Goal: Task Accomplishment & Management: Manage account settings

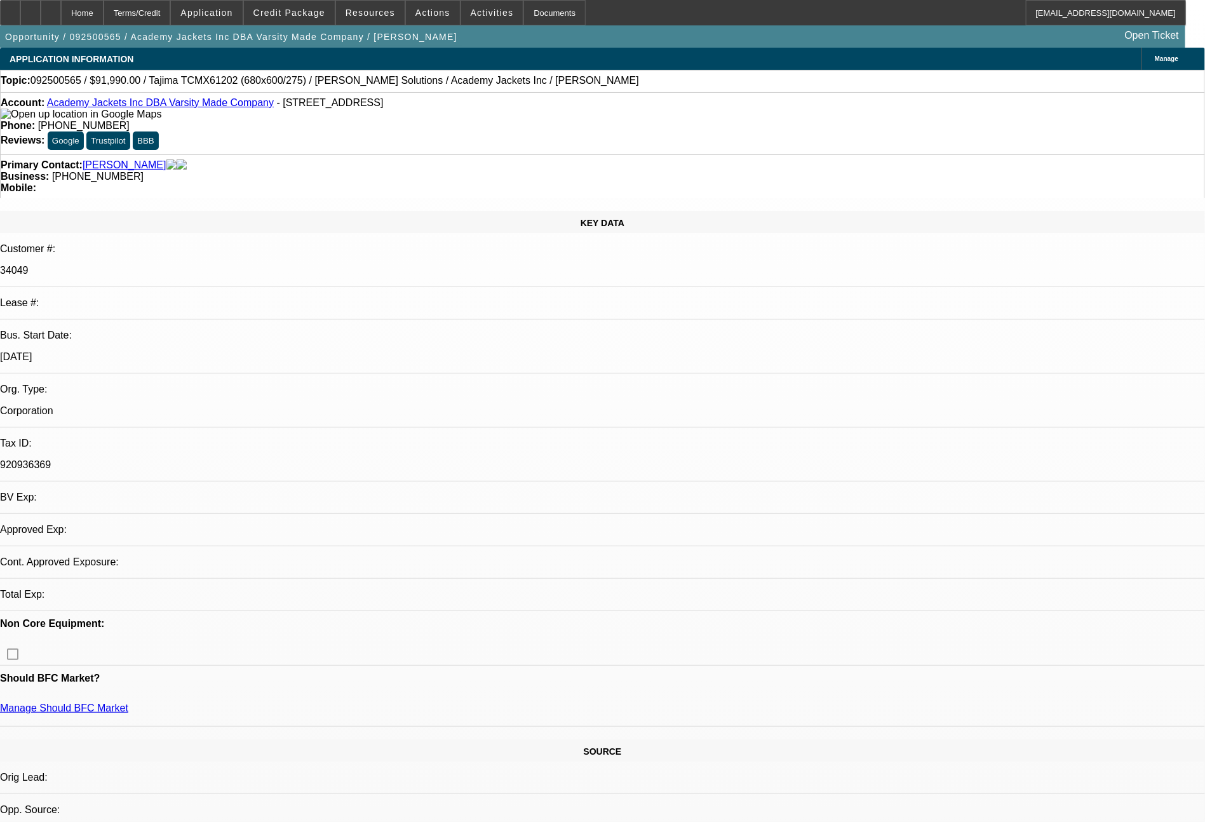
select select "0"
select select "2"
select select "0.1"
select select "4"
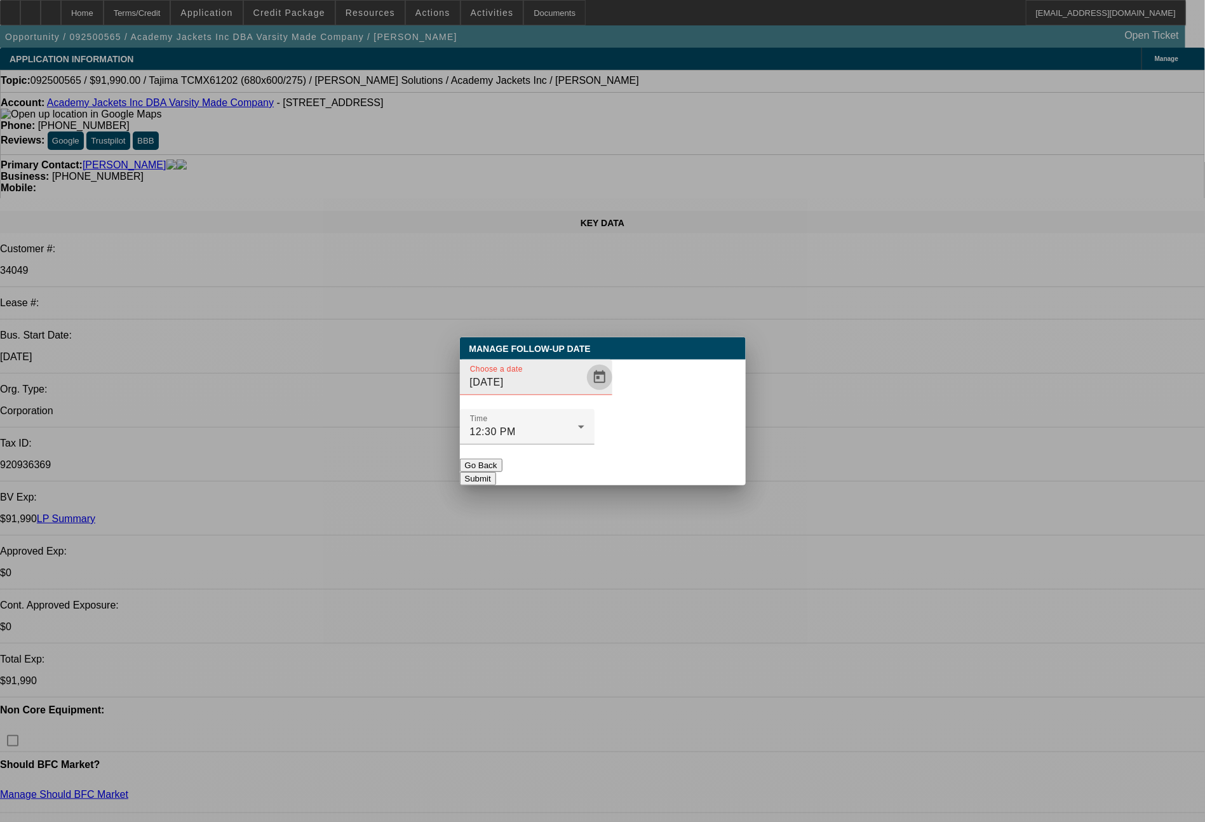
click at [584, 393] on span "Open calendar" at bounding box center [599, 377] width 30 height 30
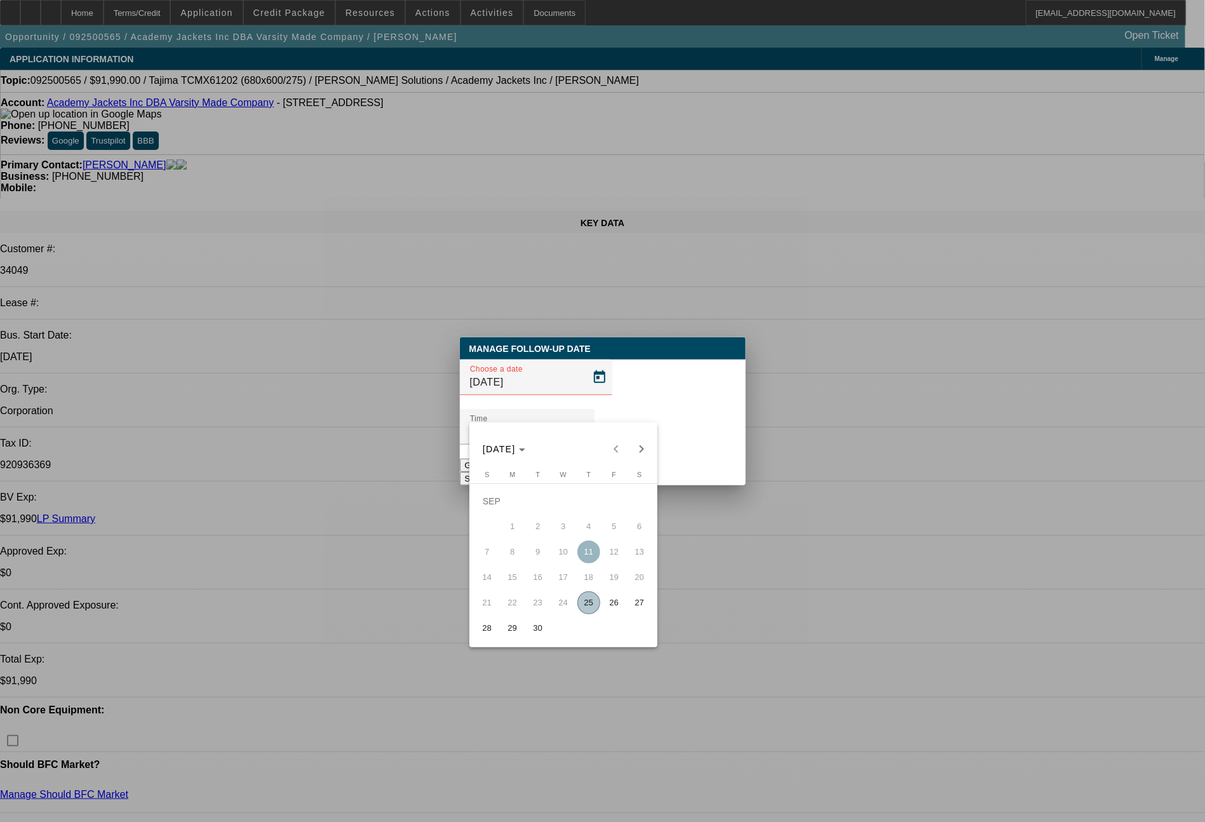
click at [506, 626] on span "29" at bounding box center [512, 628] width 23 height 23
type input "9/29/2025"
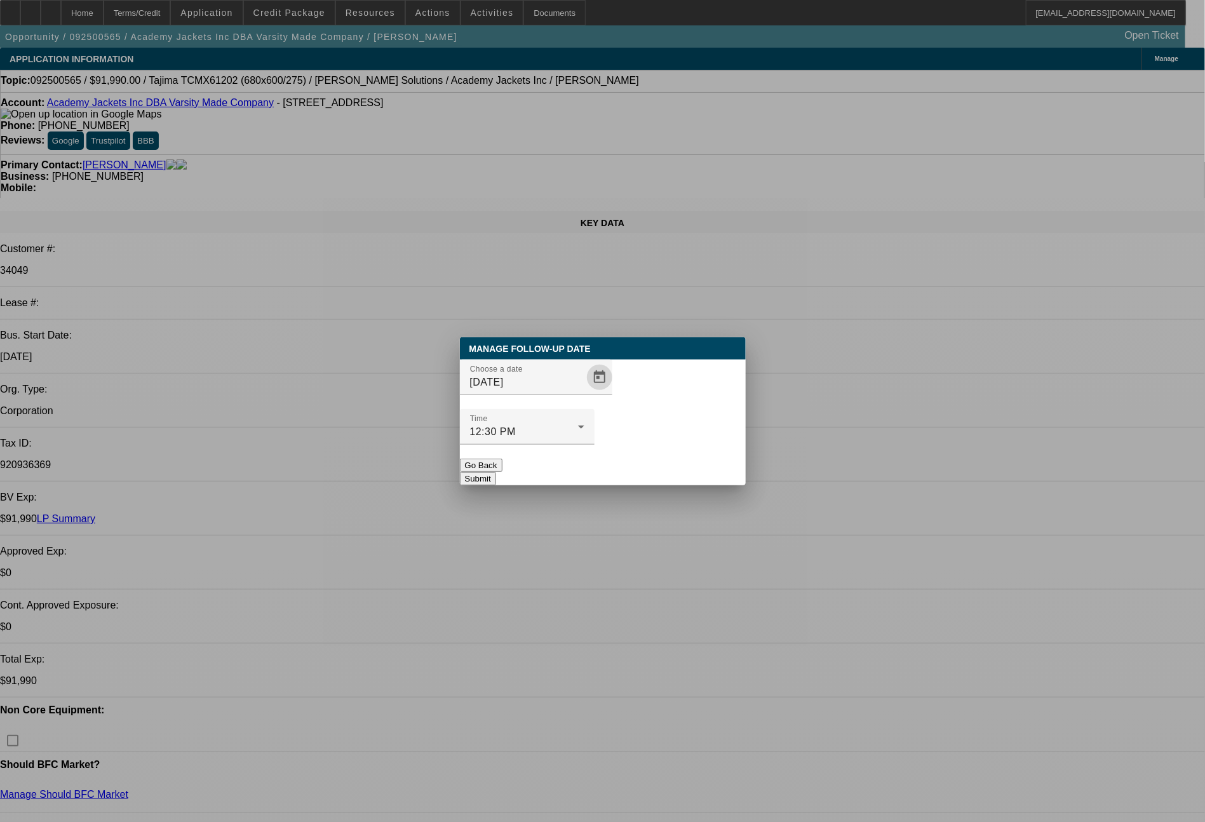
click at [496, 472] on button "Submit" at bounding box center [478, 478] width 36 height 13
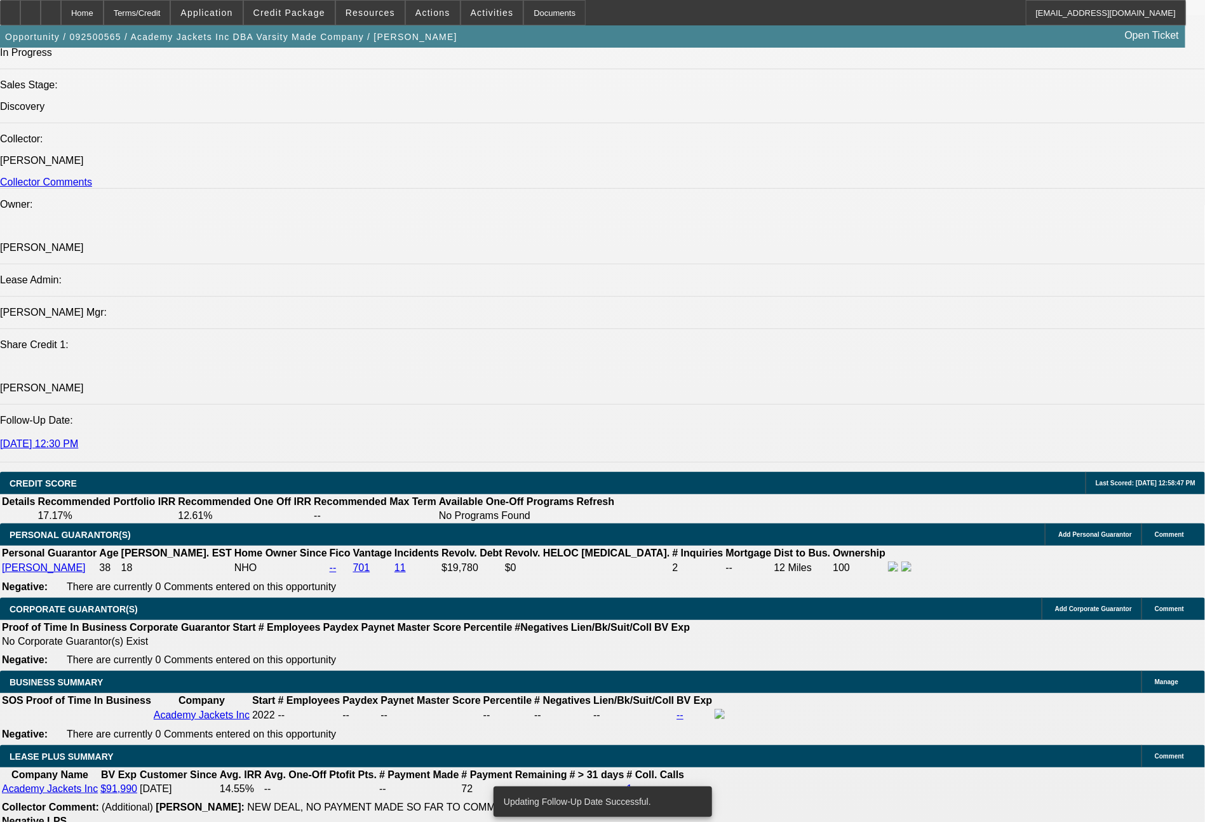
scroll to position [719, 0]
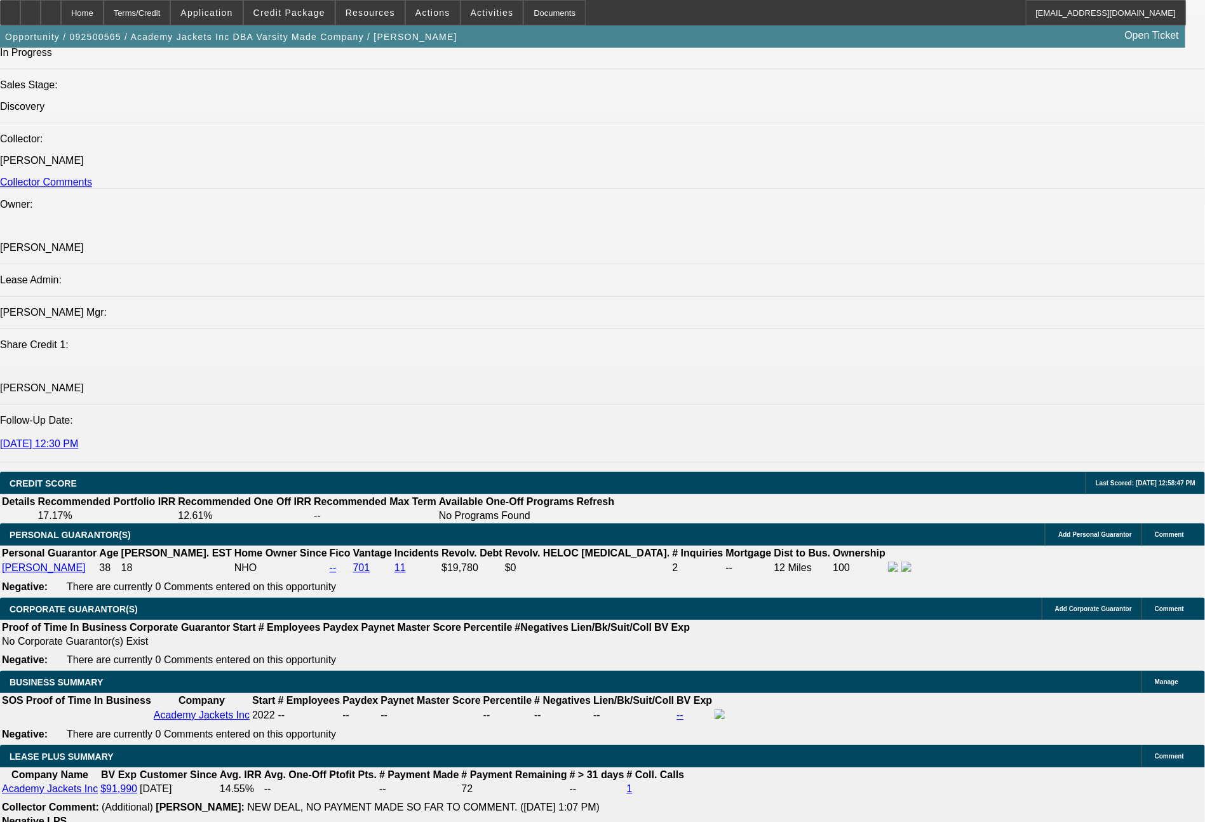
click at [286, 6] on span at bounding box center [289, 12] width 91 height 30
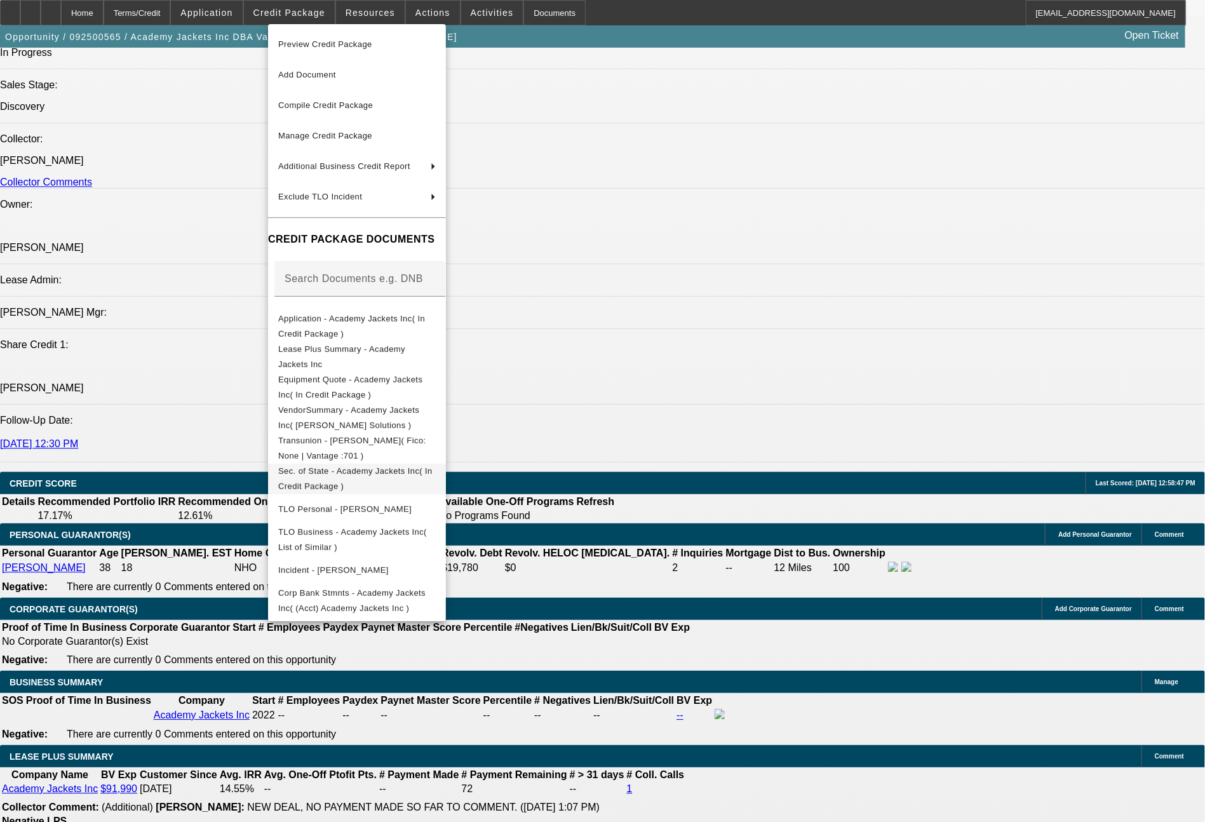
click at [360, 478] on span "Sec. of State - Academy Jackets Inc( In Credit Package )" at bounding box center [355, 478] width 154 height 25
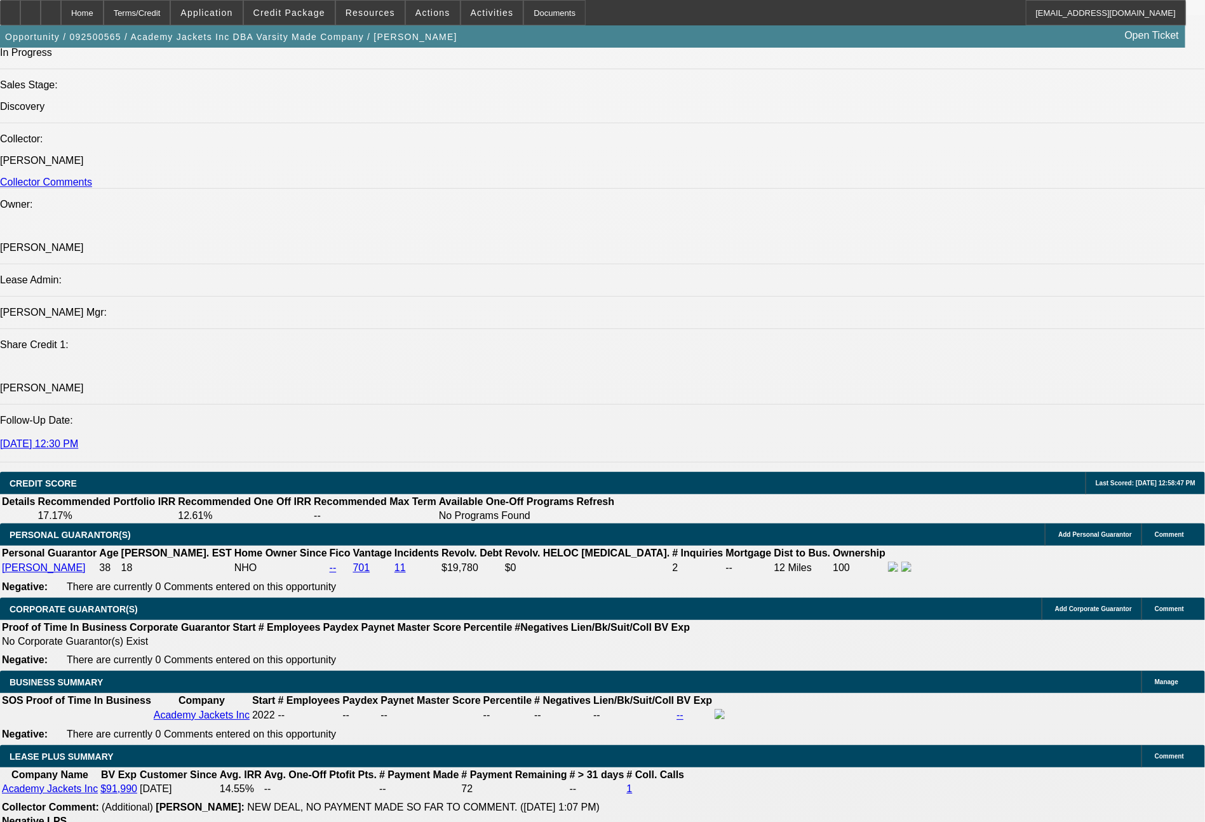
scroll to position [719, 0]
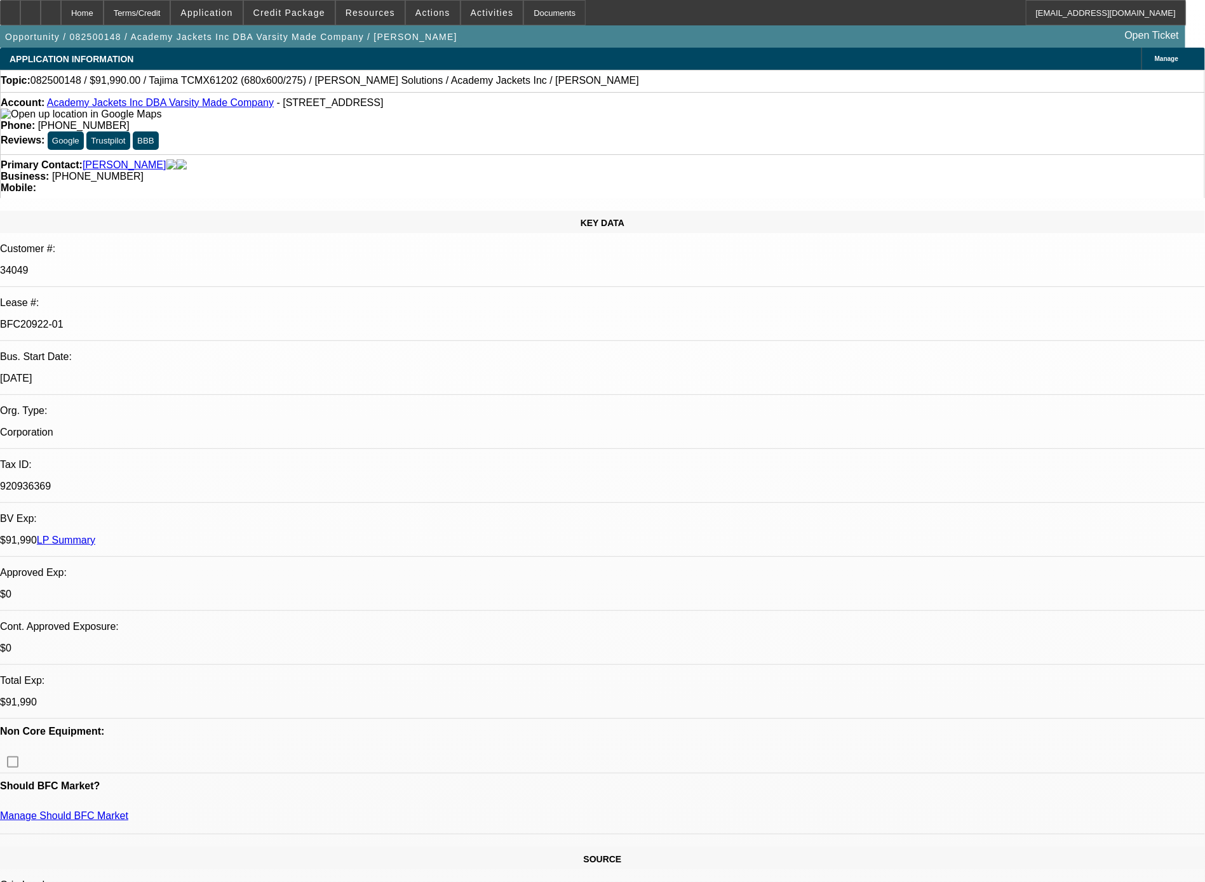
select select "0"
select select "2"
select select "0.1"
select select "4"
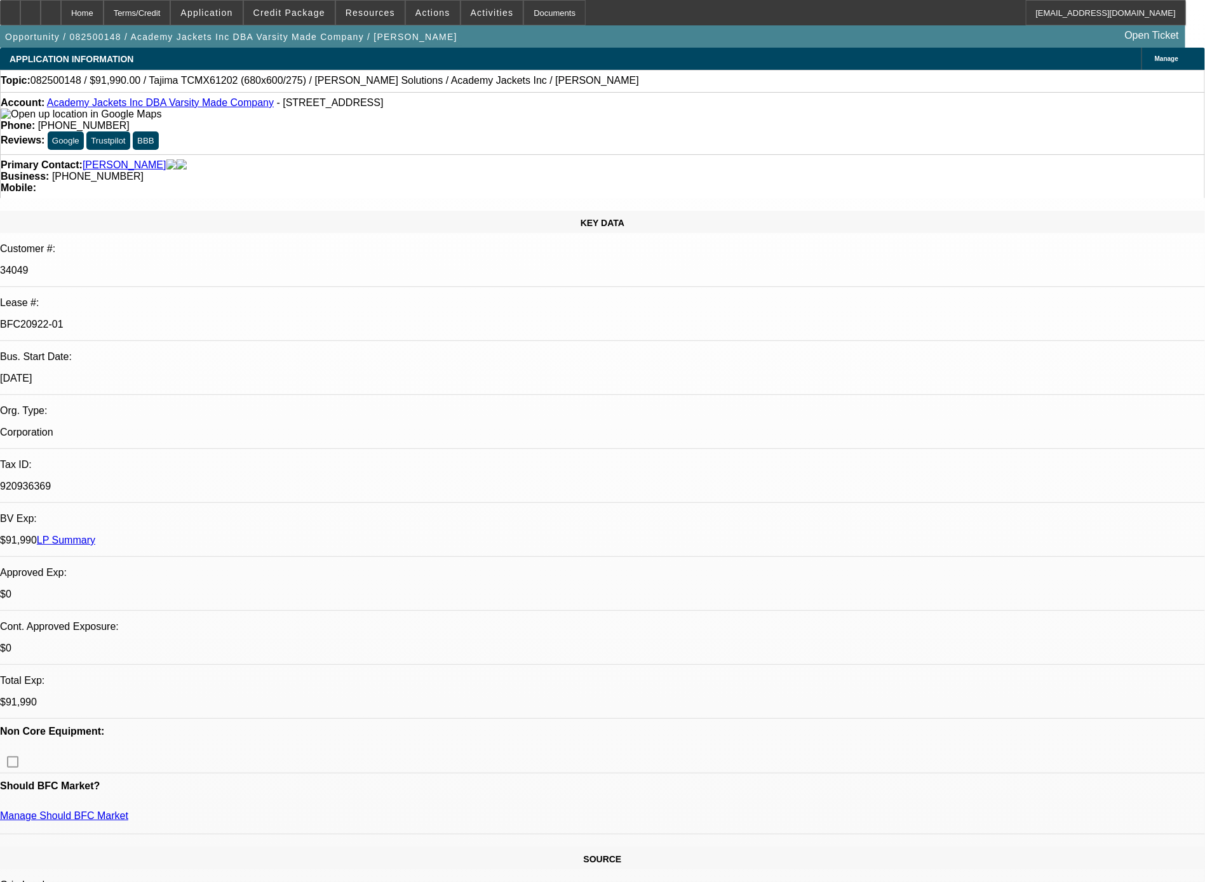
select select "0"
select select "2"
select select "0.1"
select select "4"
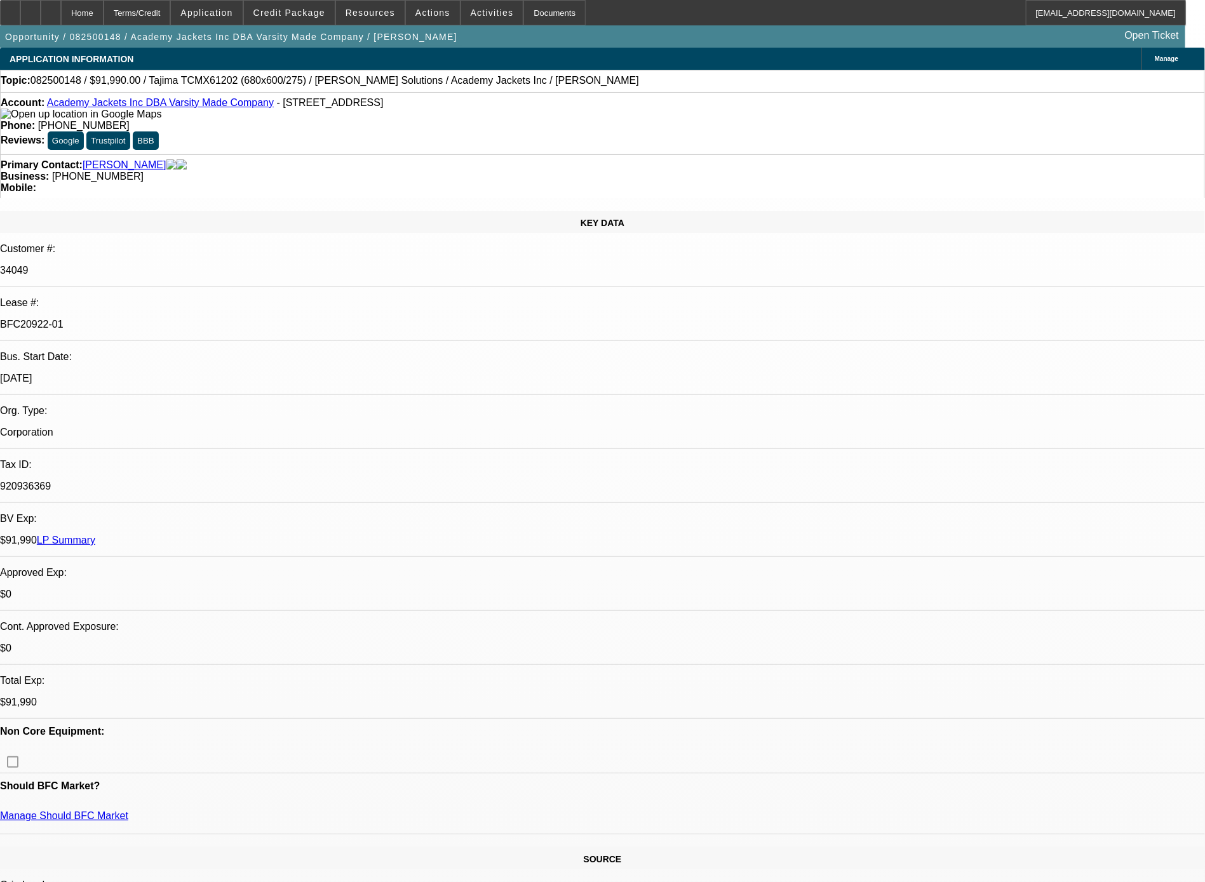
select select "0"
select select "2"
select select "0.1"
select select "4"
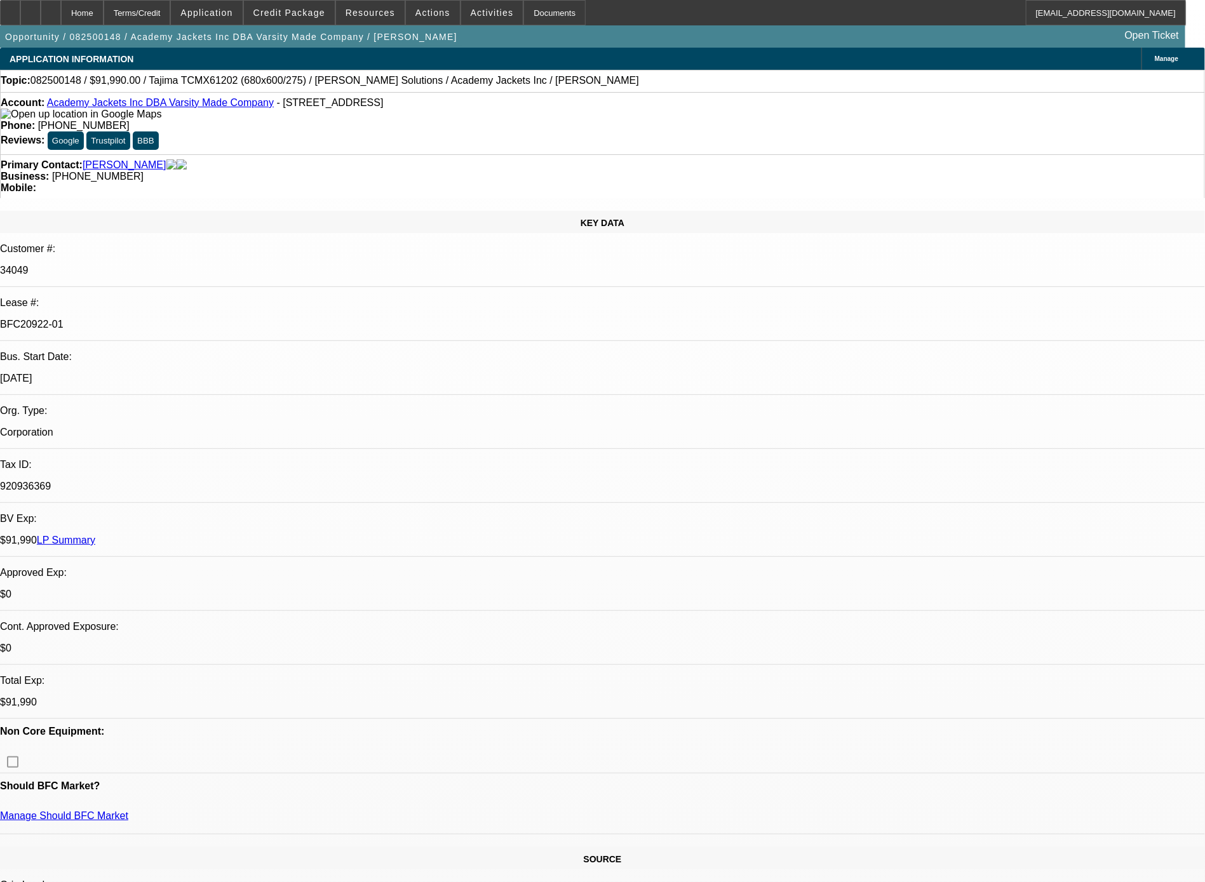
select select "0"
select select "2"
select select "0.1"
select select "4"
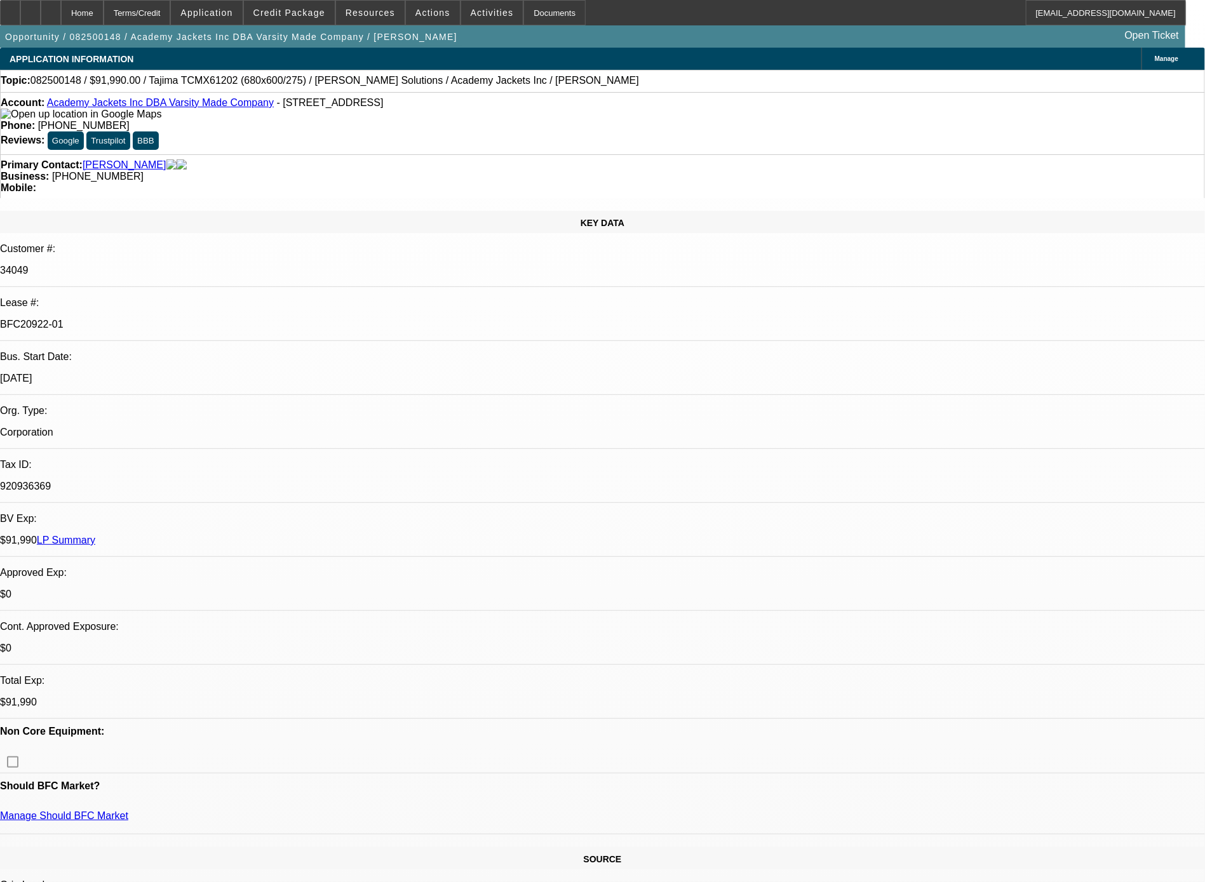
scroll to position [1237, 0]
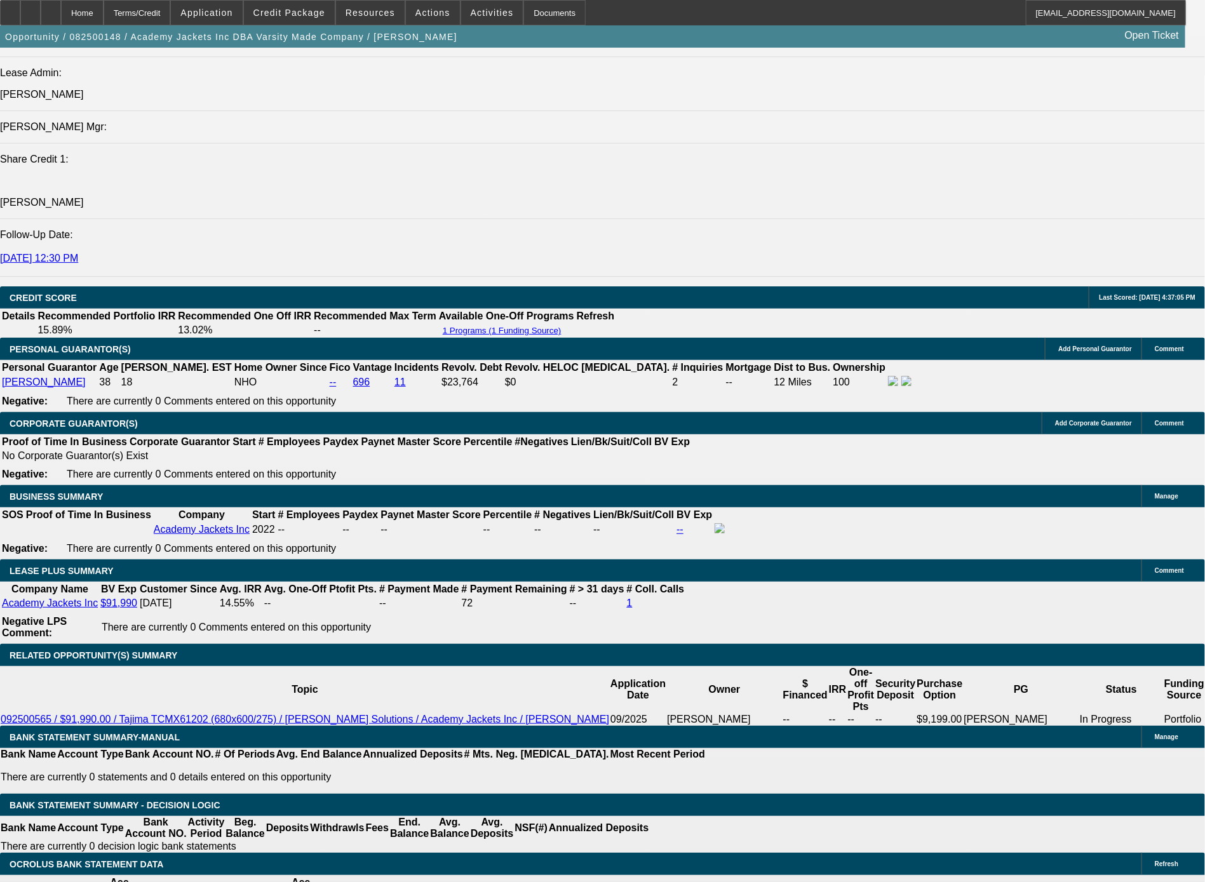
scroll to position [1613, 0]
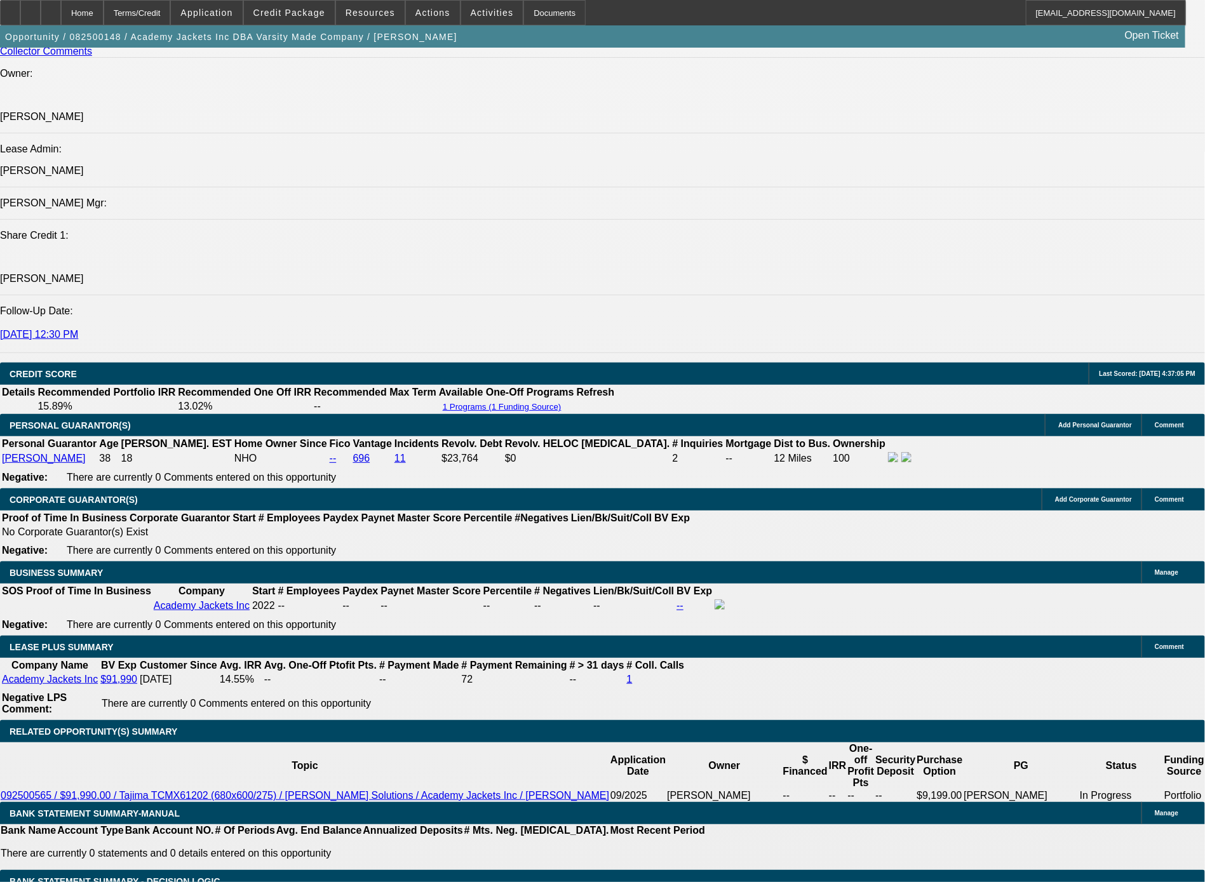
drag, startPoint x: 626, startPoint y: 389, endPoint x: 96, endPoint y: 260, distance: 545.3
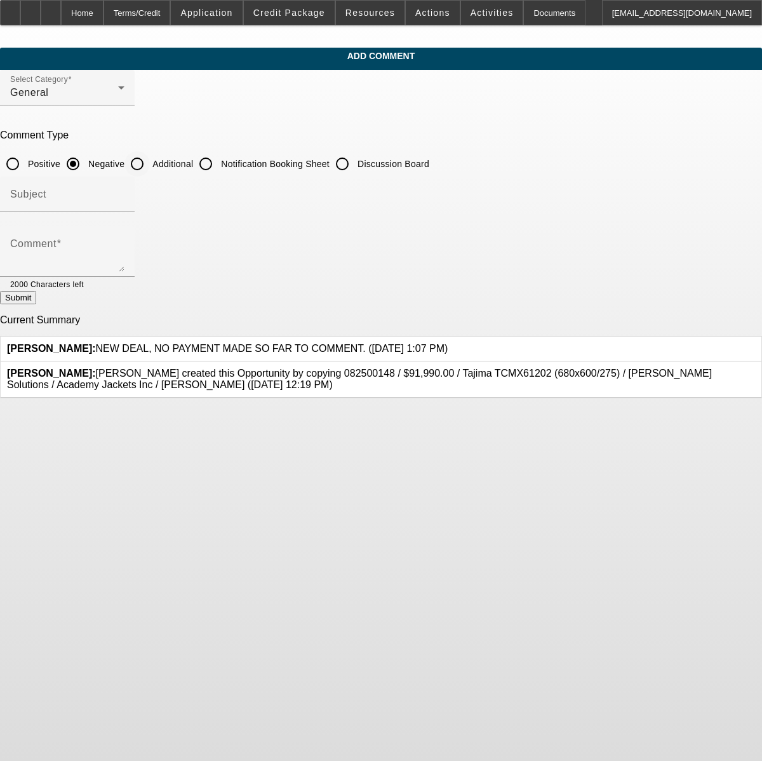
click at [150, 159] on input "Additional" at bounding box center [137, 163] width 25 height 25
radio input "true"
click at [125, 259] on textarea "Comment" at bounding box center [67, 256] width 114 height 30
type textarea "We just did a lease for them on one of these same Tajima machines at the same p…"
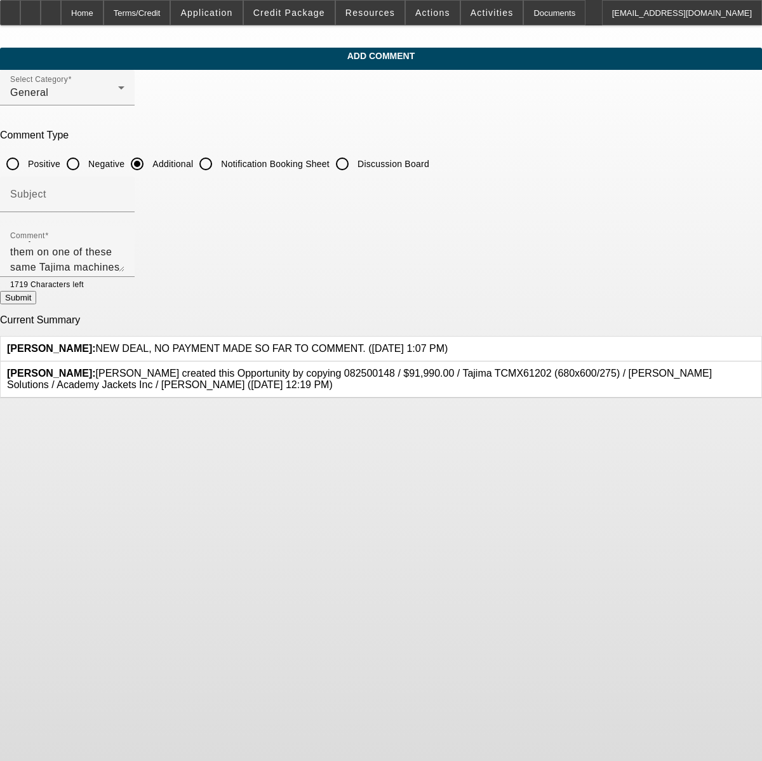
click at [36, 302] on button "Submit" at bounding box center [18, 297] width 36 height 13
radio input "true"
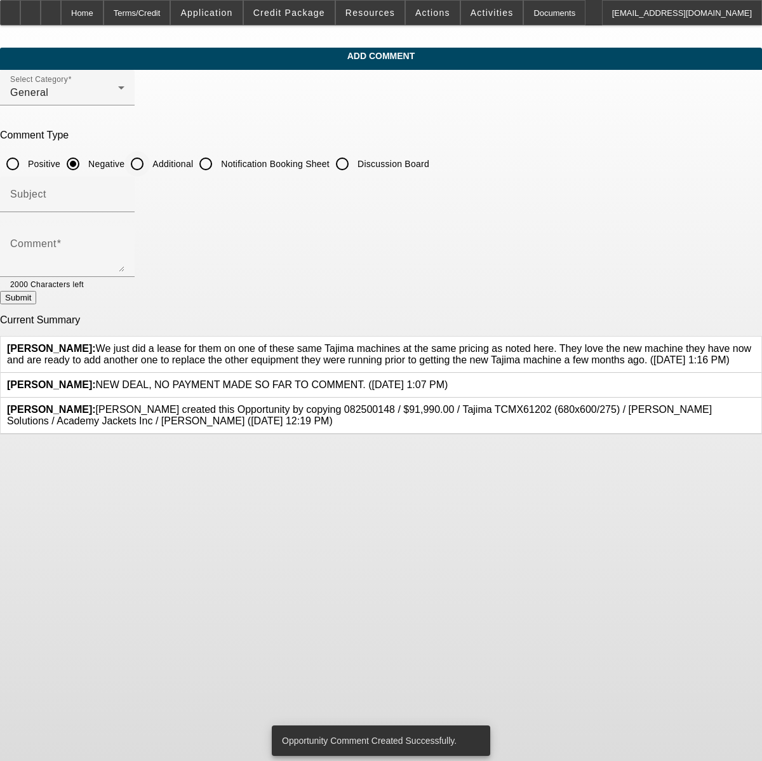
click at [150, 163] on input "Additional" at bounding box center [137, 163] width 25 height 25
radio input "true"
click at [125, 263] on textarea "Comment" at bounding box center [67, 256] width 114 height 30
paste textarea "James – as requested, attached here are the different (30) month equipment leas…"
type textarea "James – as requested, attached here are the different (30) month equipment leas…"
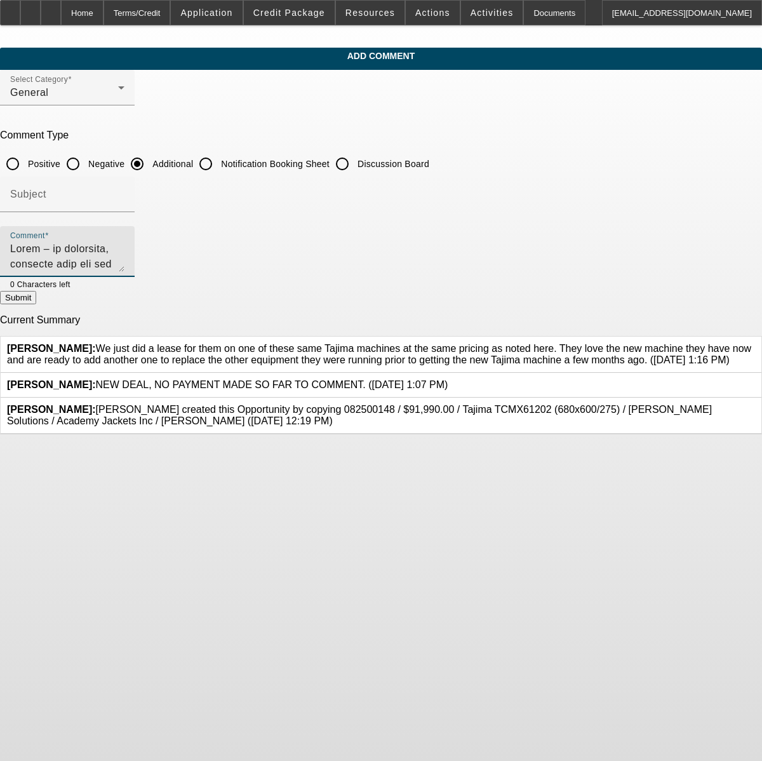
drag, startPoint x: 412, startPoint y: 269, endPoint x: 151, endPoint y: 233, distance: 263.6
click at [135, 233] on div "Comment" at bounding box center [67, 251] width 135 height 51
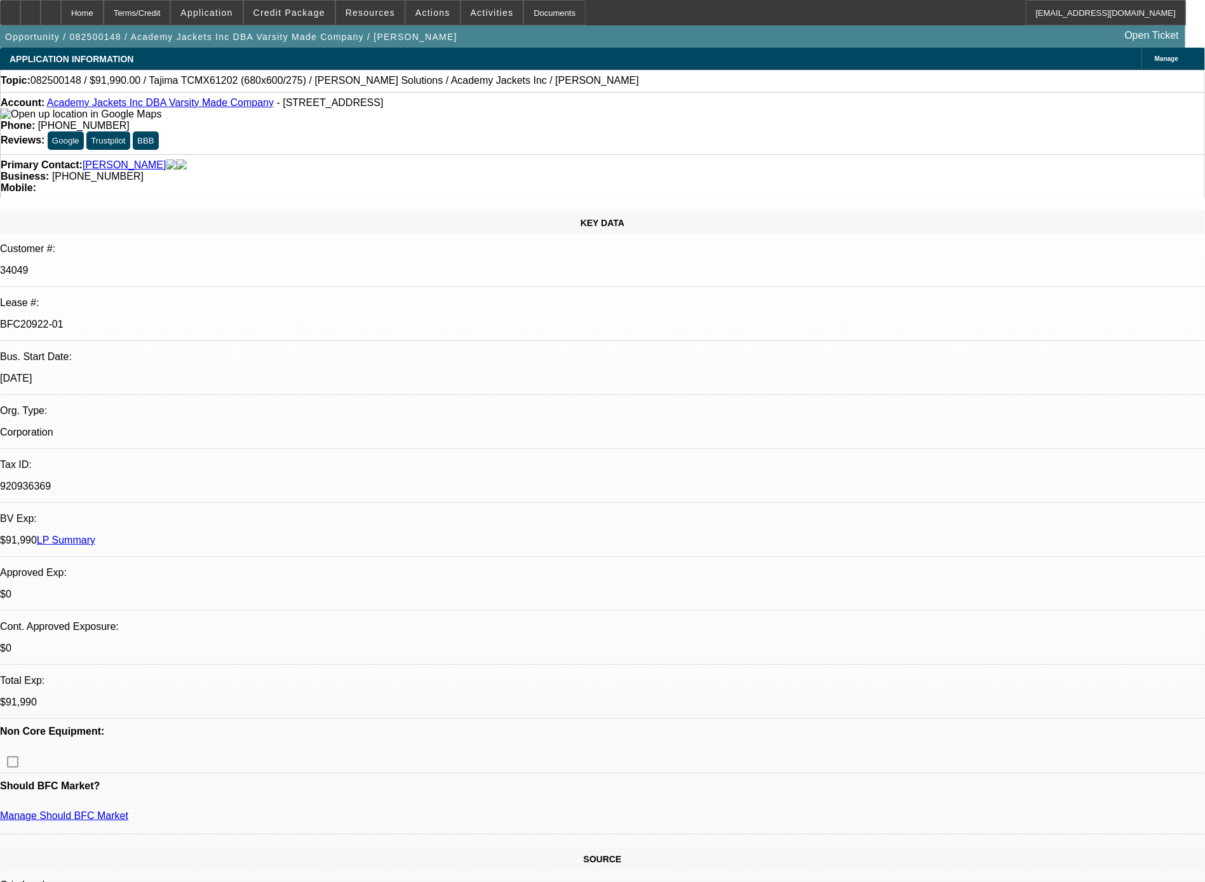
select select "0"
select select "2"
select select "0.1"
select select "4"
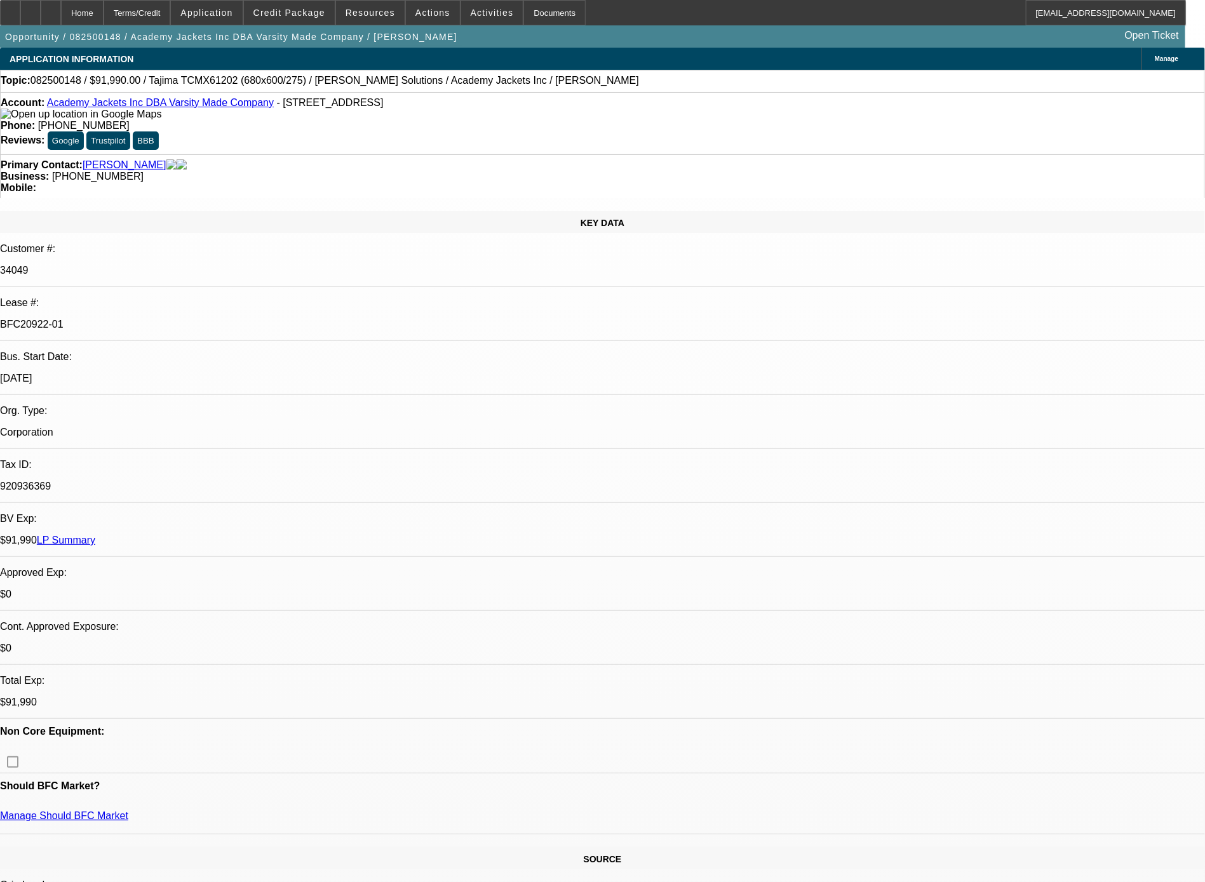
select select "0"
select select "2"
select select "0.1"
select select "4"
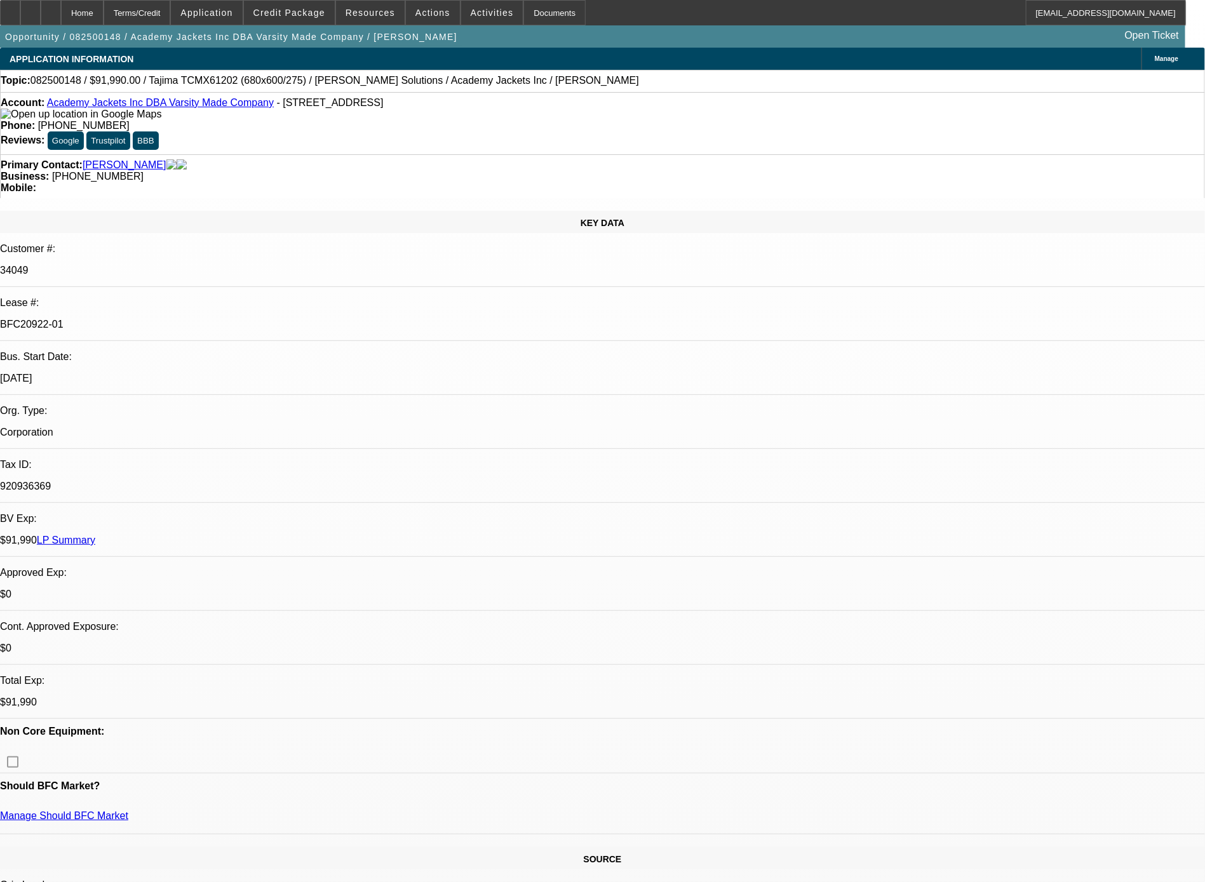
select select "0"
select select "2"
select select "0.1"
select select "4"
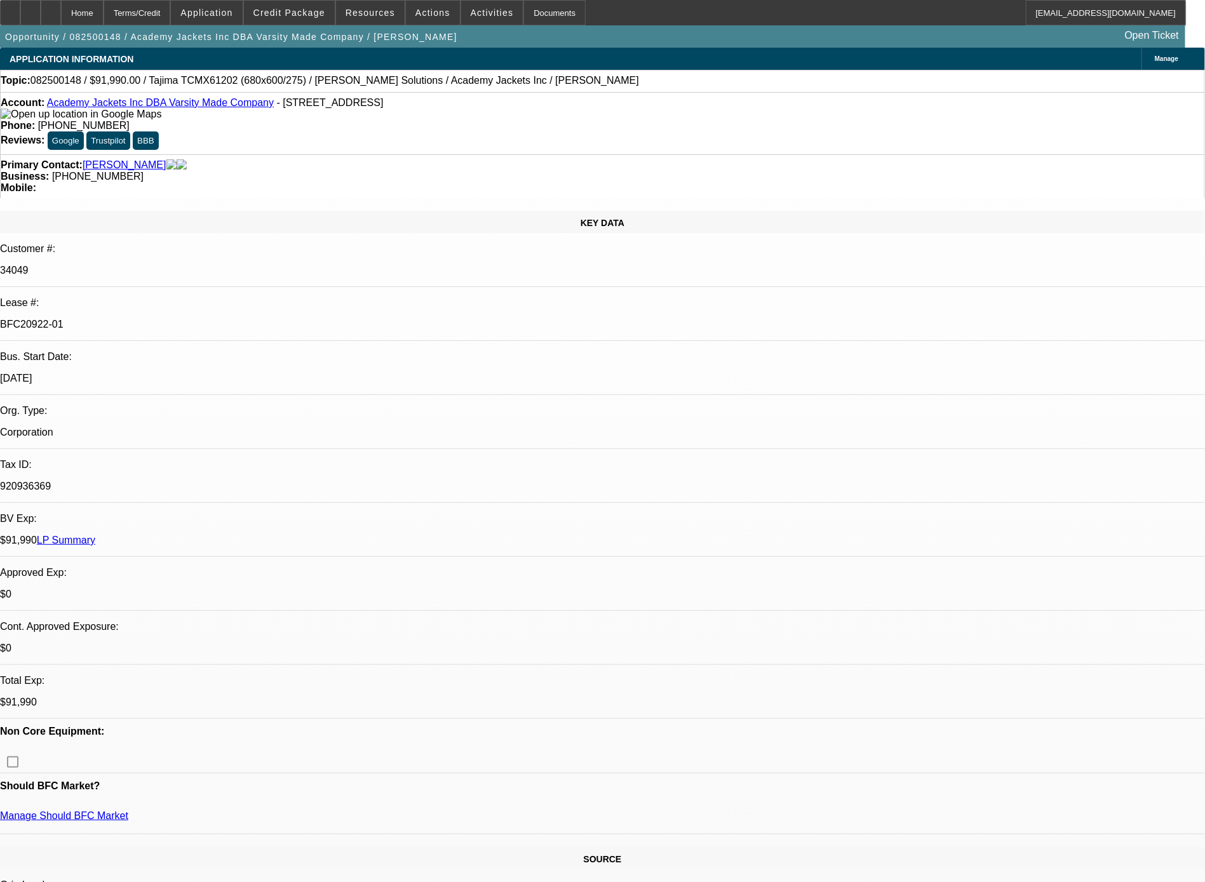
select select "0"
select select "2"
select select "0.1"
select select "4"
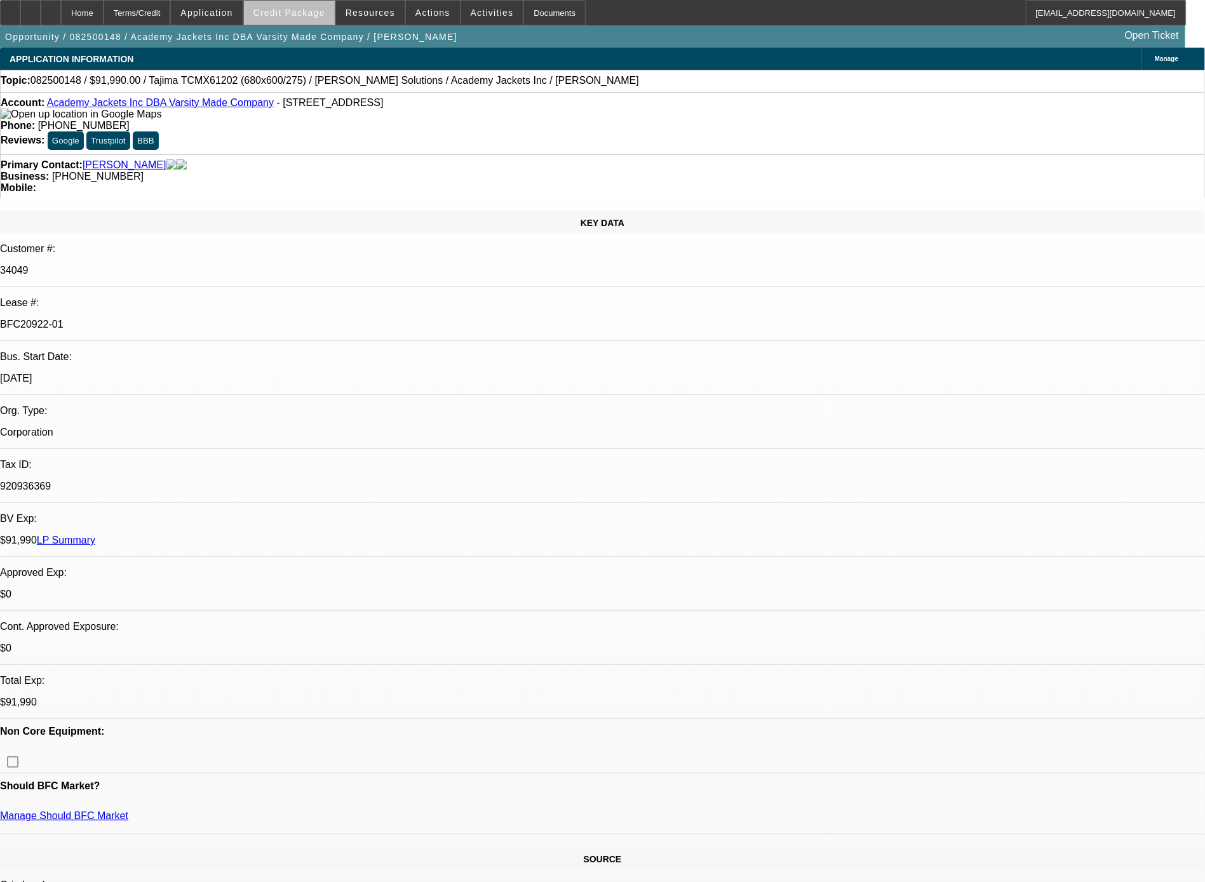
click at [315, 13] on span "Credit Package" at bounding box center [289, 13] width 72 height 10
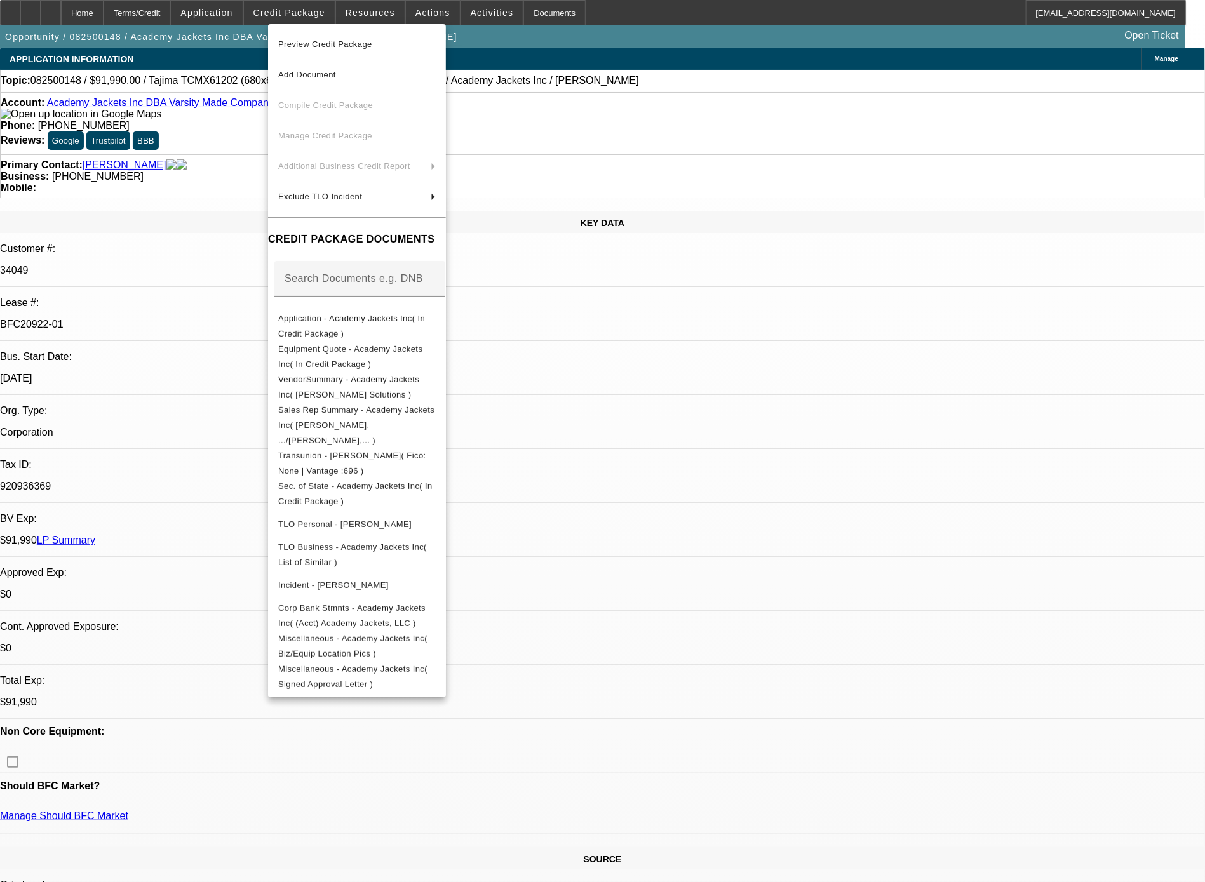
click at [382, 2] on div at bounding box center [602, 441] width 1205 height 882
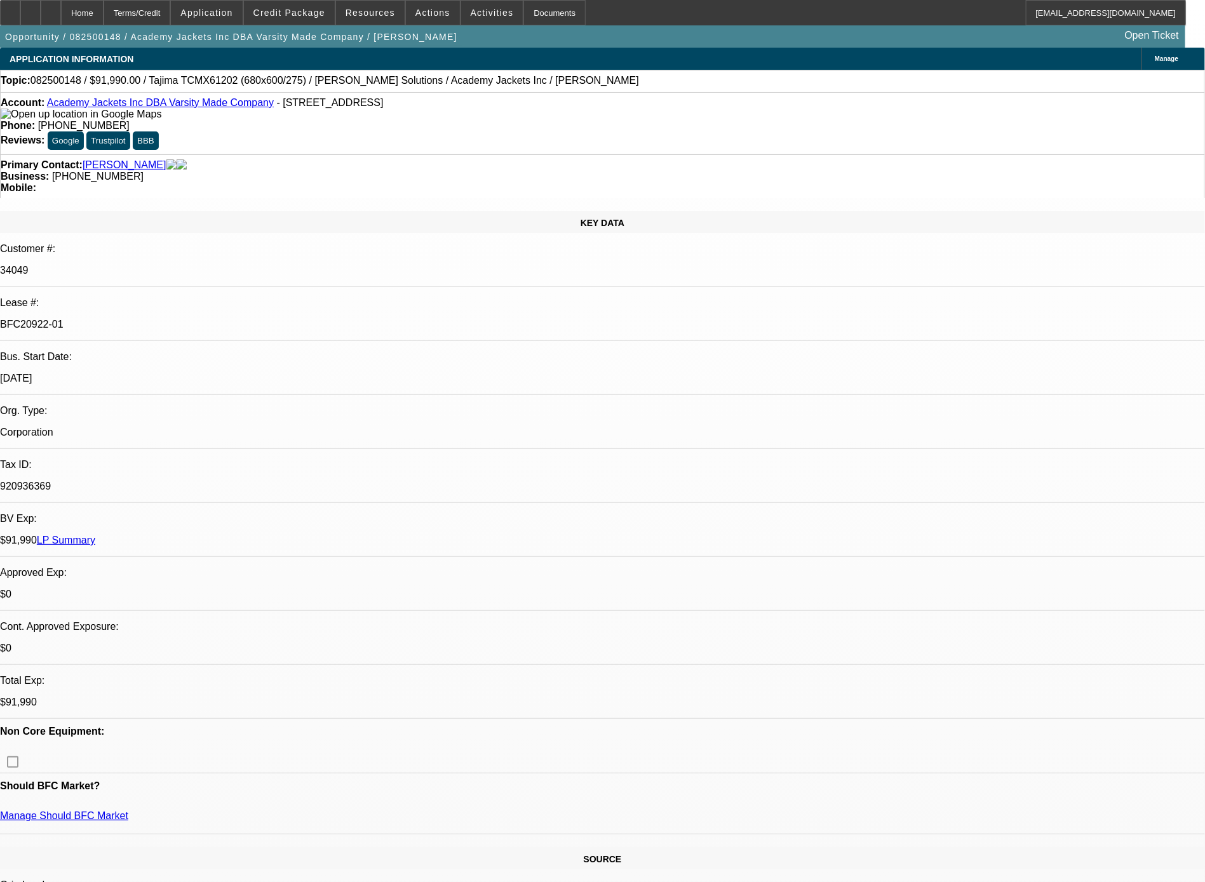
click at [374, 10] on span "Resources" at bounding box center [371, 13] width 50 height 10
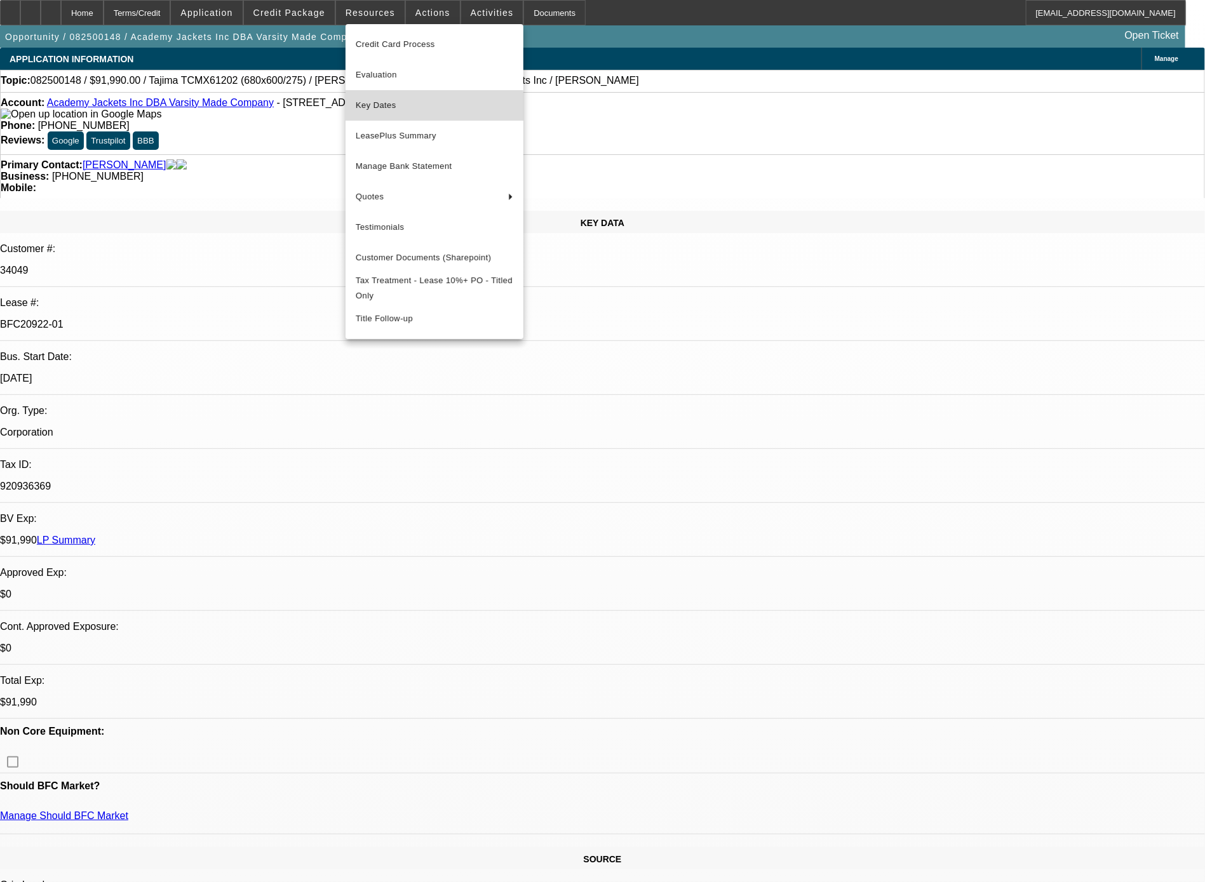
click at [374, 107] on span "Key Dates" at bounding box center [435, 105] width 158 height 15
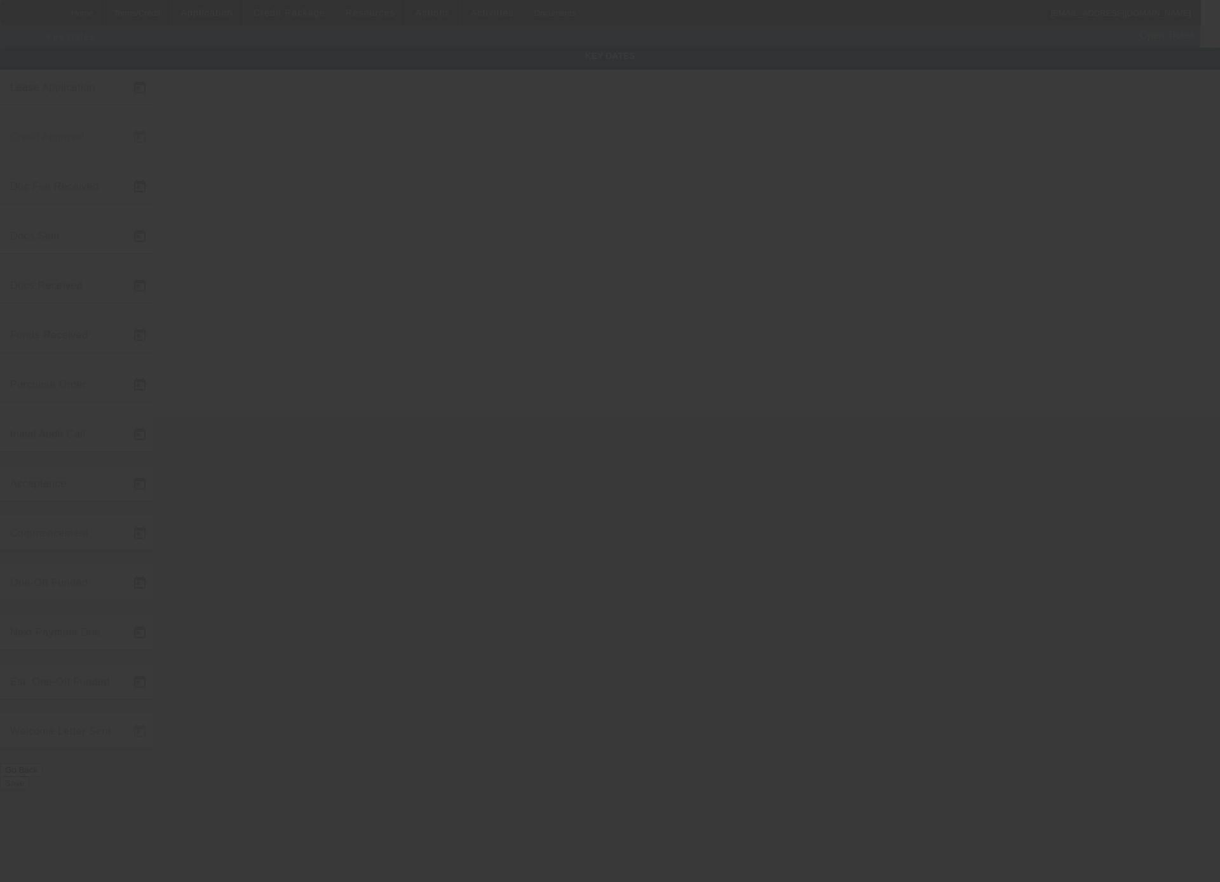
type input "8/6/2025"
type input "8/7/2025"
type input "8/12/2025"
type input "8/8/2025"
type input "8/12/2025"
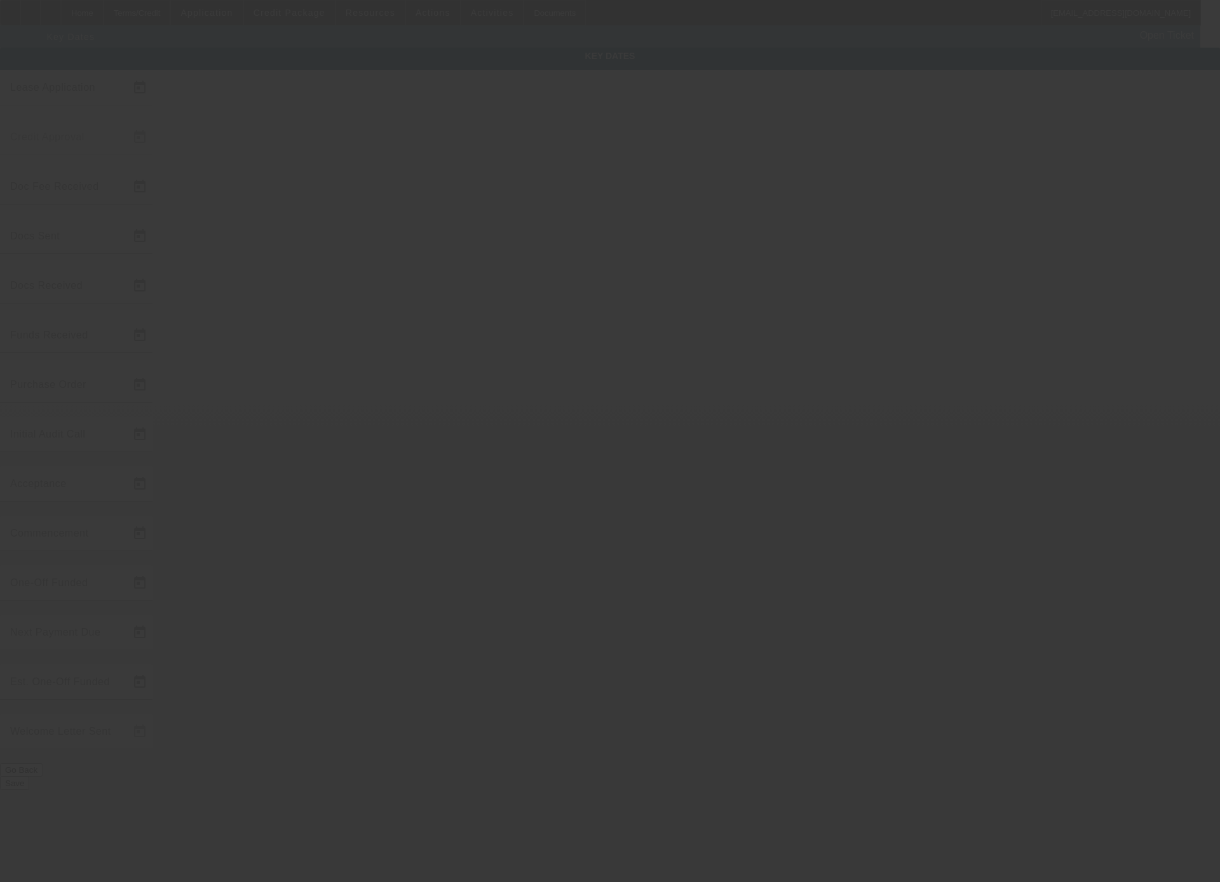
type input "8/12/2025"
type input "9/10/2025"
type input "10/1/2025"
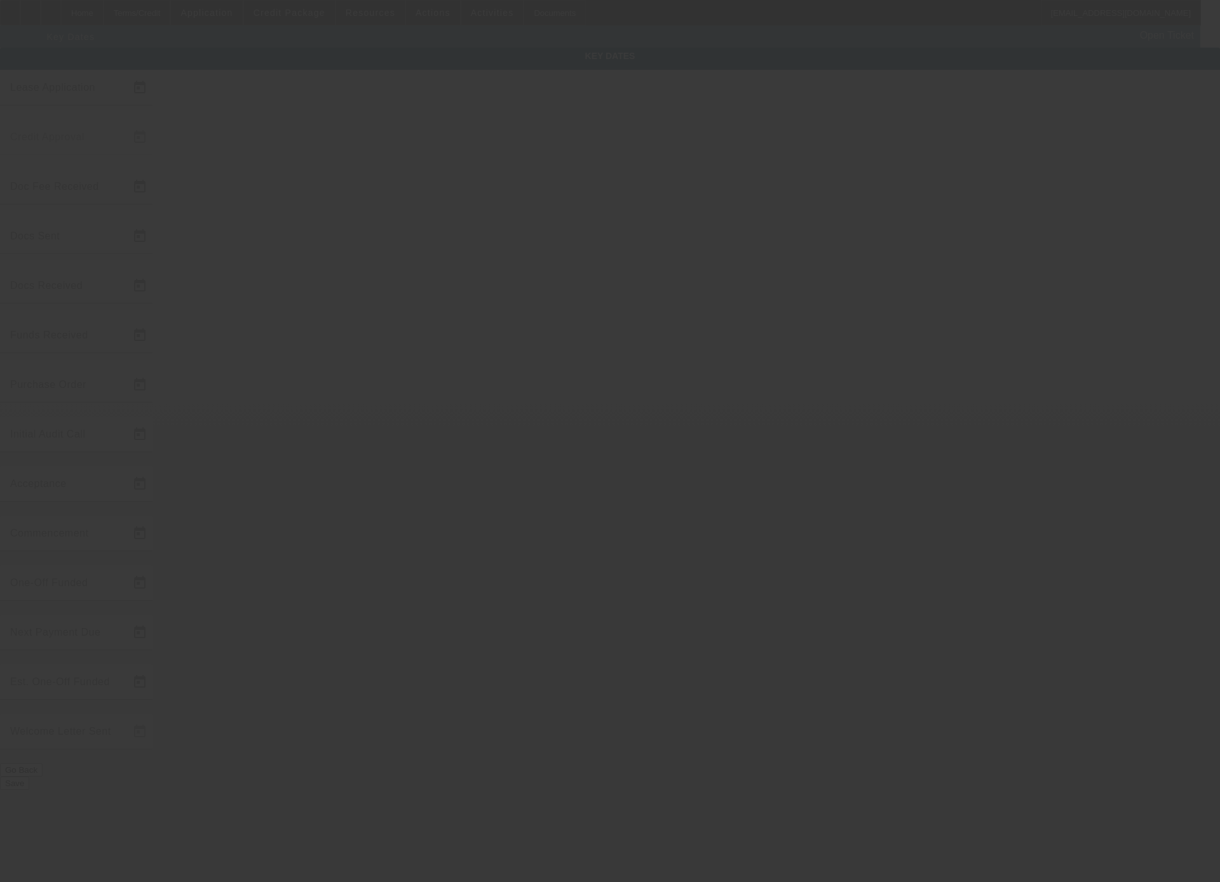
type input "11/1/2025"
type input "9/11/2025"
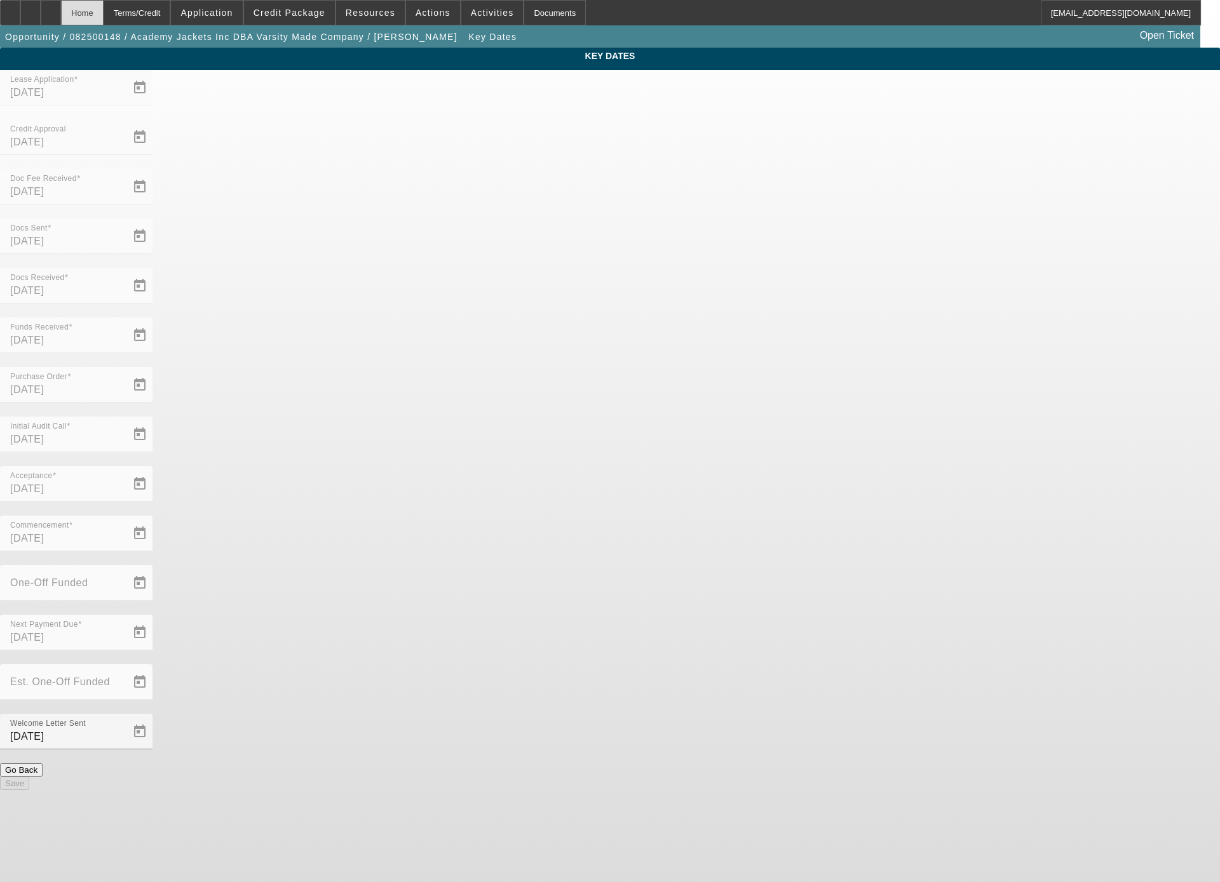
click at [104, 6] on div "Home" at bounding box center [82, 12] width 43 height 25
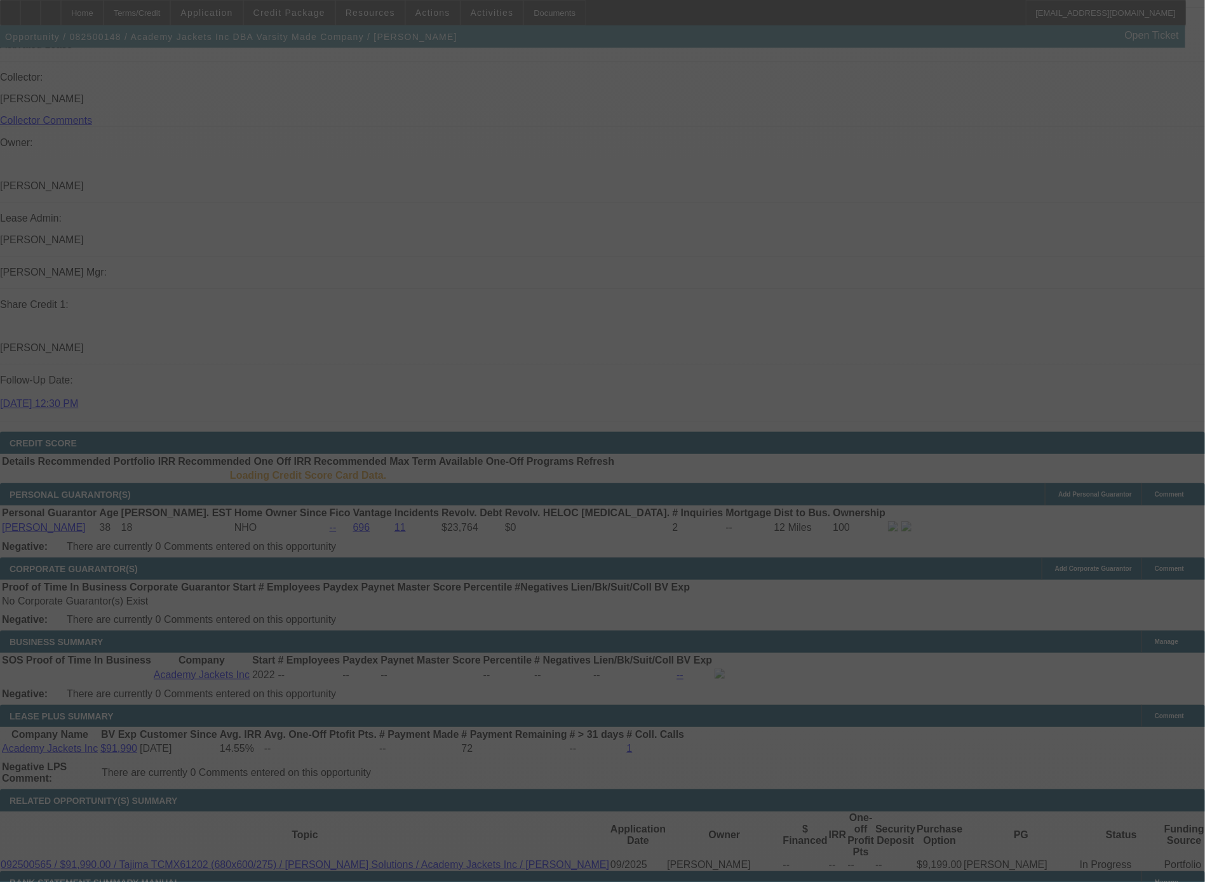
scroll to position [1539, 0]
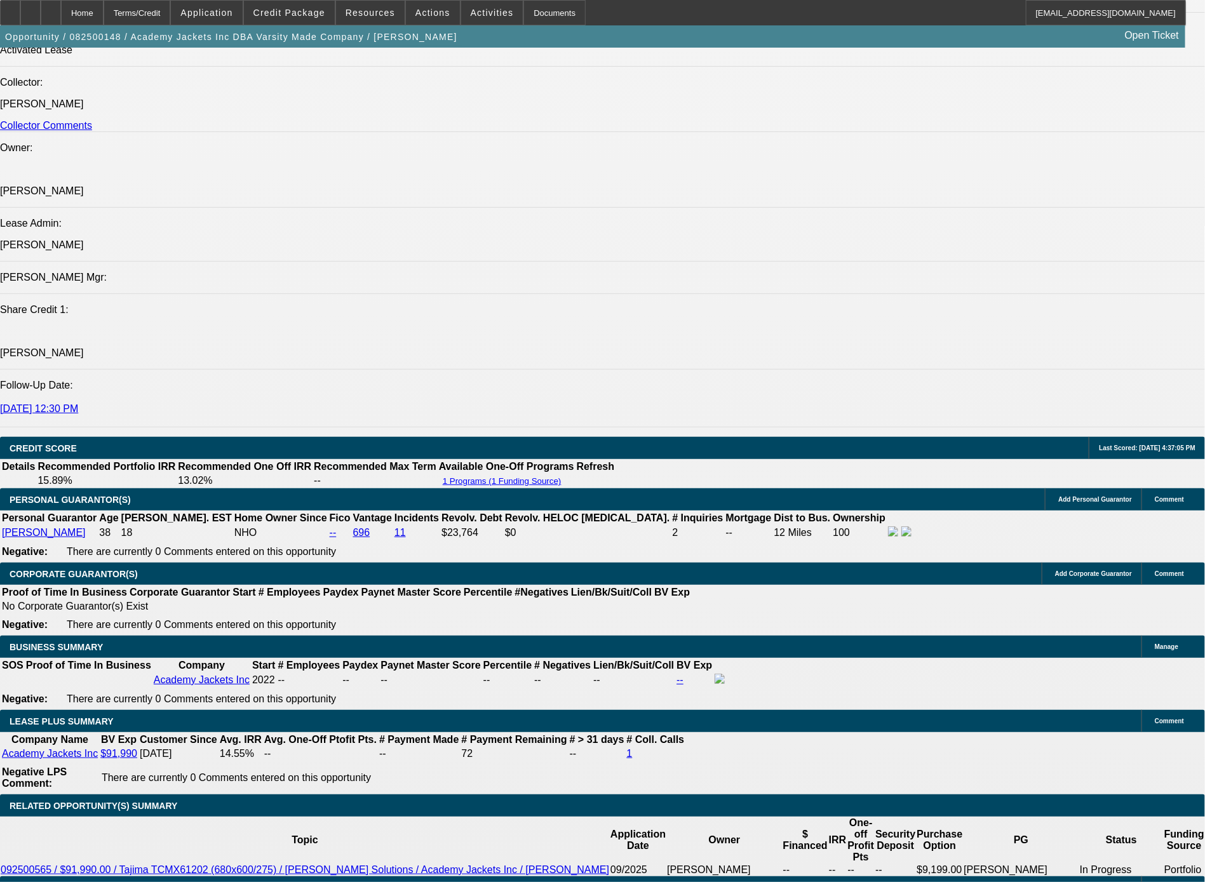
select select "0"
select select "2"
select select "0.1"
select select "4"
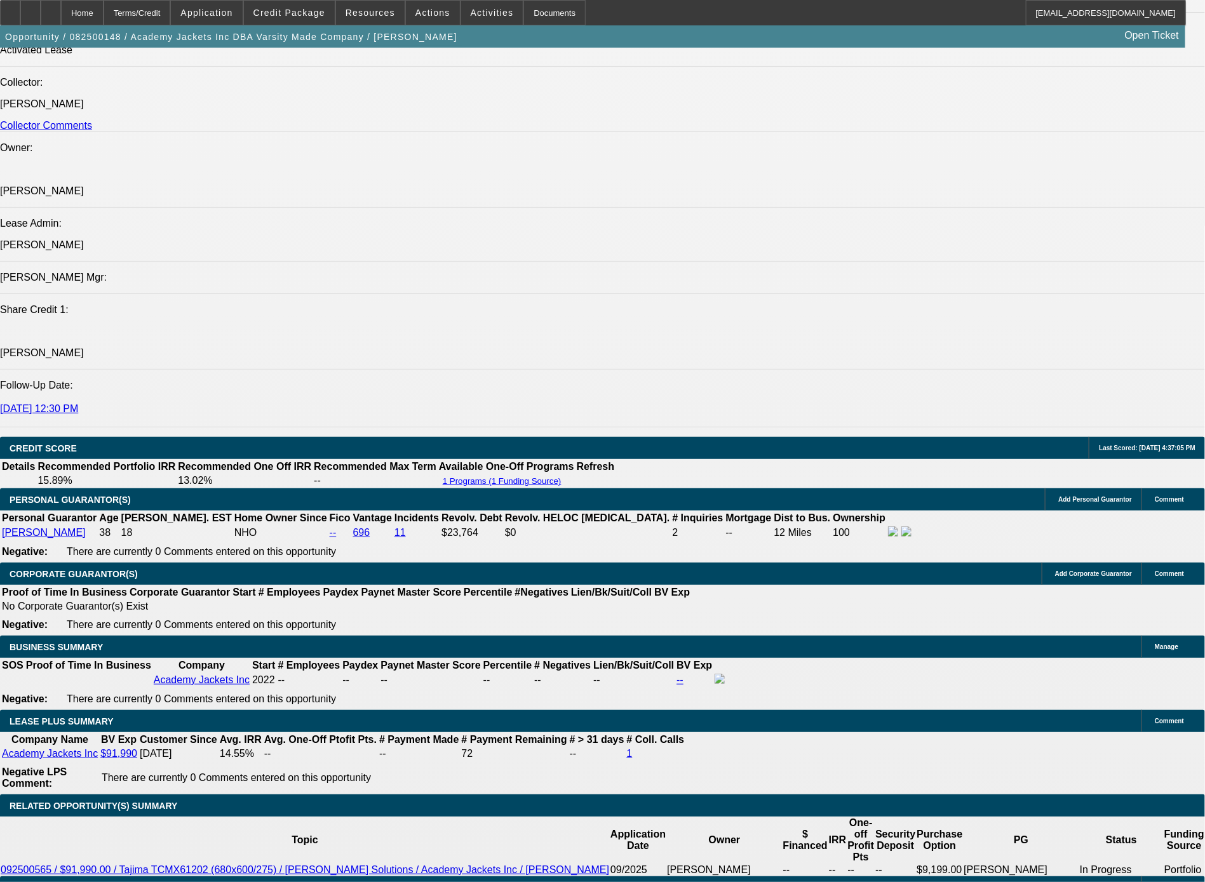
select select "0"
select select "2"
select select "0.1"
select select "4"
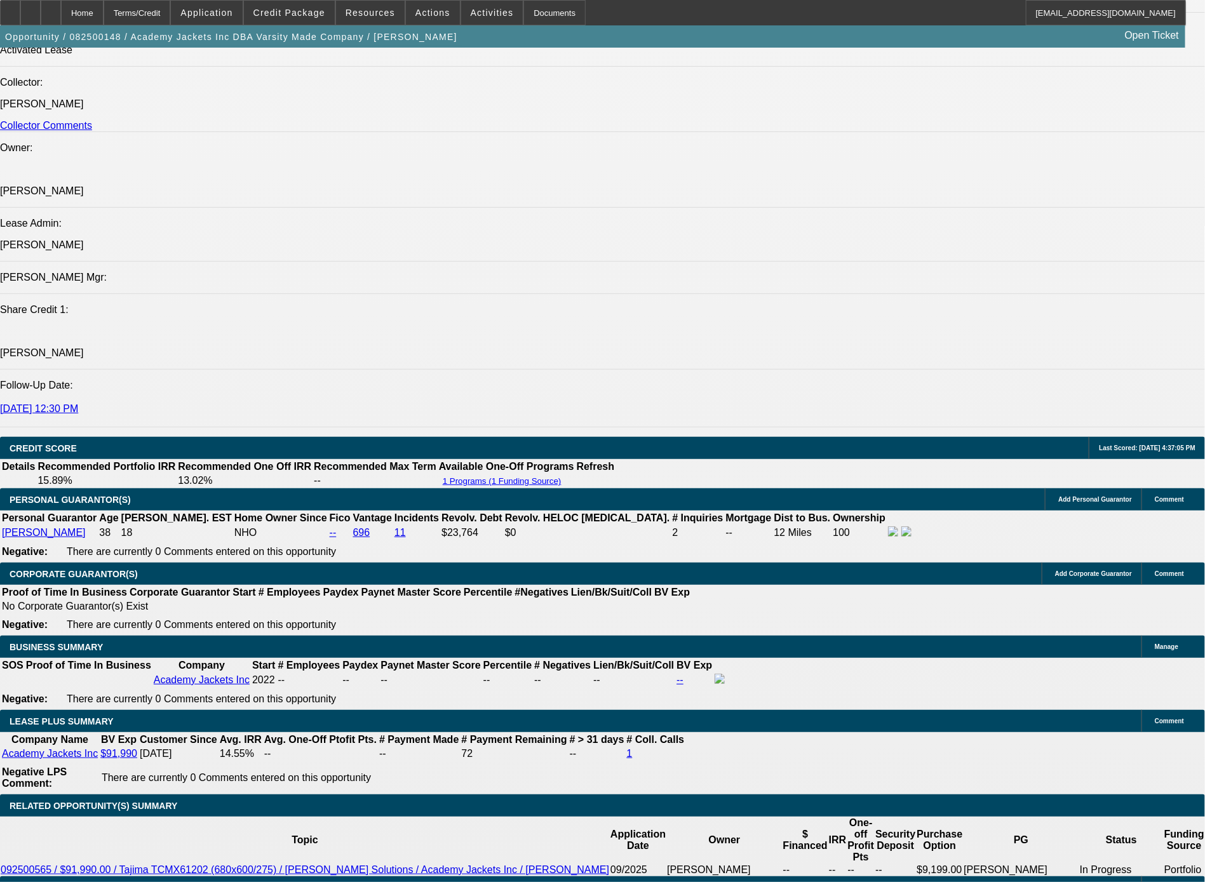
select select "0"
select select "2"
select select "0.1"
select select "4"
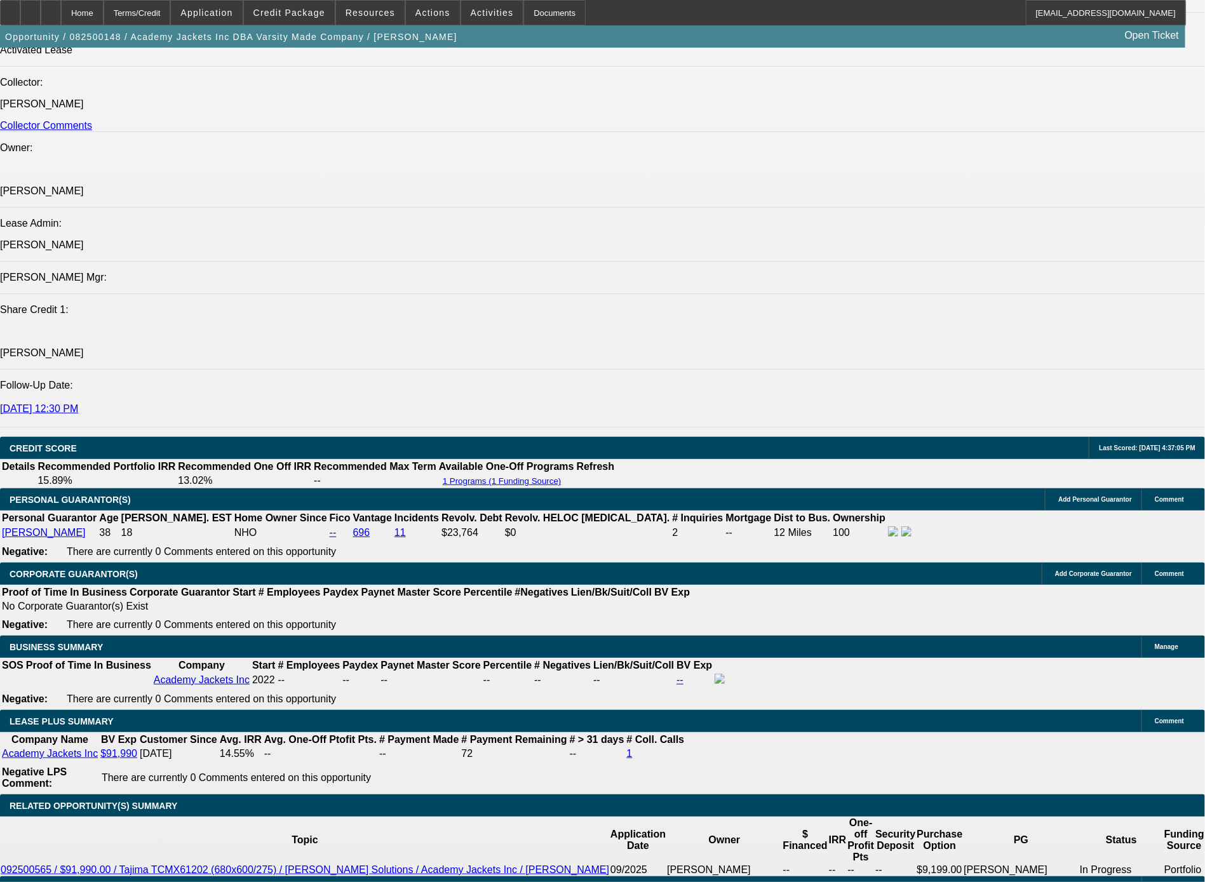
select select "0"
select select "2"
select select "0.1"
select select "4"
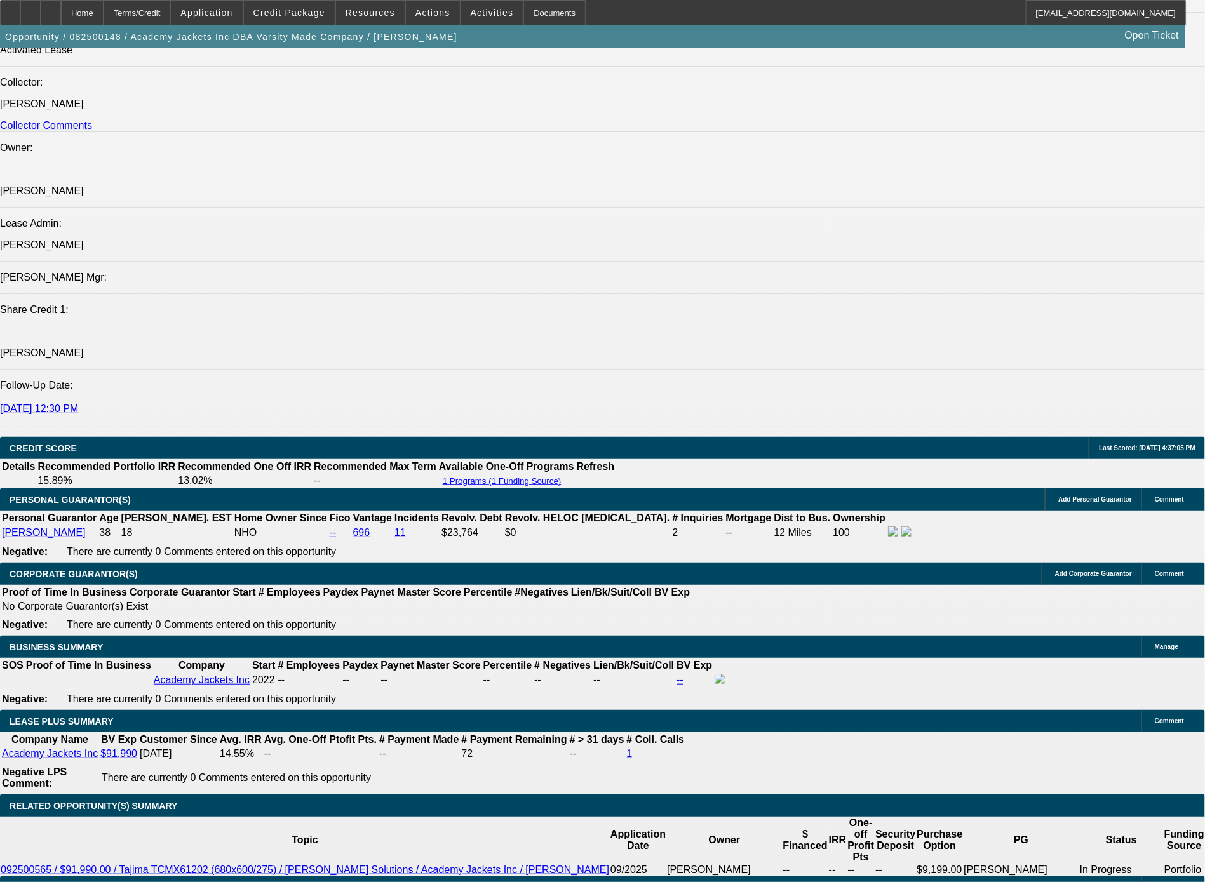
drag, startPoint x: 635, startPoint y: 397, endPoint x: 99, endPoint y: 273, distance: 550.4
drag, startPoint x: 102, startPoint y: 290, endPoint x: 622, endPoint y: 335, distance: 522.2
drag, startPoint x: 658, startPoint y: 325, endPoint x: 668, endPoint y: 324, distance: 10.2
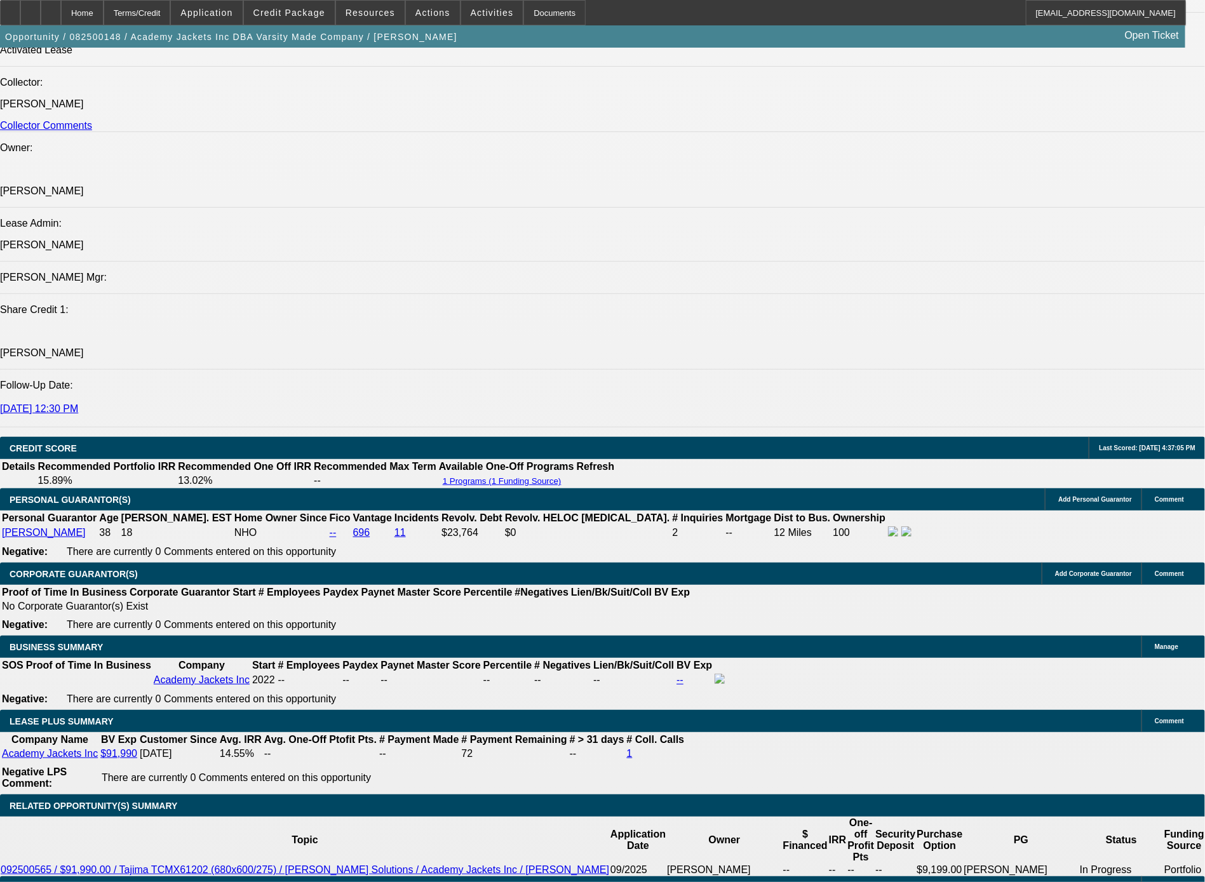
drag, startPoint x: 681, startPoint y: 311, endPoint x: 96, endPoint y: 288, distance: 585.5
copy span "They went cheap the first time around and bought a ZSK embroidery/chenille comb…"
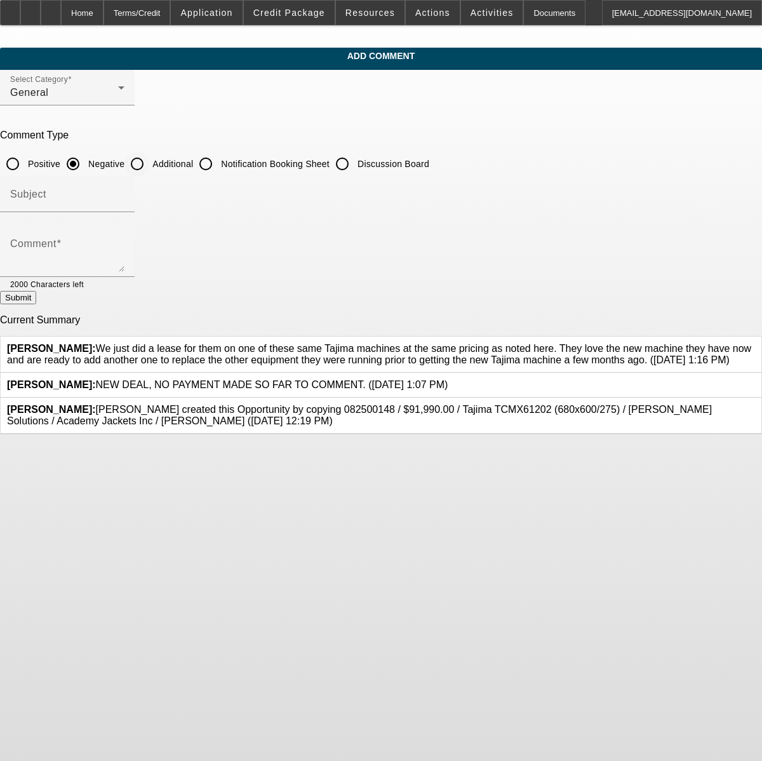
click at [150, 166] on input "Additional" at bounding box center [137, 163] width 25 height 25
radio input "true"
click at [125, 252] on textarea "Comment" at bounding box center [67, 256] width 114 height 30
paste textarea "They went cheap the first time around and bought a ZSK embroidery/chenille comb…"
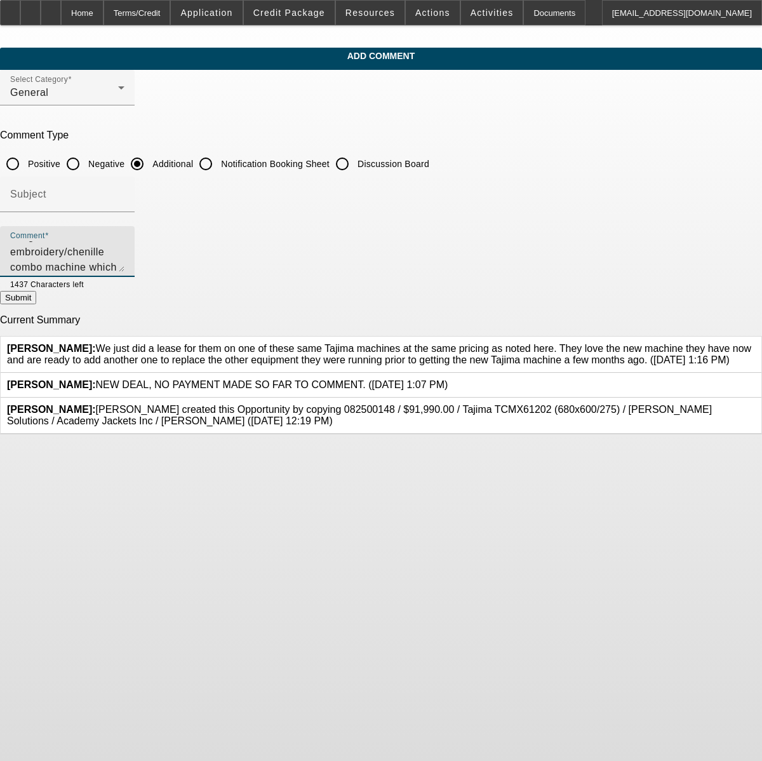
click at [125, 266] on textarea "They went cheap the first time around and bought a ZSK embroidery/chenille comb…" at bounding box center [67, 256] width 114 height 30
click at [125, 246] on textarea "They went cheap the first time around and bought a ZSK embroidery/chenille comb…" at bounding box center [67, 256] width 114 height 30
click at [125, 259] on textarea "They initially went cheap the first time around and bought a ZSK embroidery/che…" at bounding box center [67, 256] width 114 height 30
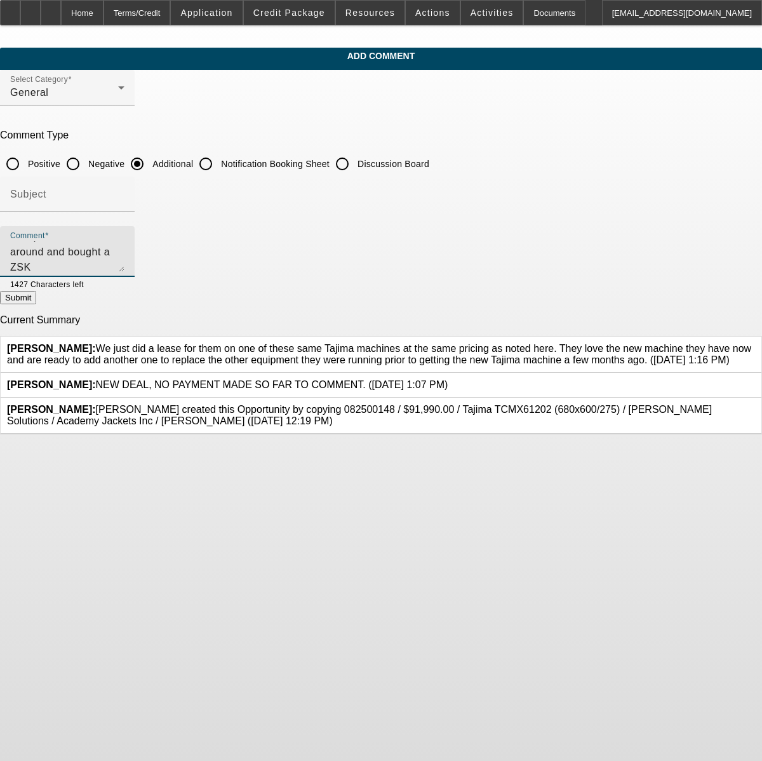
click at [125, 271] on textarea "They initially went cheap the first time around and bought a ZSK embroidery/che…" at bounding box center [67, 256] width 114 height 30
click at [125, 266] on textarea "They initially went cheap the first time around and bought a ZSK embroidery/che…" at bounding box center [67, 256] width 114 height 30
click at [125, 263] on textarea "They initially went cheap the first time around and bought a ZSK embroidery/che…" at bounding box center [67, 256] width 114 height 30
type textarea "They initially went cheap the first time around and bought a ZSK embroidery/che…"
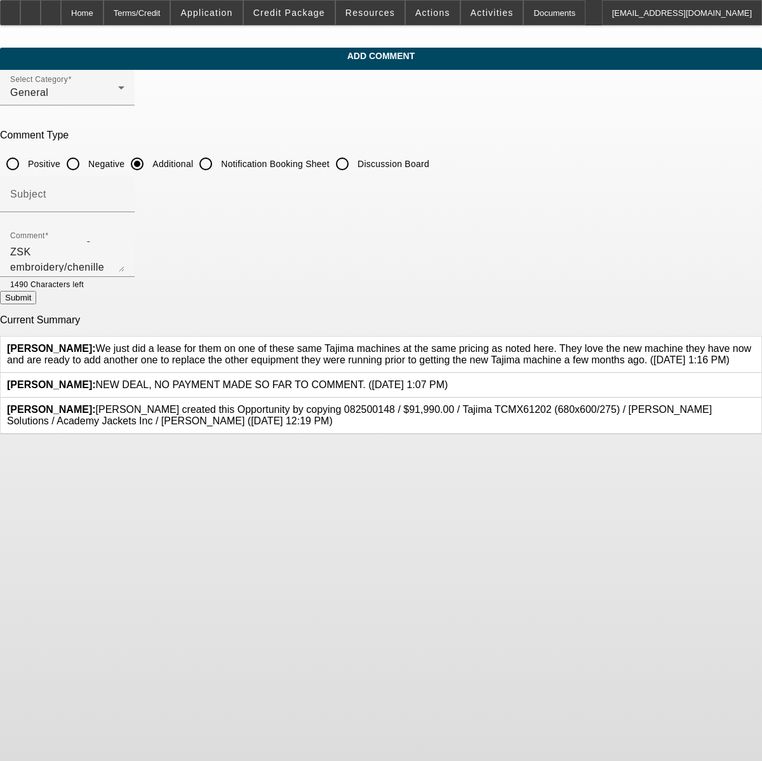
click at [36, 300] on button "Submit" at bounding box center [18, 297] width 36 height 13
radio input "true"
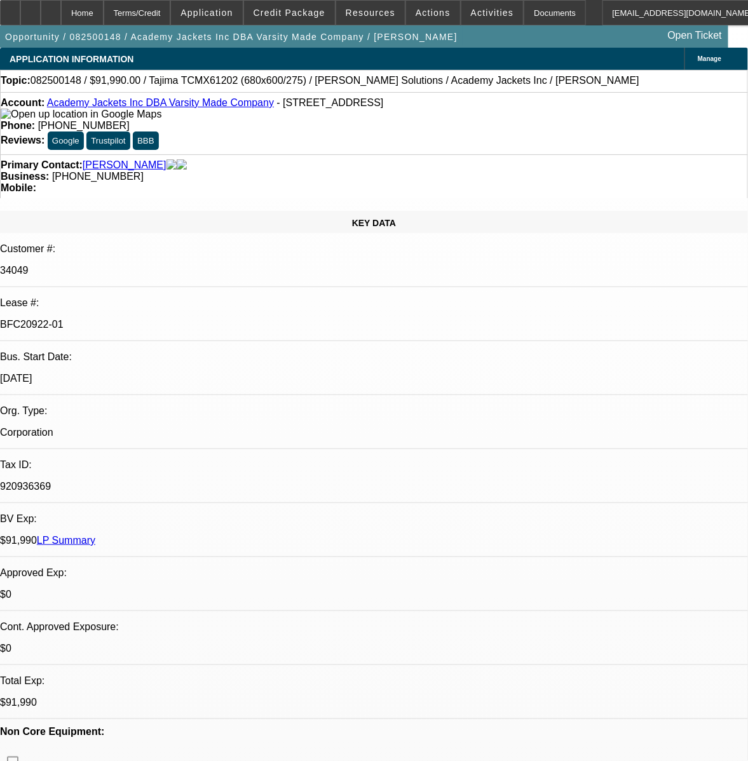
select select "0"
select select "2"
select select "0.1"
select select "0"
select select "2"
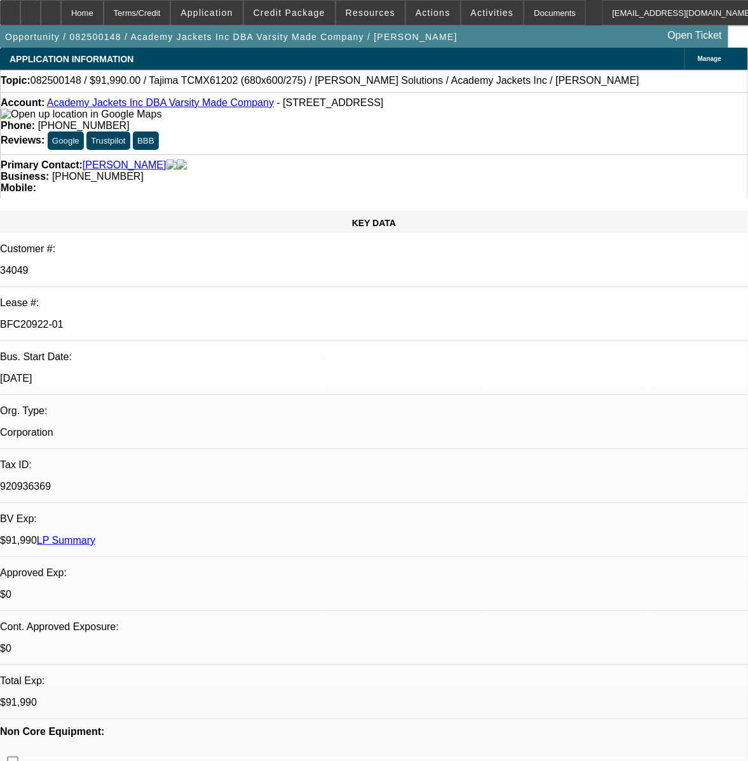
select select "0.1"
select select "0"
select select "2"
select select "0.1"
select select "0"
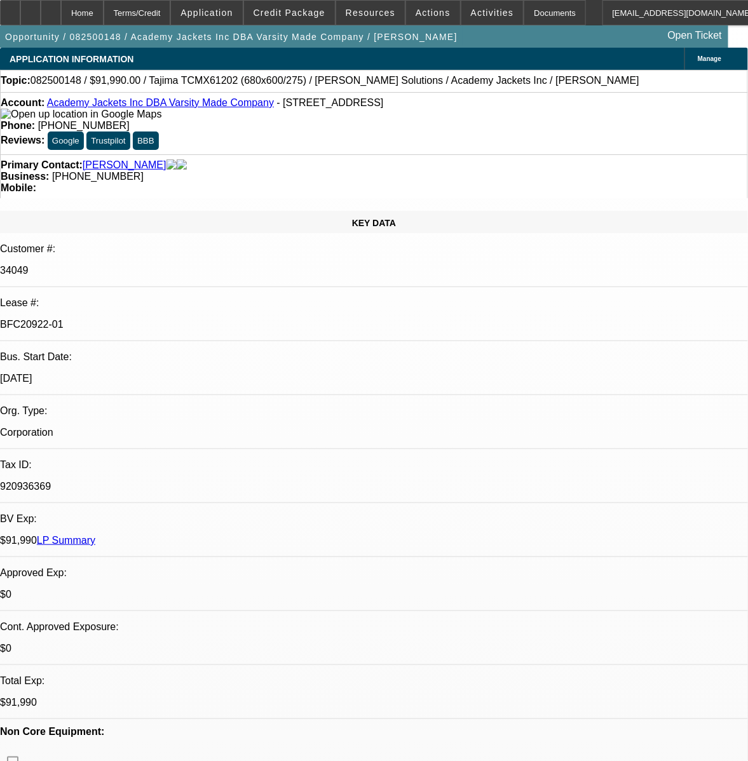
select select "2"
select select "0.1"
select select "2"
select select "4"
select select "2"
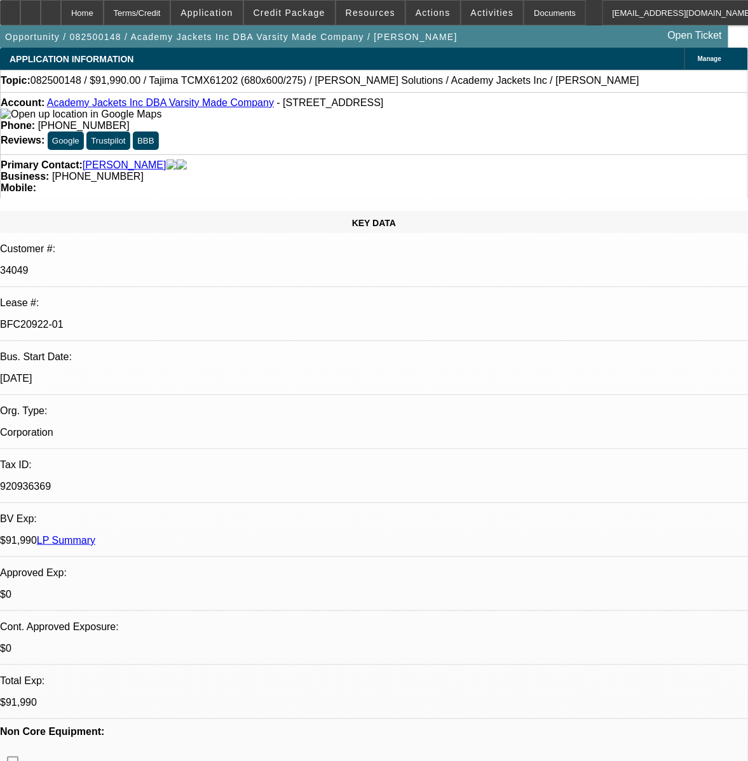
select select "4"
select select "2"
select select "4"
select select "2"
select select "4"
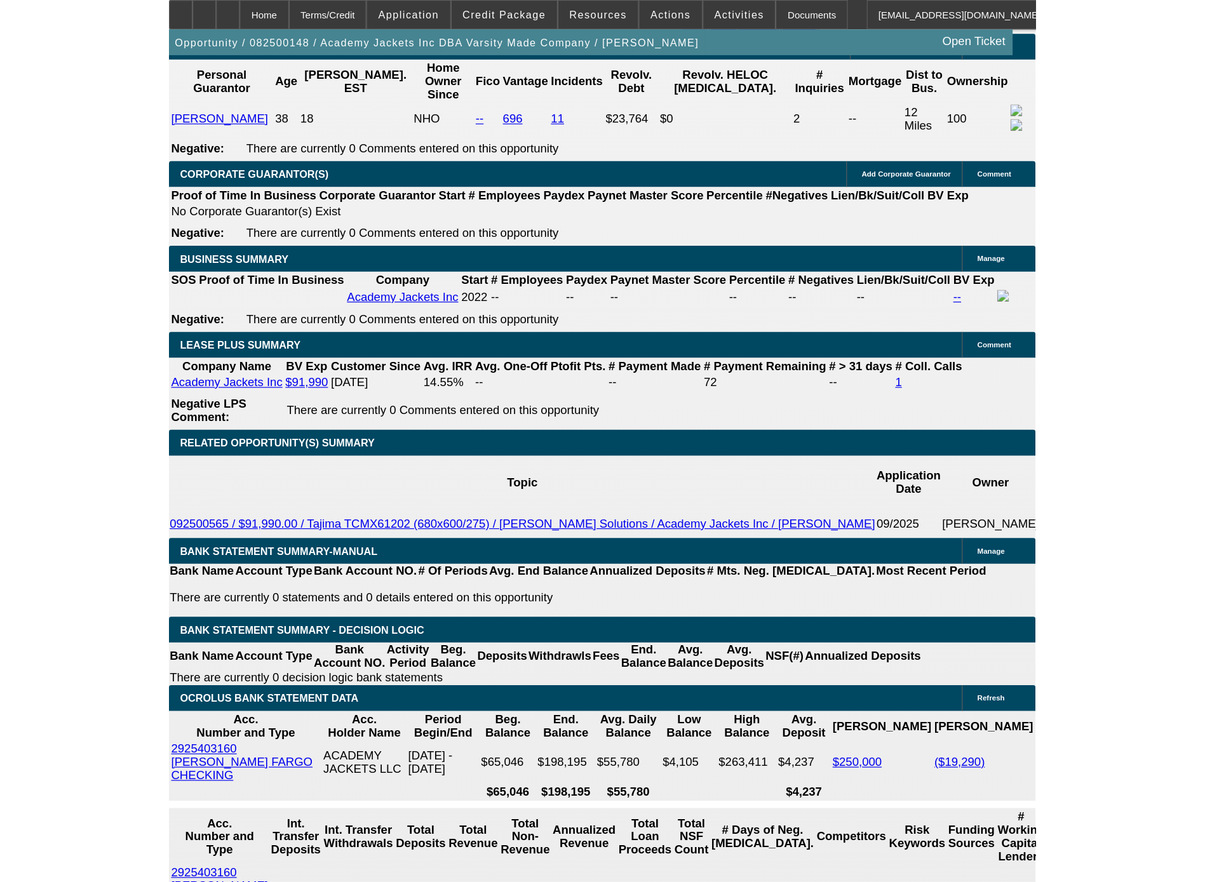
scroll to position [1779, 0]
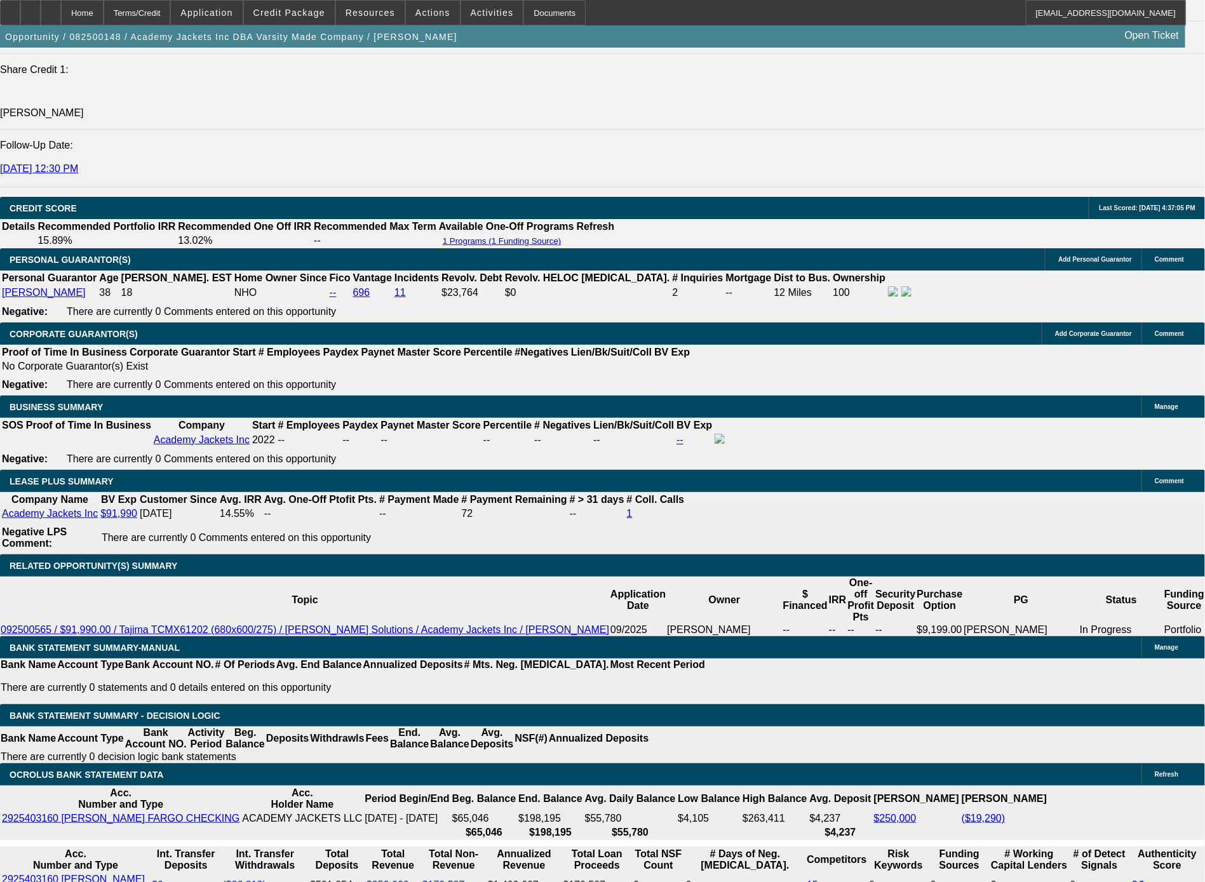
drag, startPoint x: 621, startPoint y: 234, endPoint x: 100, endPoint y: 177, distance: 524.7
drag, startPoint x: 614, startPoint y: 229, endPoint x: 98, endPoint y: 180, distance: 518.2
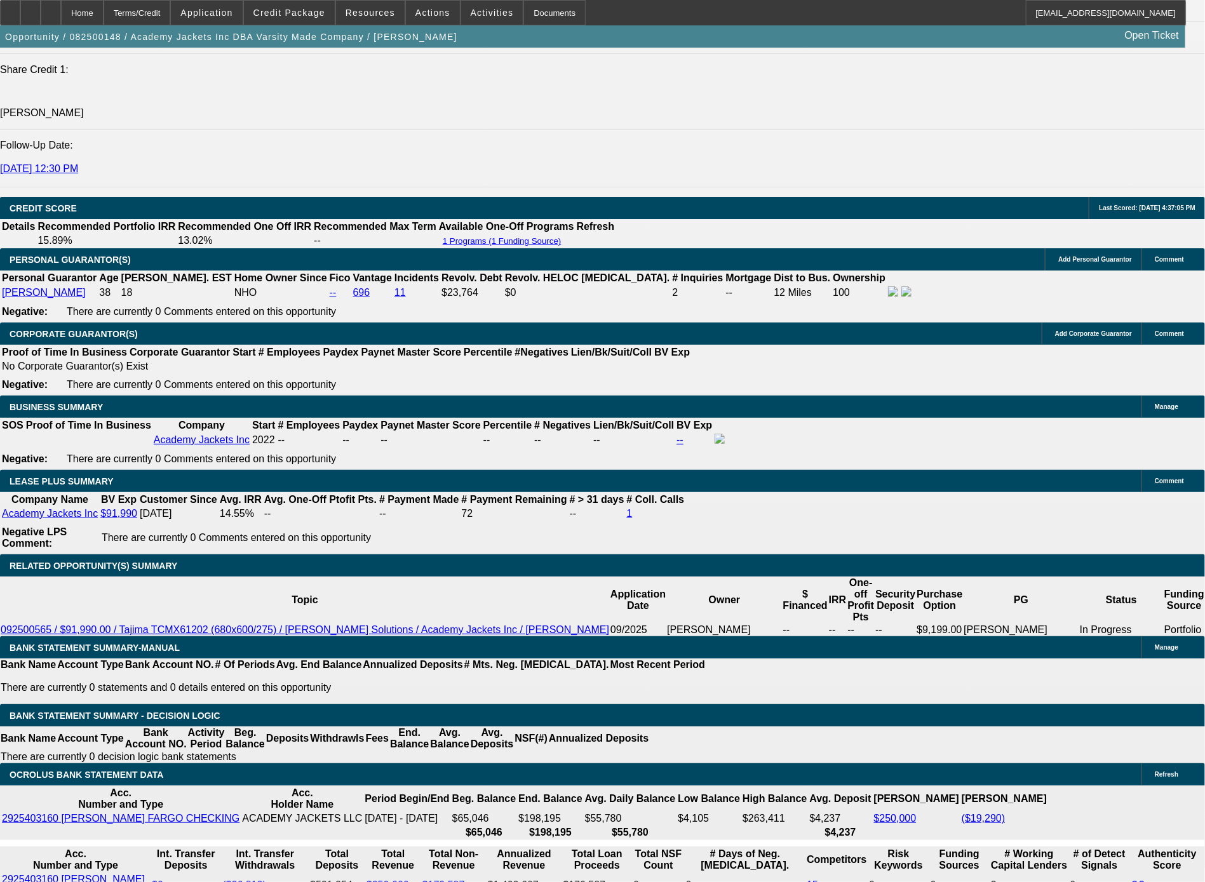
copy div "This business was stared on 11/1/2022 as Academy Jackets Inc dba Varsity Made C…"
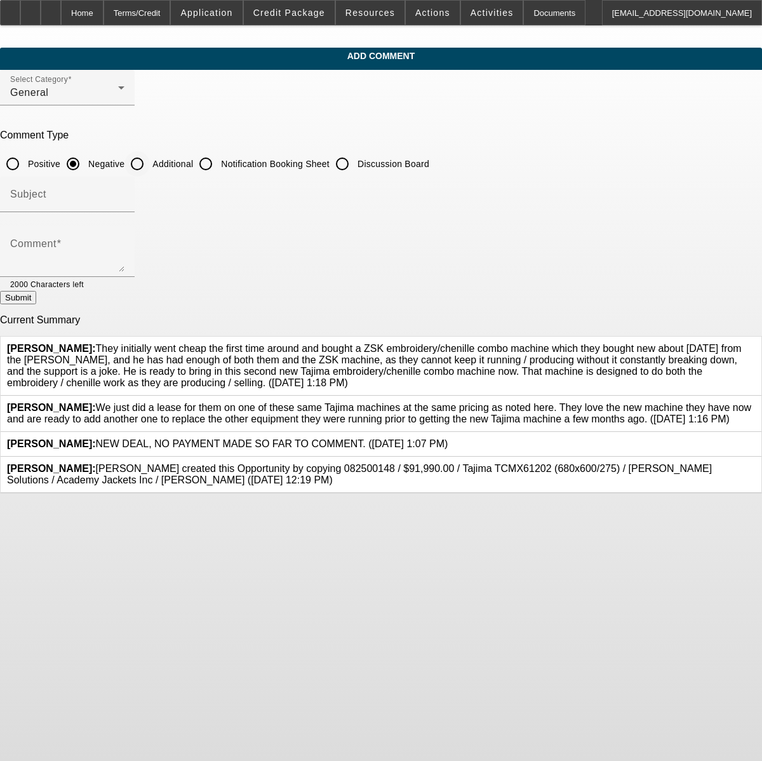
click at [150, 161] on input "Additional" at bounding box center [137, 163] width 25 height 25
radio input "true"
click at [125, 255] on textarea "Comment" at bounding box center [67, 256] width 114 height 30
paste textarea "This business was stared on [DATE] as Academy Jackets Inc dba Varsity Made Comp…"
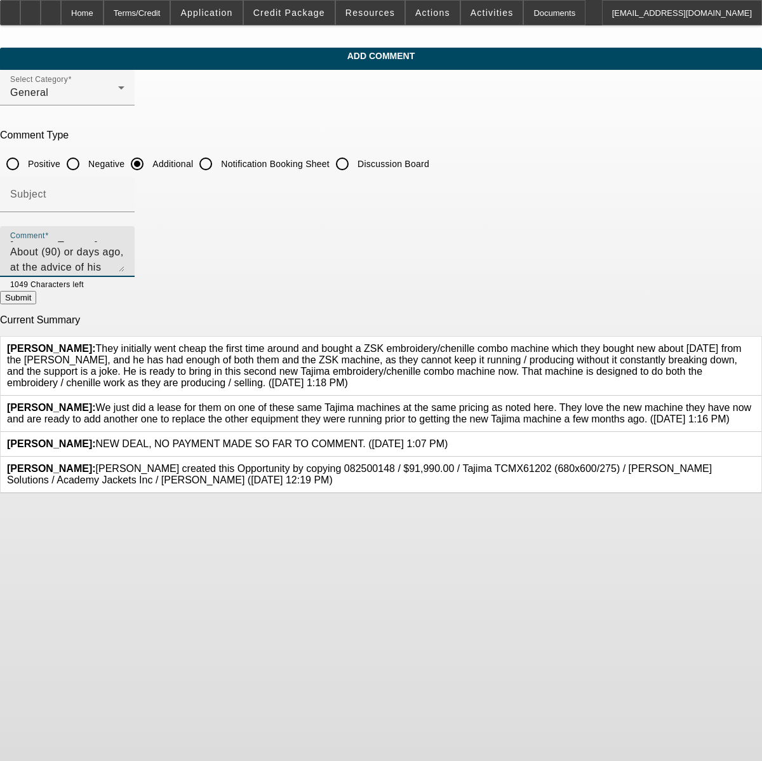
click at [125, 269] on textarea "This business was stared on [DATE] as Academy Jackets Inc dba Varsity Made Comp…" at bounding box center [67, 256] width 114 height 30
click at [125, 265] on textarea "This business was stared on [DATE] as Academy Jackets Inc dba Varsity Made Comp…" at bounding box center [67, 256] width 114 height 30
type textarea "This business was stared on [DATE] as Academy Jackets Inc dba Varsity Made Comp…"
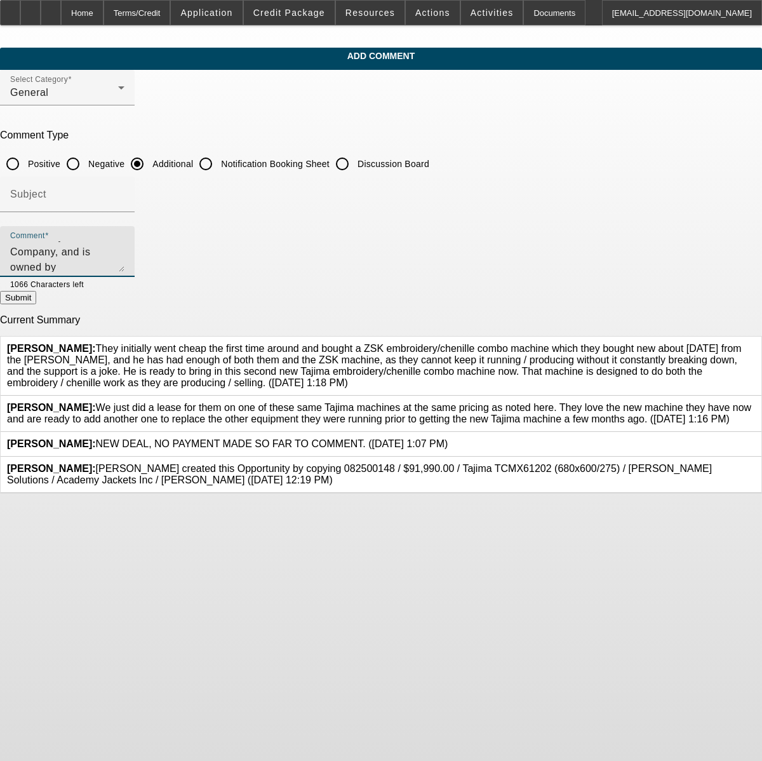
click at [125, 269] on textarea "This business was stared on [DATE] as Academy Jackets Inc dba Varsity Made Comp…" at bounding box center [67, 256] width 114 height 30
click at [125, 259] on textarea "This business was stared on [DATE] as Academy Jackets Inc dba Varsity Made Comp…" at bounding box center [67, 256] width 114 height 30
click at [36, 304] on button "Submit" at bounding box center [18, 297] width 36 height 13
radio input "true"
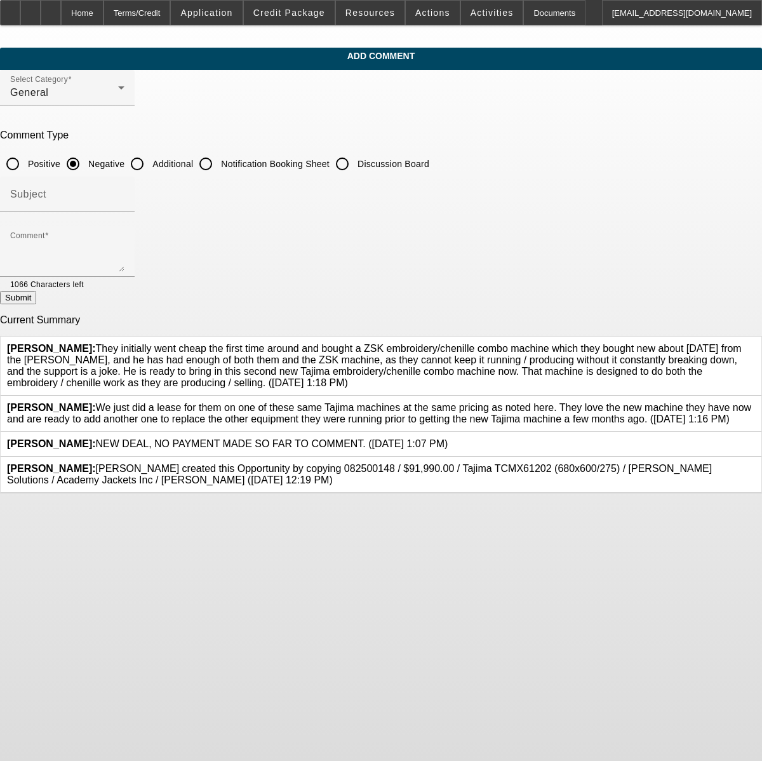
scroll to position [0, 0]
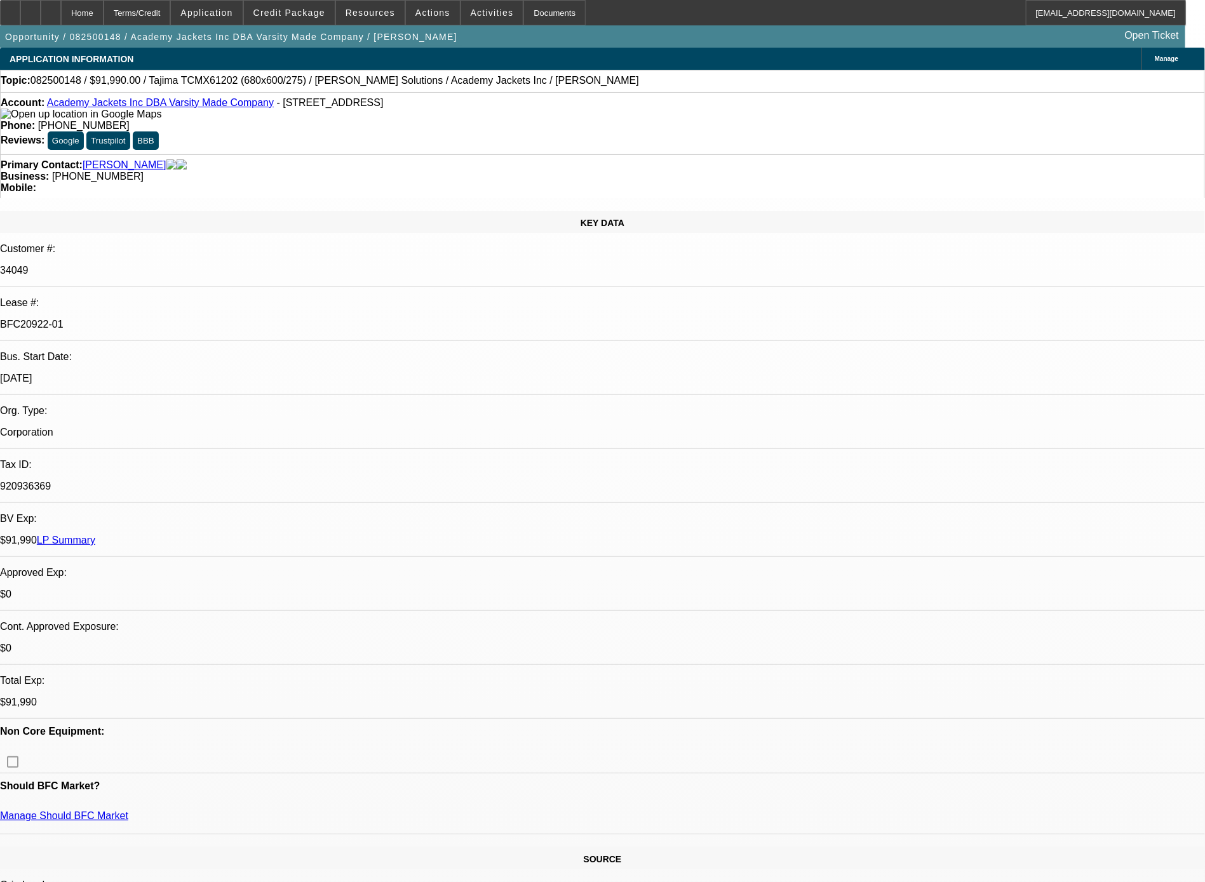
select select "0"
select select "2"
select select "0.1"
select select "4"
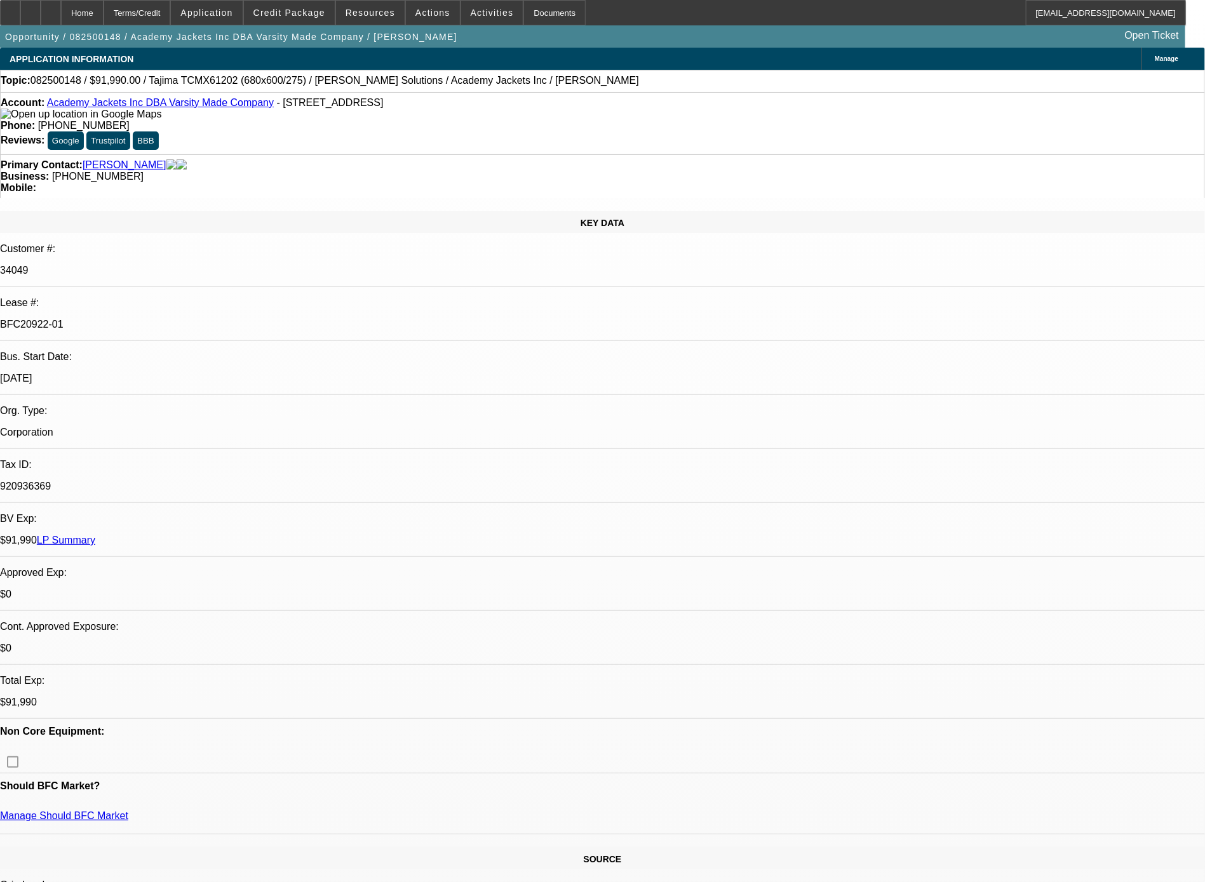
select select "0"
select select "2"
select select "0.1"
select select "4"
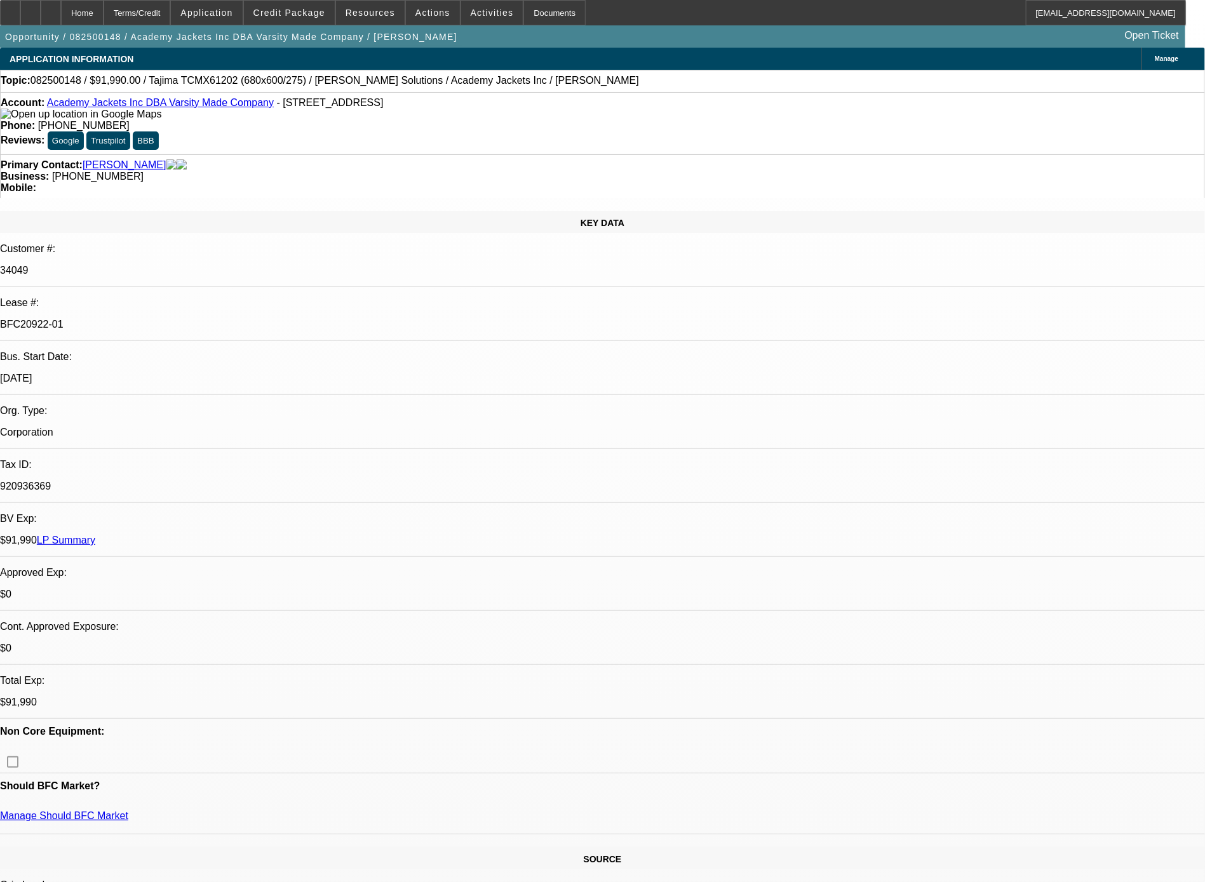
select select "0"
select select "2"
select select "0.1"
select select "4"
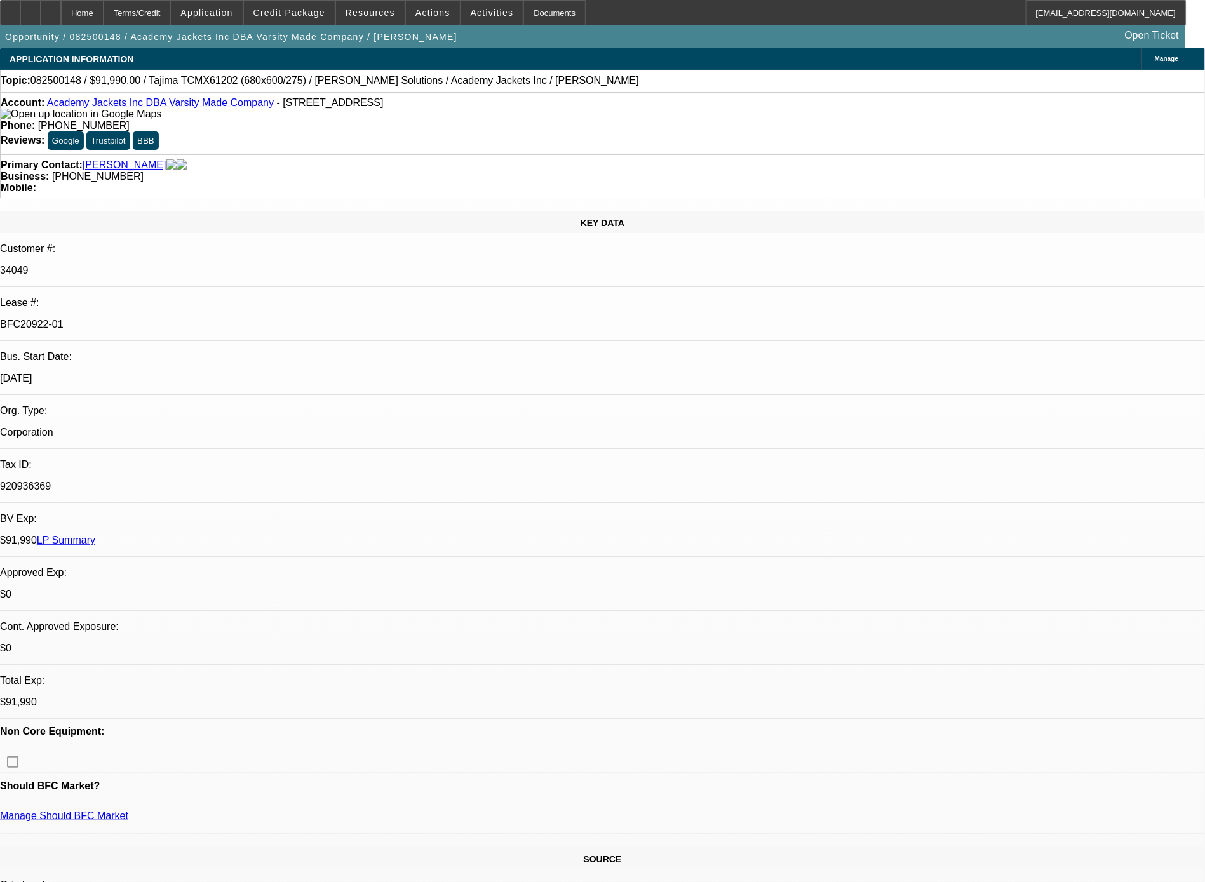
select select "0"
select select "2"
select select "0.1"
select select "4"
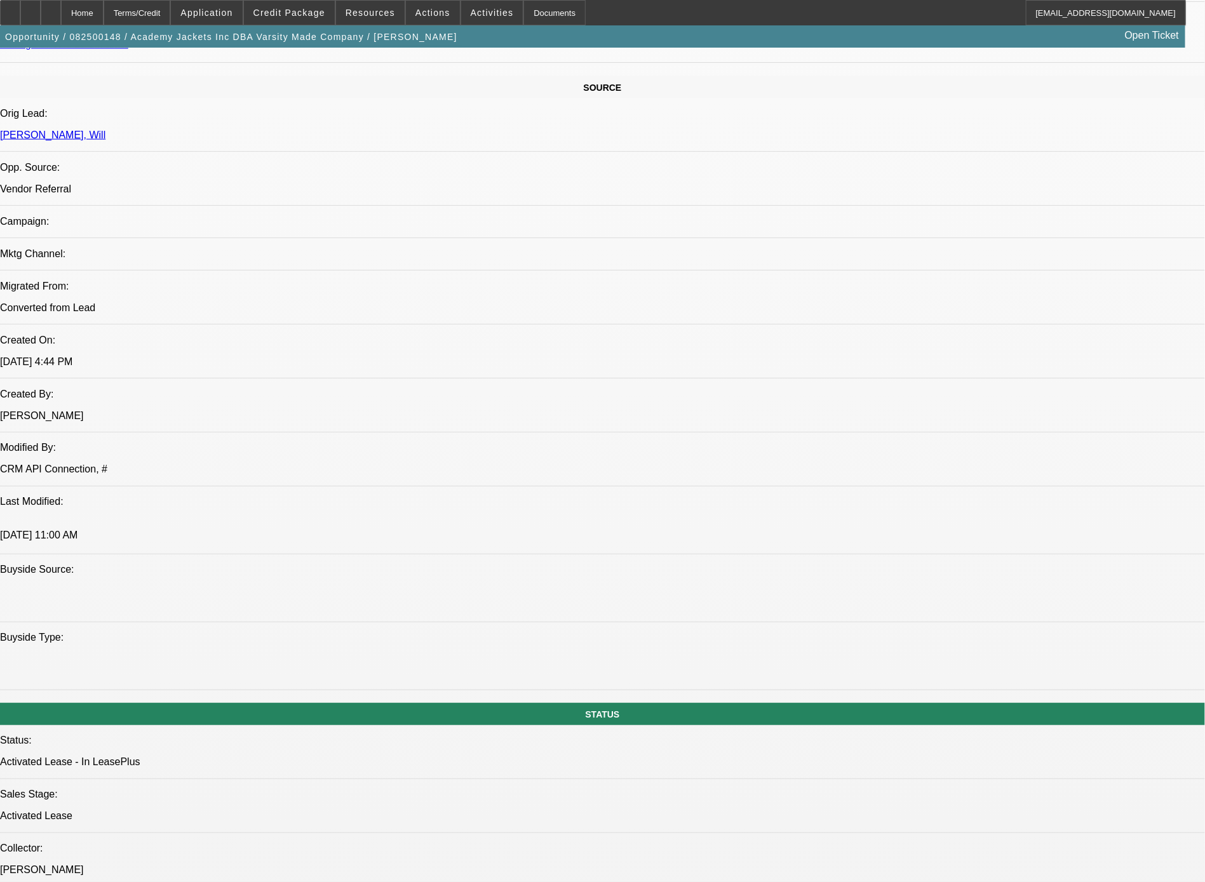
scroll to position [1544, 0]
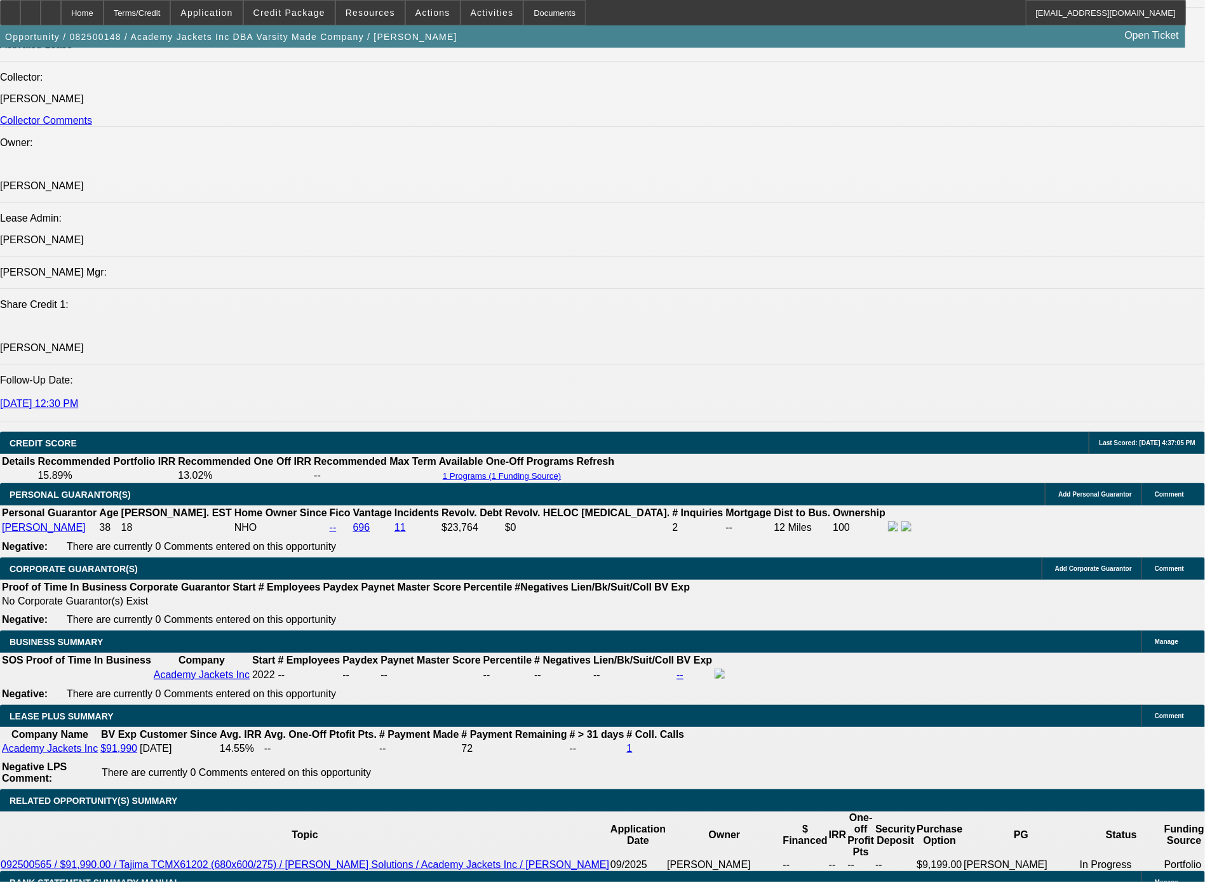
drag, startPoint x: 715, startPoint y: 264, endPoint x: 96, endPoint y: 260, distance: 619.4
copy span "good personal credit, solid deposits / balances per bank statements, showing lo…"
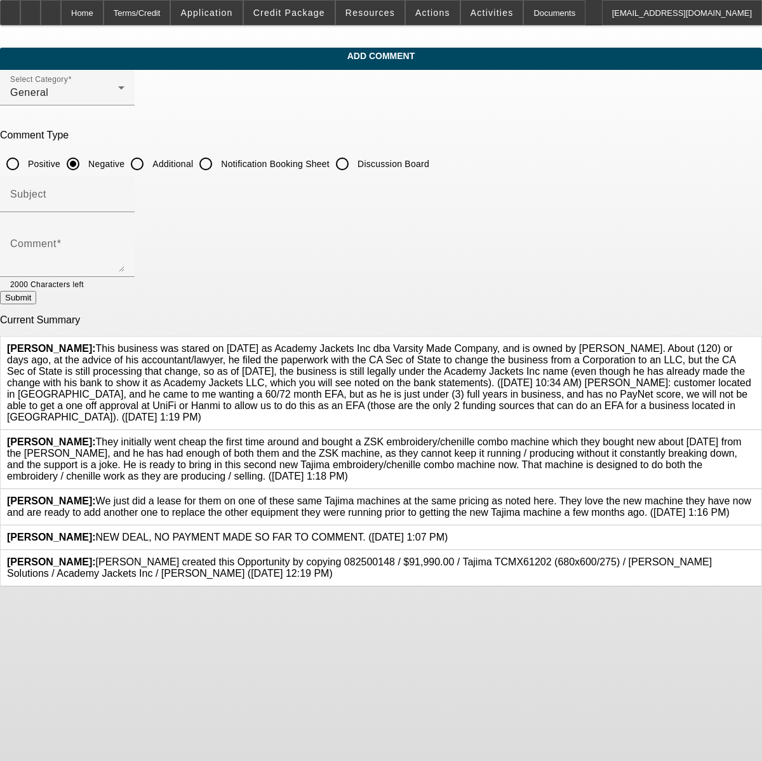
drag, startPoint x: 285, startPoint y: 162, endPoint x: 285, endPoint y: 174, distance: 12.1
click at [150, 162] on input "Additional" at bounding box center [137, 163] width 25 height 25
radio input "true"
click at [125, 242] on textarea "Comment" at bounding box center [67, 256] width 114 height 30
paste textarea "good personal credit, solid deposits / balances per bank statements, showing lo…"
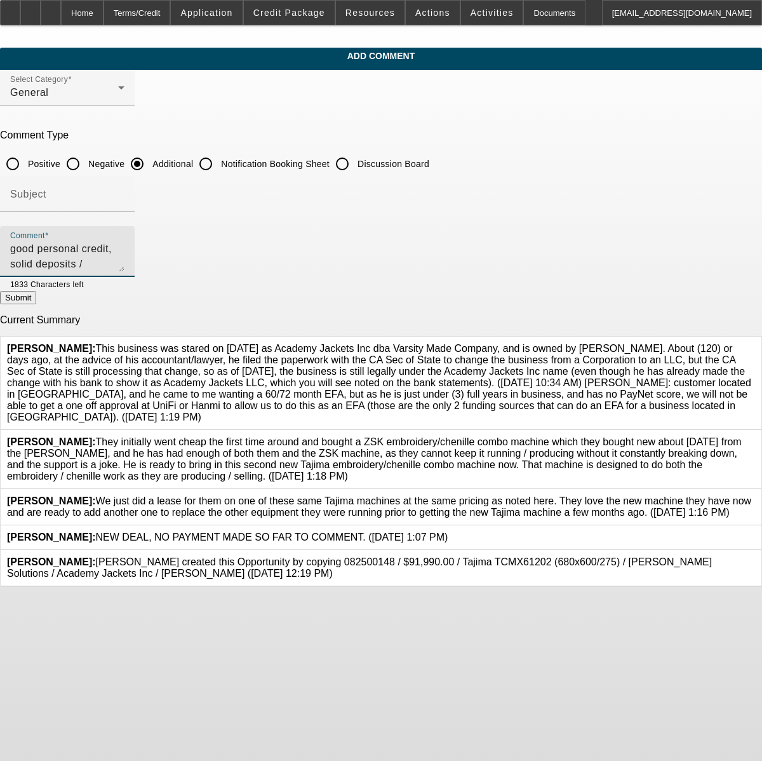
type textarea "good personal credit, solid deposits / balances per bank statements, showing lo…"
click at [36, 303] on button "Submit" at bounding box center [18, 297] width 36 height 13
radio input "true"
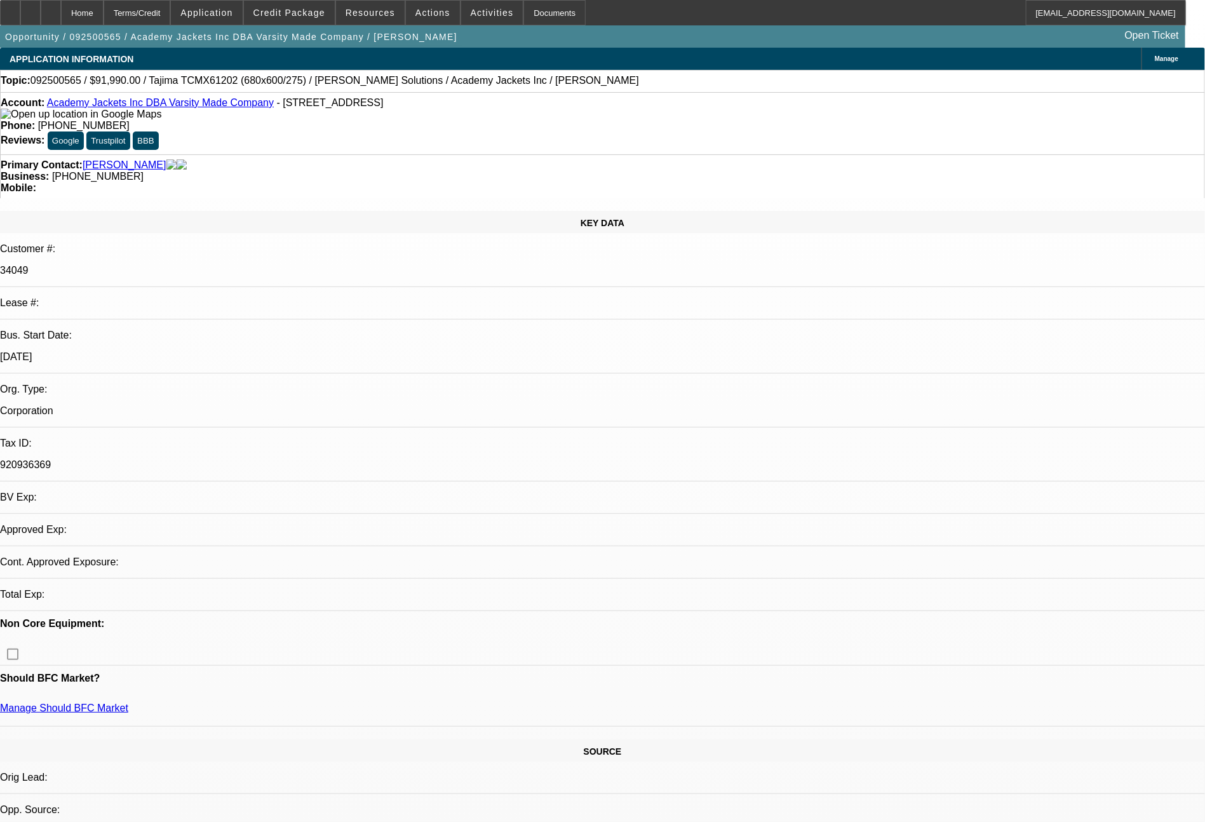
select select "0"
select select "2"
select select "0.1"
select select "4"
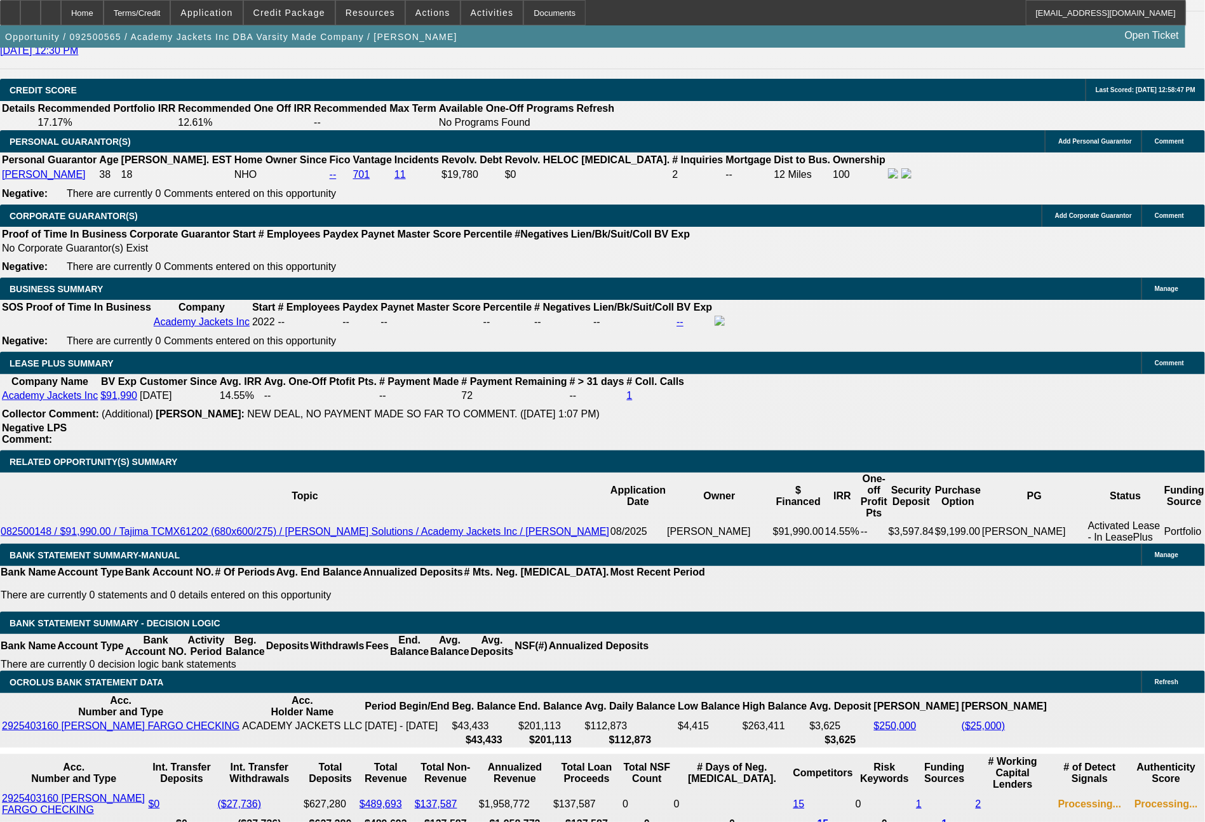
scroll to position [1946, 0]
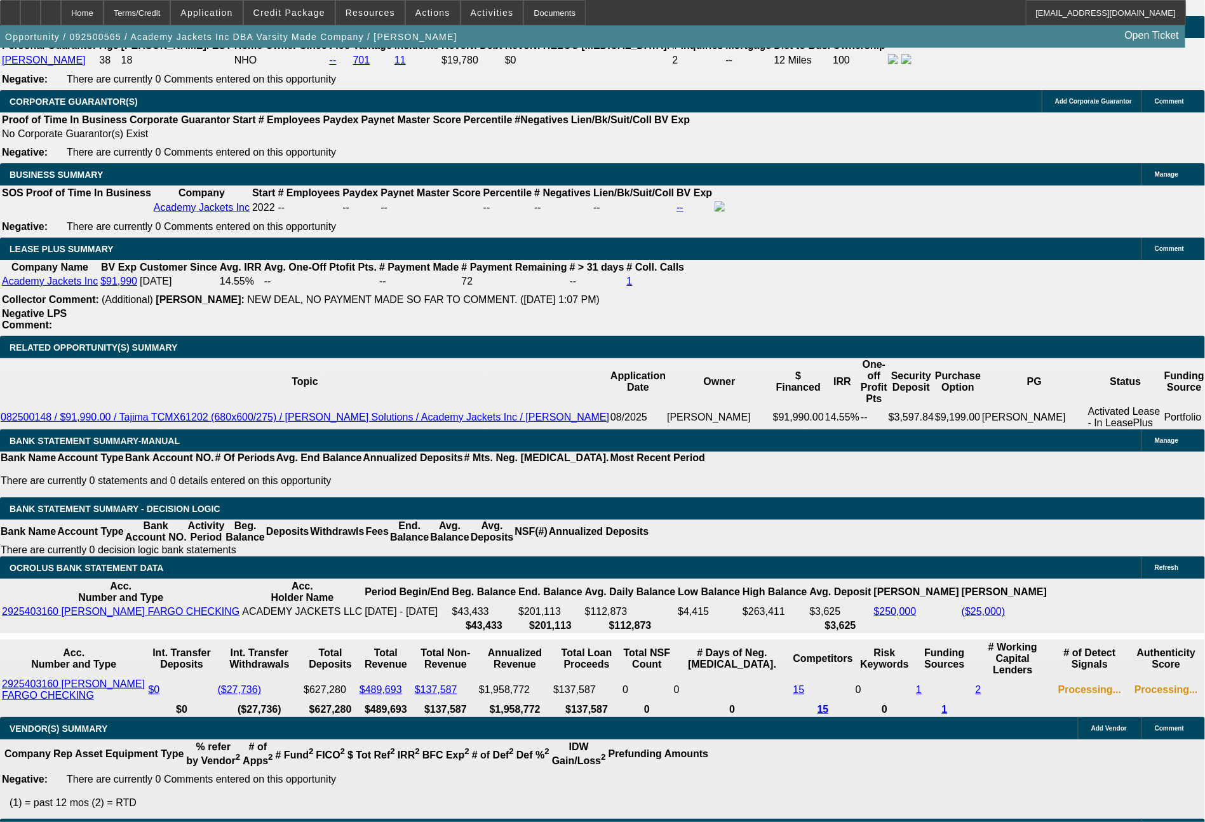
type input "$0.00"
type input "72"
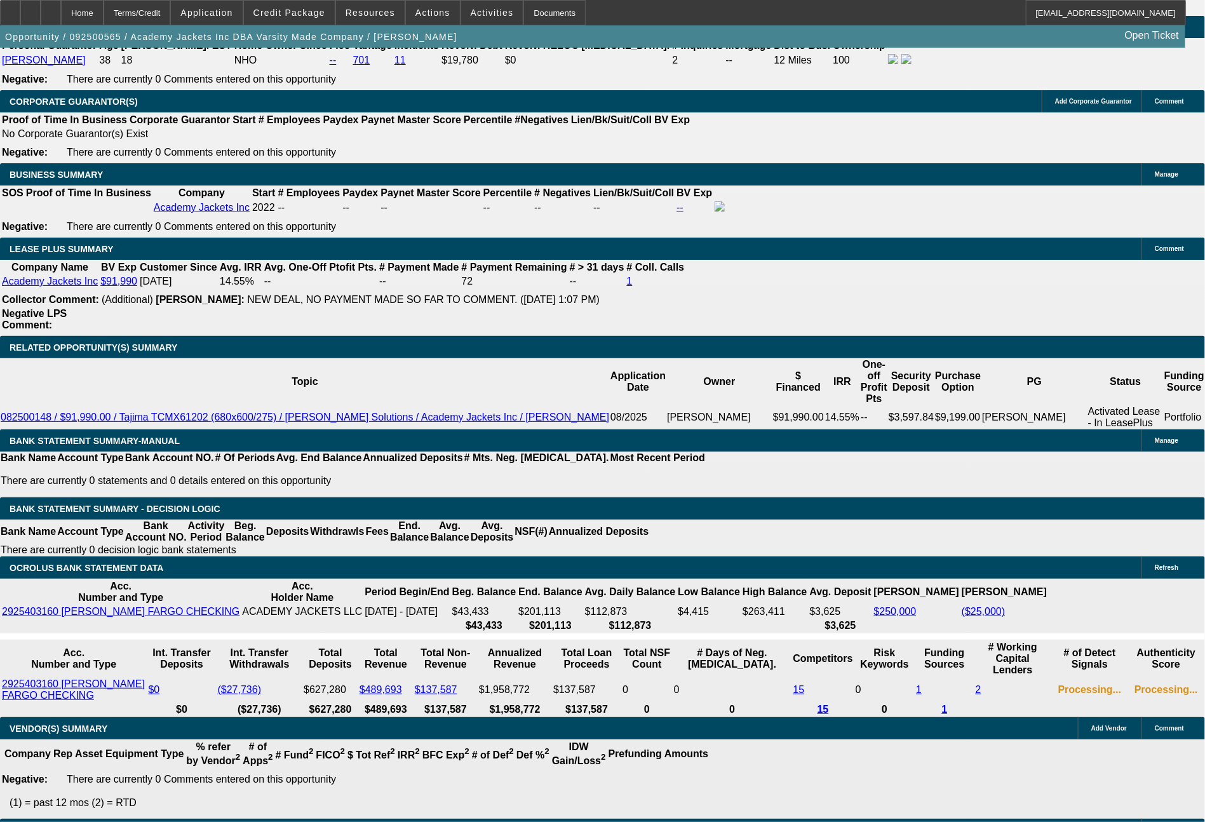
type input "1798"
type input "$3,596.00"
type input "12"
type input "1798.92"
type input "$3,597.84"
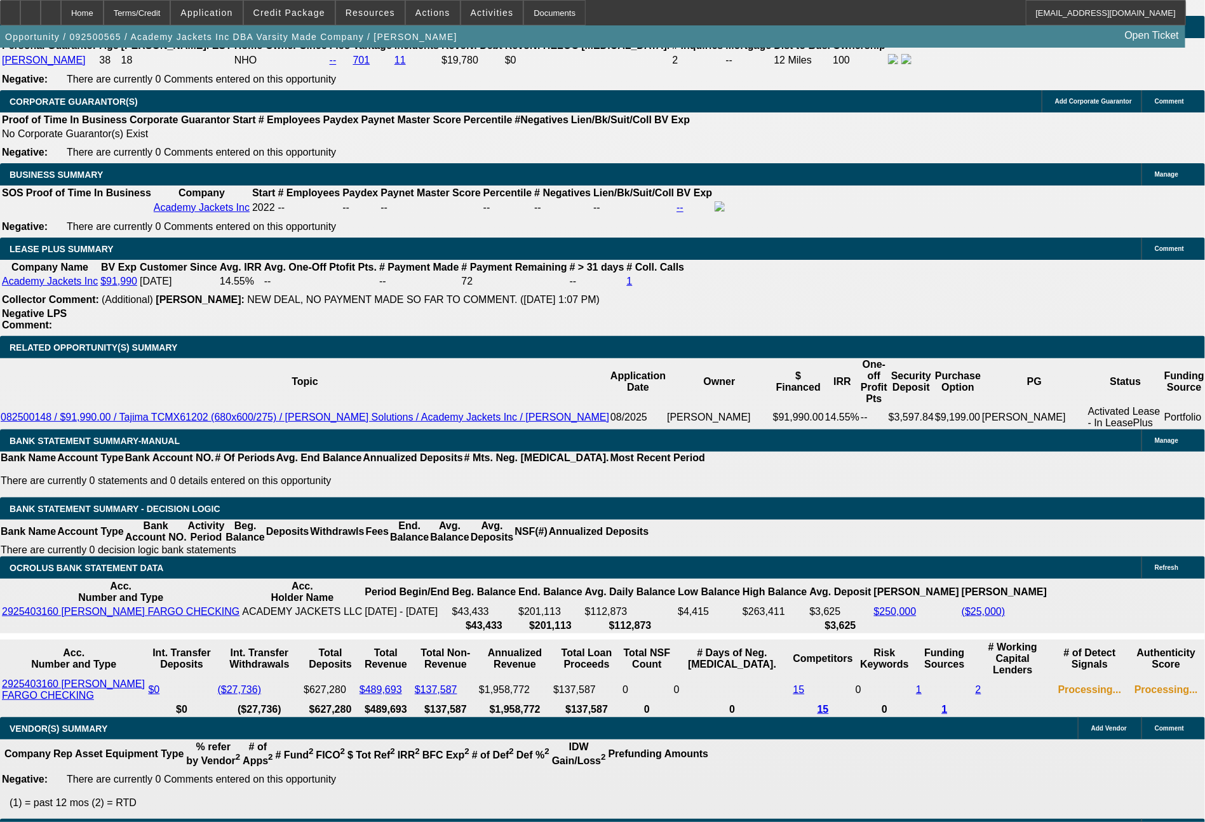
type input "$1,798.92"
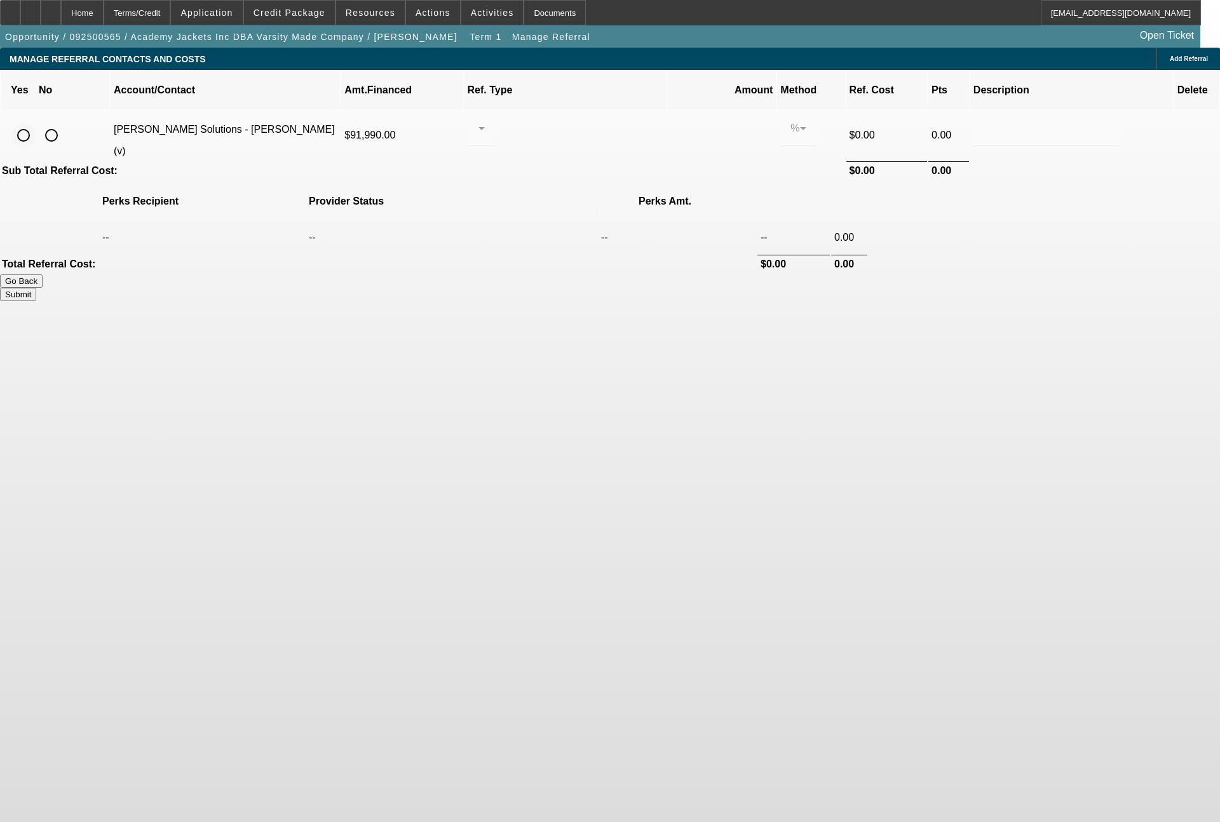
click at [36, 123] on input "radio" at bounding box center [23, 135] width 25 height 25
radio input "true"
click at [478, 121] on div at bounding box center [478, 128] width 1 height 15
click at [587, 144] on span "Pay vendor SALES PERSON" at bounding box center [580, 150] width 104 height 30
click at [681, 121] on input "0.000" at bounding box center [721, 128] width 81 height 15
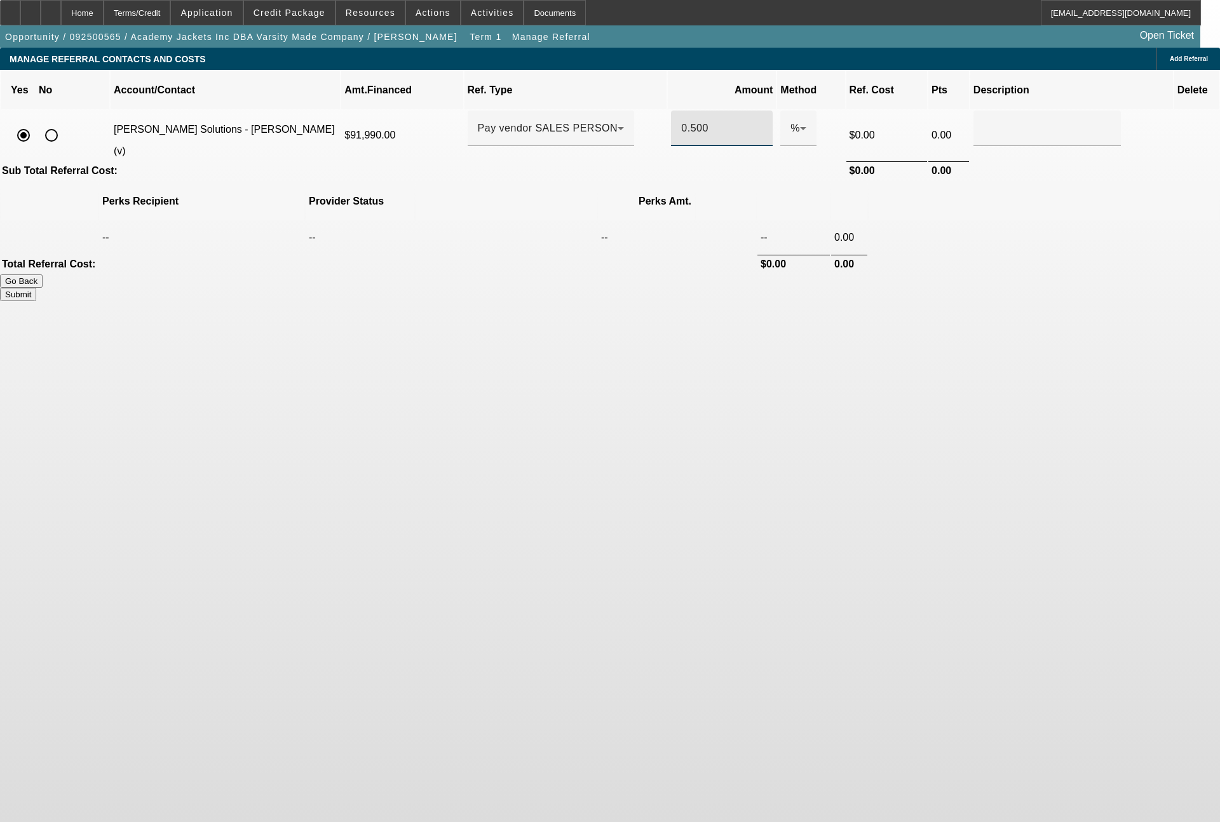
click at [36, 288] on button "Submit" at bounding box center [18, 294] width 36 height 13
type input "0.500"
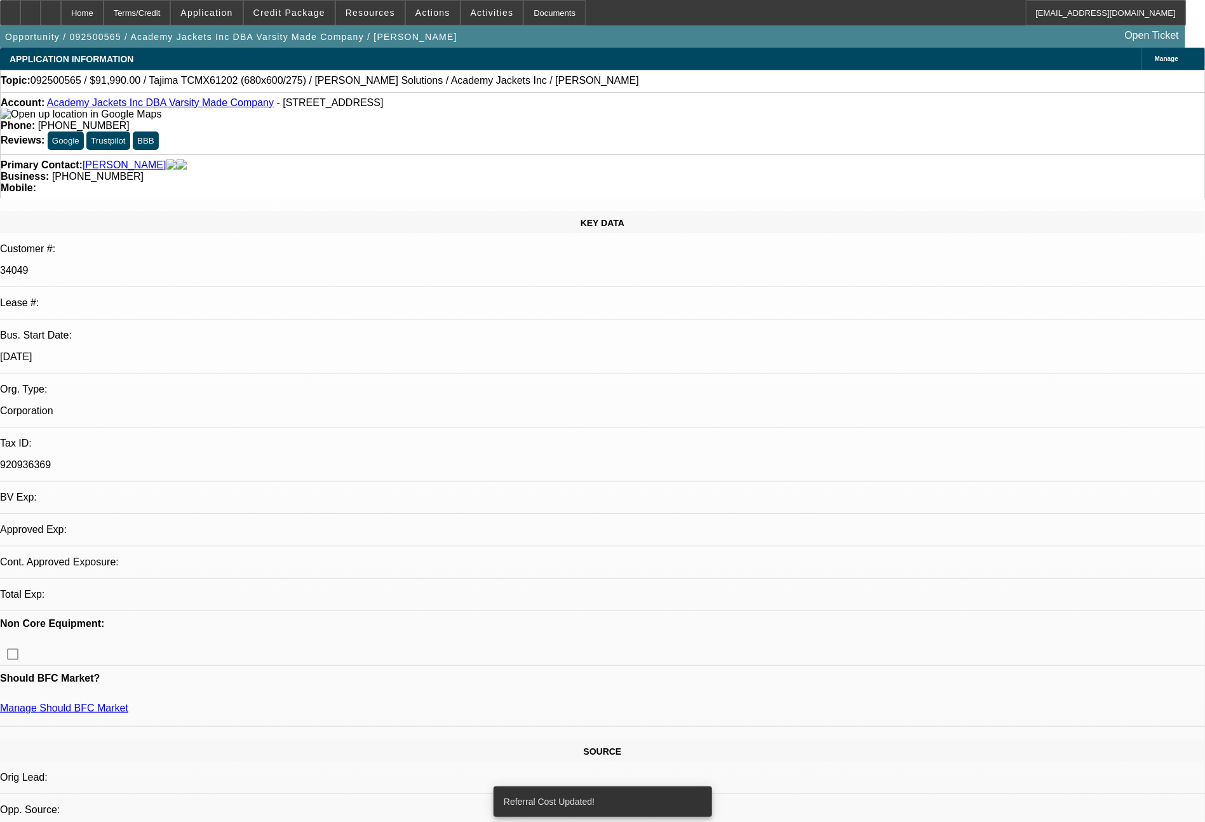
select select "0"
select select "2"
select select "0.1"
select select "4"
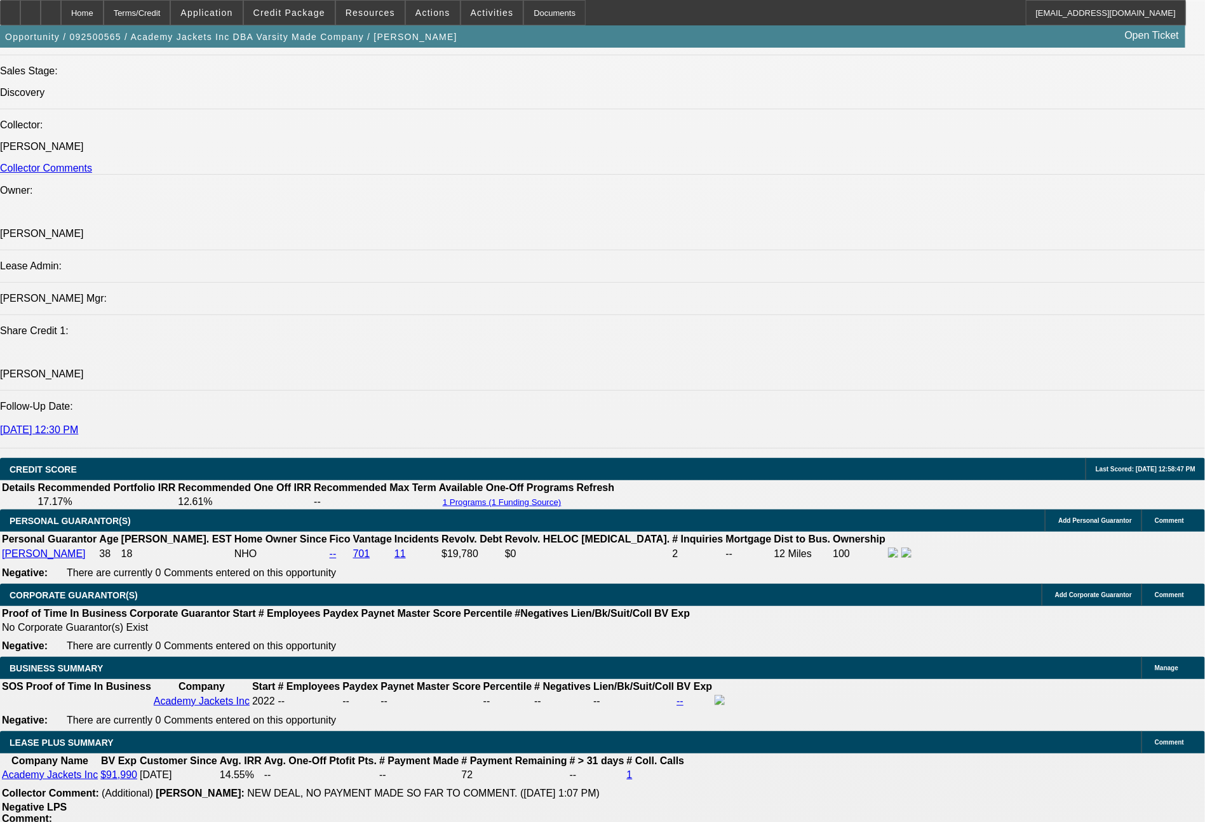
scroll to position [2173, 0]
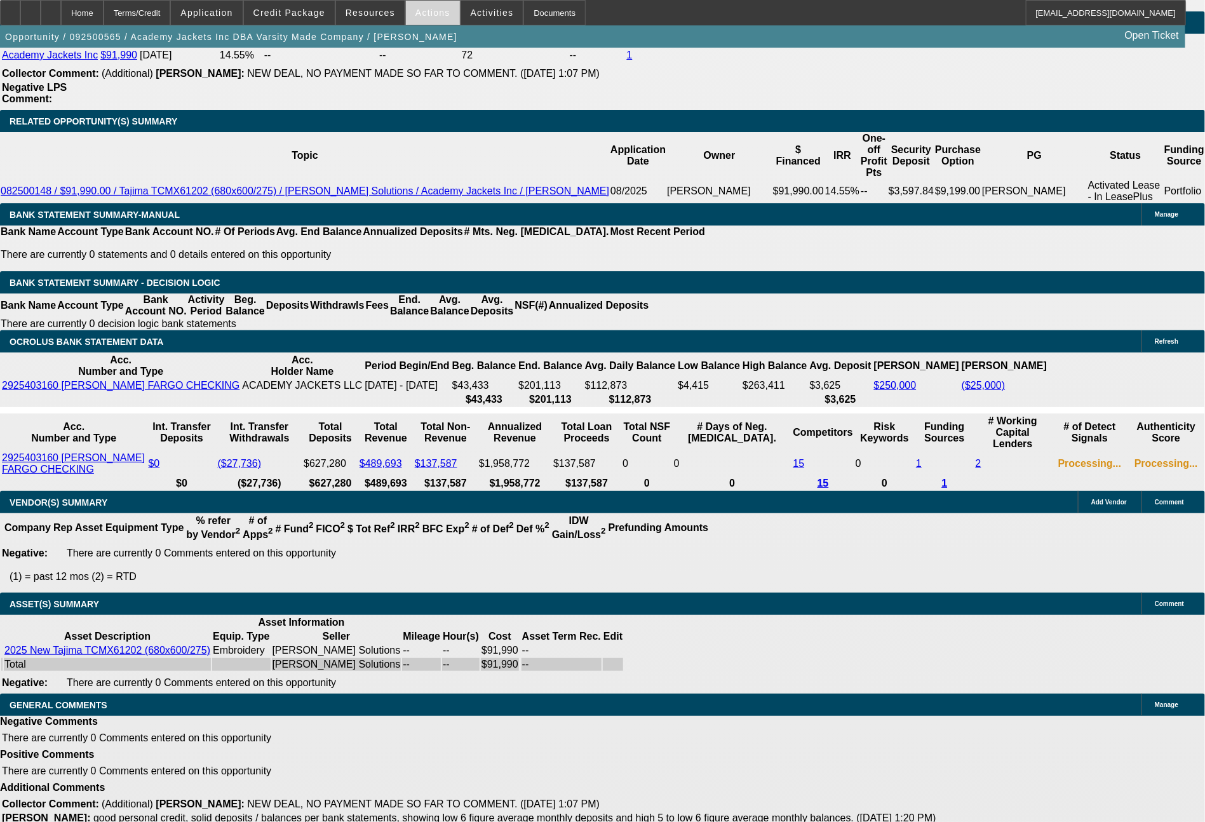
click at [433, 14] on span "Actions" at bounding box center [432, 13] width 35 height 10
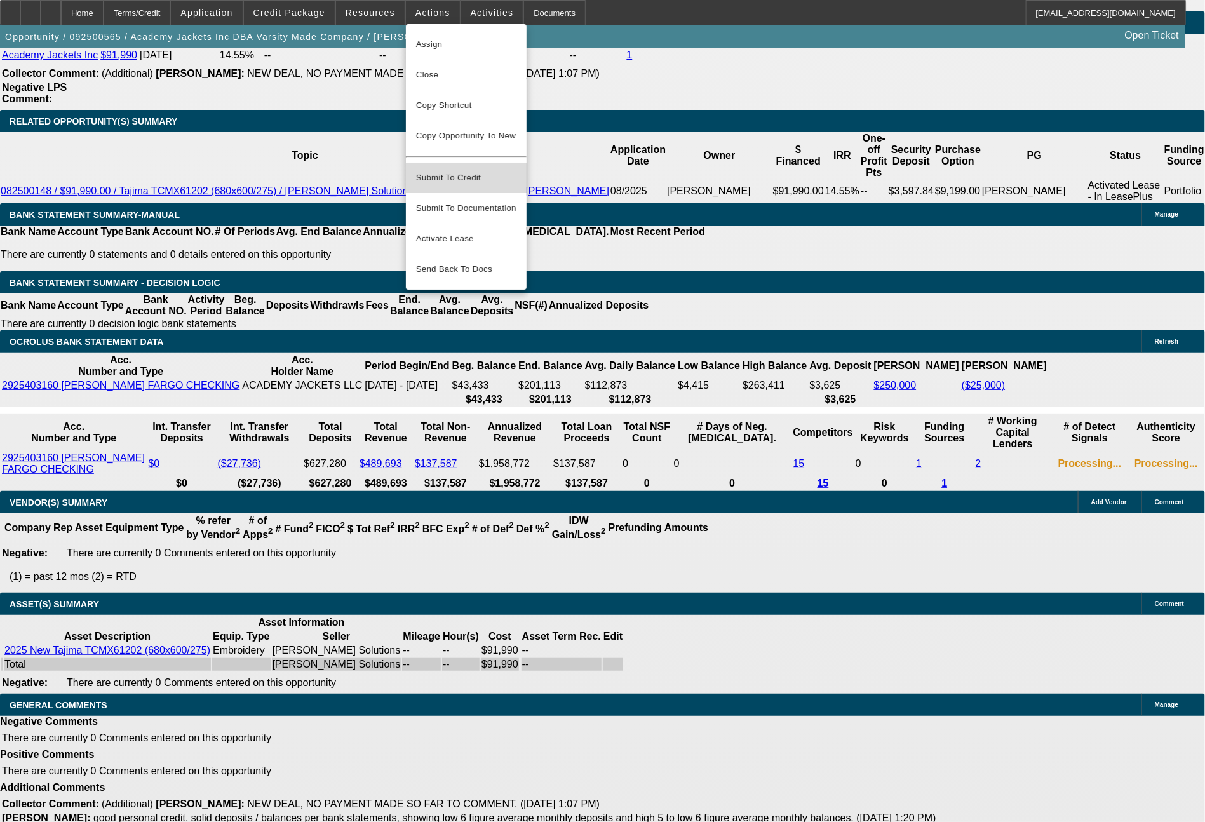
click at [463, 163] on button "Submit To Credit" at bounding box center [466, 178] width 121 height 30
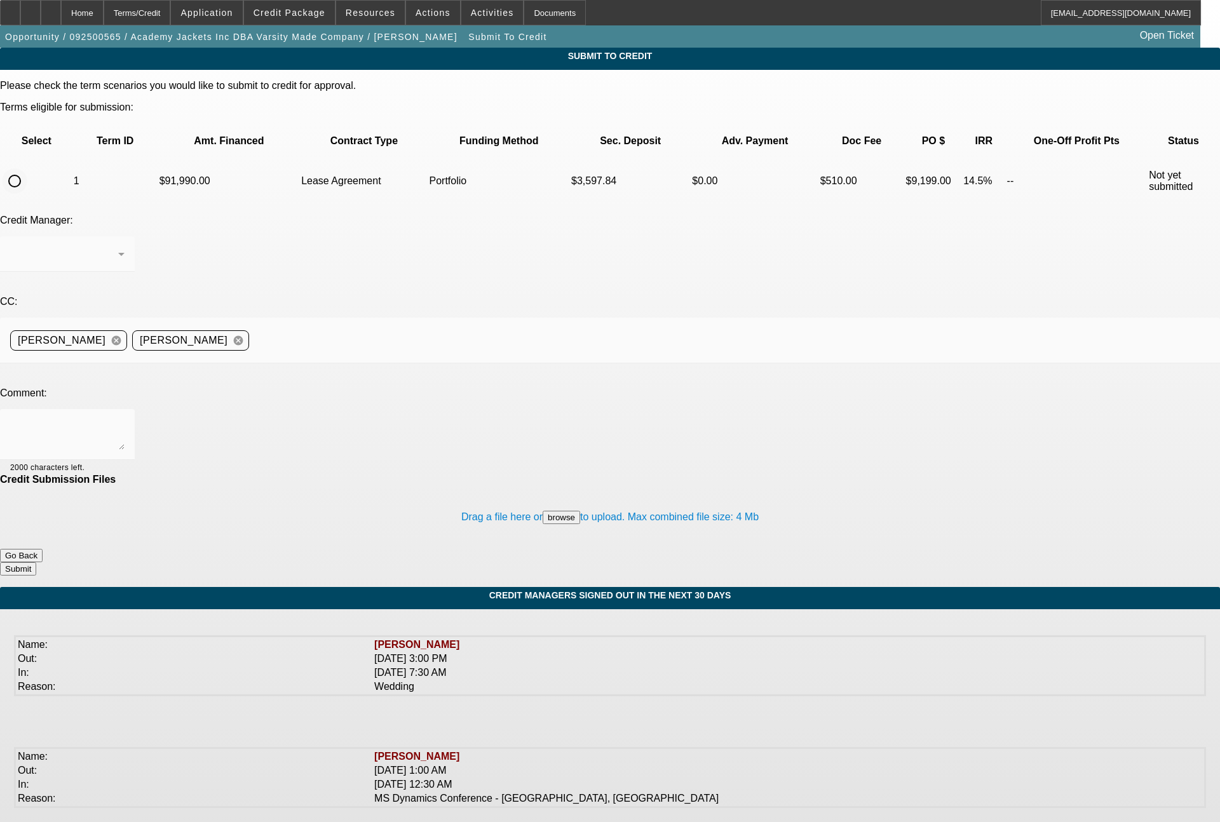
click at [27, 168] on input "radio" at bounding box center [14, 180] width 25 height 25
radio input "true"
click at [118, 246] on div at bounding box center [64, 253] width 108 height 15
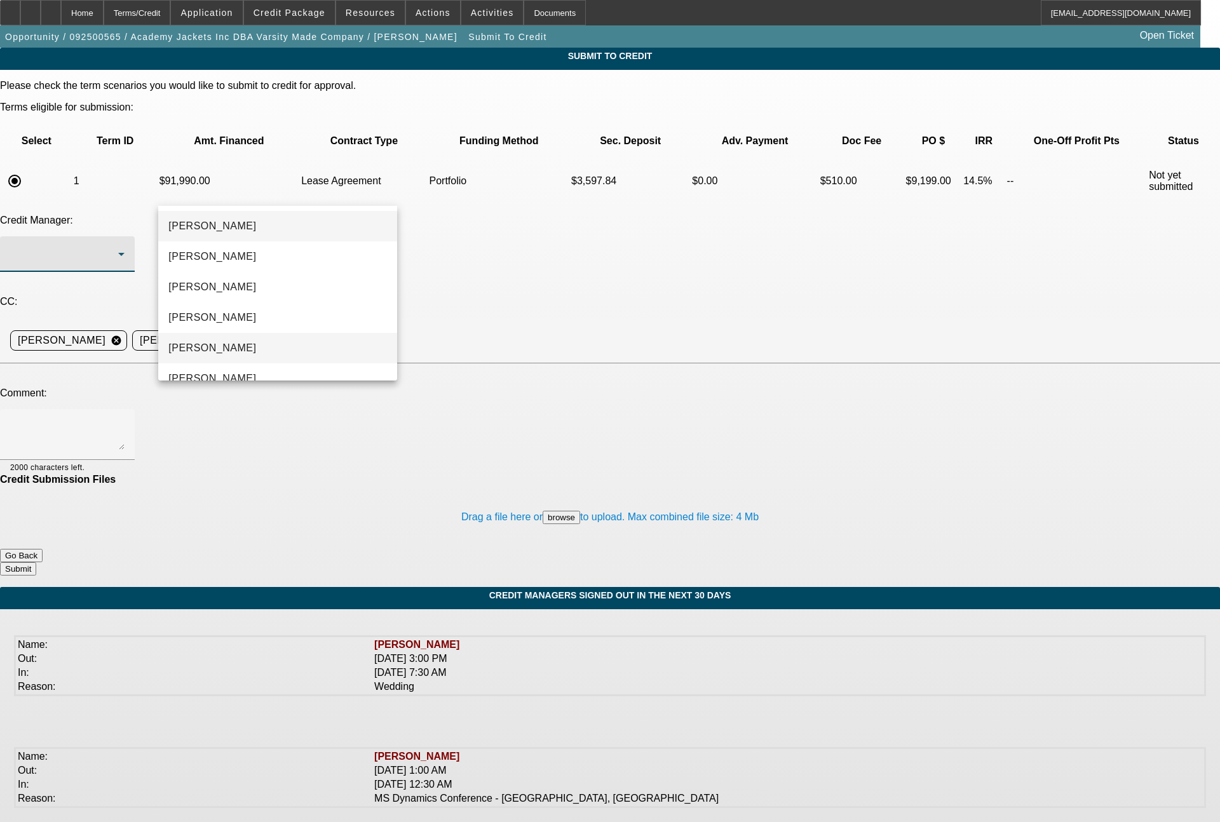
click at [233, 349] on mat-option "[PERSON_NAME]" at bounding box center [277, 348] width 239 height 30
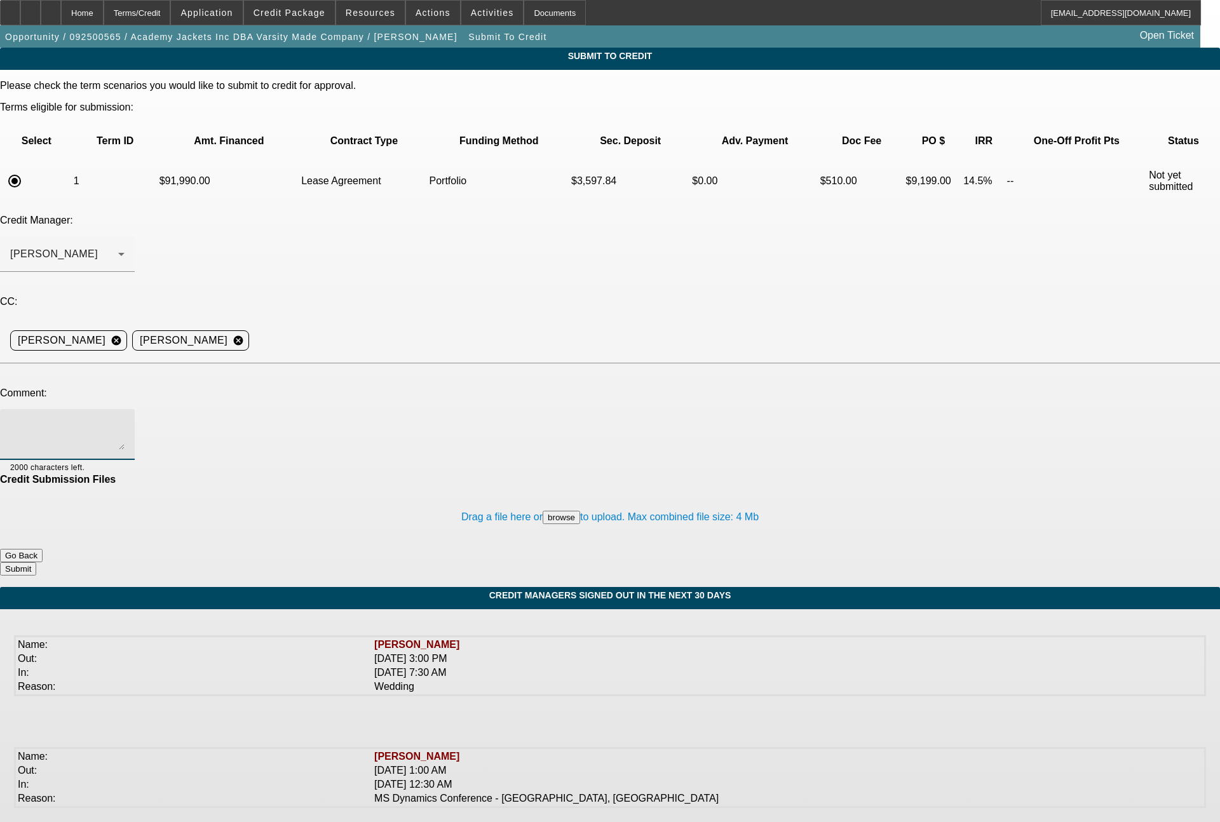
click at [125, 419] on textarea at bounding box center [67, 434] width 114 height 30
click at [125, 419] on textarea "Bill - see notes for detail. We just did a deal for him last month for the exac…" at bounding box center [67, 434] width 114 height 30
type textarea "Bill - see notes for detail. We just did a deal for him last month for the exac…"
click at [36, 562] on button "Submit" at bounding box center [18, 568] width 36 height 13
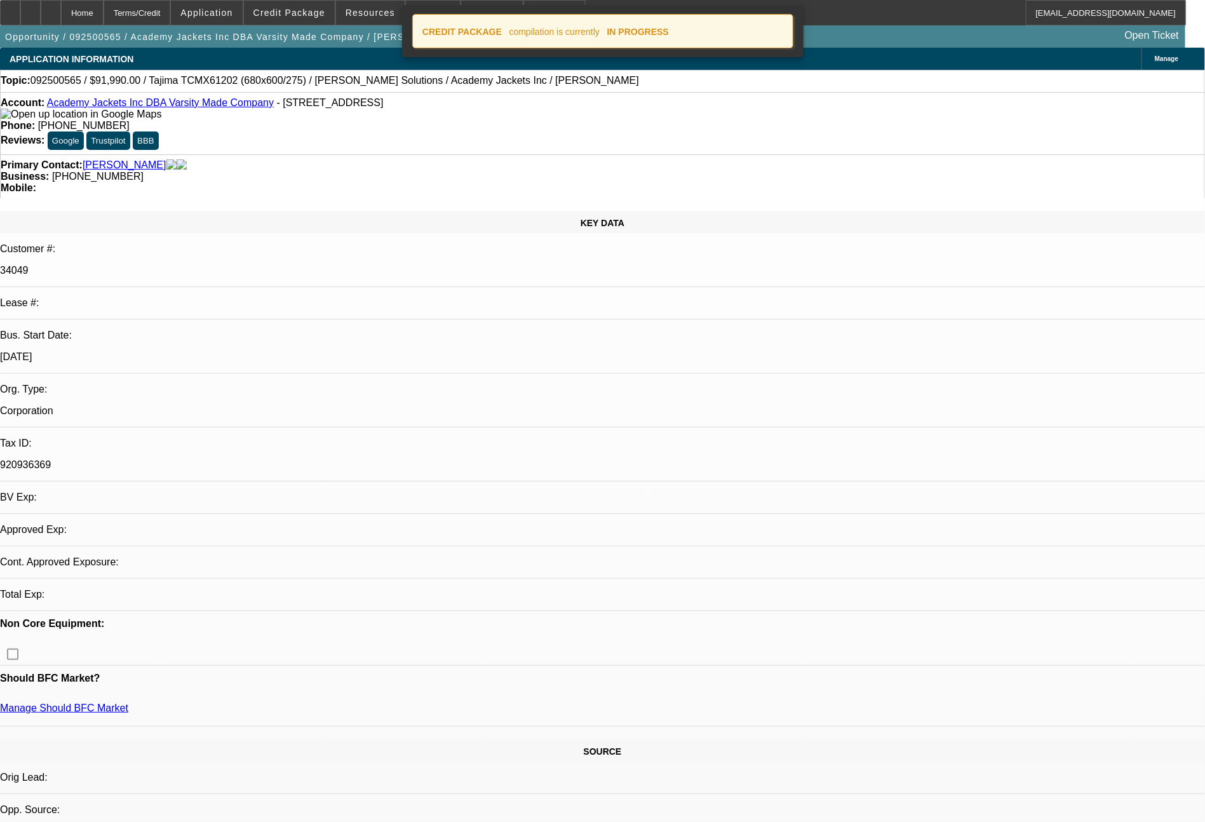
select select "0"
select select "2"
select select "0.1"
select select "4"
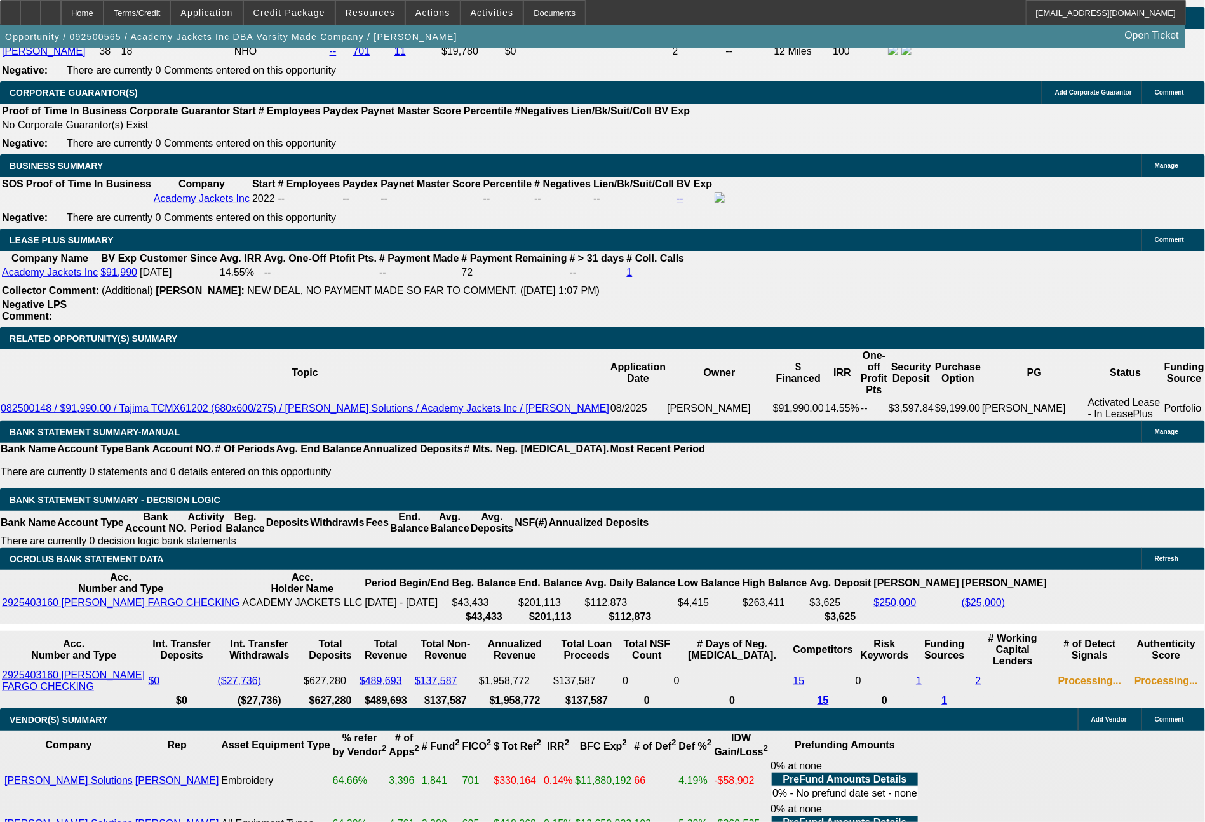
scroll to position [1891, 0]
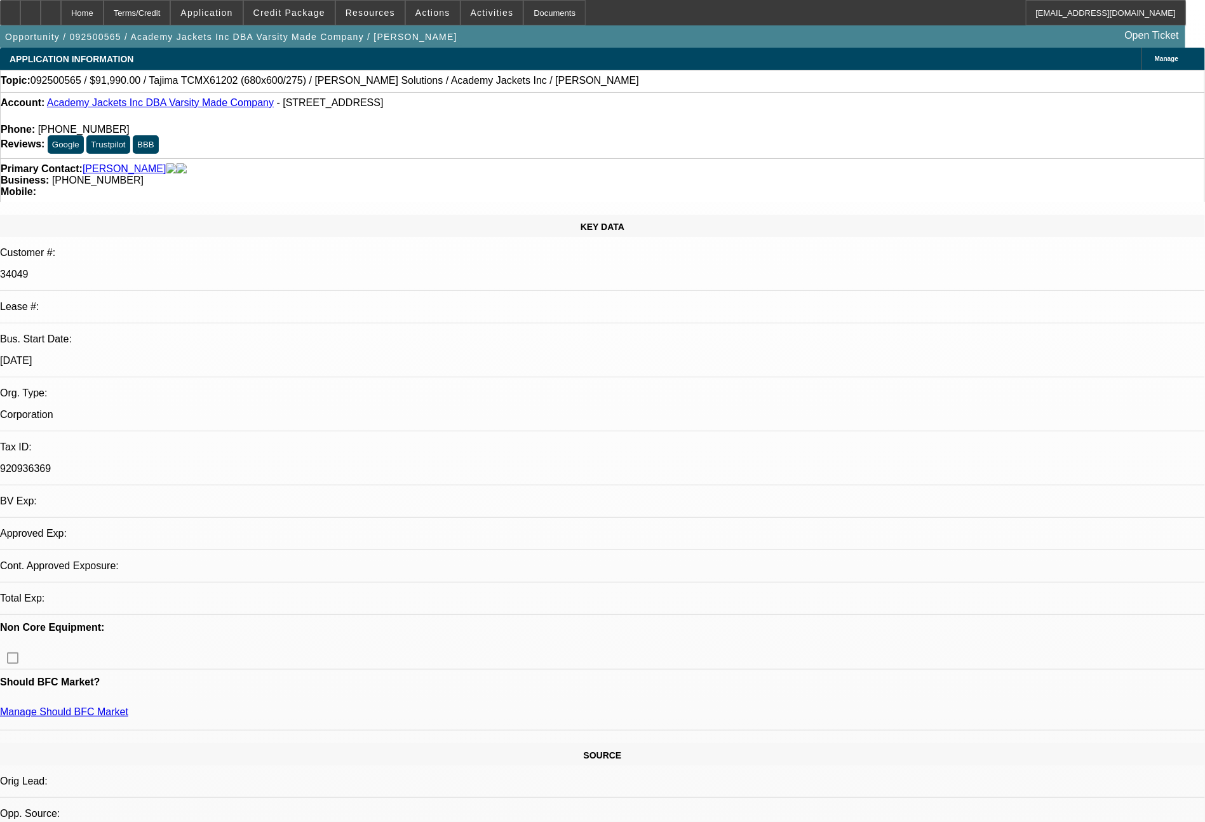
select select "0"
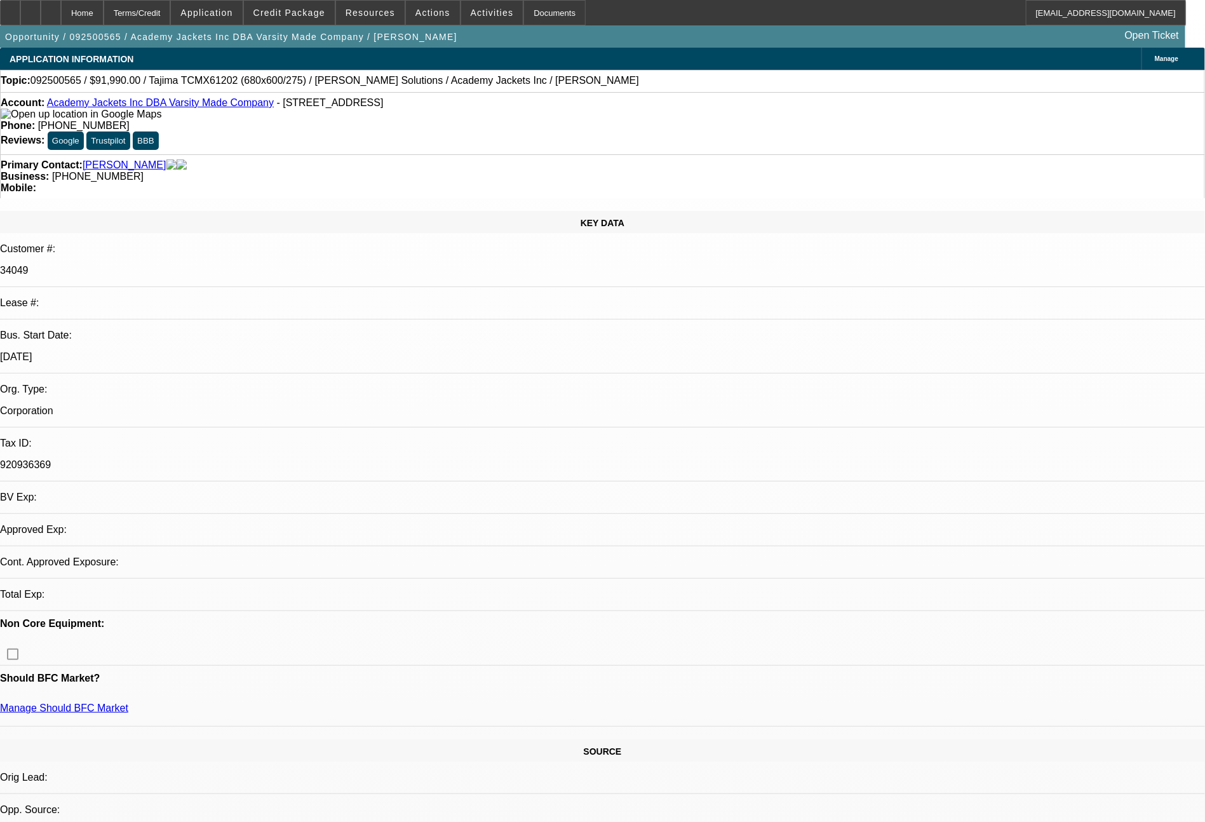
select select "2"
select select "0.1"
select select "4"
select select "0"
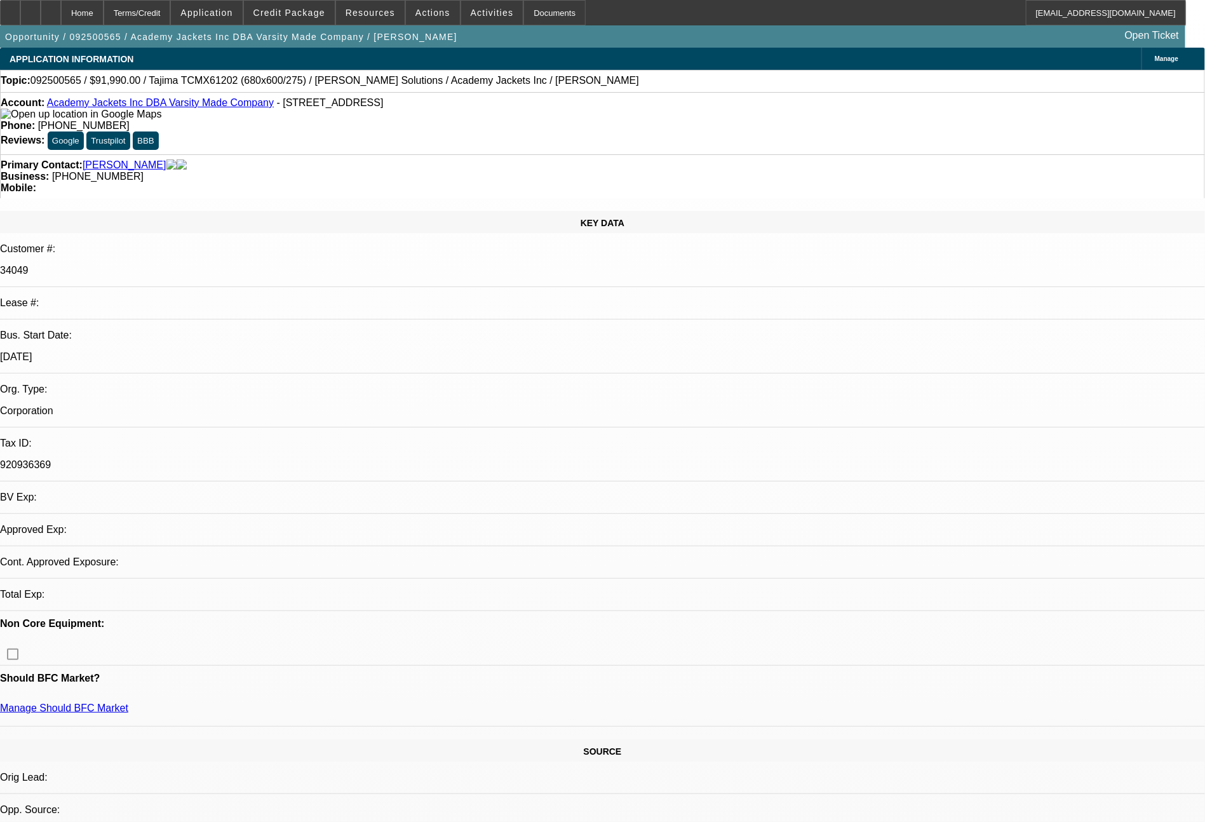
select select "2"
select select "0.1"
select select "4"
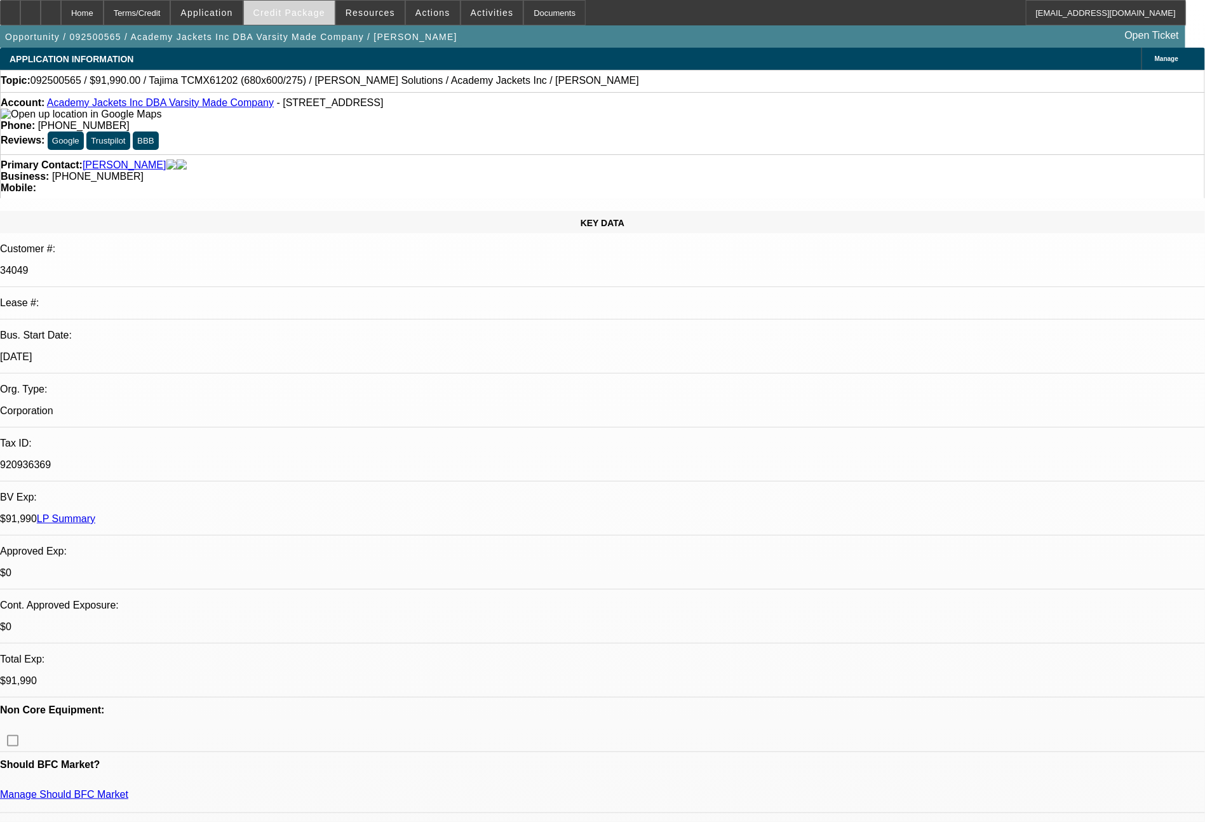
click at [325, 13] on span "Credit Package" at bounding box center [289, 13] width 72 height 10
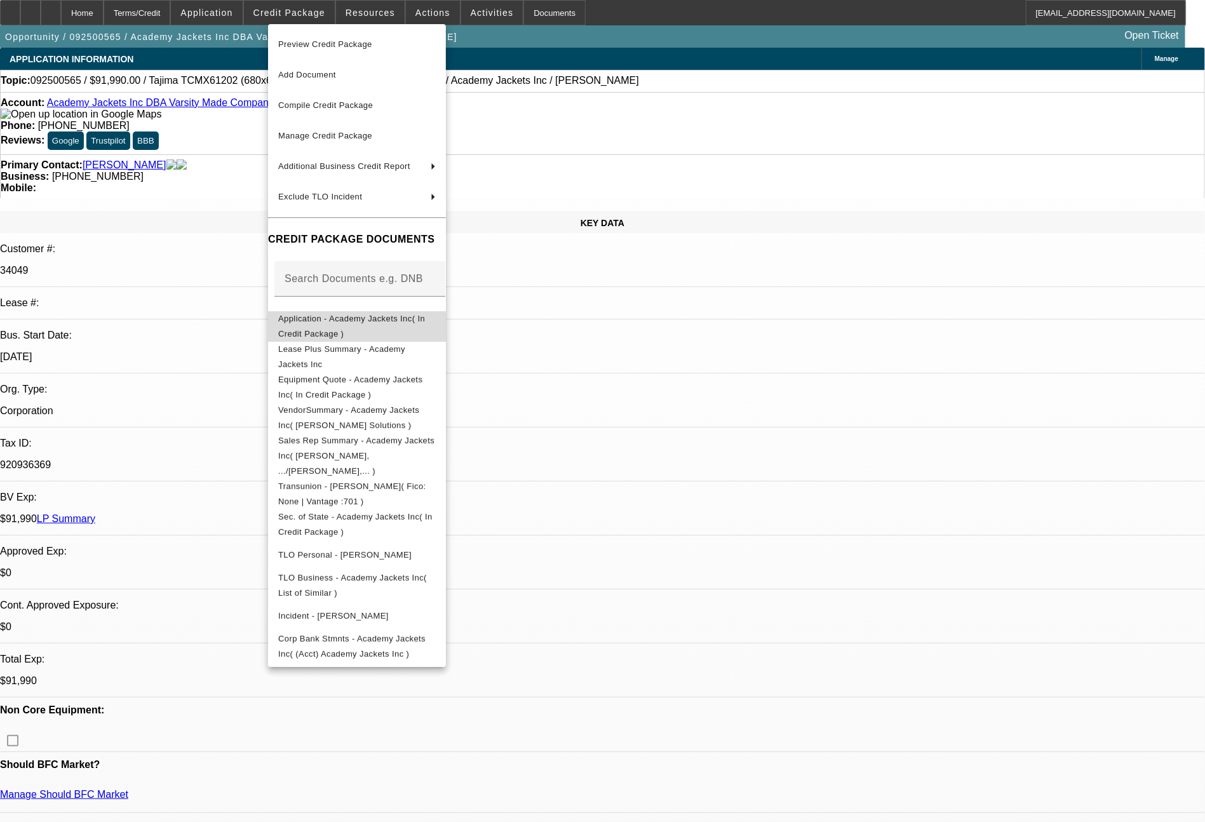
click at [389, 326] on span "Application - Academy Jackets Inc( In Credit Package )" at bounding box center [351, 326] width 147 height 25
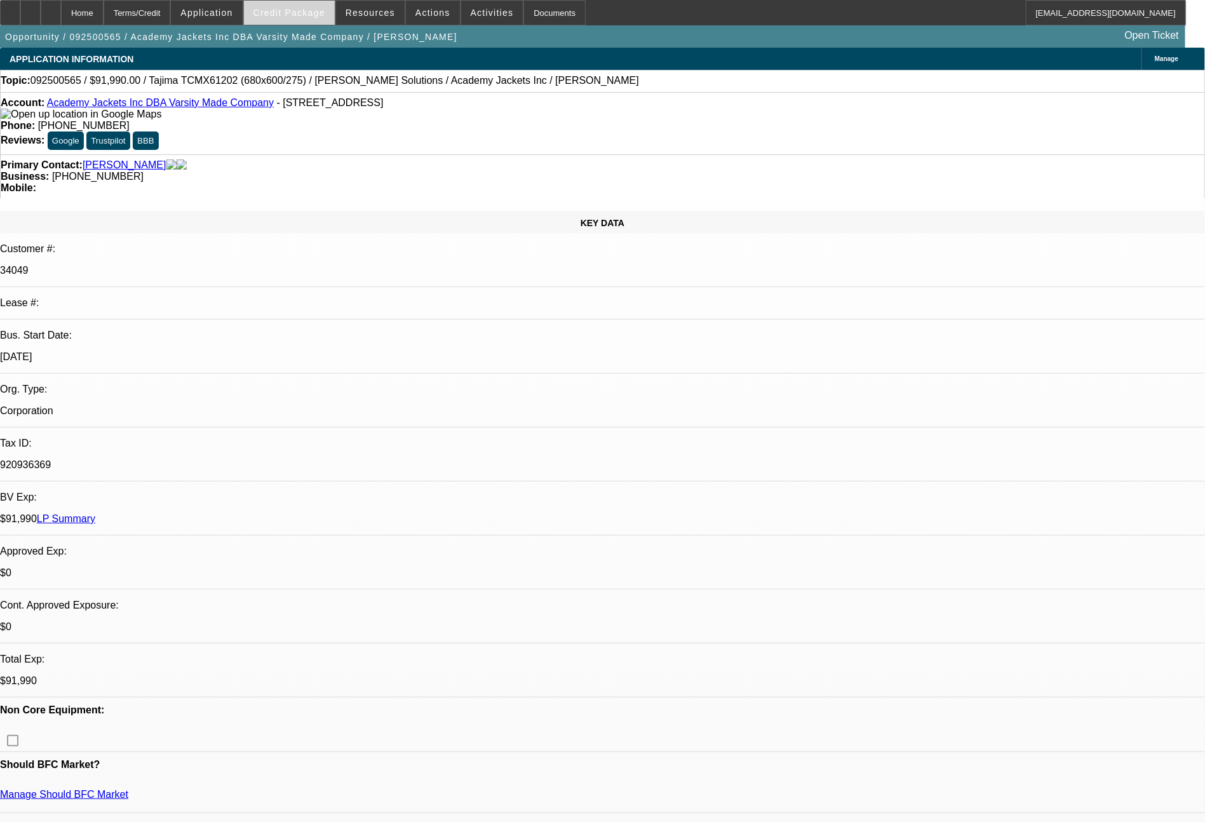
click at [299, 17] on span "Credit Package" at bounding box center [289, 13] width 72 height 10
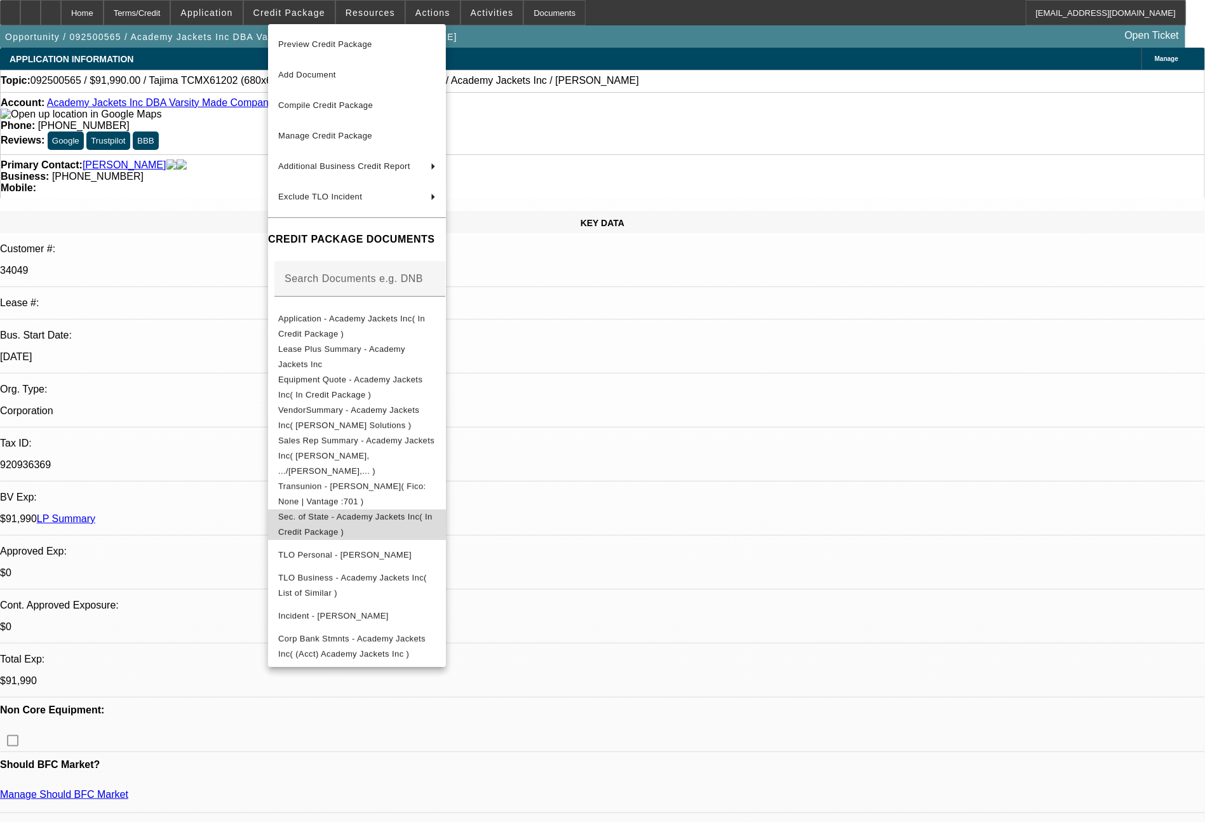
click at [375, 509] on span "Sec. of State - Academy Jackets Inc( In Credit Package )" at bounding box center [357, 524] width 158 height 30
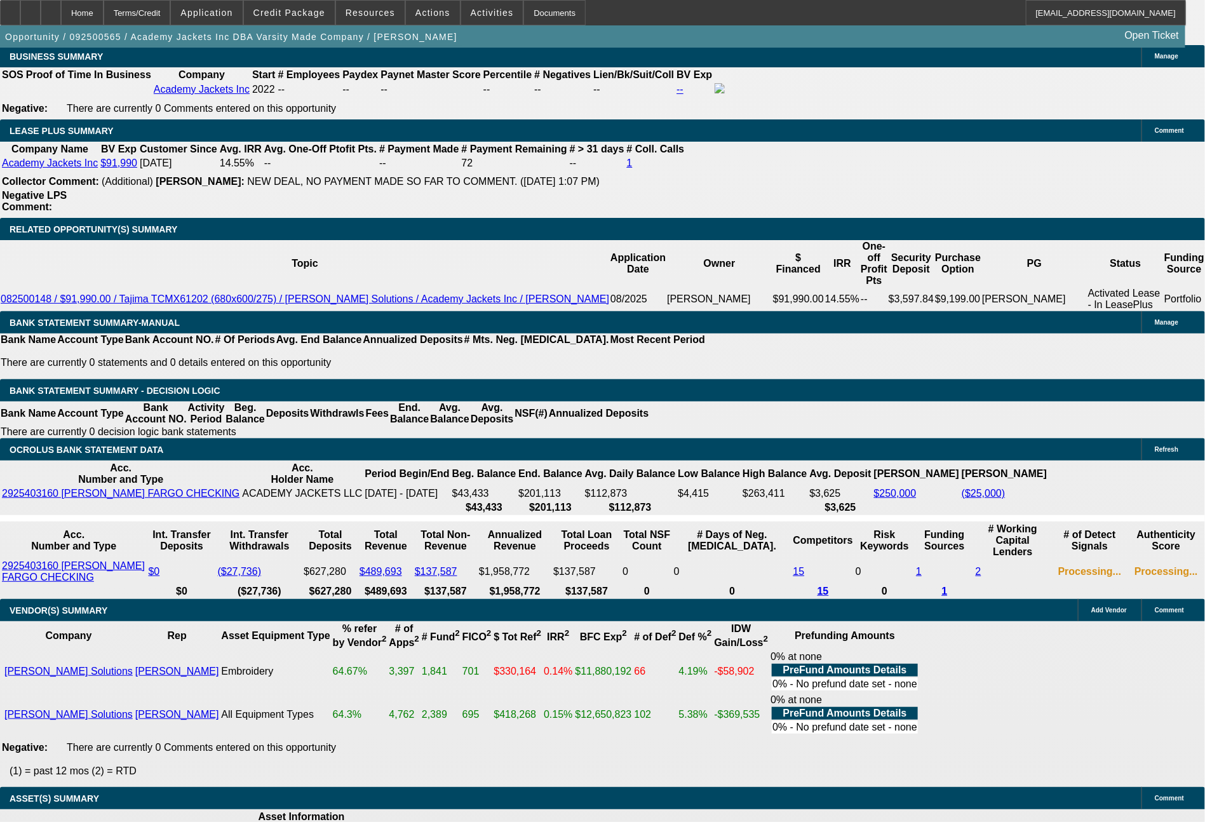
scroll to position [2068, 0]
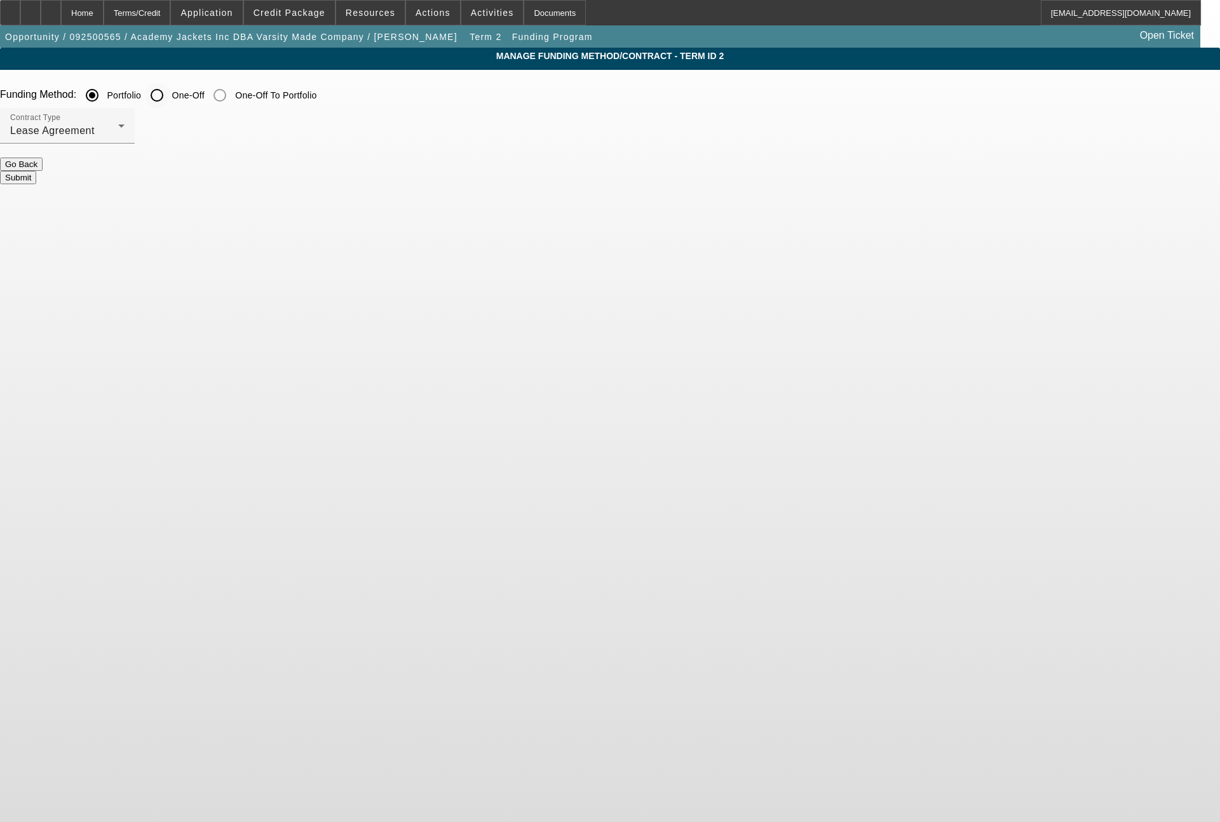
click at [170, 96] on input "One-Off" at bounding box center [156, 95] width 25 height 25
radio input "true"
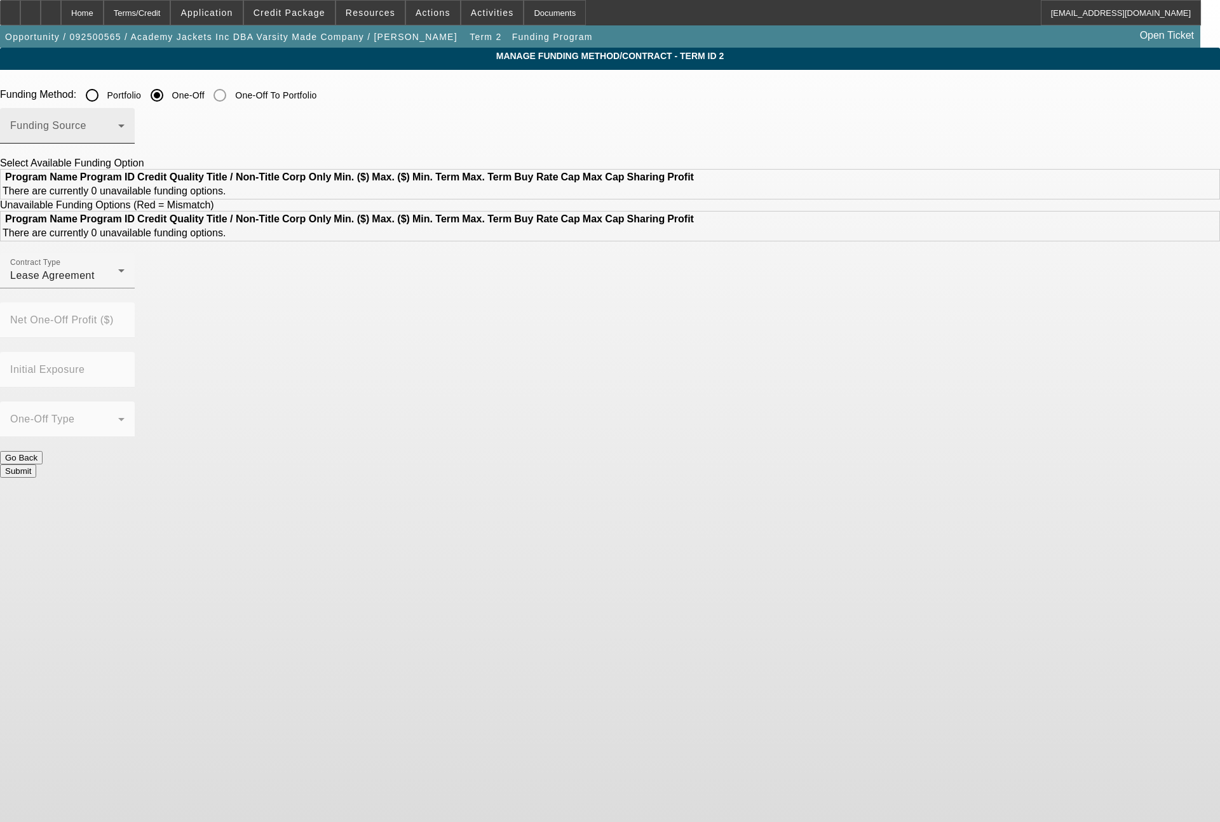
click at [118, 130] on span at bounding box center [64, 130] width 108 height 15
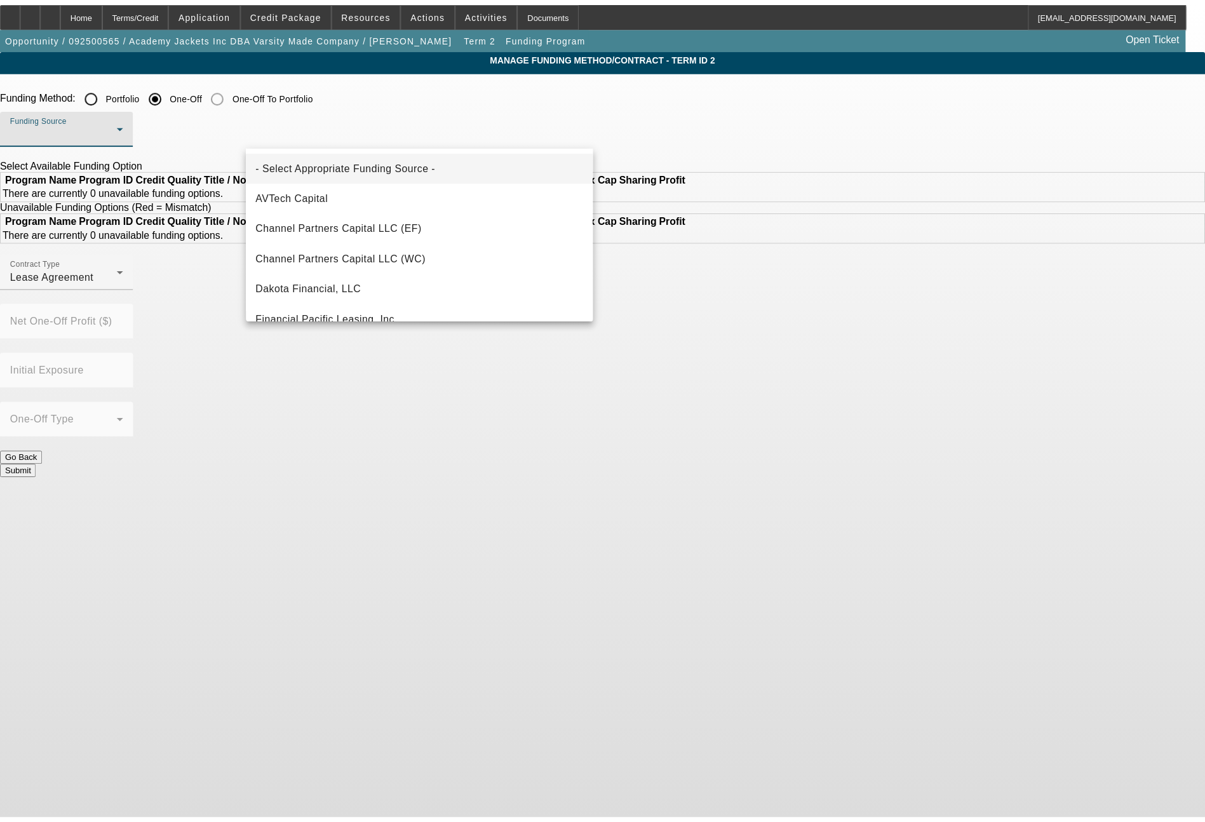
scroll to position [152, 0]
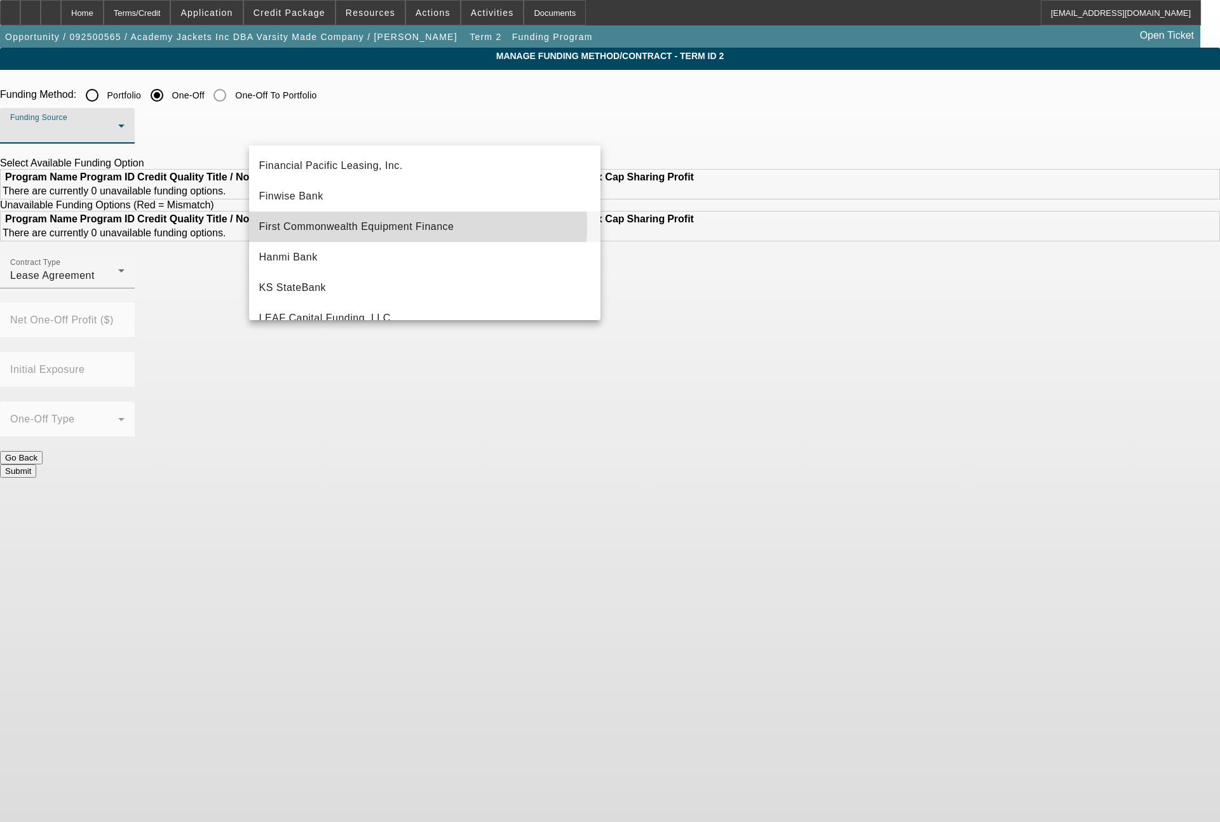
click at [395, 226] on span "First Commonwealth Equipment Finance" at bounding box center [356, 226] width 195 height 15
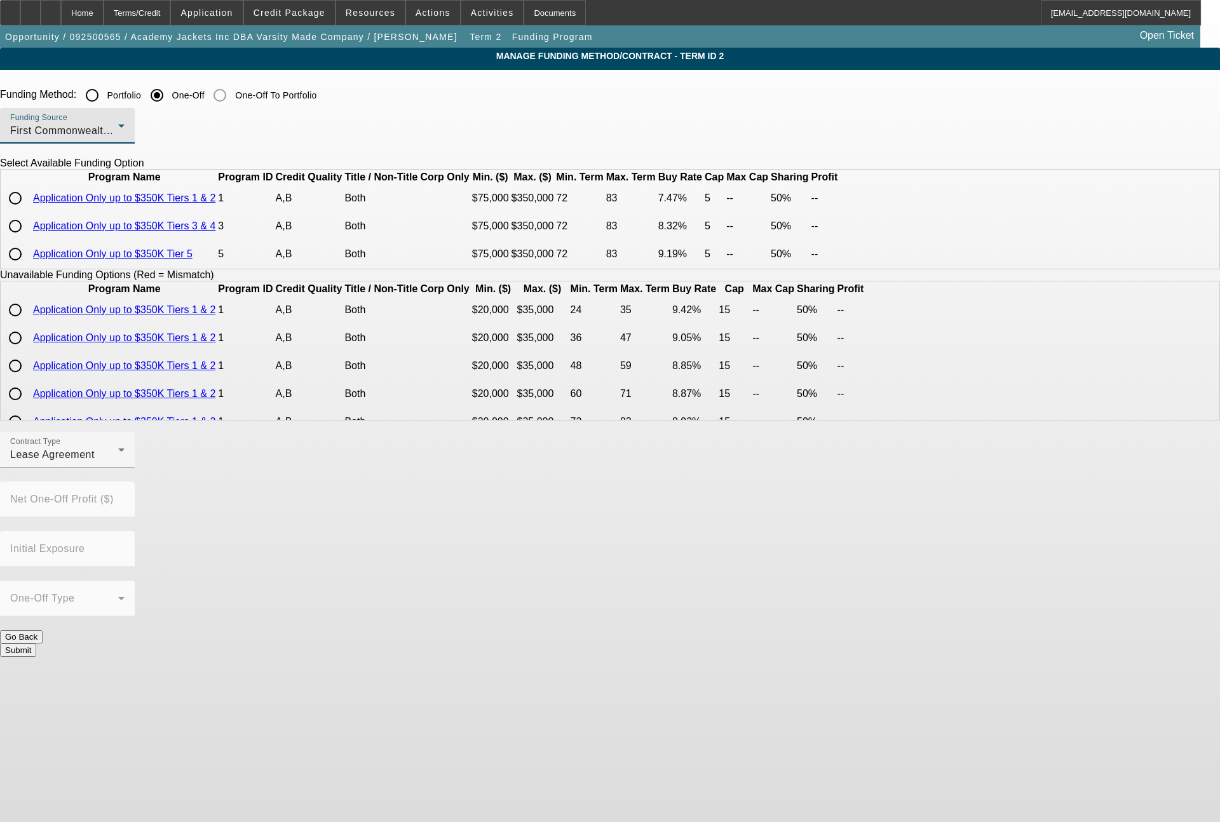
click at [28, 211] on input "radio" at bounding box center [15, 198] width 25 height 25
radio input "true"
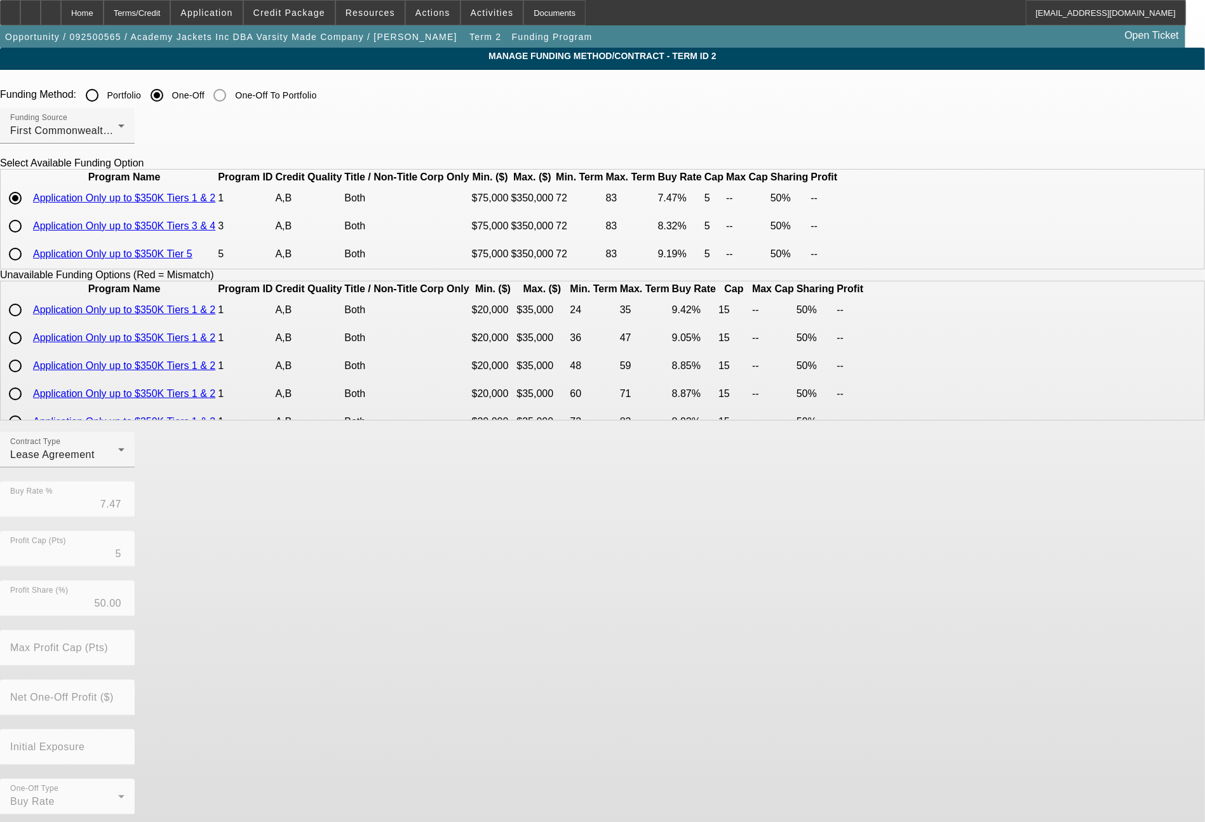
scroll to position [42, 0]
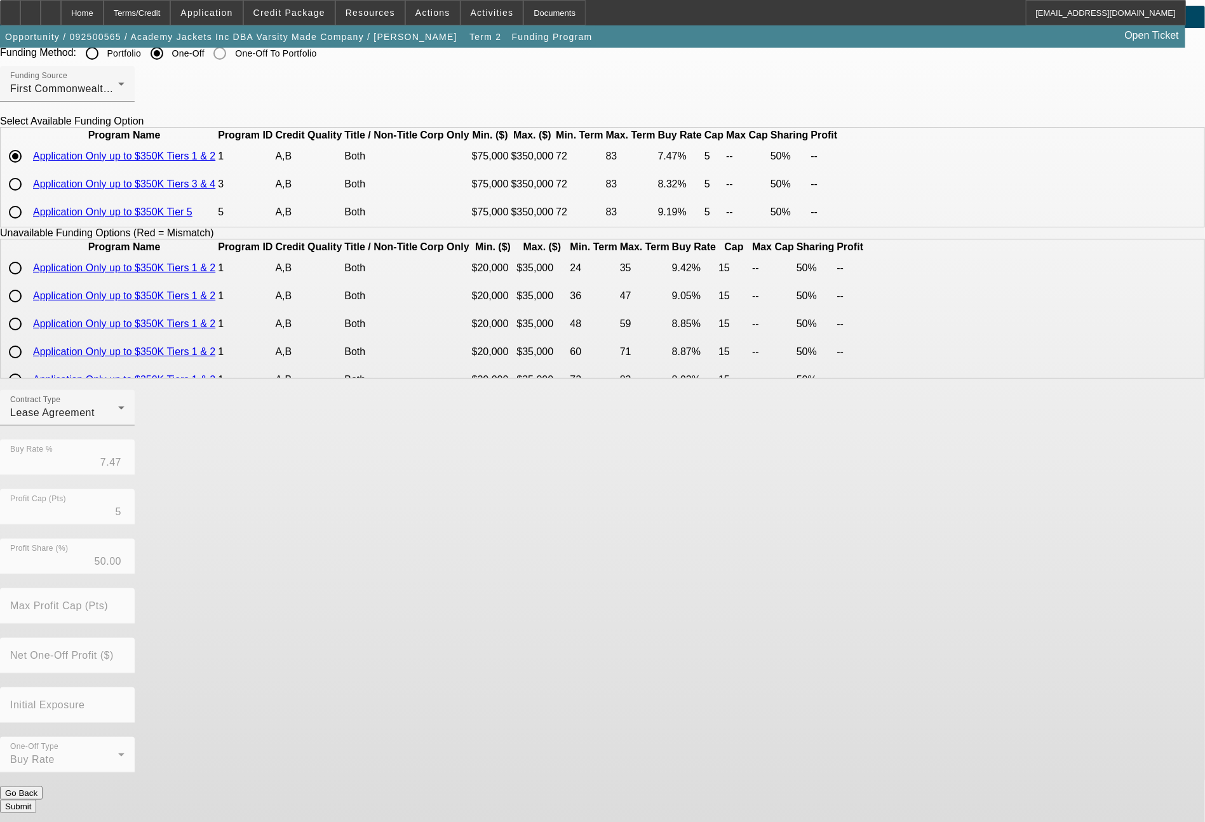
click at [28, 197] on input "radio" at bounding box center [15, 184] width 25 height 25
radio input "true"
type input "8.32"
click at [36, 800] on button "Submit" at bounding box center [18, 806] width 36 height 13
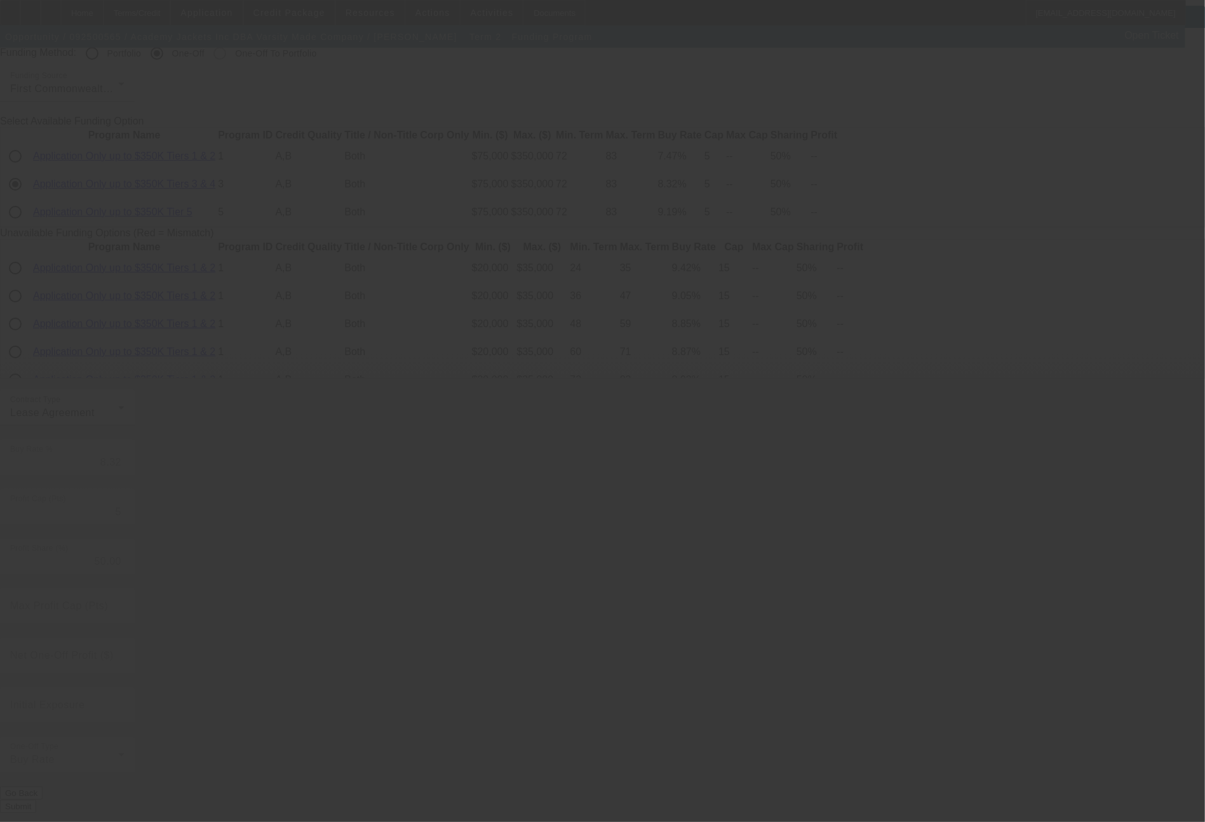
radio input "true"
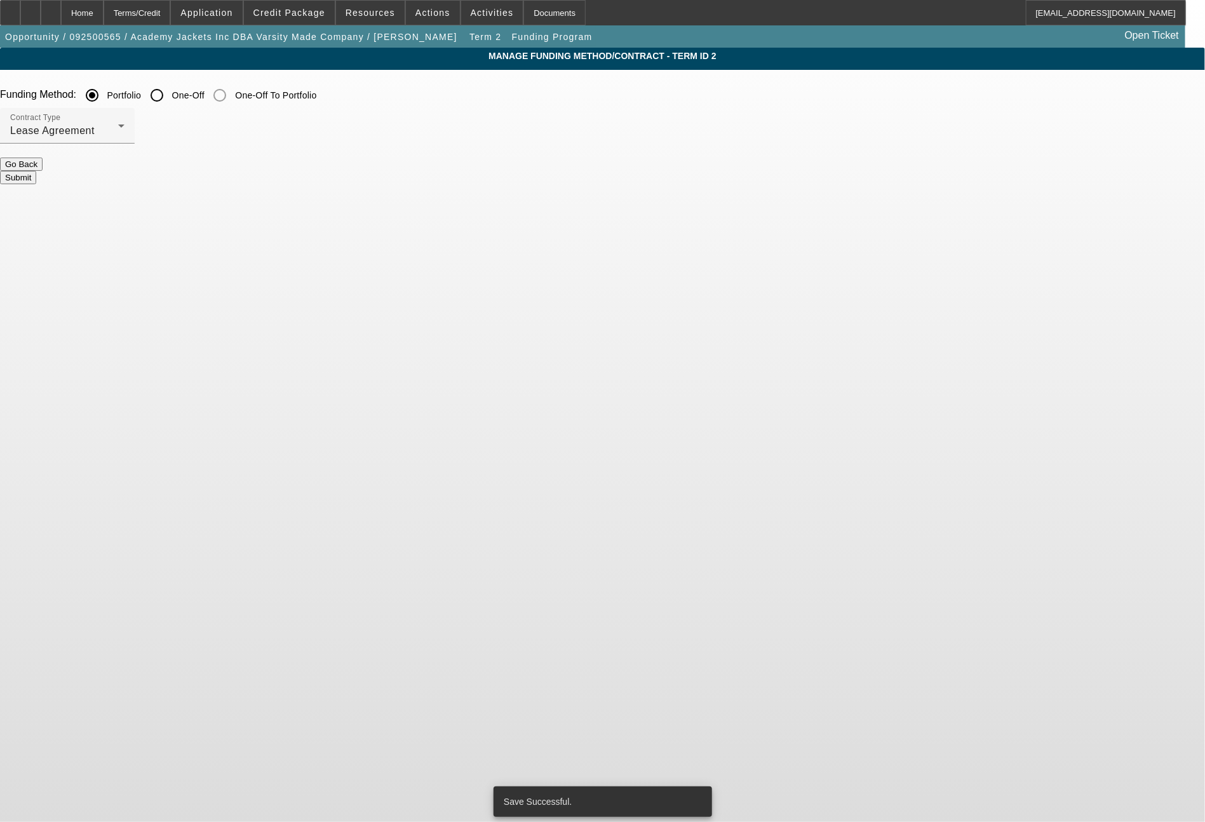
scroll to position [0, 0]
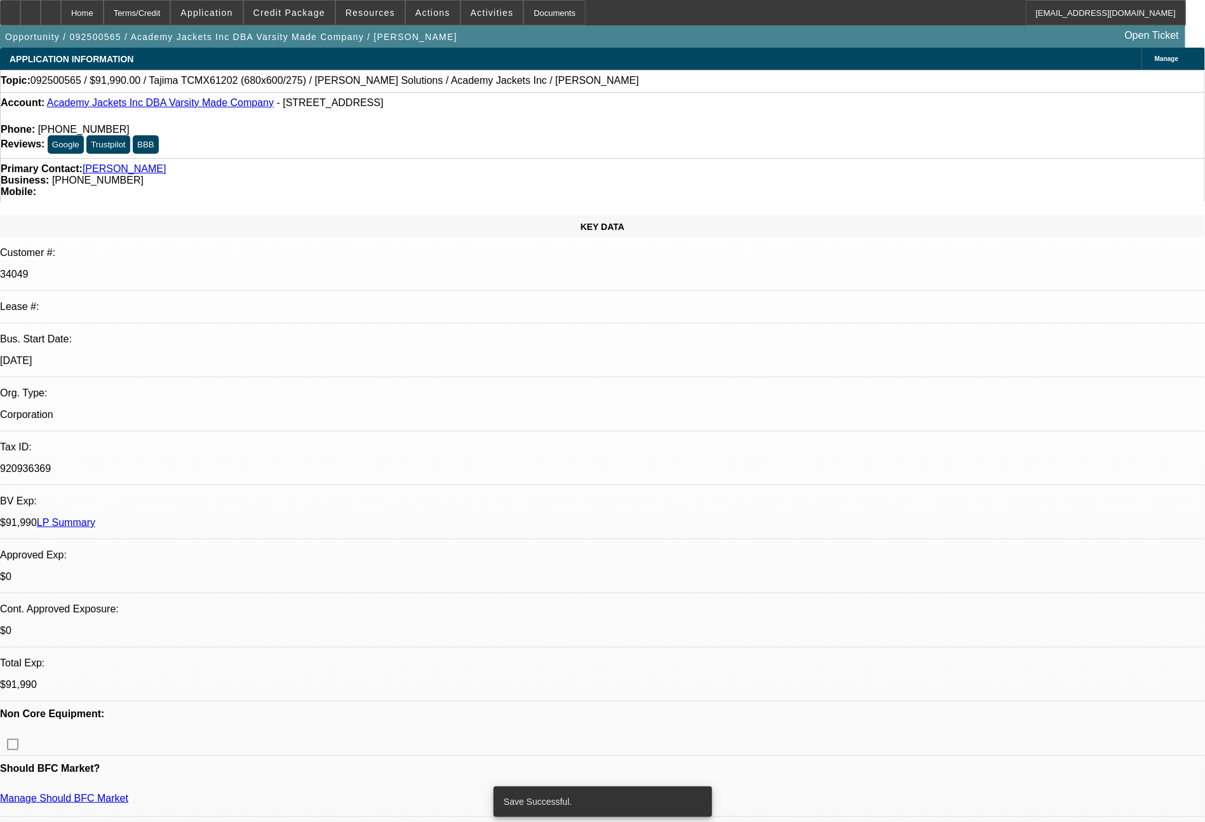
select select "0"
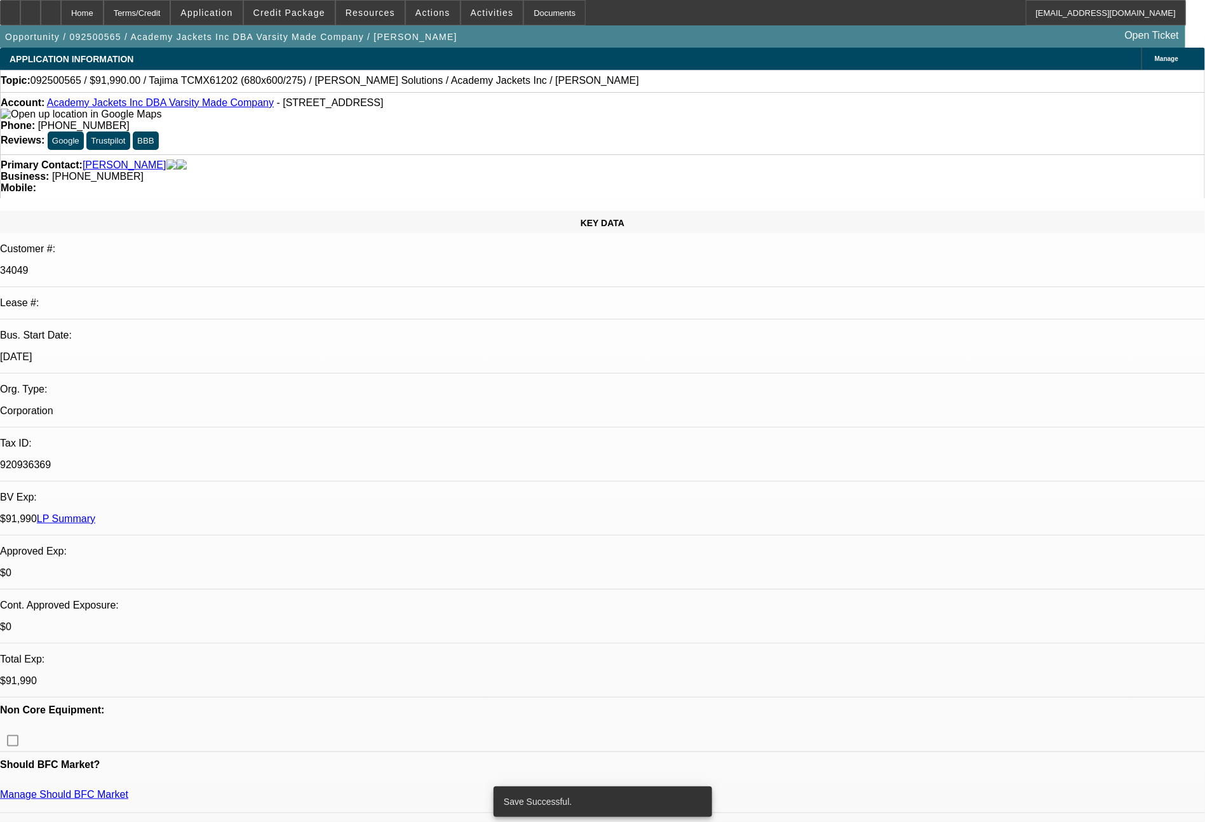
select select "2"
select select "0.1"
select select "4"
select select "0"
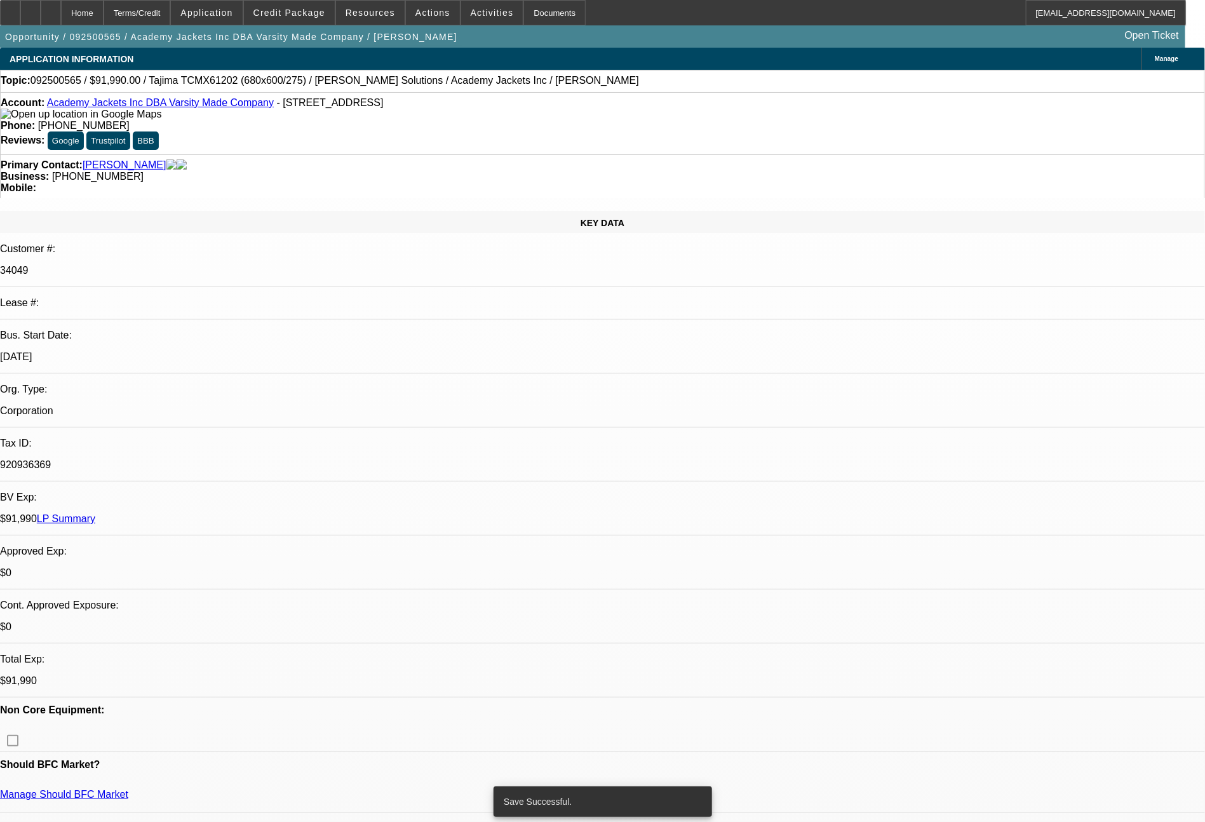
select select "2"
select select "0.1"
select select "4"
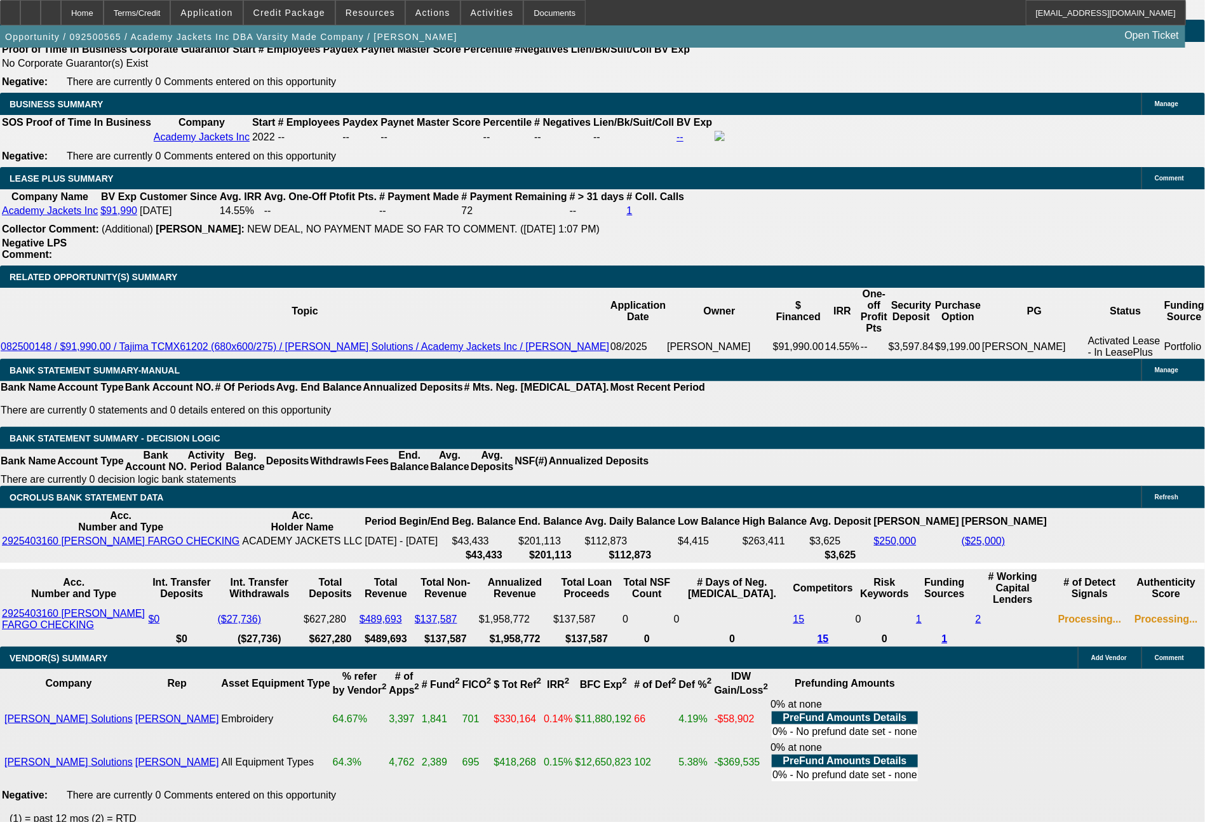
scroll to position [2035, 0]
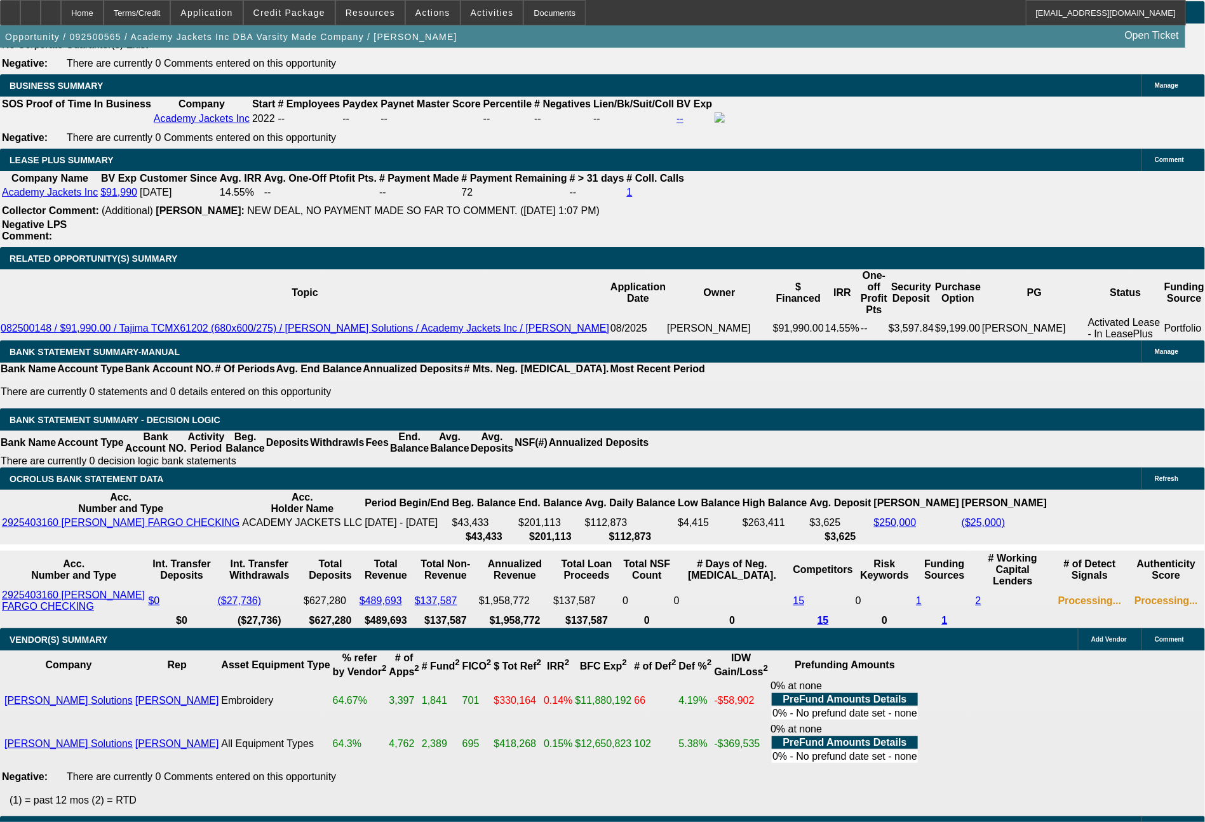
drag, startPoint x: 189, startPoint y: 480, endPoint x: 281, endPoint y: 488, distance: 91.8
type input "1"
type input "$2.00"
type input "UNKNOWN"
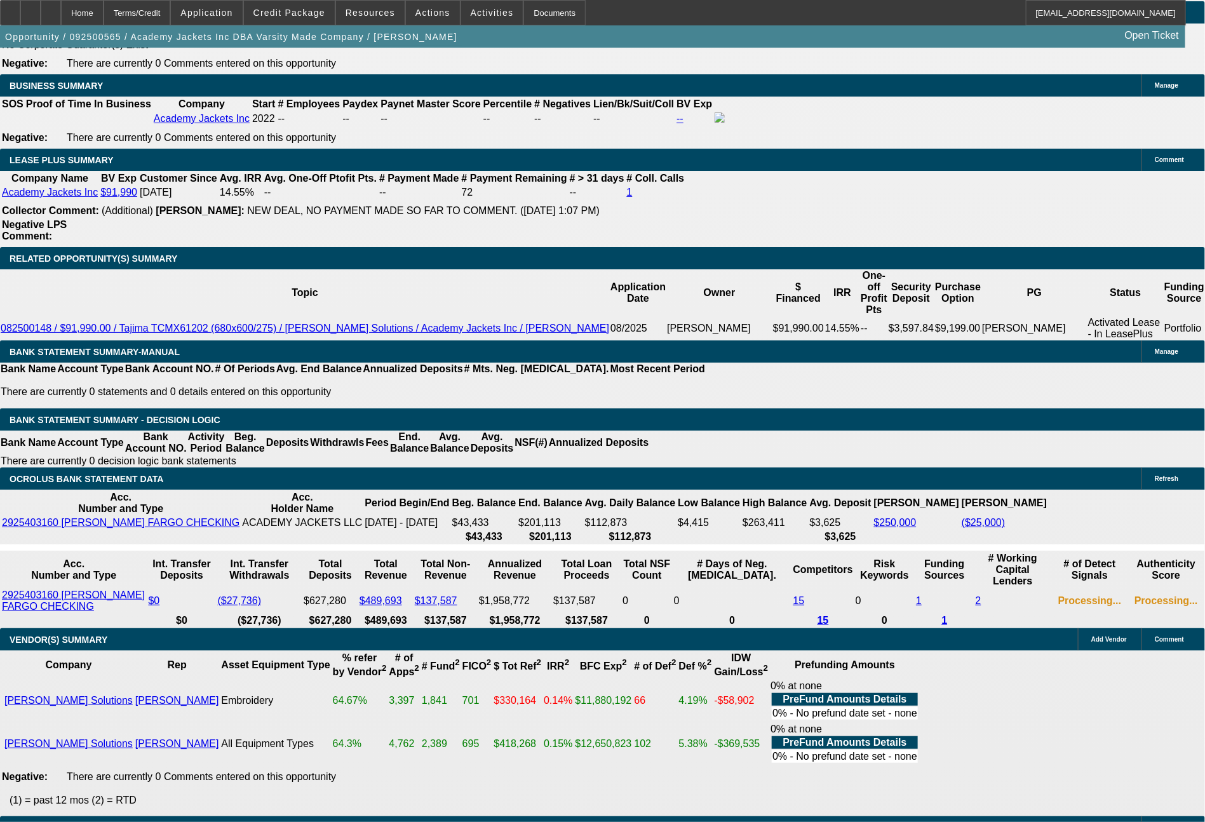
type input "1776"
type input "$3,552.00"
type input "11.5"
type input "$1,776.00"
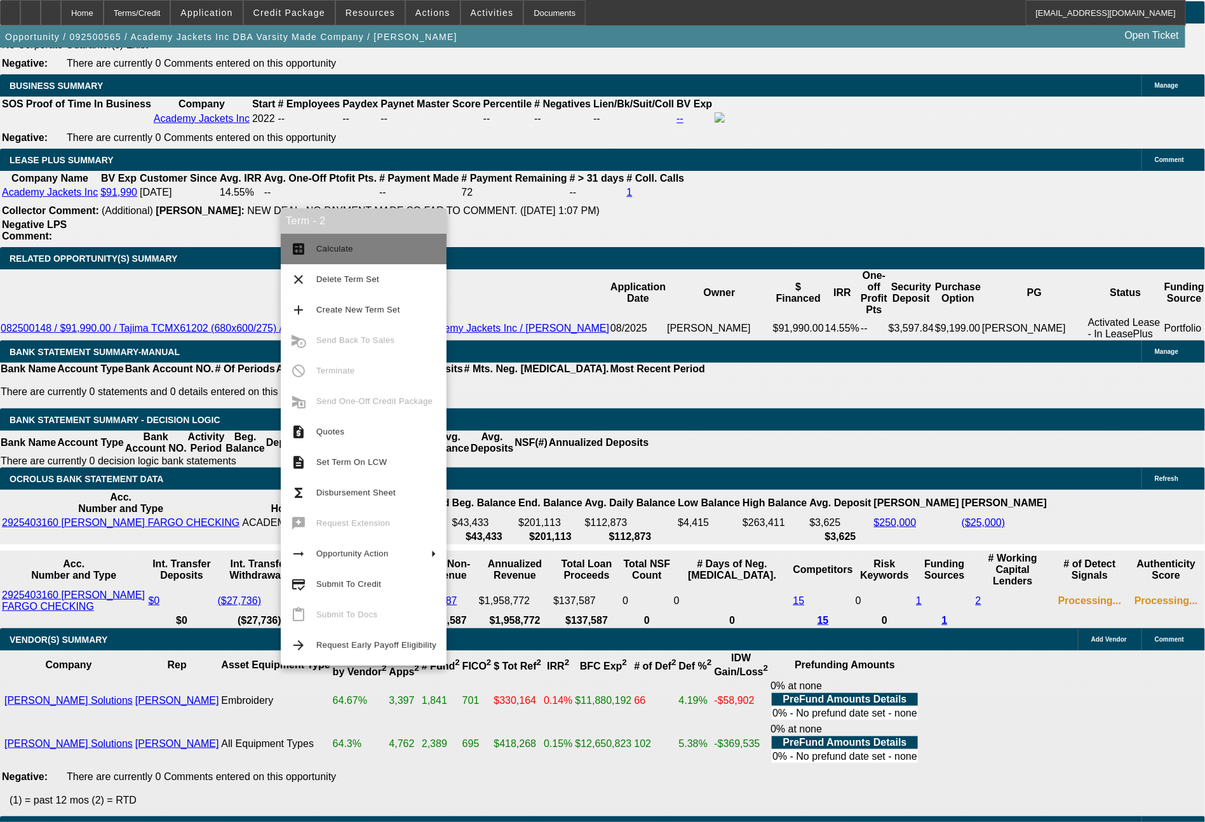
click at [324, 263] on button "calculate Calculate" at bounding box center [364, 249] width 166 height 30
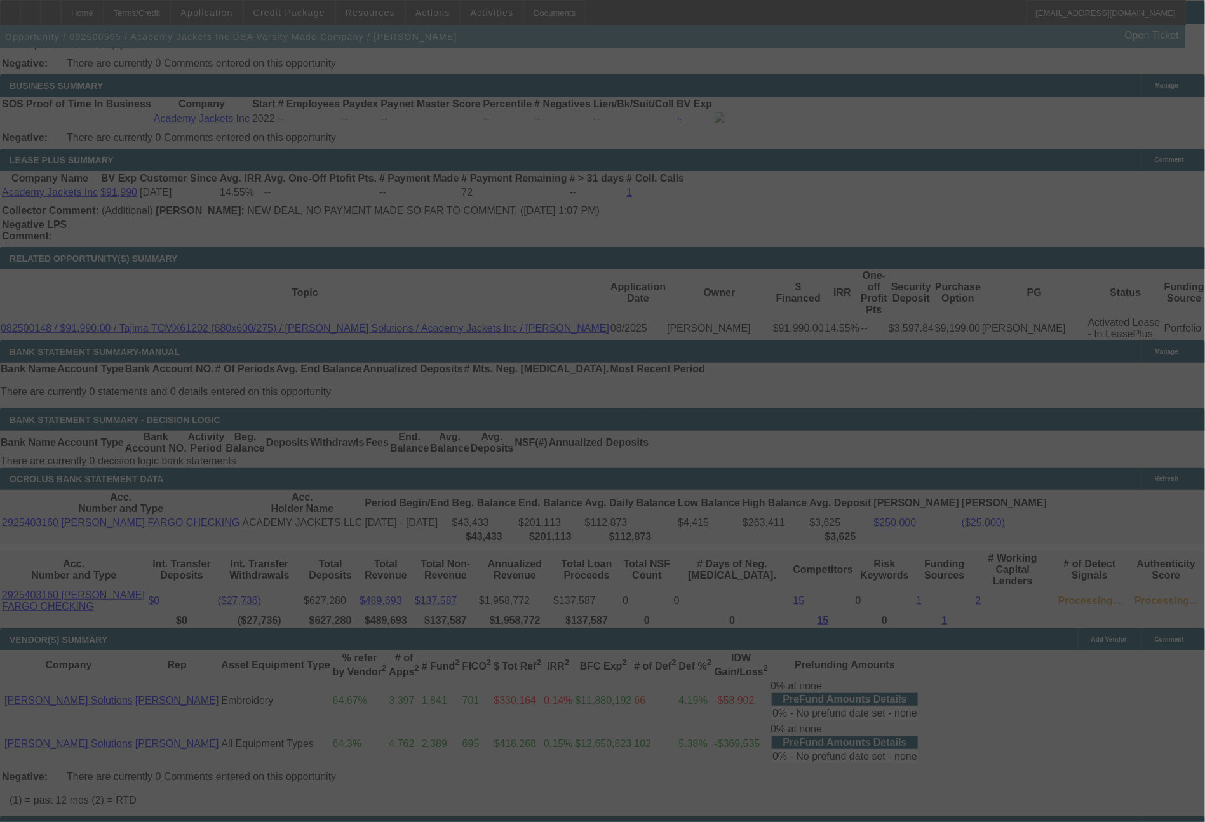
select select "0"
select select "2"
select select "0.1"
select select "4"
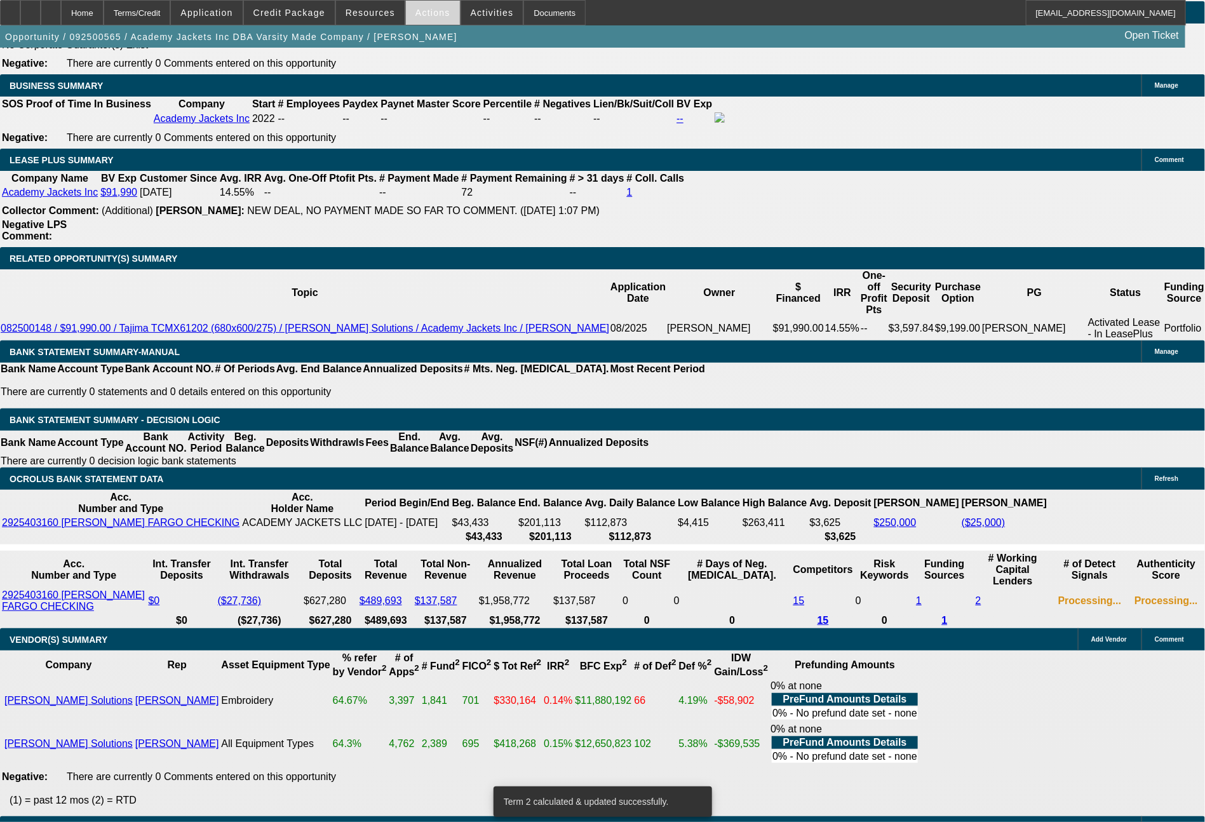
click at [433, 10] on span "Actions" at bounding box center [432, 13] width 35 height 10
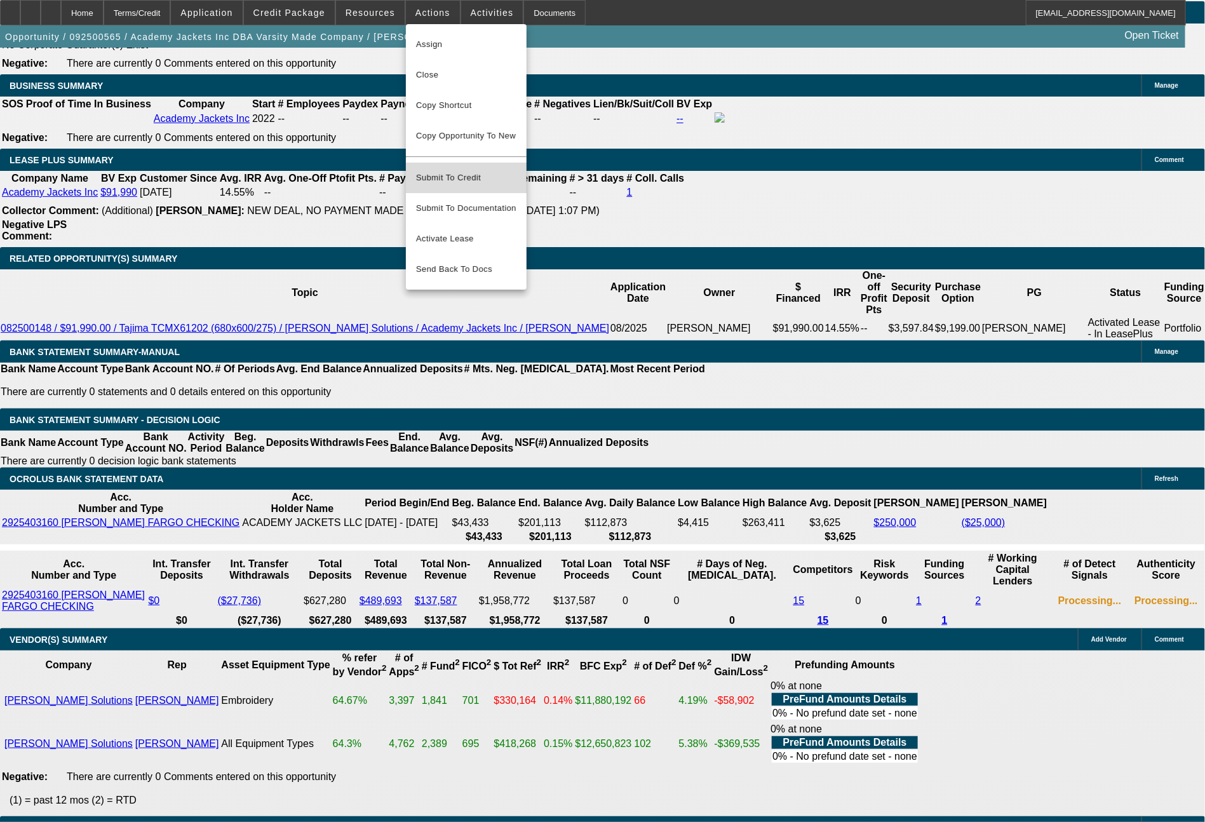
click at [469, 170] on span "Submit To Credit" at bounding box center [466, 177] width 100 height 15
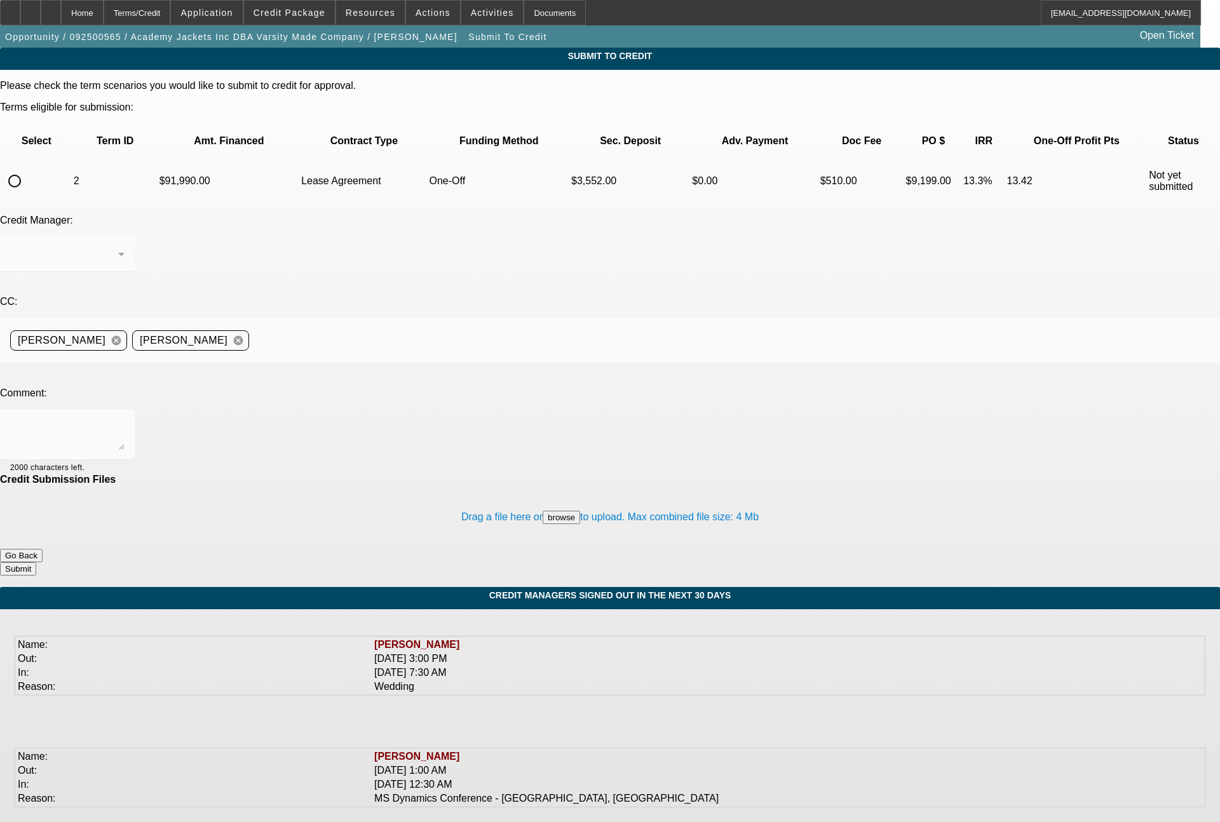
click at [27, 168] on input "radio" at bounding box center [14, 180] width 25 height 25
radio input "true"
click at [125, 419] on textarea at bounding box center [67, 434] width 114 height 30
type textarea "2 years and 11 months in business, solid cashflow per banks. please send to FCE…"
click at [36, 562] on button "Submit" at bounding box center [18, 568] width 36 height 13
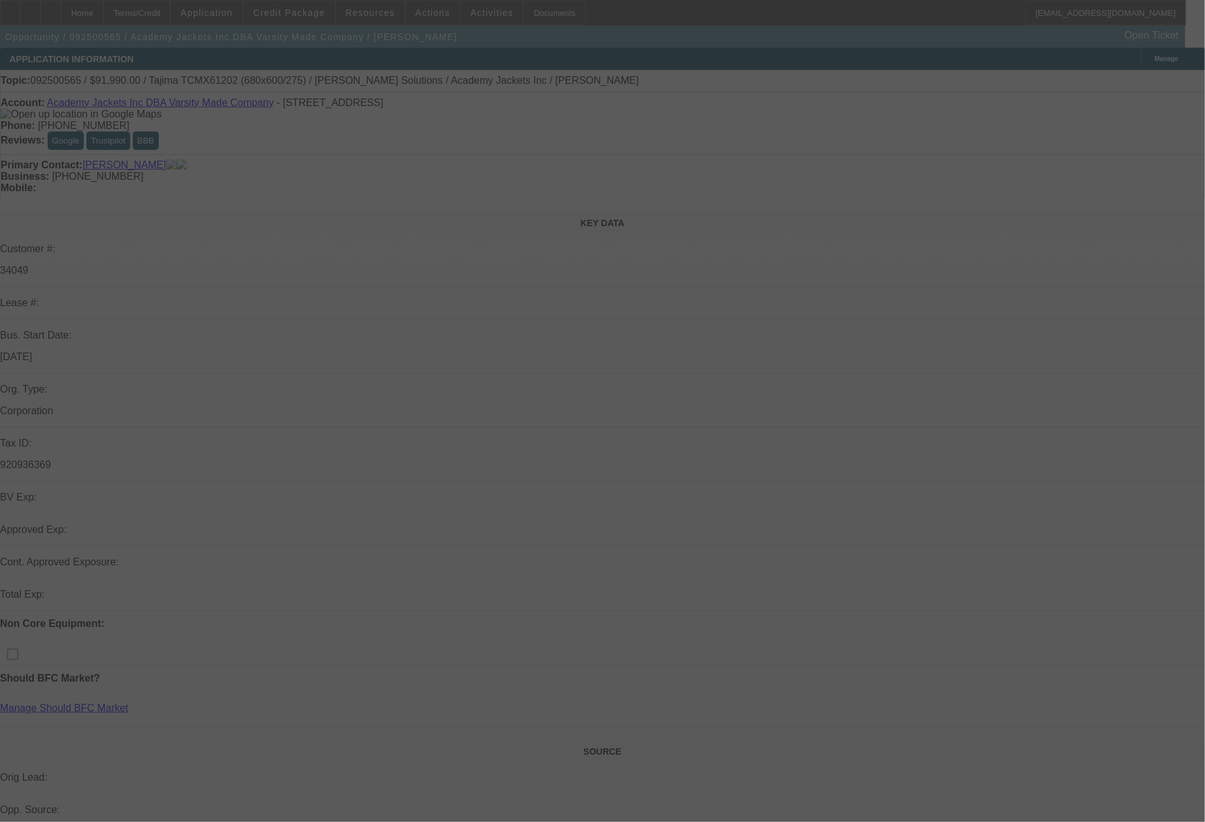
select select "0"
select select "2"
select select "0.1"
select select "4"
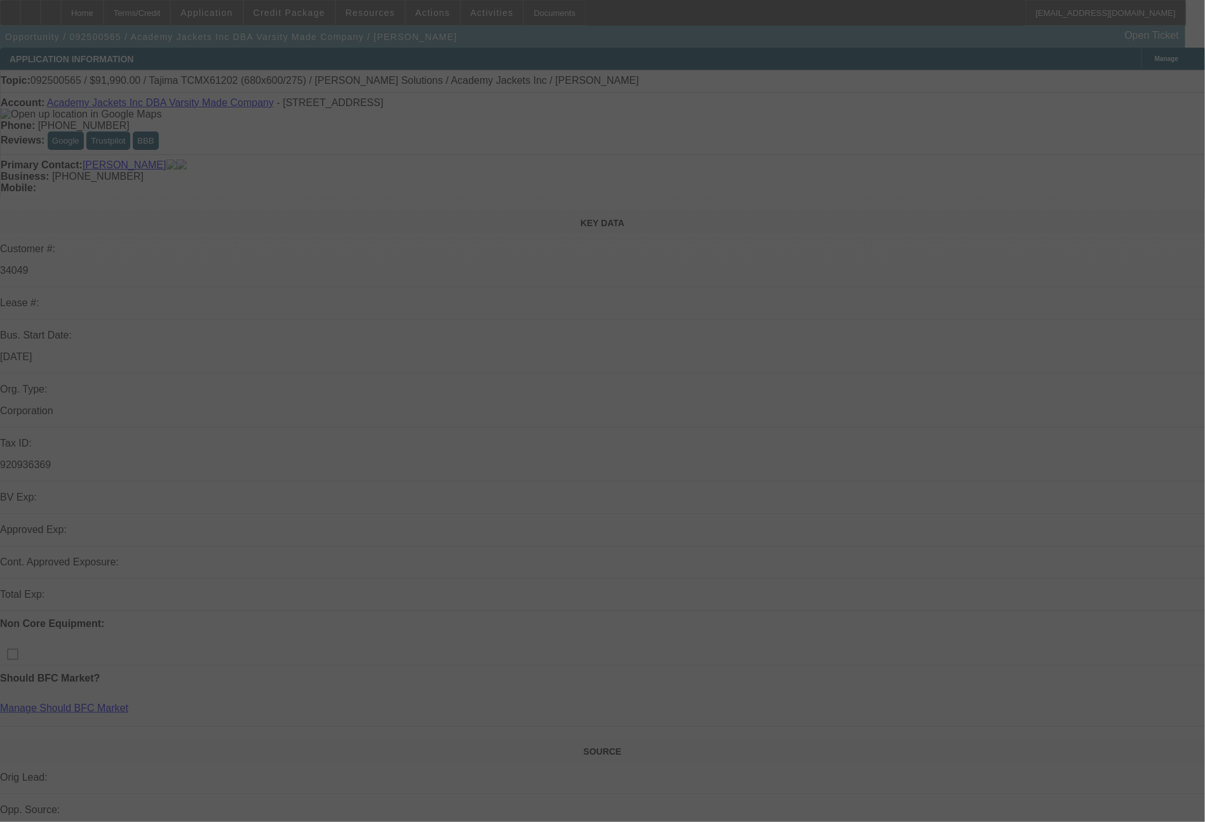
select select "0"
select select "2"
select select "0.1"
select select "4"
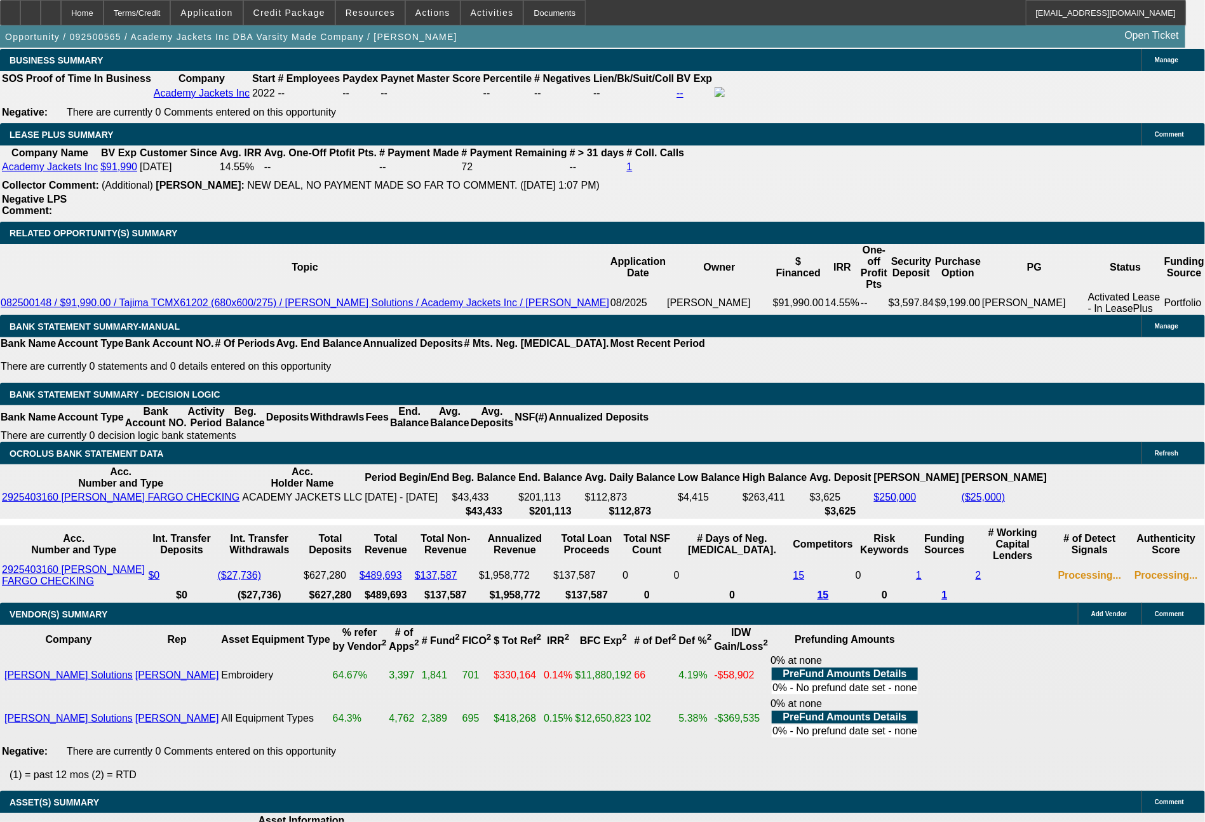
scroll to position [2087, 0]
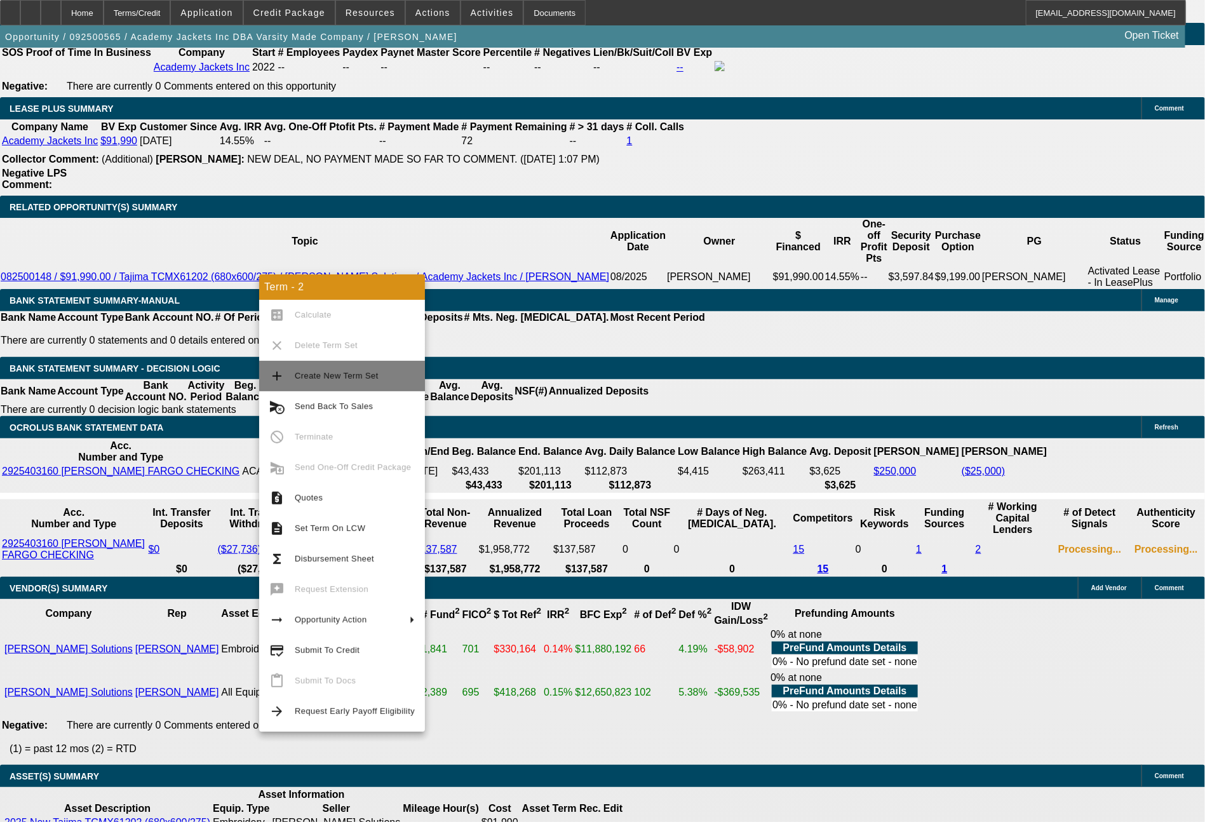
click at [339, 383] on span "Create New Term Set" at bounding box center [355, 375] width 120 height 15
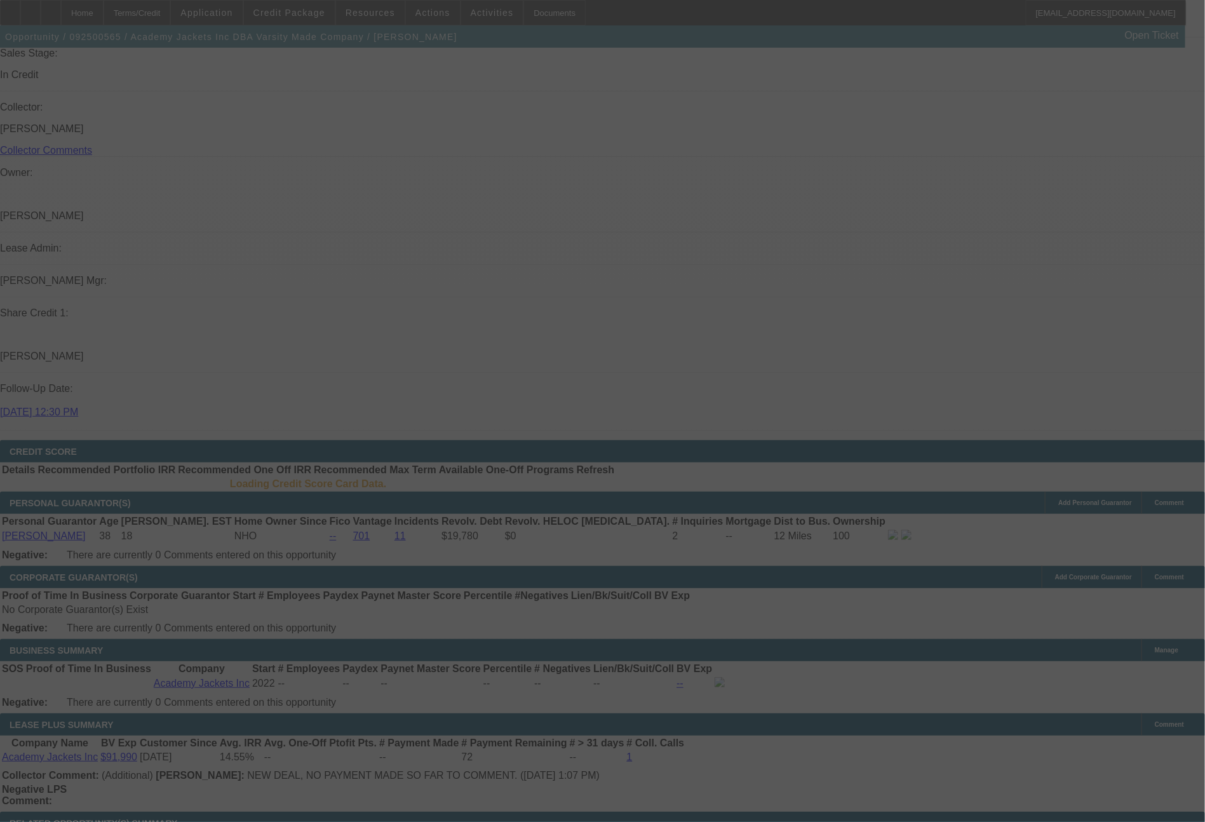
scroll to position [1380, 0]
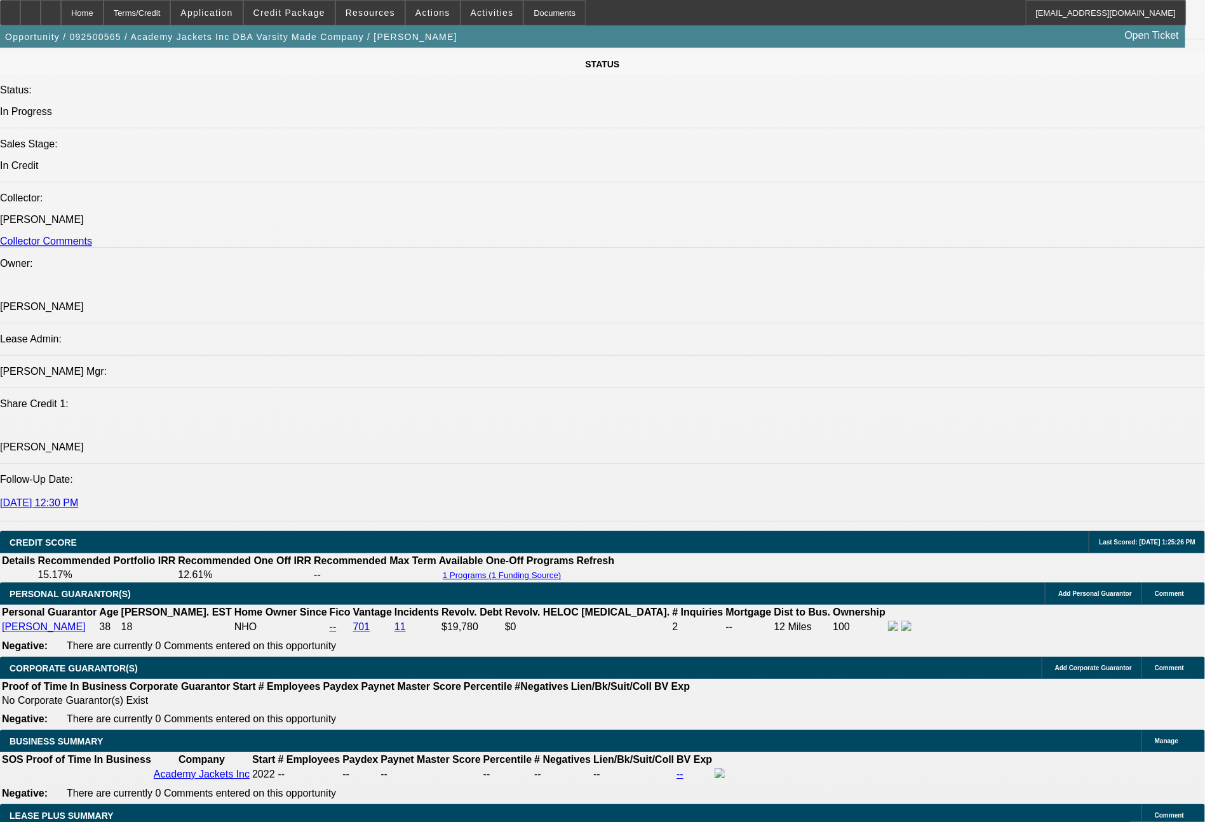
select select "0"
select select "2"
select select "0.1"
select select "4"
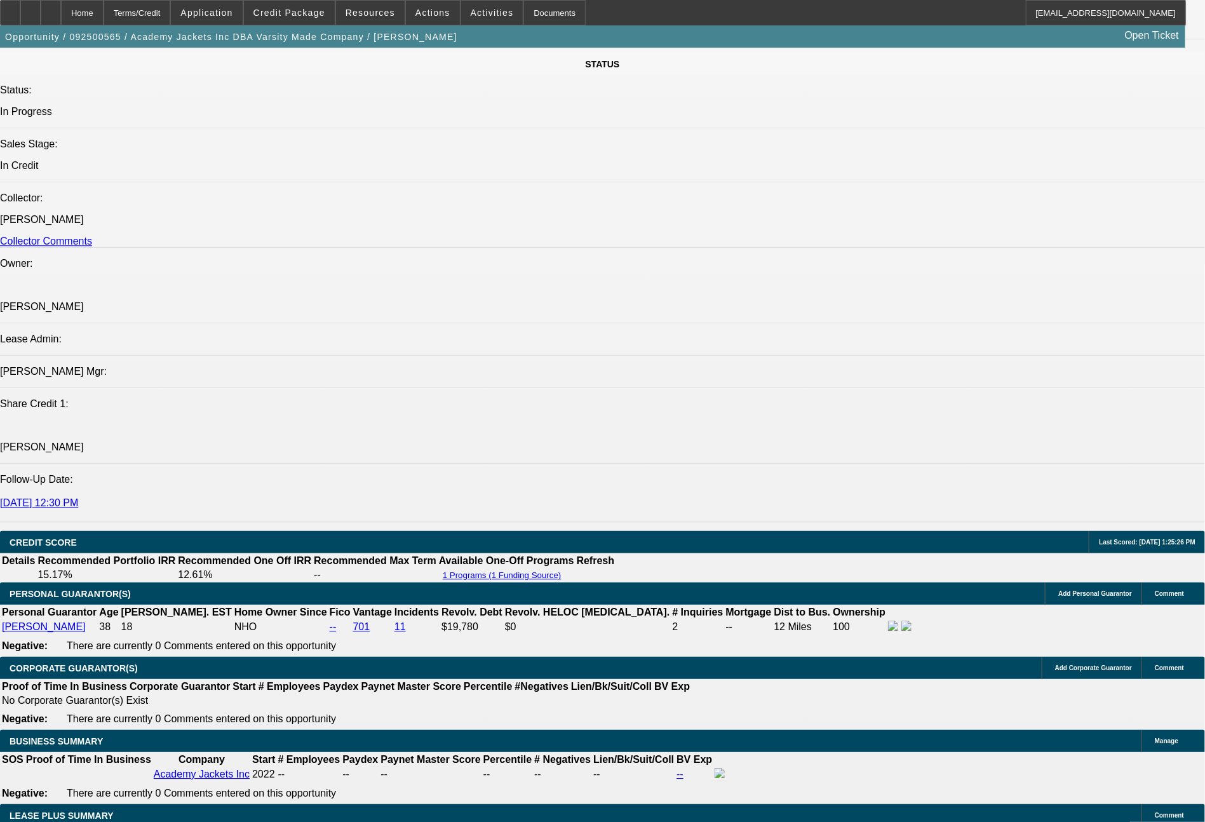
select select "0"
select select "2"
select select "0.1"
select select "4"
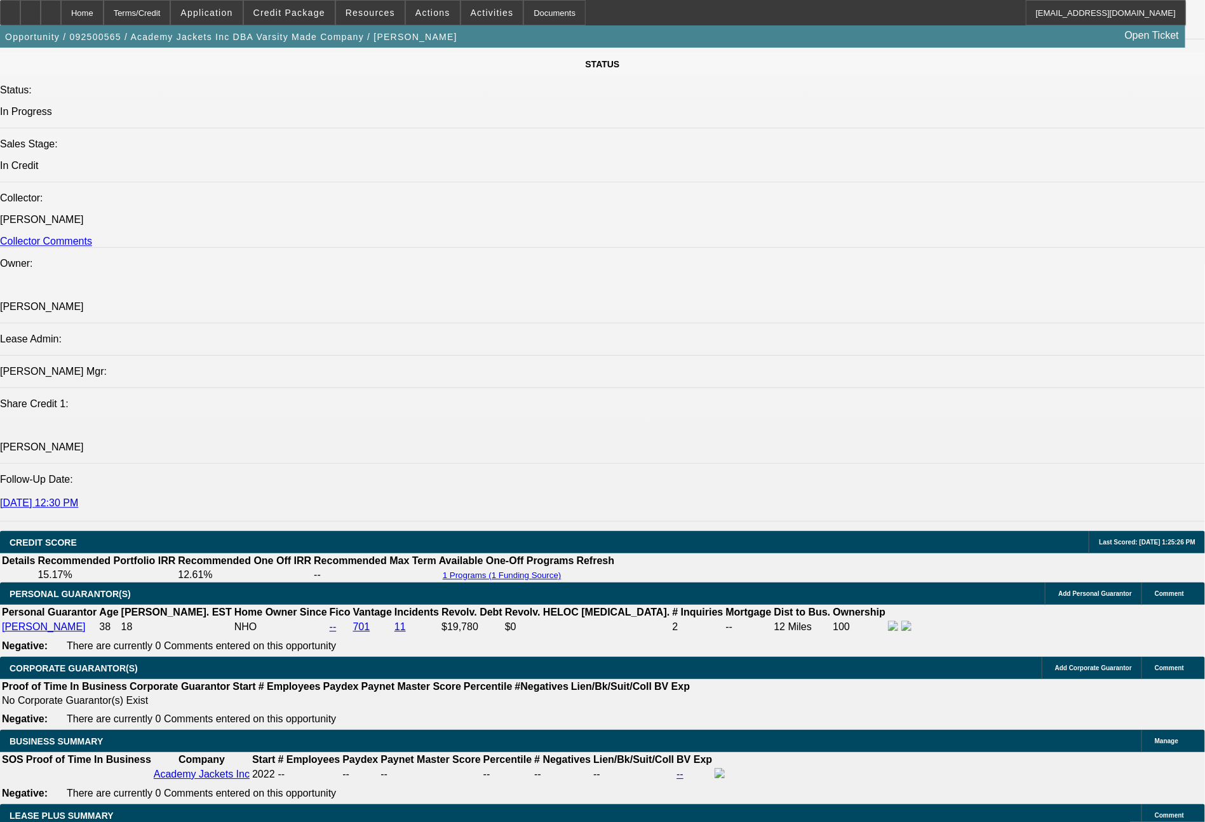
select select "0"
select select "2"
select select "0.1"
select select "4"
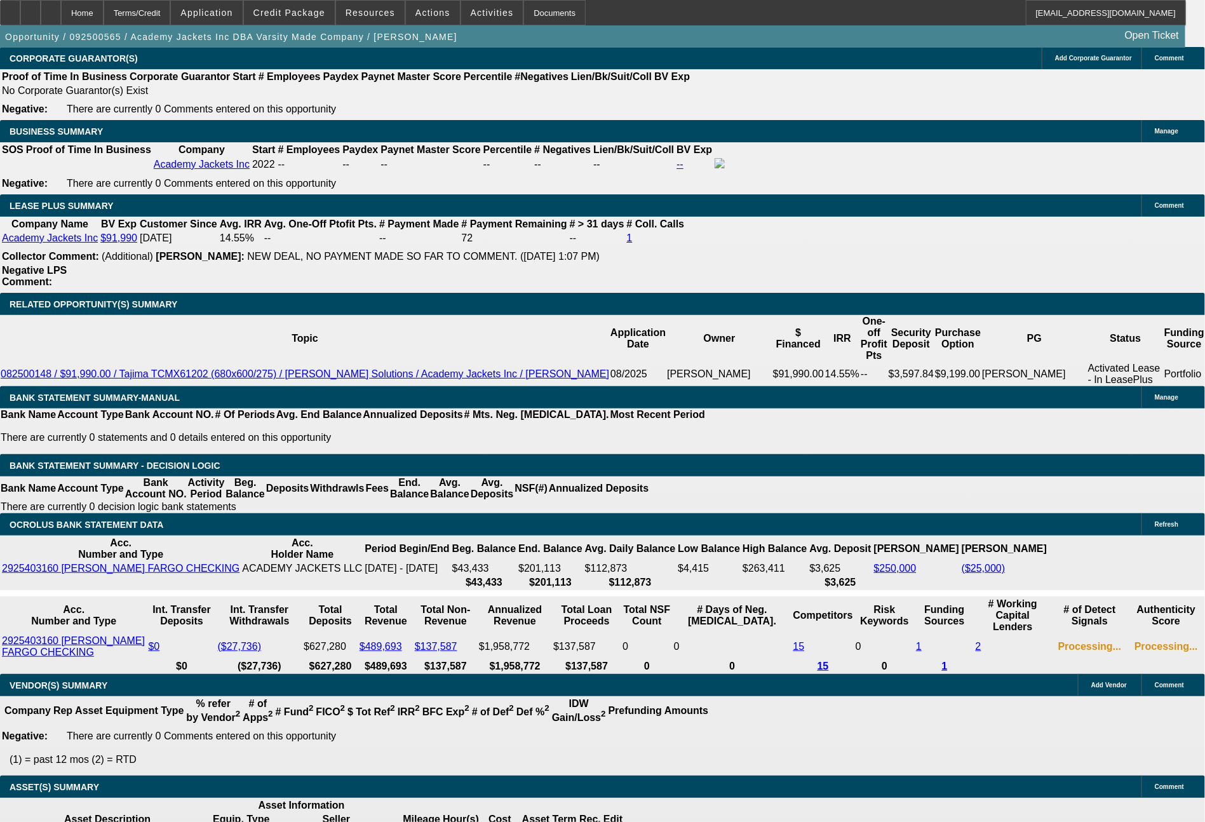
scroll to position [2053, 0]
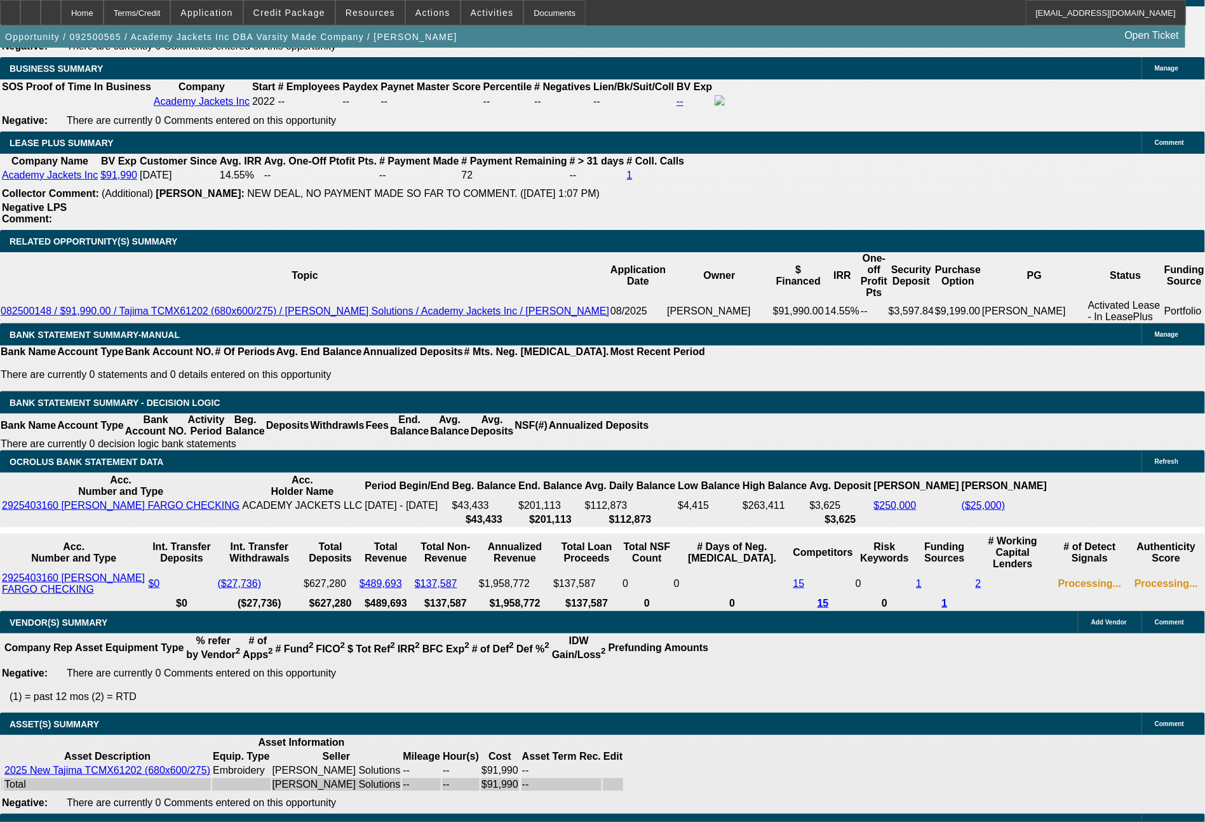
drag, startPoint x: 242, startPoint y: 395, endPoint x: 279, endPoint y: 393, distance: 36.9
type input "6"
type input "UNKNOWN"
type input "$15,851.37"
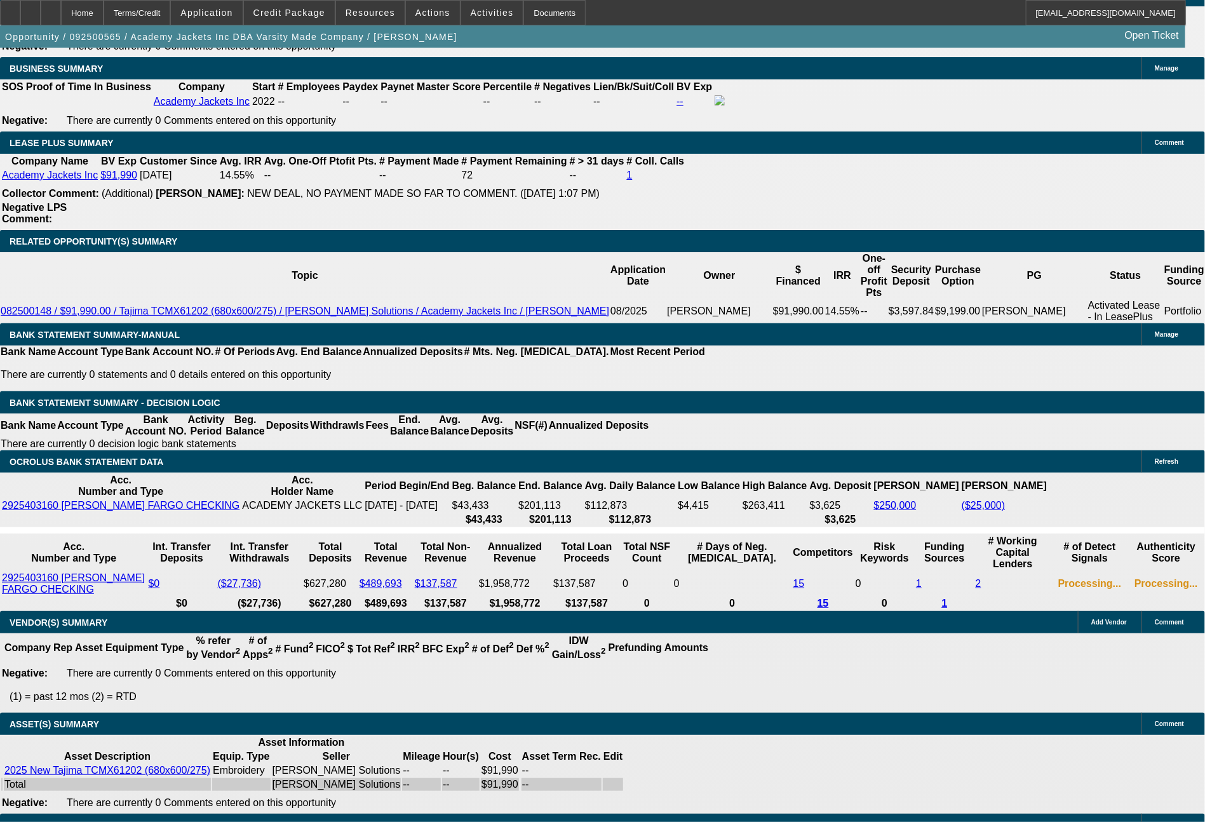
type input "$31,702.74"
type input "60"
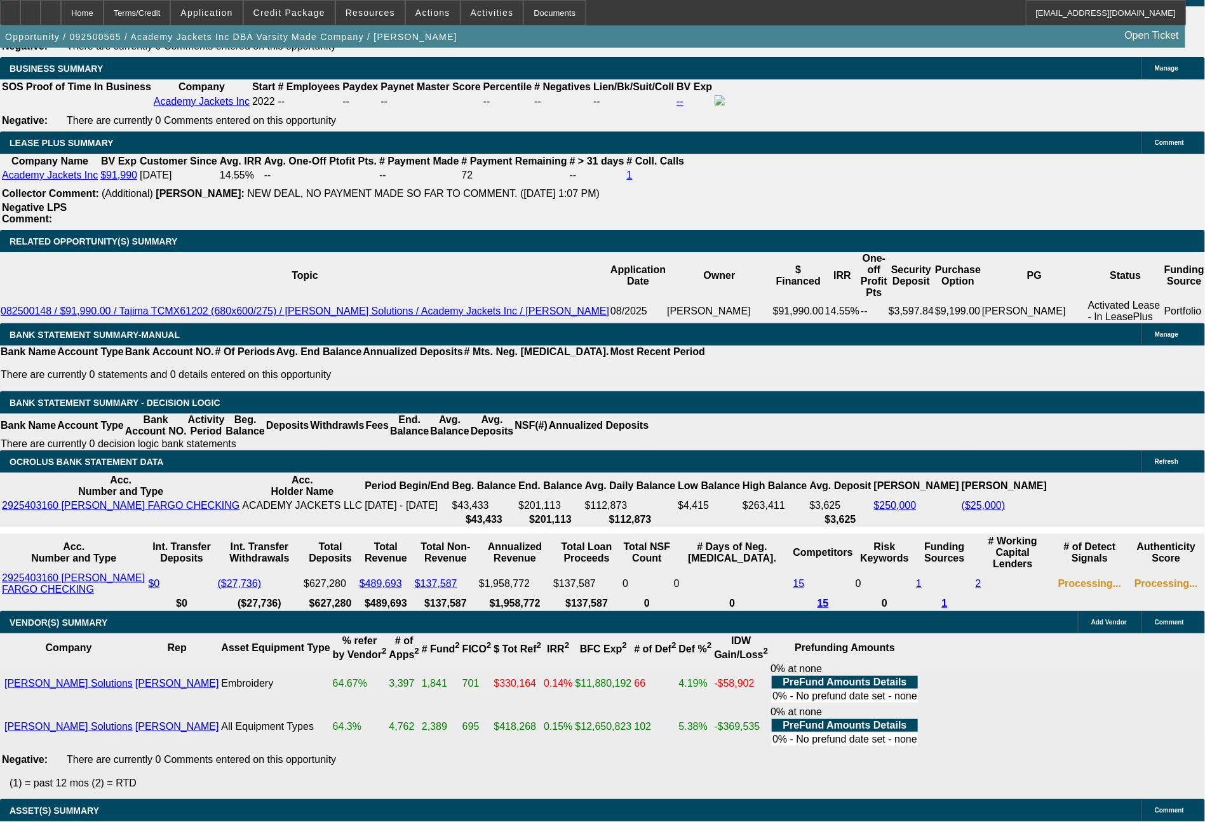
scroll to position [2126, 0]
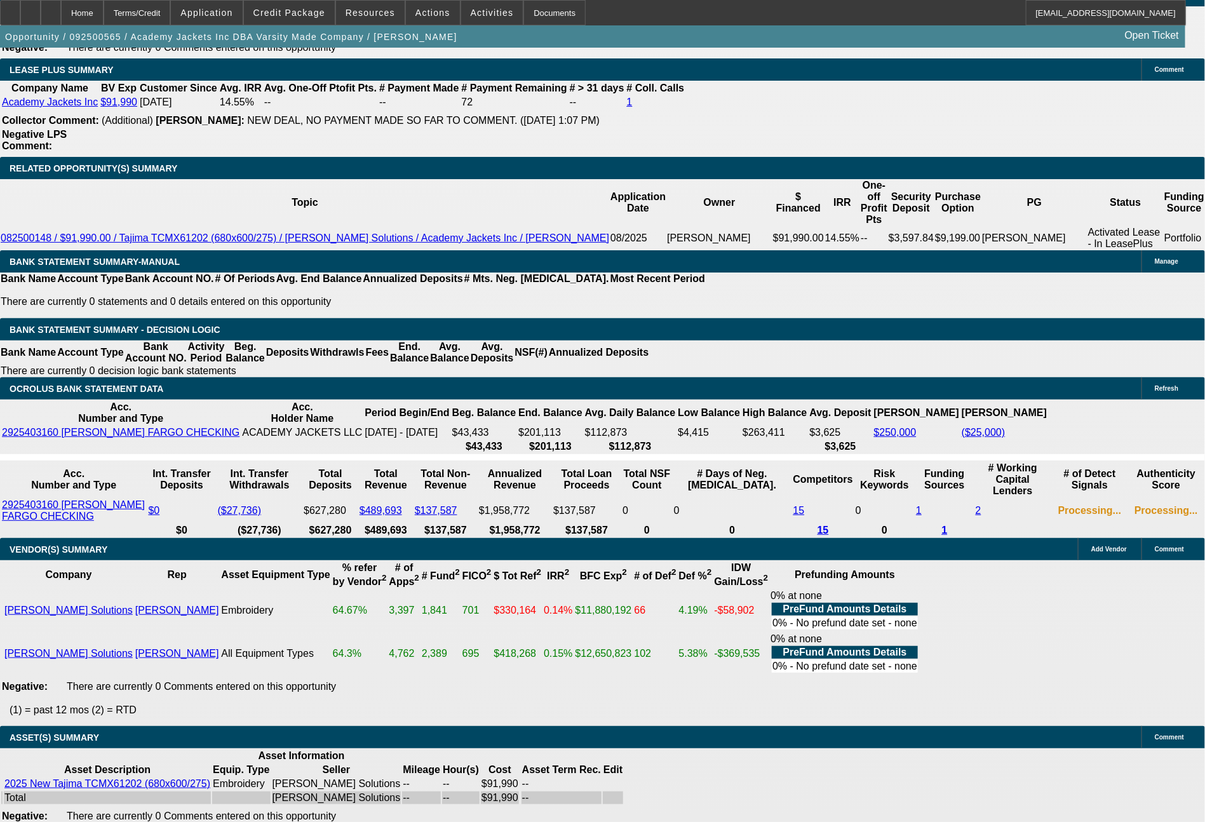
type input "$2,024.49"
type input "$4,048.98"
type input "60"
drag, startPoint x: 187, startPoint y: 388, endPoint x: 263, endPoint y: 388, distance: 75.6
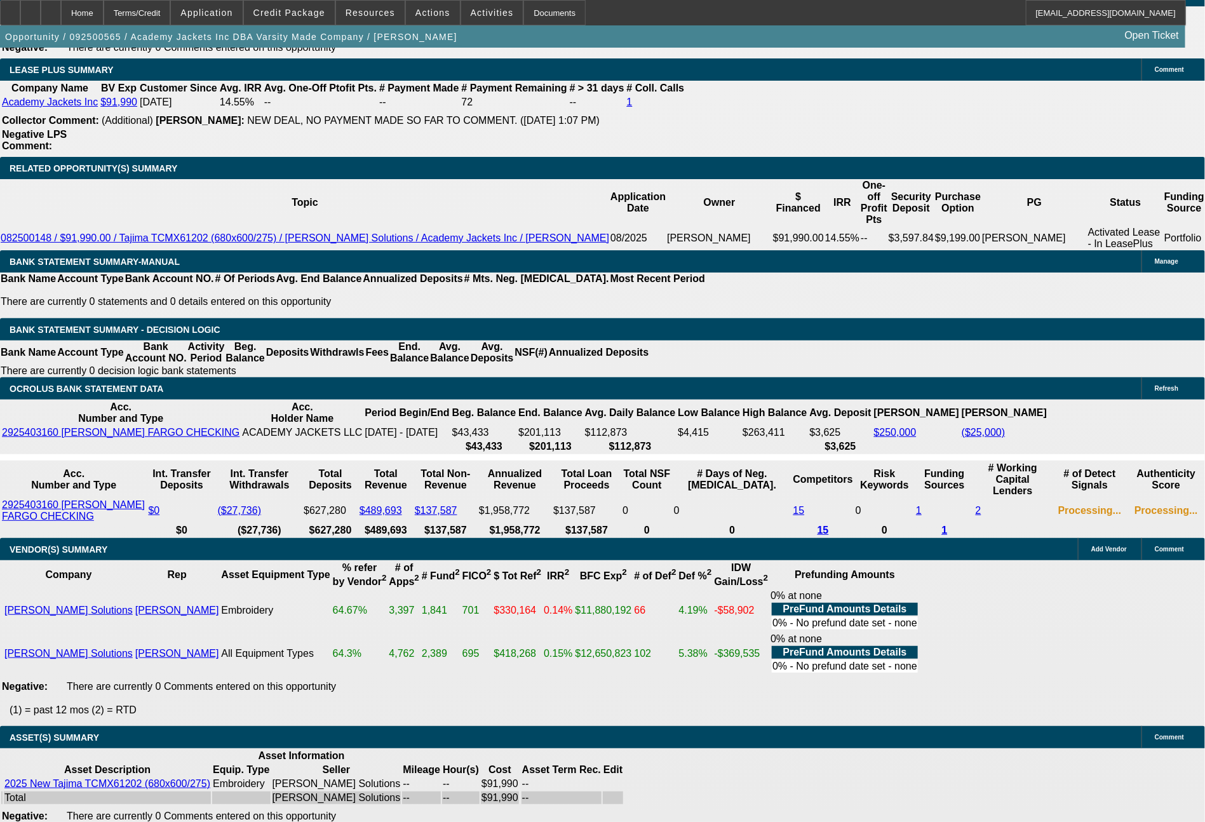
type input "2"
type input "$4.00"
type input "1997"
type input "10.9"
type input "$3,994.00"
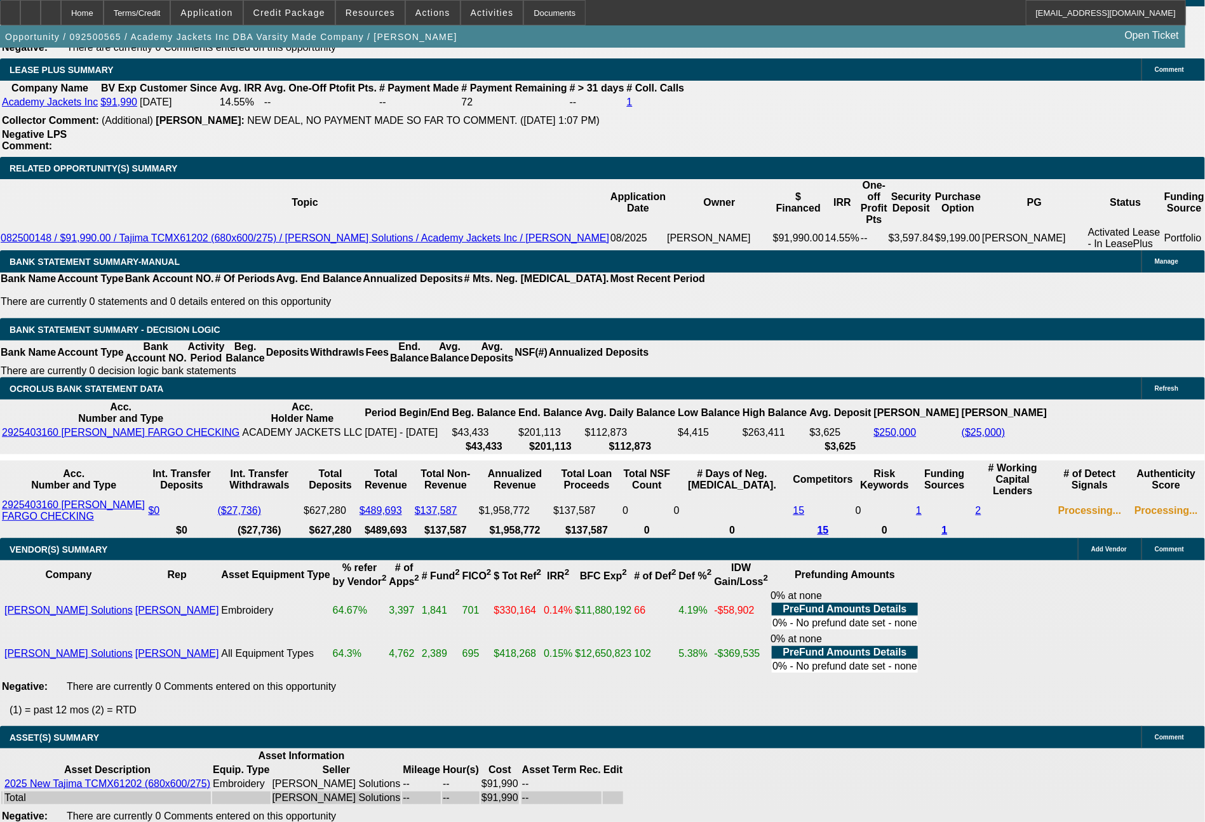
type input "$1,997.00"
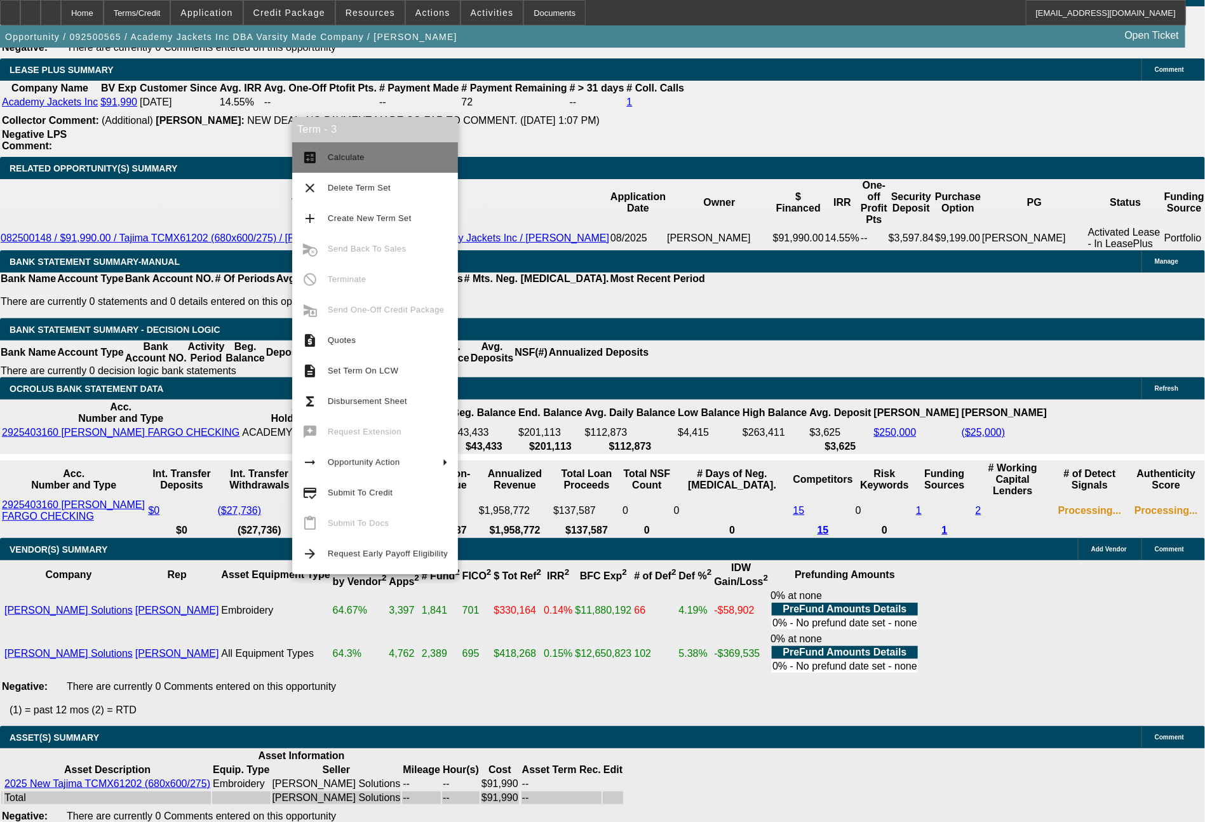
click at [351, 161] on span "Calculate" at bounding box center [346, 157] width 37 height 10
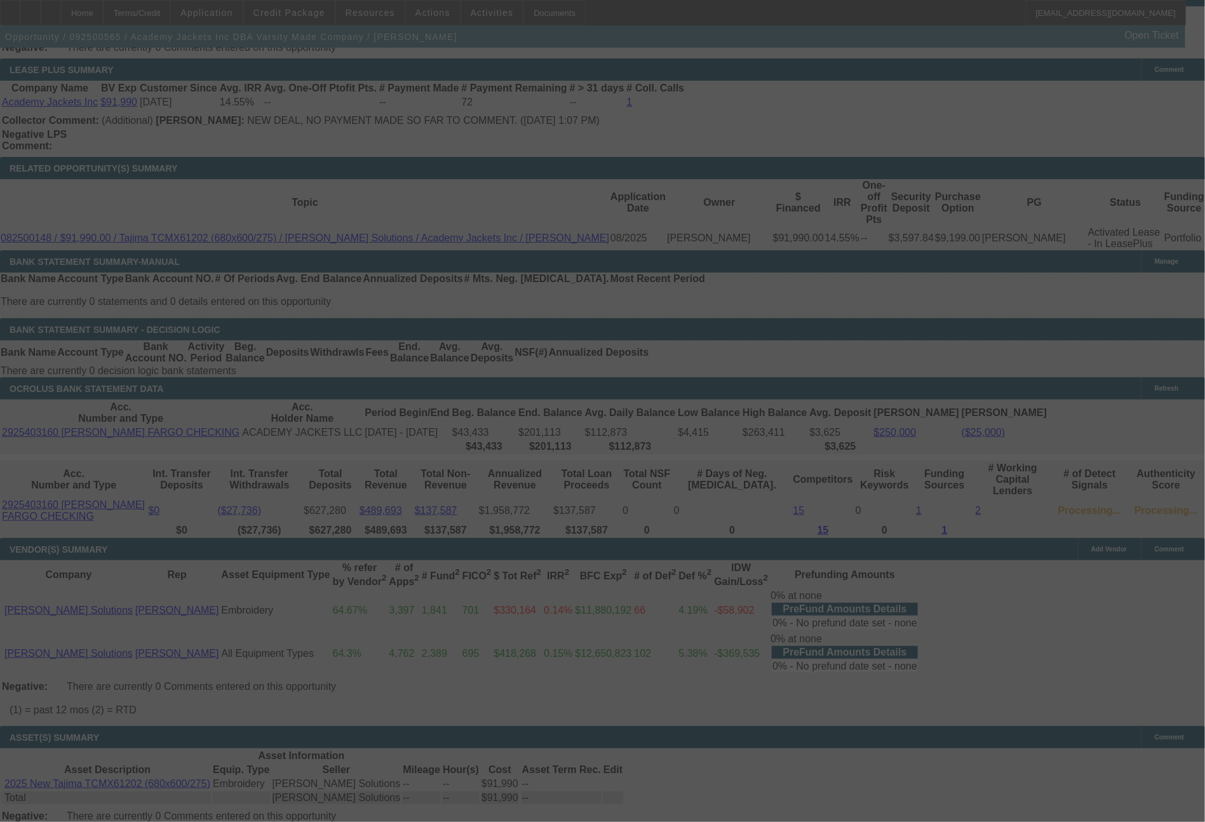
select select "0"
select select "2"
select select "0.1"
select select "4"
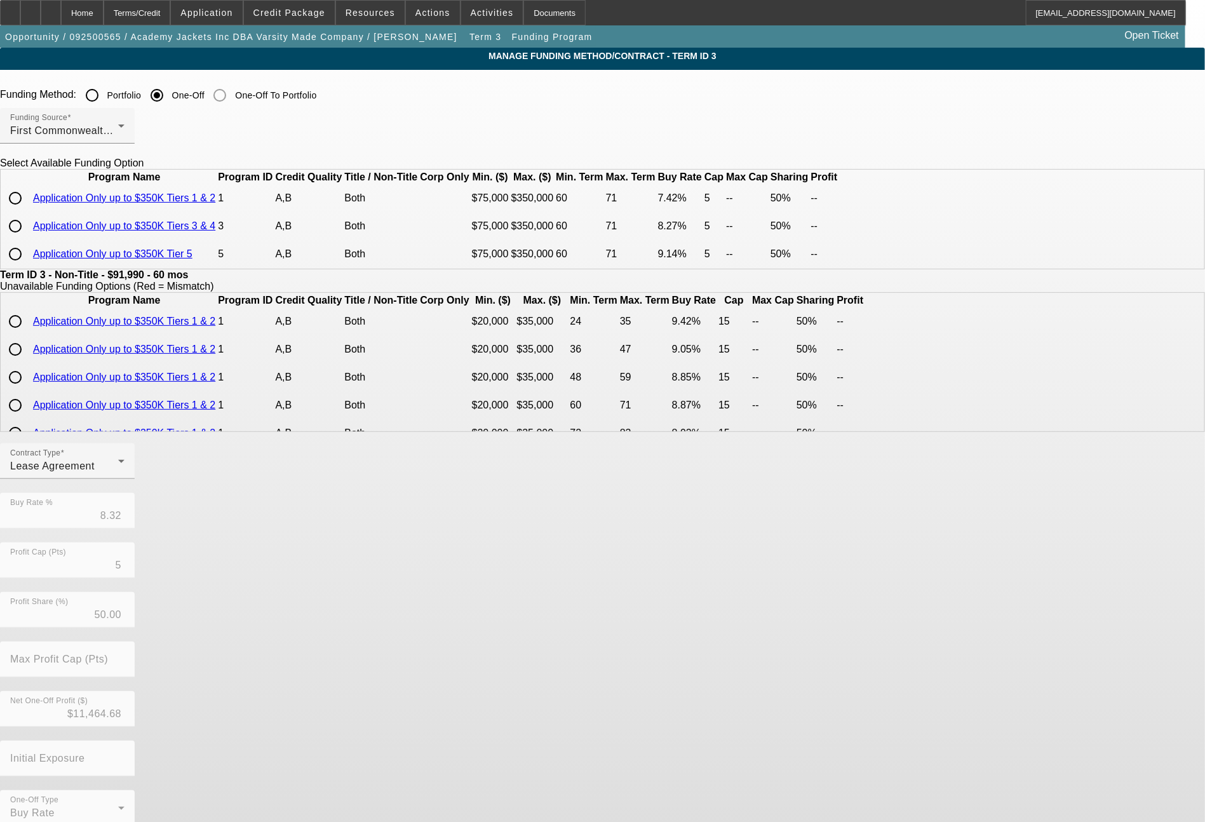
click at [28, 239] on input "radio" at bounding box center [15, 225] width 25 height 25
radio input "true"
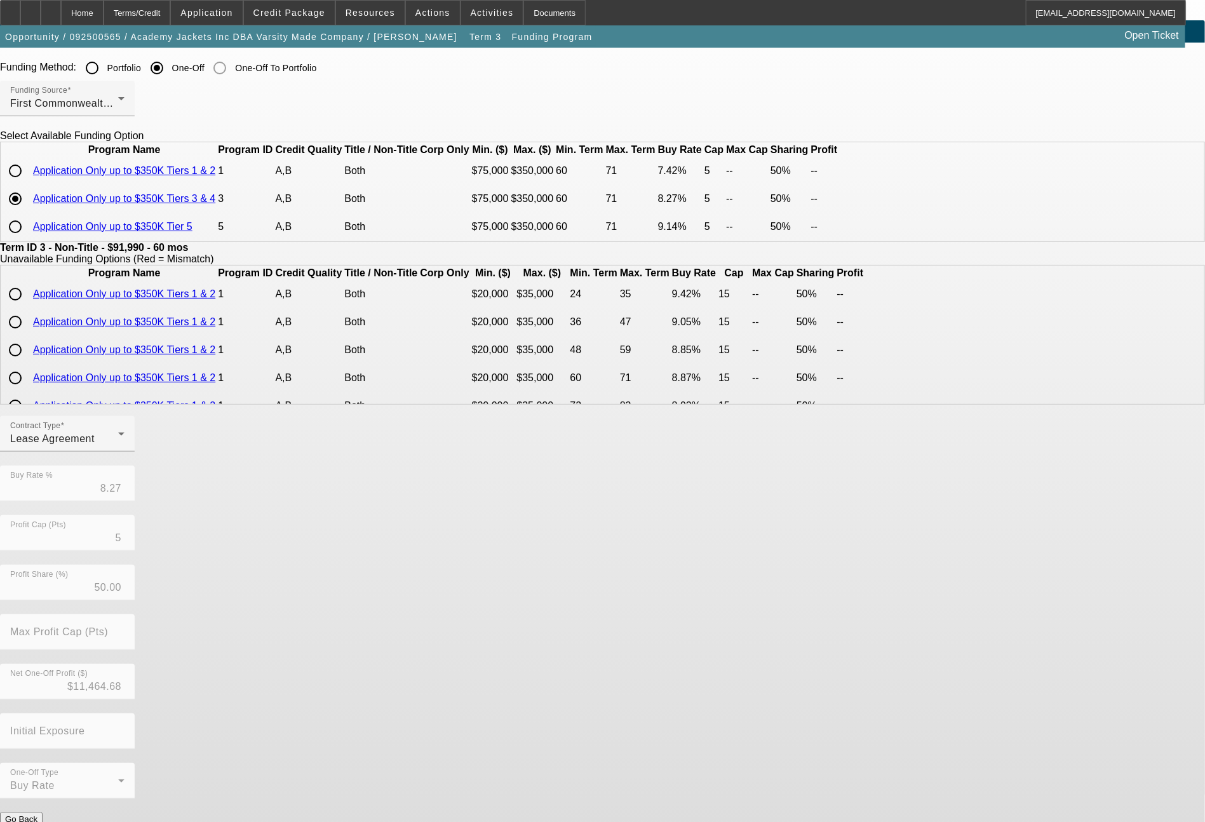
scroll to position [53, 0]
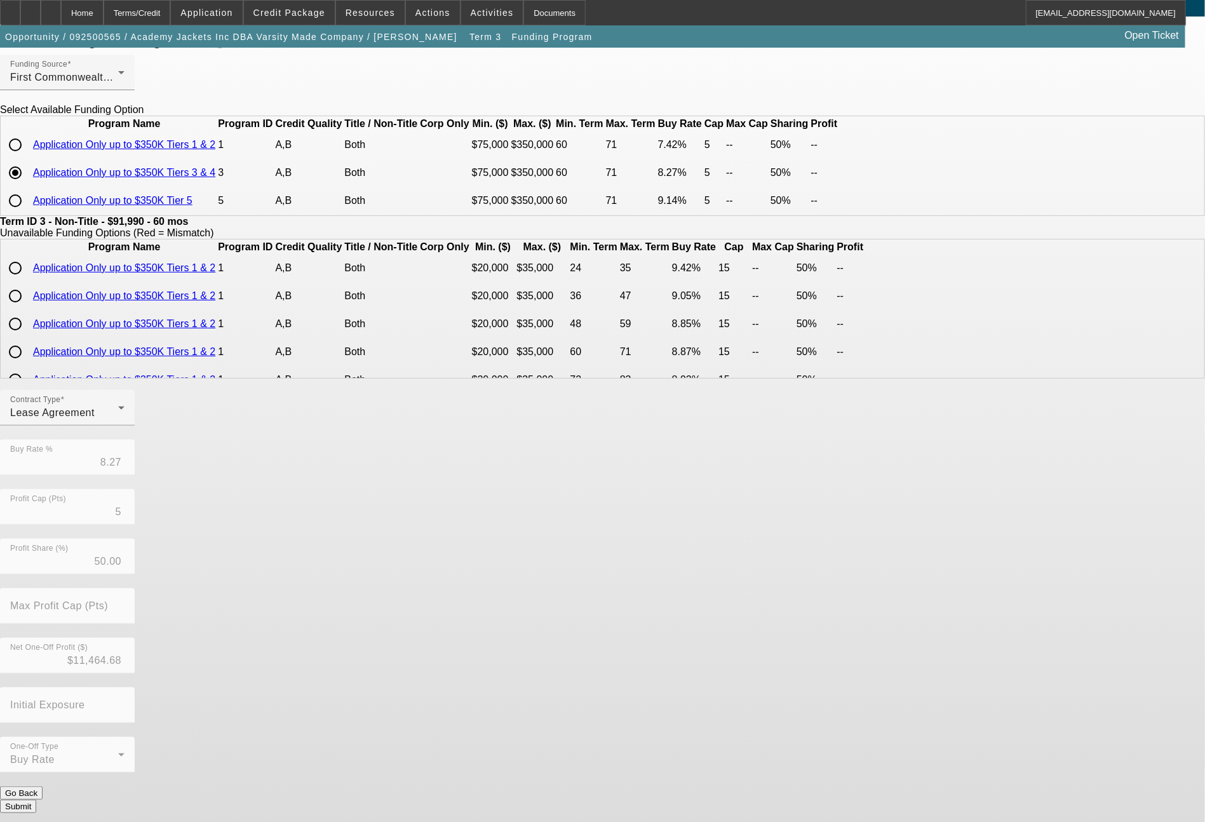
click at [36, 800] on button "Submit" at bounding box center [18, 806] width 36 height 13
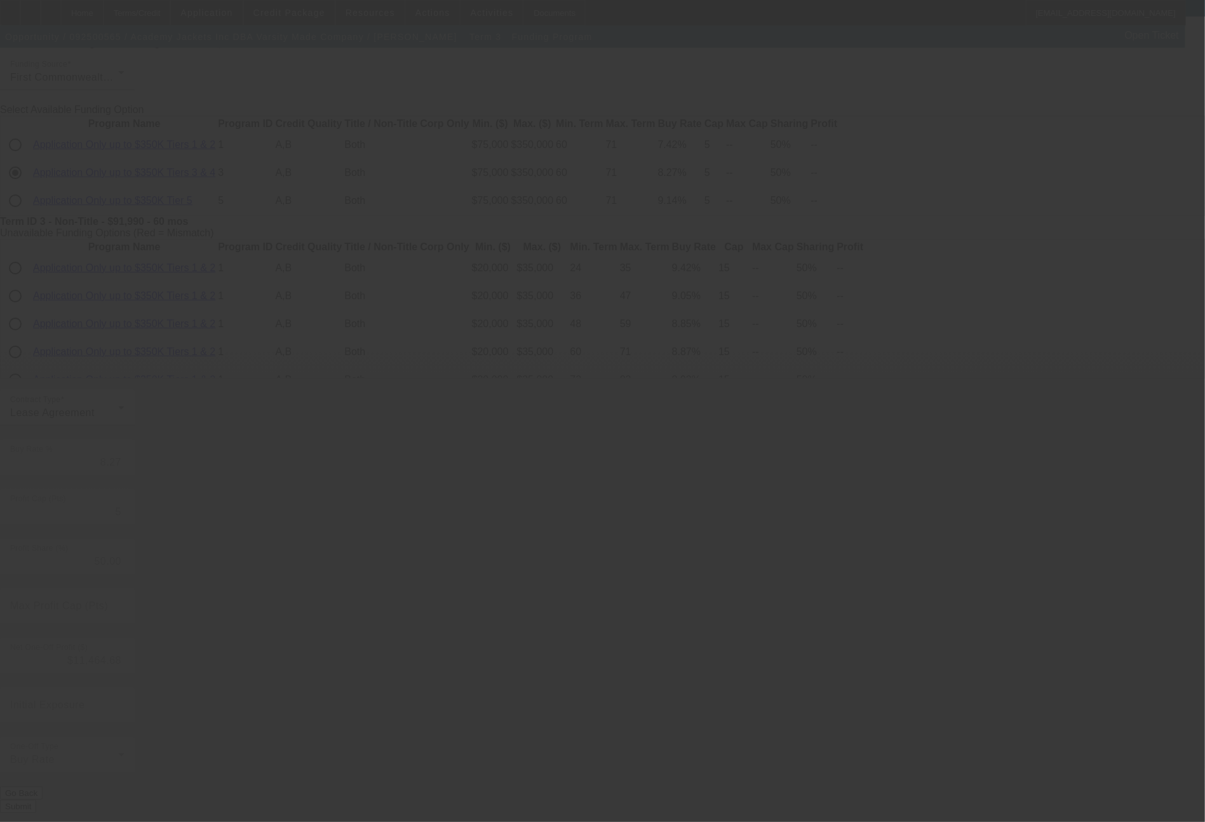
type input "8.32"
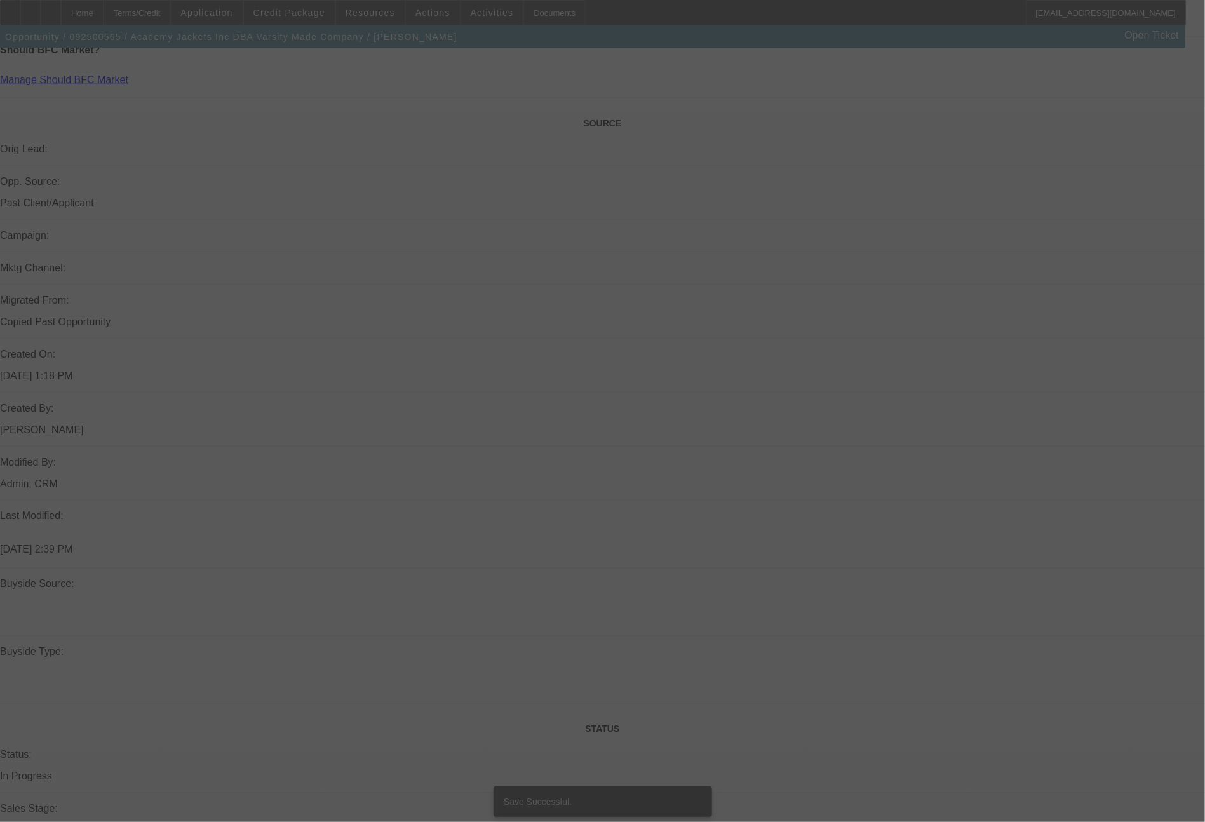
select select "0"
select select "2"
select select "0.1"
select select "4"
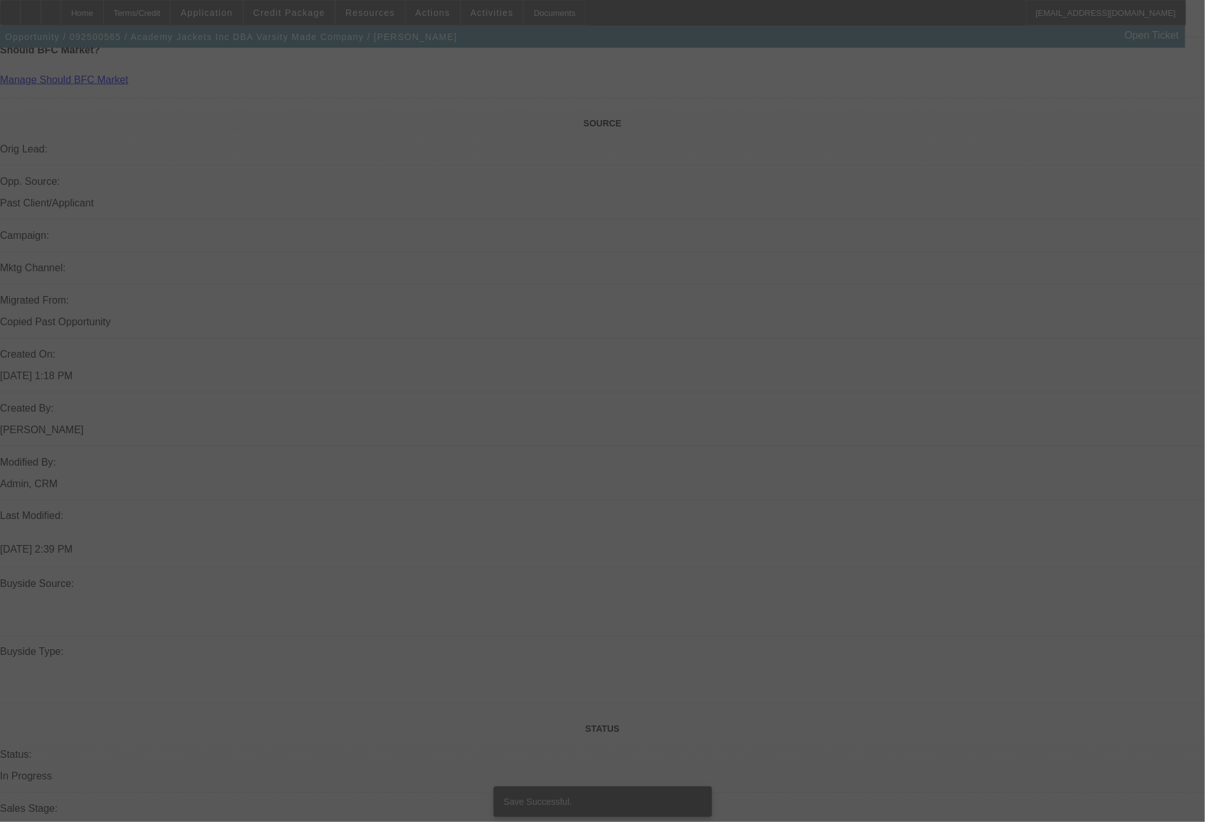
select select "0"
select select "2"
select select "0.1"
select select "4"
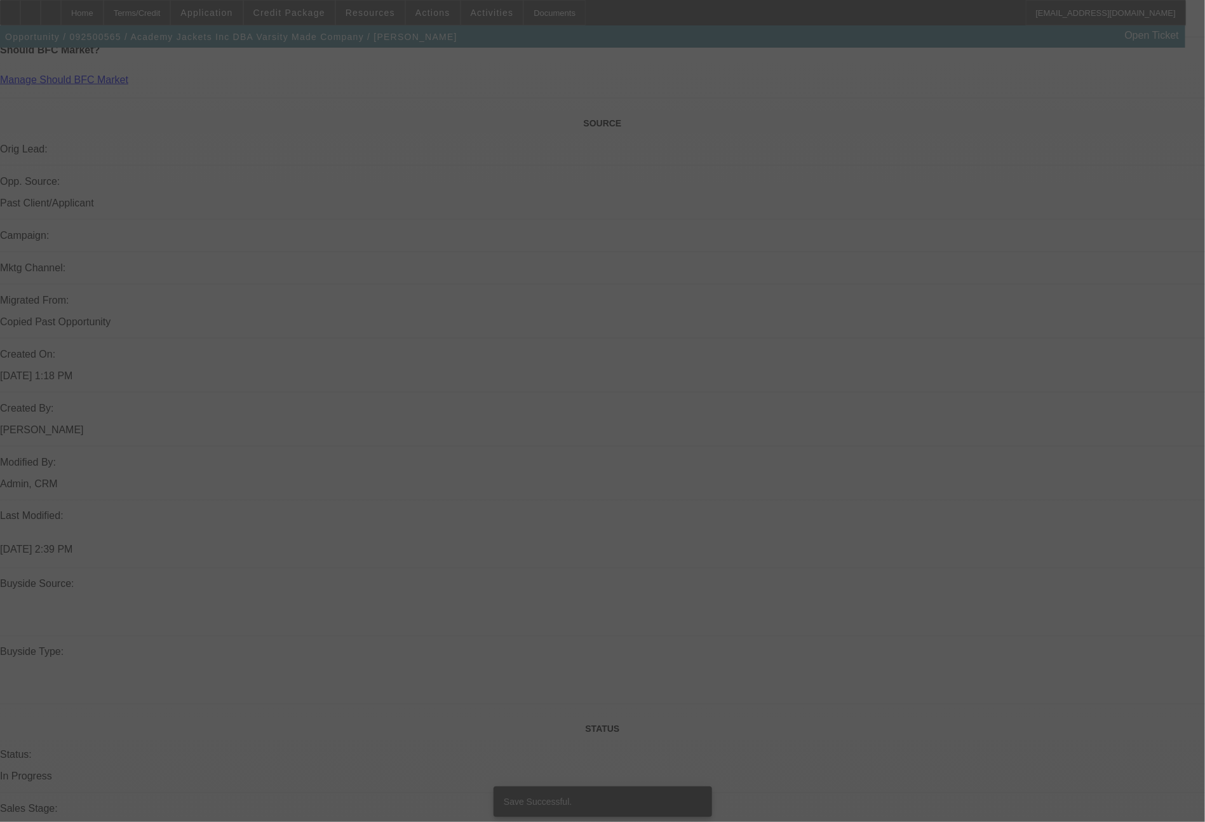
select select "0"
select select "2"
select select "0.1"
select select "4"
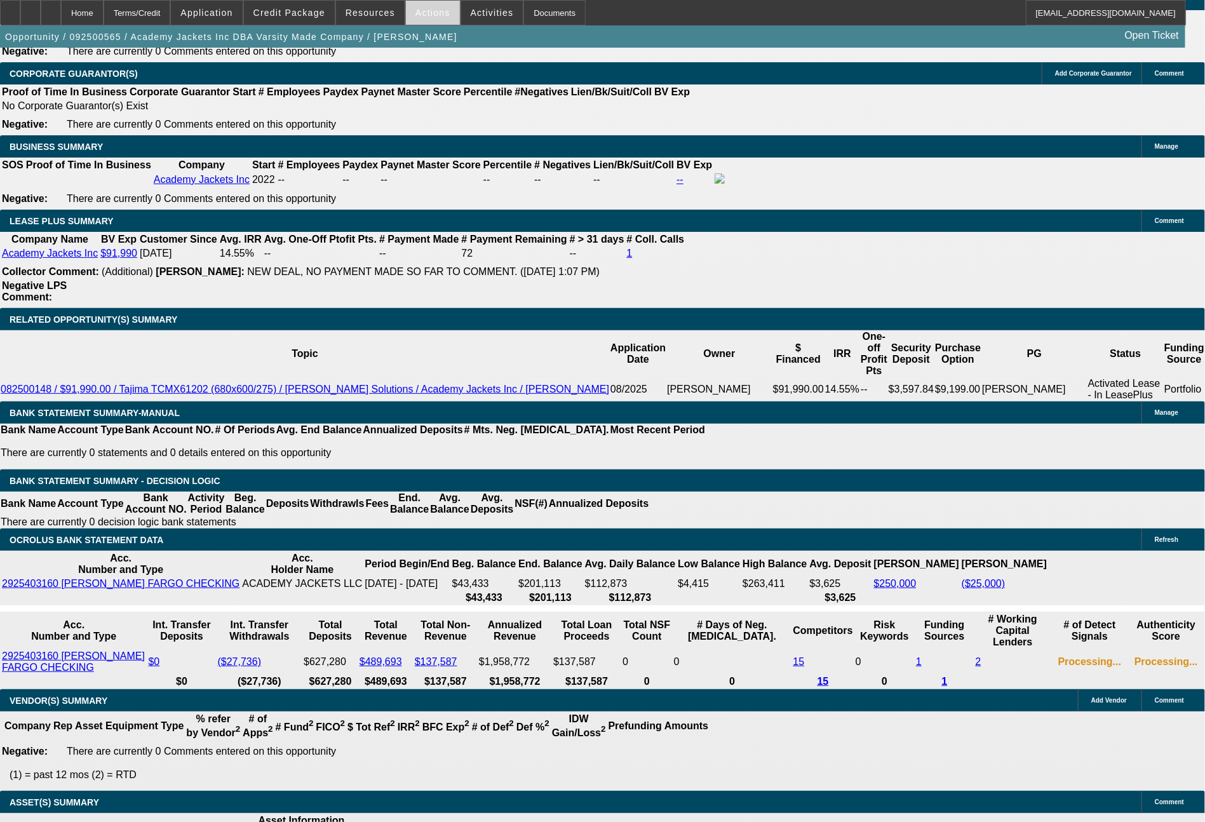
scroll to position [2048, 0]
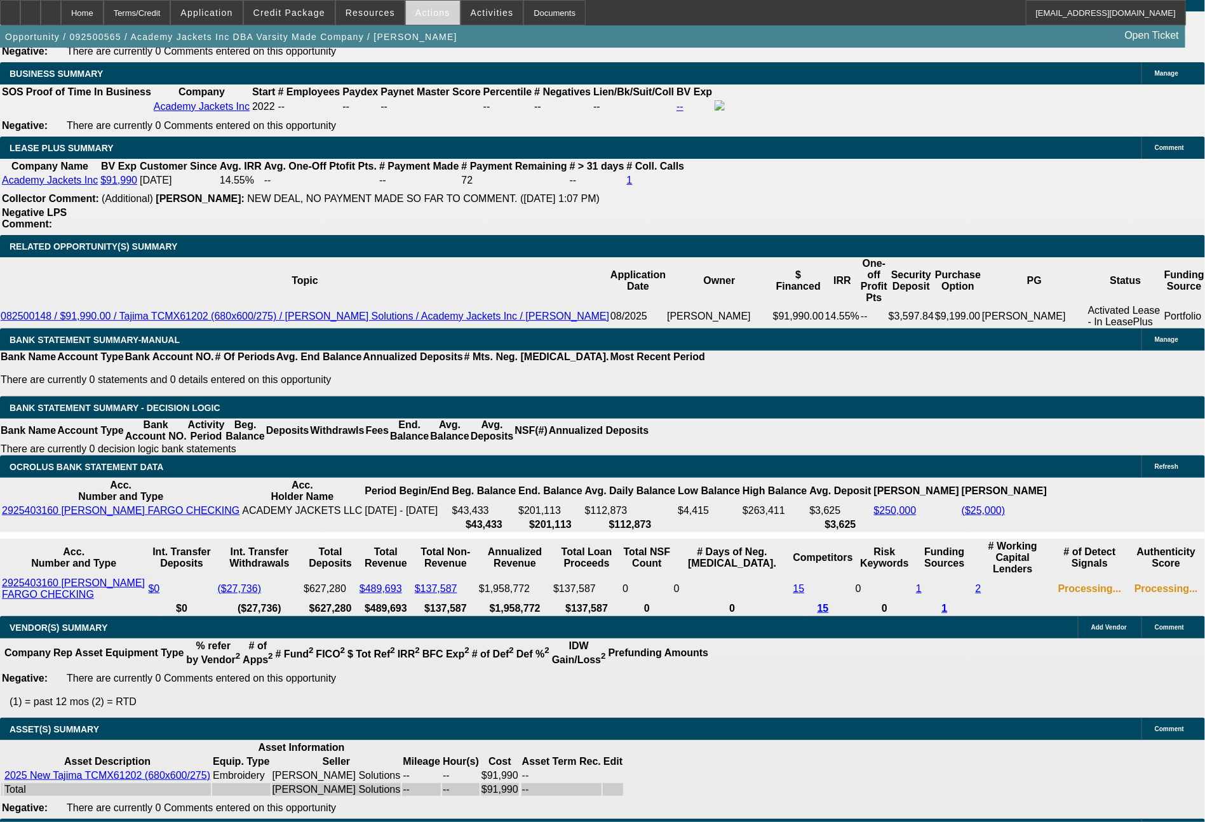
click at [427, 3] on span at bounding box center [433, 12] width 54 height 30
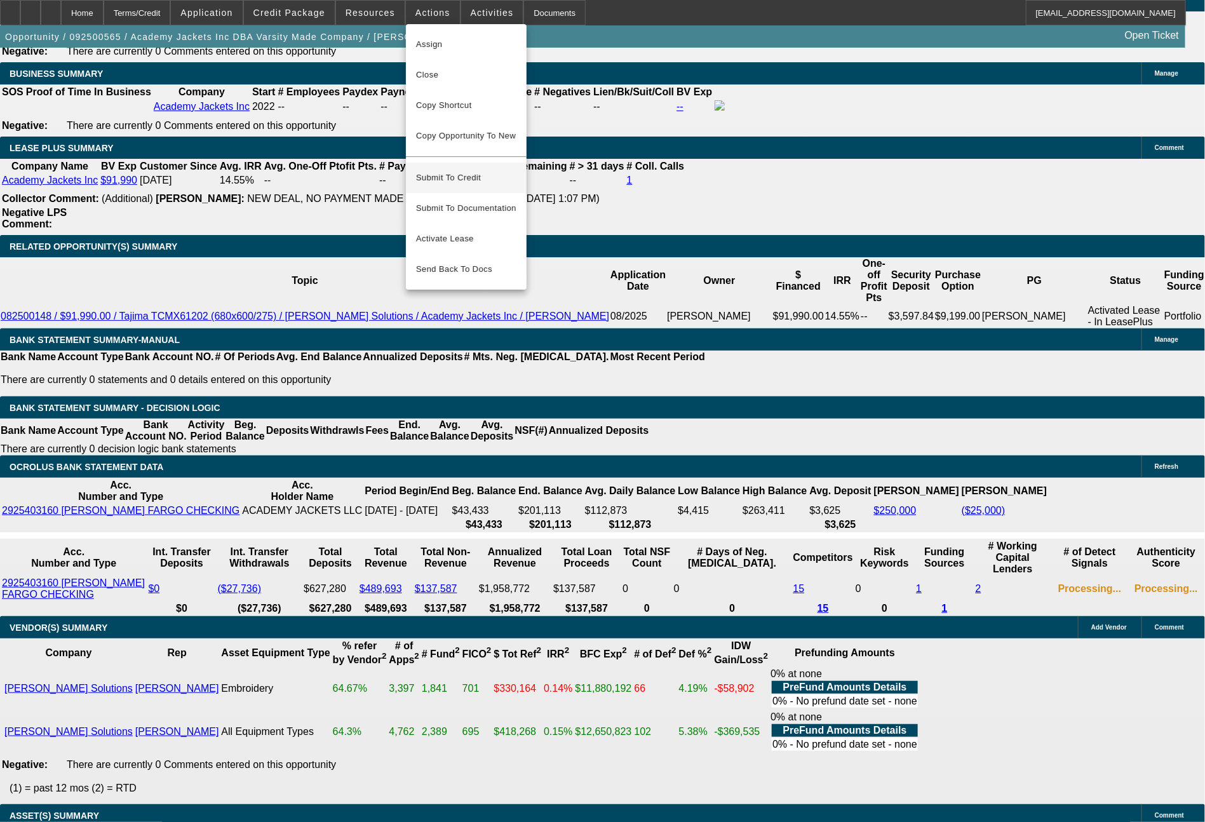
click at [436, 173] on span "Submit To Credit" at bounding box center [466, 177] width 100 height 15
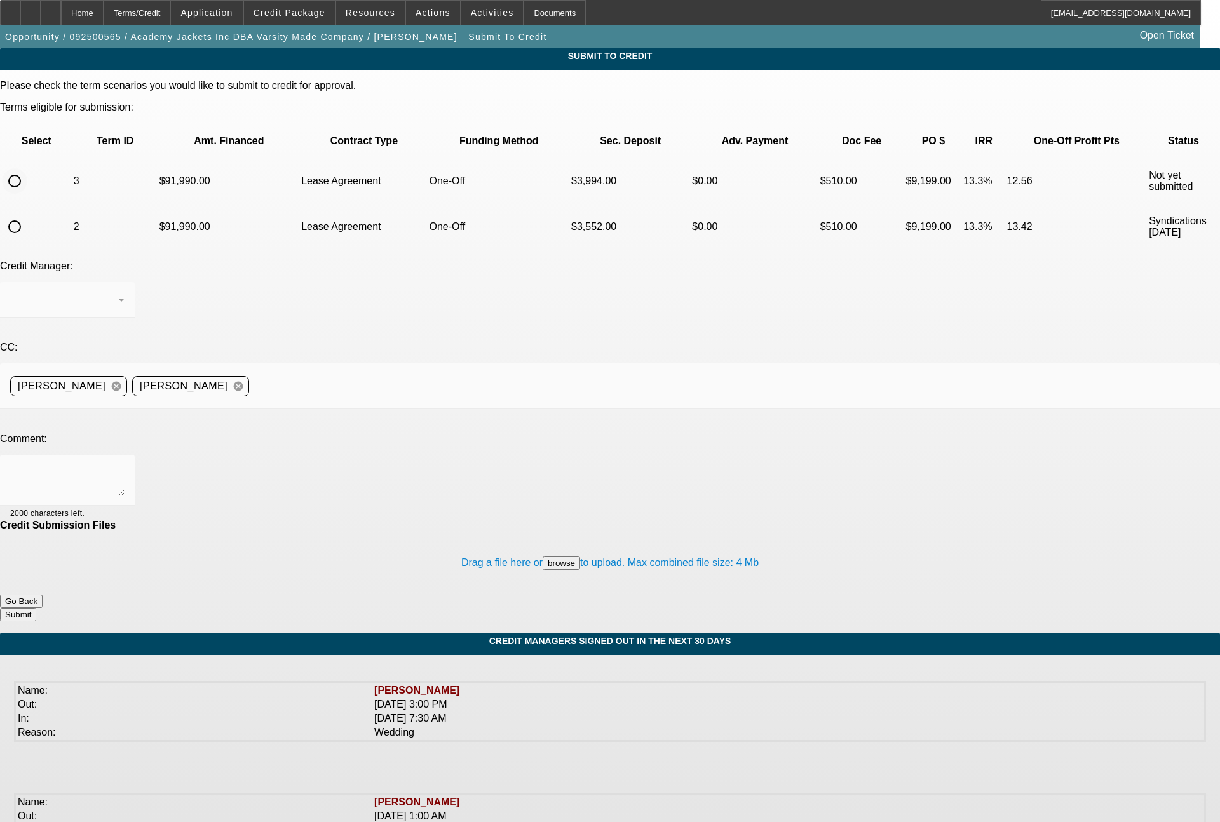
click at [27, 168] on input "radio" at bounding box center [14, 180] width 25 height 25
radio input "true"
click at [118, 292] on div "Syndications" at bounding box center [64, 299] width 108 height 15
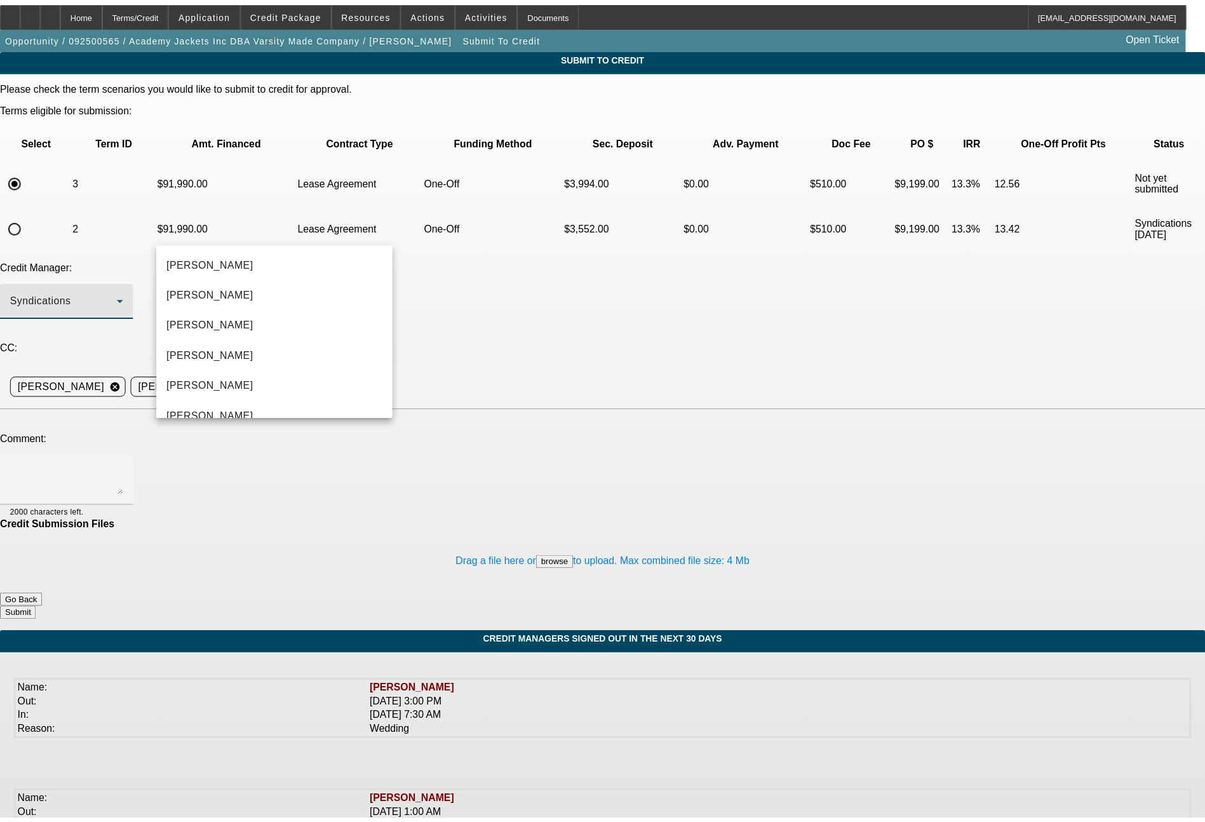
scroll to position [44, 0]
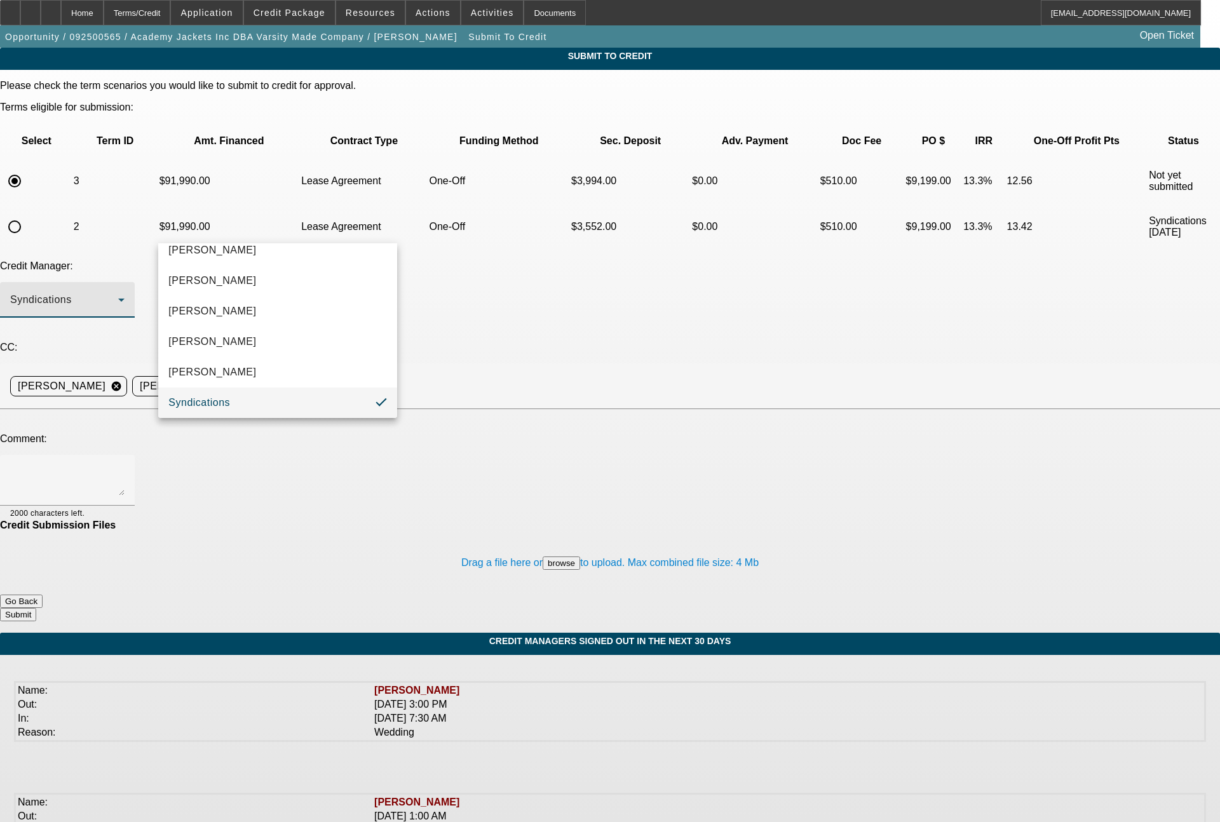
click at [536, 353] on div at bounding box center [610, 411] width 1220 height 822
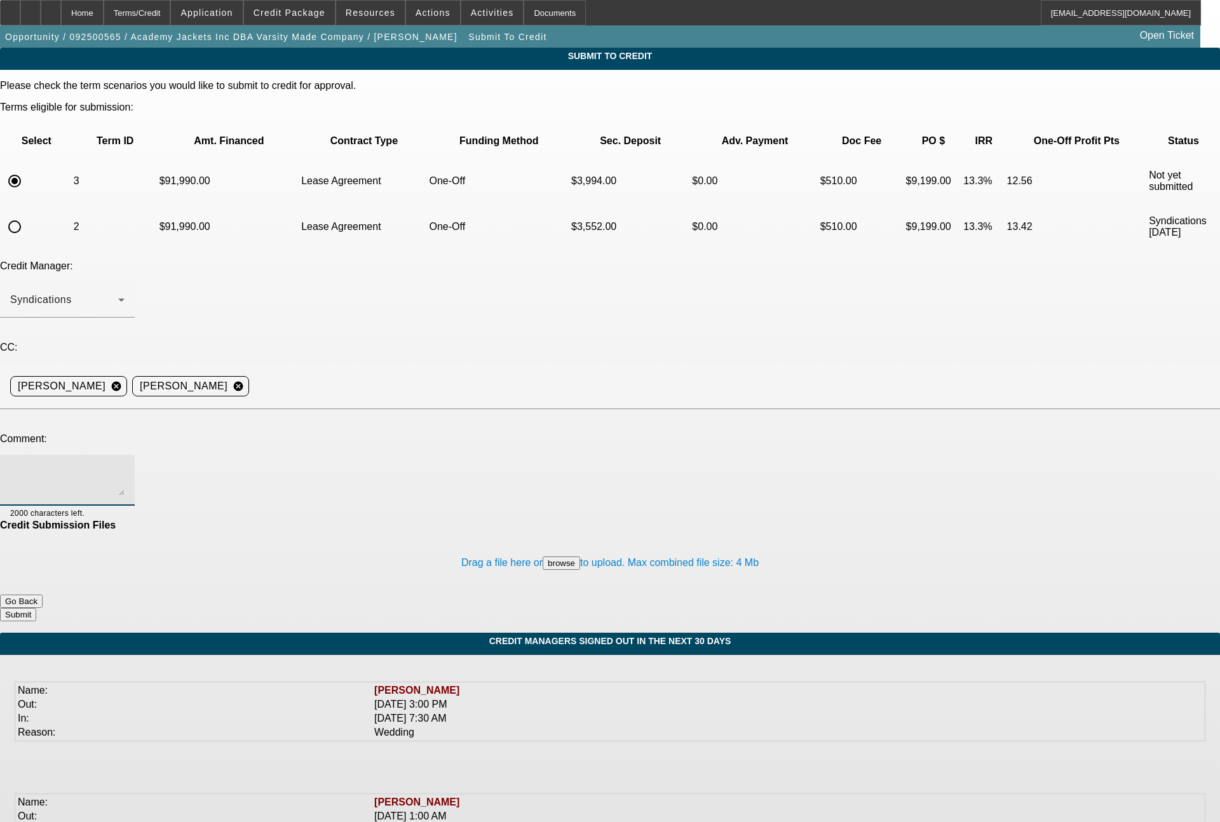
click at [125, 465] on textarea at bounding box center [67, 480] width 114 height 30
type textarea "60 month term set for FCEF"
click at [696, 531] on div "Drag a file here or browse to upload. Max combined file size: 4 Mb" at bounding box center [610, 563] width 1220 height 64
click at [36, 608] on button "Submit" at bounding box center [18, 614] width 36 height 13
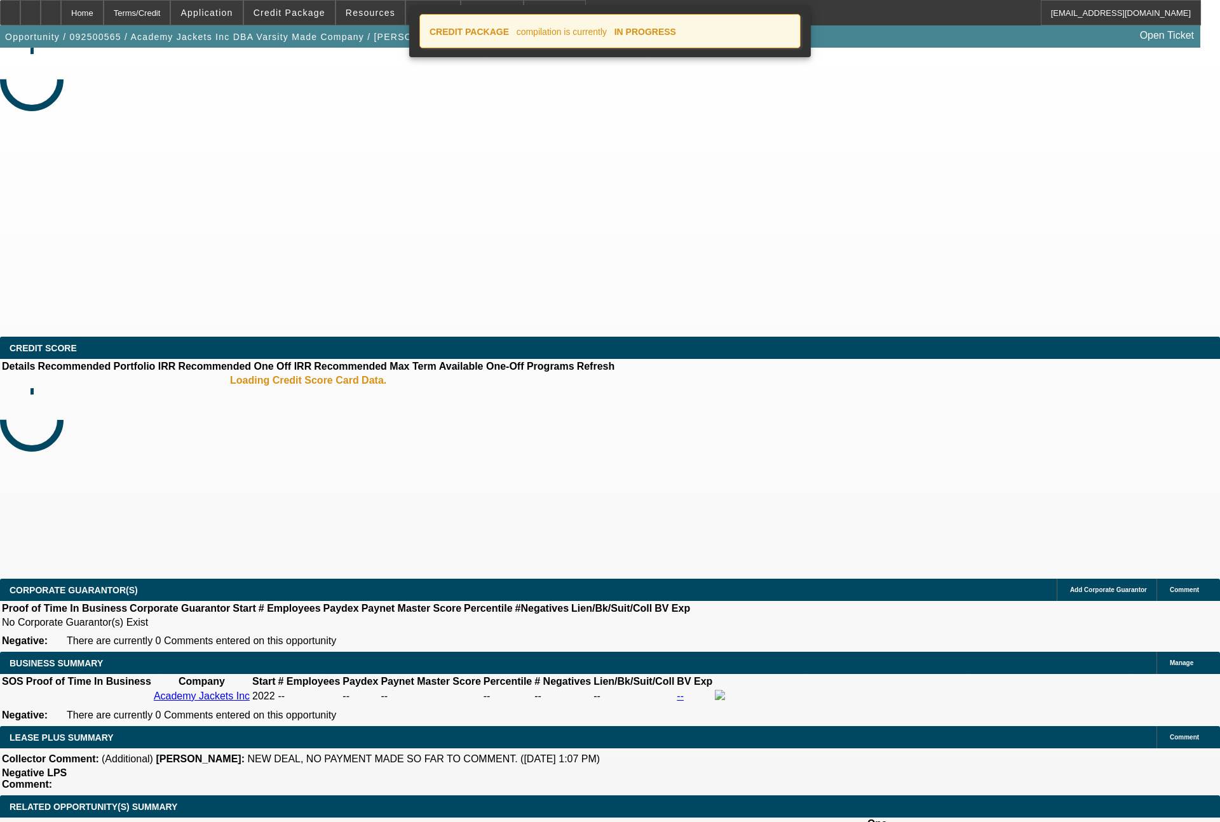
select select "0"
select select "2"
select select "0.1"
select select "4"
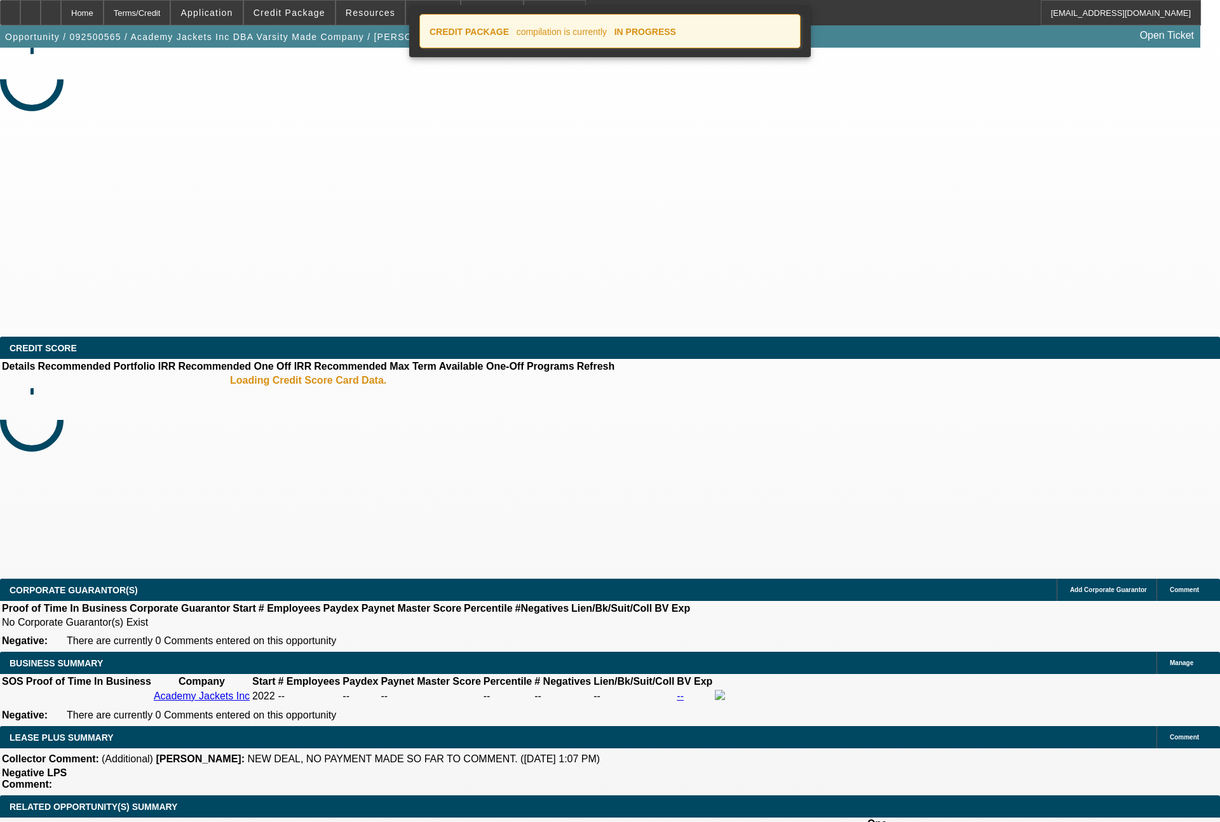
select select "0"
select select "2"
select select "0.1"
select select "4"
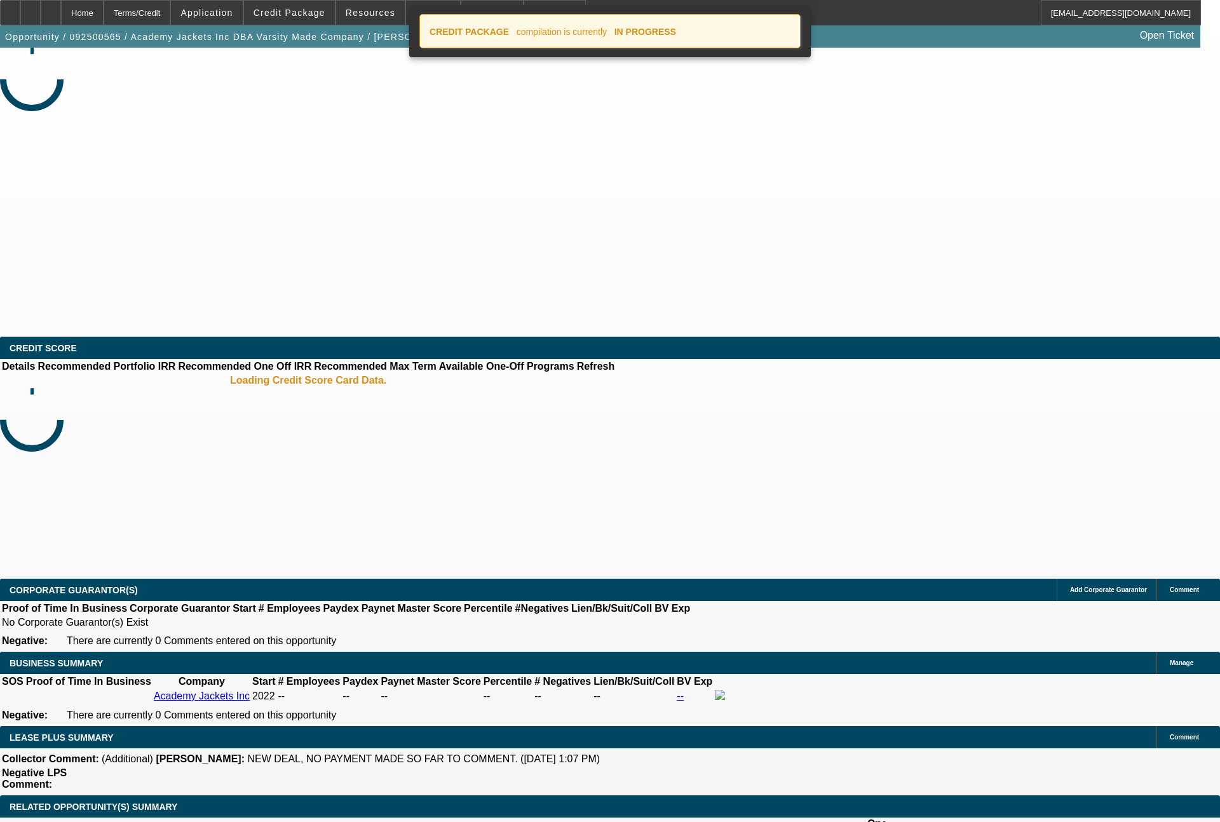
select select "0"
select select "2"
select select "0.1"
select select "4"
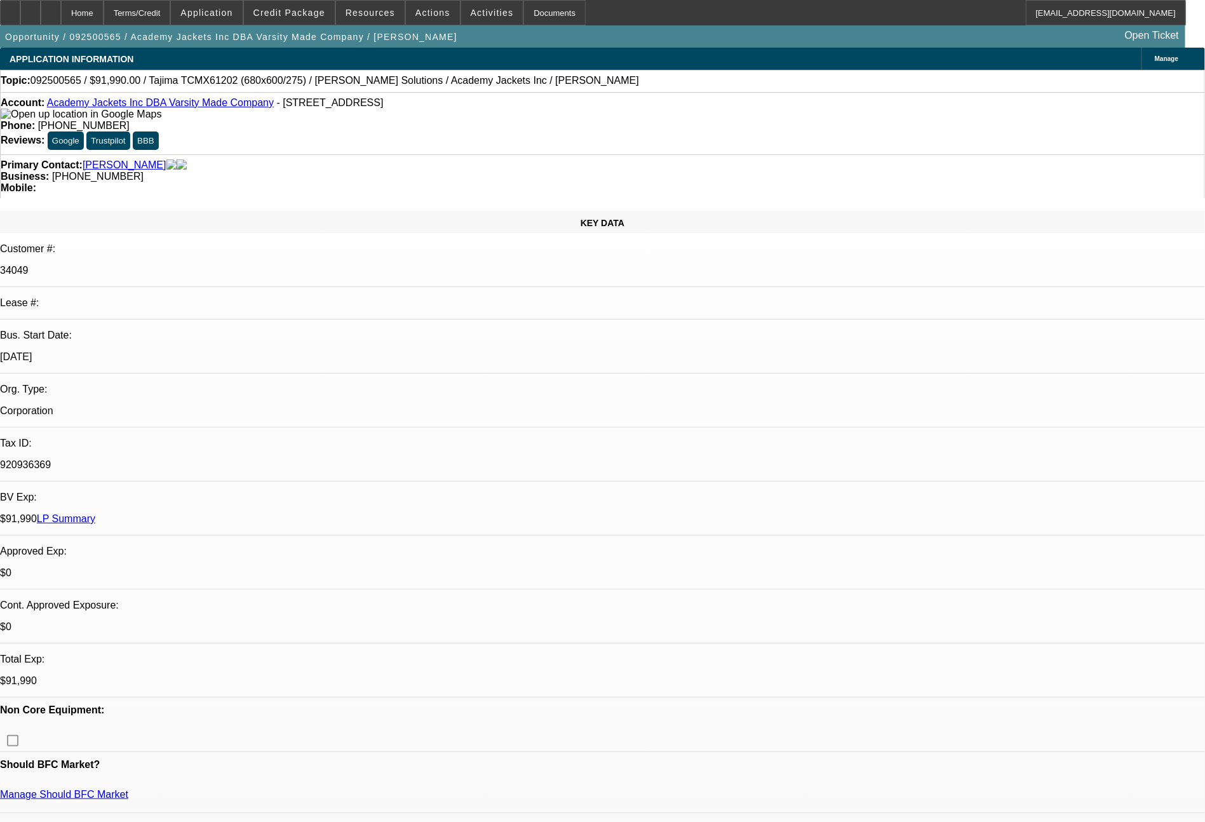
scroll to position [719, 0]
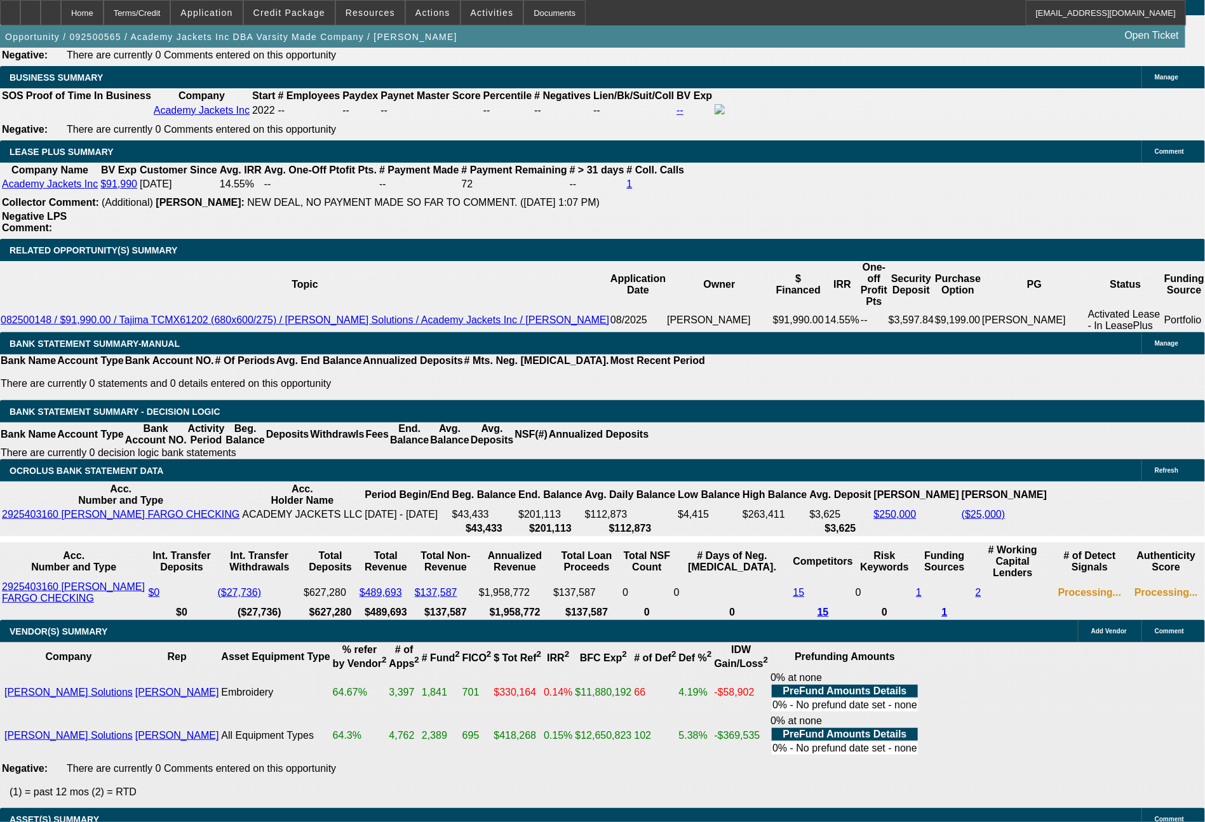
scroll to position [2070, 0]
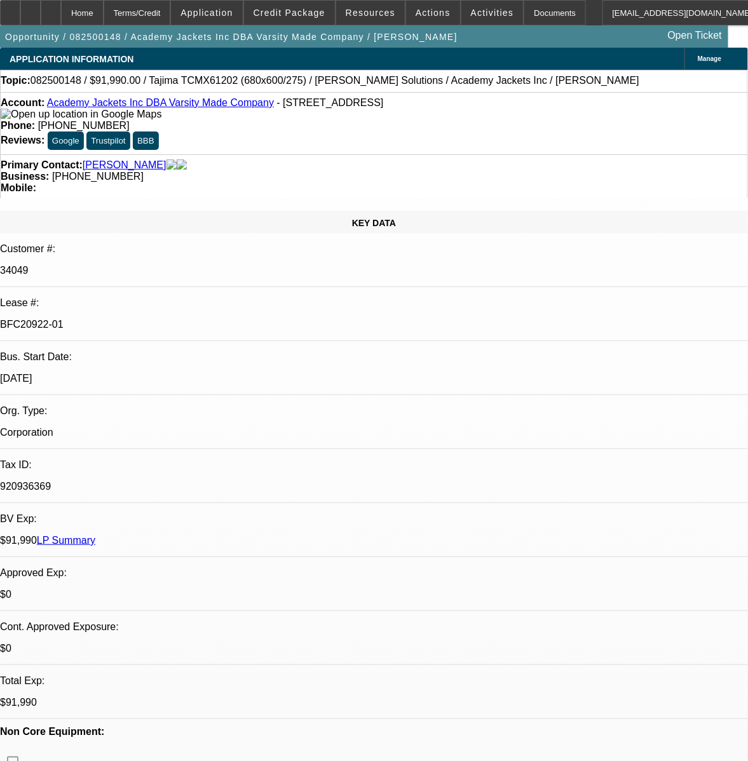
select select "0"
select select "2"
select select "0.1"
select select "4"
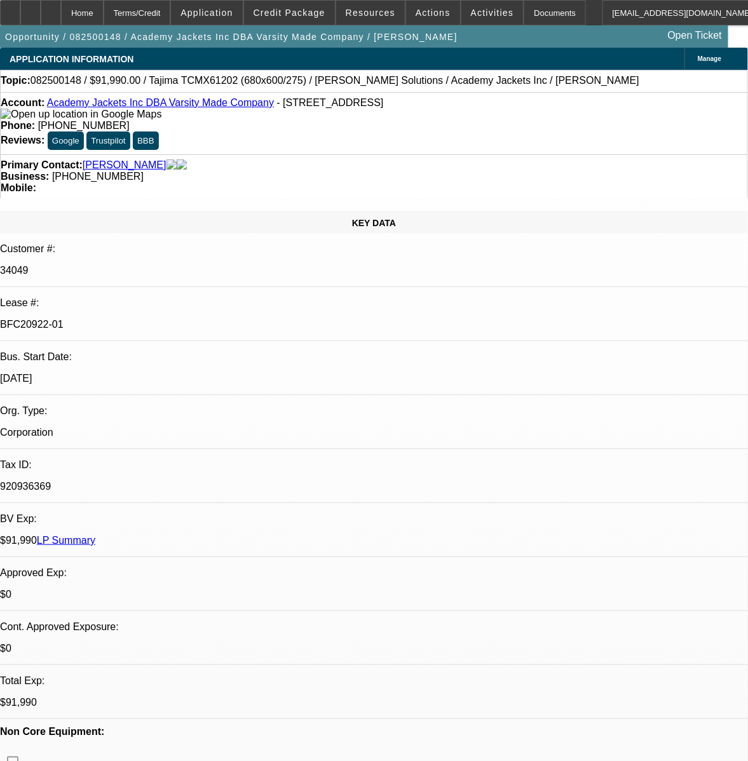
select select "0"
select select "2"
select select "0.1"
select select "4"
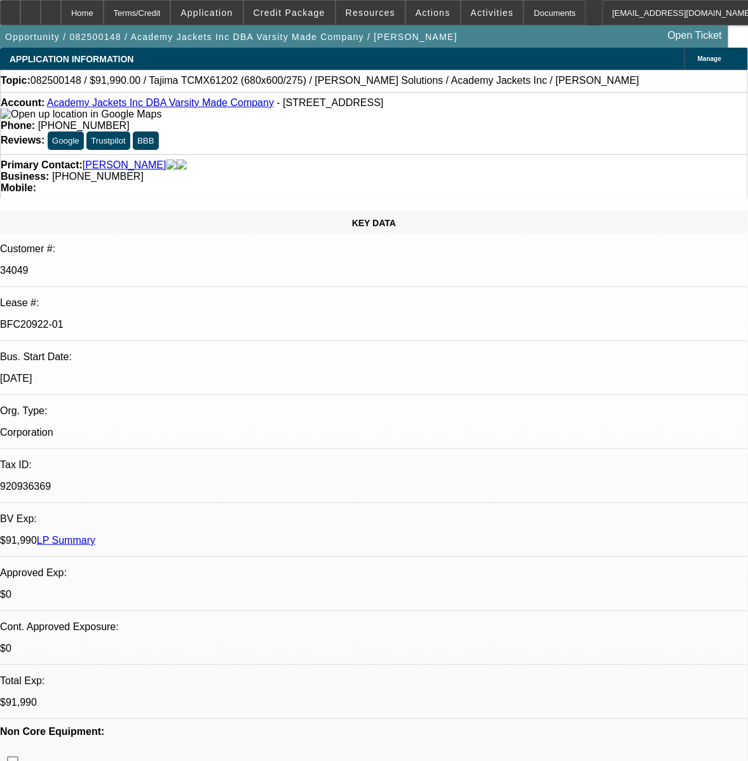
select select "0"
select select "2"
select select "0.1"
select select "4"
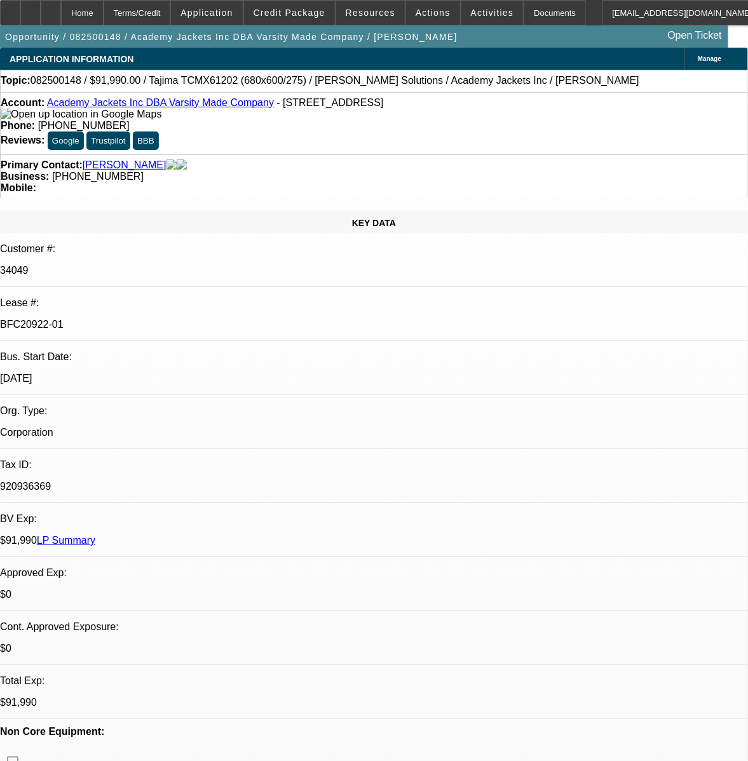
select select "0"
select select "2"
select select "0.1"
select select "4"
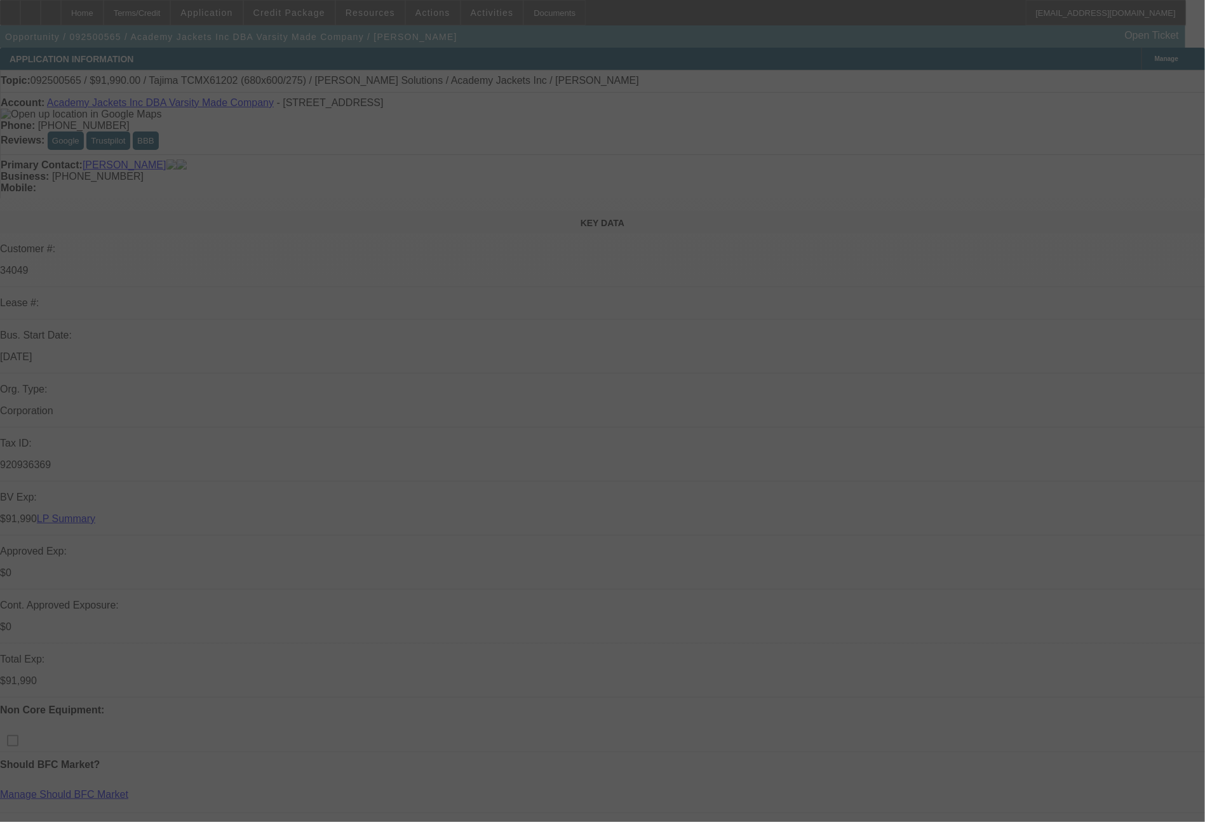
click at [1184, 323] on div at bounding box center [602, 411] width 1205 height 822
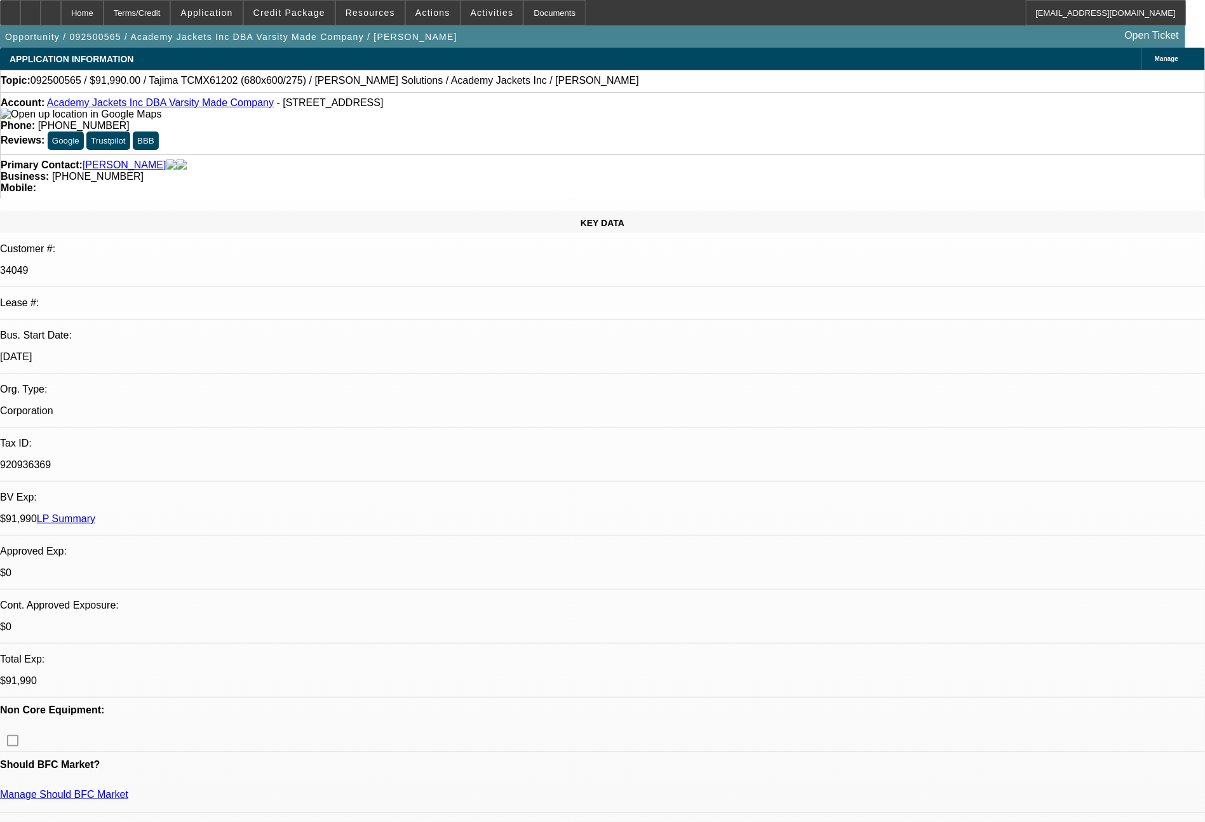
select select "0"
select select "2"
select select "0.1"
select select "4"
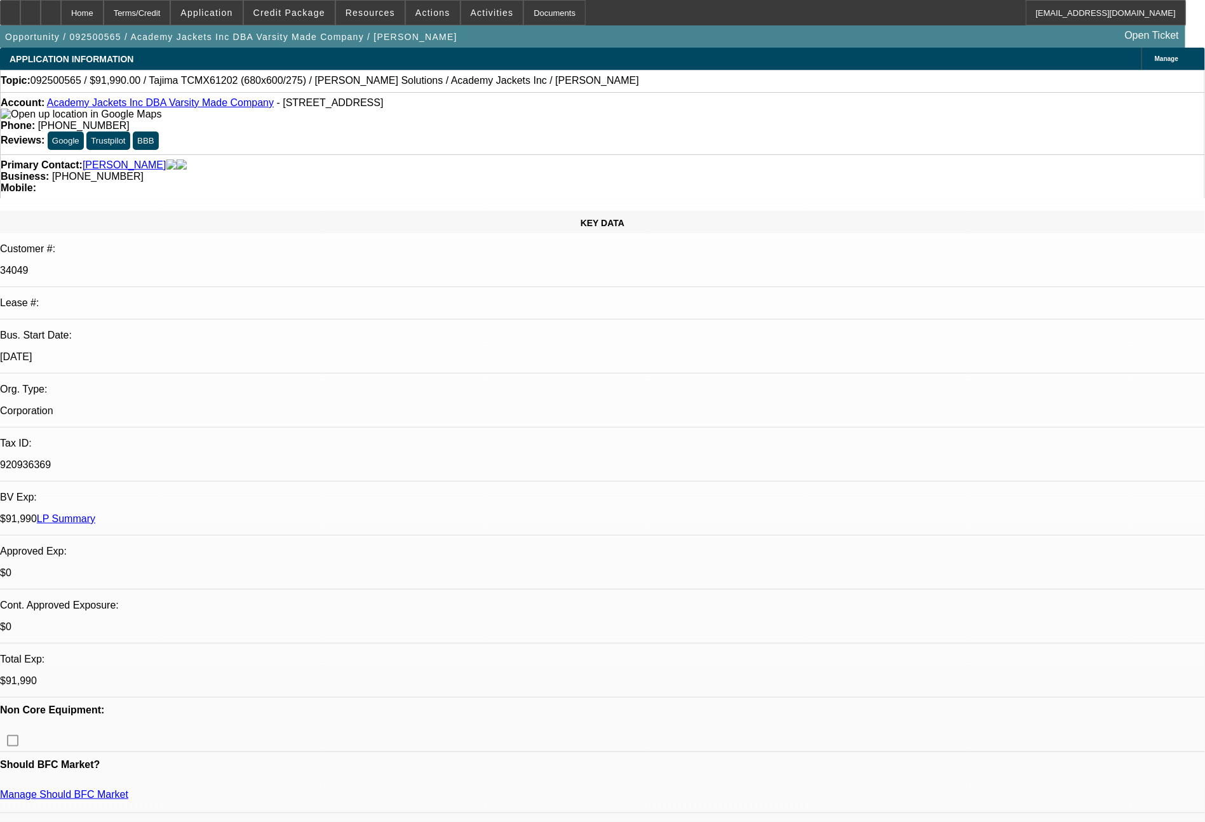
select select "0"
select select "2"
select select "0.1"
select select "4"
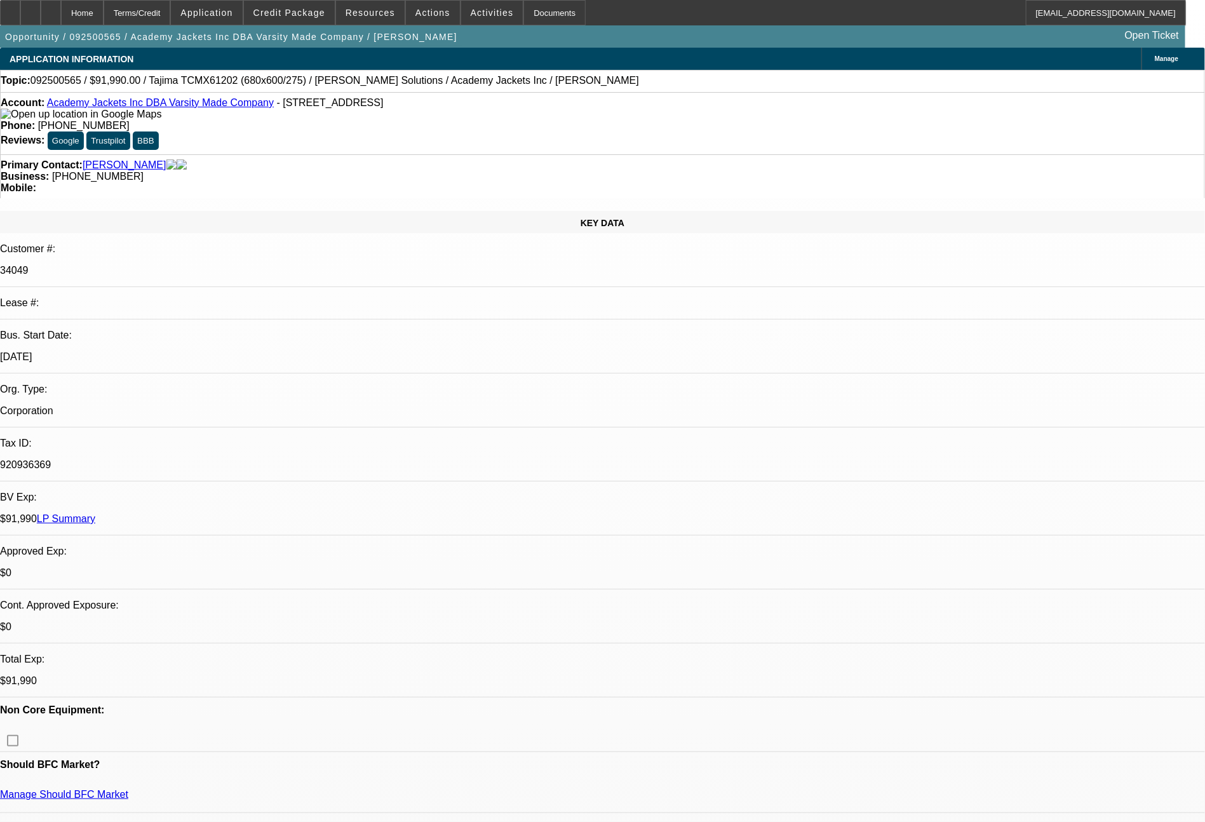
select select "0"
select select "2"
select select "0.1"
select select "4"
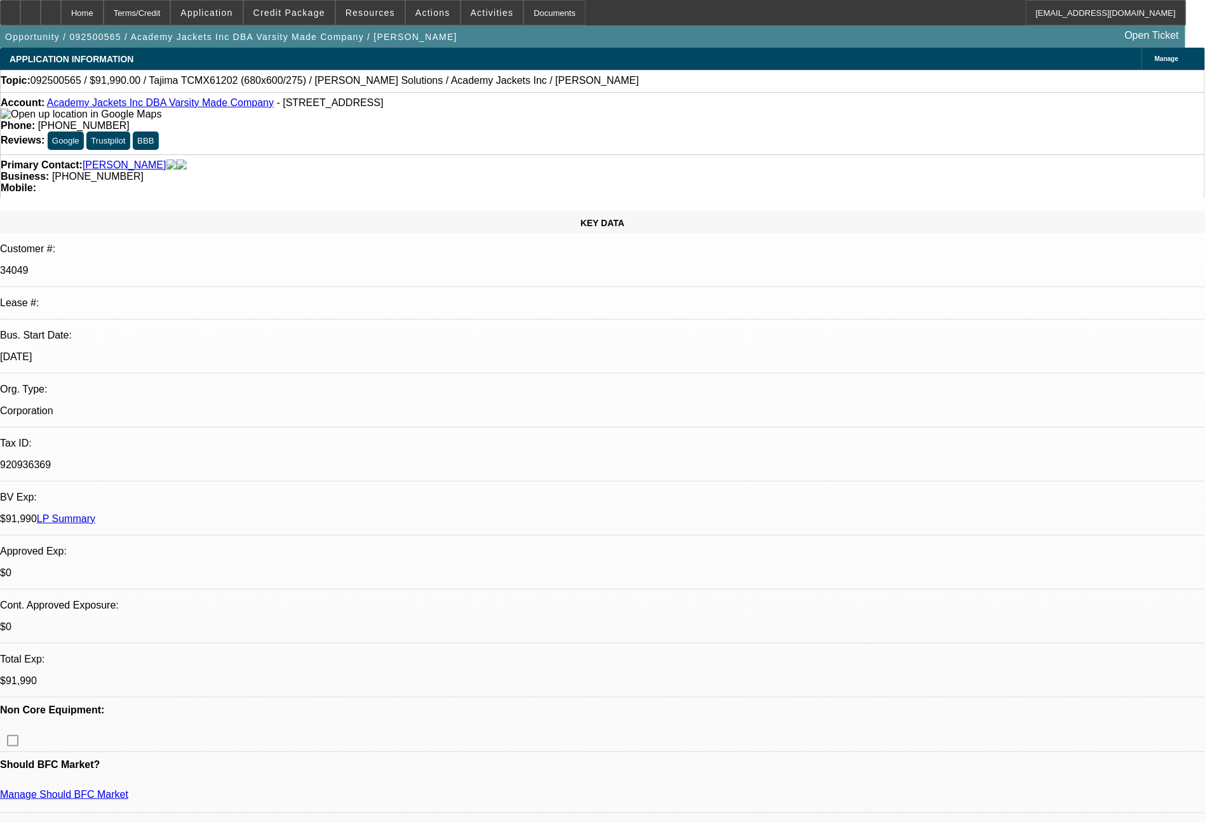
select select "0"
select select "2"
select select "0.1"
select select "4"
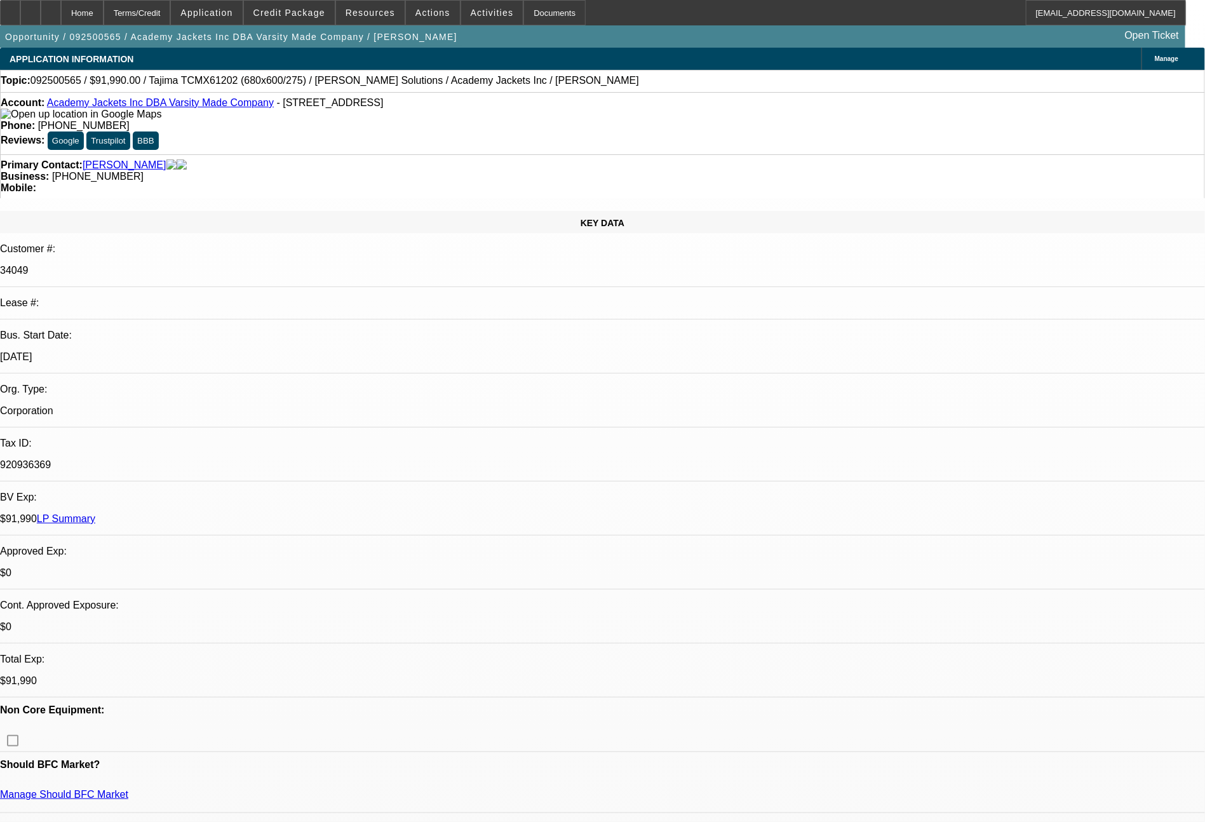
scroll to position [152, 0]
drag, startPoint x: 1134, startPoint y: 564, endPoint x: 978, endPoint y: 529, distance: 160.3
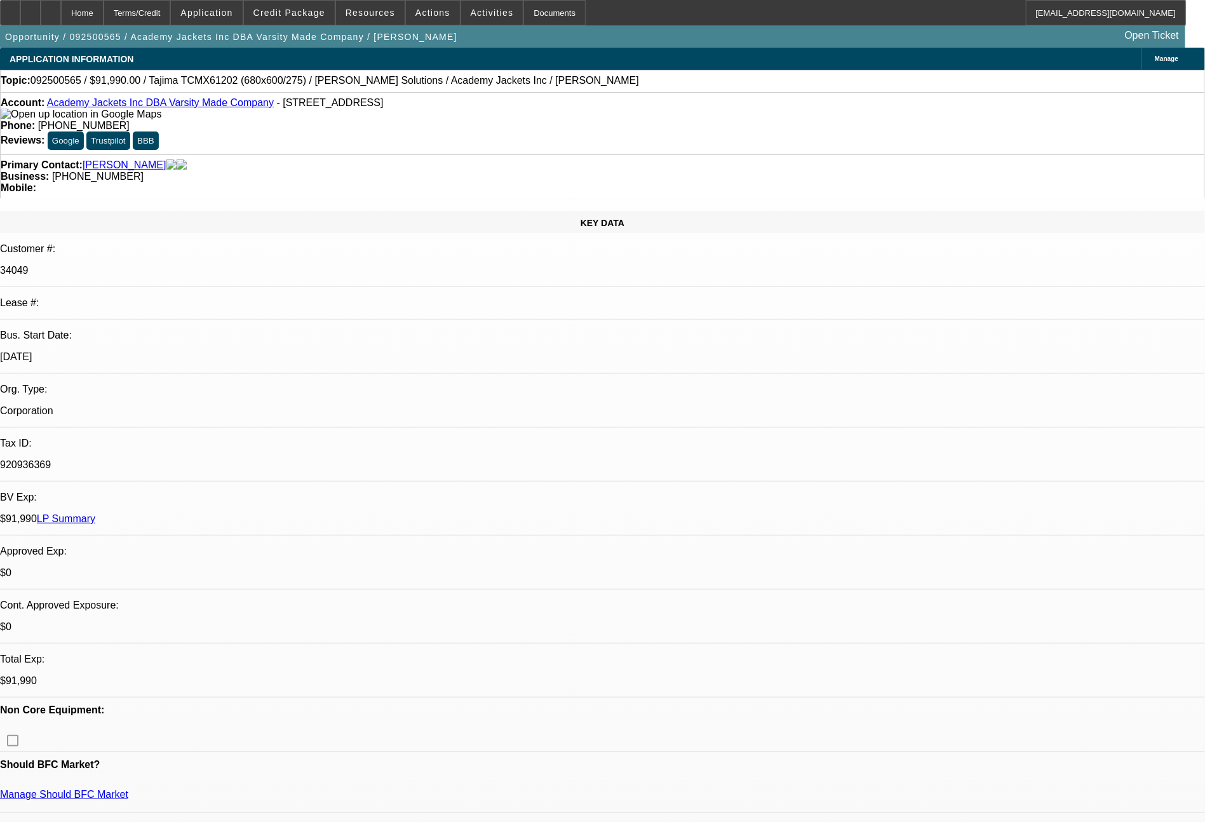
copy td "2 years and 11 months in business, solid cashflow per banks. please send to FCE…"
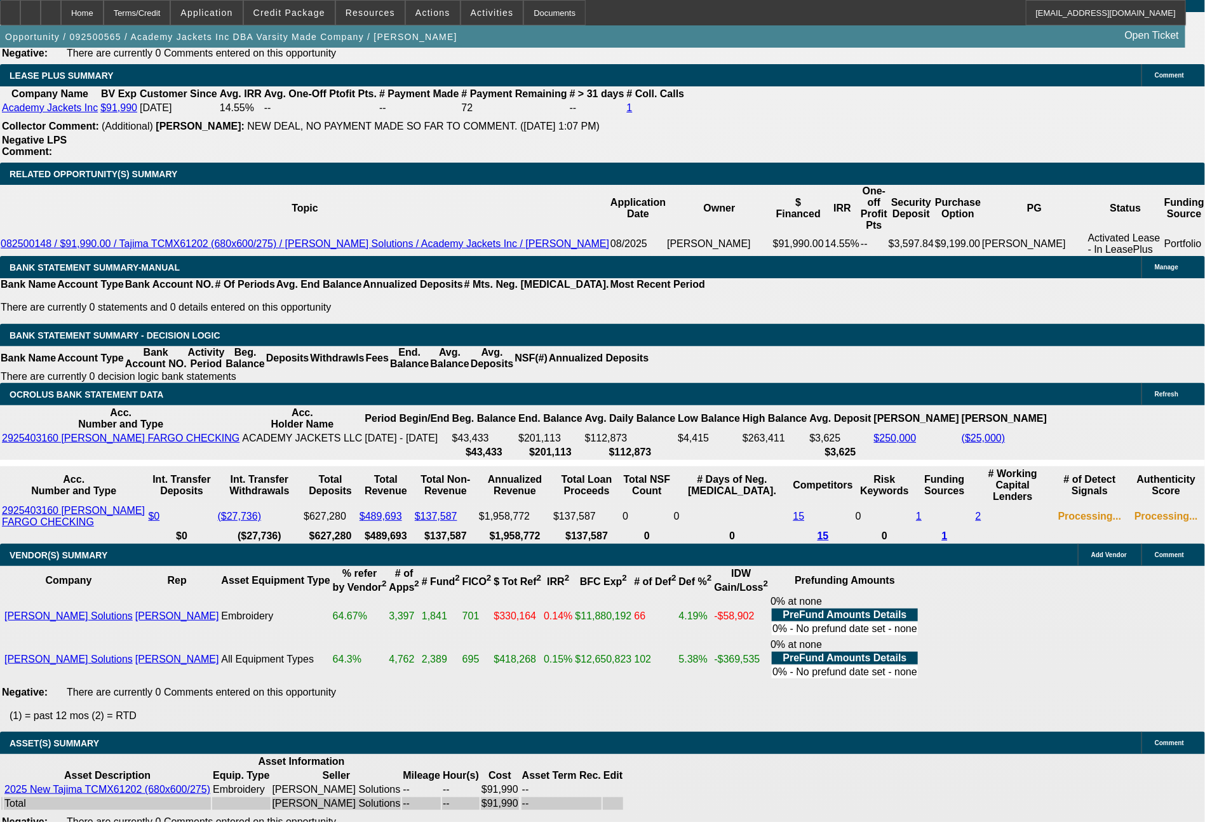
scroll to position [2070, 0]
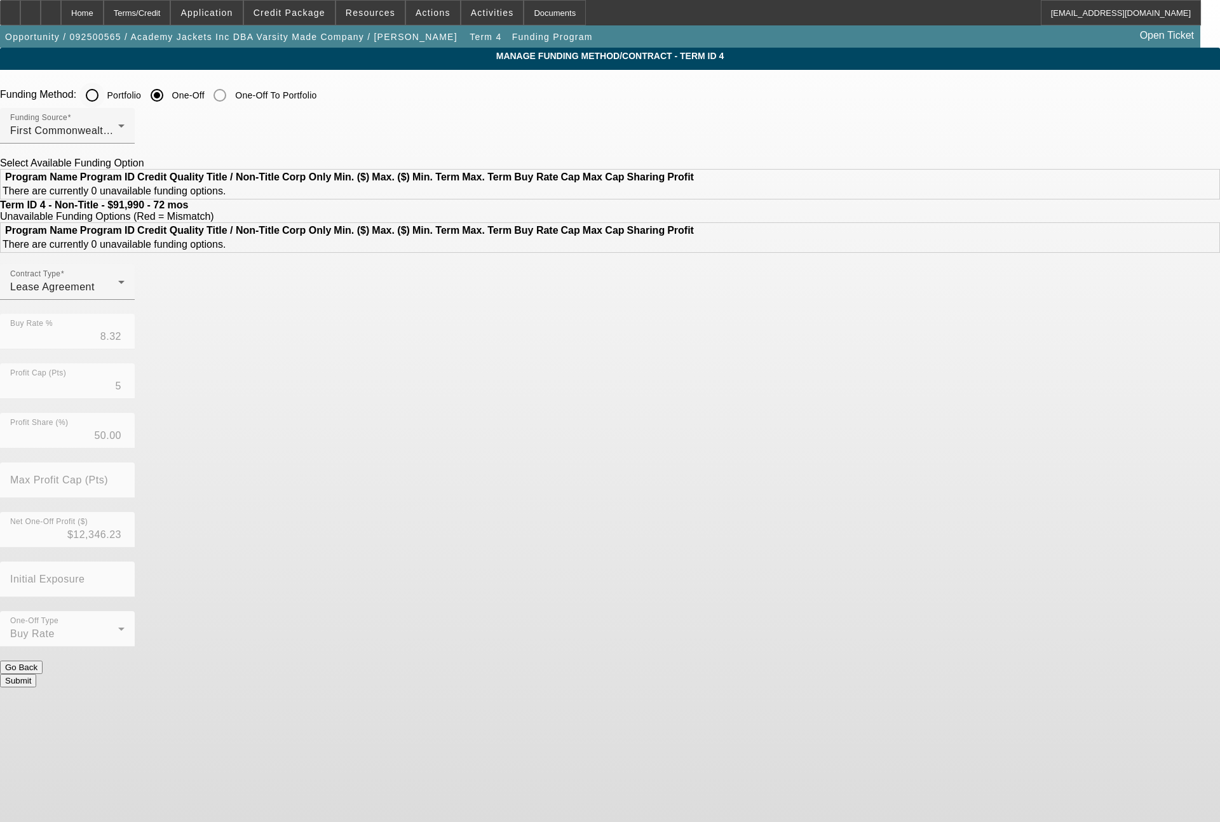
click at [105, 95] on input "Portfolio" at bounding box center [91, 95] width 25 height 25
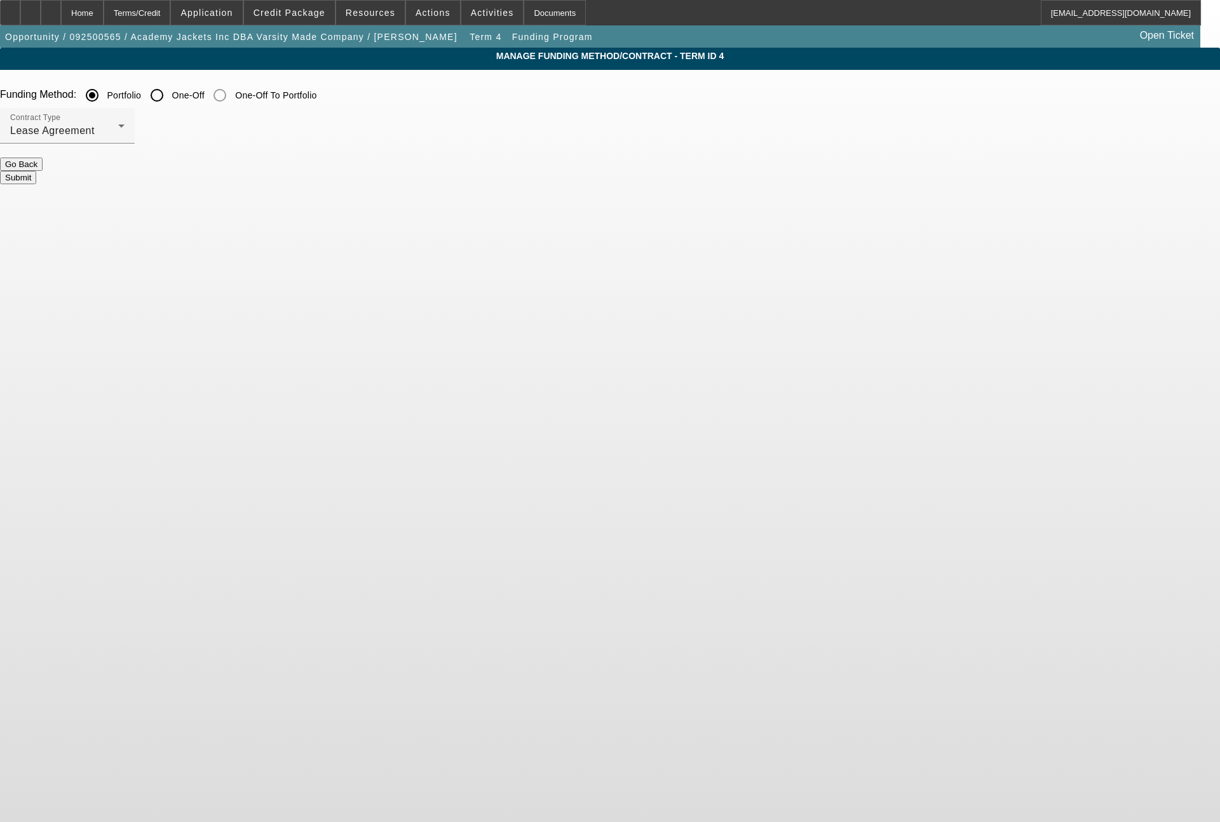
click at [36, 172] on button "Submit" at bounding box center [18, 177] width 36 height 13
radio input "false"
radio input "true"
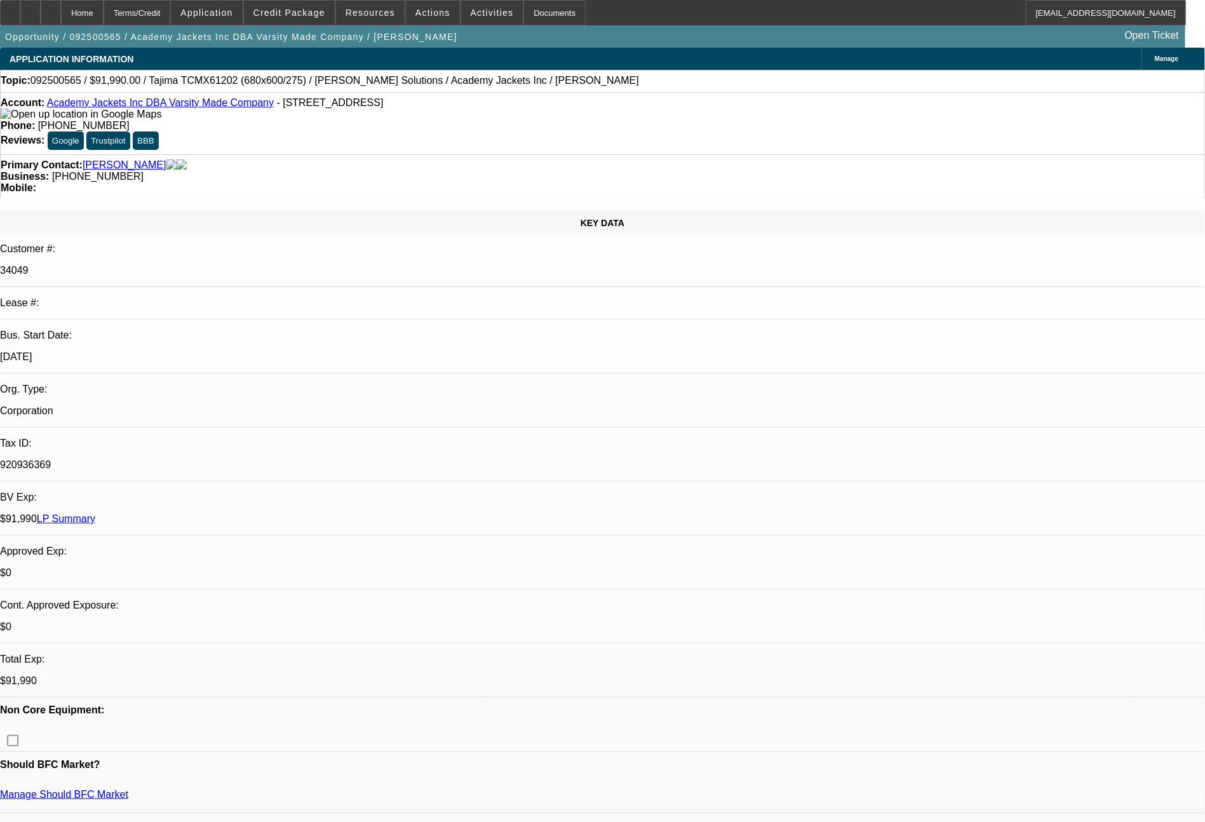
select select "0"
select select "2"
select select "0.1"
select select "4"
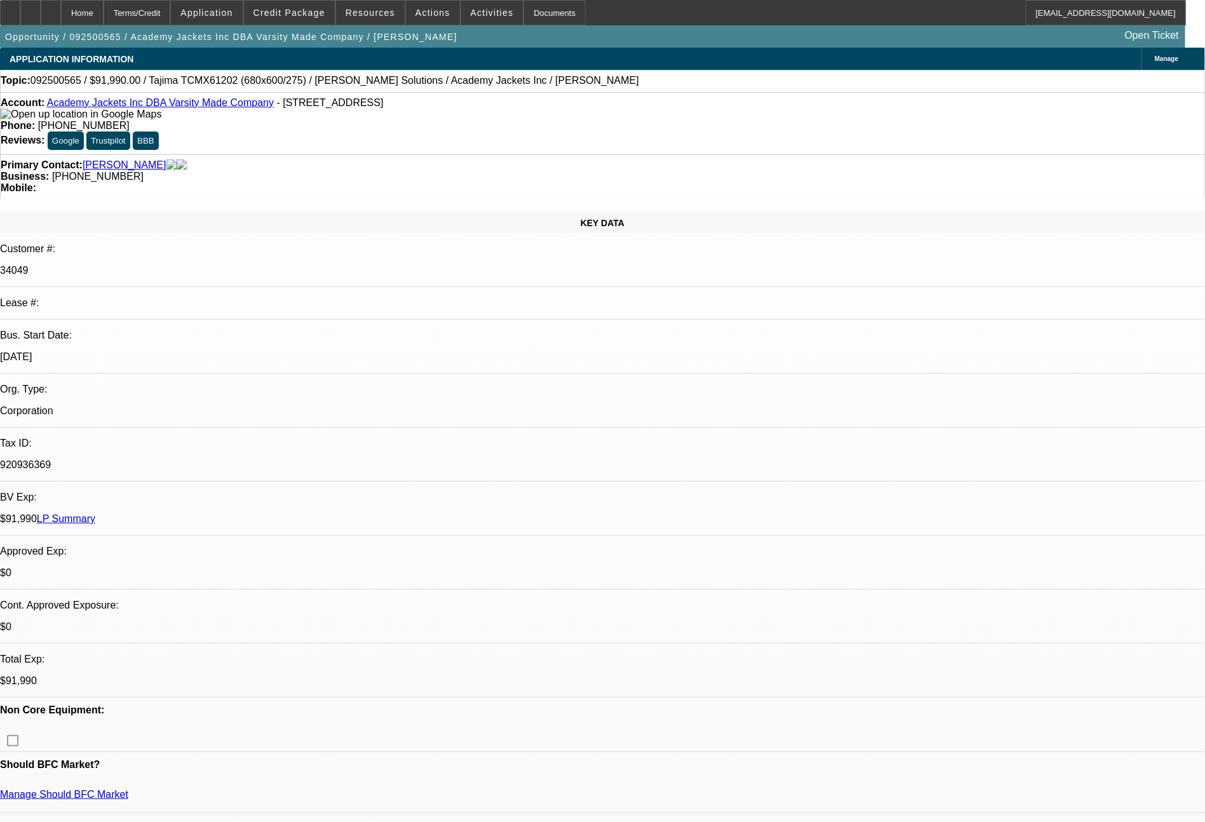
select select "0"
select select "2"
select select "0.1"
select select "4"
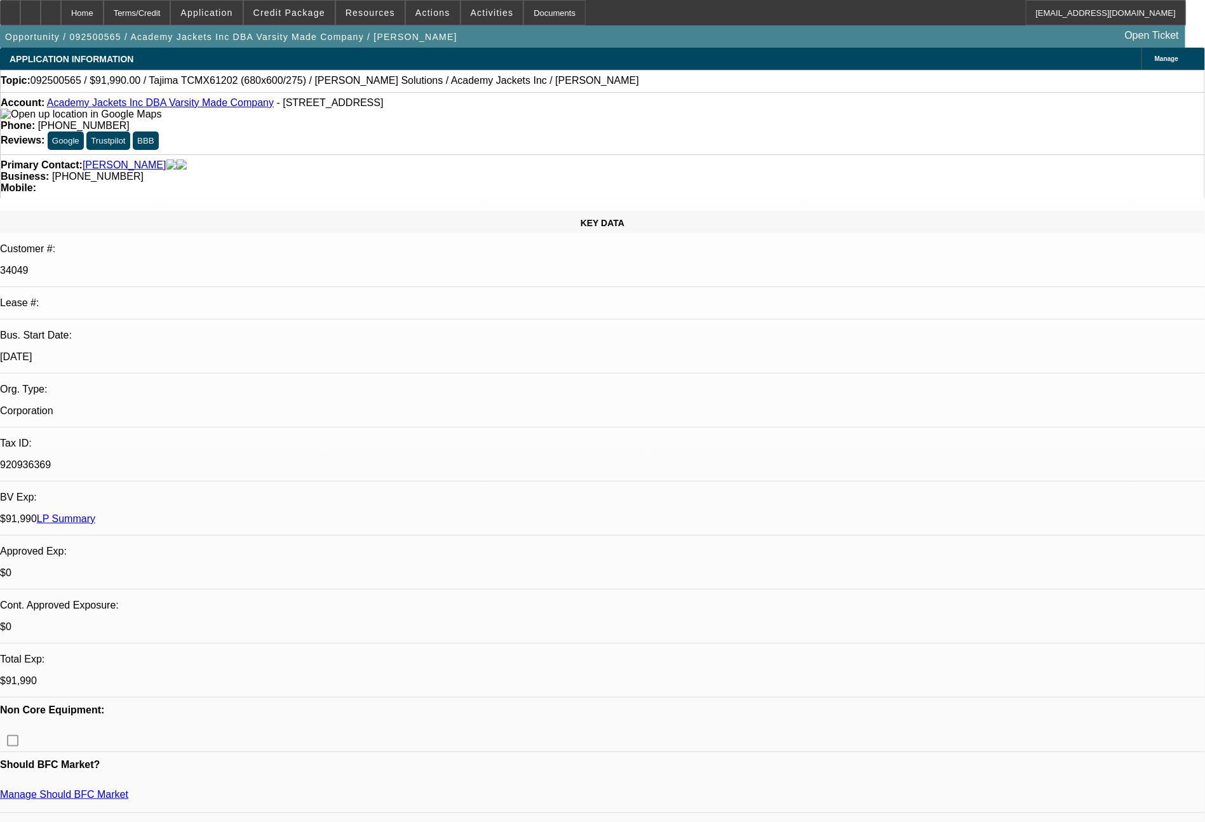
select select "0"
select select "2"
select select "0.1"
select select "4"
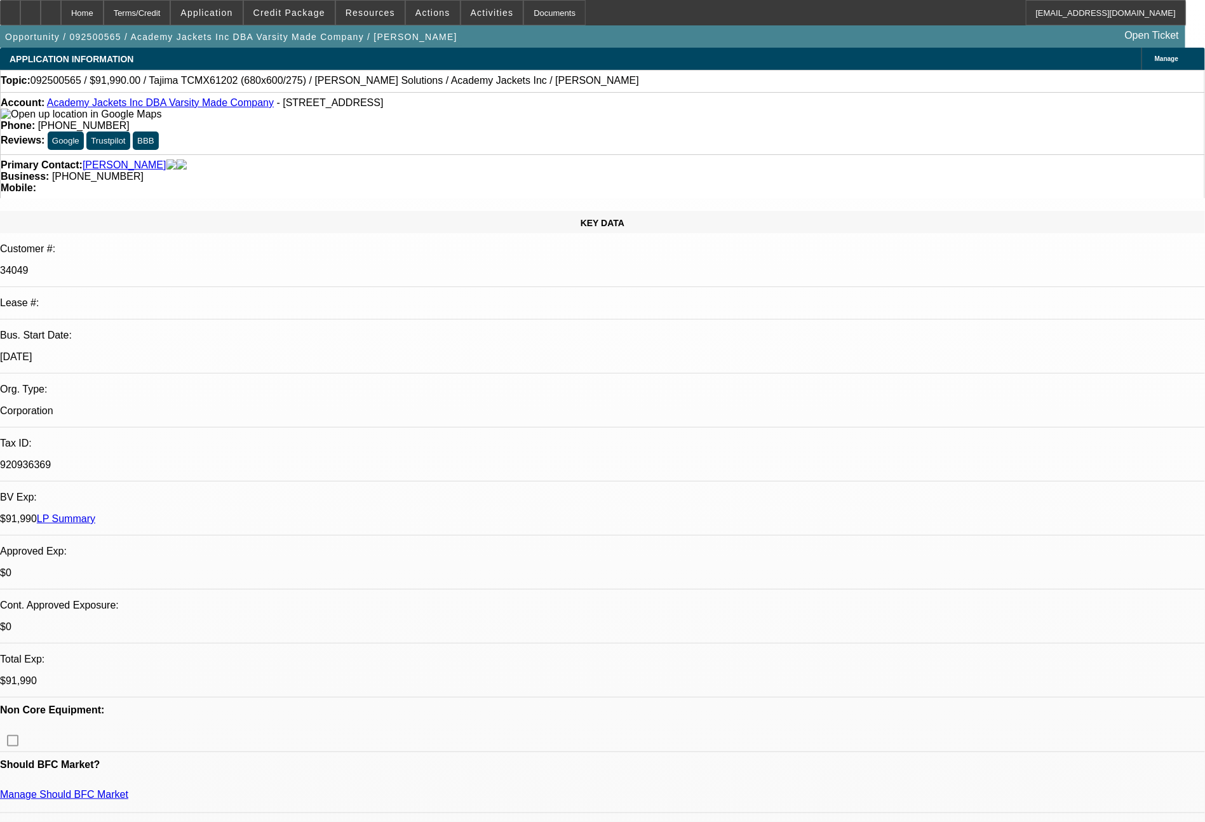
select select "0"
select select "2"
select select "0.1"
select select "4"
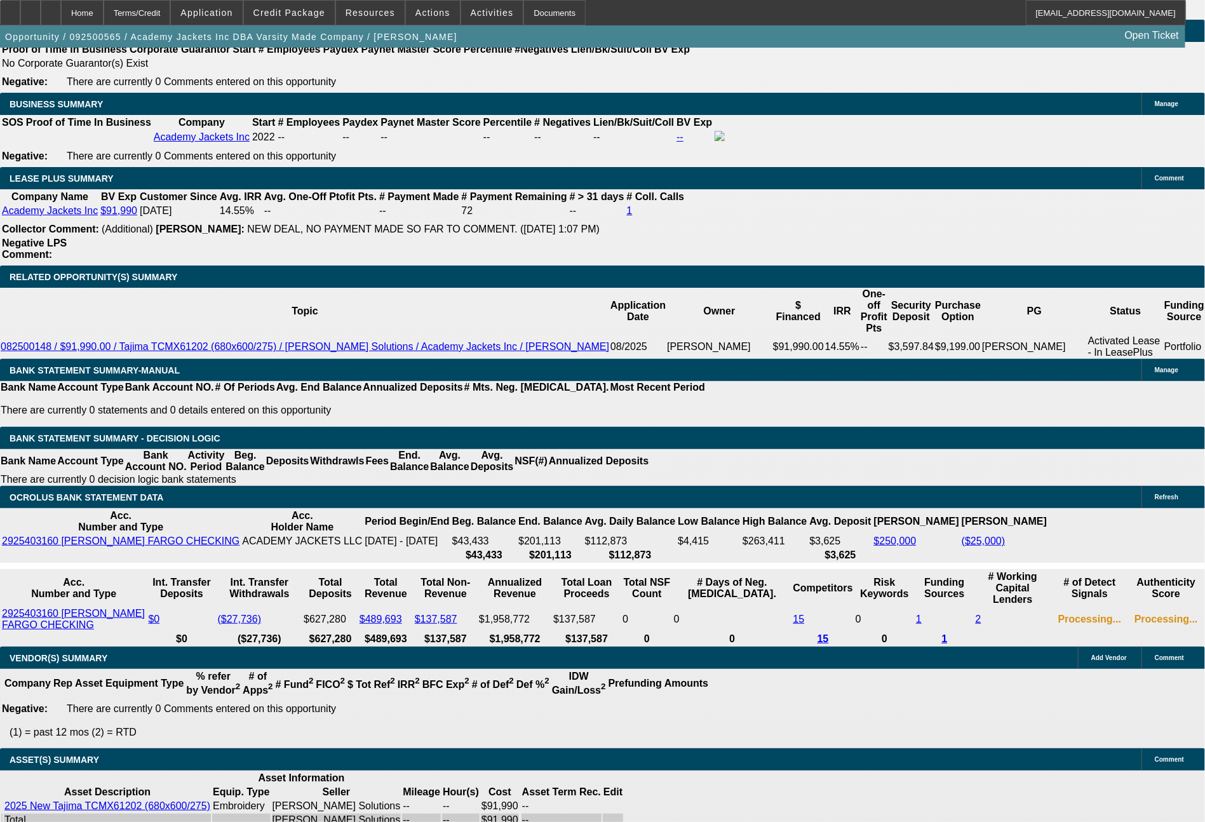
scroll to position [2061, 0]
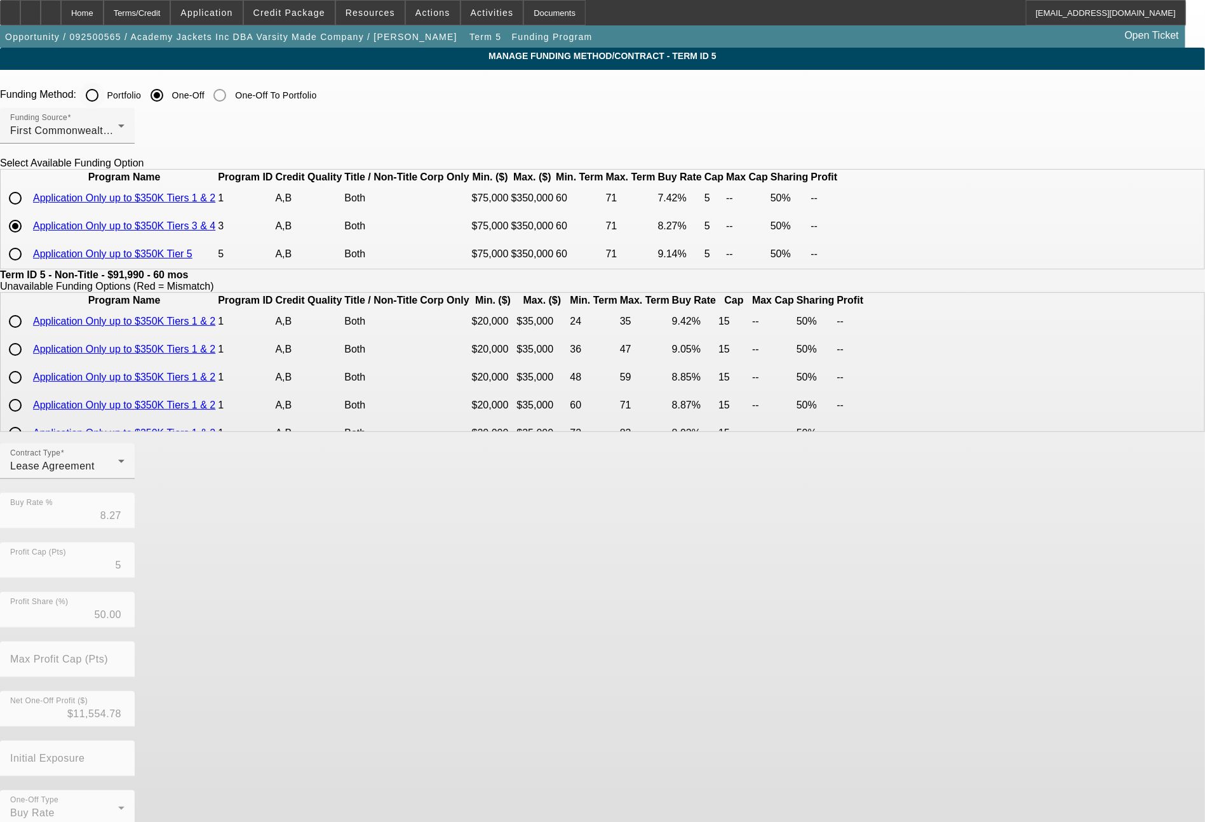
click at [105, 93] on input "Portfolio" at bounding box center [91, 95] width 25 height 25
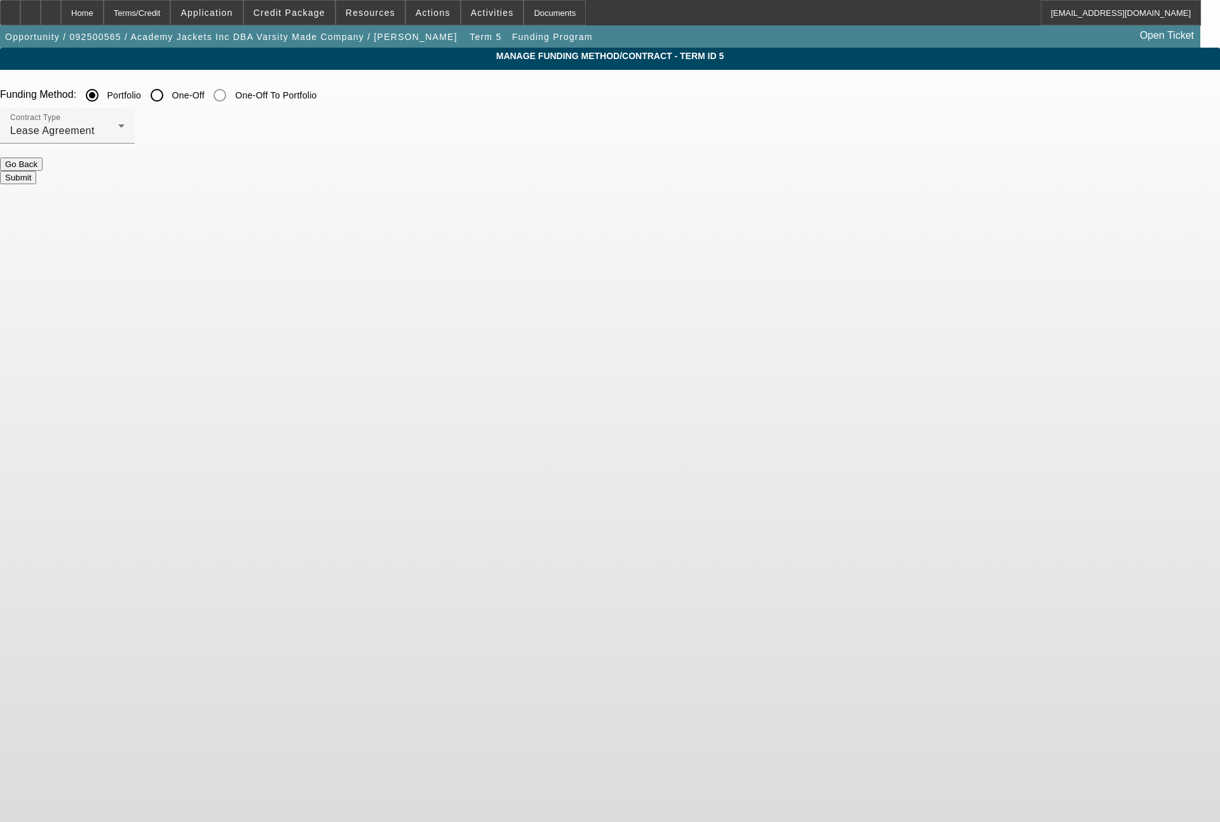
click at [36, 171] on button "Submit" at bounding box center [18, 177] width 36 height 13
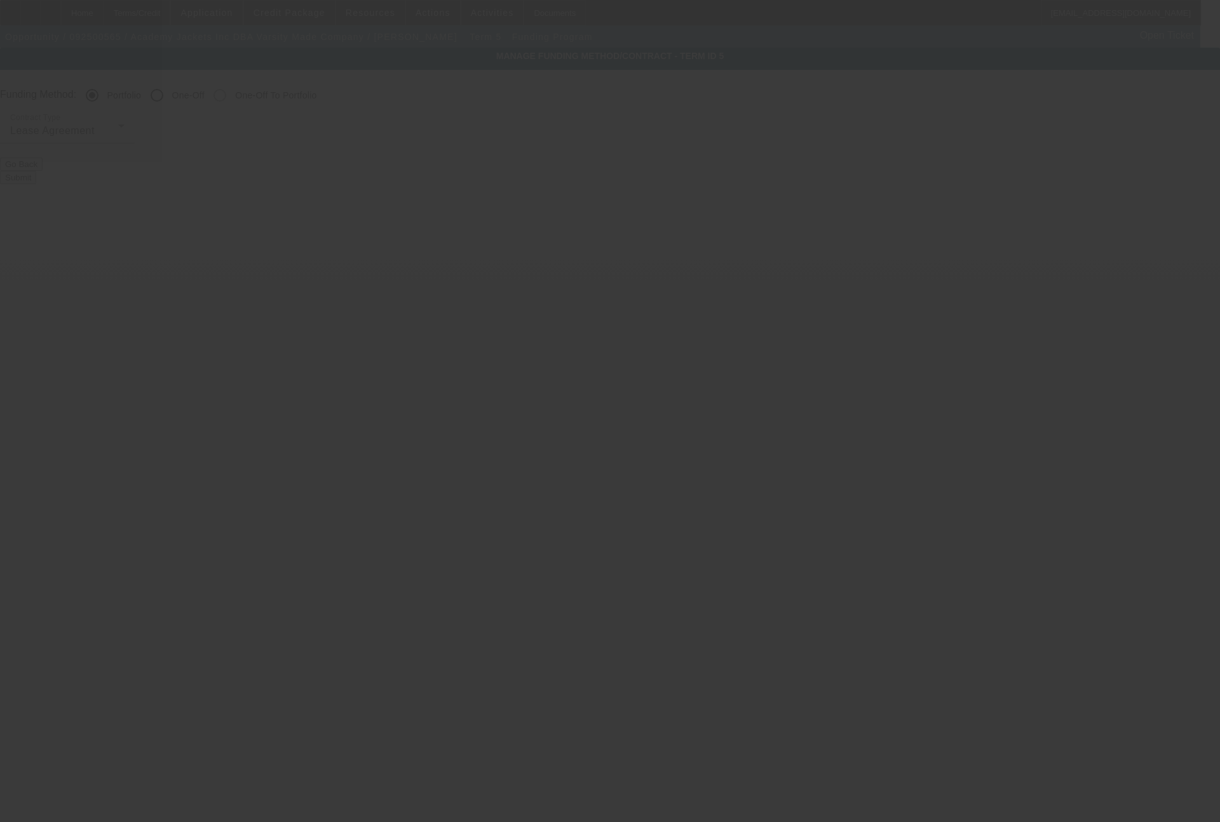
radio input "false"
radio input "true"
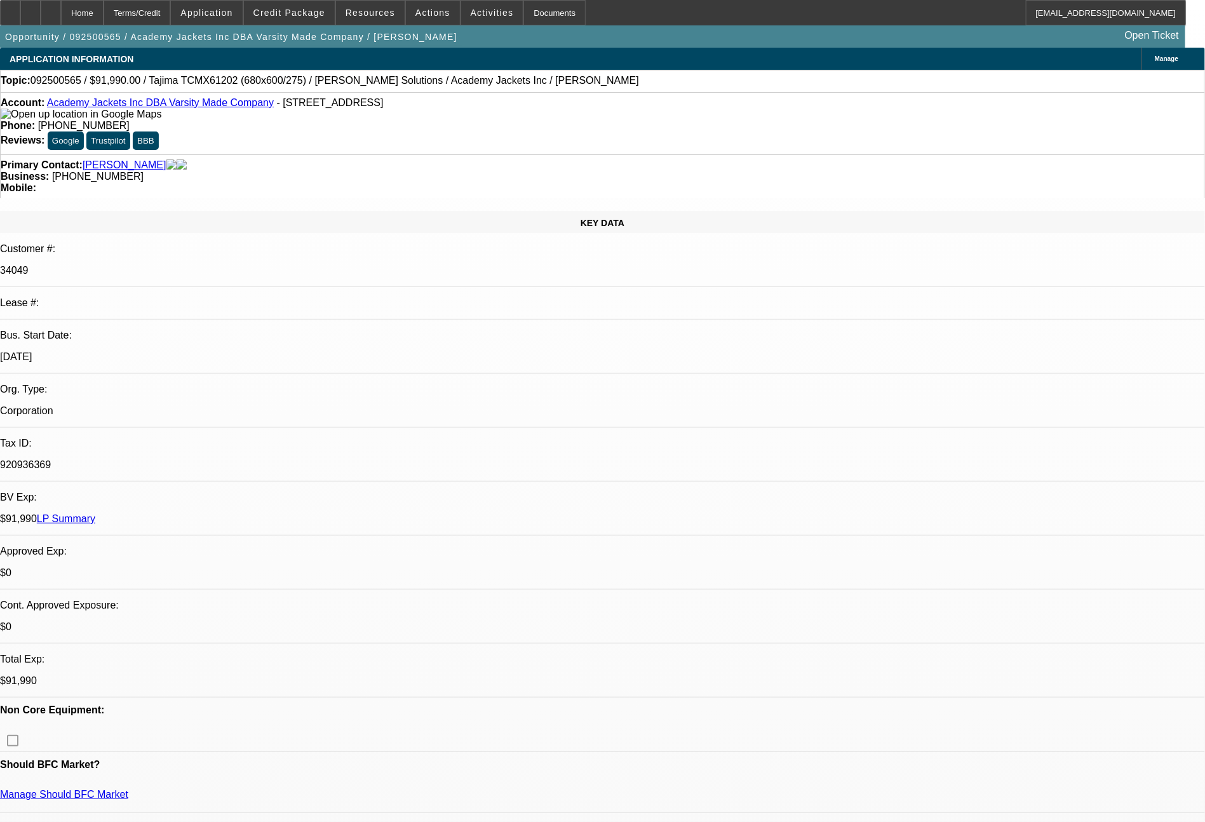
select select "0"
select select "2"
select select "0.1"
select select "4"
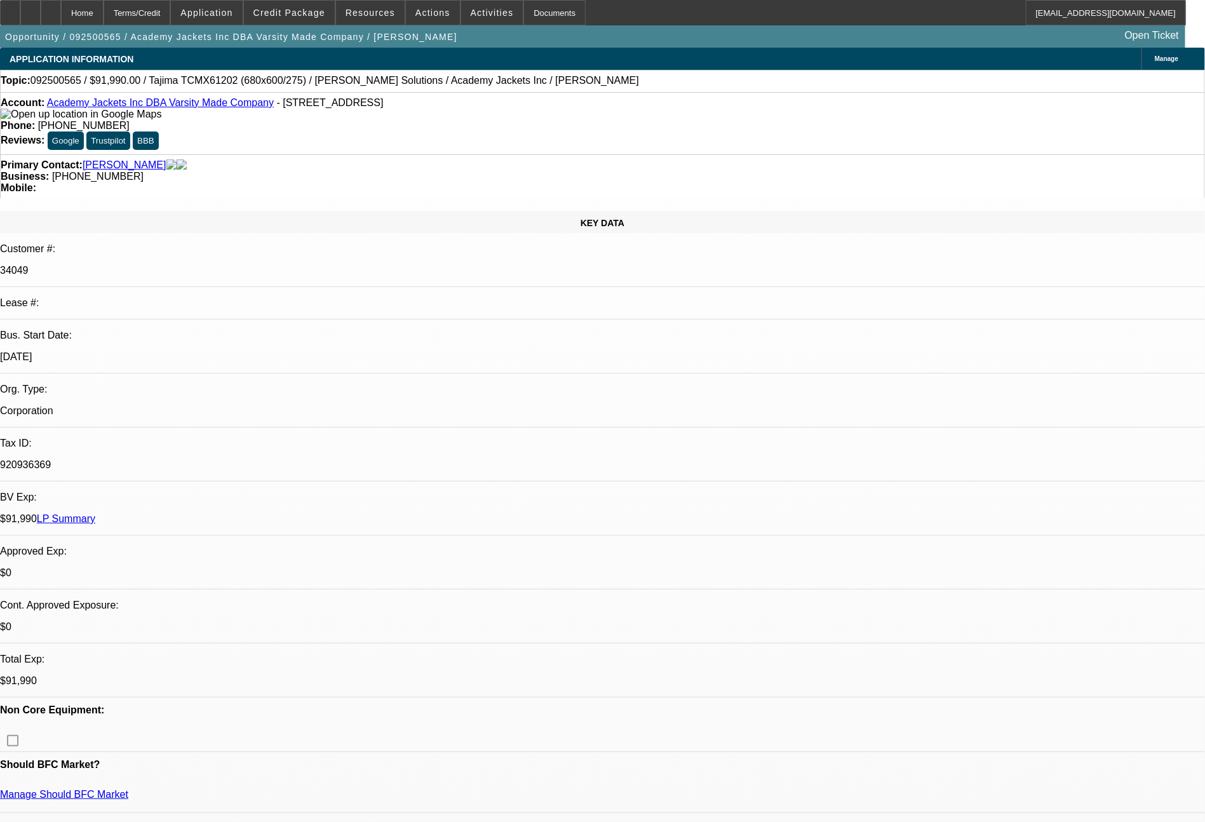
select select "0"
select select "2"
select select "0.1"
select select "4"
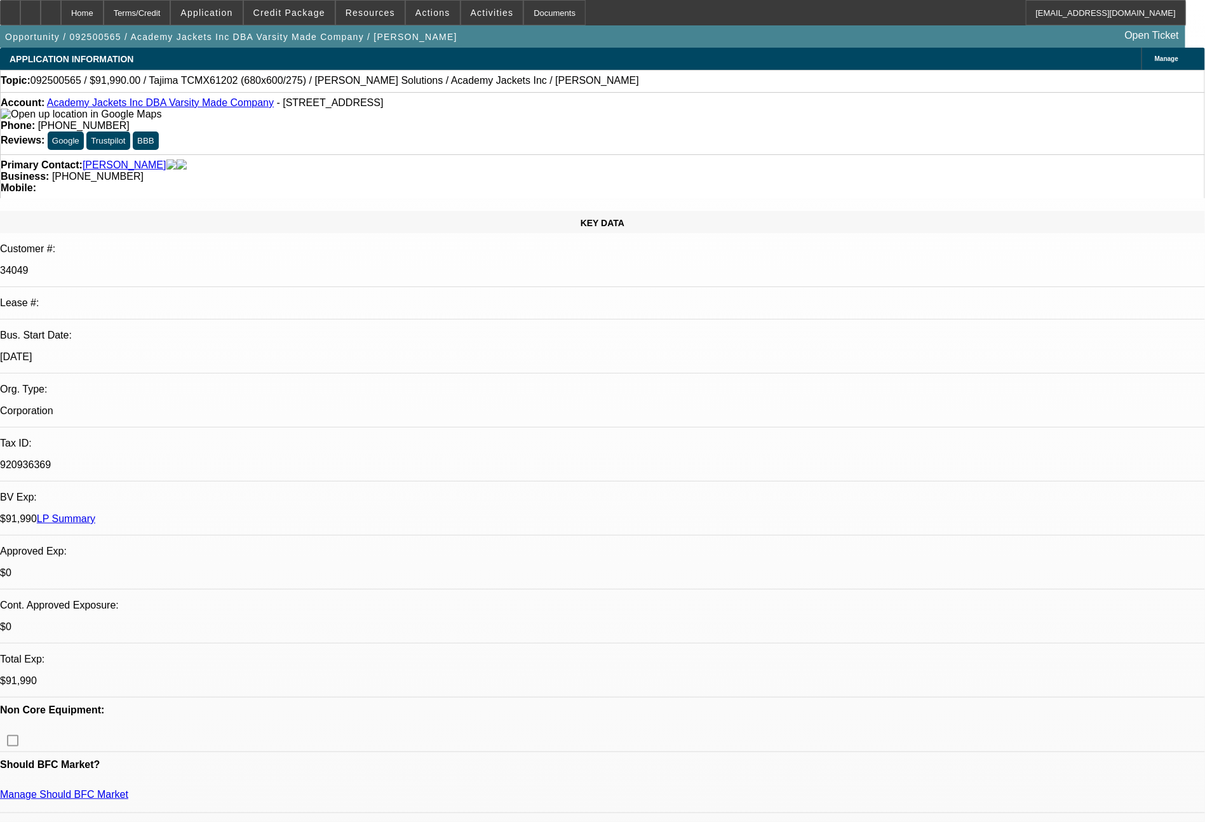
select select "0"
select select "2"
select select "0.1"
select select "4"
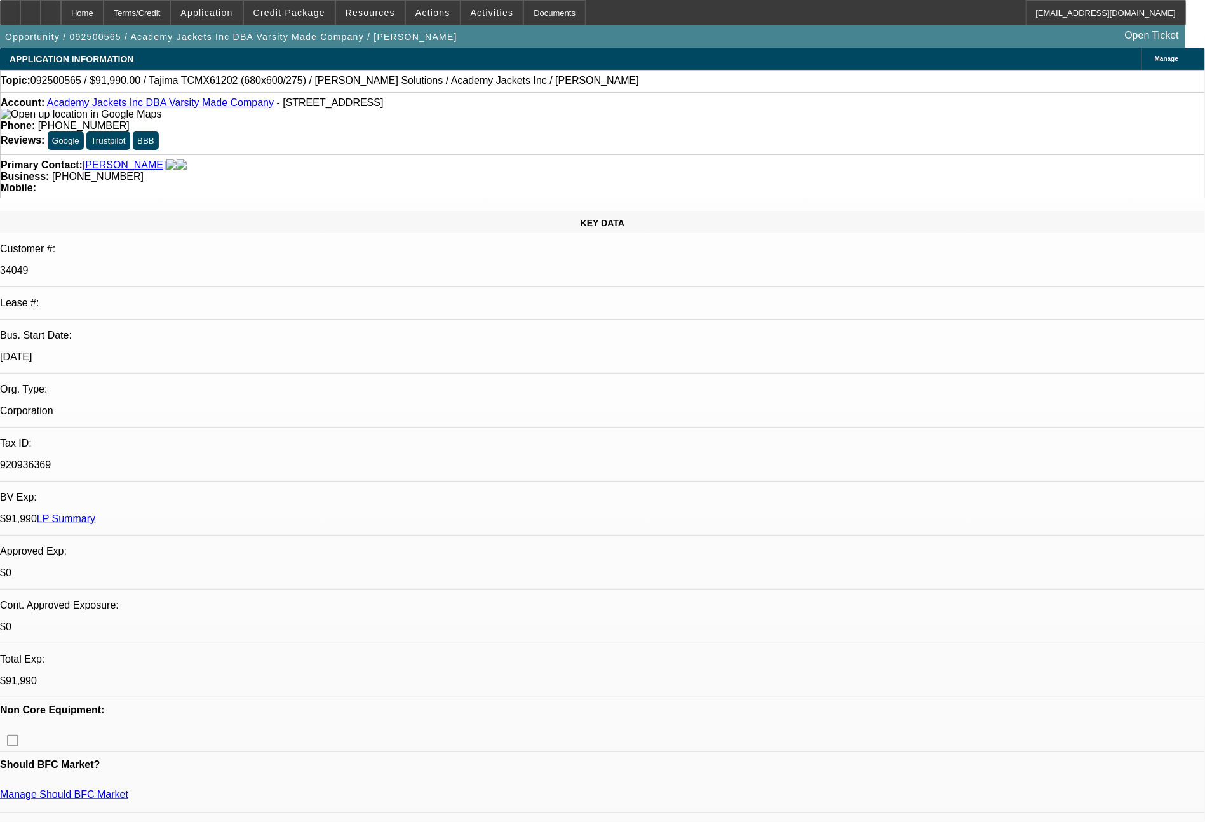
select select "0"
select select "2"
select select "0.1"
select select "4"
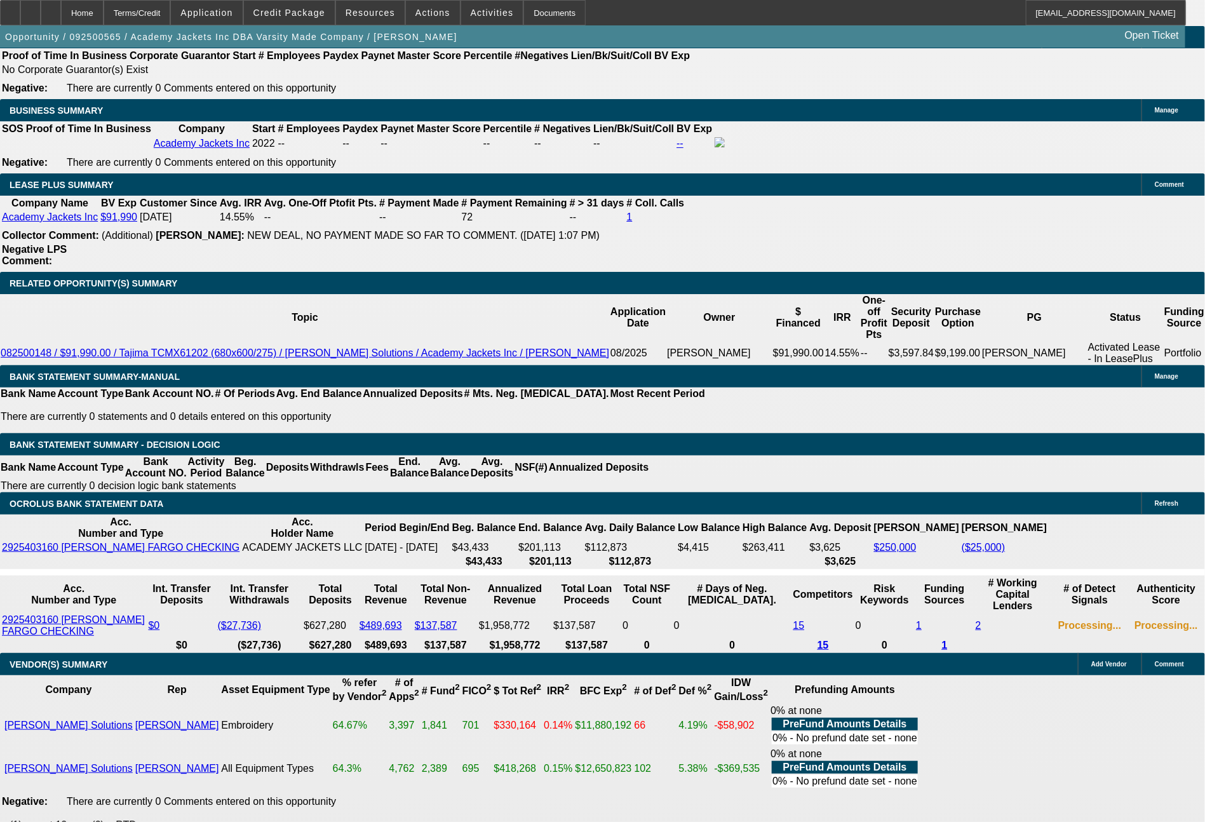
scroll to position [2074, 0]
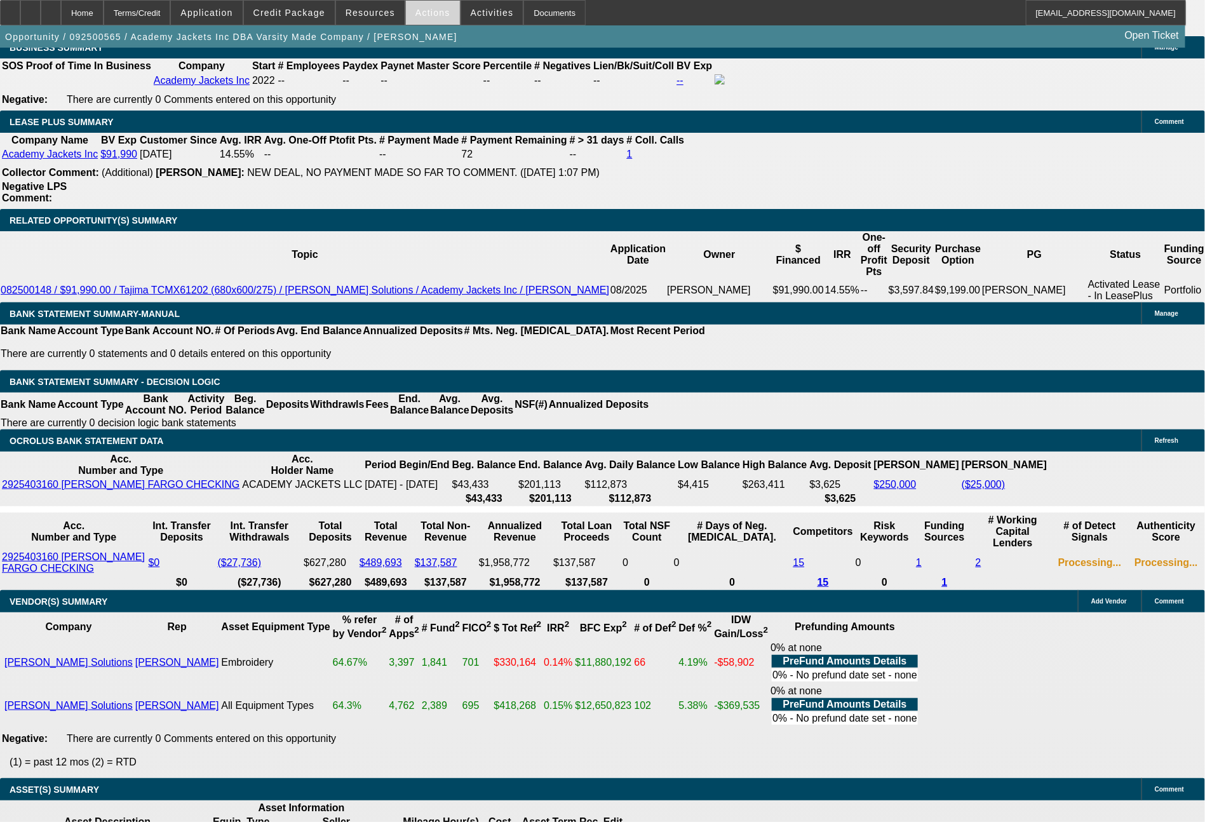
click at [429, 22] on span at bounding box center [433, 12] width 54 height 30
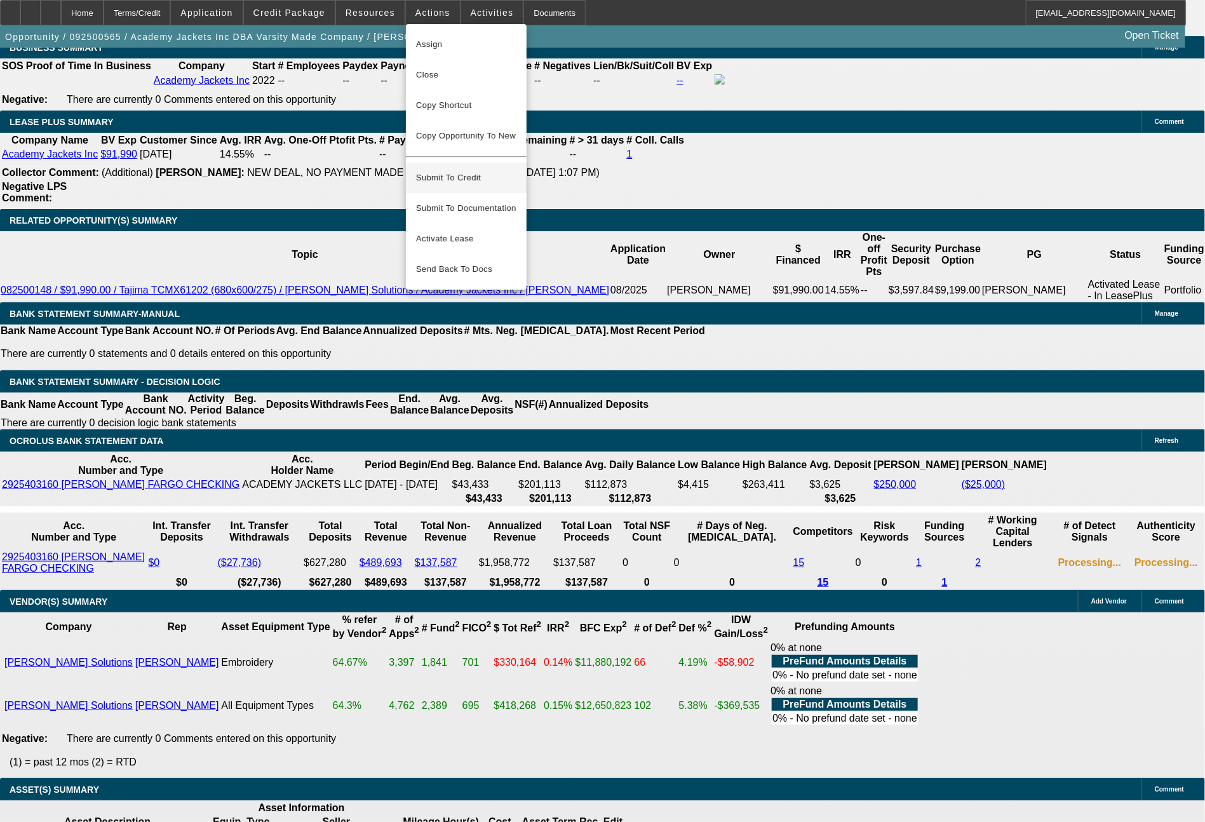
click at [467, 170] on span "Submit To Credit" at bounding box center [466, 177] width 100 height 15
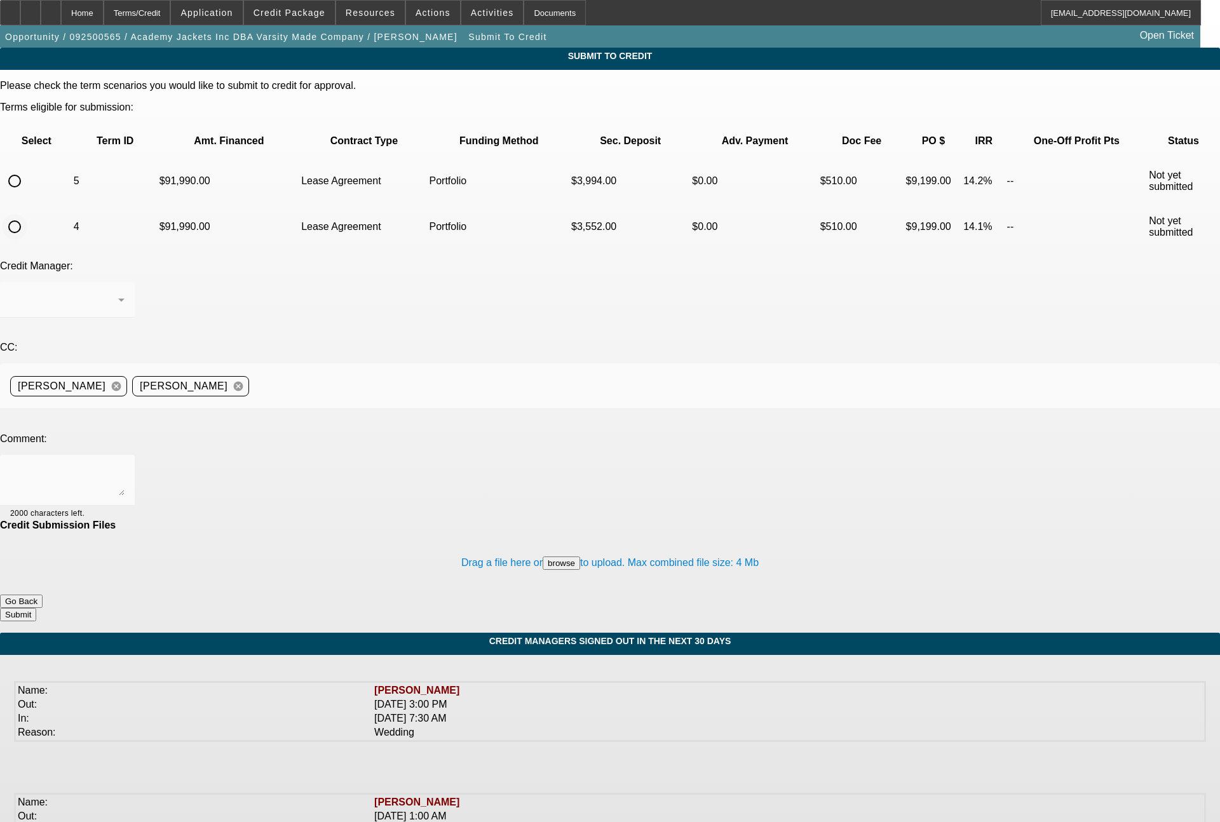
click at [27, 214] on input "radio" at bounding box center [14, 226] width 25 height 25
radio input "true"
click at [125, 282] on div at bounding box center [67, 300] width 114 height 36
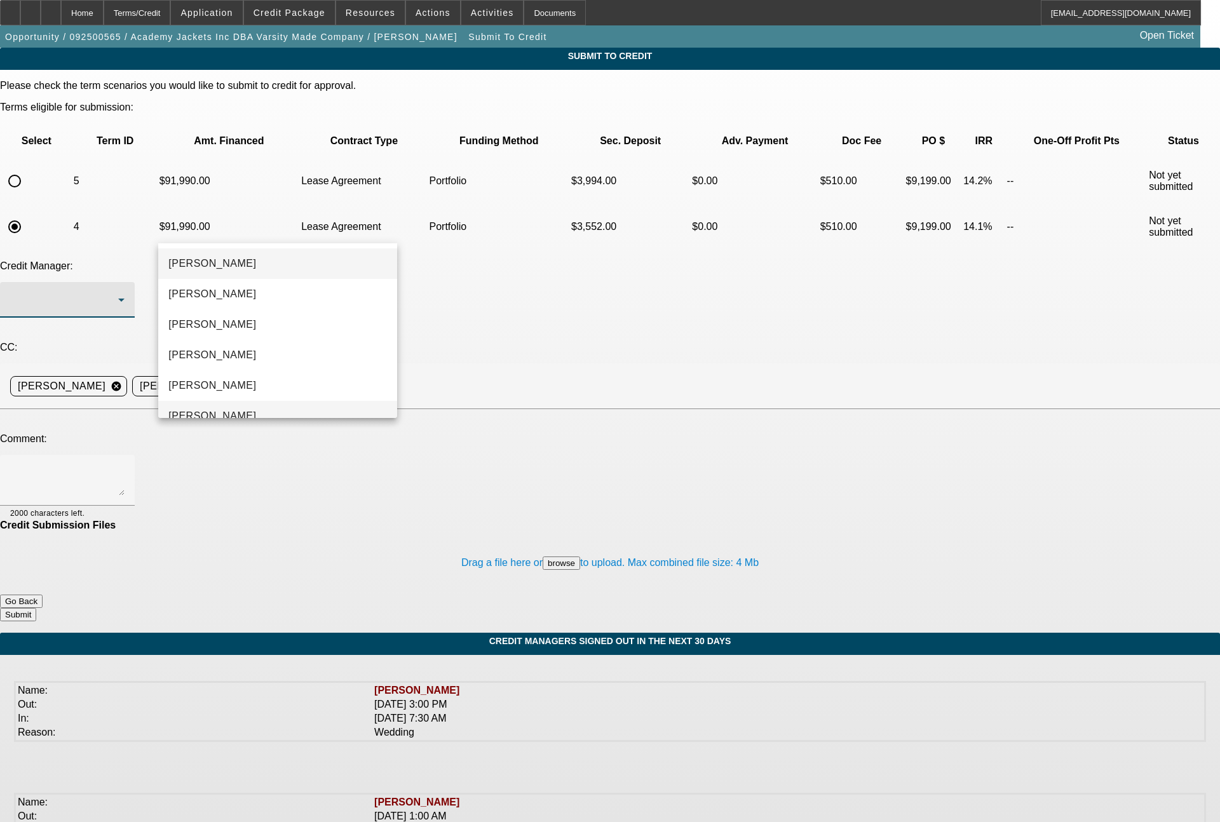
click at [217, 408] on span "[PERSON_NAME]" at bounding box center [212, 415] width 88 height 15
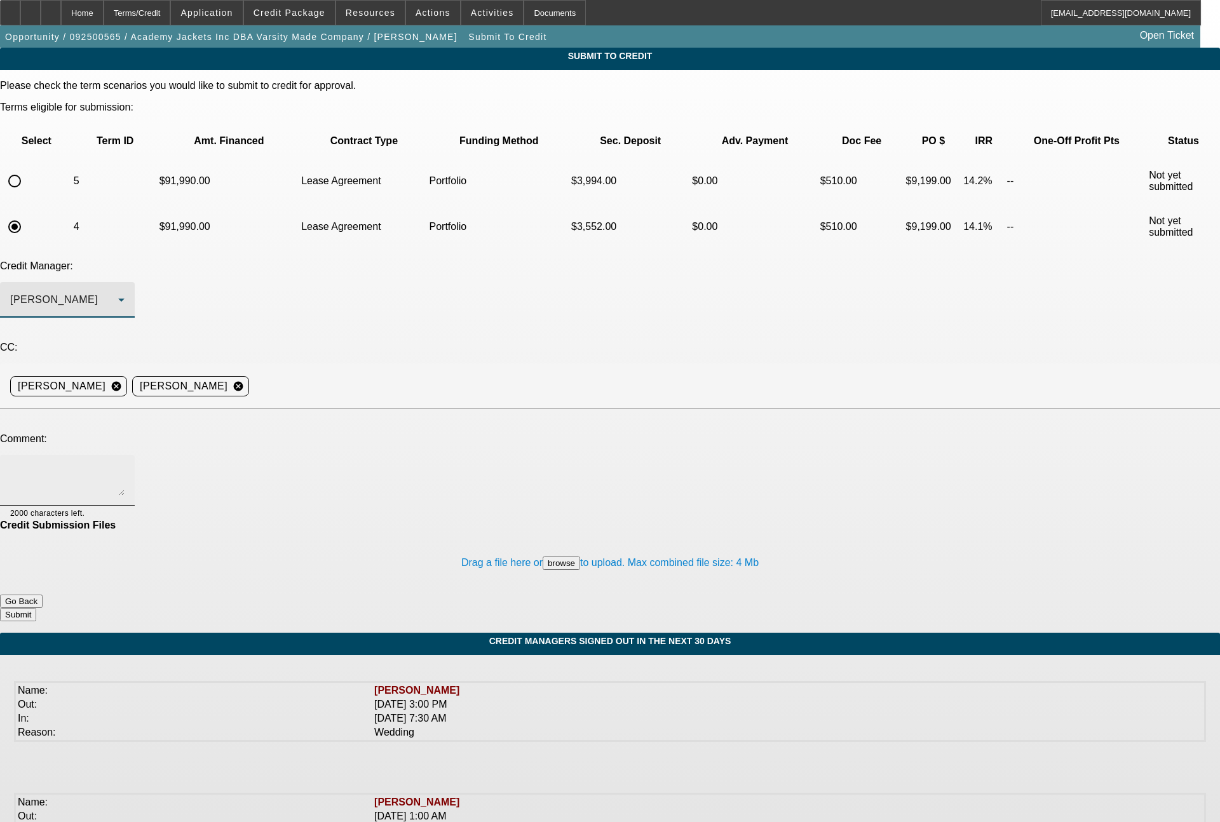
click at [125, 465] on textarea at bounding box center [67, 480] width 114 height 30
paste textarea "2 years and 11 months in business, solid cashflow per banks. please send to FCE…"
click at [125, 465] on textarea "2 years and 11 months in business, solid cashflow per banks. please send to FCE…" at bounding box center [67, 480] width 114 height 30
click at [125, 465] on textarea "[PERSON_NAME] - sending this to you as an appeal, as [PERSON_NAME] did not want…" at bounding box center [67, 480] width 114 height 30
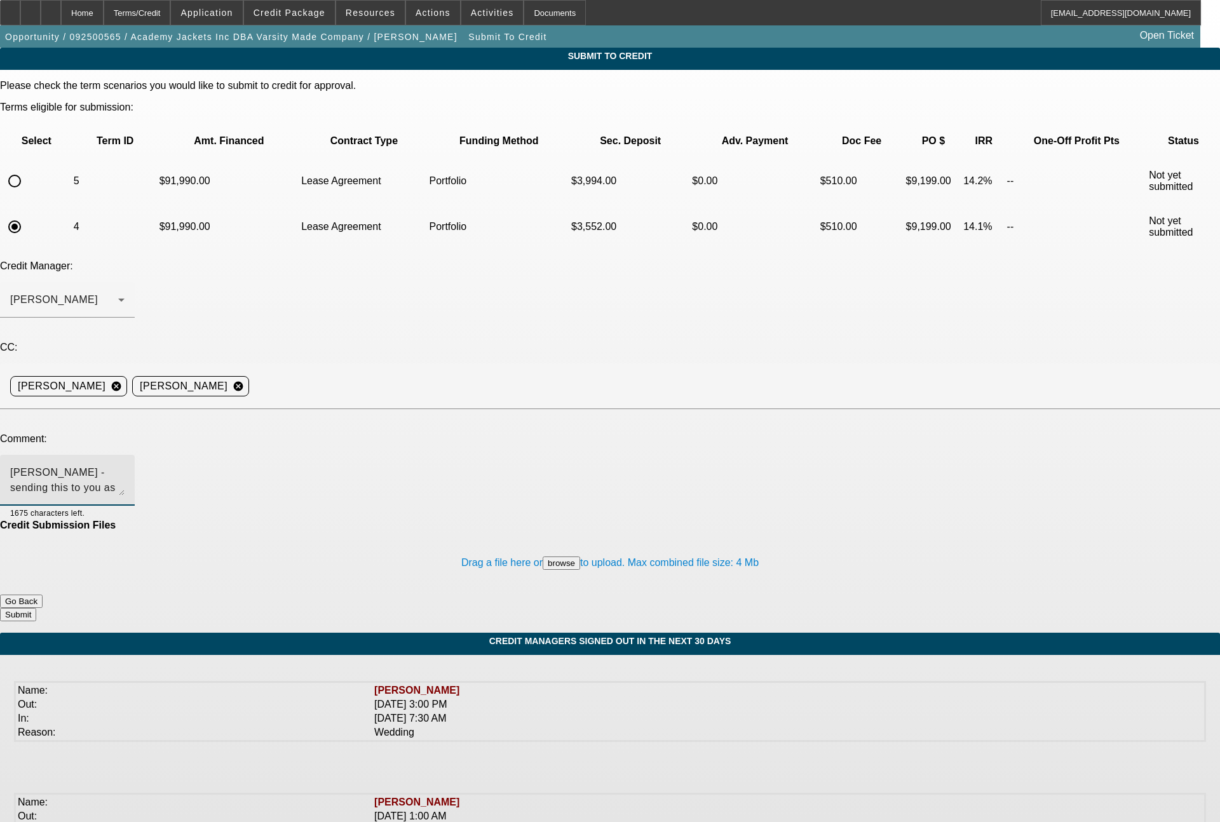
click at [125, 465] on textarea "[PERSON_NAME] - sending this to you as an appeal, as [PERSON_NAME] did not want…" at bounding box center [67, 480] width 114 height 30
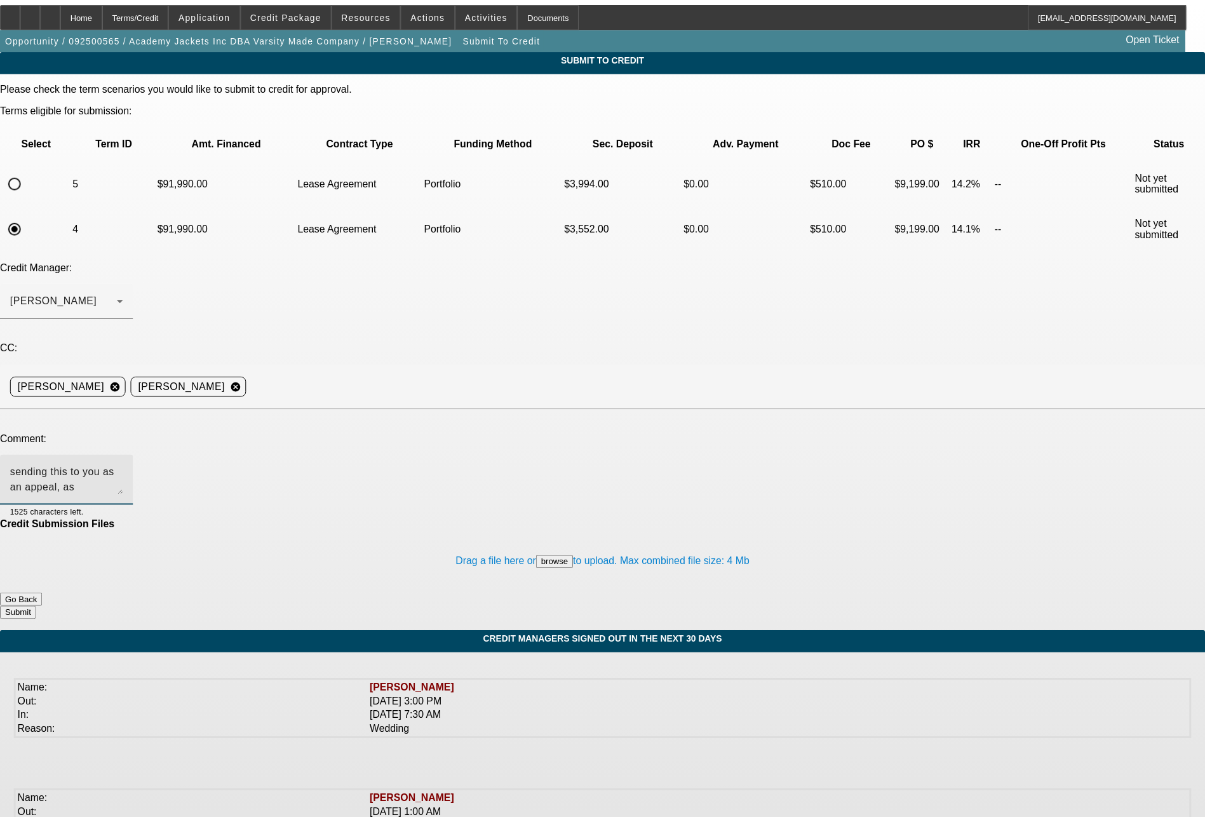
scroll to position [27, 0]
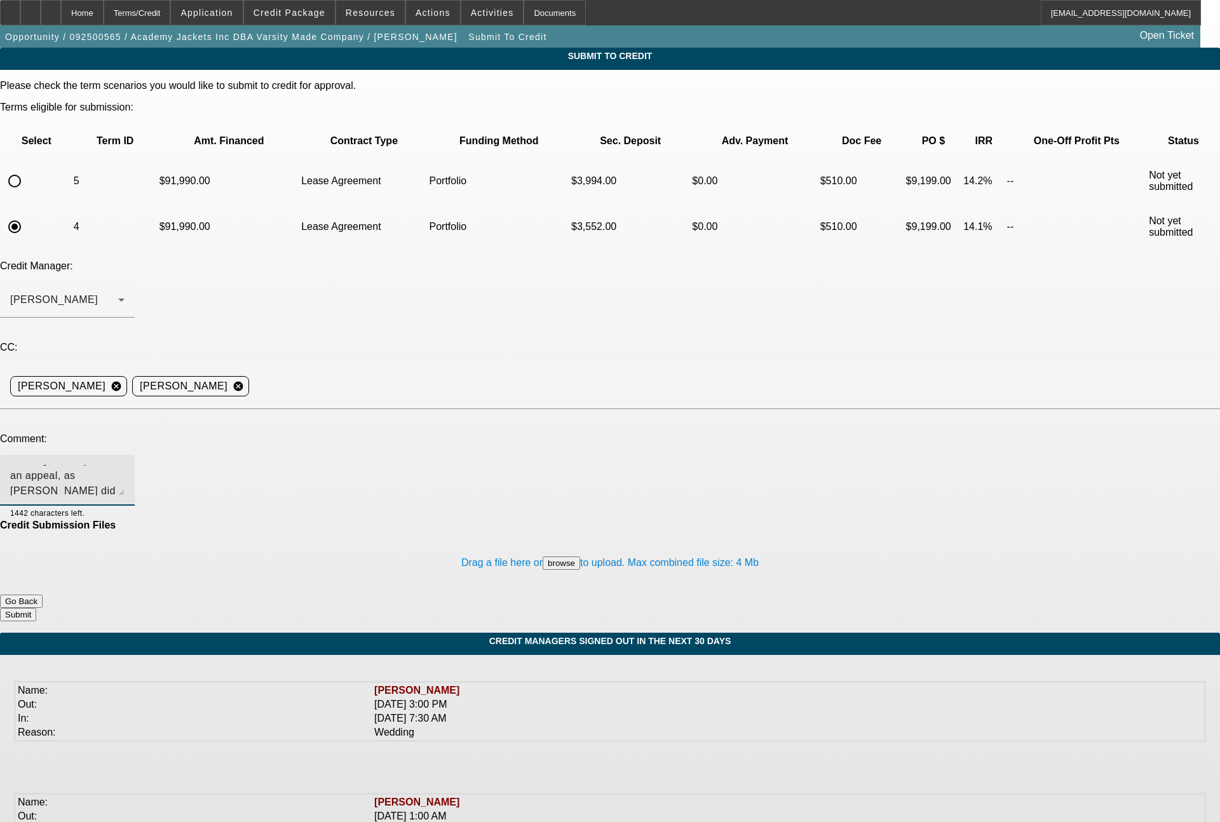
type textarea "[PERSON_NAME] - sending this to you as an appeal, as [PERSON_NAME] did not want…"
click at [36, 608] on button "Submit" at bounding box center [18, 614] width 36 height 13
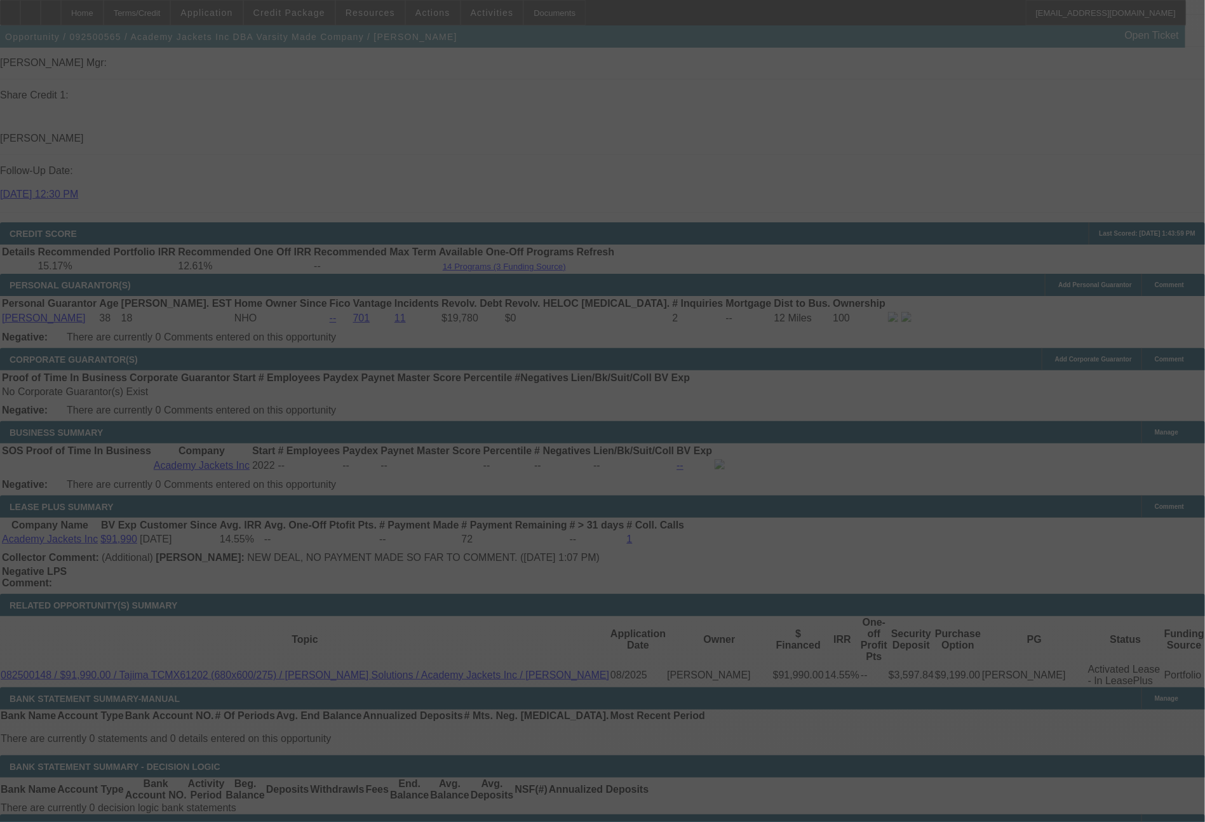
scroll to position [1762, 0]
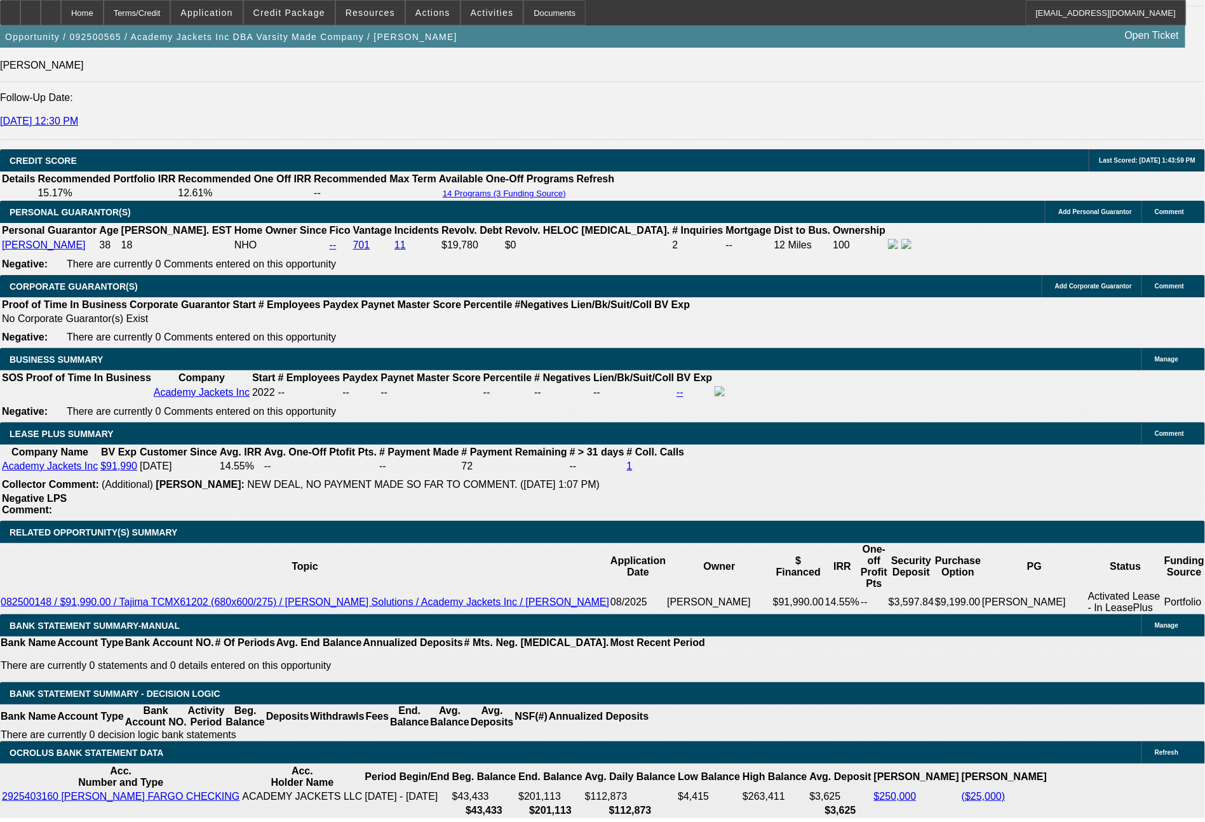
select select "0"
select select "2"
select select "0.1"
select select "4"
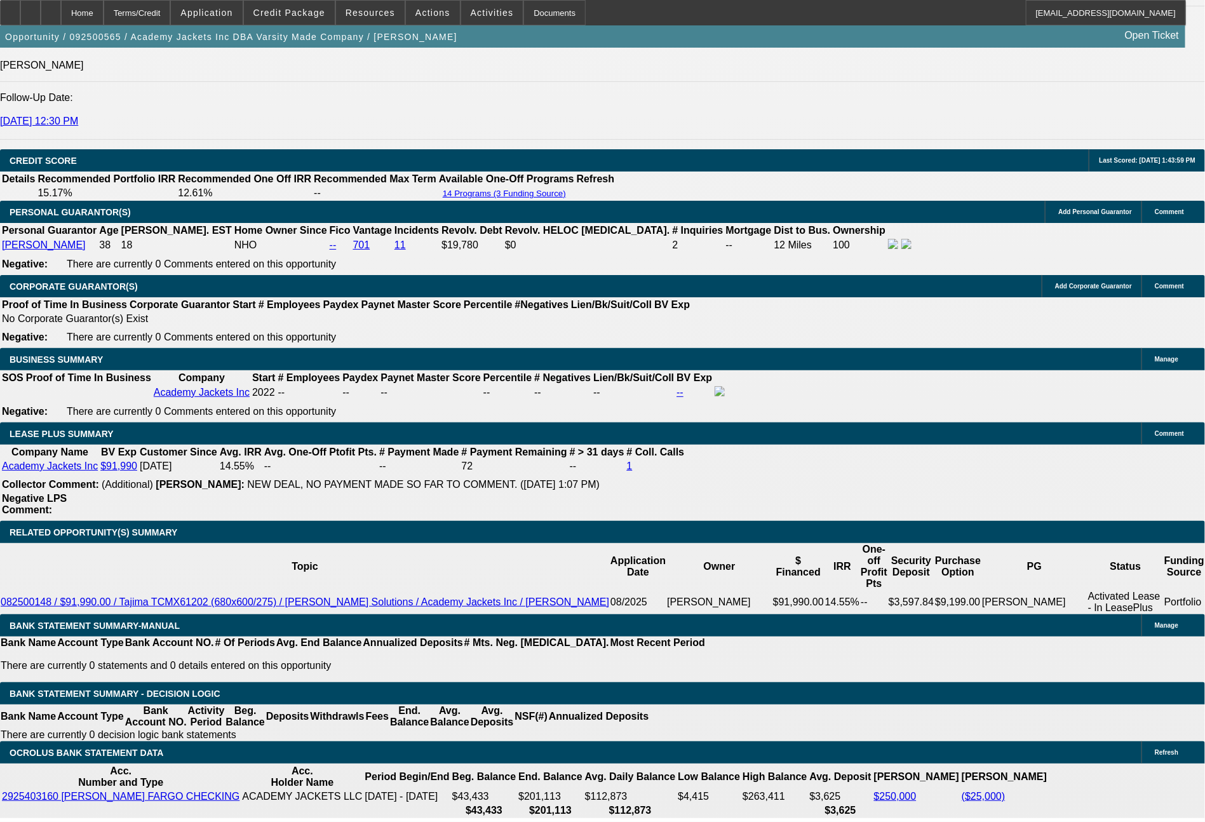
select select "0"
select select "2"
select select "0.1"
select select "4"
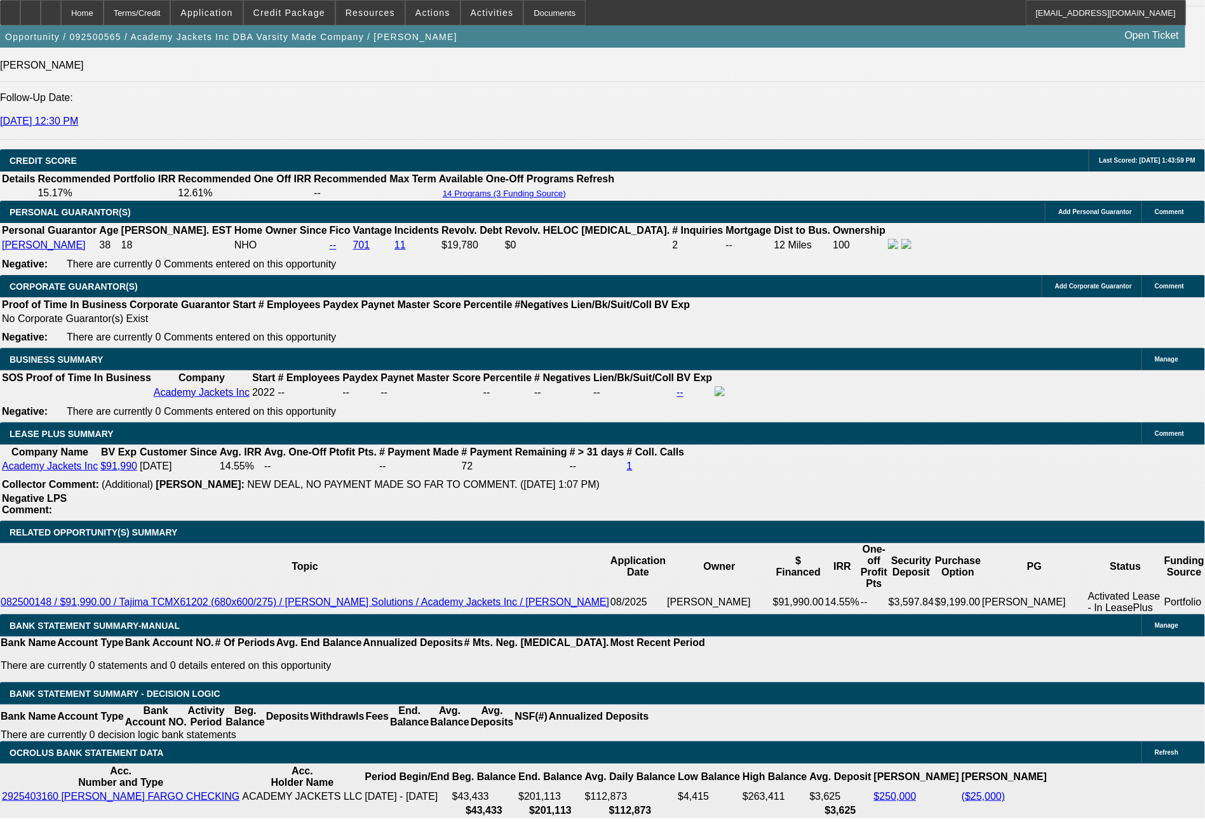
select select "0"
select select "2"
select select "0.1"
select select "4"
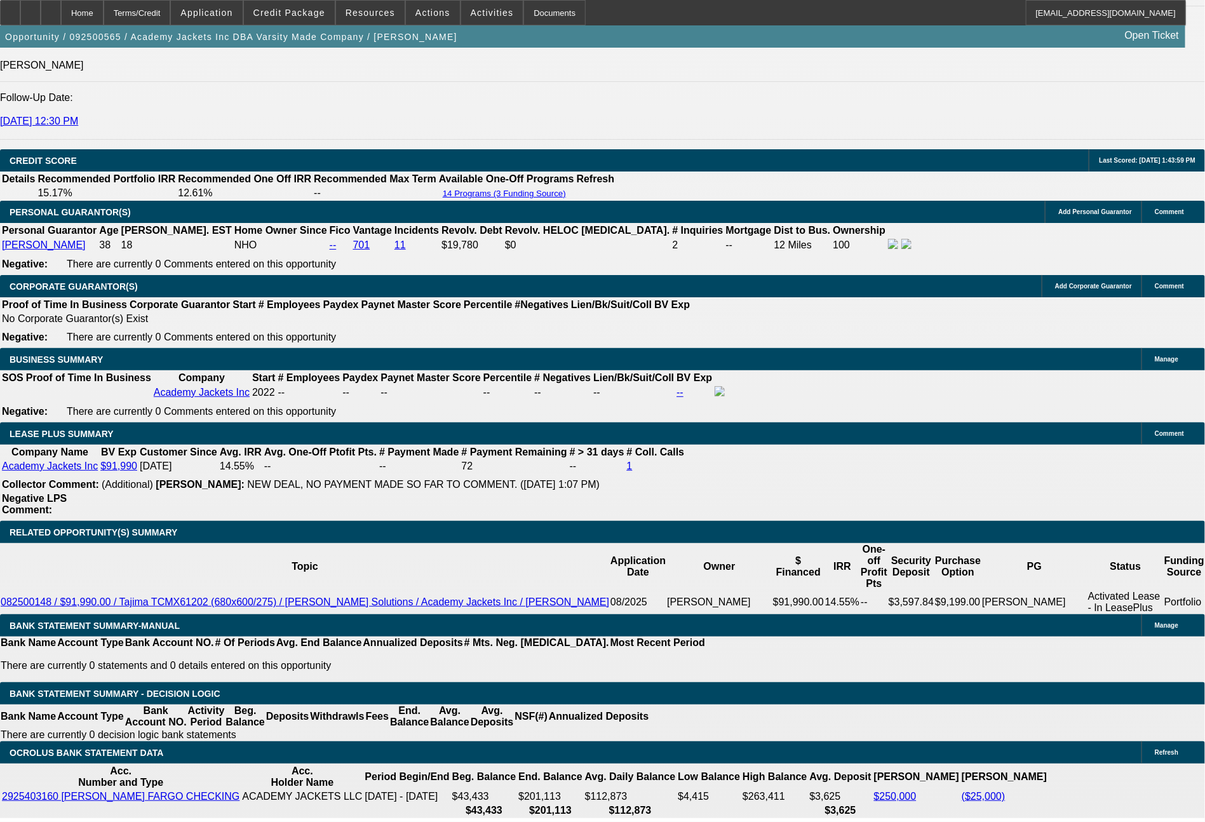
select select "0"
select select "2"
select select "0.1"
select select "4"
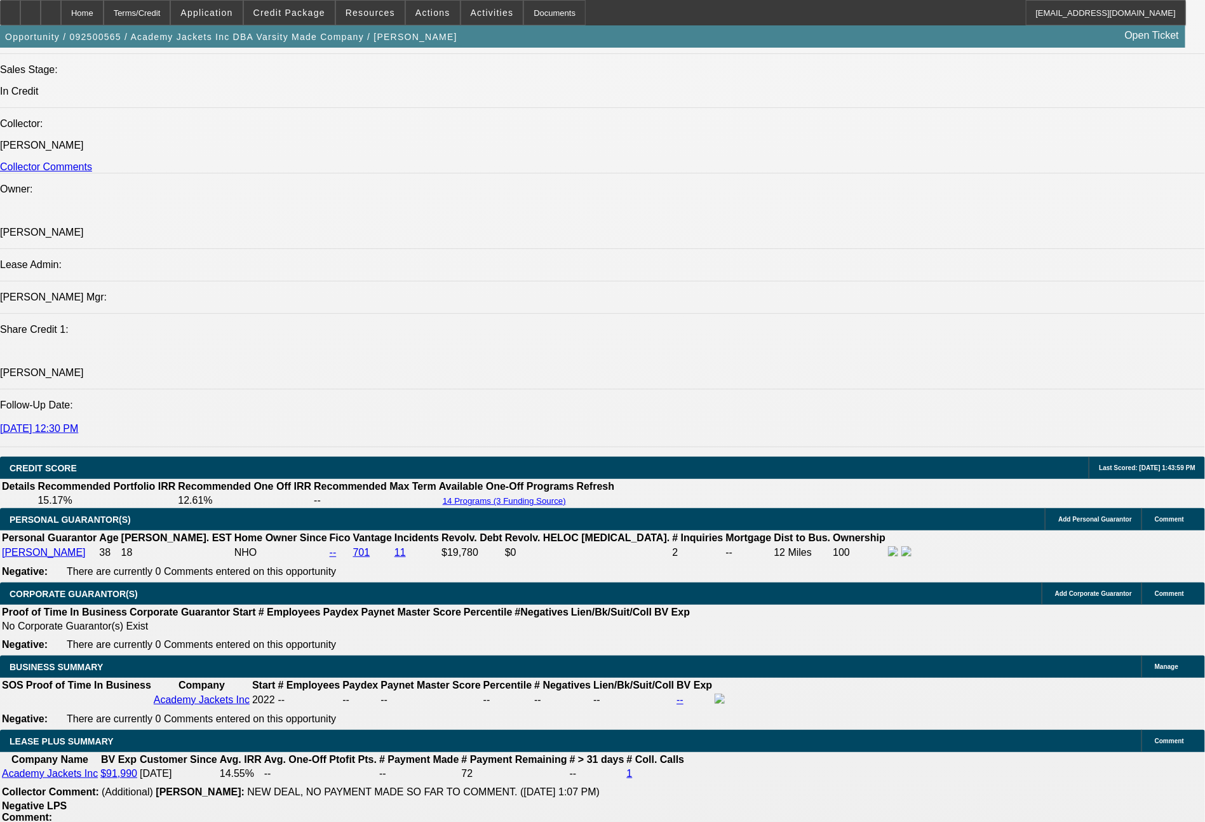
scroll to position [919, 0]
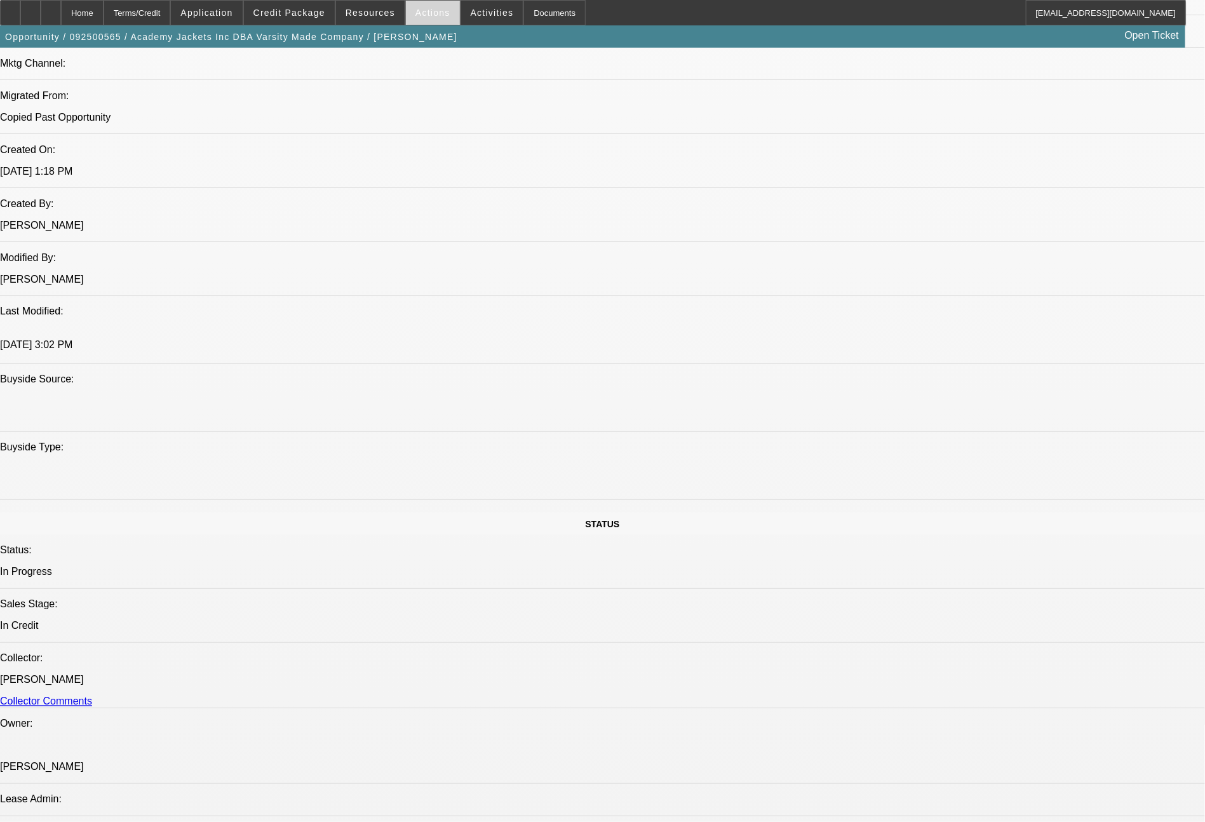
click at [429, 12] on span "Actions" at bounding box center [432, 13] width 35 height 10
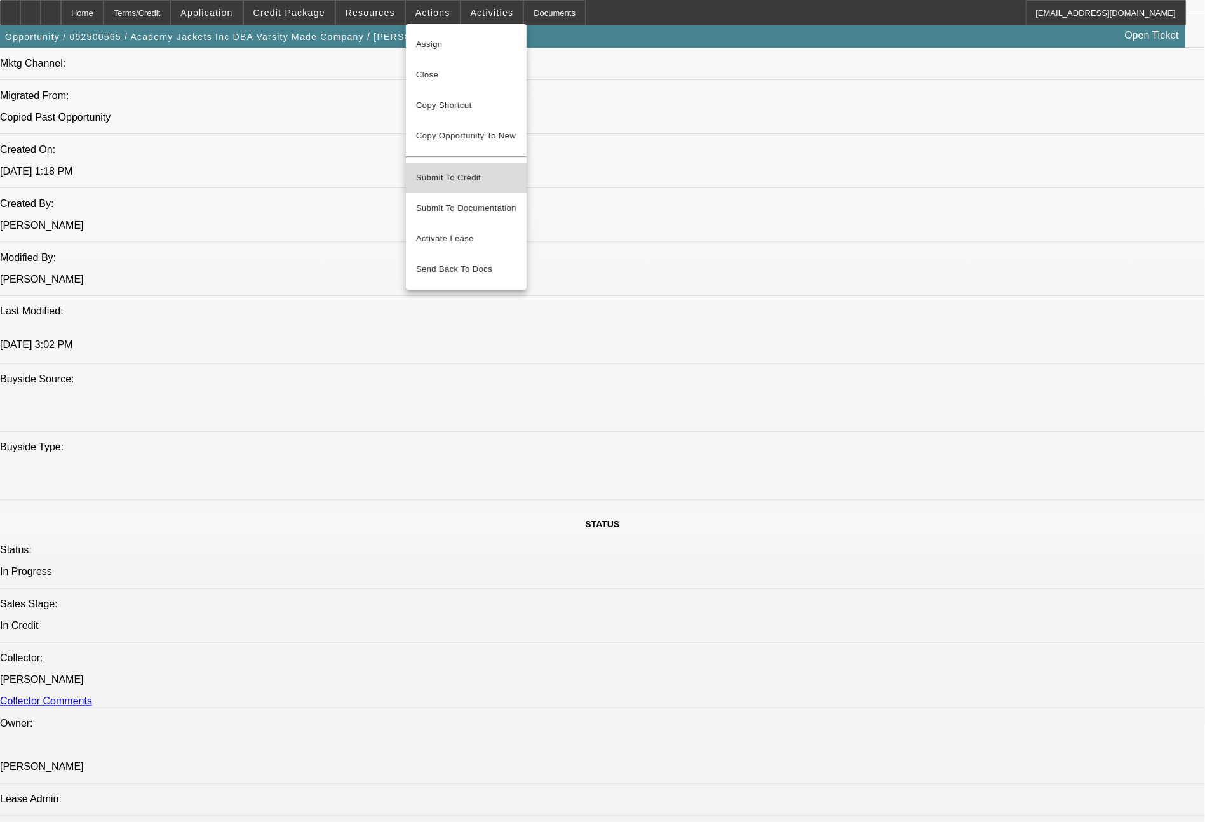
click at [452, 170] on span "Submit To Credit" at bounding box center [466, 177] width 100 height 15
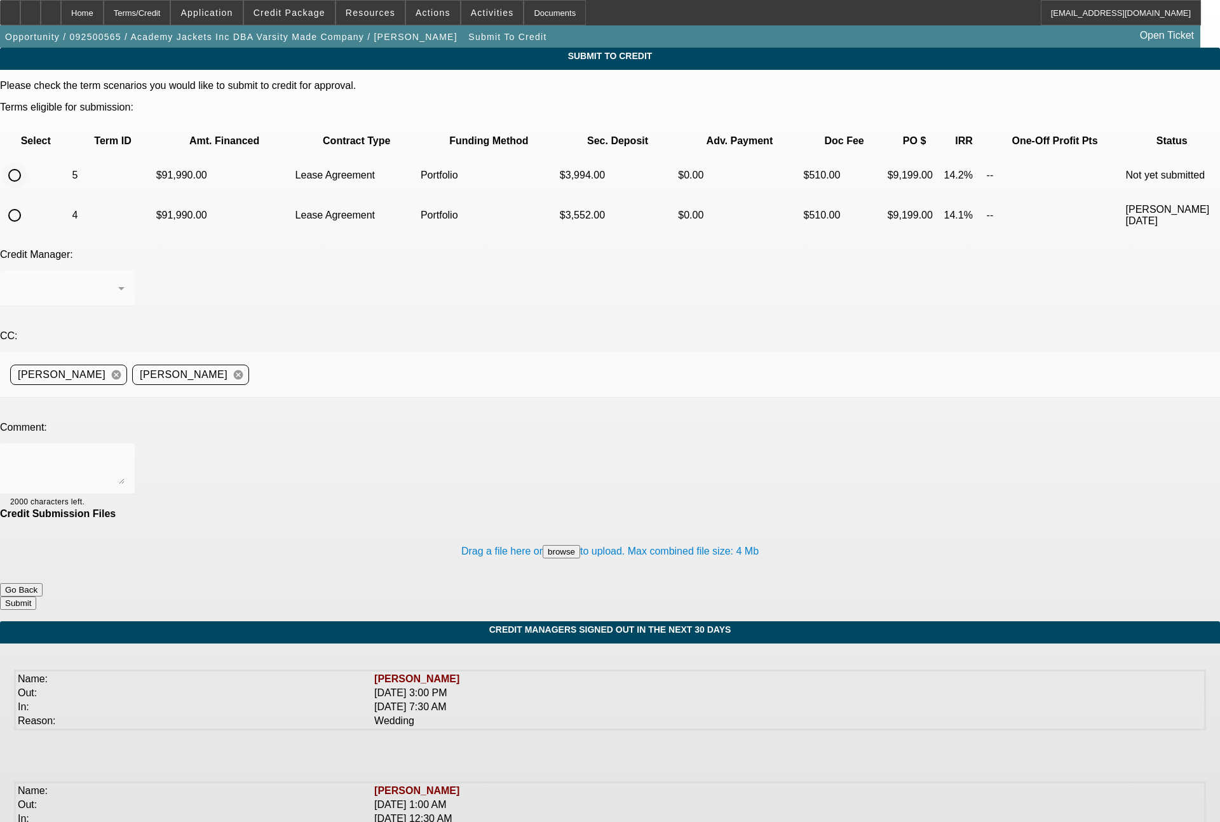
click at [27, 163] on input "radio" at bounding box center [14, 175] width 25 height 25
radio input "true"
click at [118, 281] on div at bounding box center [64, 288] width 108 height 15
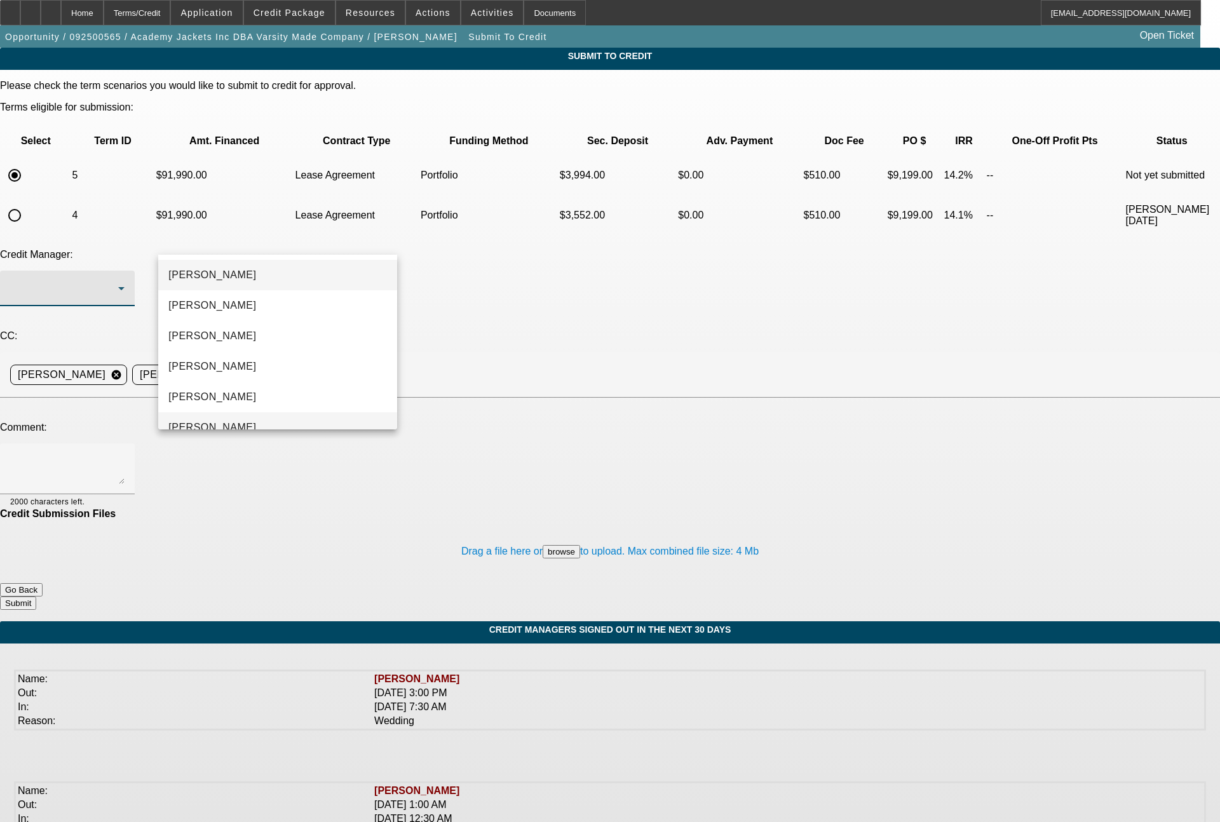
click at [210, 421] on span "[PERSON_NAME]" at bounding box center [212, 427] width 88 height 15
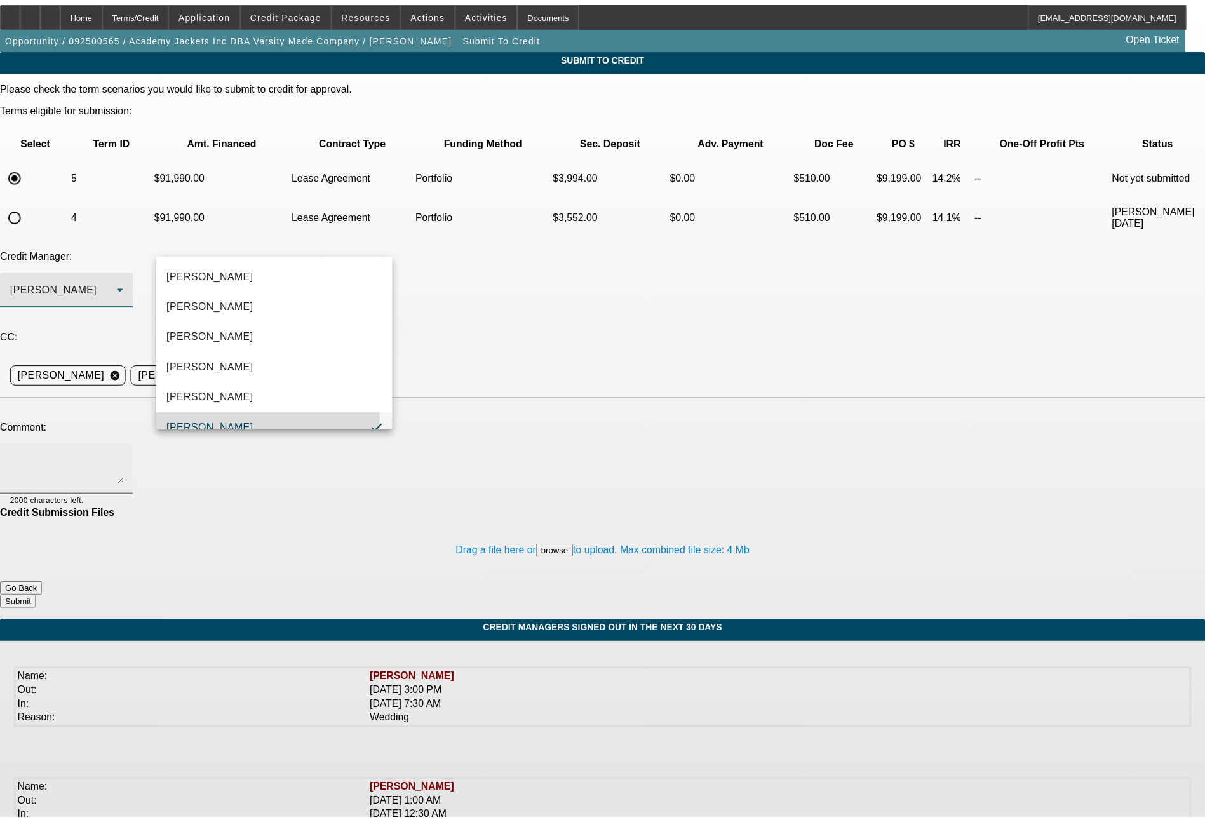
scroll to position [13, 0]
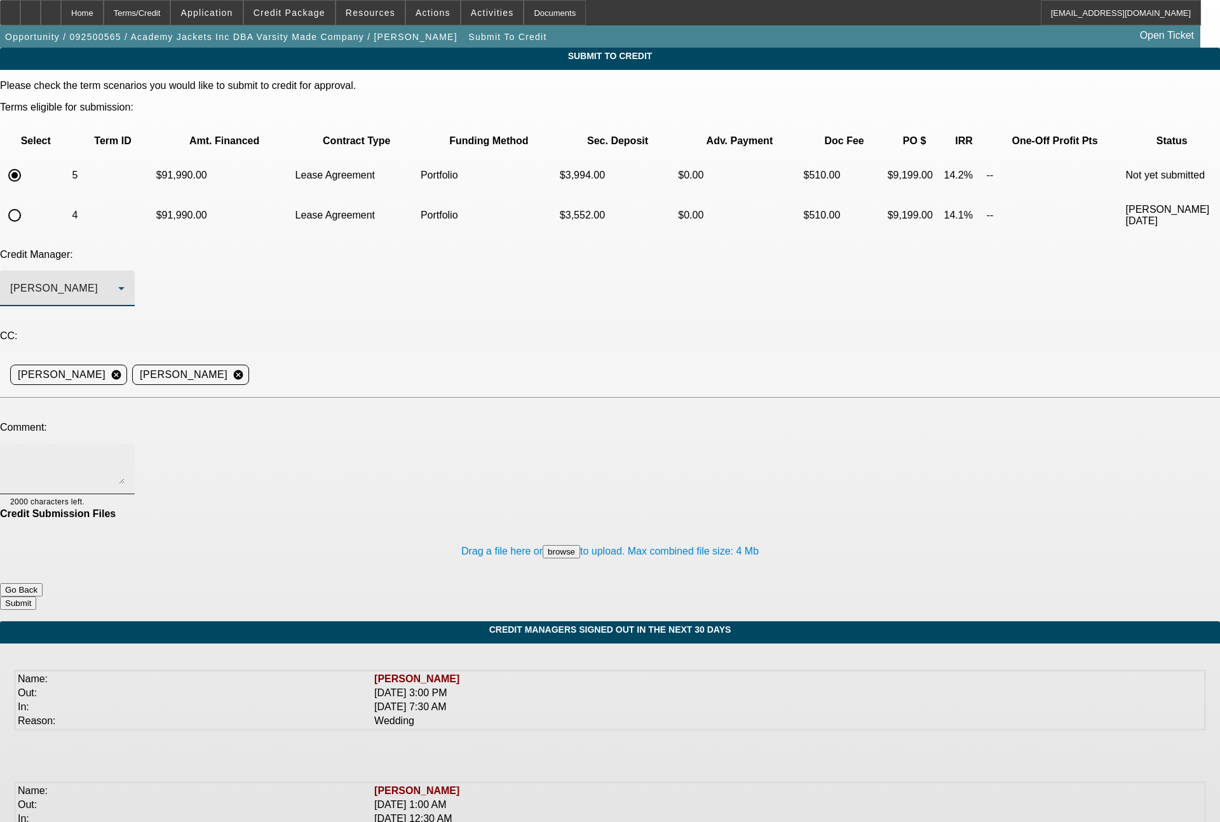
click at [125, 454] on textarea at bounding box center [67, 469] width 114 height 30
type textarea "60 month lease term"
click at [36, 597] on button "Submit" at bounding box center [18, 603] width 36 height 13
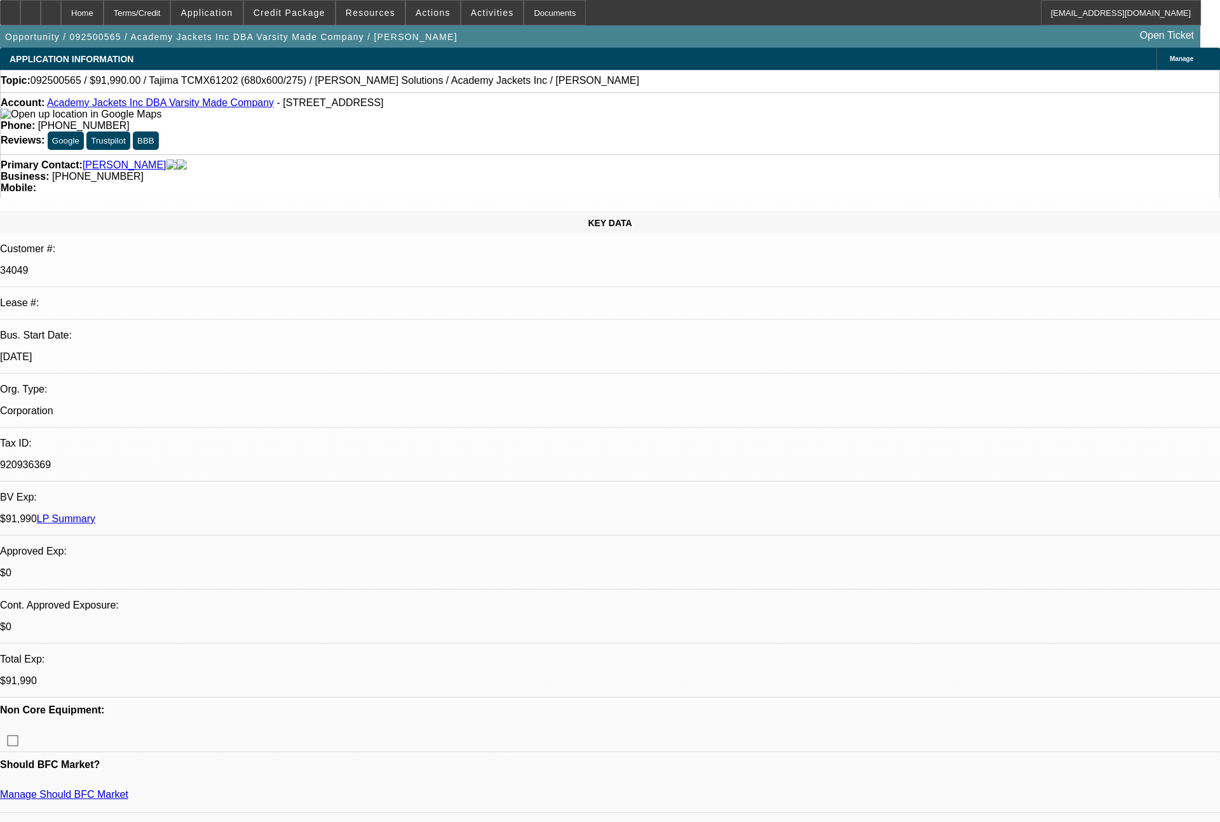
select select "0"
select select "2"
select select "0.1"
select select "4"
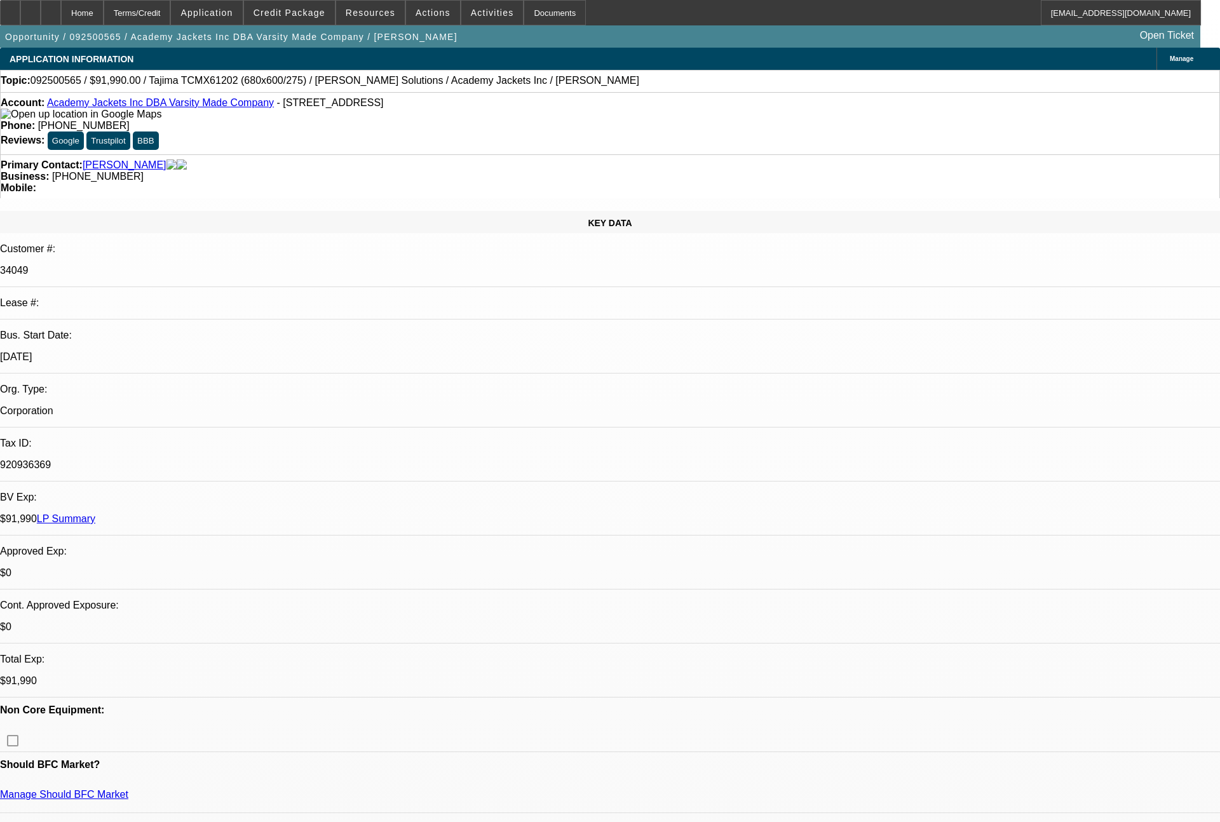
select select "0"
select select "2"
select select "0.1"
select select "4"
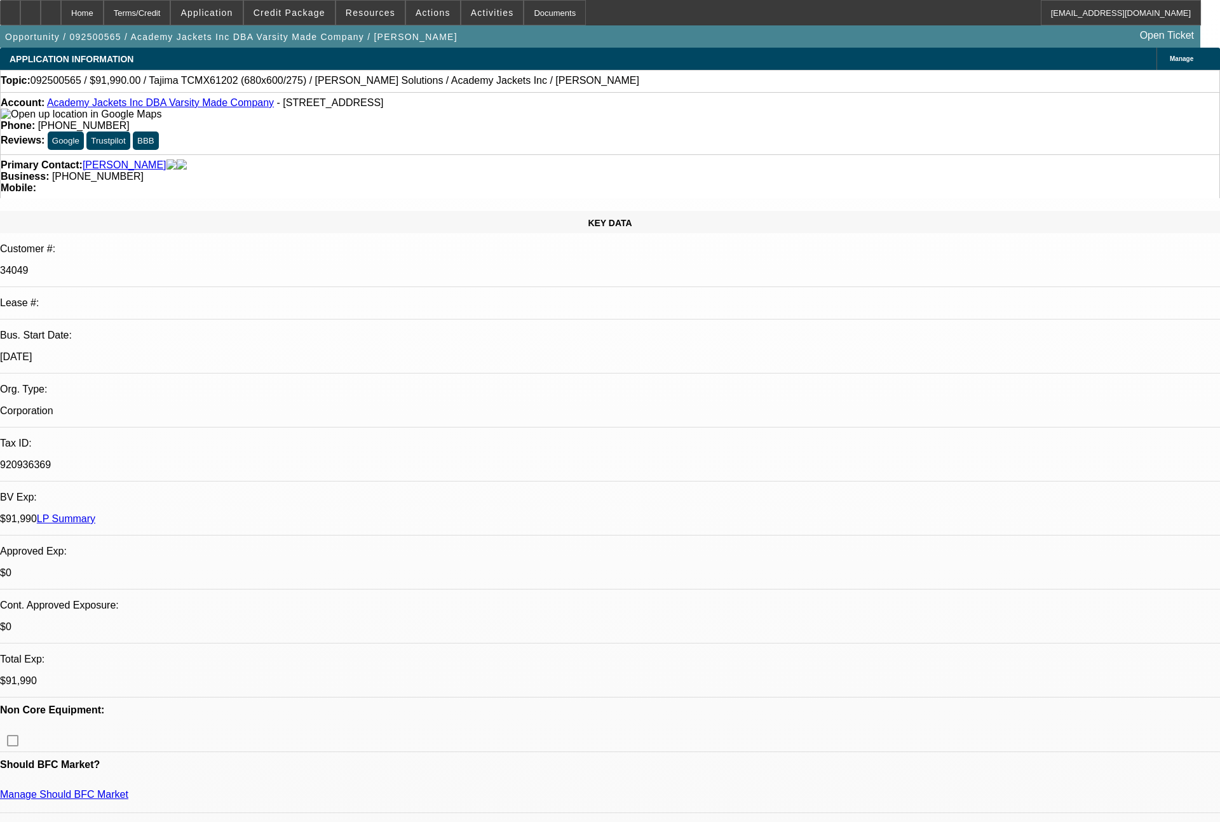
select select "0"
select select "2"
select select "0.1"
select select "4"
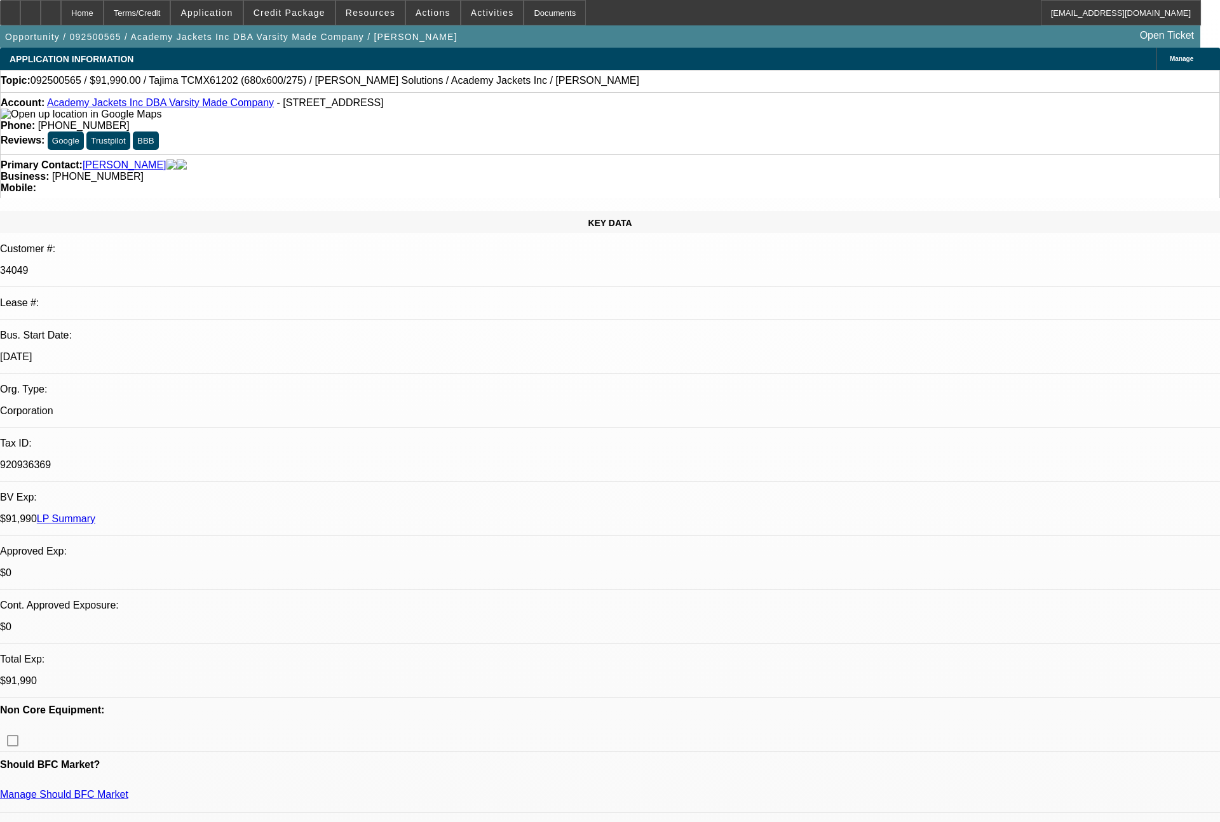
select select "0"
select select "2"
select select "0.1"
select select "4"
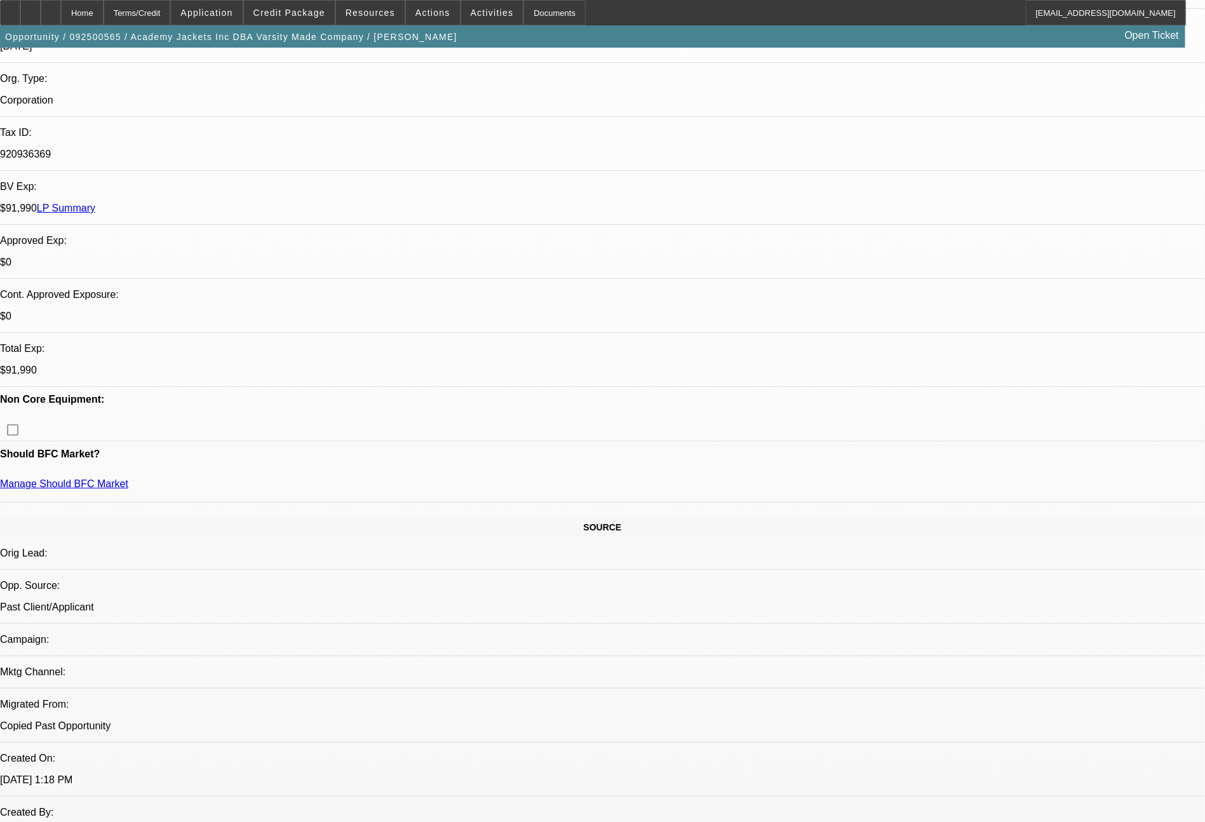
scroll to position [200, 0]
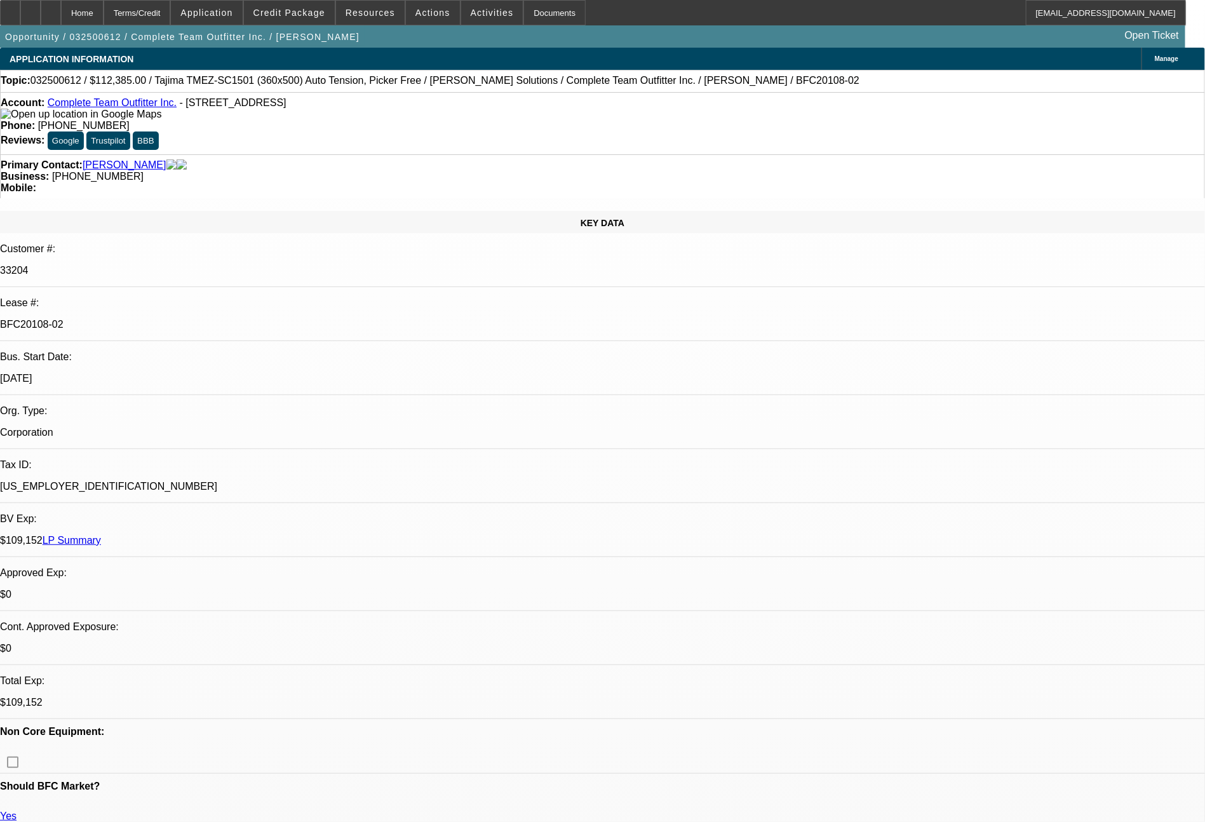
select select "0"
select select "2"
select select "0"
select select "6"
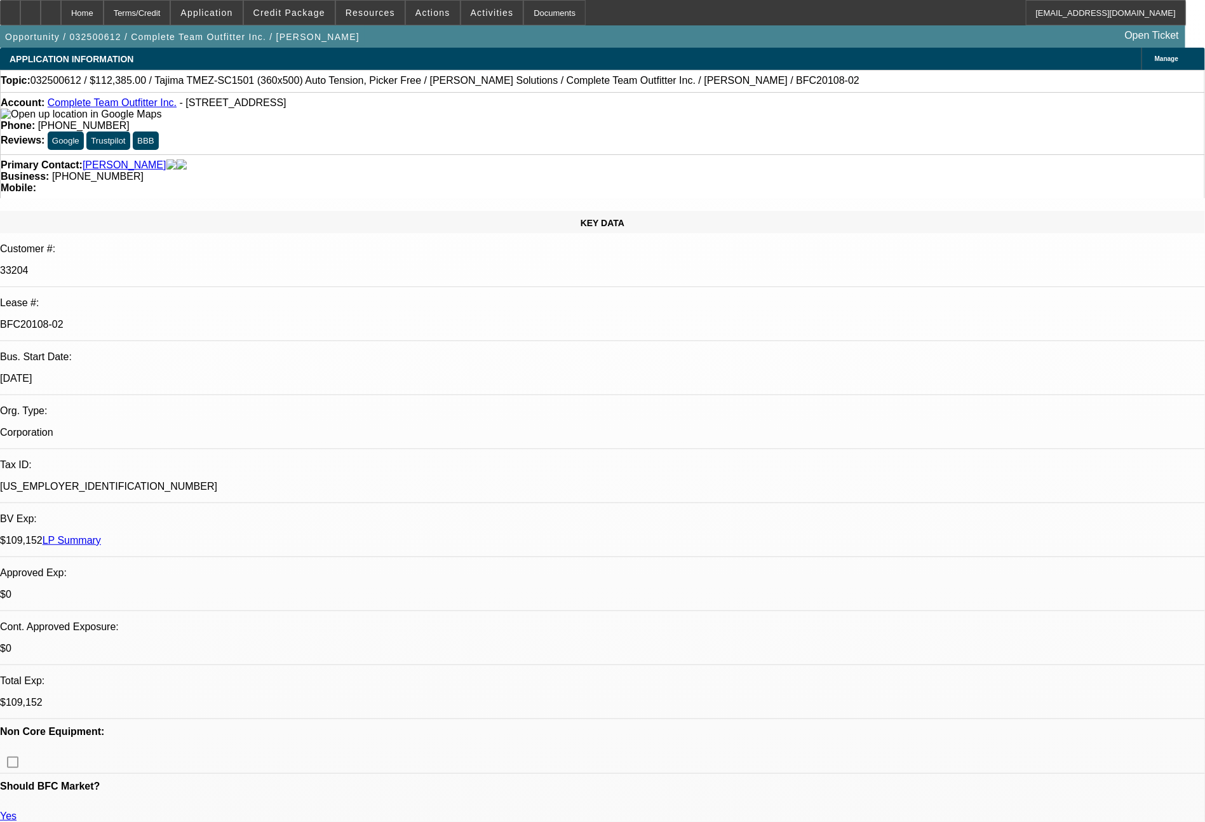
select select "0"
select select "2"
select select "0"
select select "6"
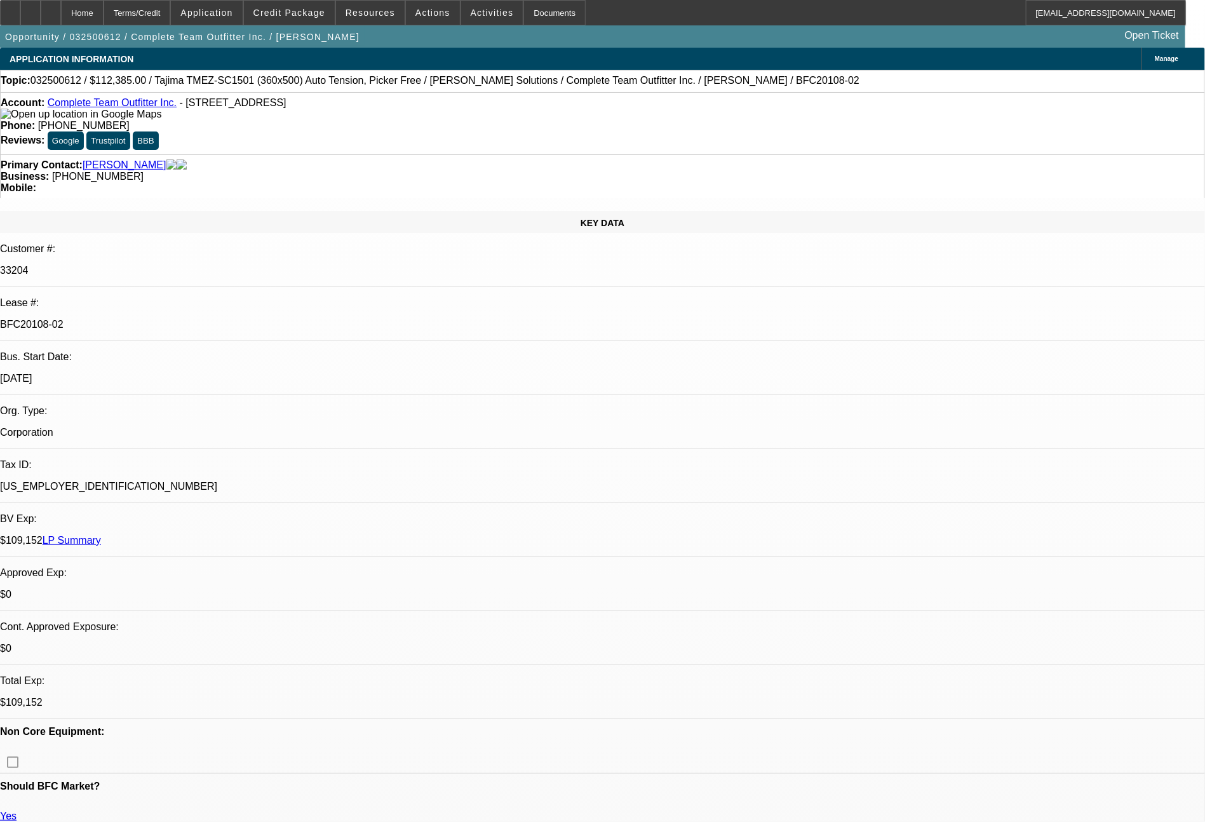
select select "0"
select select "2"
select select "0"
select select "6"
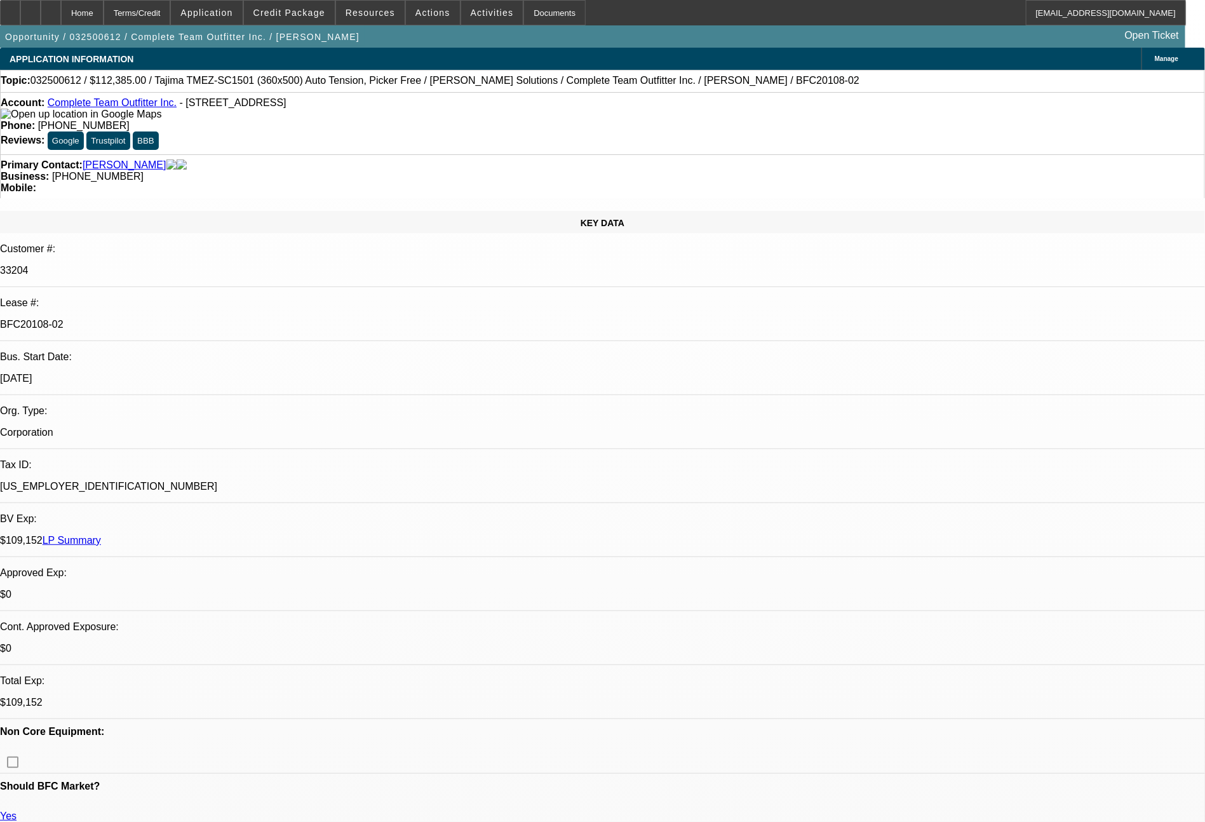
select select "0"
select select "2"
select select "0"
select select "6"
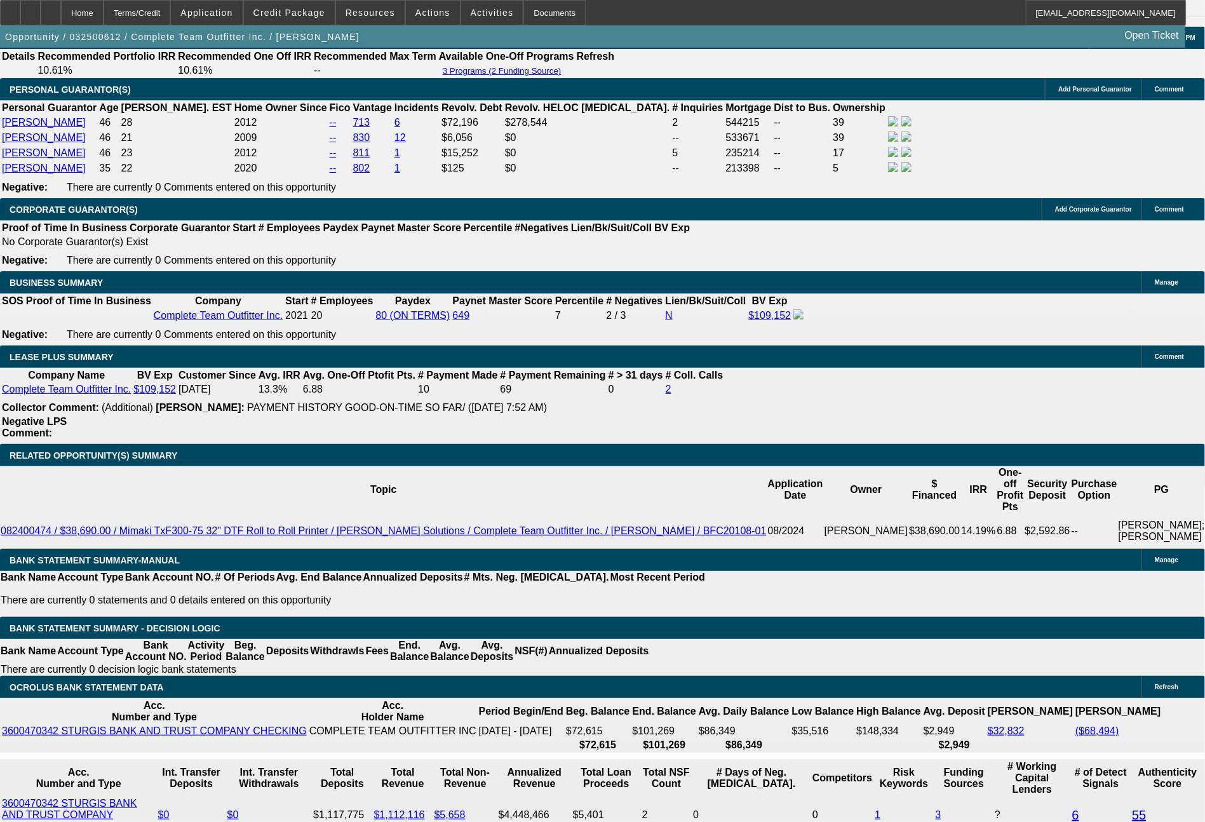
scroll to position [2053, 0]
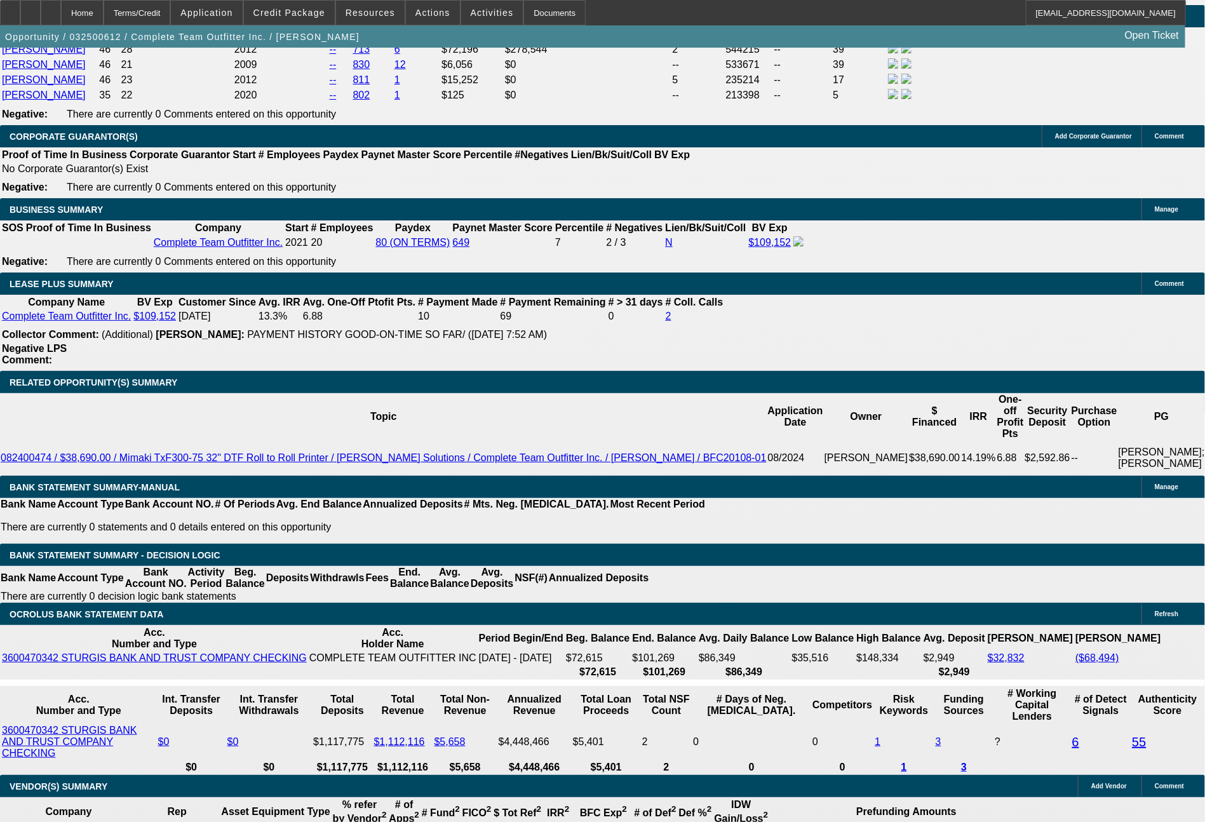
select select "0"
select select "2"
select select "0"
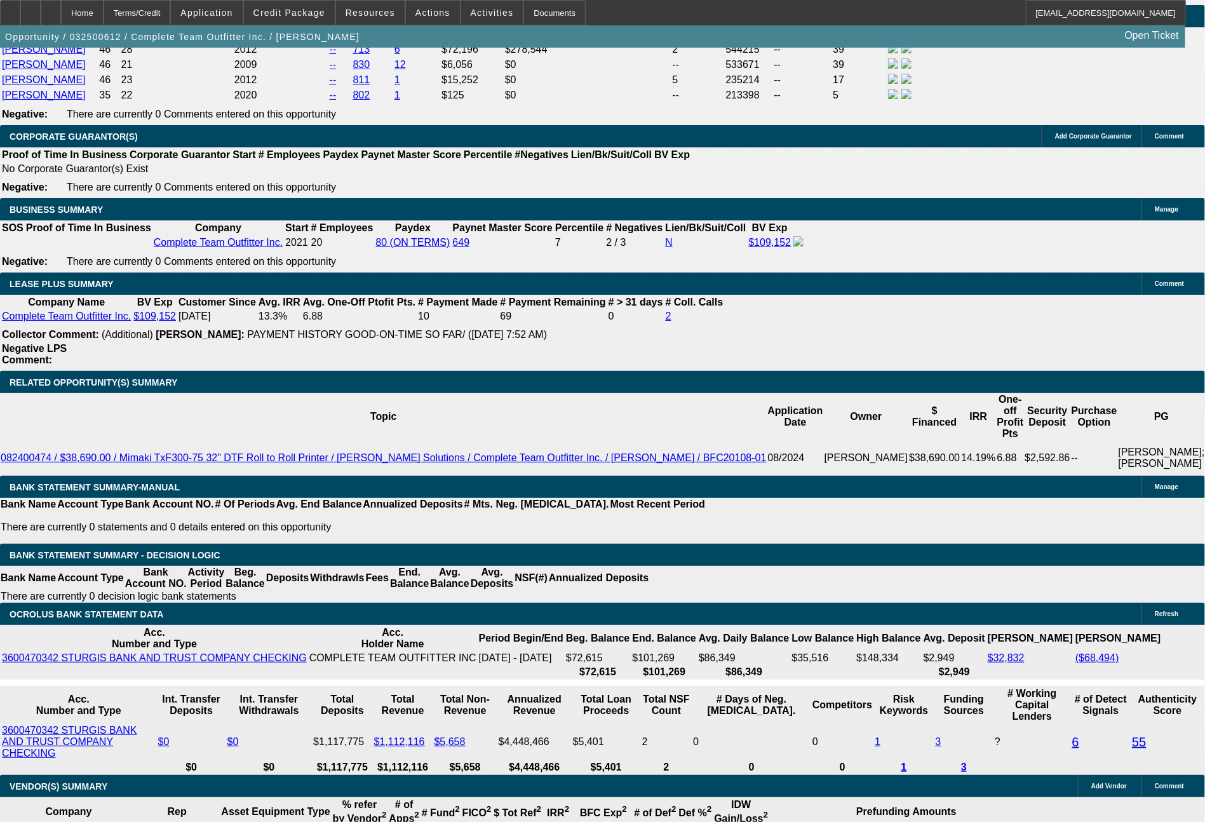
select select "6"
select select "0"
select select "2"
select select "0"
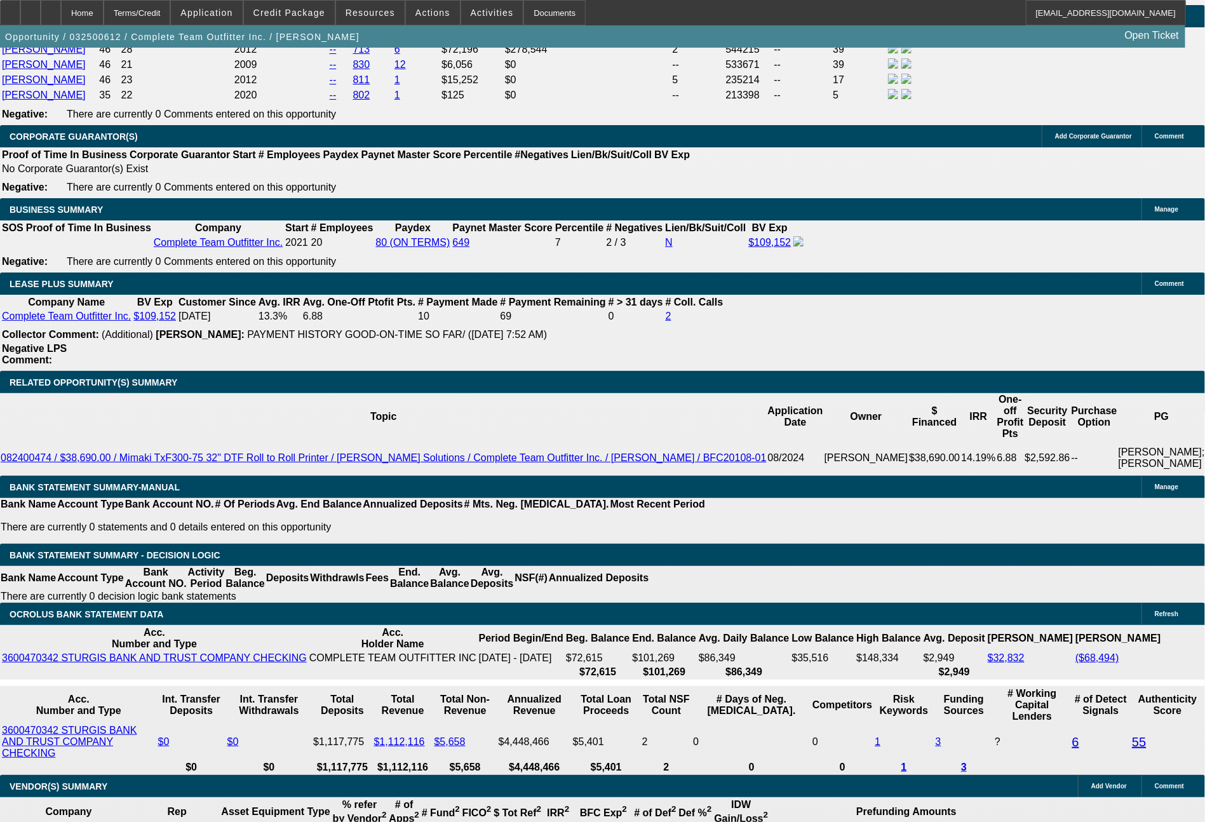
select select "6"
select select "0"
select select "2"
select select "0"
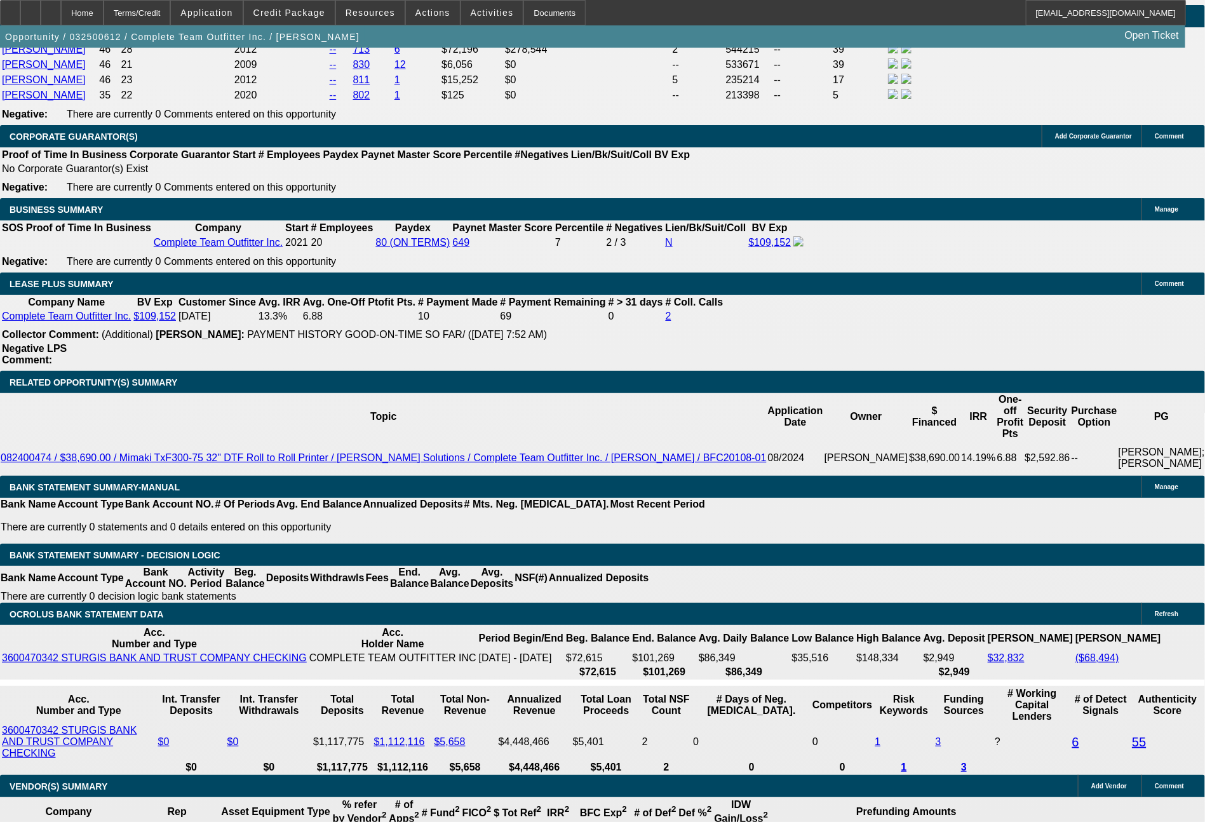
select select "6"
select select "0.1"
select select "0"
select select "2"
select select "0"
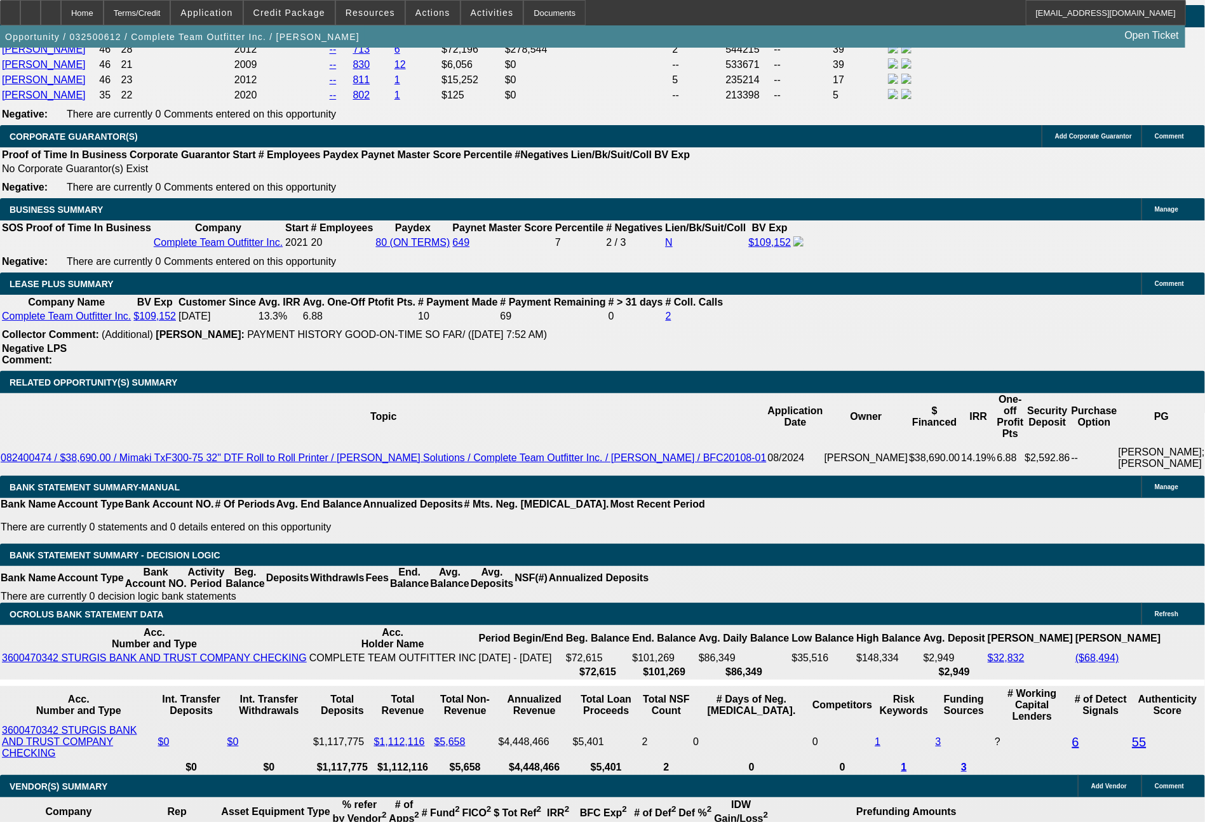
select select "6"
select select "0.1"
select select "0"
select select "2"
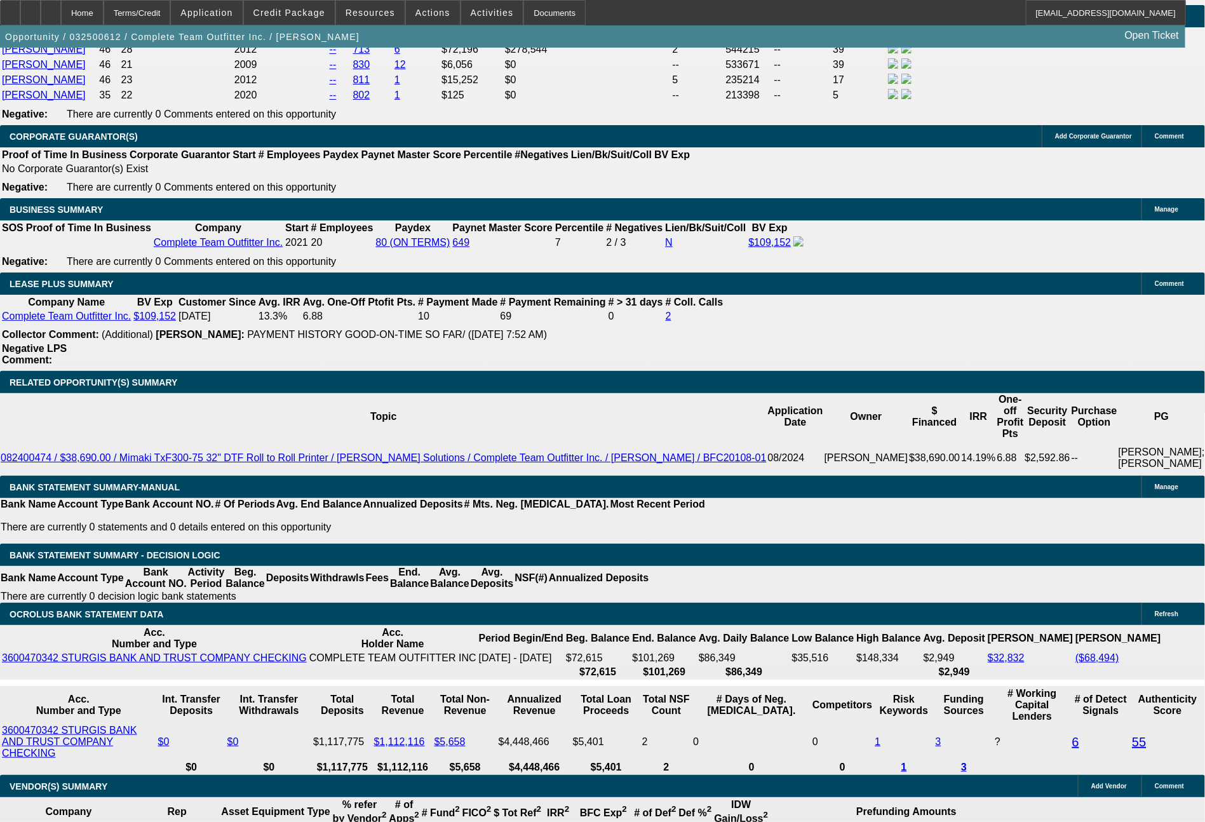
select select "0"
select select "6"
select select "0"
select select "2"
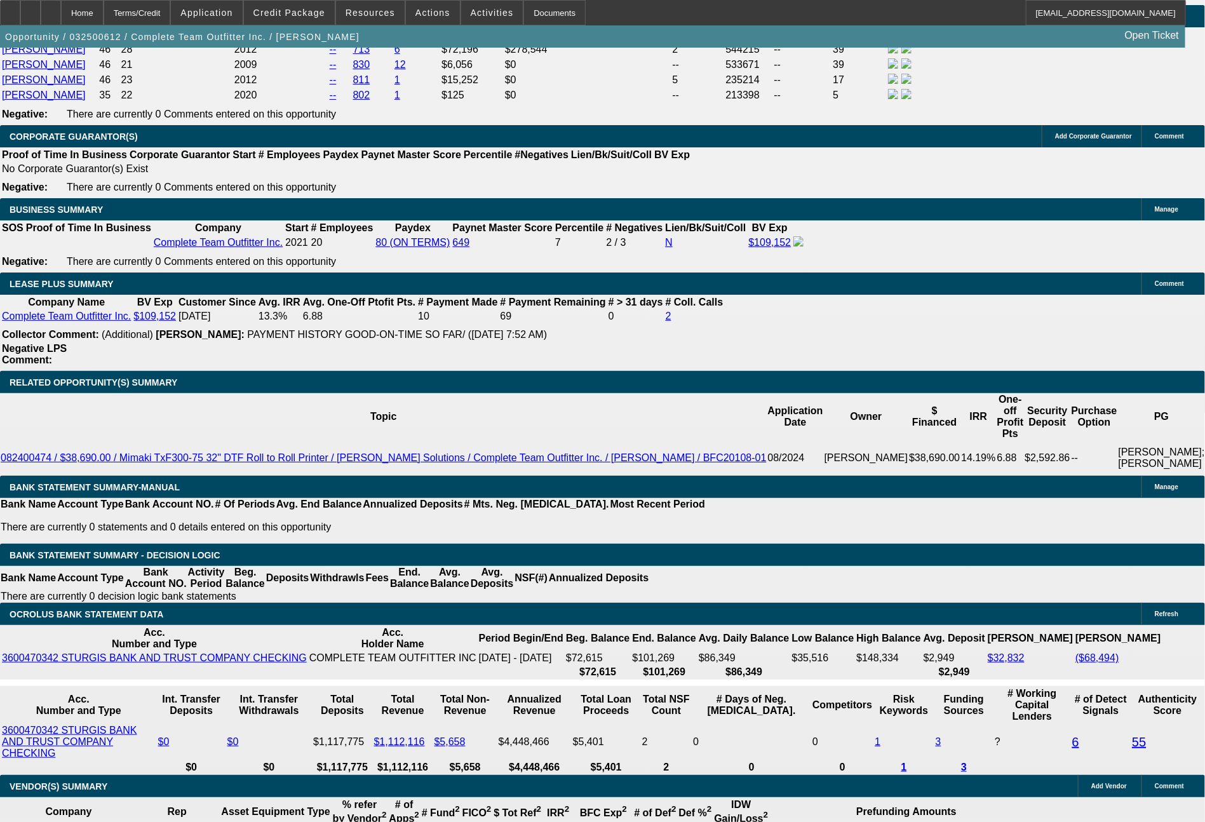
select select "0"
select select "6"
select select "0"
select select "2"
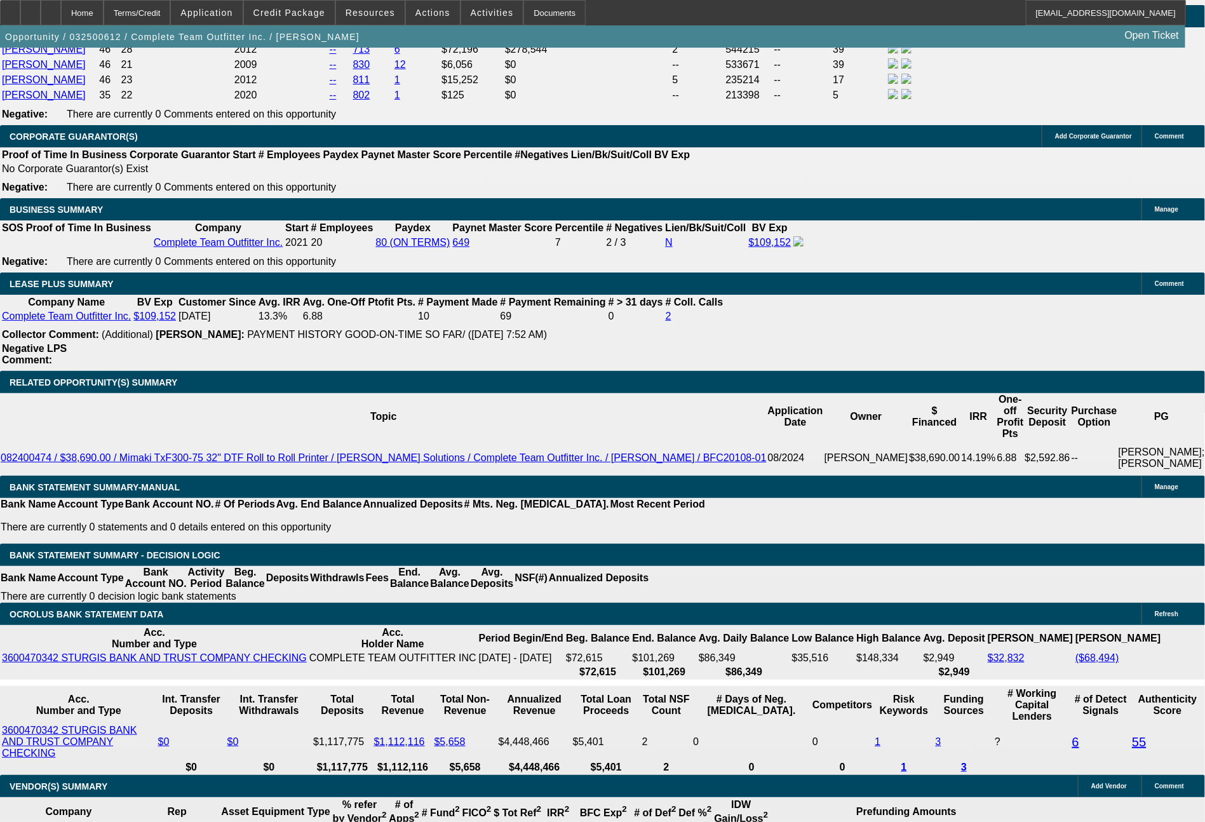
select select "0"
select select "6"
select select "0"
select select "2"
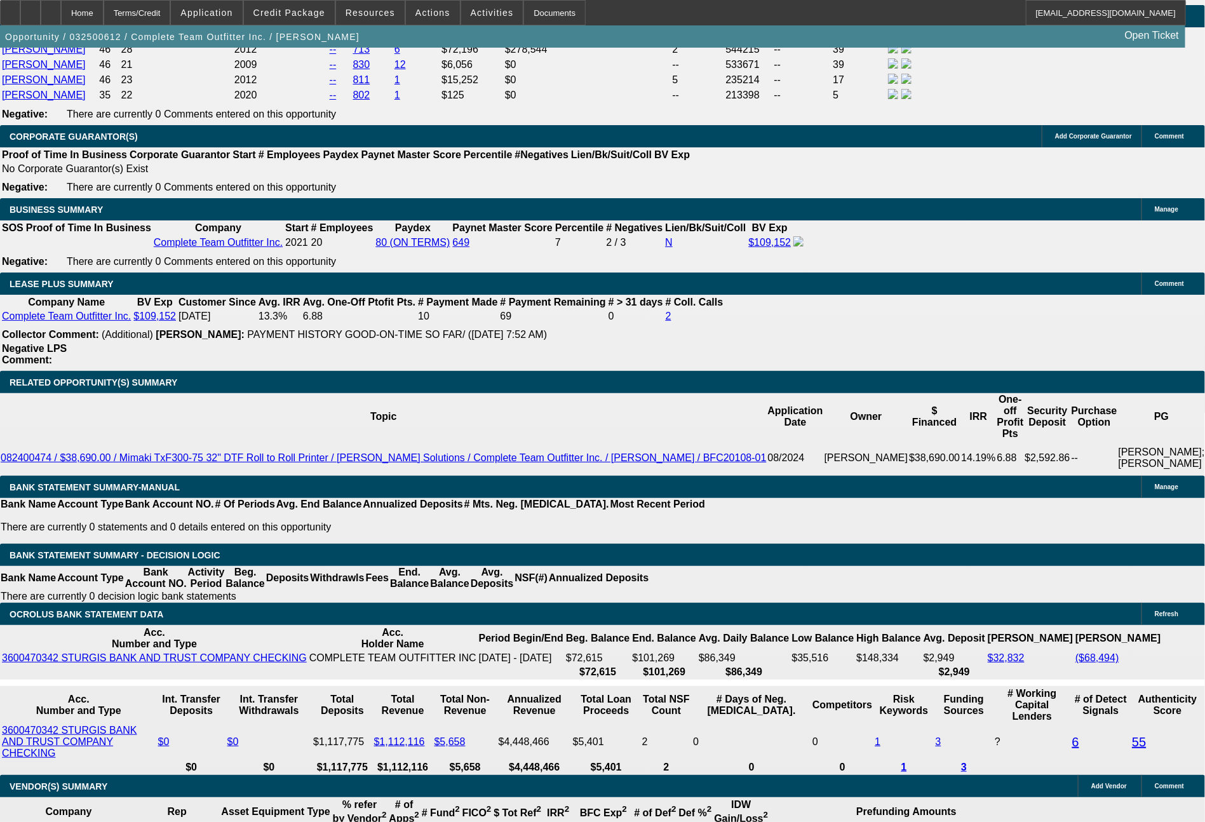
select select "0"
select select "6"
select select "0.2"
select select "2"
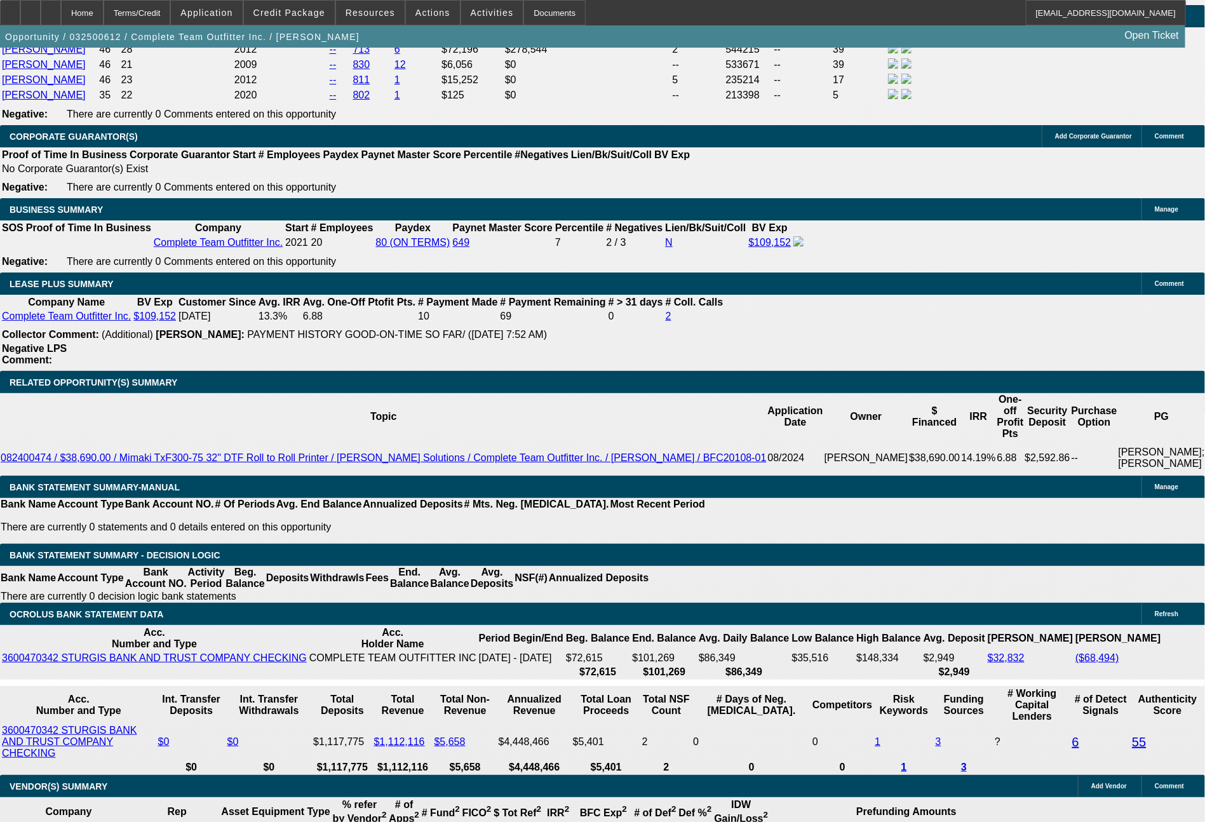
select select "2"
select select "0"
select select "6"
select select "0.2"
select select "2"
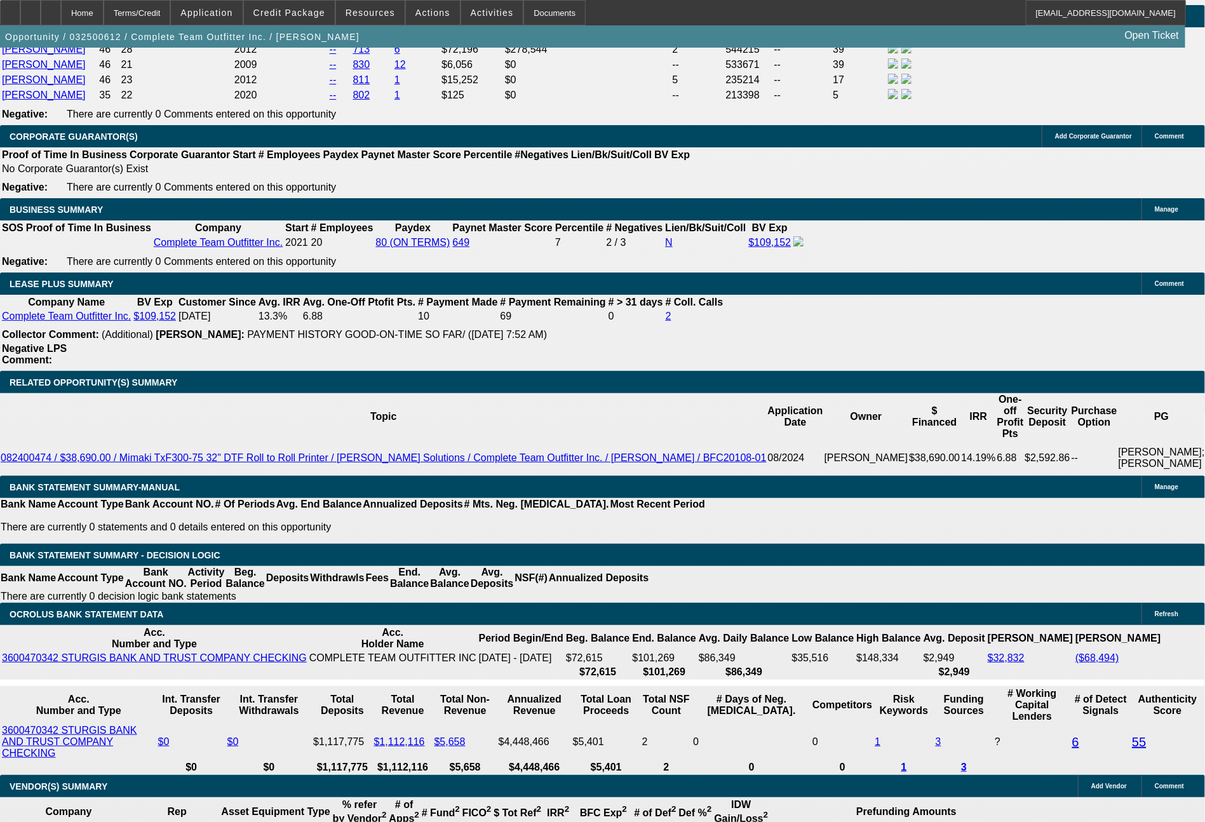
select select "2"
select select "0"
select select "6"
select select "0"
select select "2"
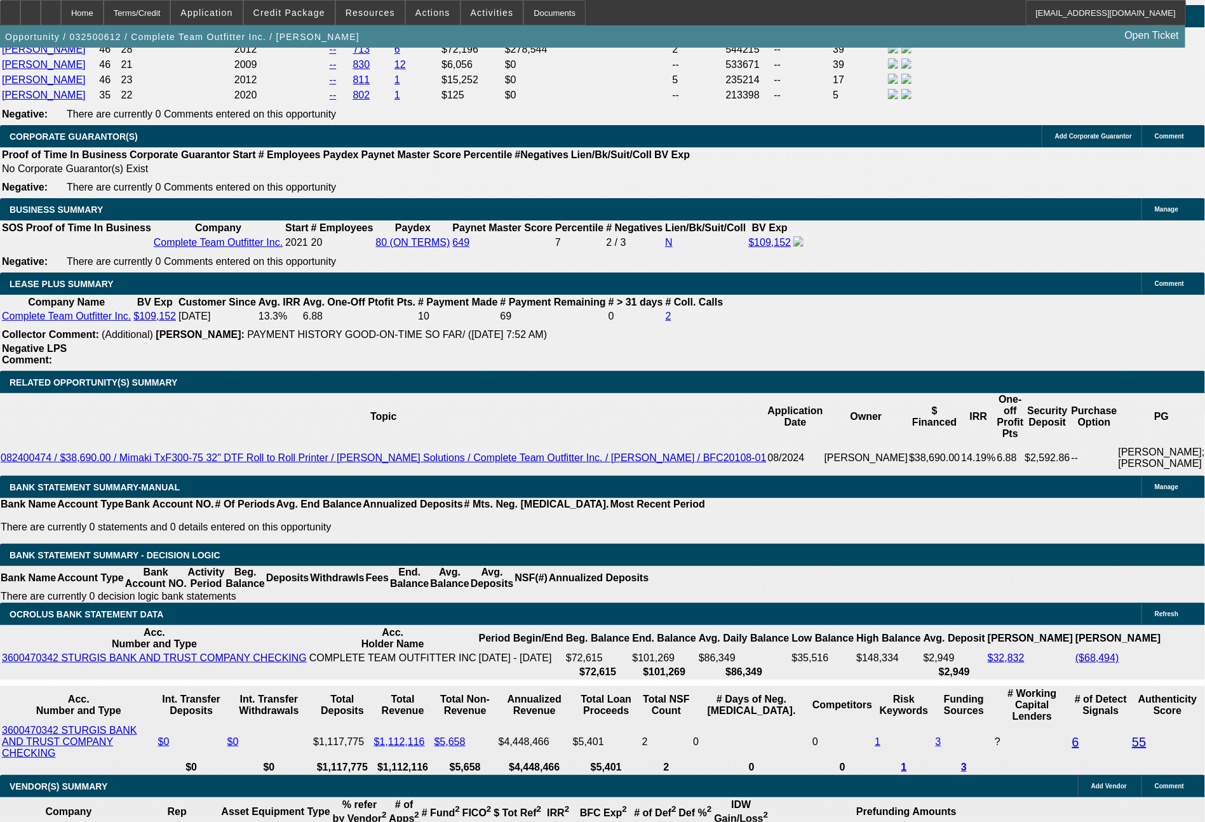
select select "2"
select select "0"
select select "6"
select select "0"
select select "2"
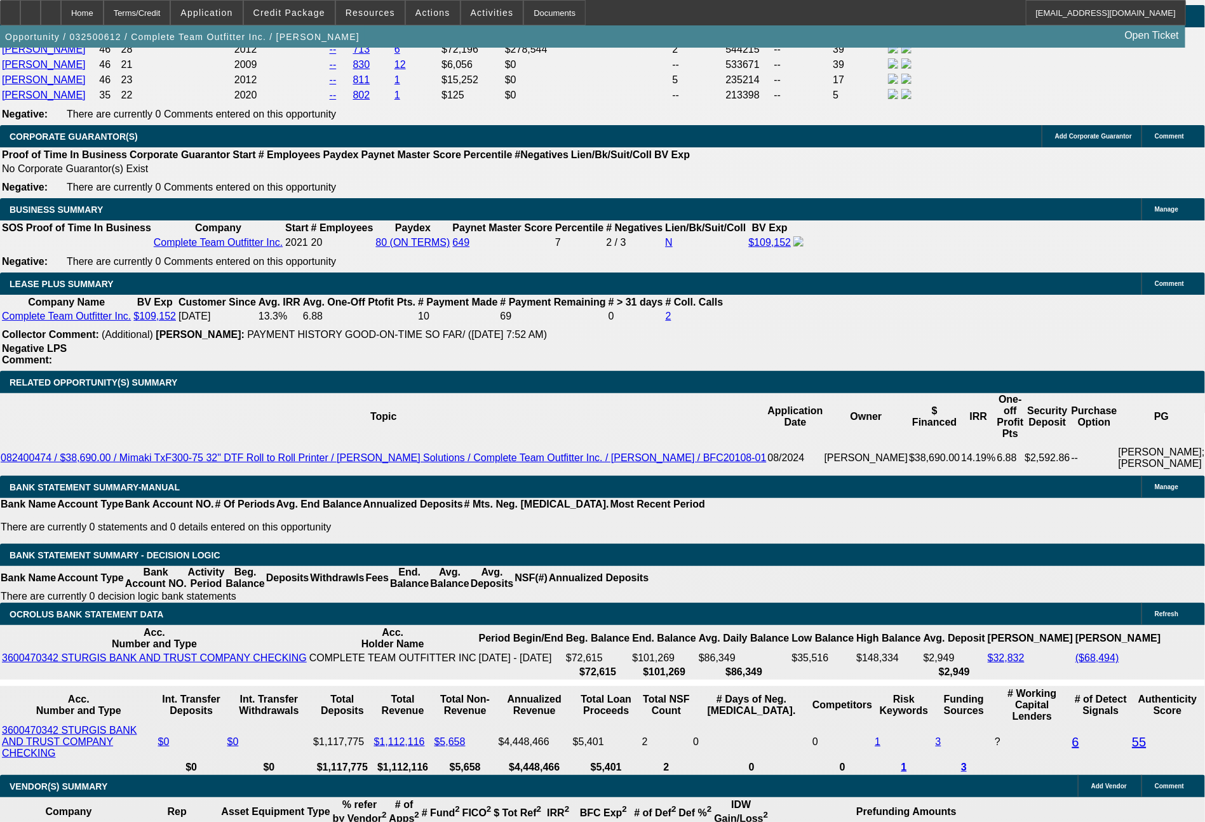
select select "2"
select select "0"
select select "6"
select select "0"
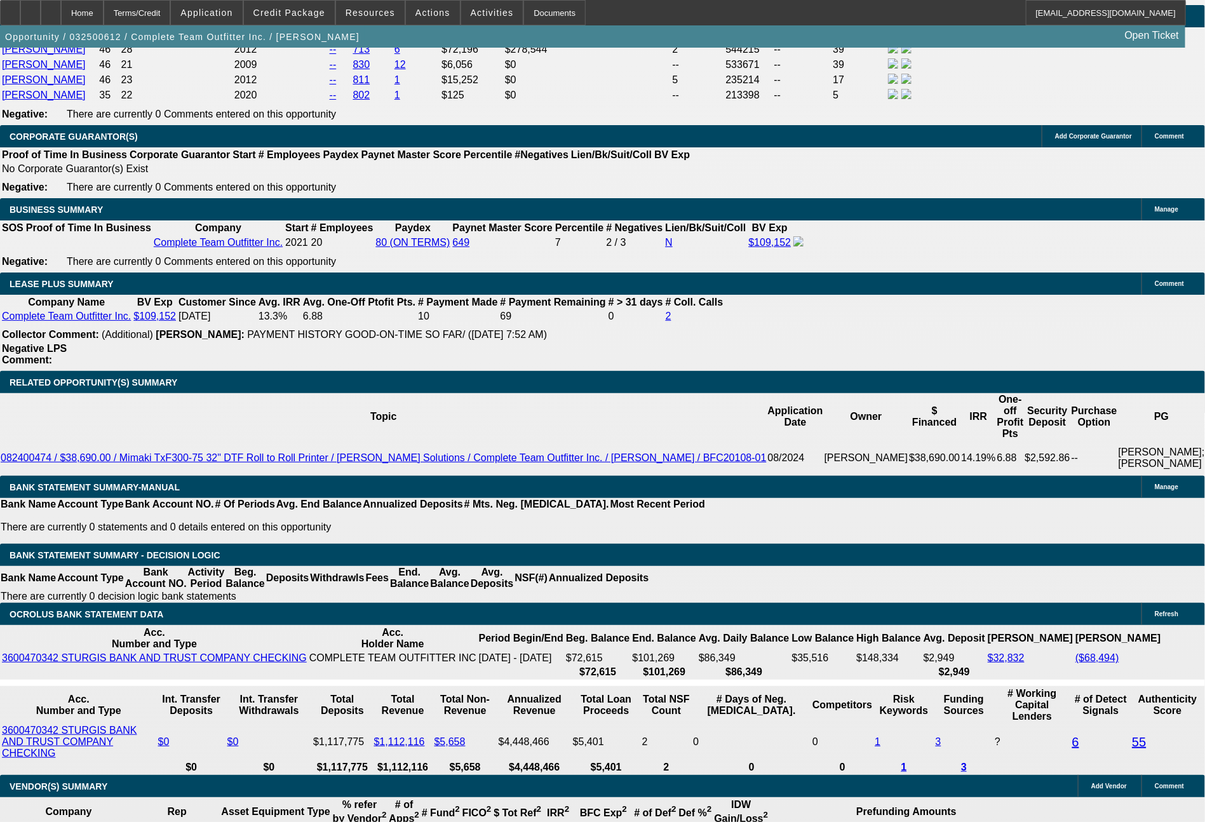
select select "2"
select select "0"
select select "6"
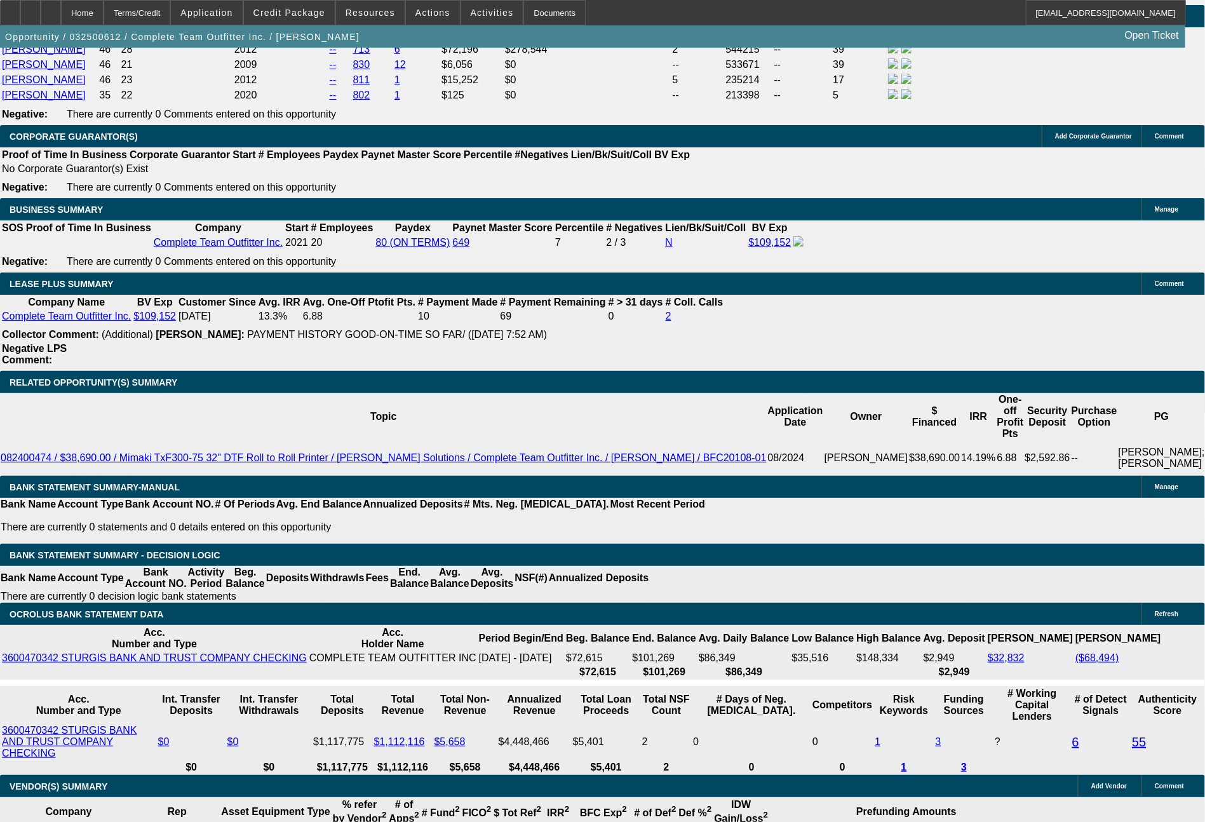
select select "0"
select select "2"
select select "0"
select select "6"
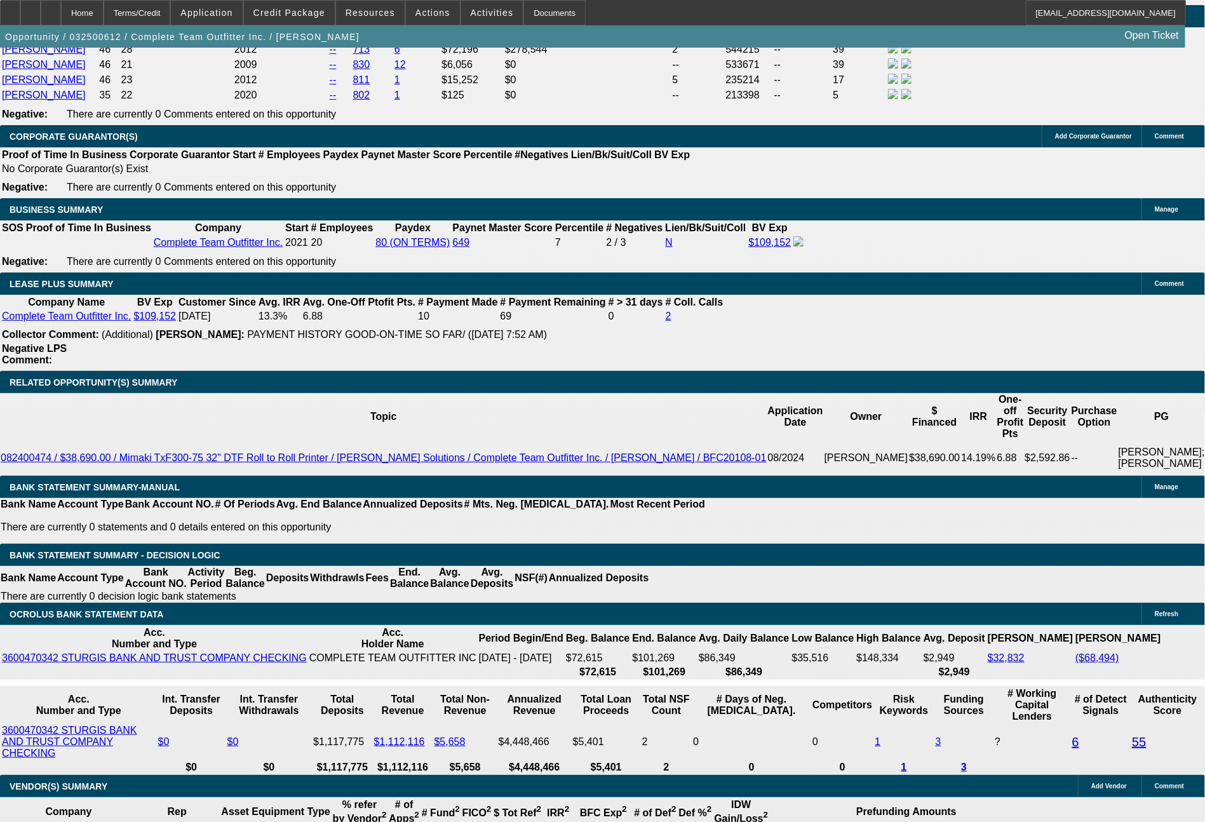
select select "0"
select select "2"
select select "0"
select select "6"
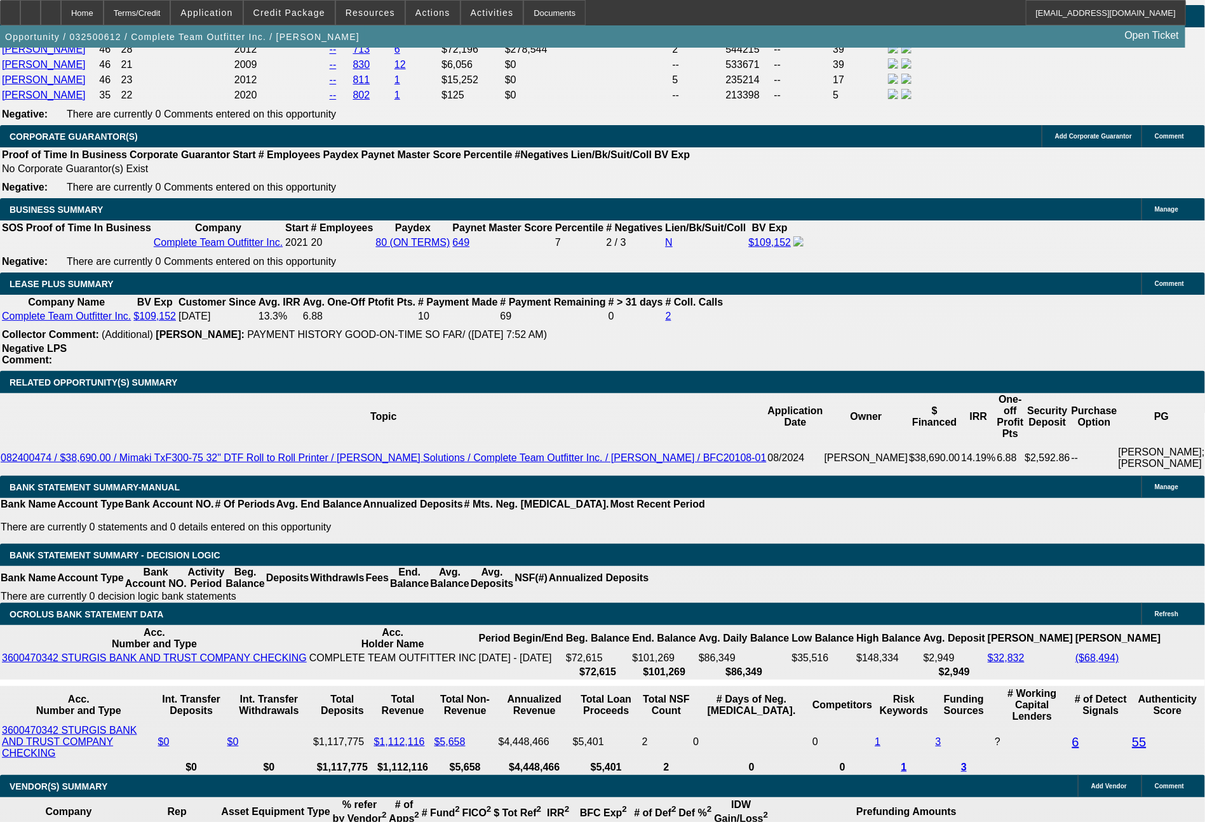
select select "0"
select select "2"
select select "0"
select select "6"
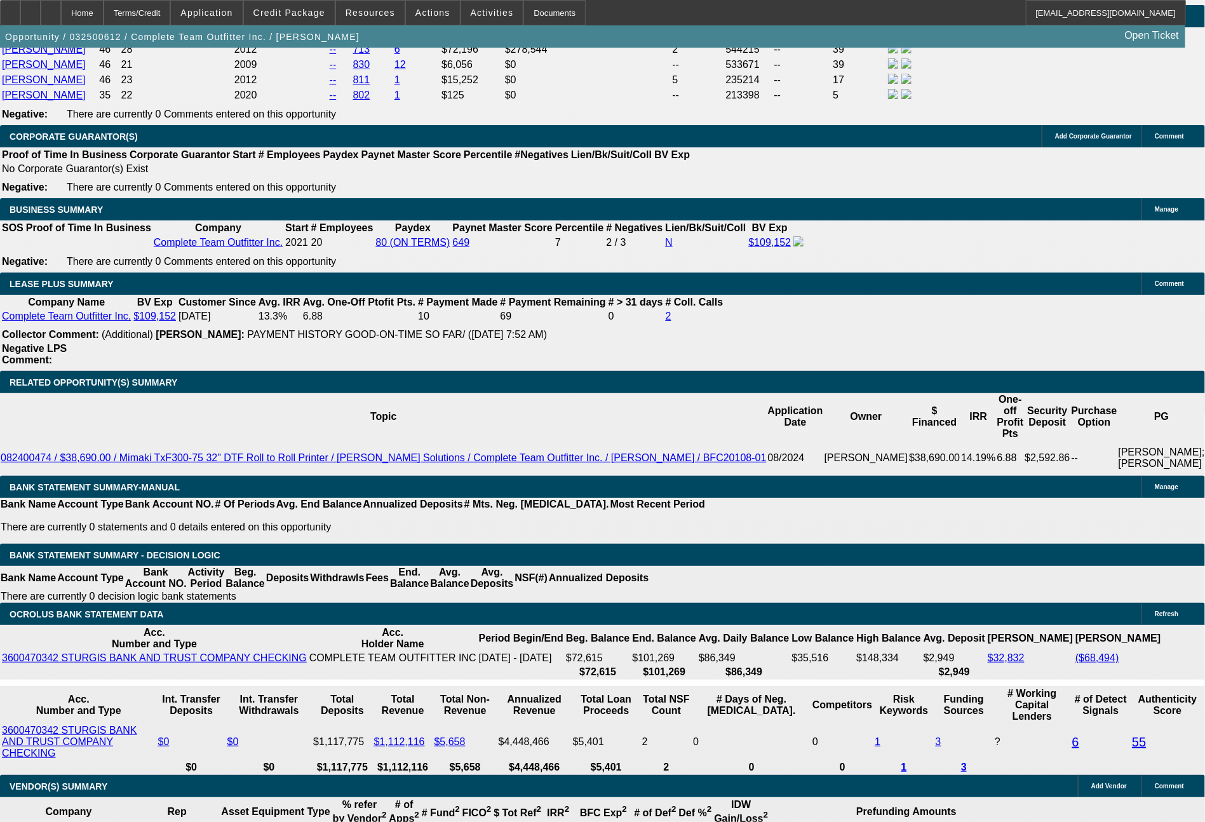
select select "0"
select select "2"
select select "0"
select select "6"
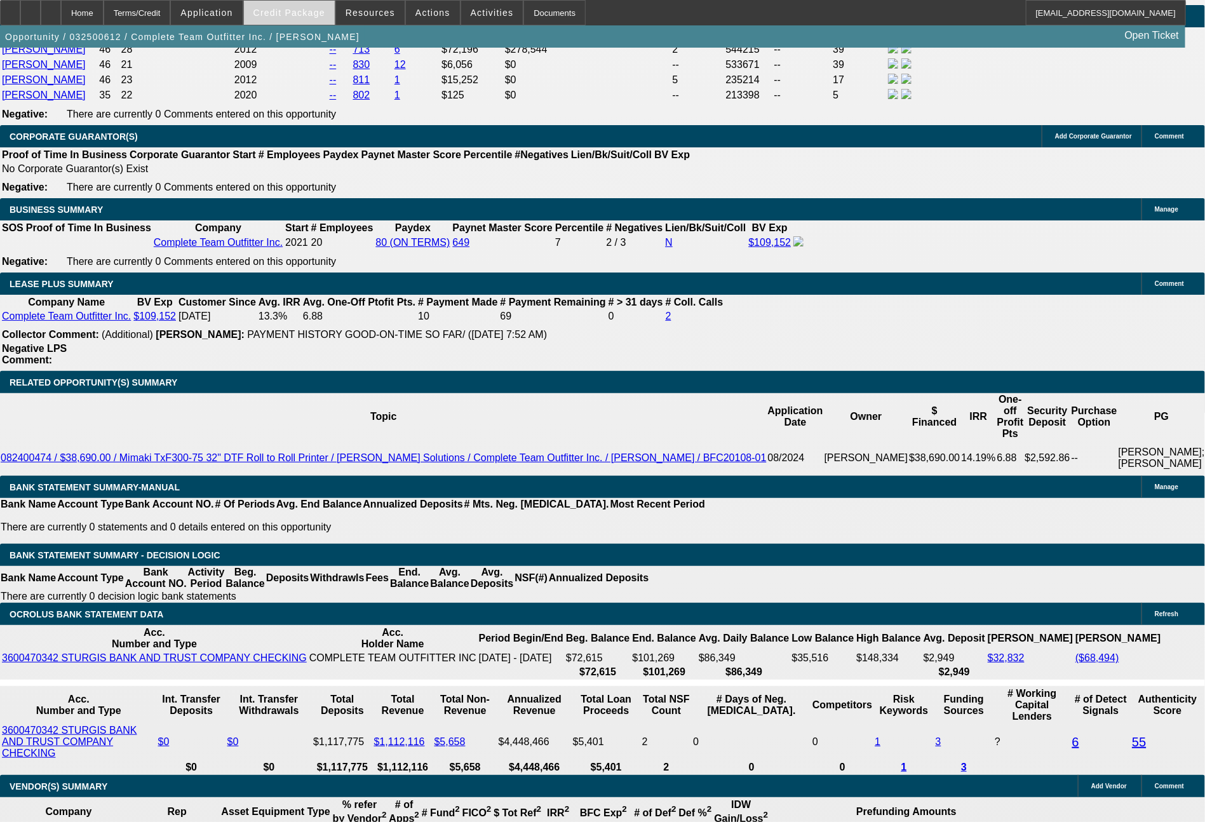
click at [325, 11] on span "Credit Package" at bounding box center [289, 13] width 72 height 10
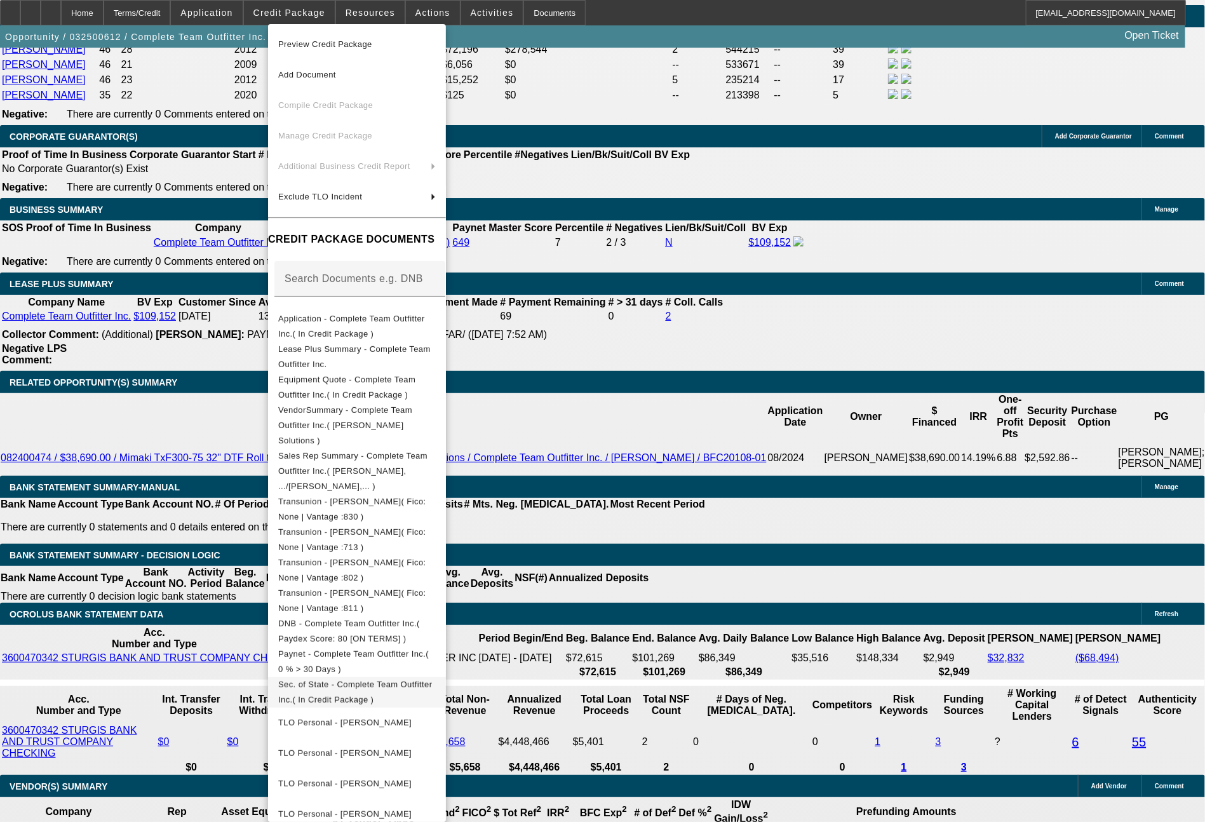
click at [393, 680] on span "Sec. of State - Complete Team Outfitter Inc.( In Credit Package )" at bounding box center [355, 692] width 154 height 25
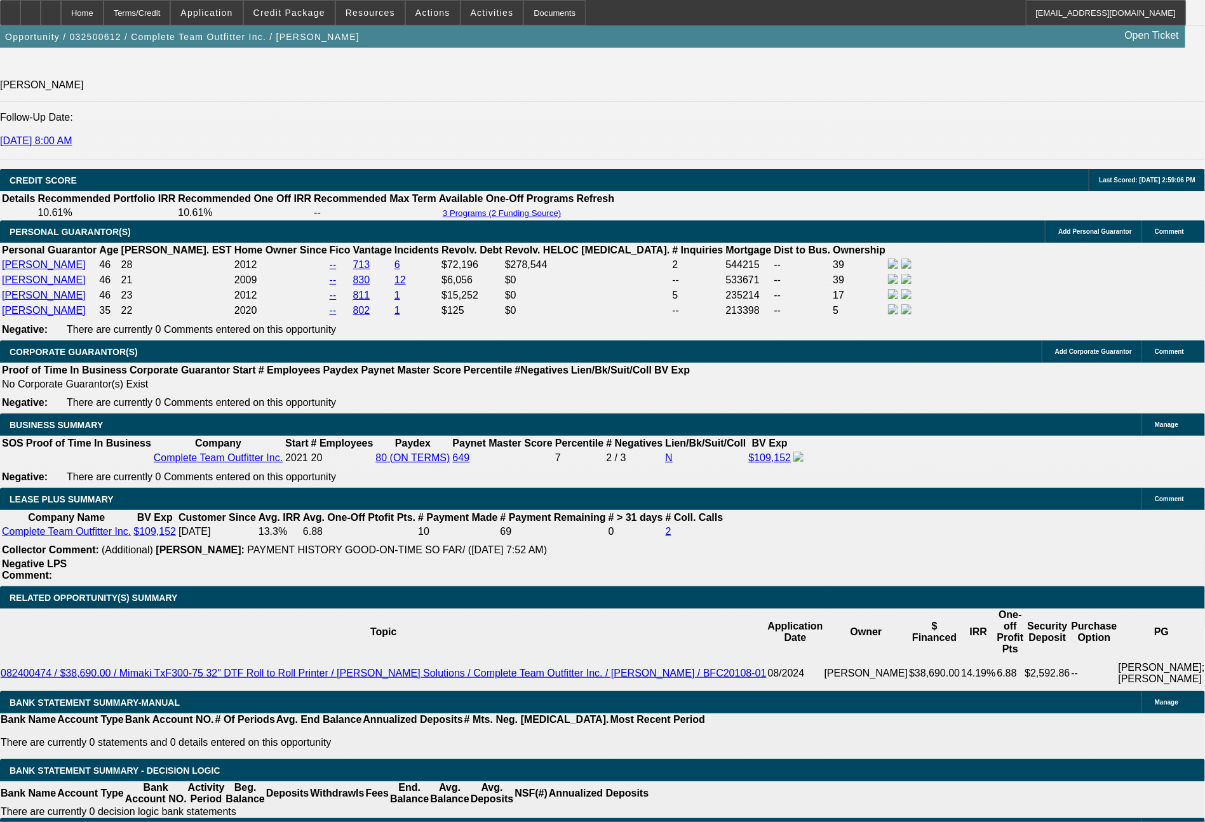
scroll to position [1685, 0]
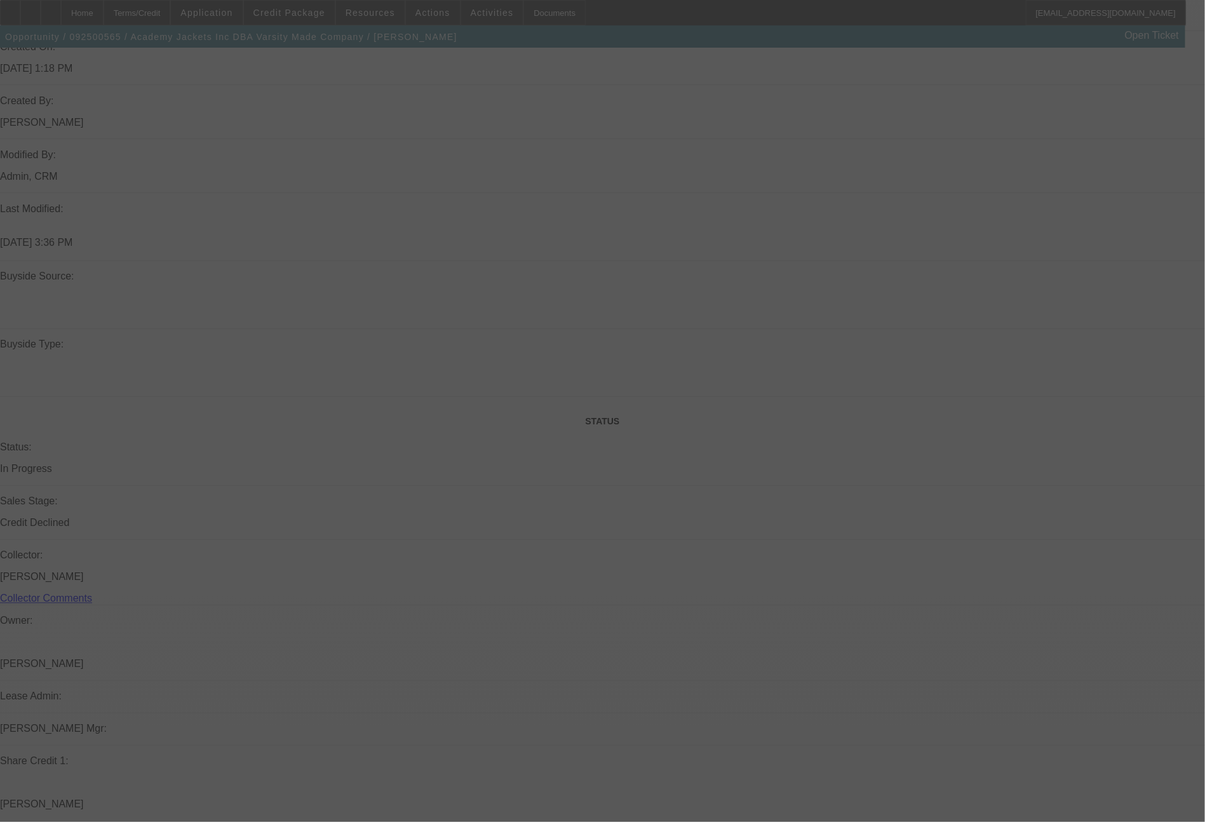
scroll to position [1453, 0]
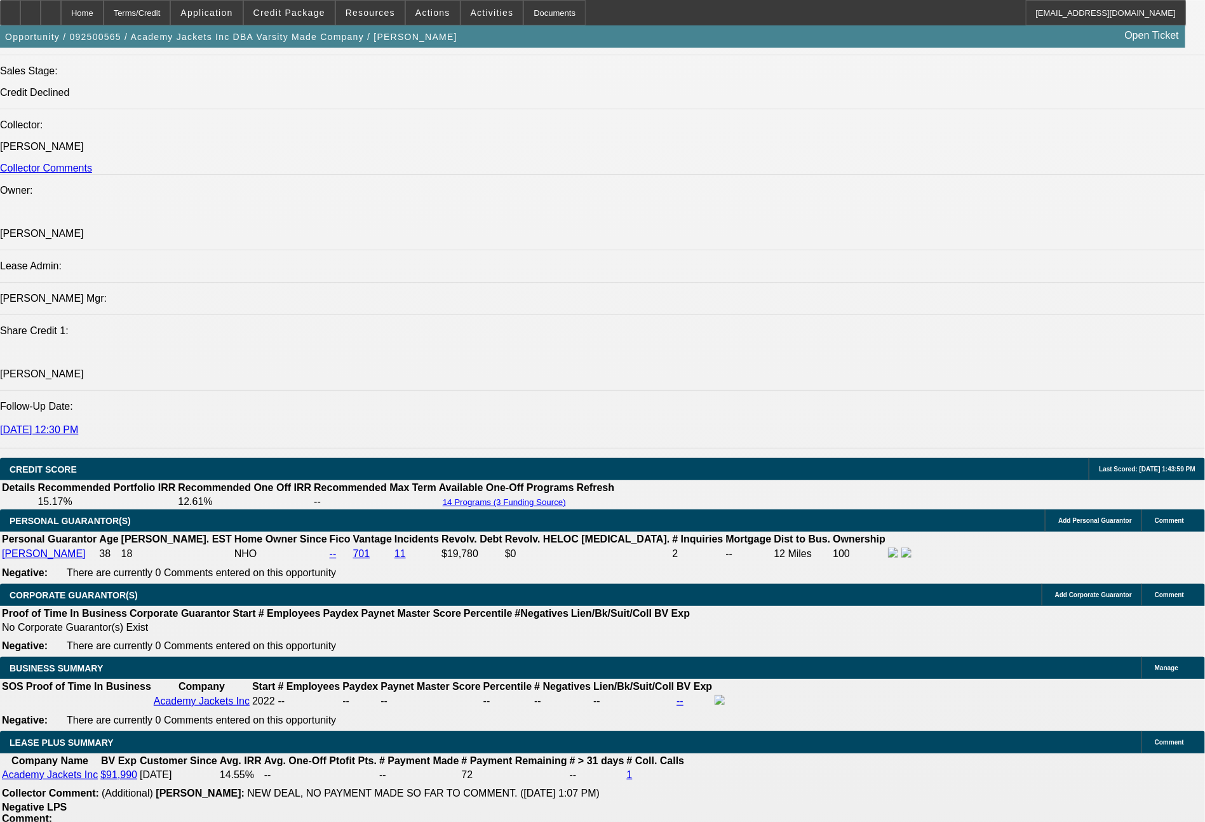
select select "0"
select select "2"
select select "0.1"
select select "4"
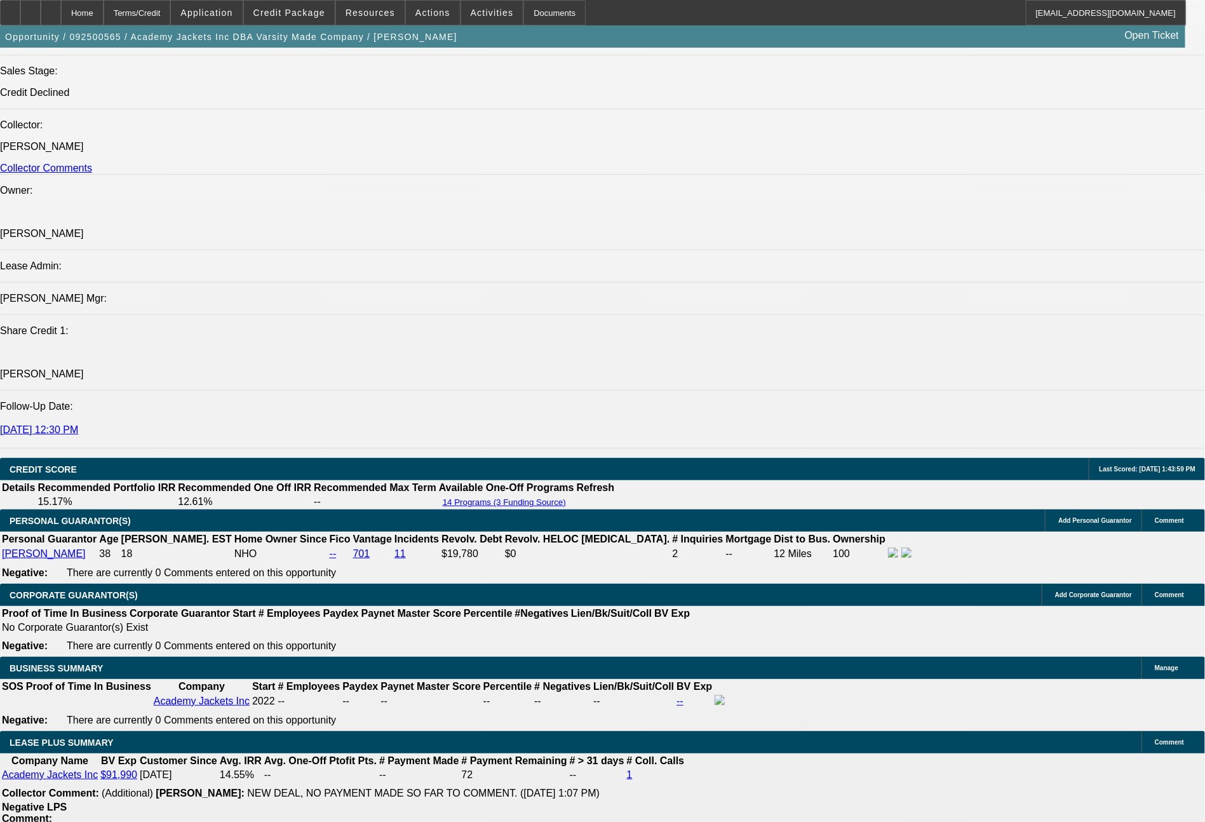
select select "0"
select select "2"
select select "0.1"
select select "4"
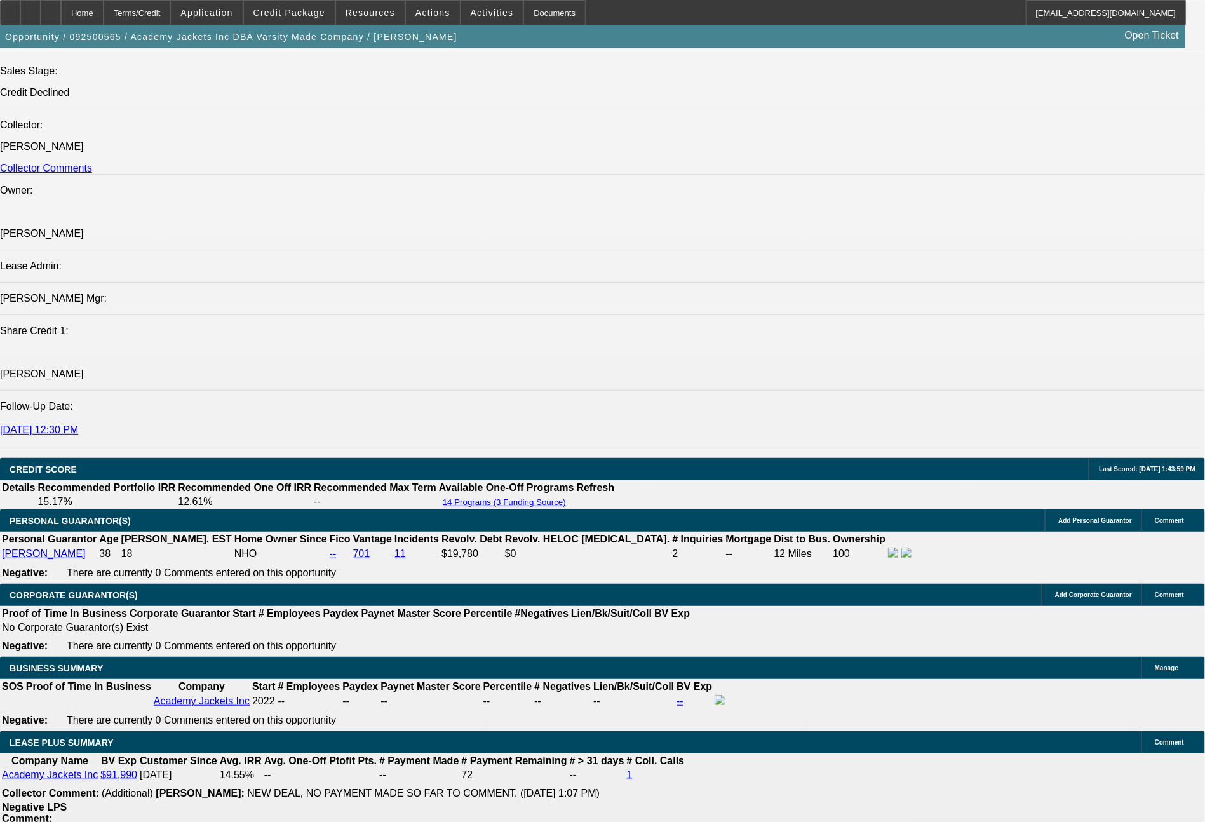
select select "0"
select select "2"
select select "0.1"
select select "4"
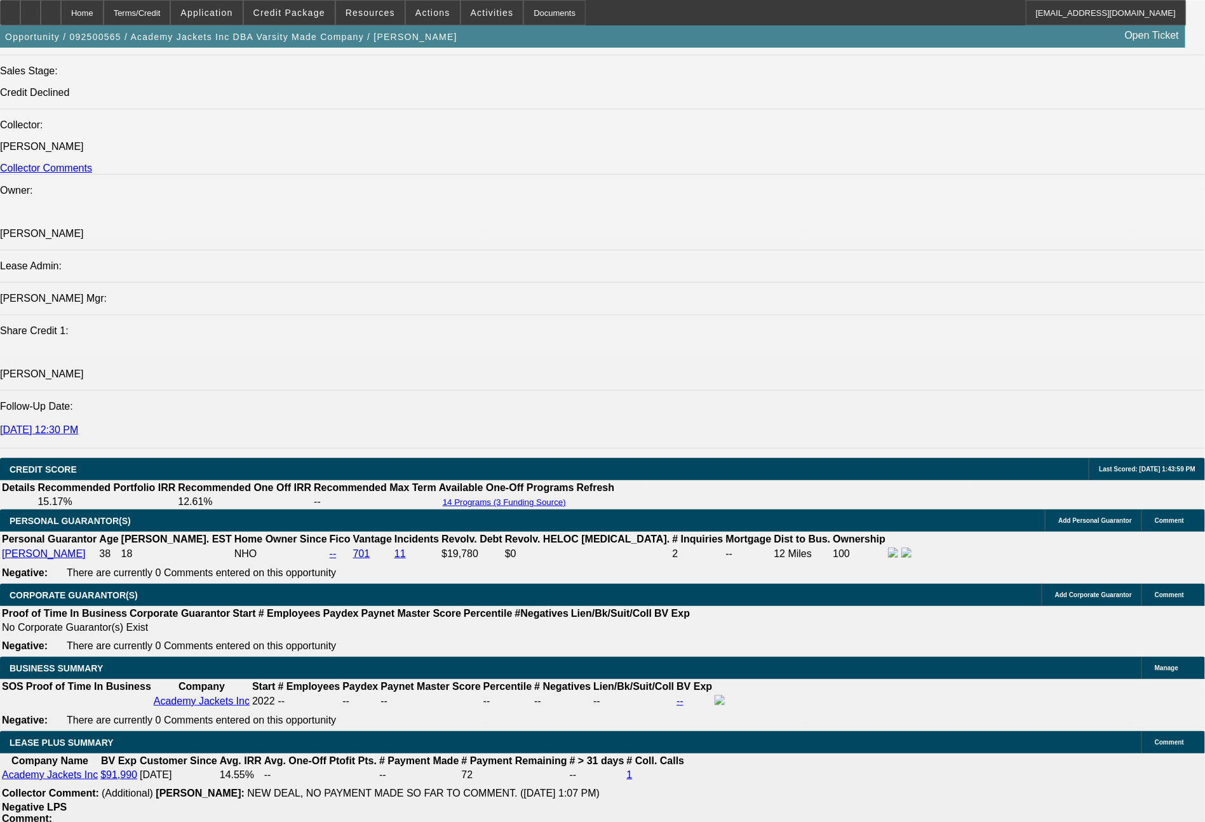
select select "0"
select select "2"
select select "0.1"
select select "4"
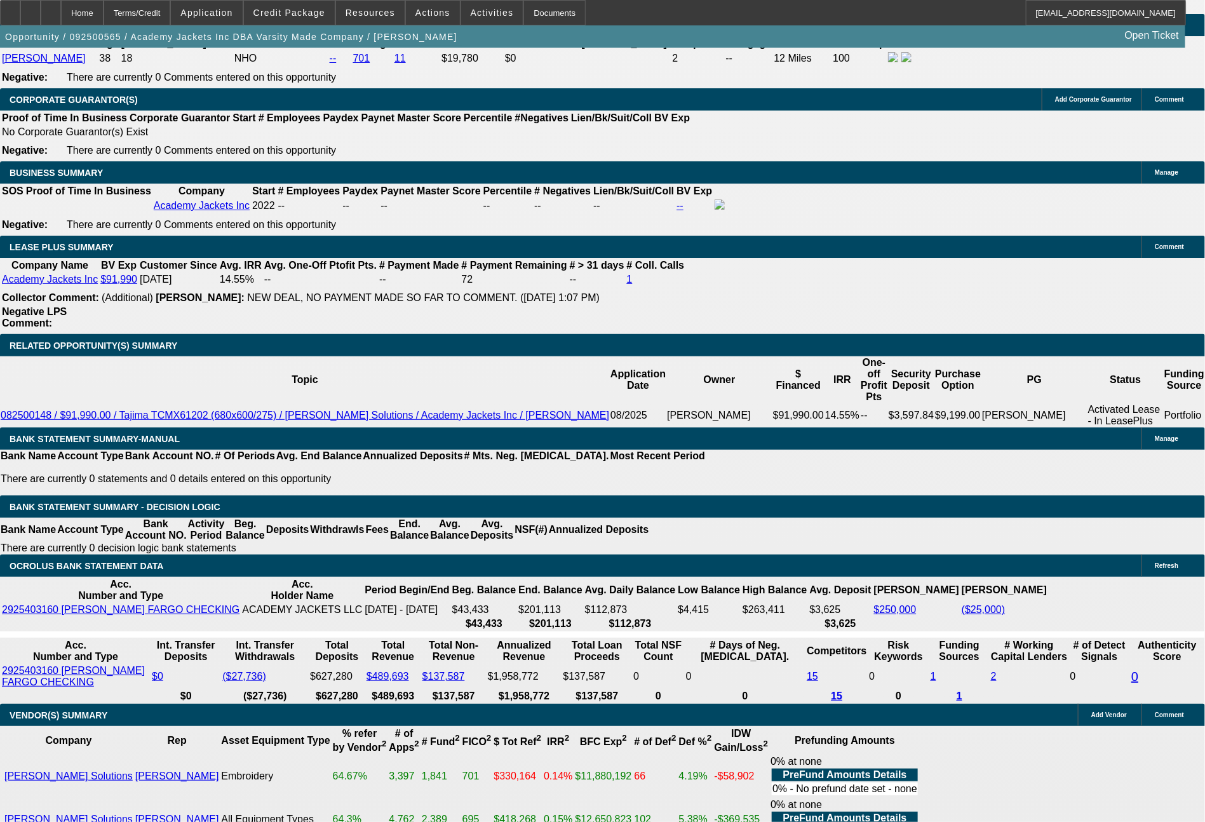
scroll to position [2022, 0]
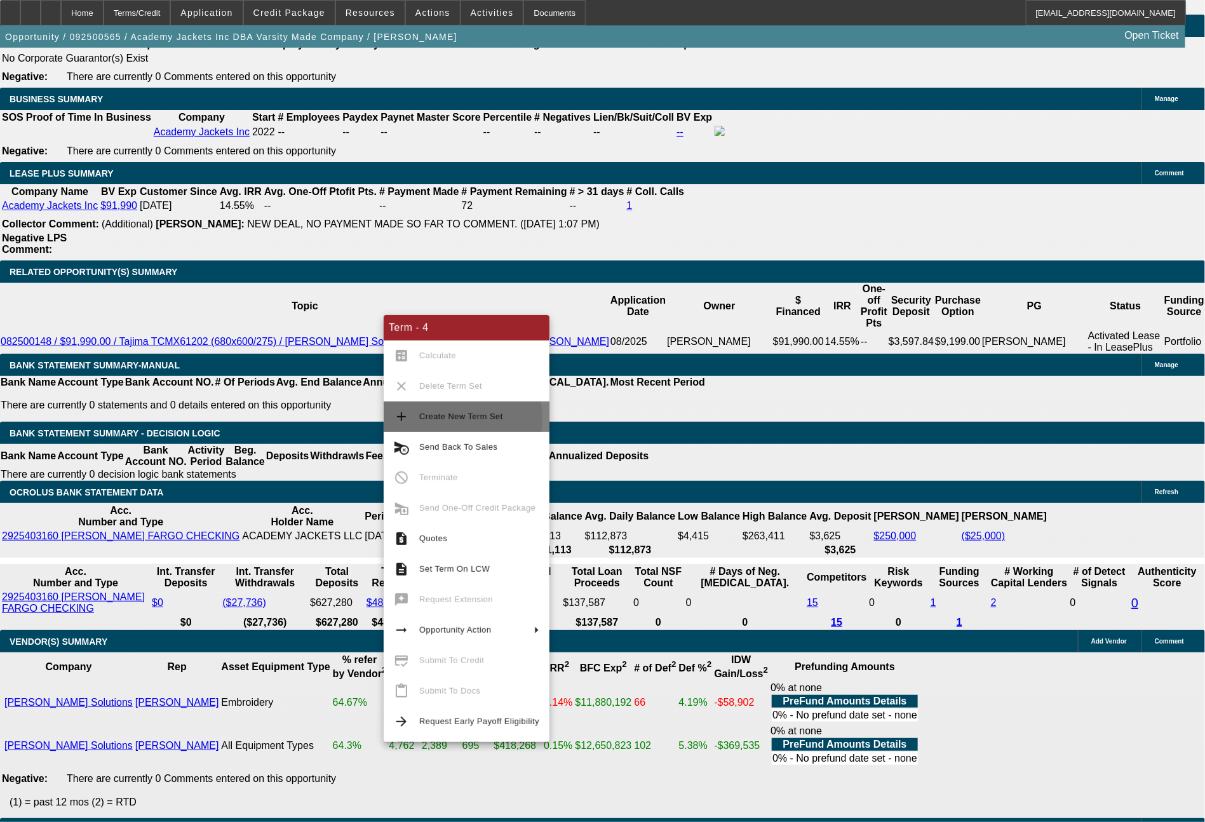
click at [458, 418] on span "Create New Term Set" at bounding box center [461, 417] width 84 height 10
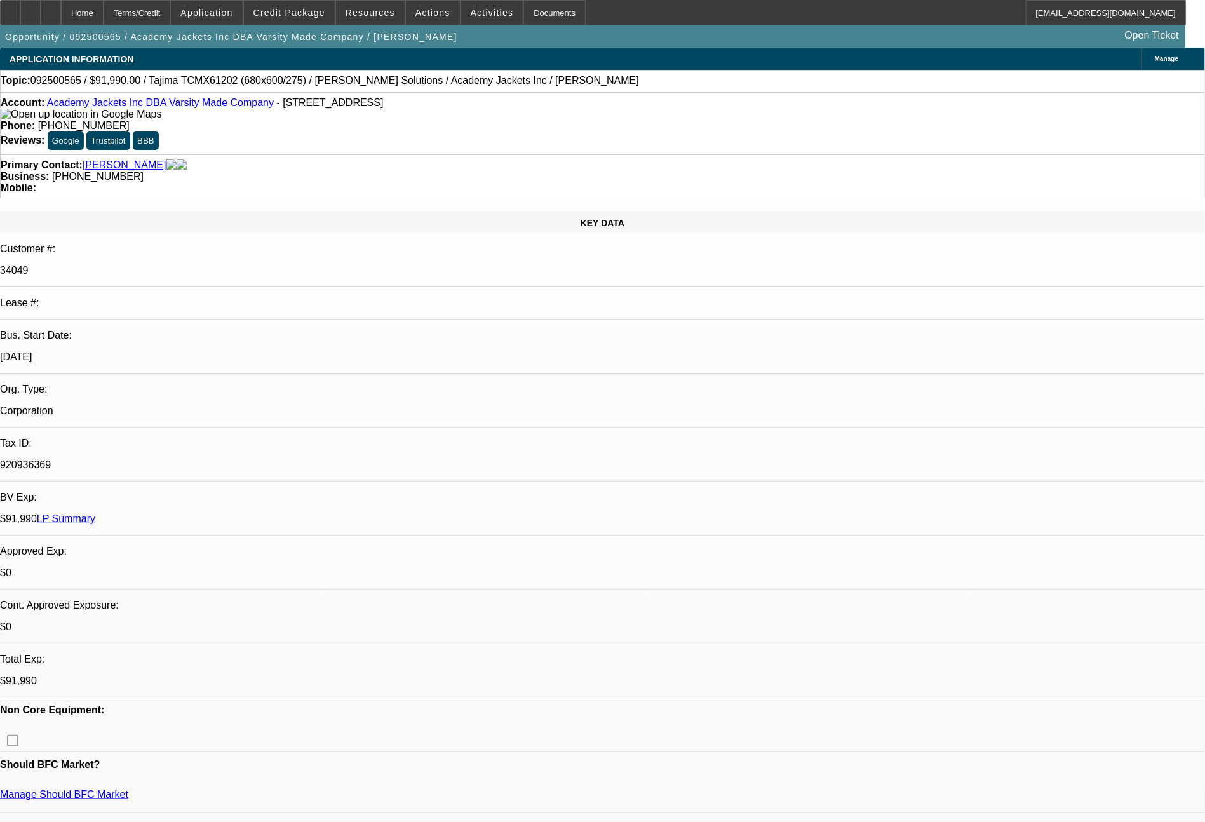
select select "0"
select select "2"
select select "0.1"
select select "0"
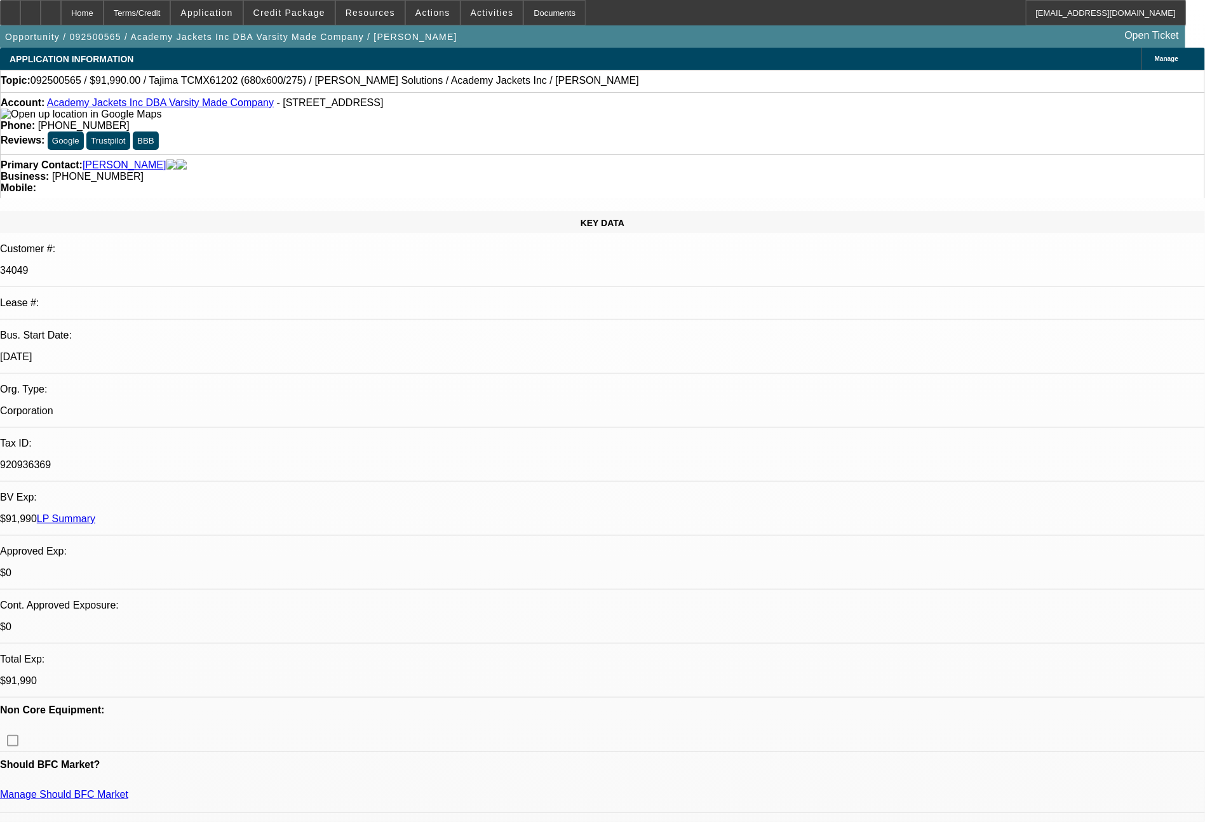
select select "2"
select select "0.1"
select select "0"
select select "2"
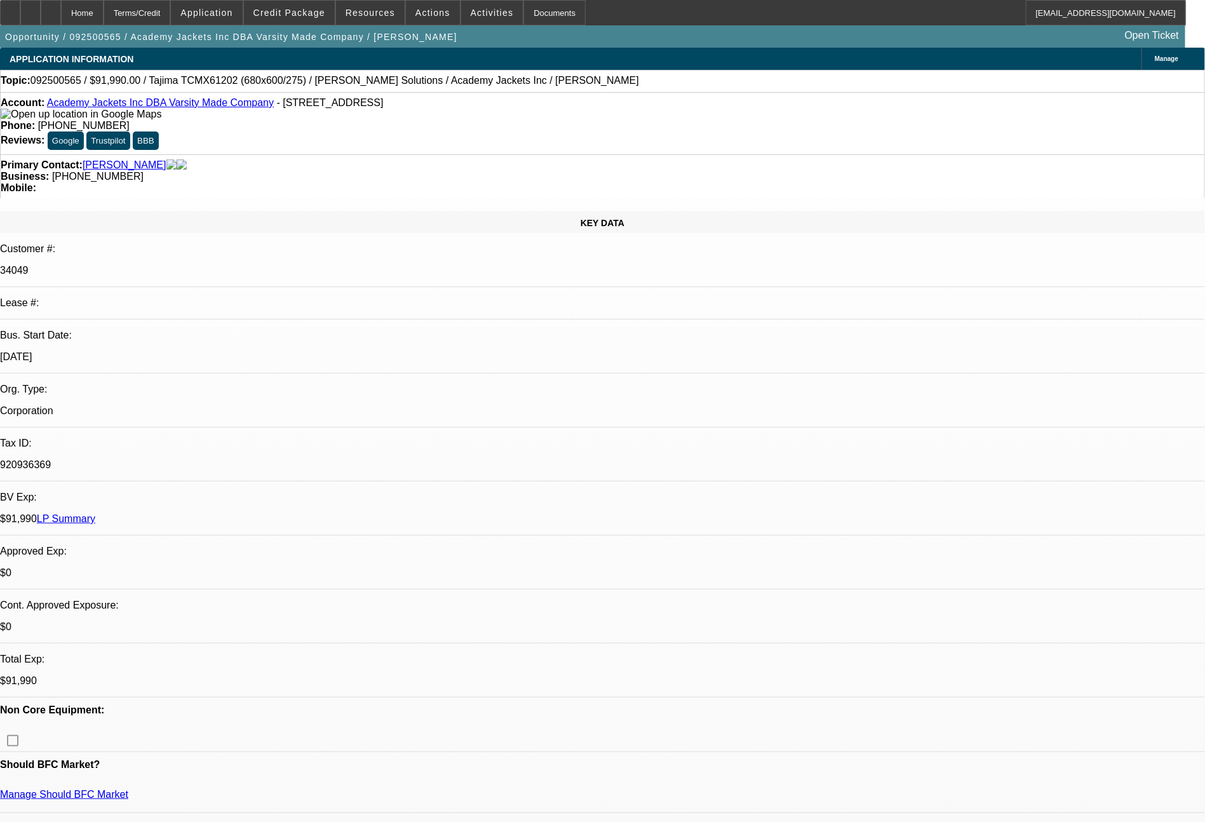
select select "2"
select select "0.1"
select select "0"
select select "2"
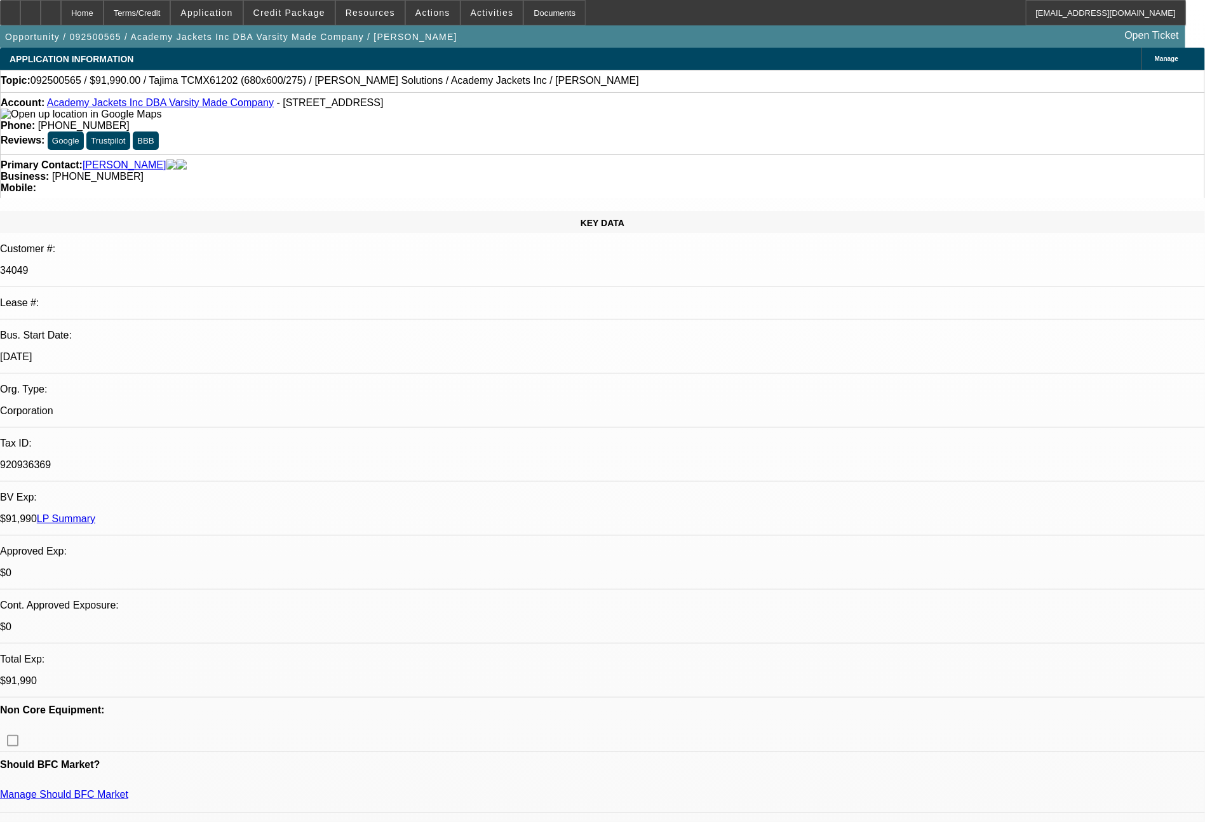
select select "0.1"
select select "4"
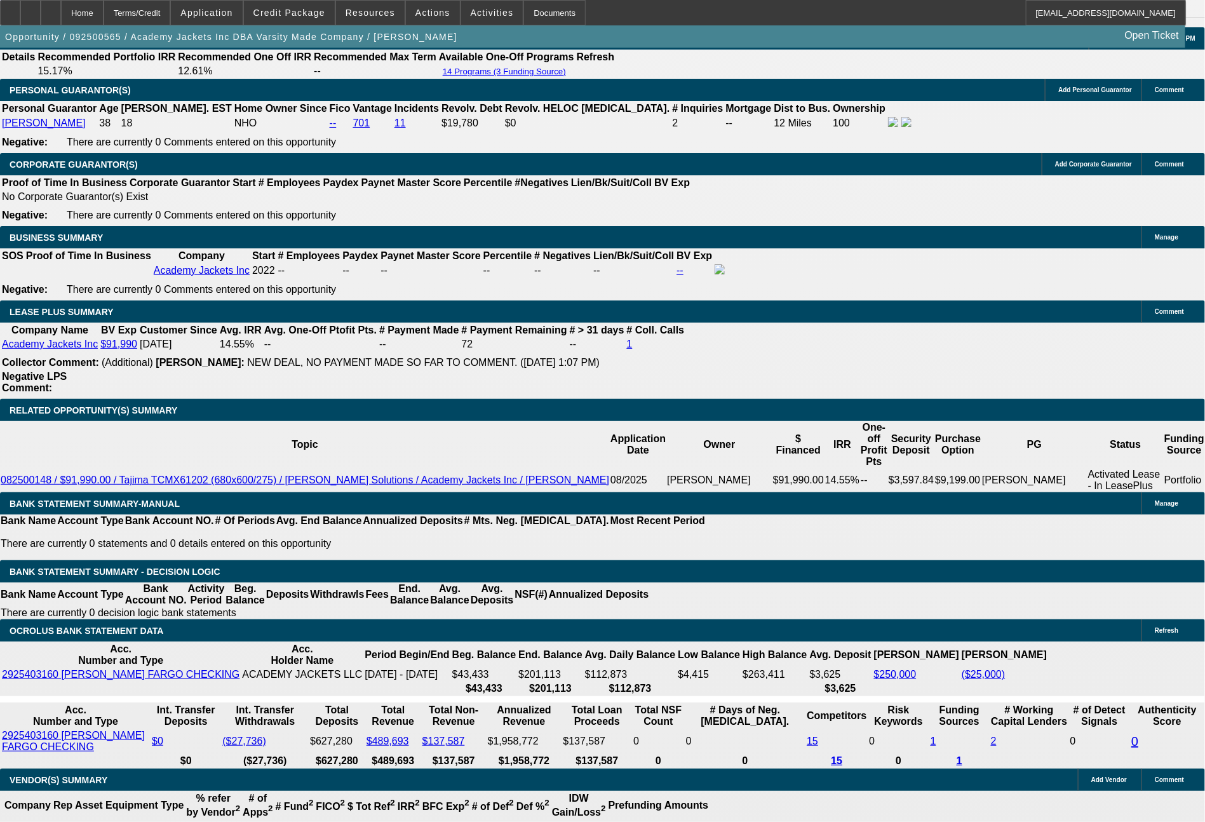
scroll to position [1946, 0]
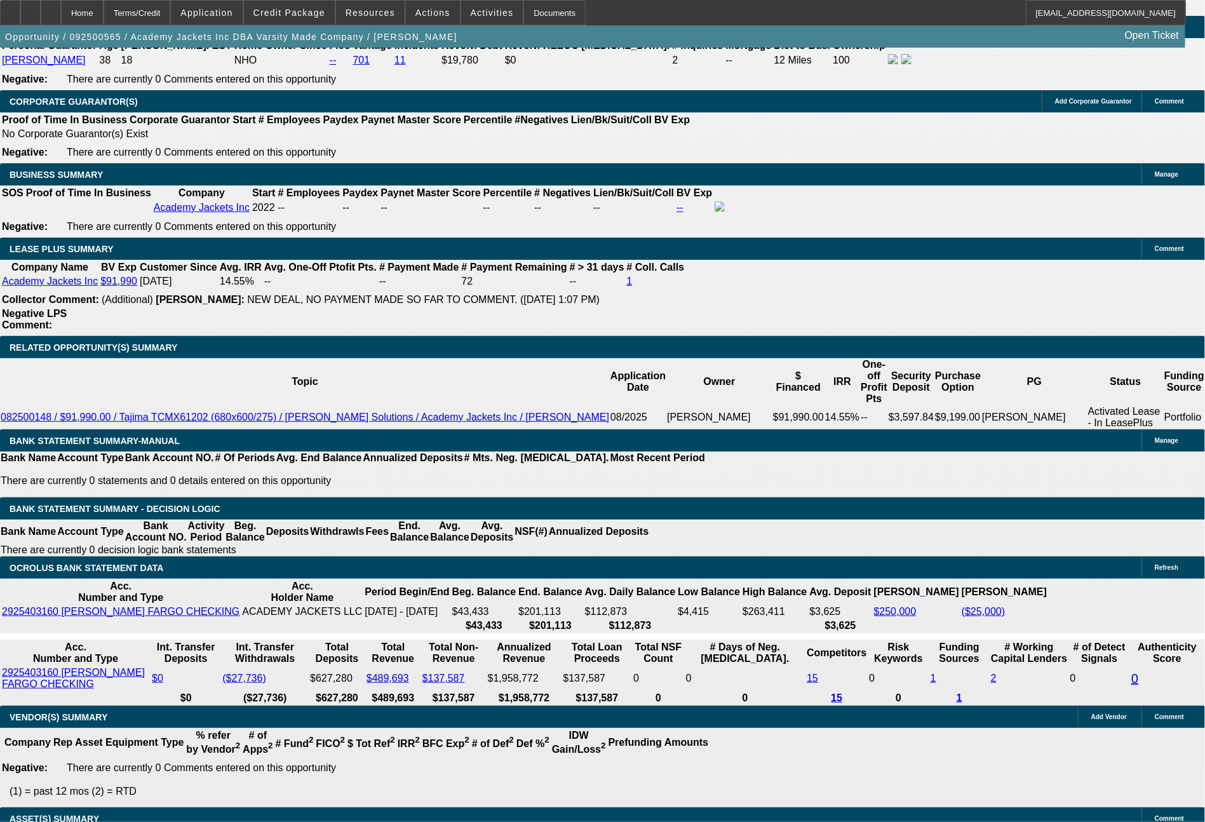
type input "$9,199.00"
type input "UNKNOWN"
type input "$3,196.84"
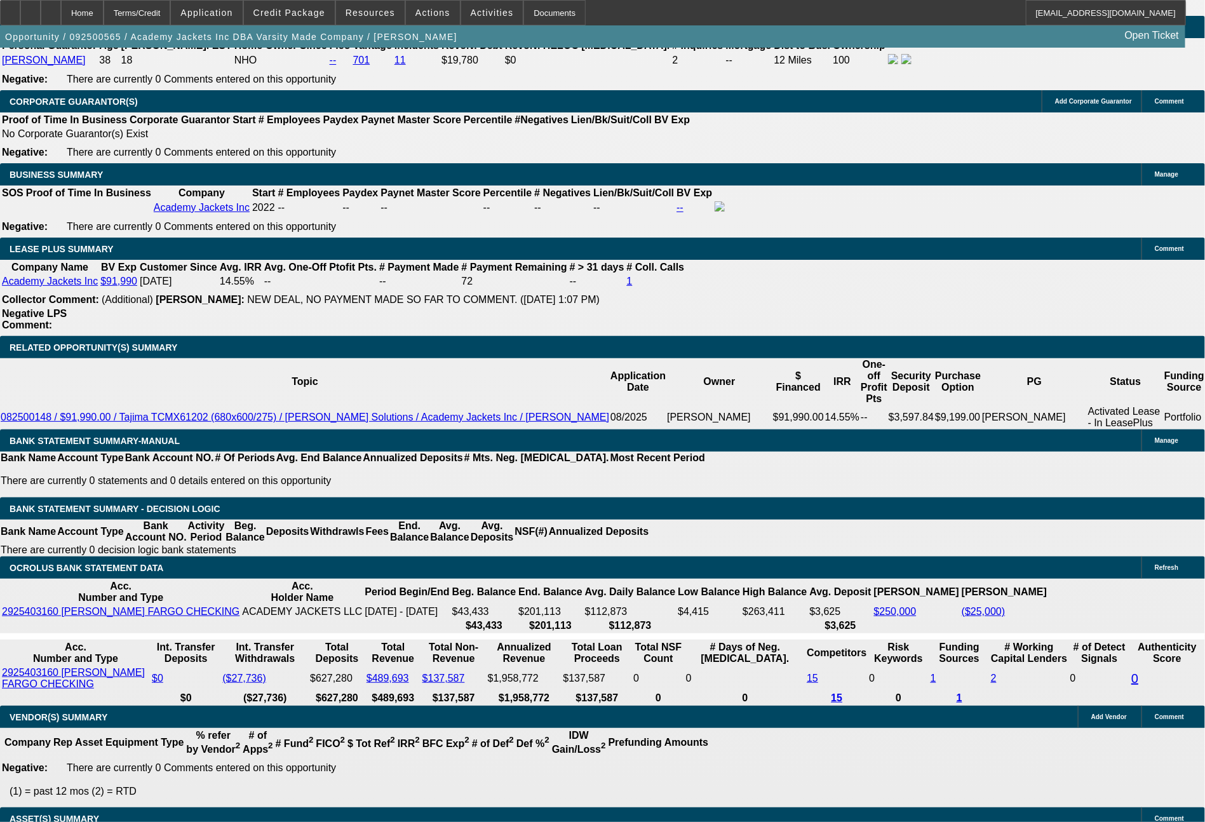
type input "$1,598.42"
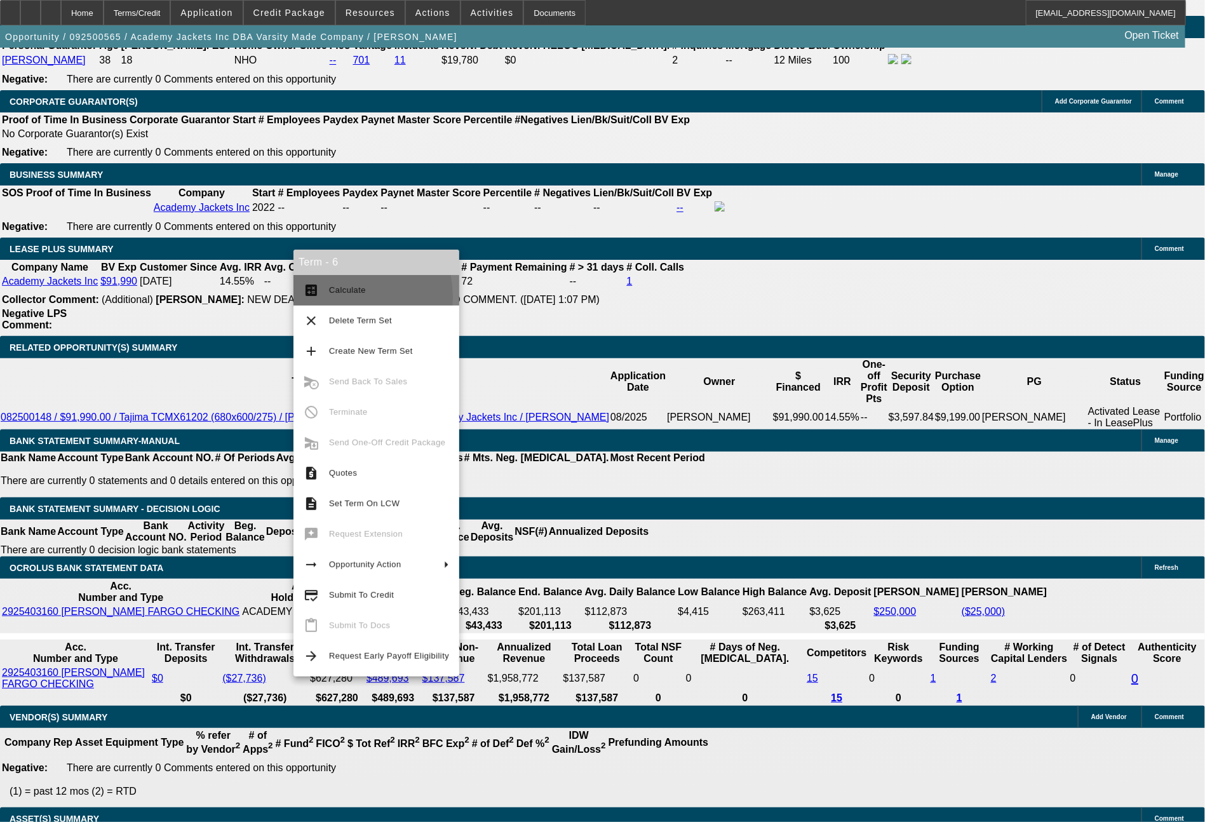
click at [339, 297] on span "Calculate" at bounding box center [389, 290] width 120 height 15
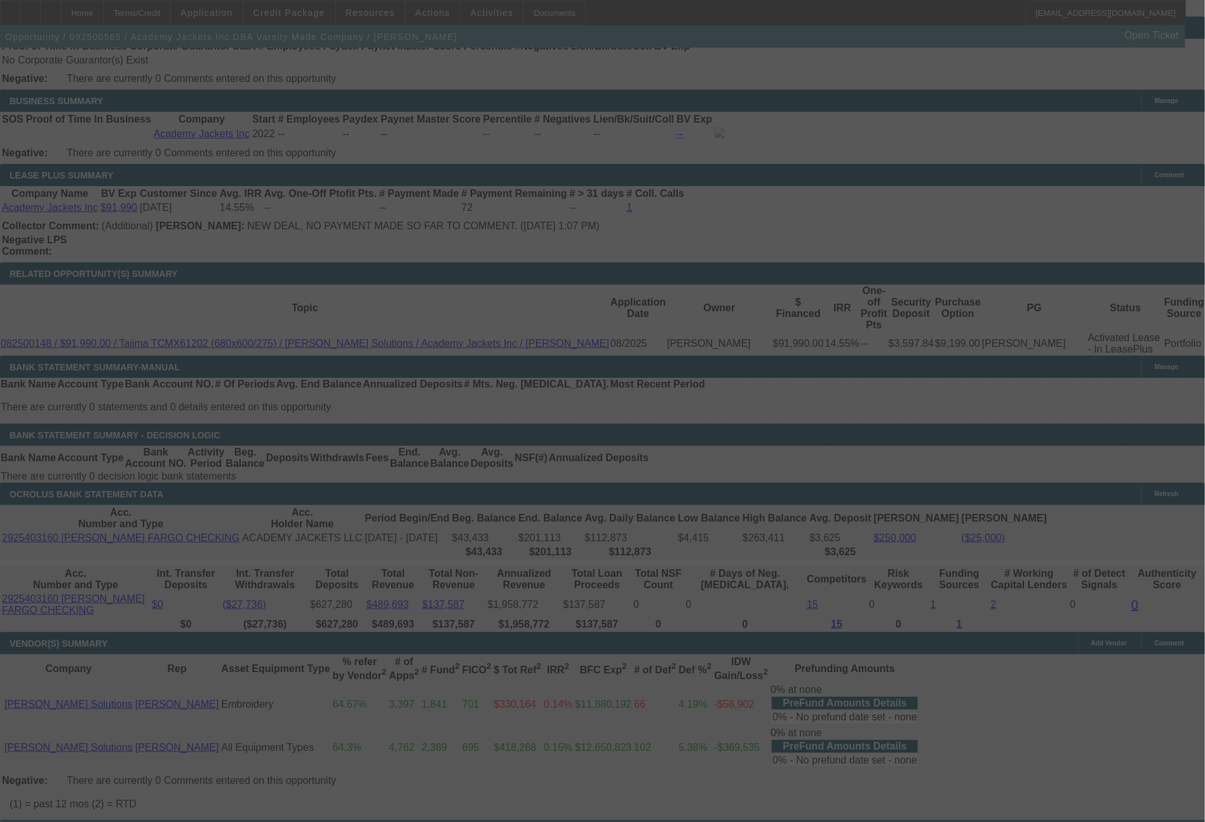
select select "0"
select select "2"
select select "0.1"
select select "4"
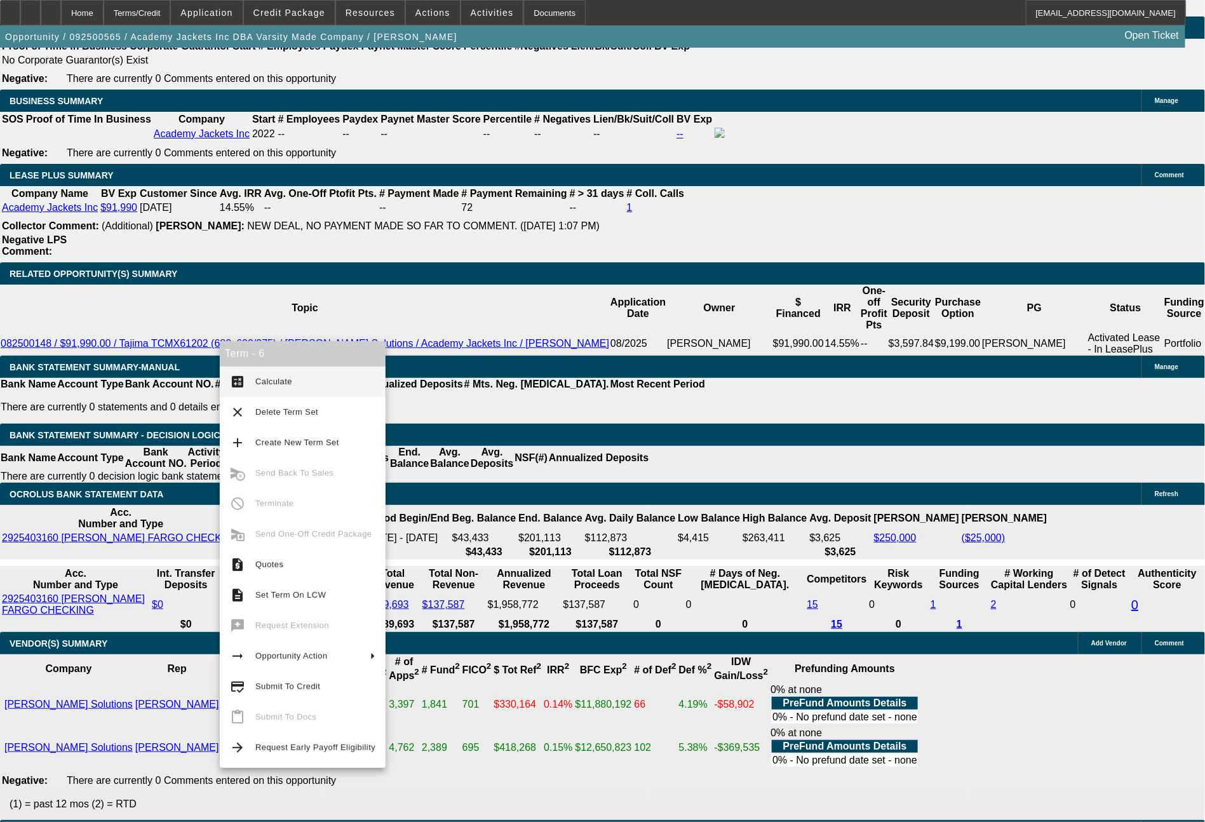
click at [936, 651] on div "APPLICATION INFORMATION Manage Topic: 092500565 / $91,990.00 / Tajima TCMX61202…" at bounding box center [602, 572] width 1205 height 5090
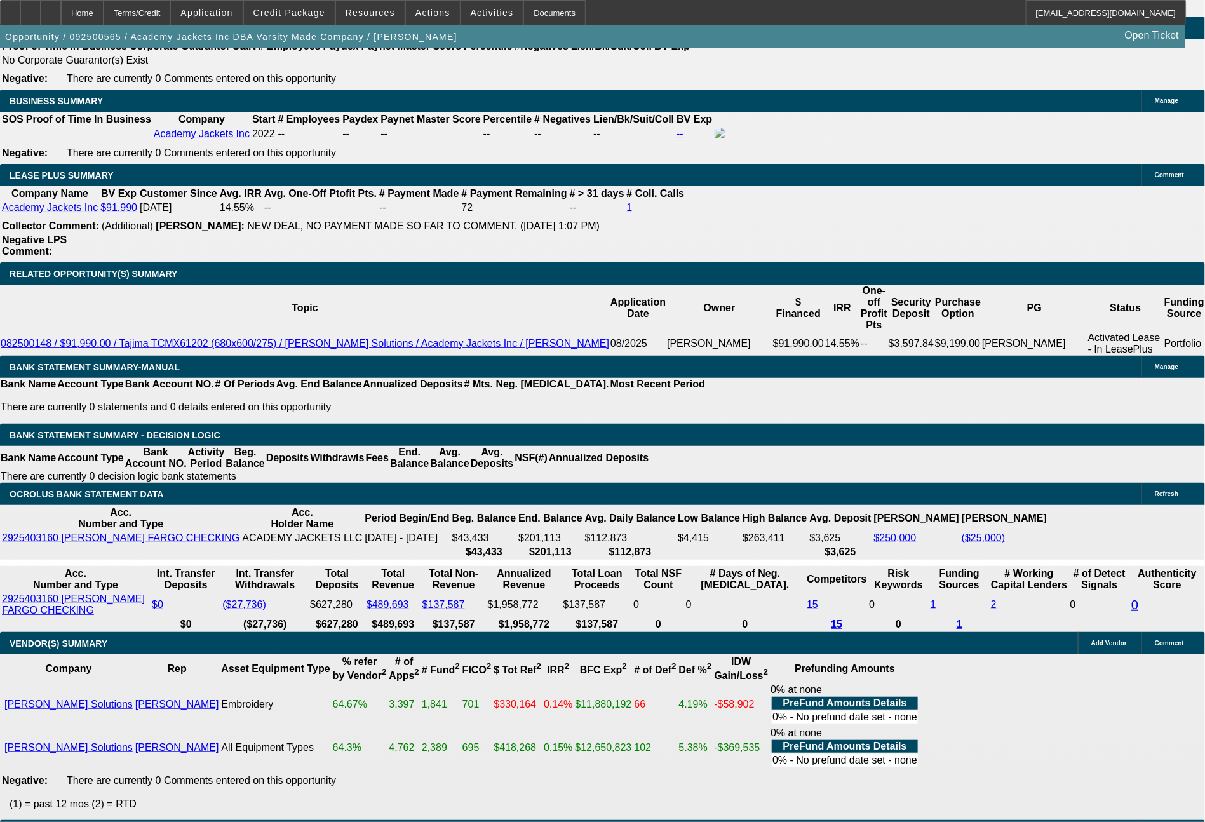
drag, startPoint x: 186, startPoint y: 494, endPoint x: 265, endPoint y: 502, distance: 79.8
type input "15"
type input "$30.00"
type input "UNKNOWN"
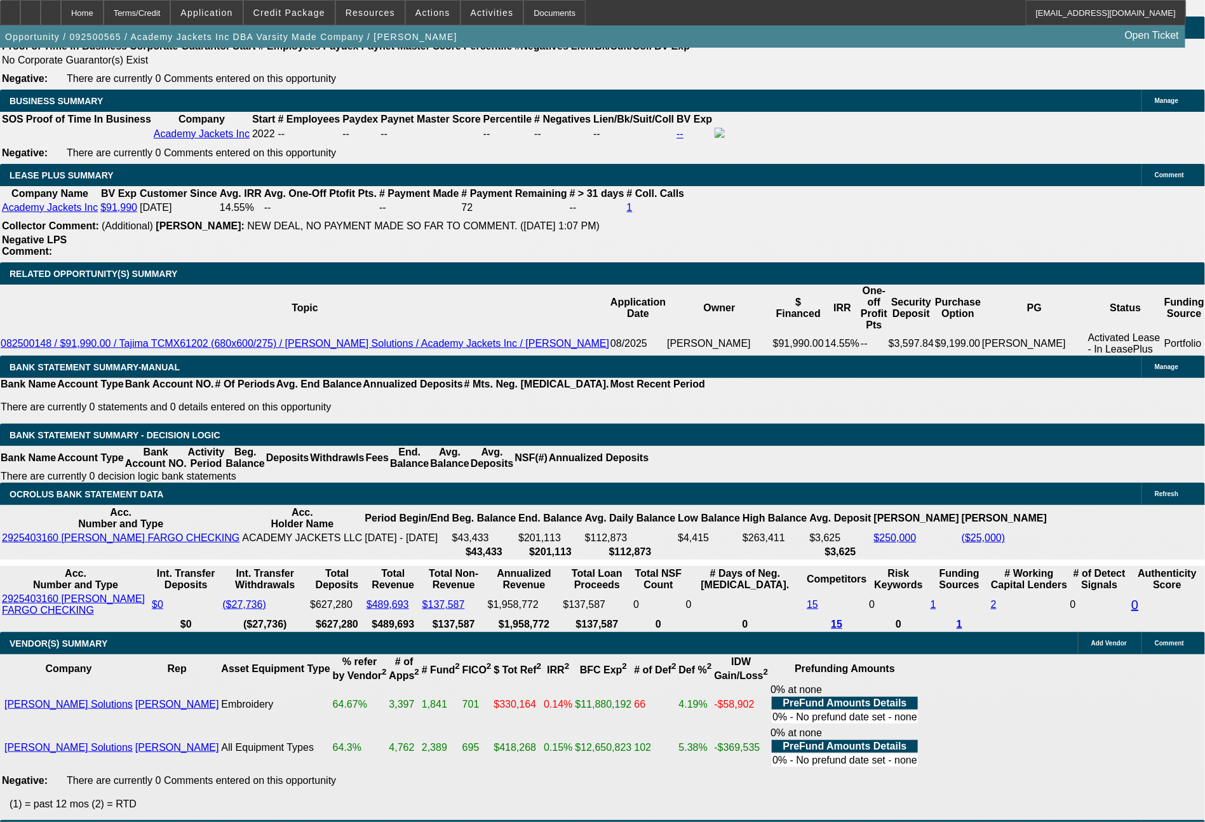
type input "1597"
type input "11.5"
type input "$3,194.00"
type input "$1,597.00"
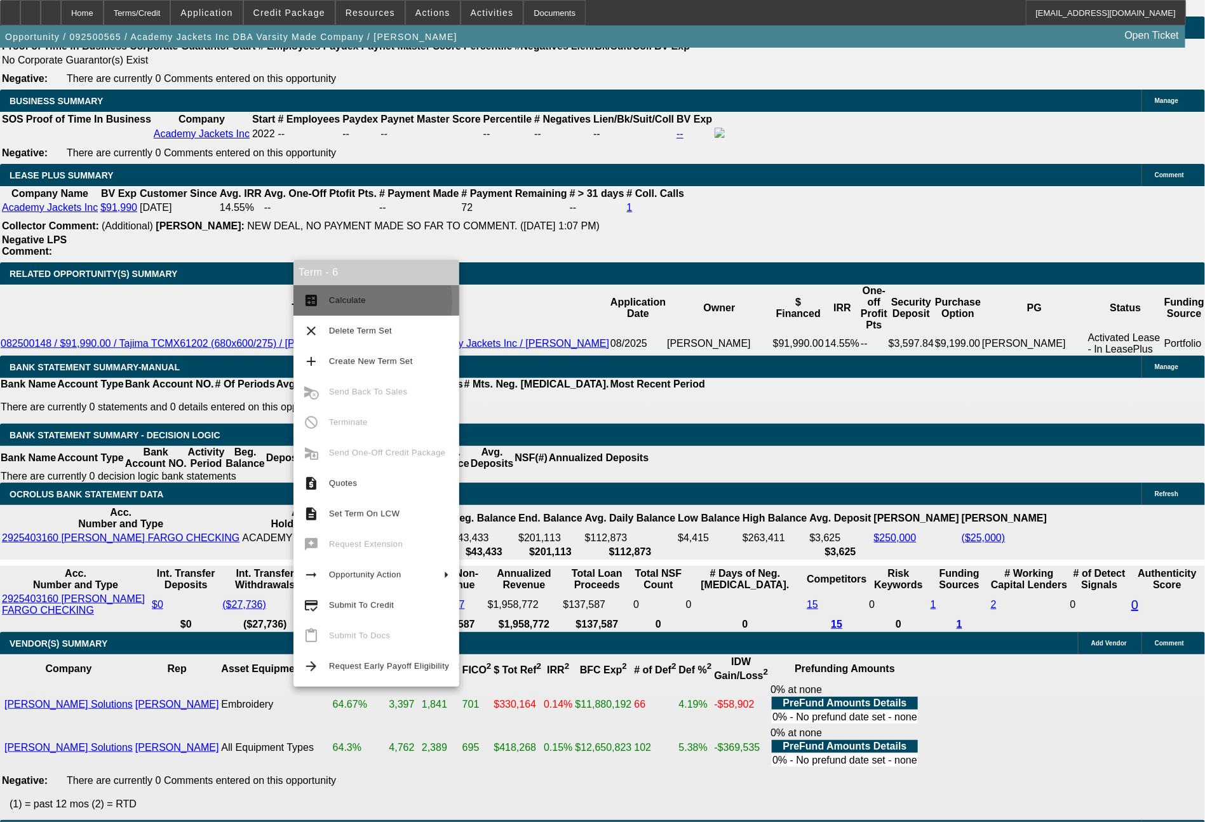
click at [349, 302] on span "Calculate" at bounding box center [347, 300] width 37 height 10
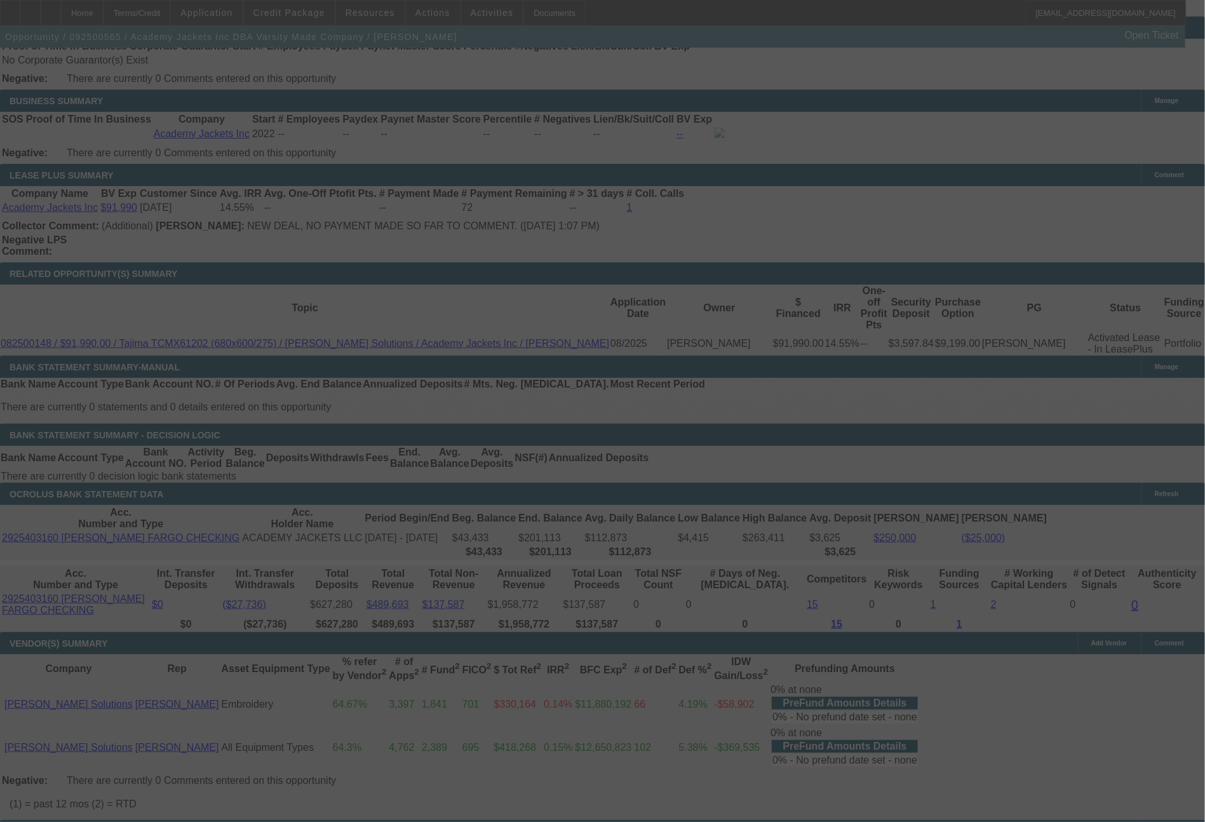
select select "0"
select select "2"
select select "0.1"
select select "4"
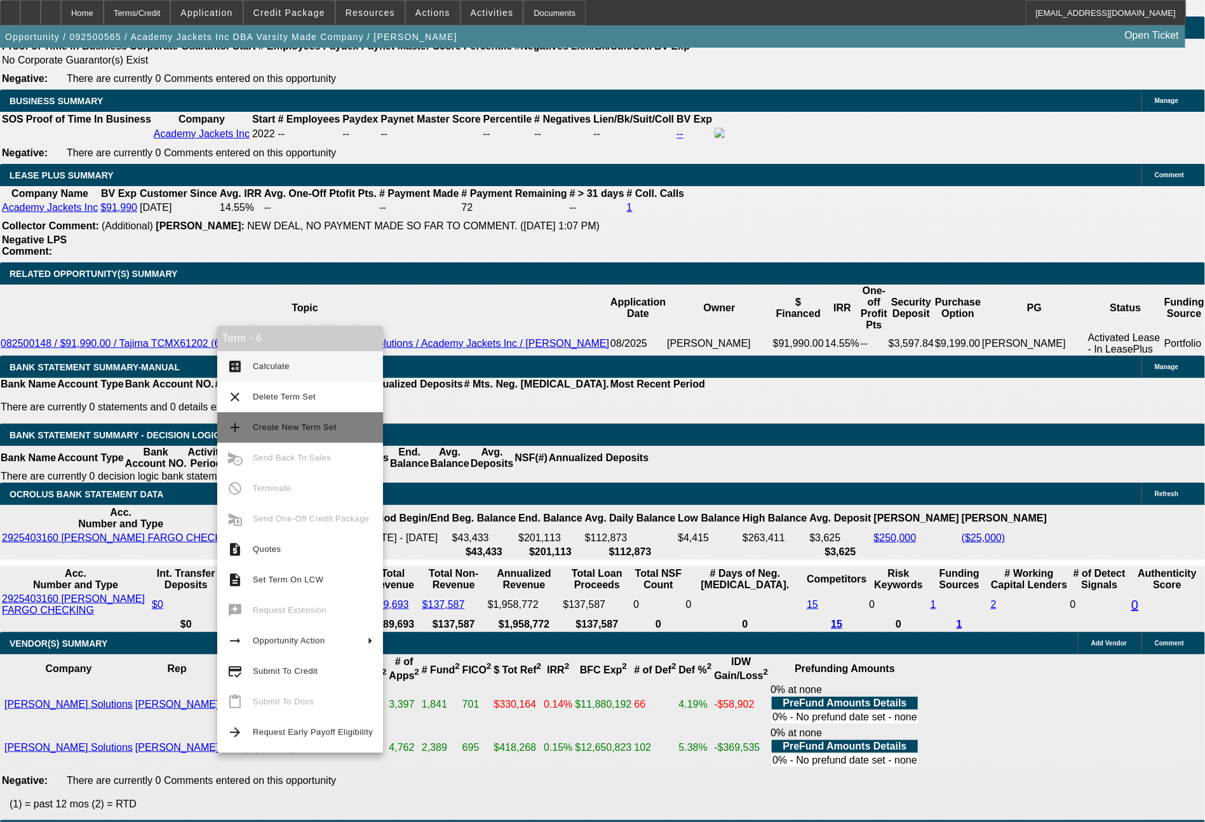
click at [298, 431] on span "Create New Term Set" at bounding box center [295, 427] width 84 height 10
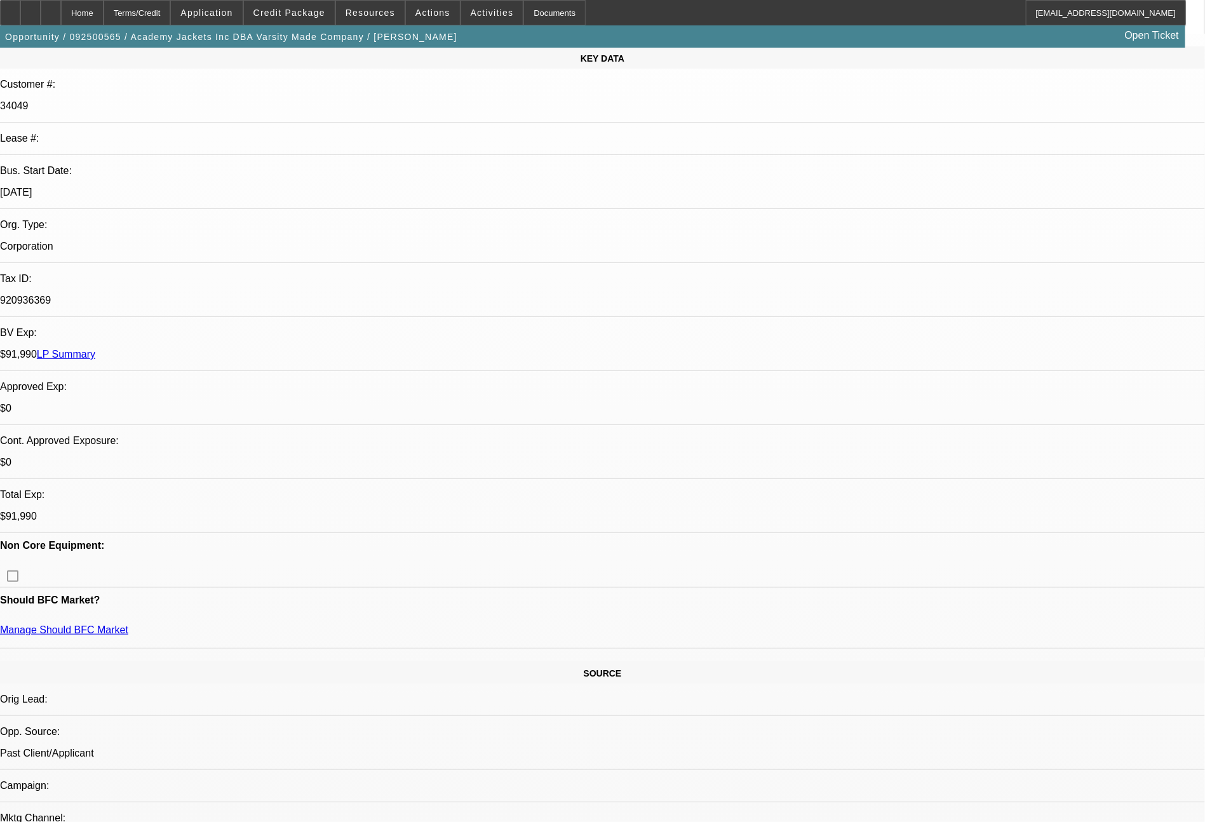
select select "0"
select select "2"
select select "0.1"
select select "0"
select select "2"
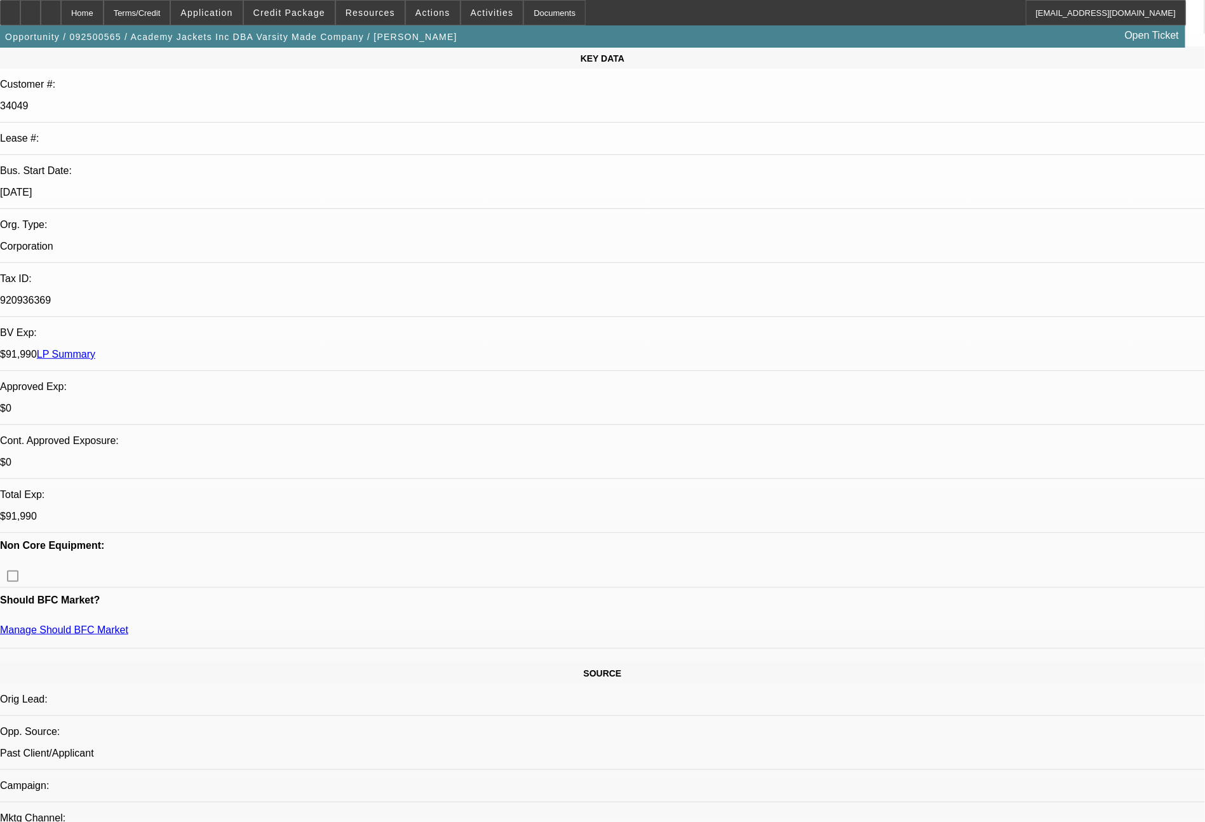
select select "0.1"
select select "0"
select select "2"
select select "0.1"
select select "0"
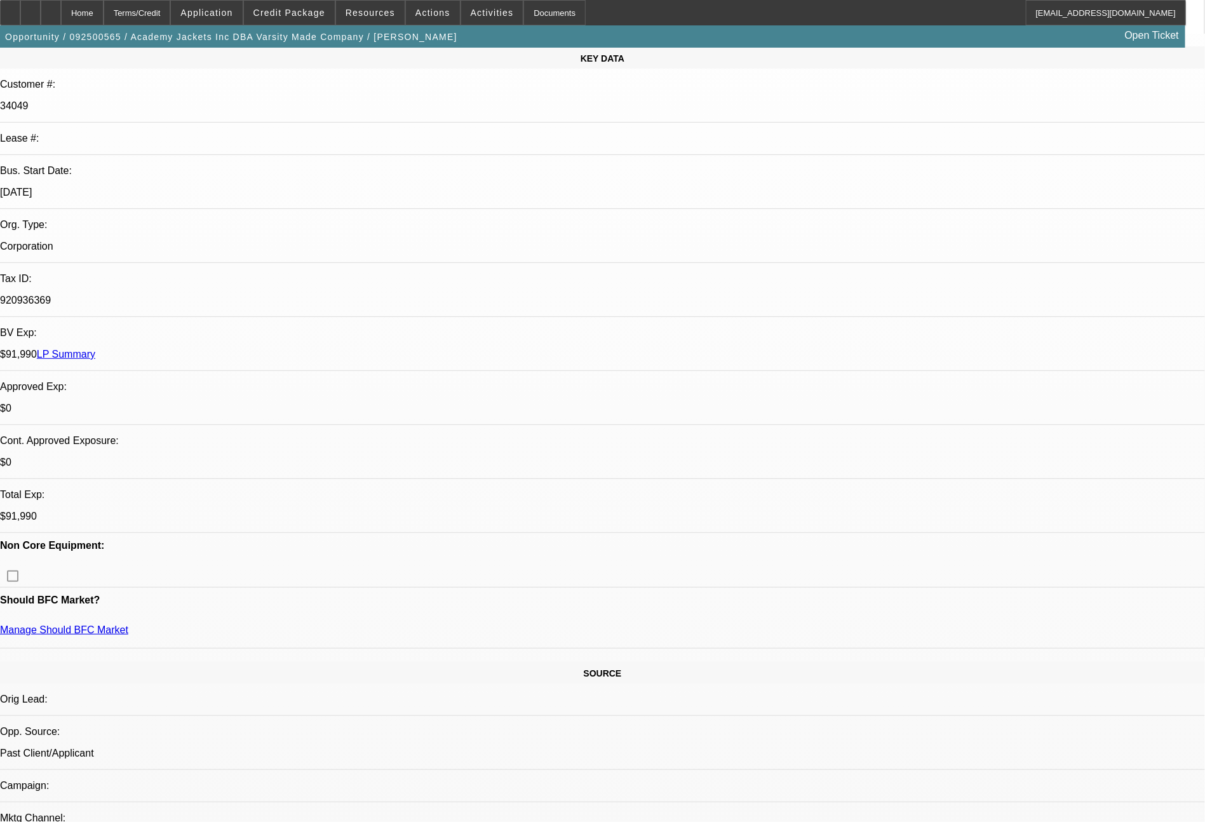
select select "2"
select select "0.1"
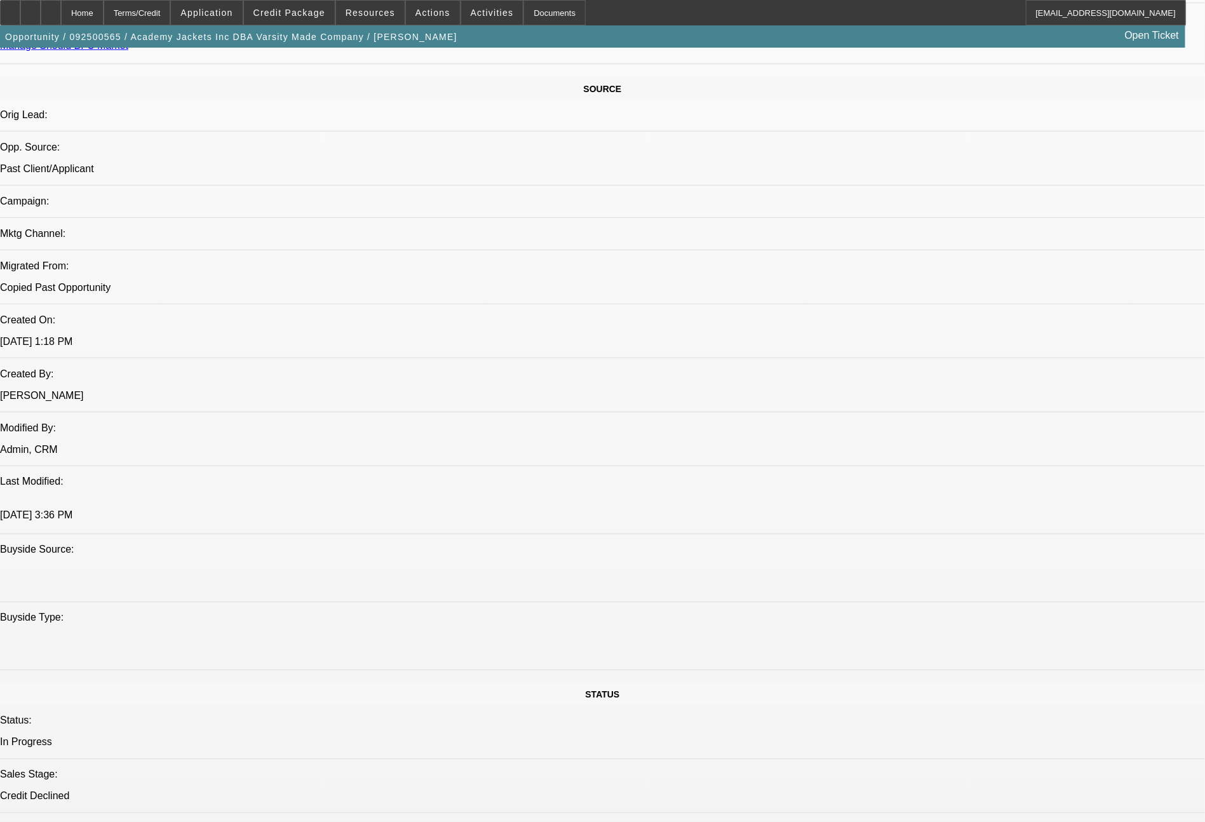
select select "1"
select select "2"
select select "4"
select select "1"
select select "2"
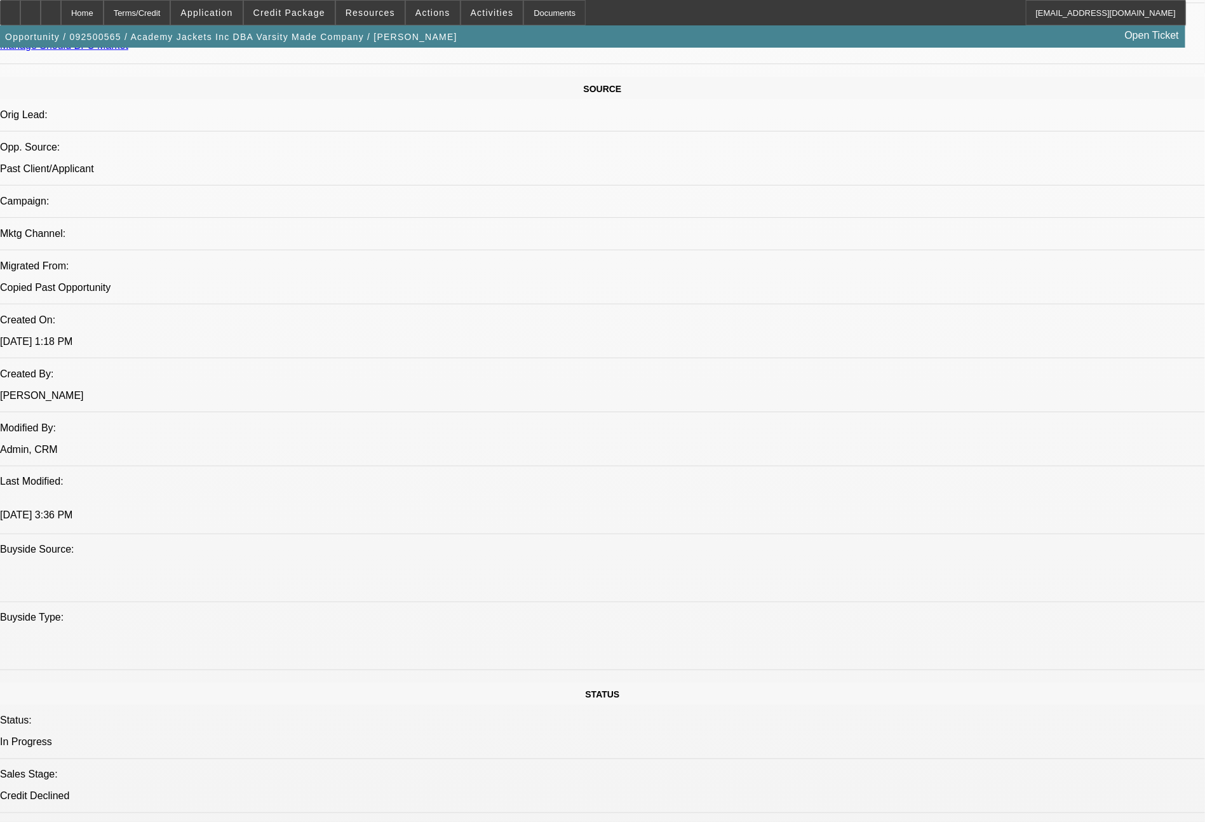
select select "4"
select select "1"
select select "2"
select select "4"
select select "1"
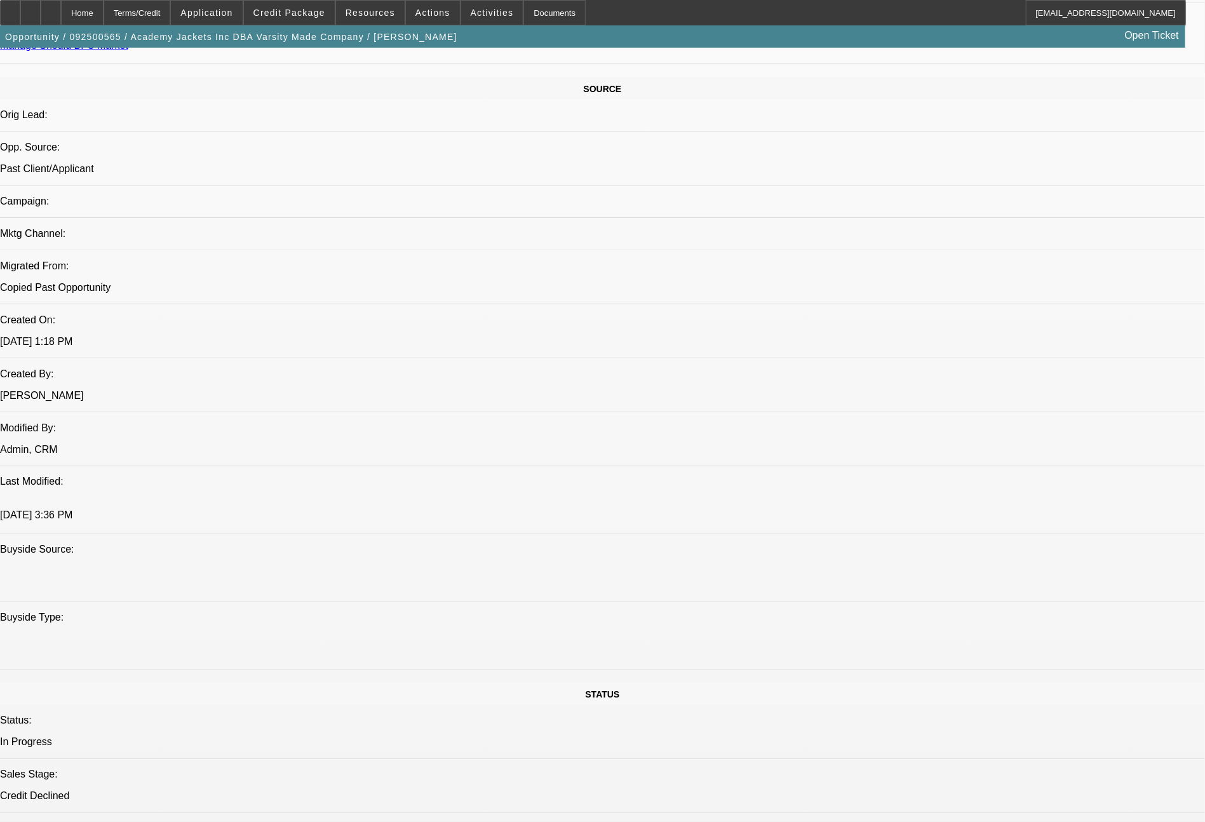
select select "2"
select select "4"
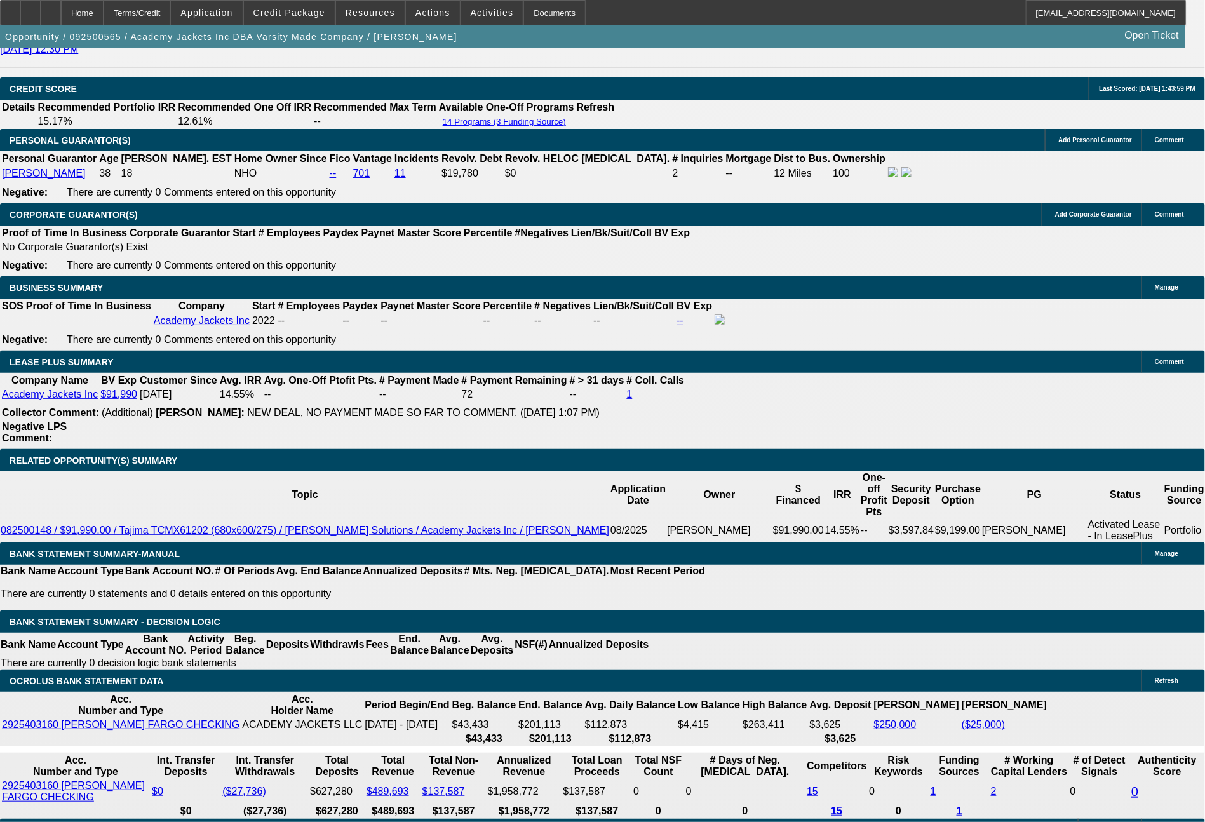
scroll to position [1854, 0]
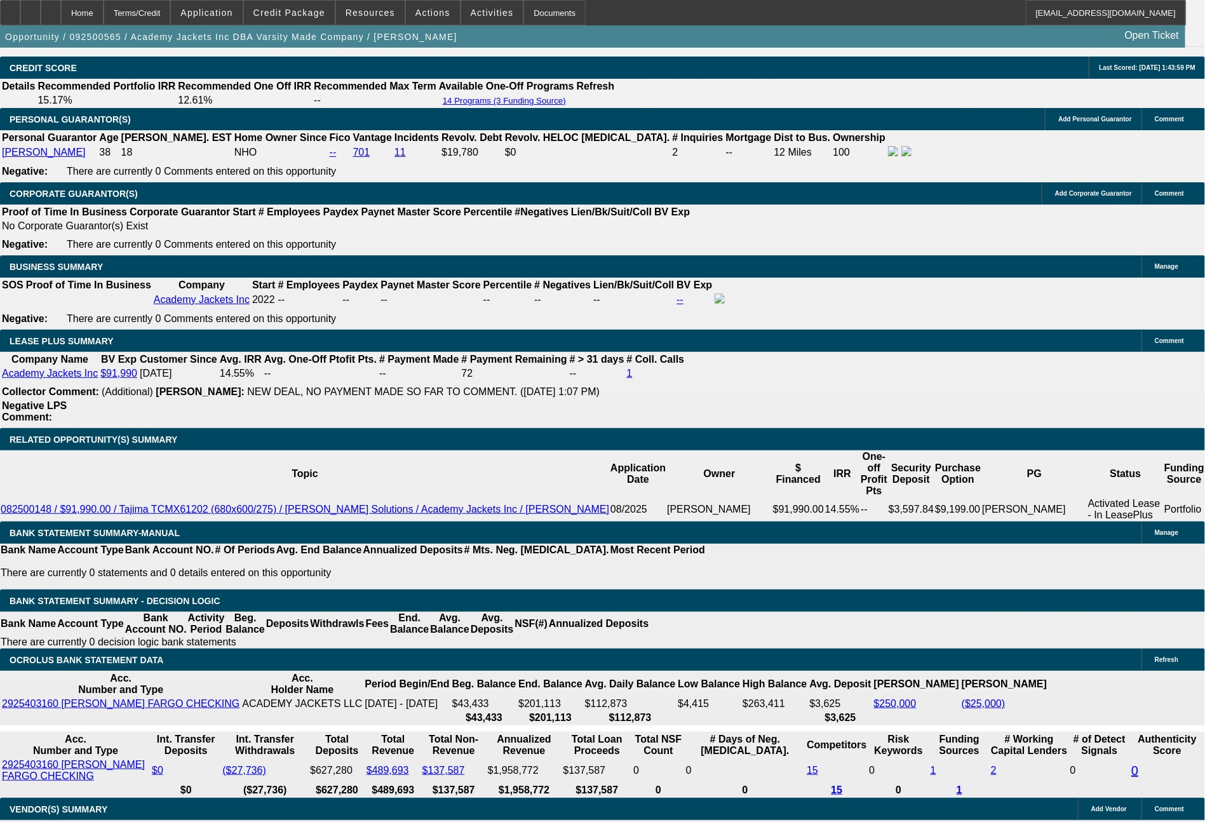
drag, startPoint x: 248, startPoint y: 584, endPoint x: 274, endPoint y: 584, distance: 26.7
type input "UNKNOWN"
type input "6"
type input "$28,529.76"
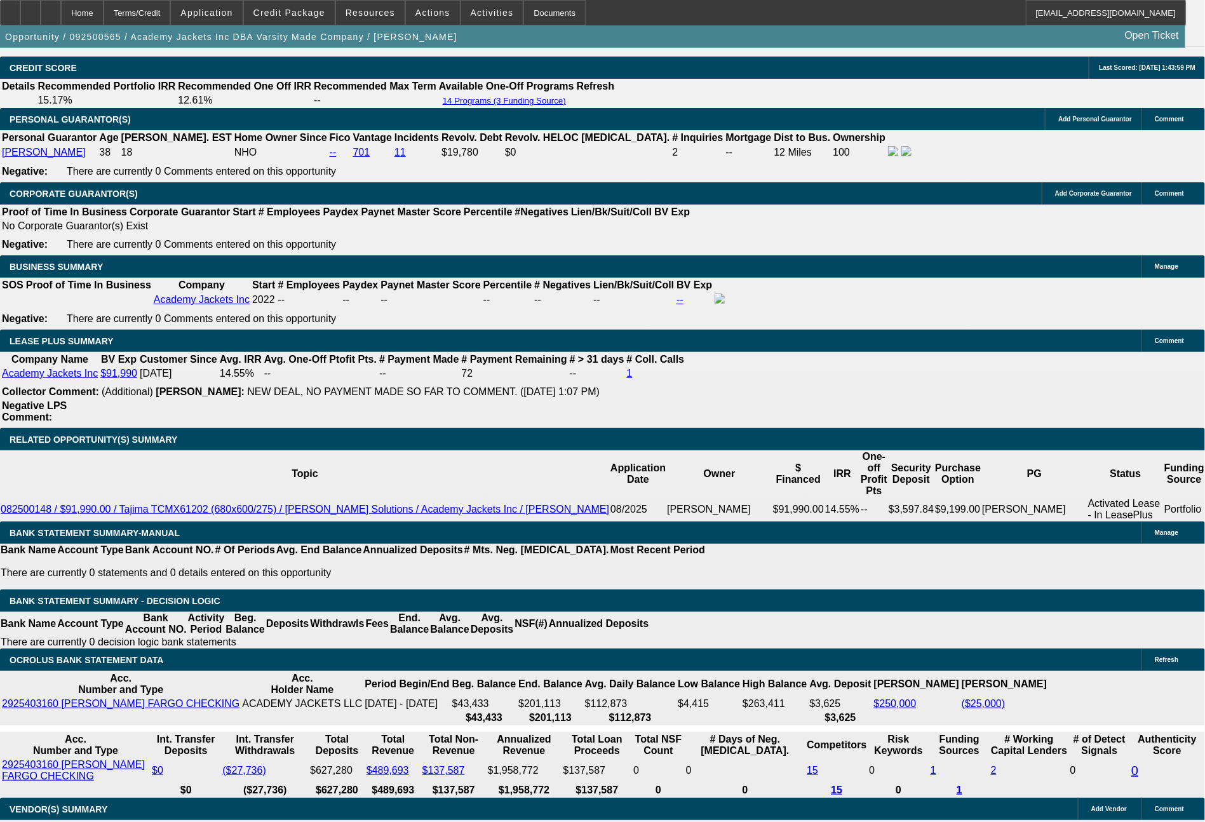
type input "$14,264.88"
type input "60"
type input "$3,641.34"
type input "$1,820.67"
type input "60"
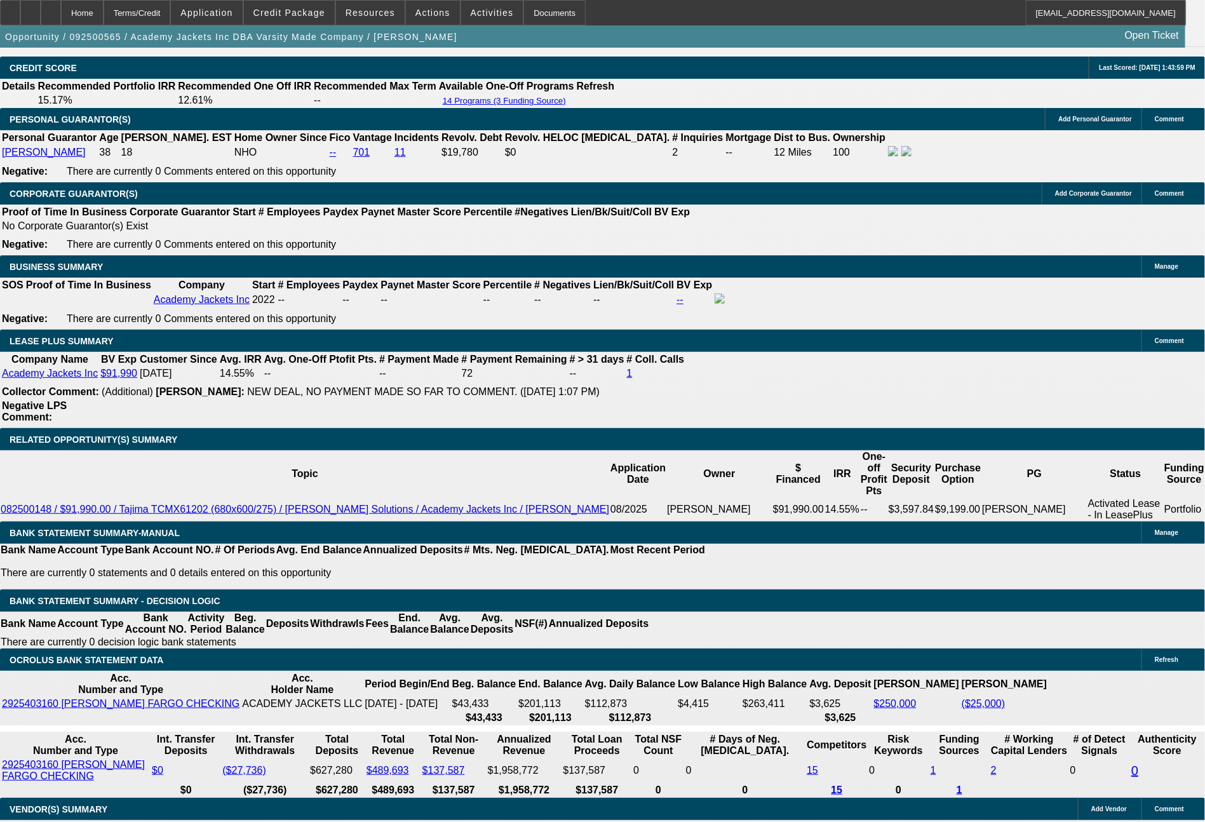
drag, startPoint x: 189, startPoint y: 589, endPoint x: 250, endPoint y: 589, distance: 60.4
type input "1"
type input "$2.00"
type input "1794"
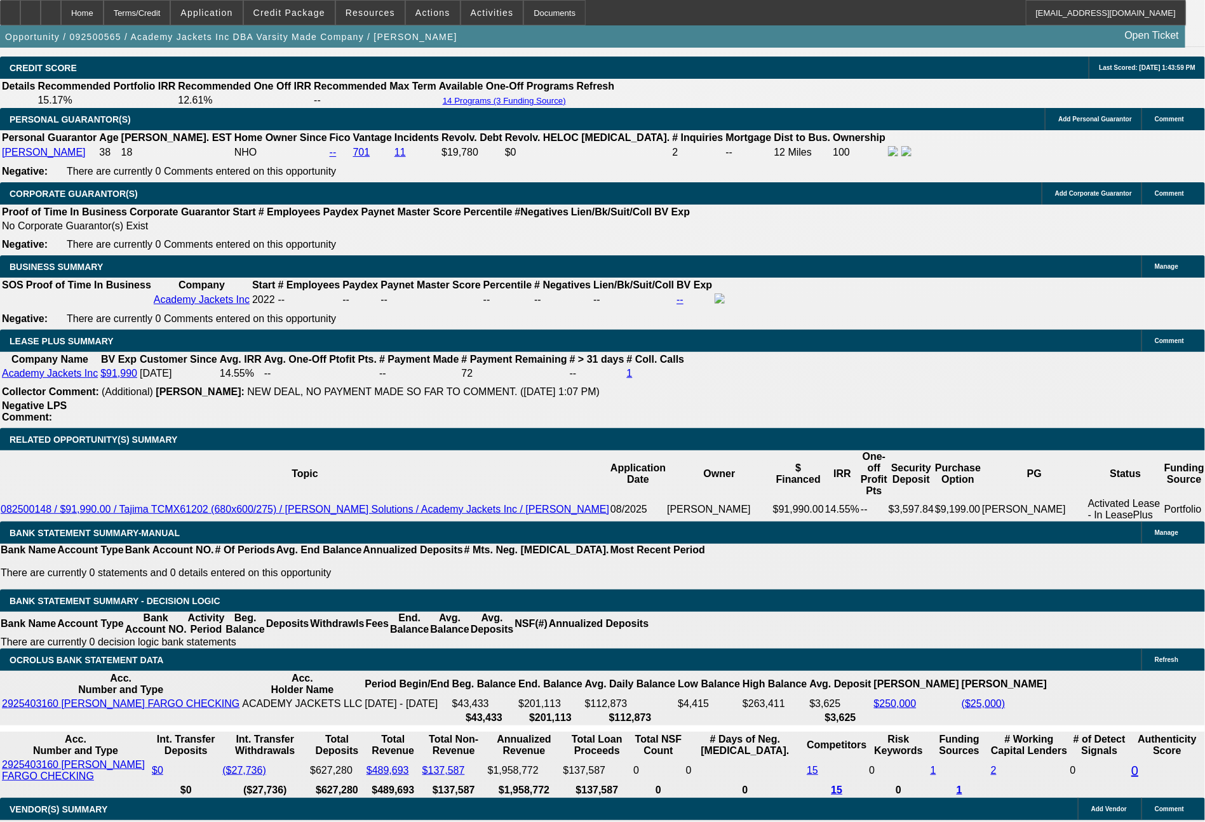
type input "$3,588.00"
type input "10.9"
type input "$1,794.00"
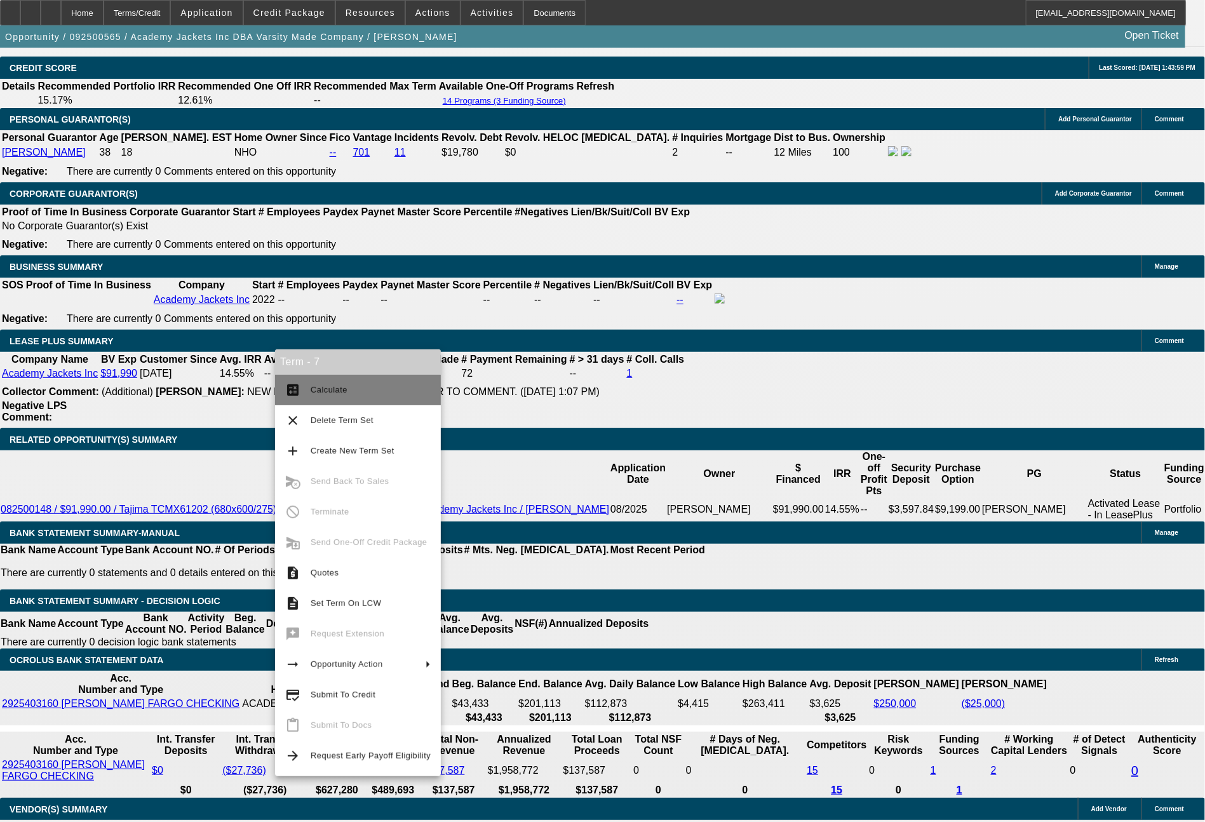
click at [361, 395] on span "Calculate" at bounding box center [371, 389] width 120 height 15
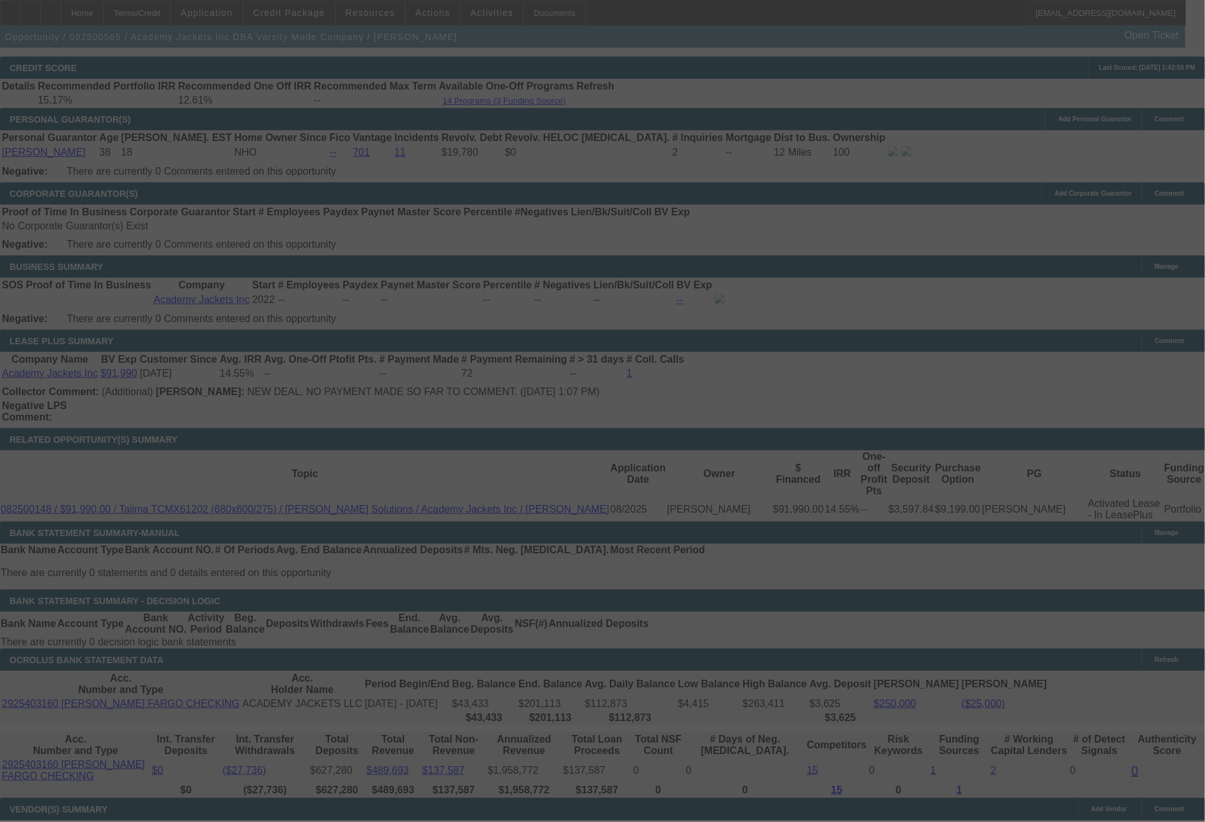
select select "0"
select select "2"
select select "0.1"
select select "4"
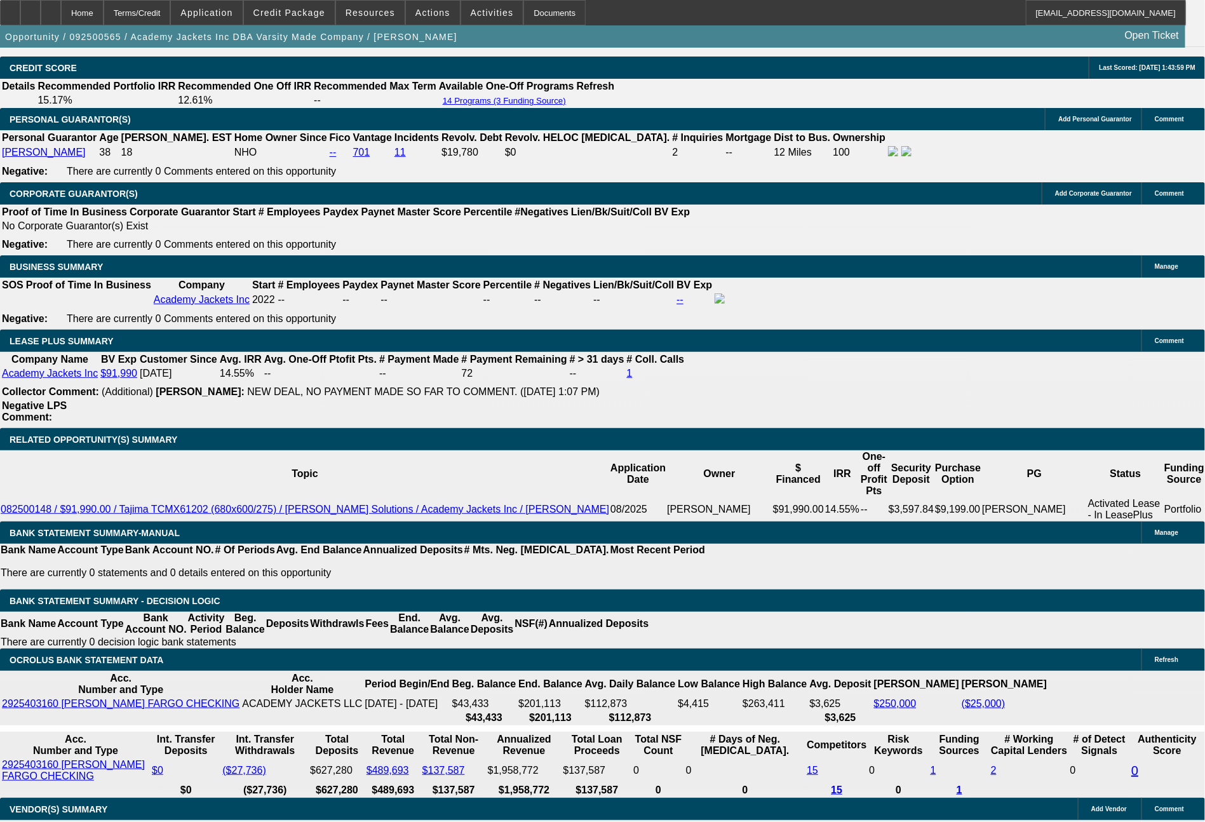
drag, startPoint x: 187, startPoint y: 584, endPoint x: 269, endPoint y: 559, distance: 85.6
type input "1"
type input "$2.00"
type input "UNKNOWN"
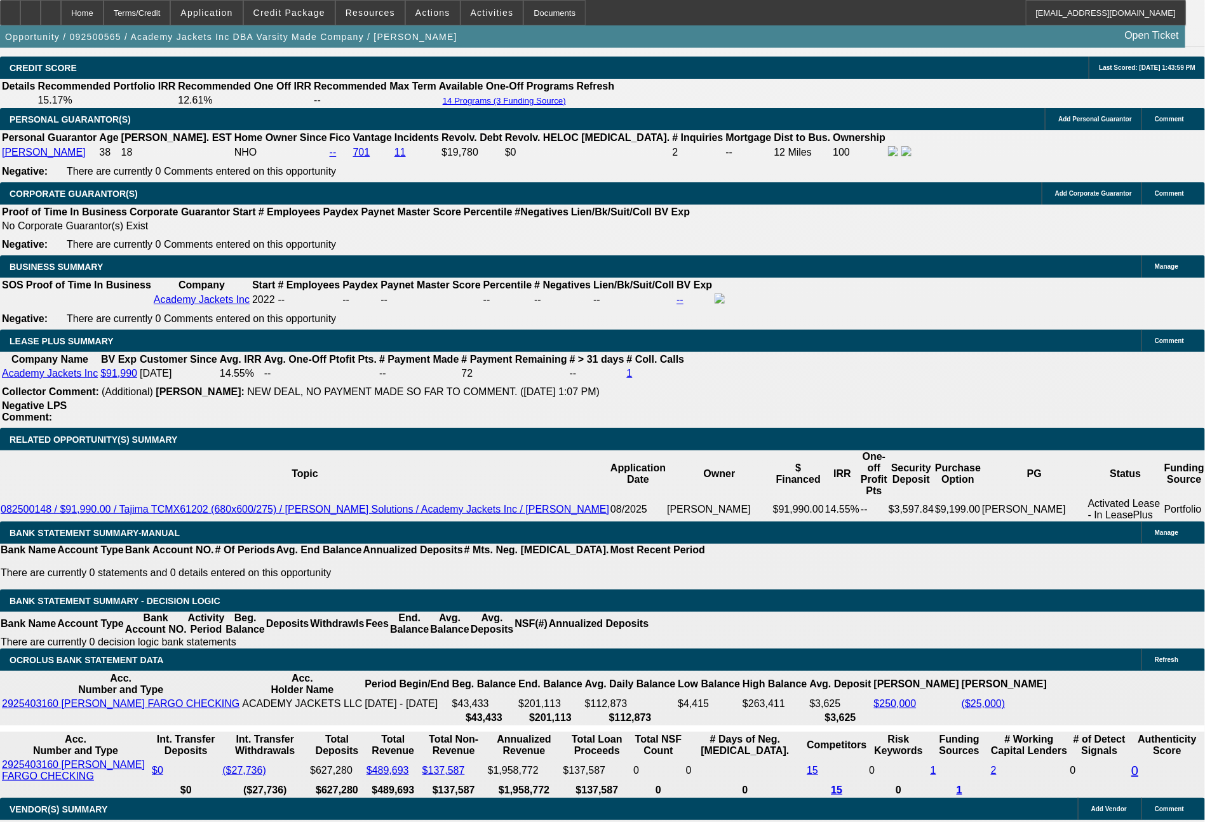
type input "1791"
type input "$3,582.00"
type input "10.8"
type input "$1,791.00"
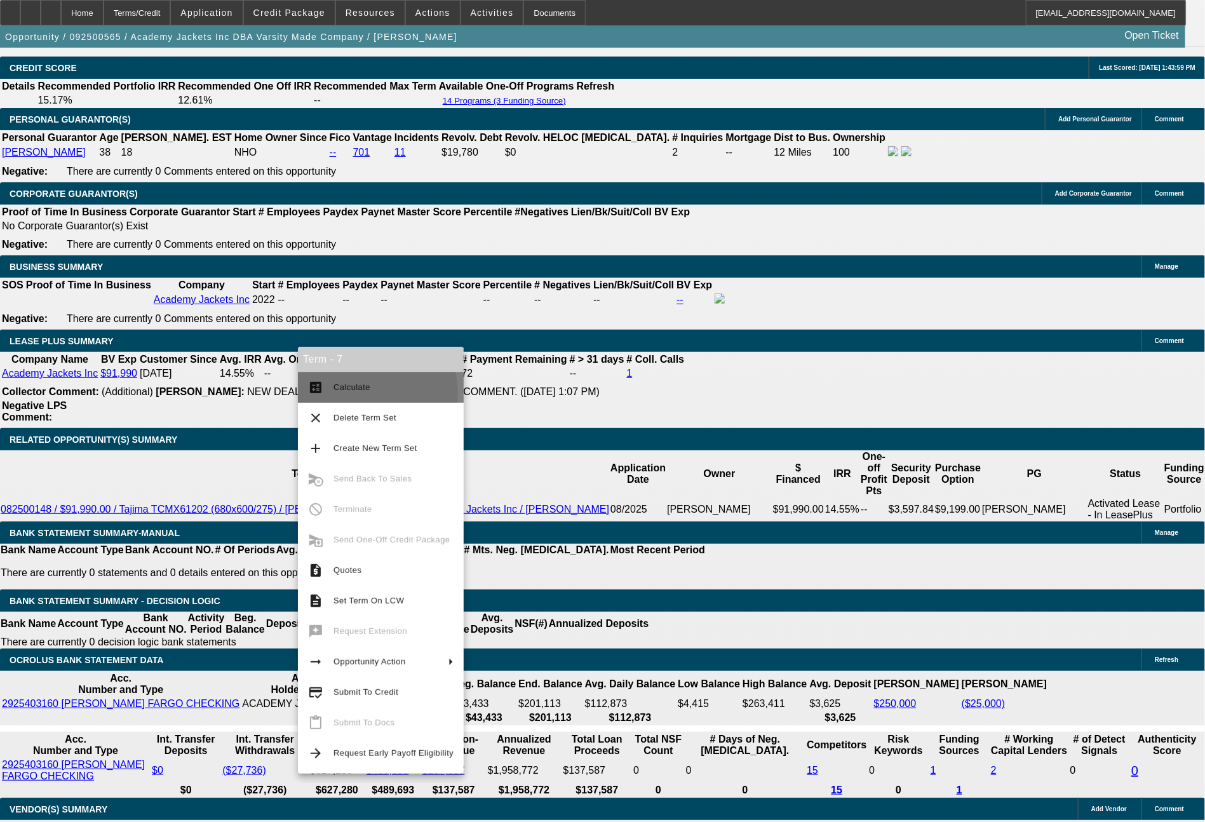
click at [353, 395] on span "Calculate" at bounding box center [394, 387] width 120 height 15
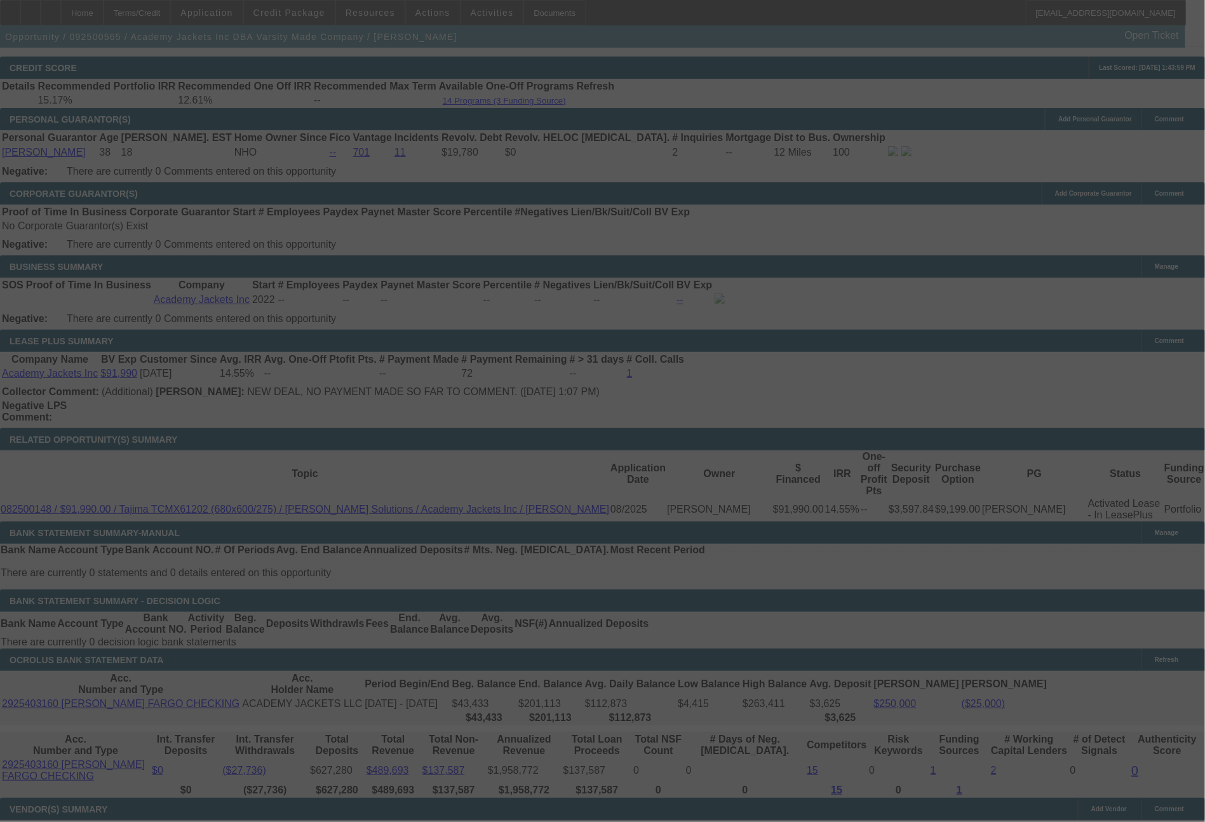
scroll to position [1927, 0]
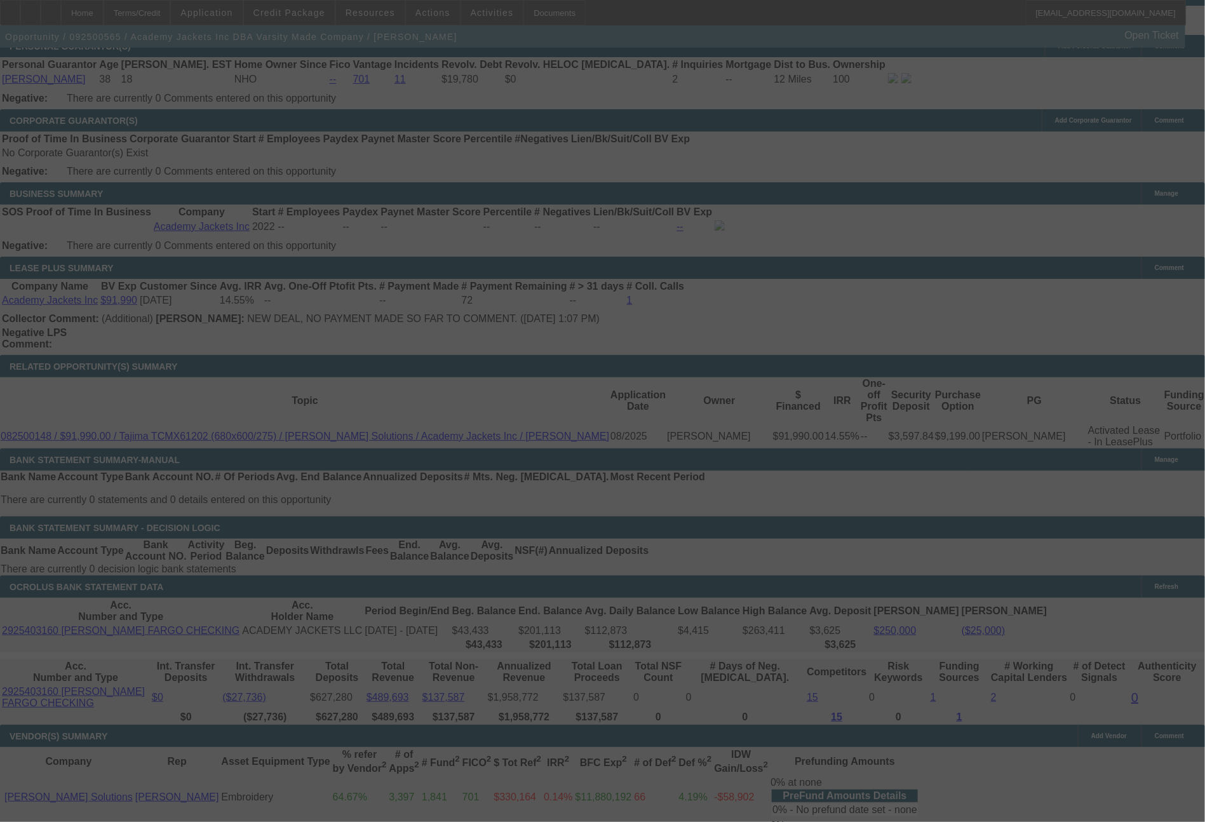
select select "0"
select select "2"
select select "0.1"
select select "4"
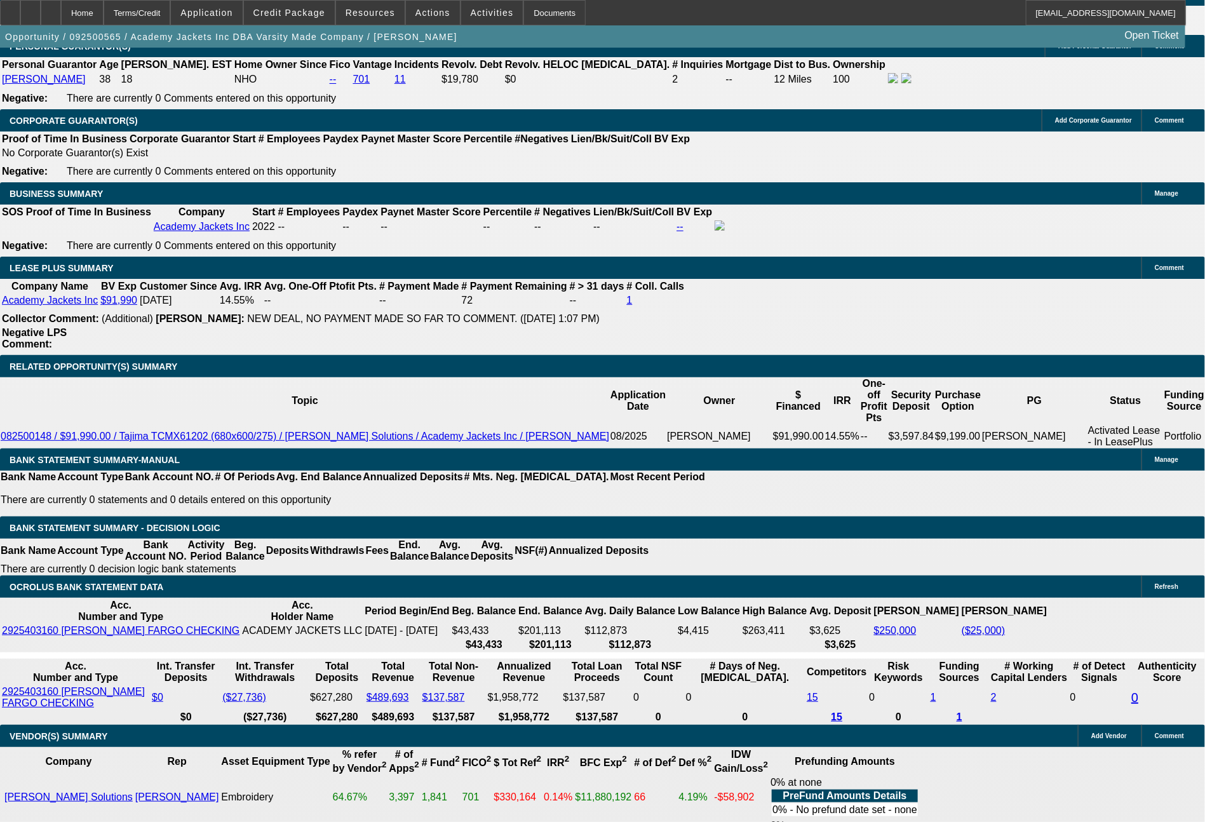
drag, startPoint x: 177, startPoint y: 591, endPoint x: 255, endPoint y: 591, distance: 78.1
type input "17"
type input "$2.00"
type input "UNKNOWN"
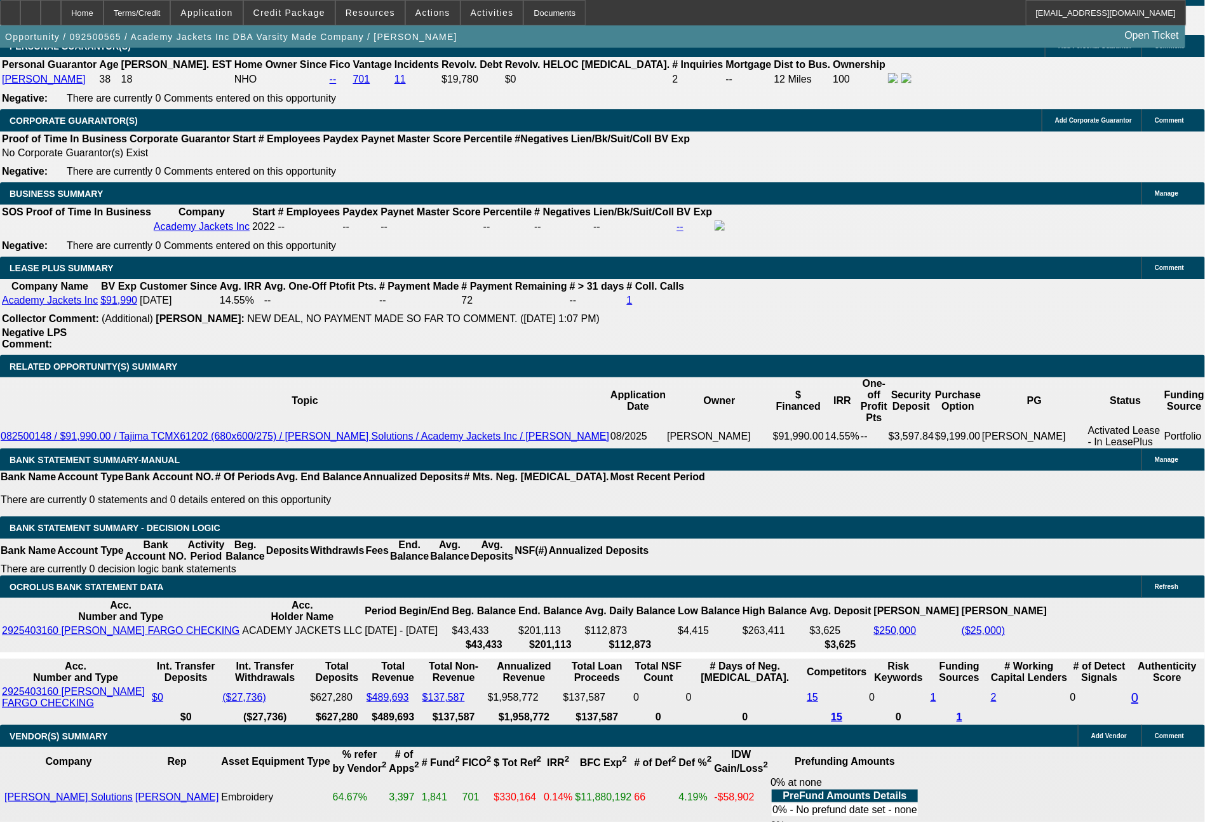
type input "1784"
type input "10.6"
type input "$3,568.00"
type input "$1,784.00"
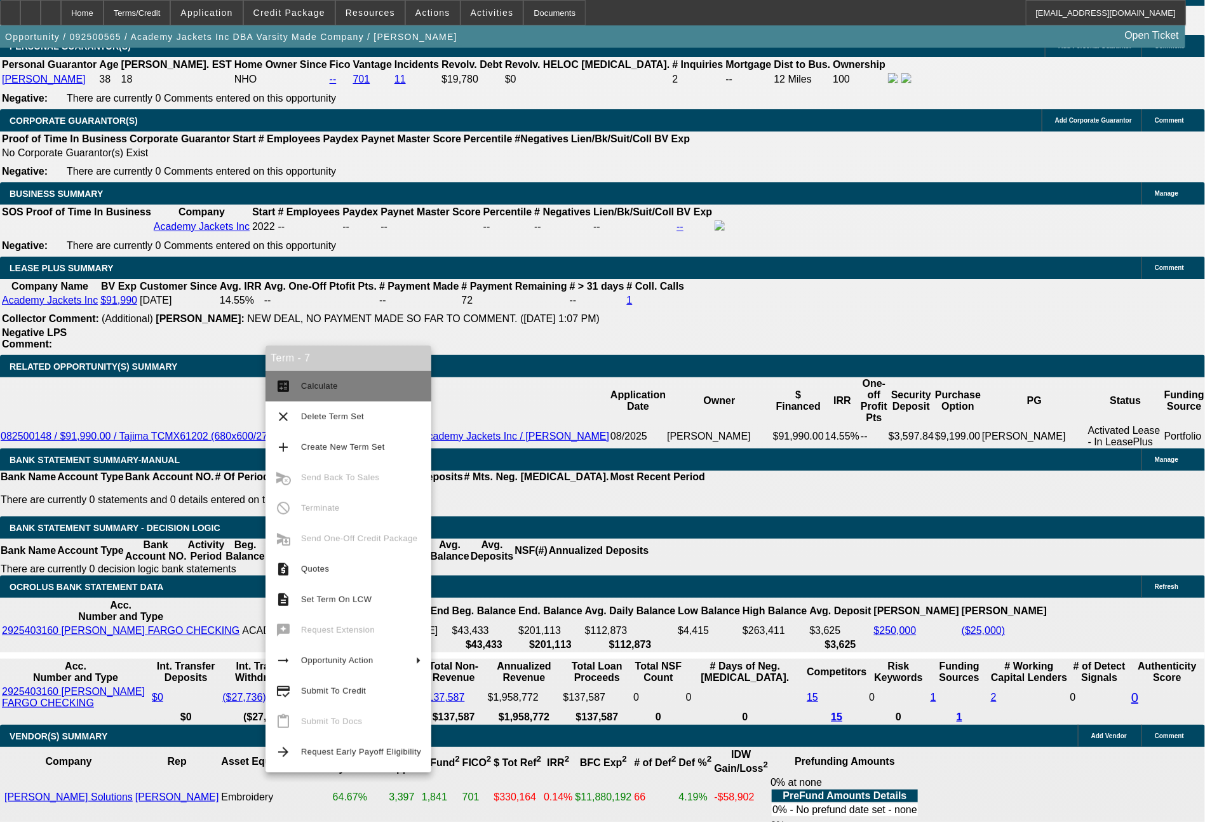
click at [337, 379] on span "Calculate" at bounding box center [361, 386] width 120 height 15
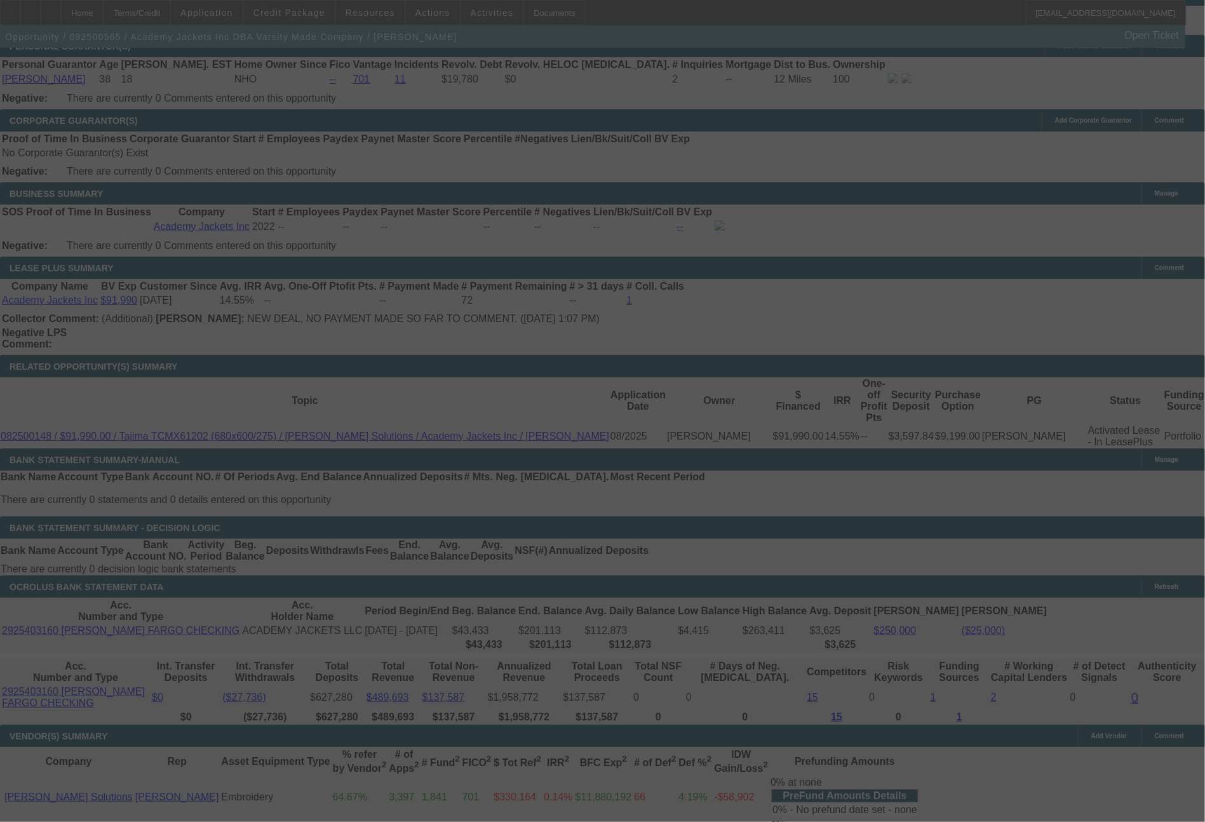
select select "0"
select select "2"
select select "0.1"
select select "4"
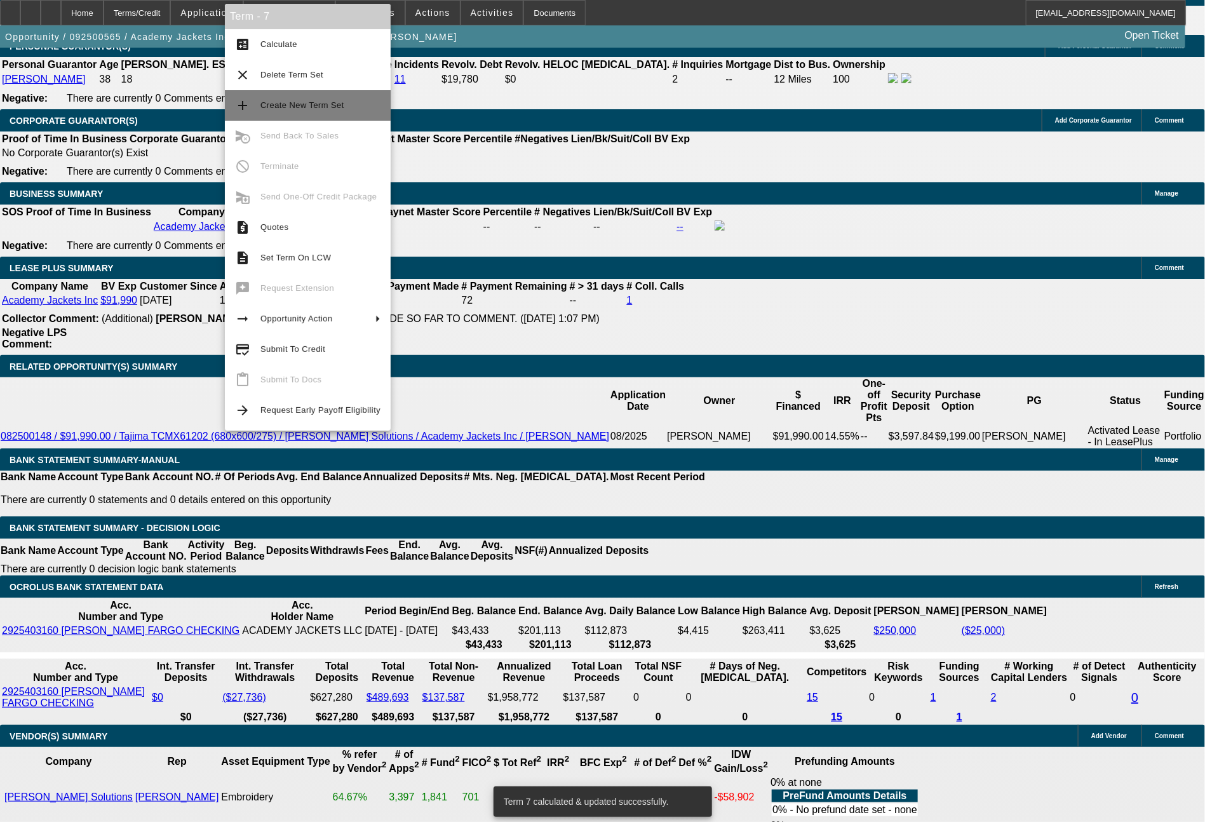
click at [304, 114] on button "add Create New Term Set" at bounding box center [308, 105] width 166 height 30
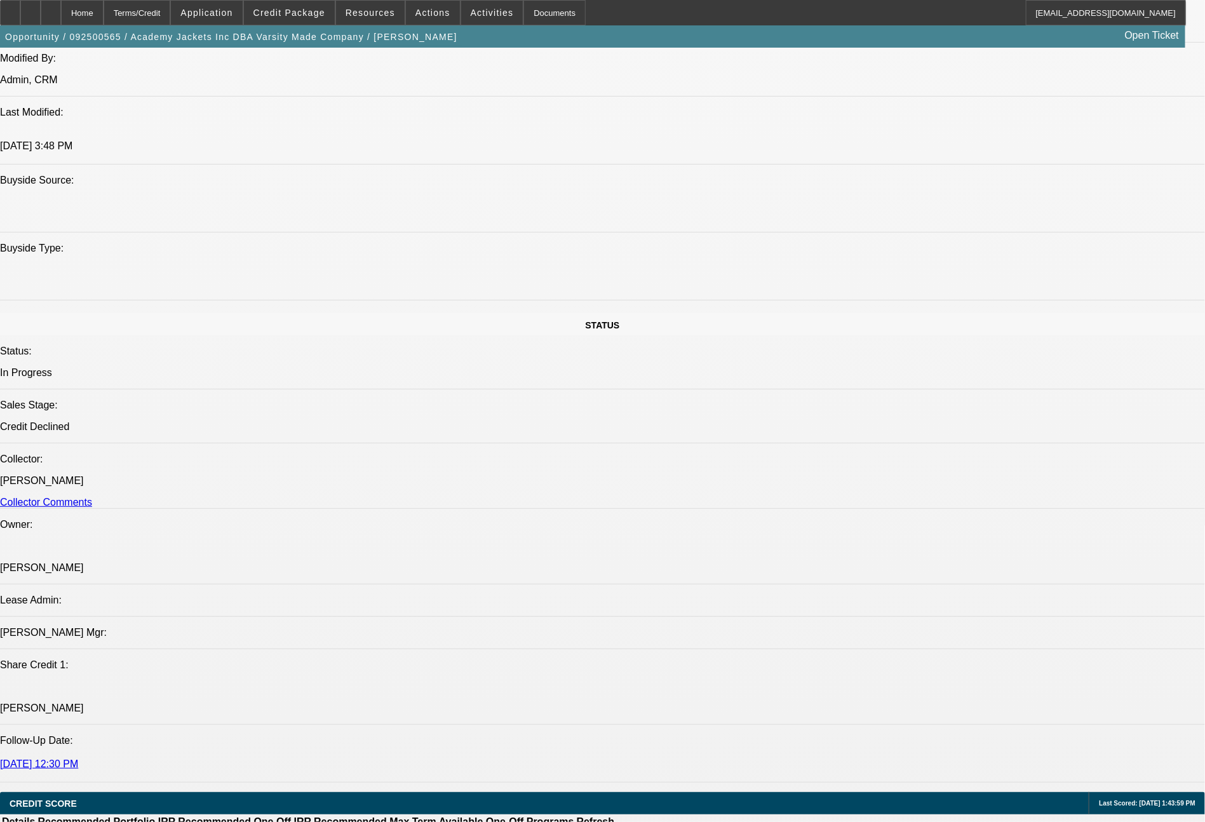
select select "0"
select select "2"
select select "0.1"
select select "4"
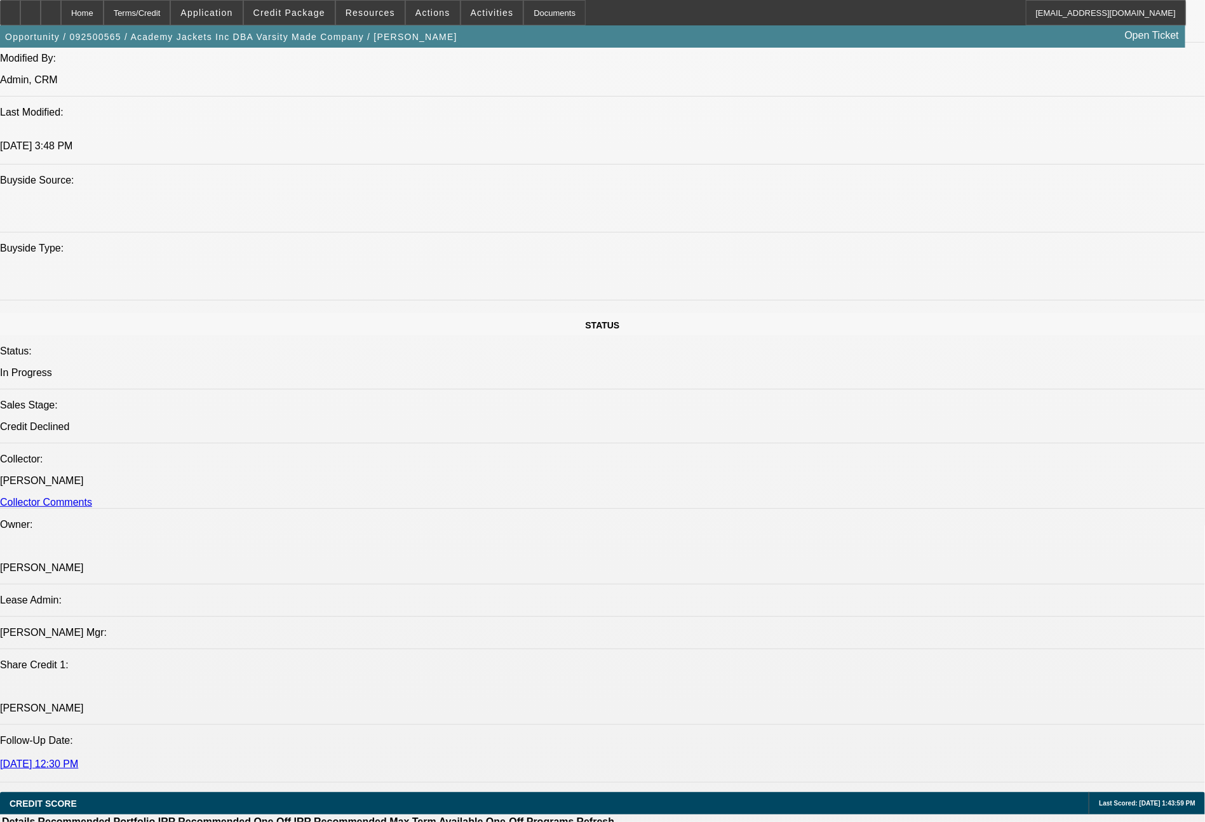
select select "0"
select select "2"
select select "0.1"
select select "4"
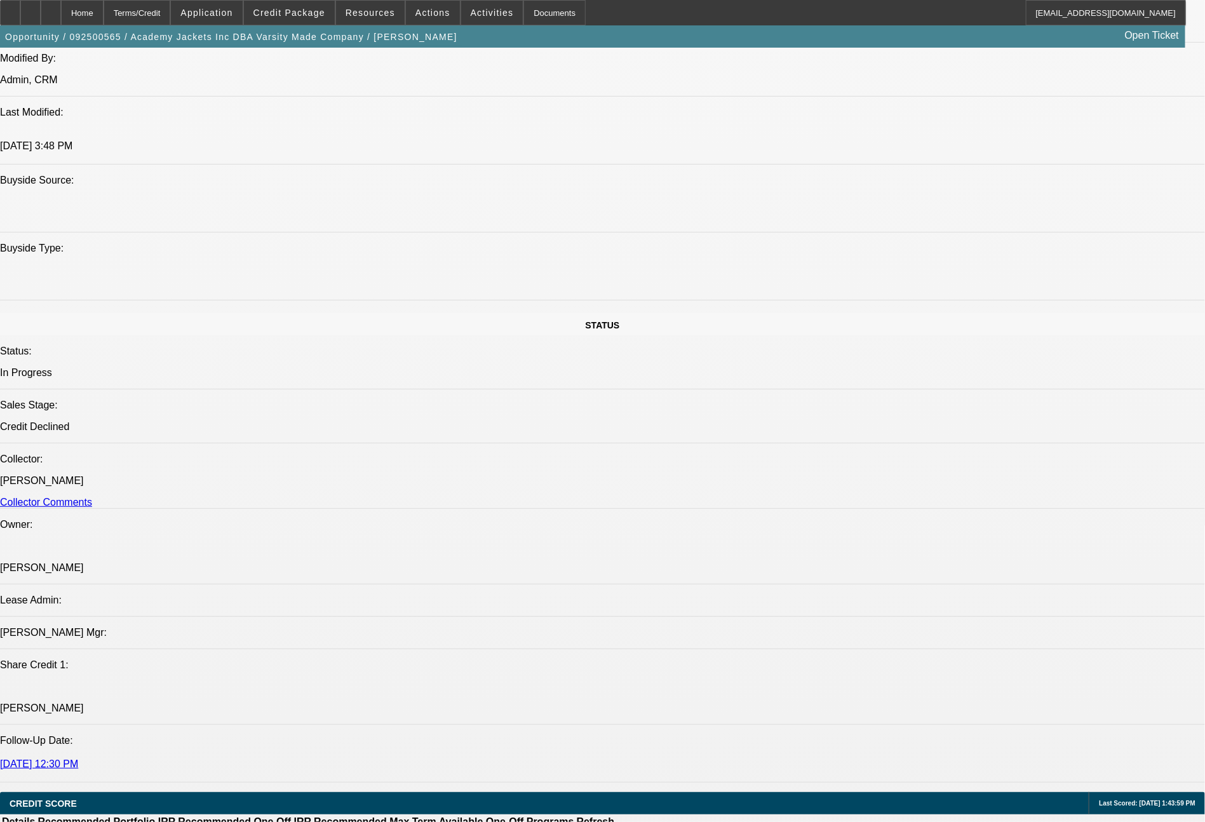
select select "0"
select select "2"
select select "0.1"
select select "4"
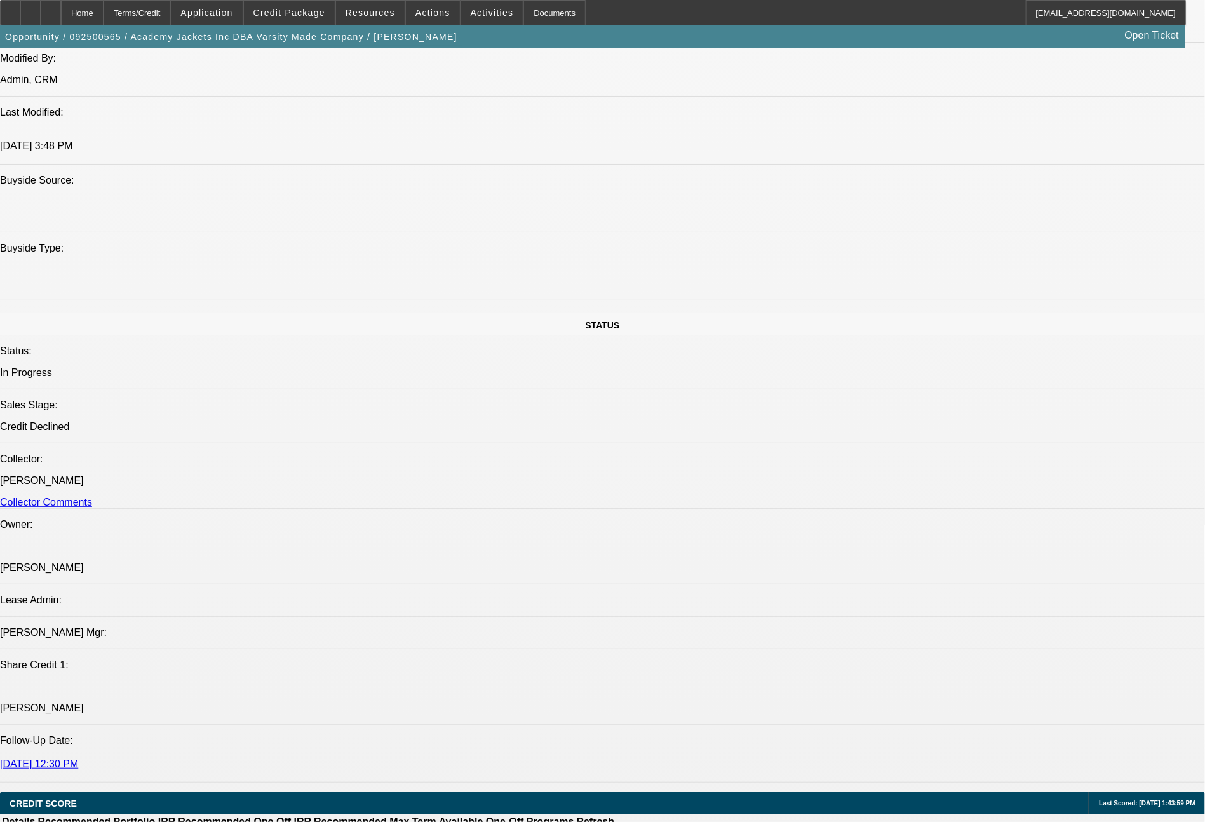
select select "0"
select select "2"
select select "0.1"
select select "4"
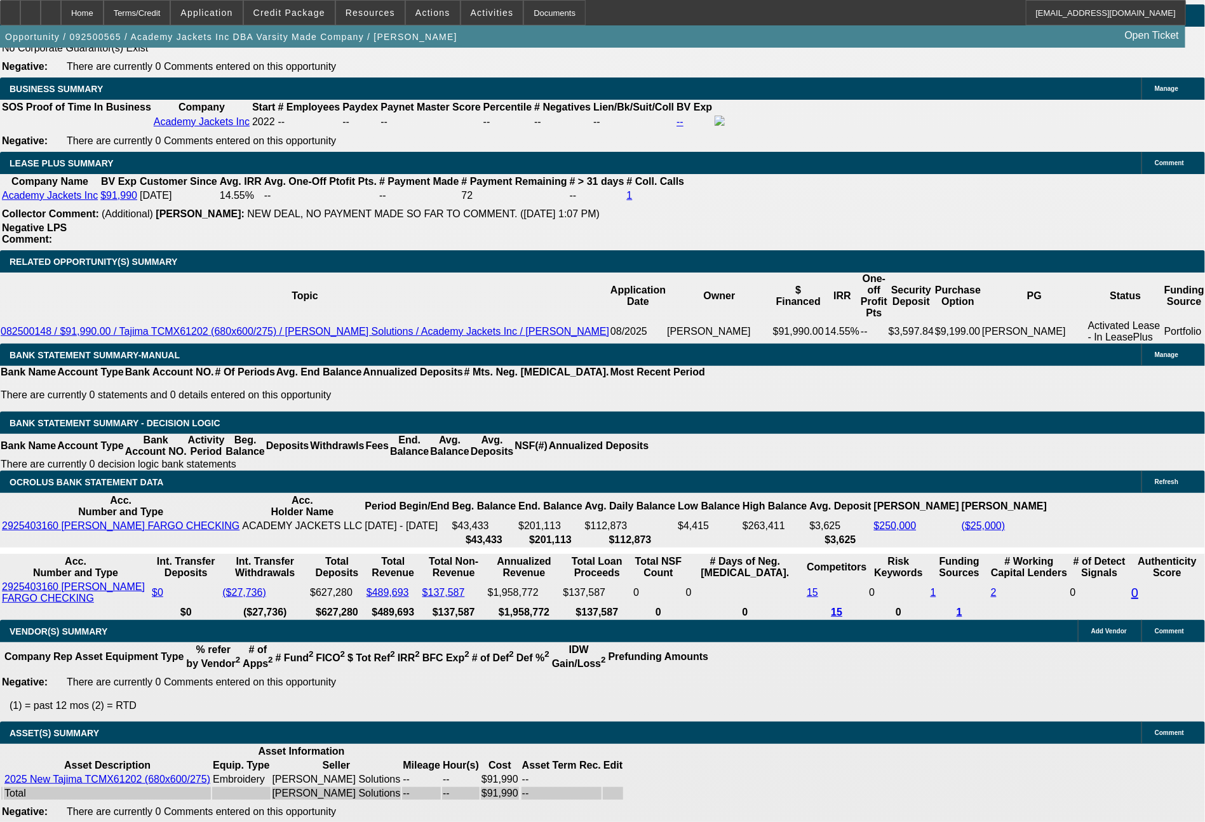
scroll to position [2070, 0]
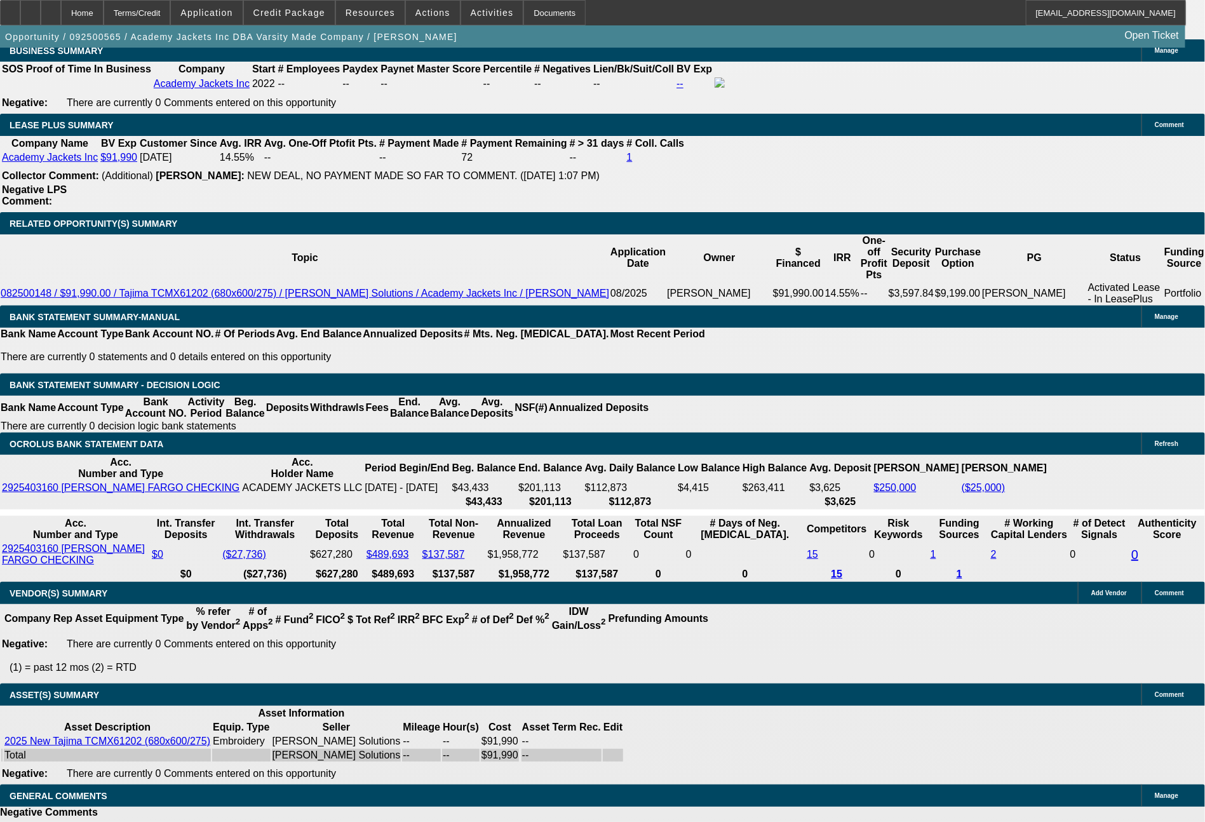
drag, startPoint x: 245, startPoint y: 368, endPoint x: 315, endPoint y: 382, distance: 71.8
type input "4"
type input "UNKNOWN"
type input "$21,157.27"
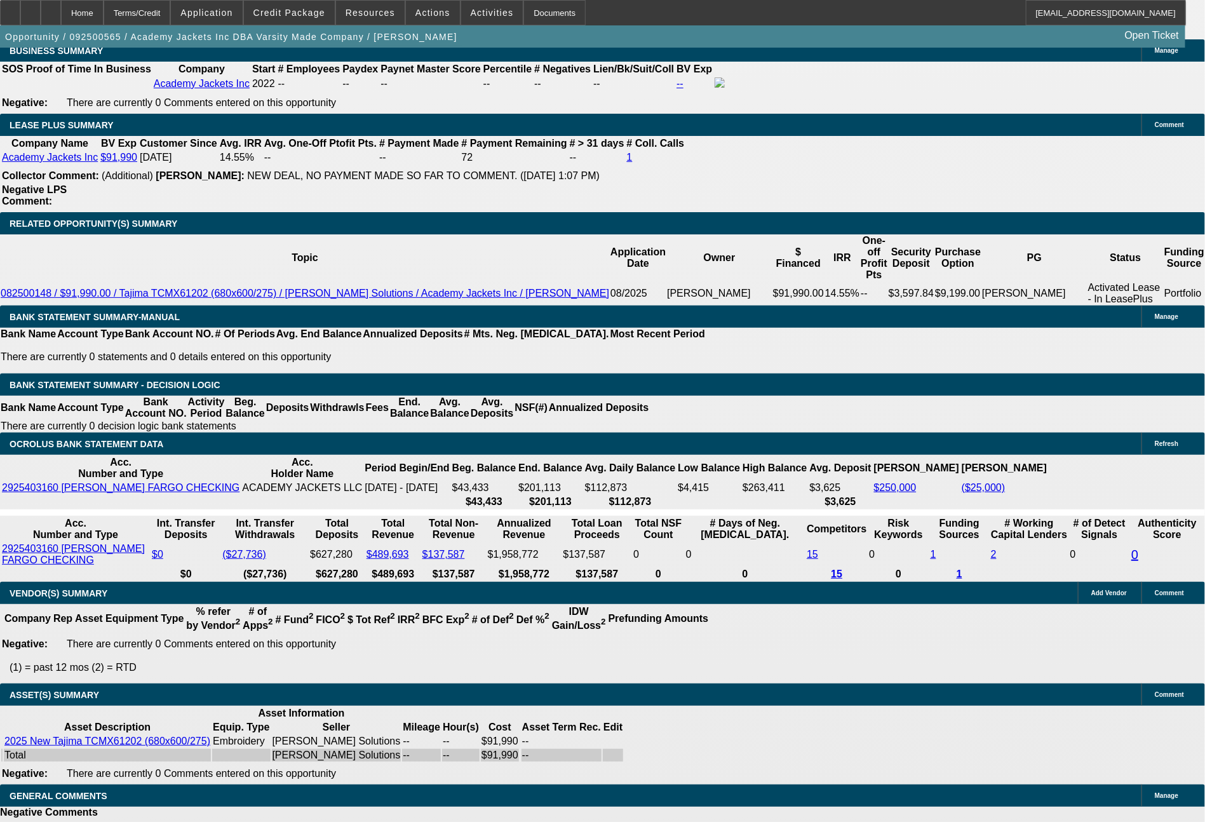
type input "$42,314.54"
type input "48"
type input "$2,124.13"
type input "$4,248.26"
type input "48"
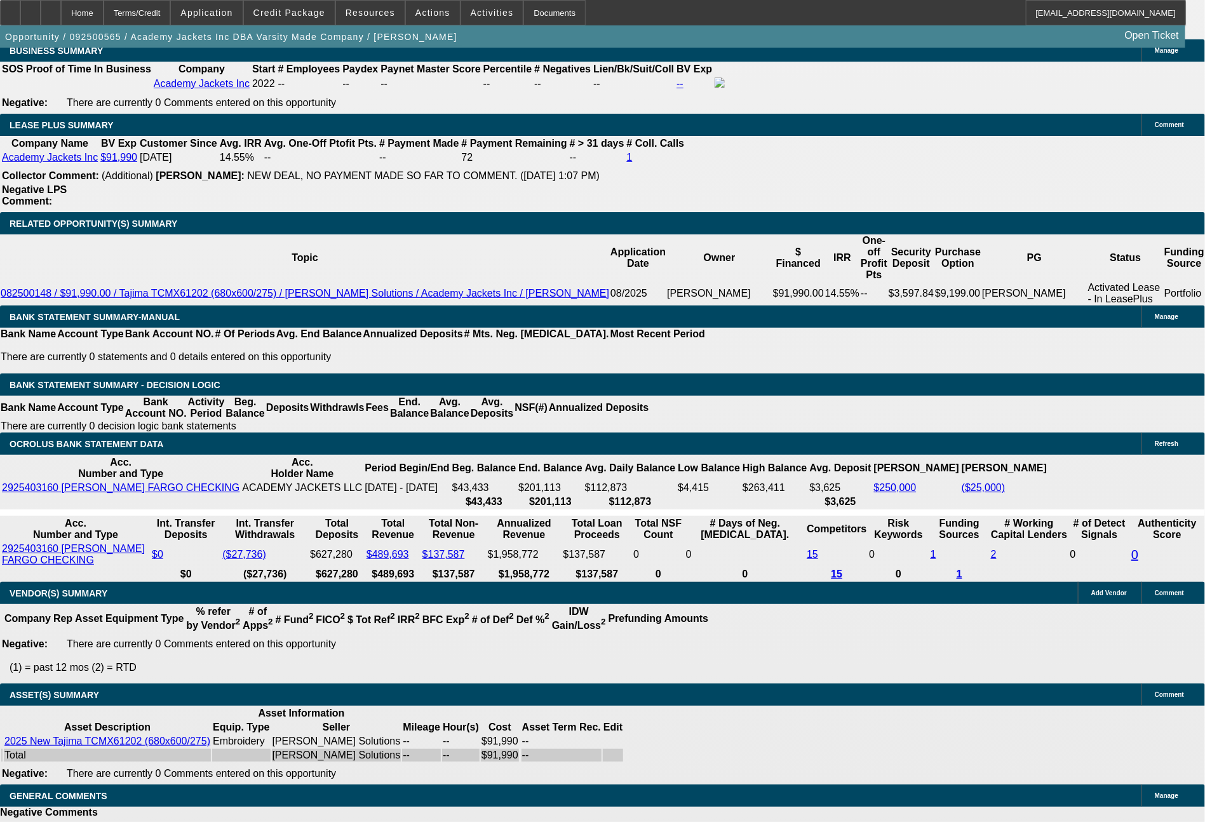
drag, startPoint x: 187, startPoint y: 365, endPoint x: 238, endPoint y: 375, distance: 52.0
type input "2"
type input "$4.00"
type input "2091"
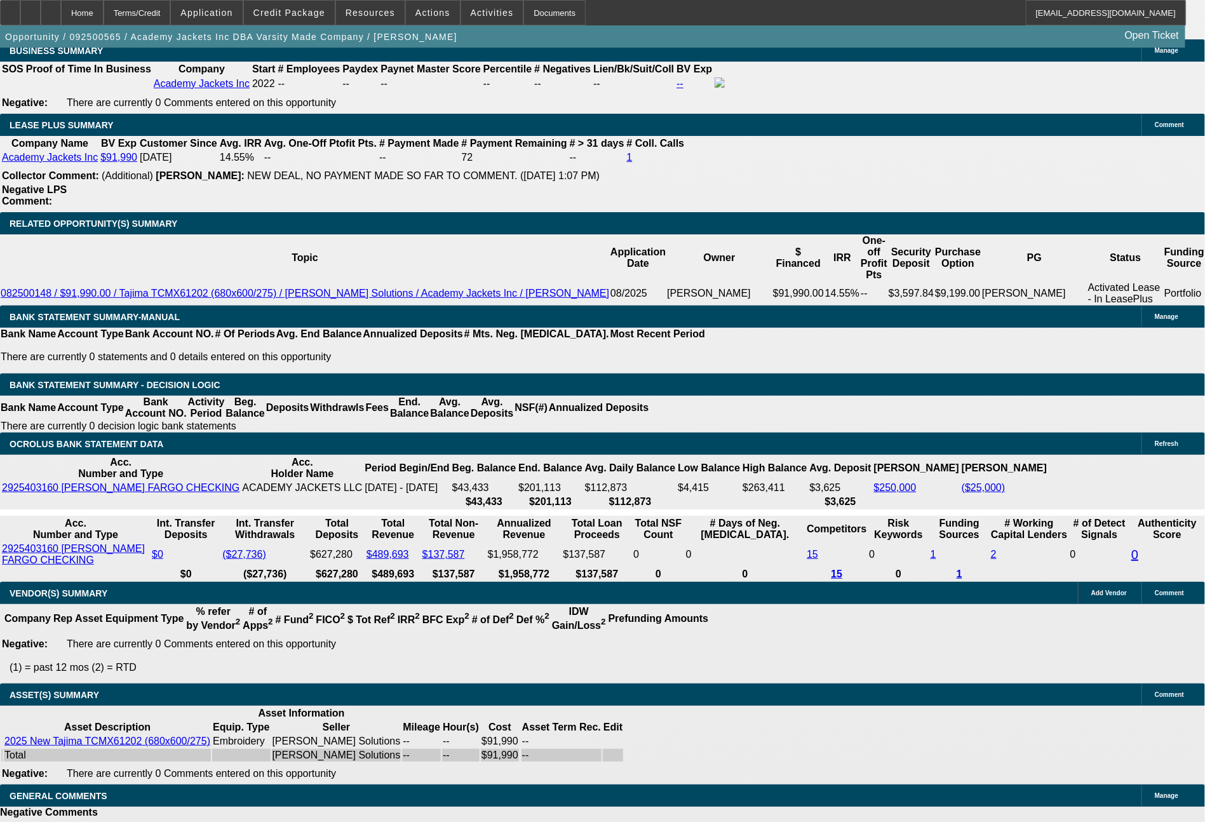
type input "9.8"
type input "$4,182.00"
type input "$2,091.00"
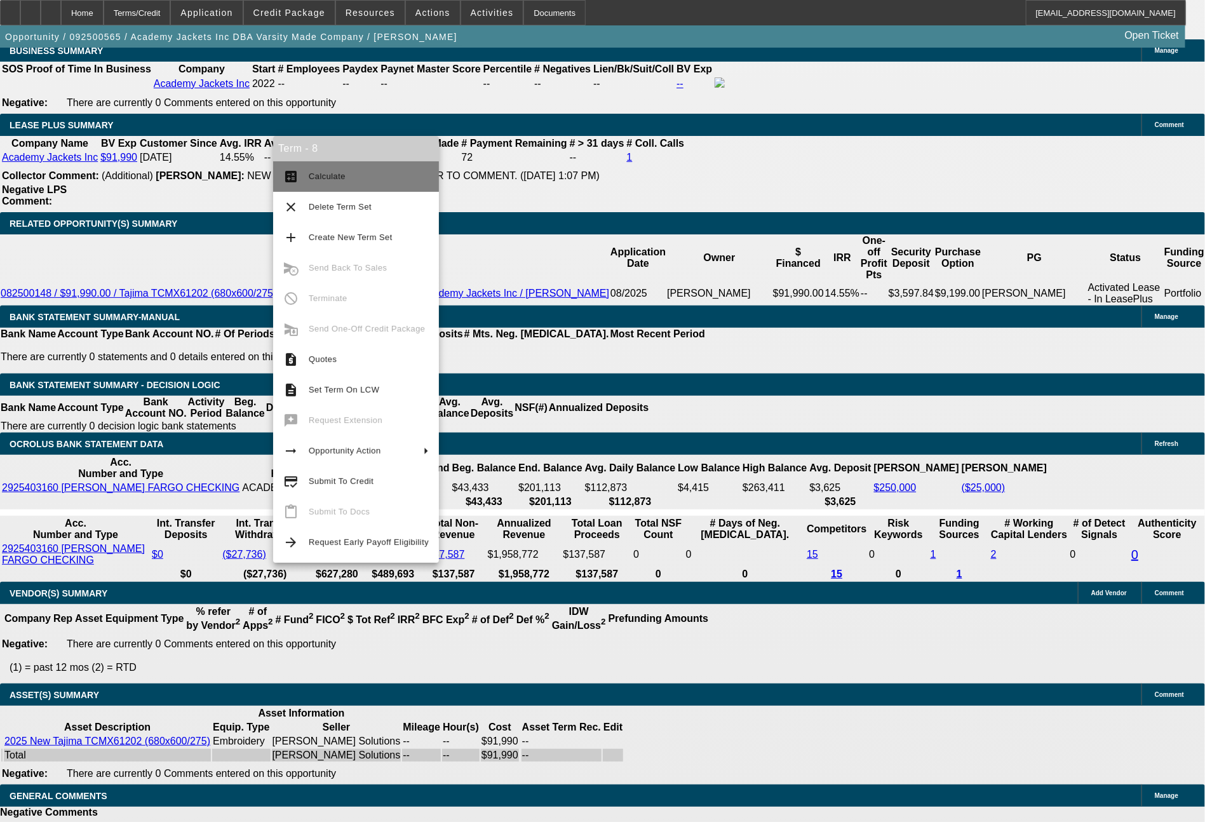
click at [334, 180] on span "Calculate" at bounding box center [327, 177] width 37 height 10
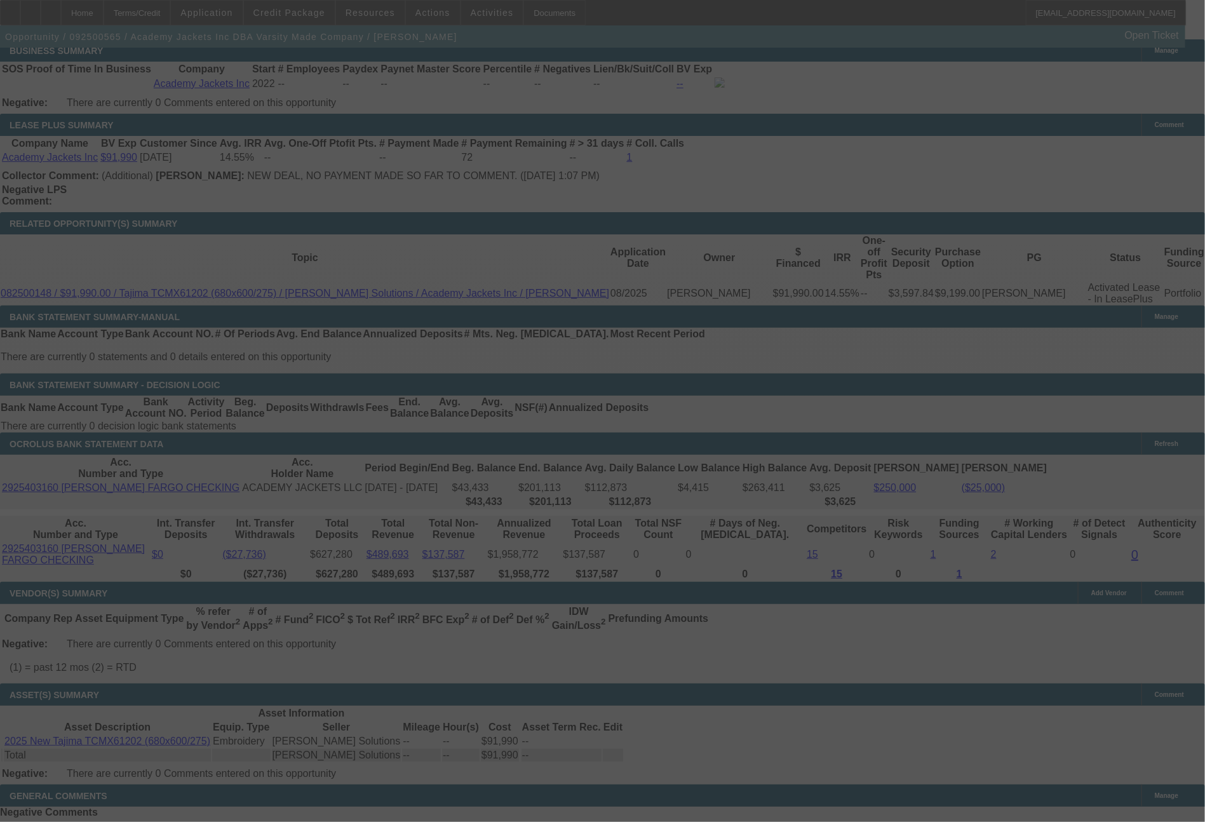
select select "0"
select select "2"
select select "0.1"
select select "4"
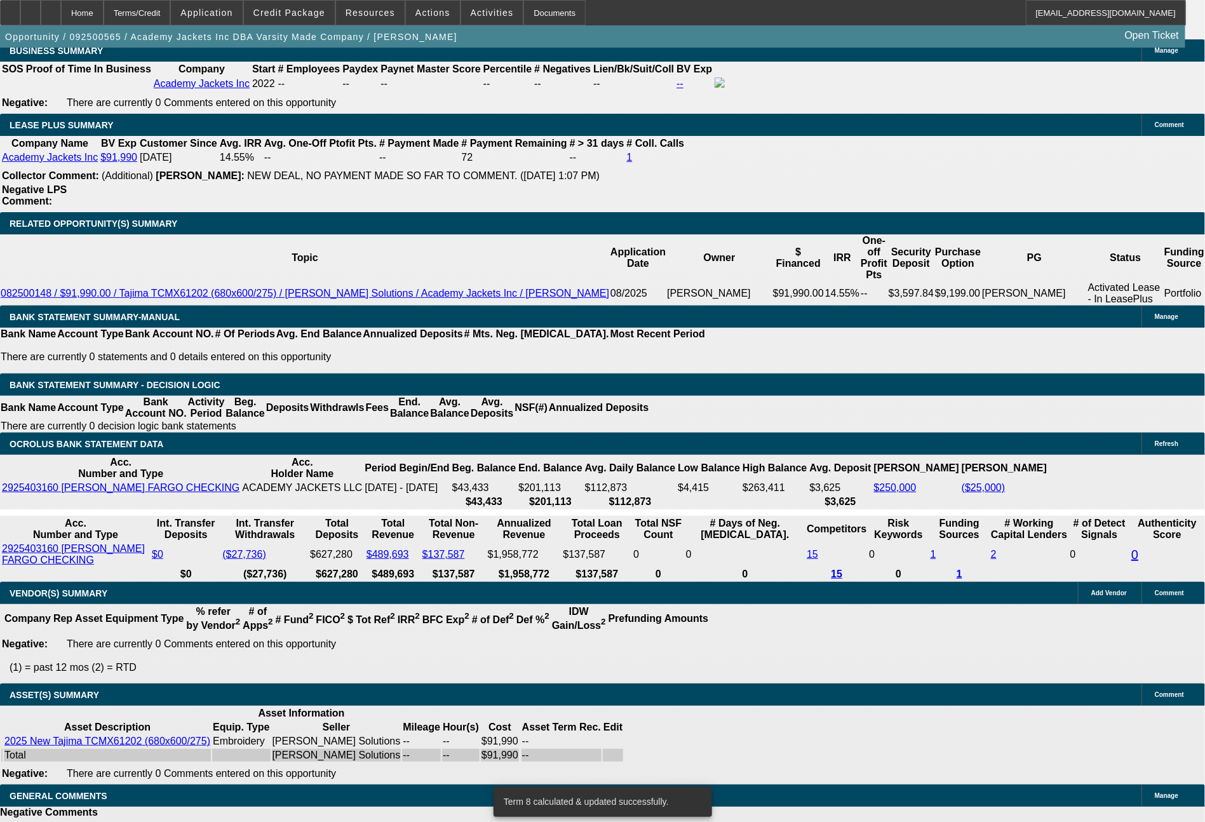
drag, startPoint x: 193, startPoint y: 372, endPoint x: 267, endPoint y: 375, distance: 74.4
type input "208"
type input "$416.00"
type input "UNKNOWN"
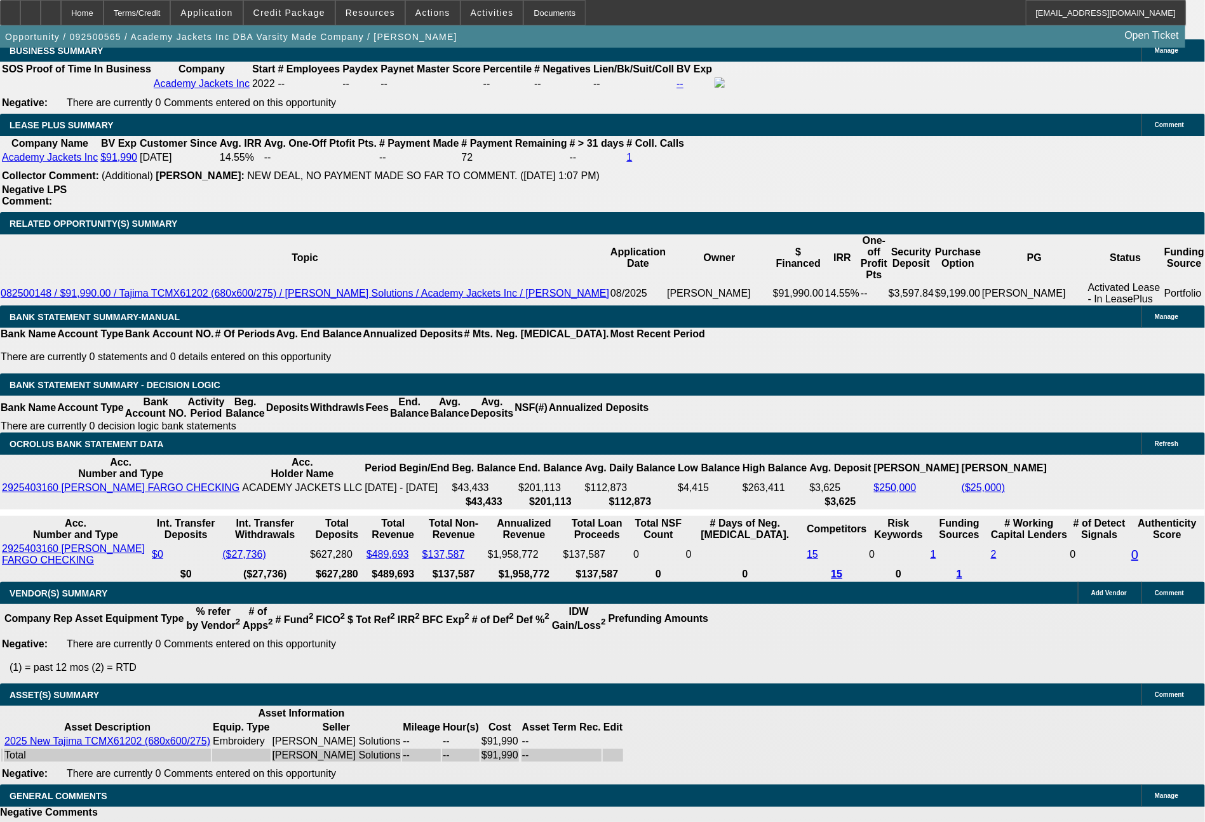
type input "2083"
type input "9.6"
type input "$4,166.00"
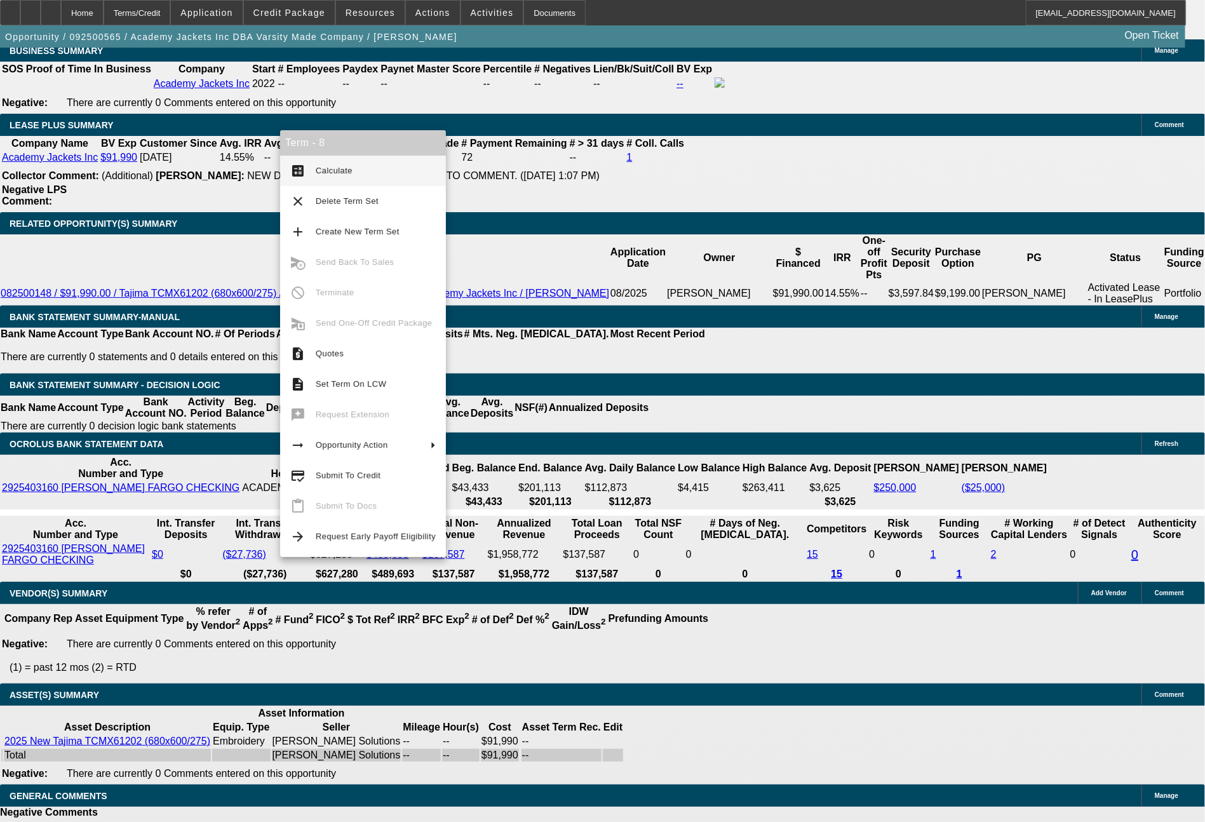
type input "$2,083.00"
click at [341, 168] on span "Calculate" at bounding box center [334, 171] width 37 height 10
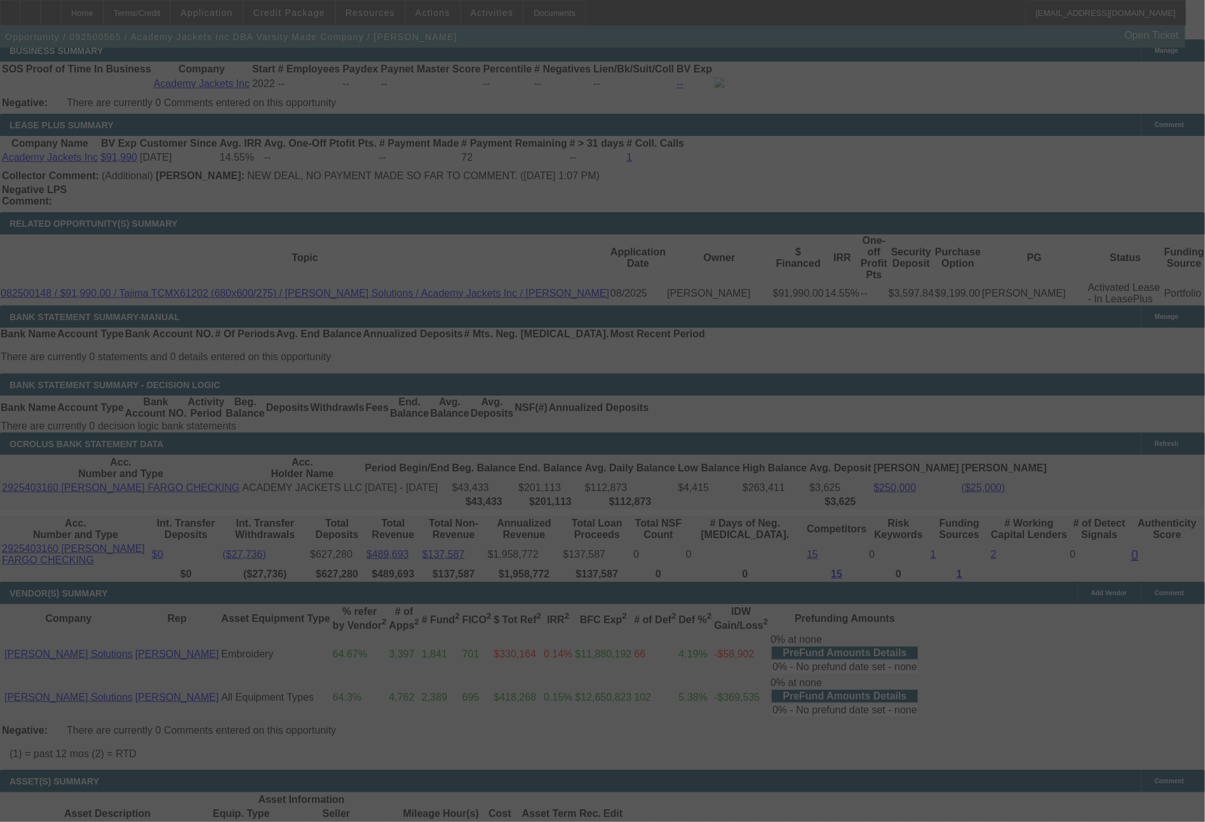
scroll to position [2144, 0]
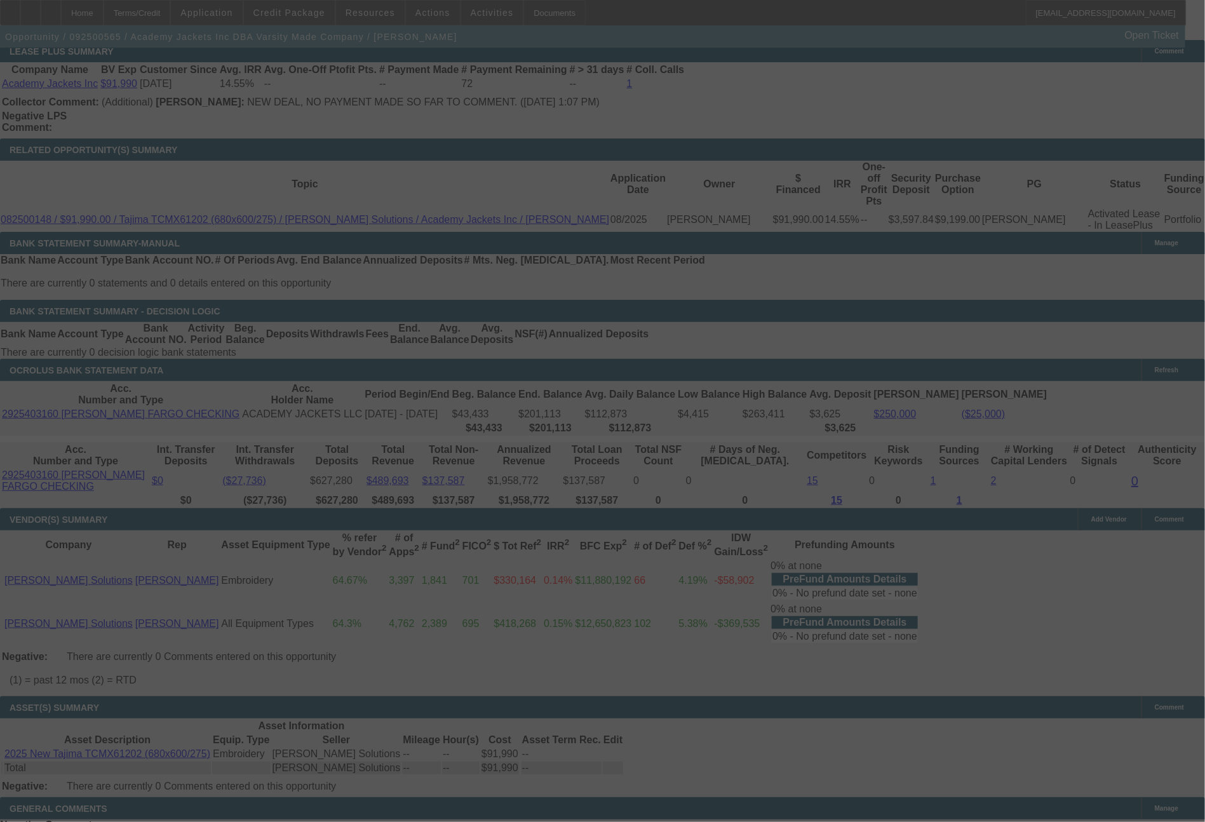
select select "0"
select select "2"
select select "0.1"
select select "4"
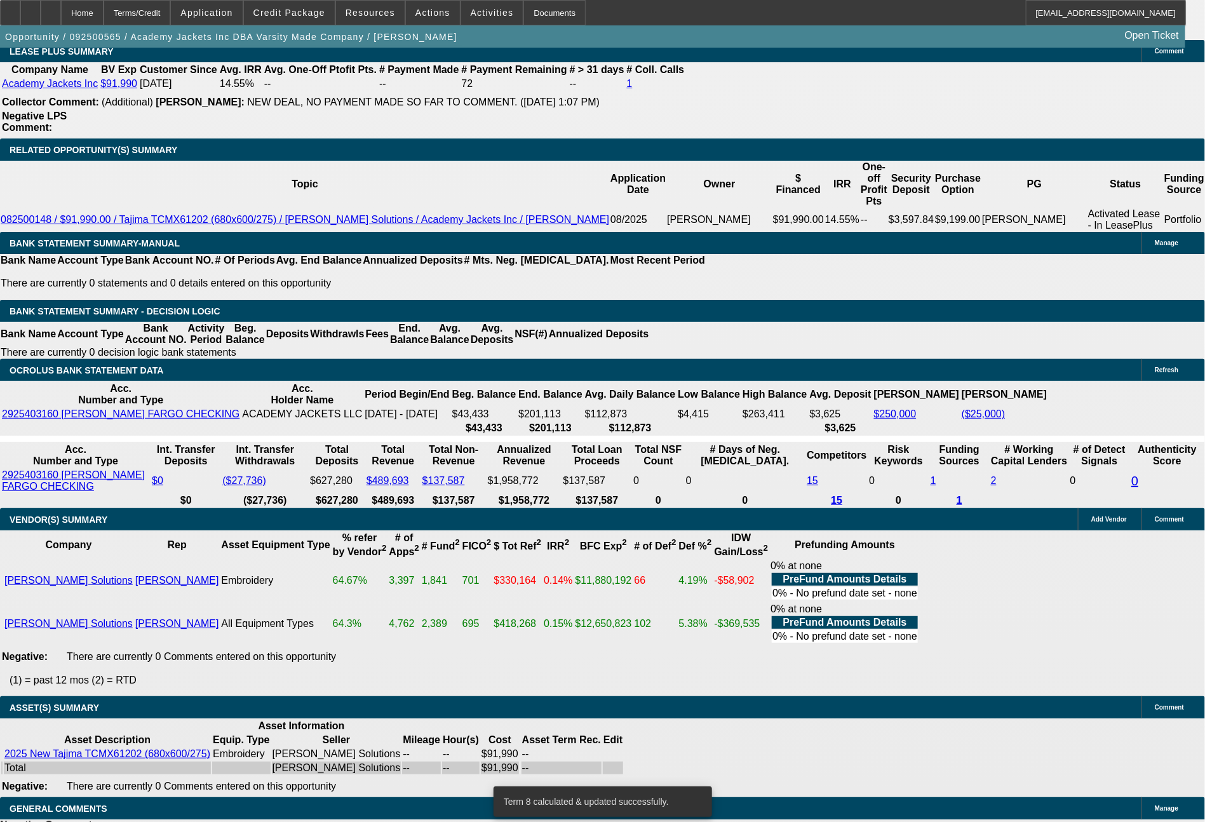
drag, startPoint x: 182, startPoint y: 366, endPoint x: 287, endPoint y: 384, distance: 106.3
type input "20"
type input "$40.00"
type input "UNKNOWN"
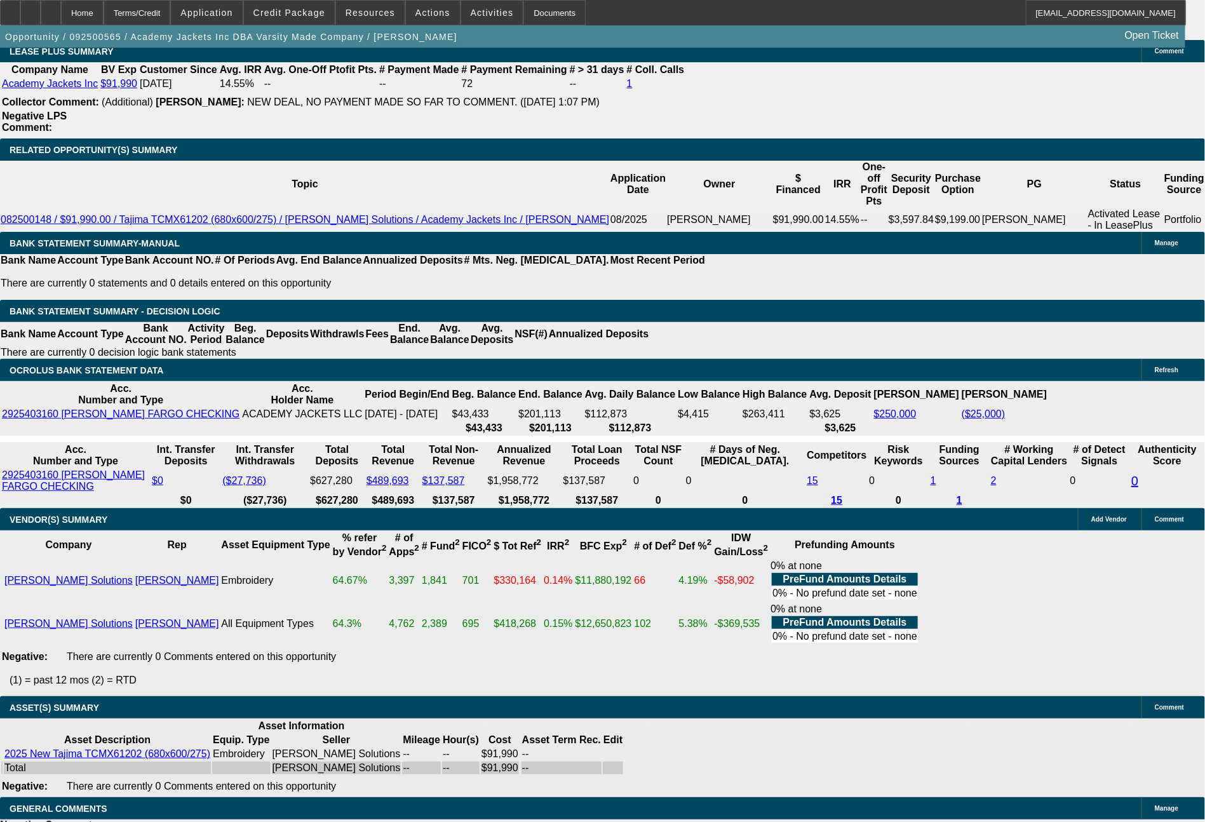
type input "2076"
type input "$4,152.00"
type input "9.4"
type input "$2,076.00"
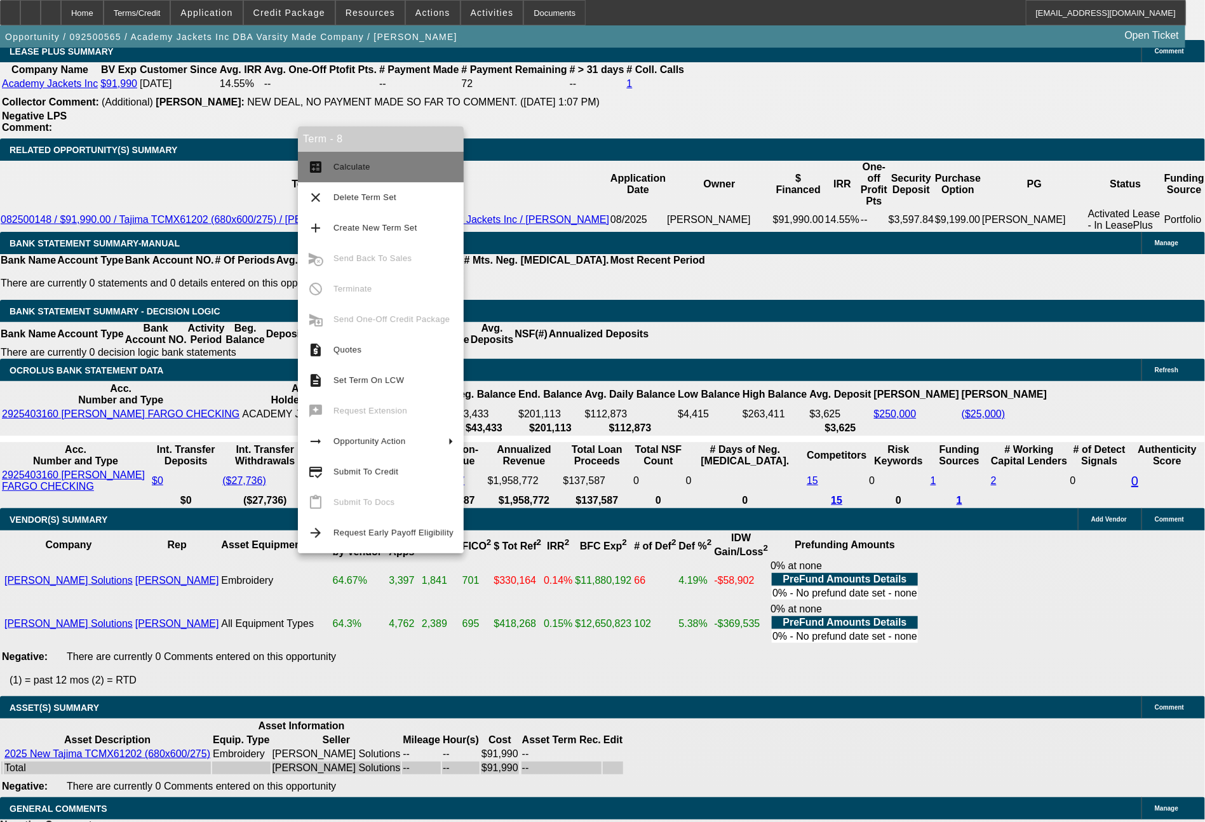
click at [382, 174] on span "Calculate" at bounding box center [394, 166] width 120 height 15
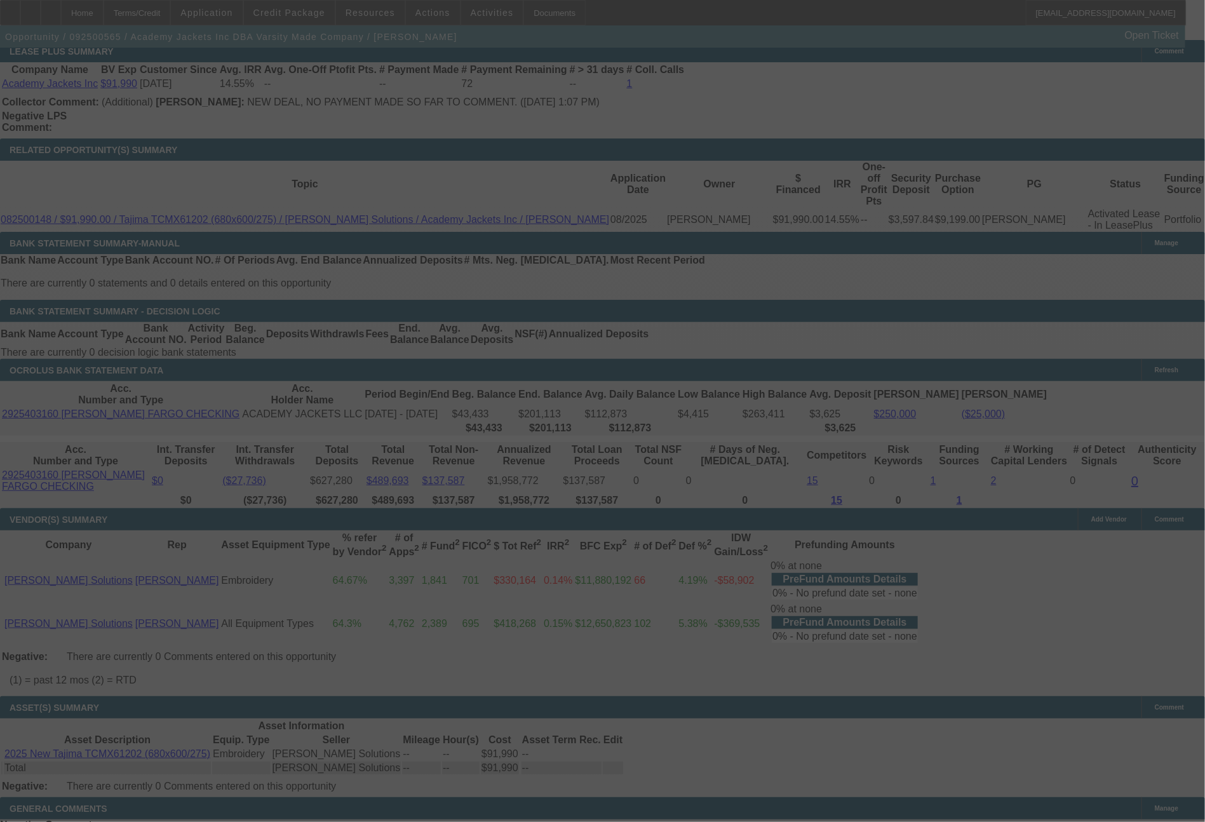
select select "0"
select select "2"
select select "0.1"
select select "4"
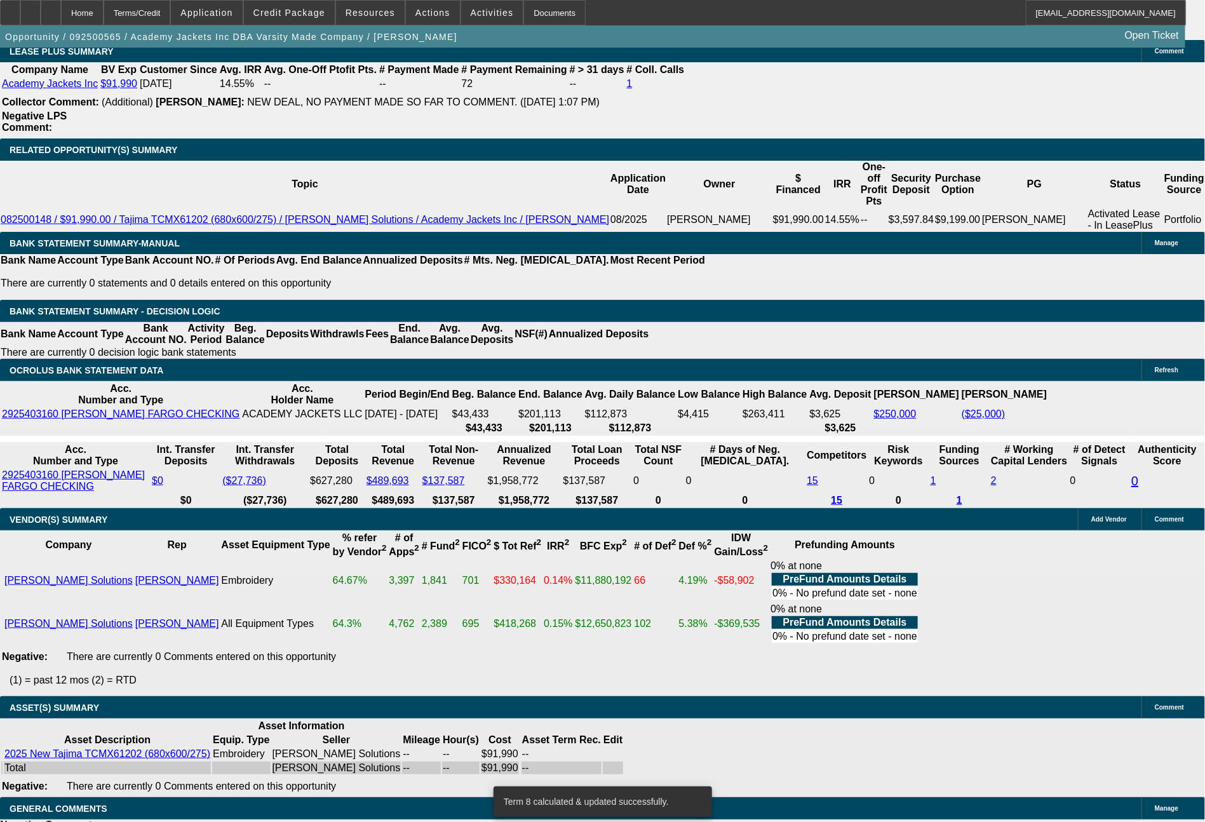
drag, startPoint x: 191, startPoint y: 370, endPoint x: 269, endPoint y: 374, distance: 78.8
type input "2"
type input "$4.00"
type input "UNKNOWN"
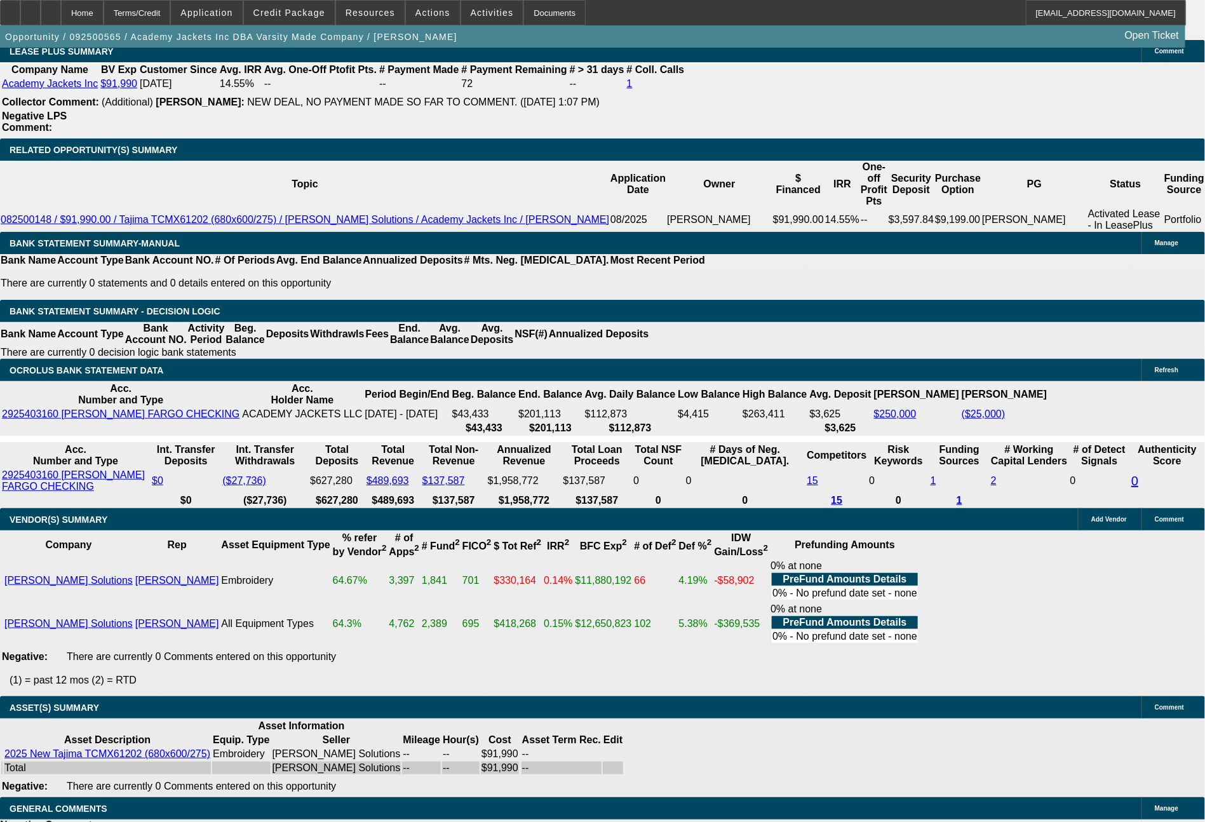
type input "2071"
type input "$4,142.00"
type input "9.3"
type input "$2,071.00"
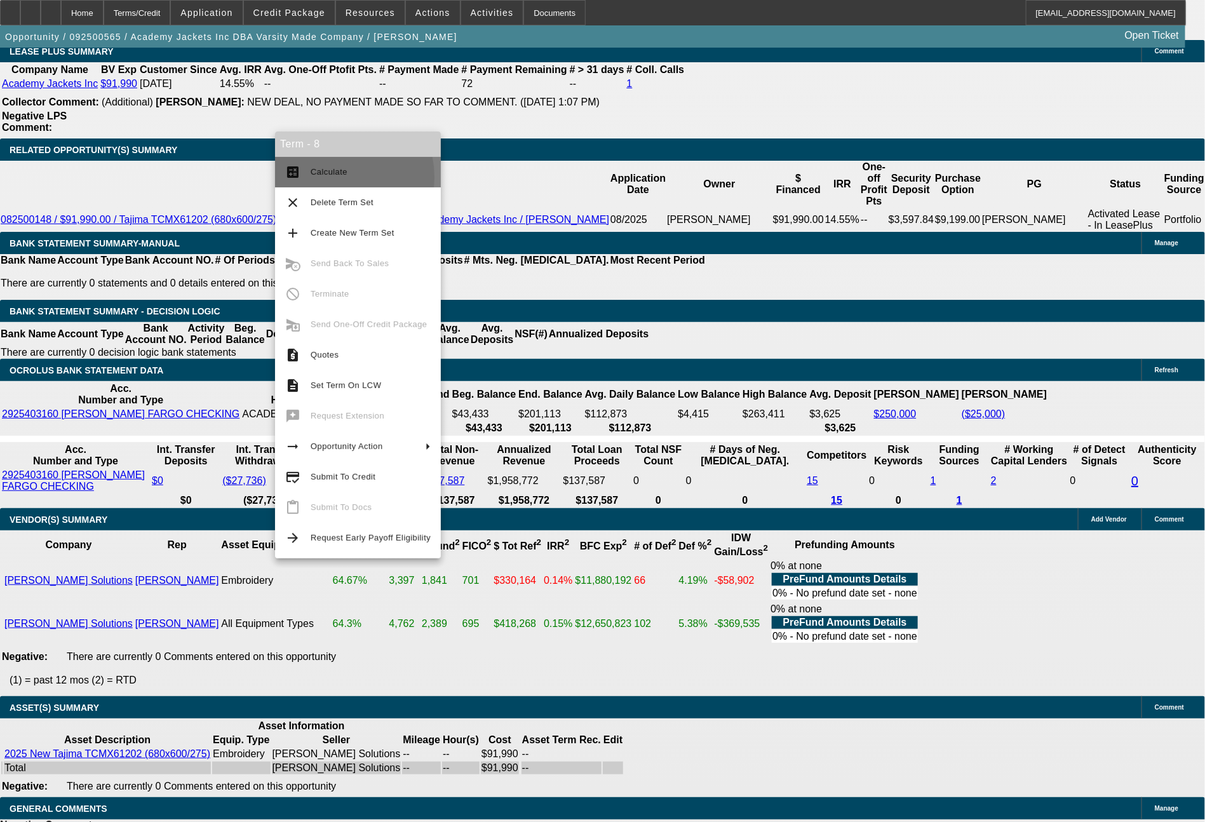
click at [323, 178] on span "Calculate" at bounding box center [371, 172] width 120 height 15
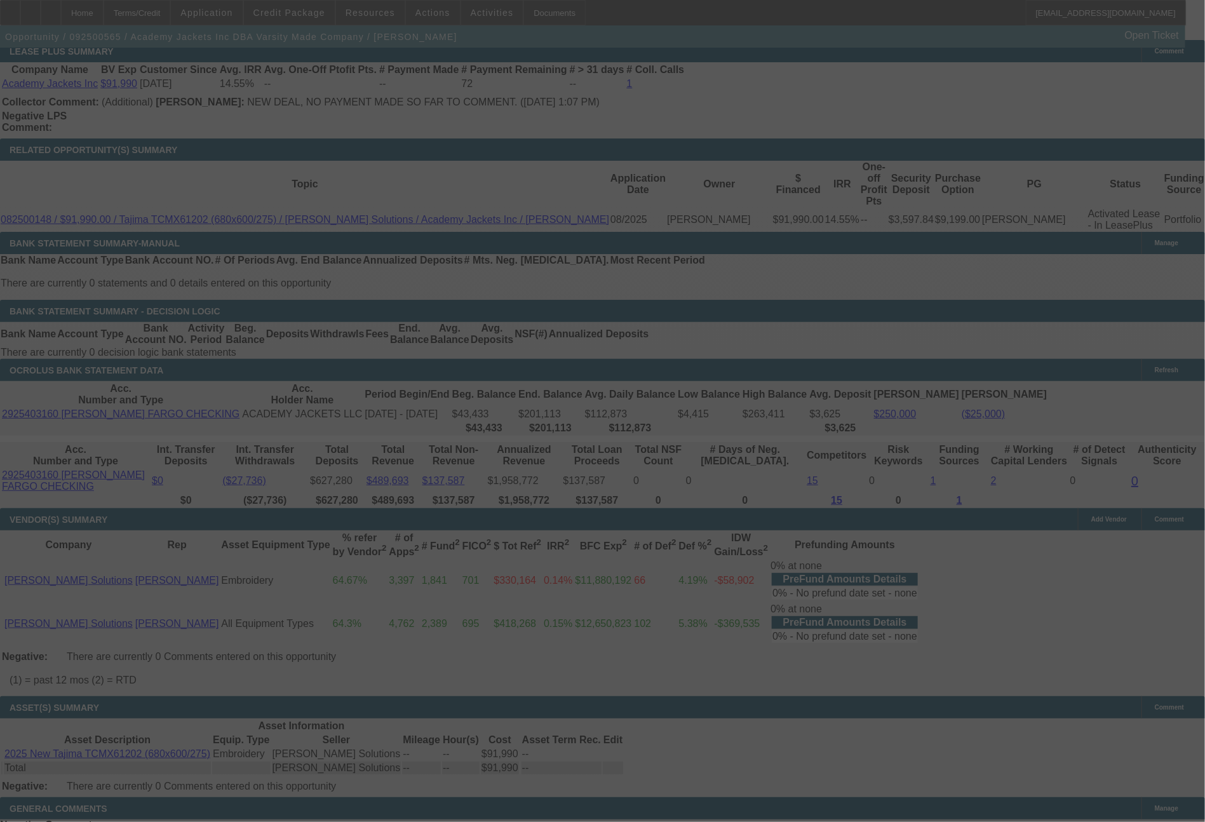
select select "0"
select select "2"
select select "0.1"
select select "4"
